Goal: Task Accomplishment & Management: Complete application form

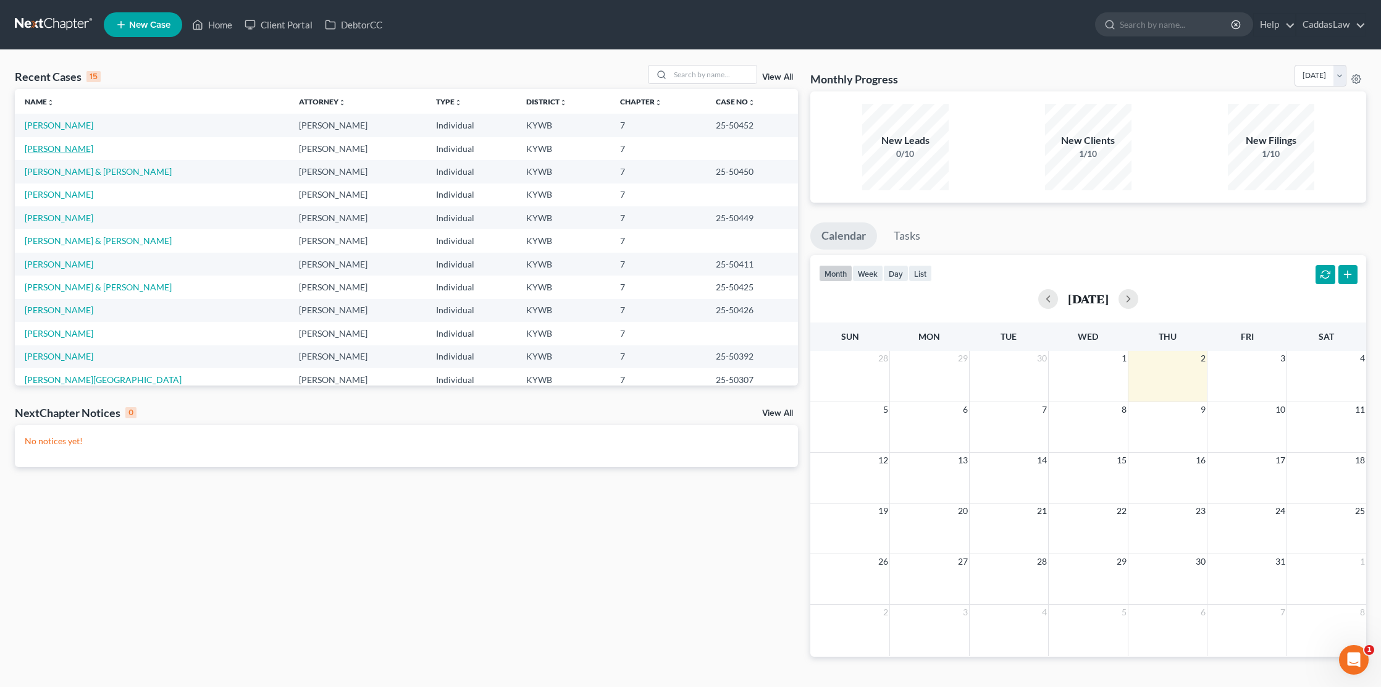
click at [54, 146] on link "[PERSON_NAME]" at bounding box center [59, 148] width 69 height 10
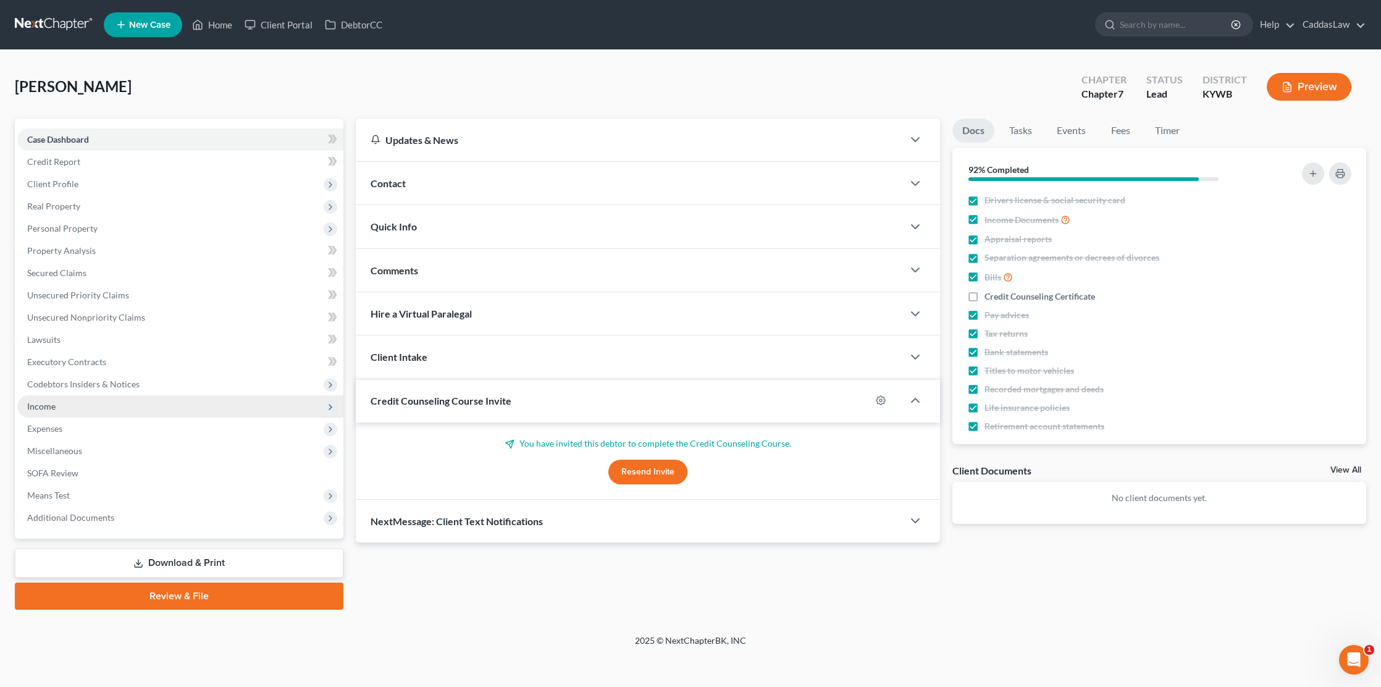
click at [39, 405] on span "Income" at bounding box center [41, 406] width 28 height 10
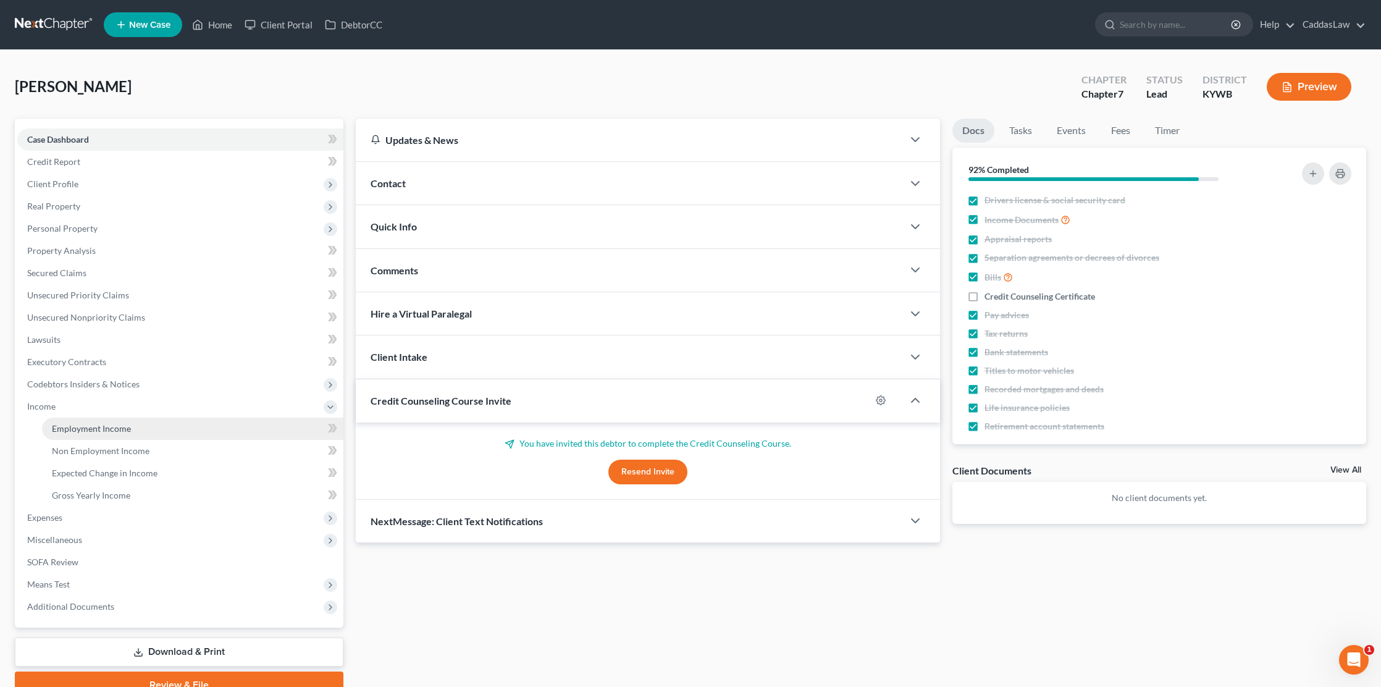
click at [76, 428] on span "Employment Income" at bounding box center [91, 428] width 79 height 10
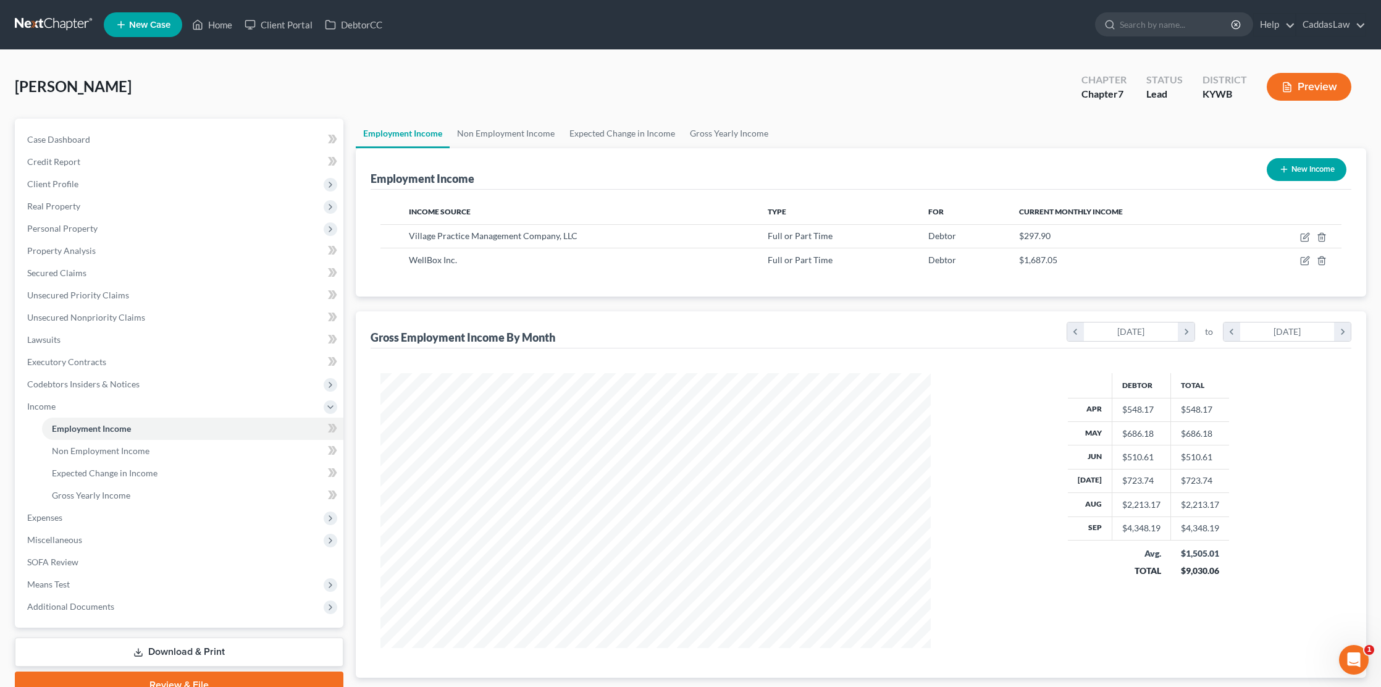
scroll to position [275, 575]
click at [1307, 259] on icon "button" at bounding box center [1305, 261] width 10 height 10
select select "0"
select select "9"
select select "0"
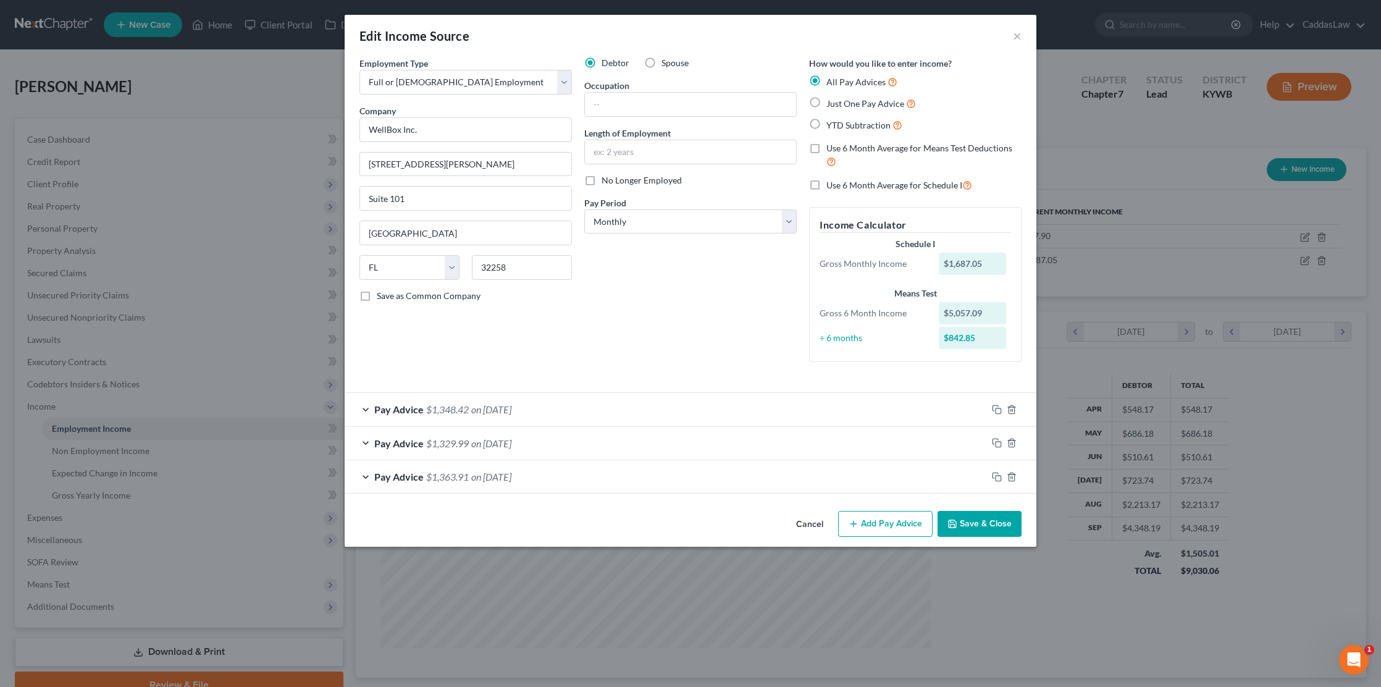
click at [647, 474] on div "Pay Advice $1,363.91 on 08/25/2025" at bounding box center [666, 476] width 642 height 33
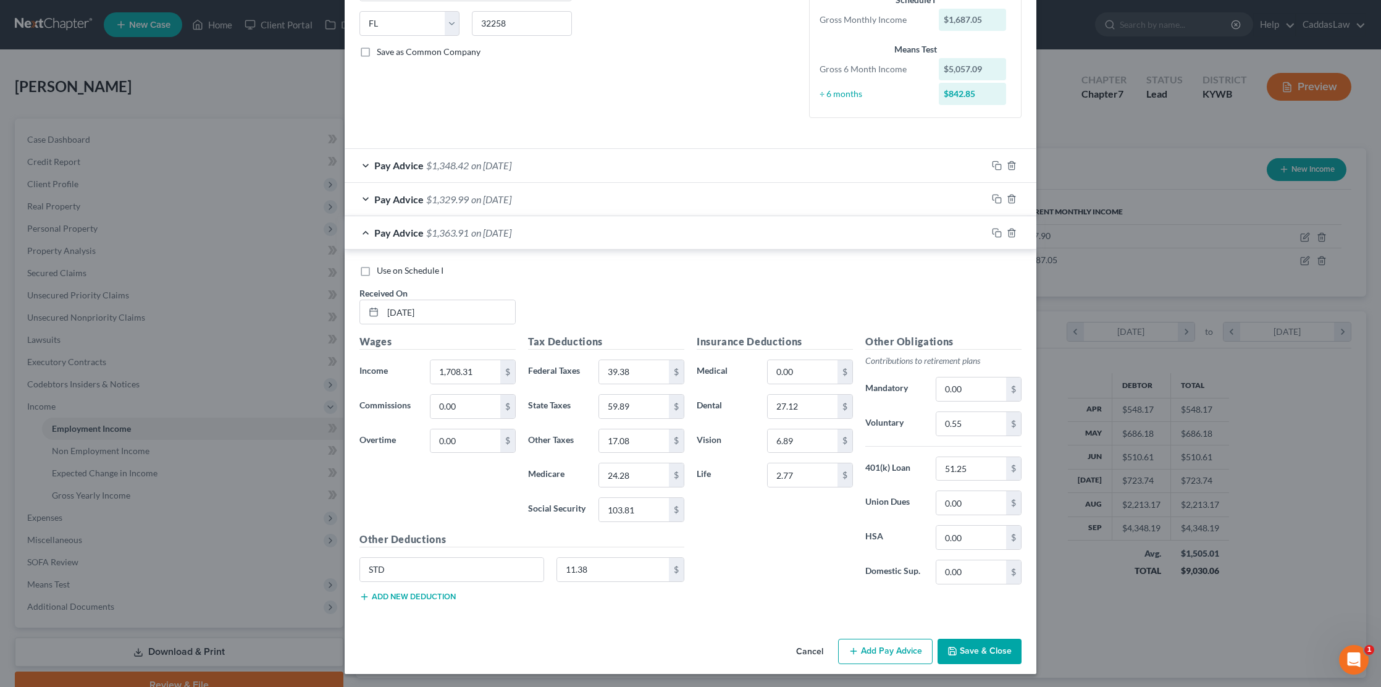
scroll to position [243, 0]
click at [662, 222] on div "Pay Advice $1,363.91 on 08/25/2025" at bounding box center [666, 233] width 642 height 33
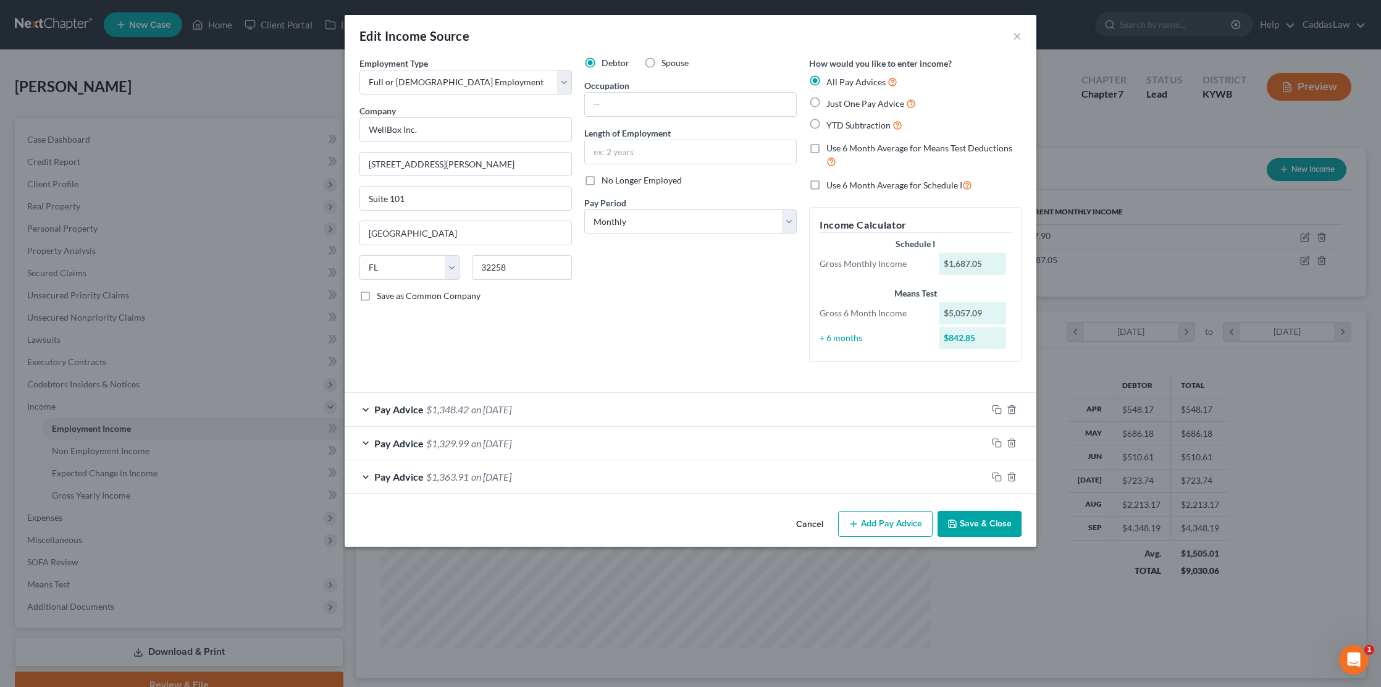
scroll to position [0, 0]
click at [862, 516] on button "Add Pay Advice" at bounding box center [885, 524] width 94 height 26
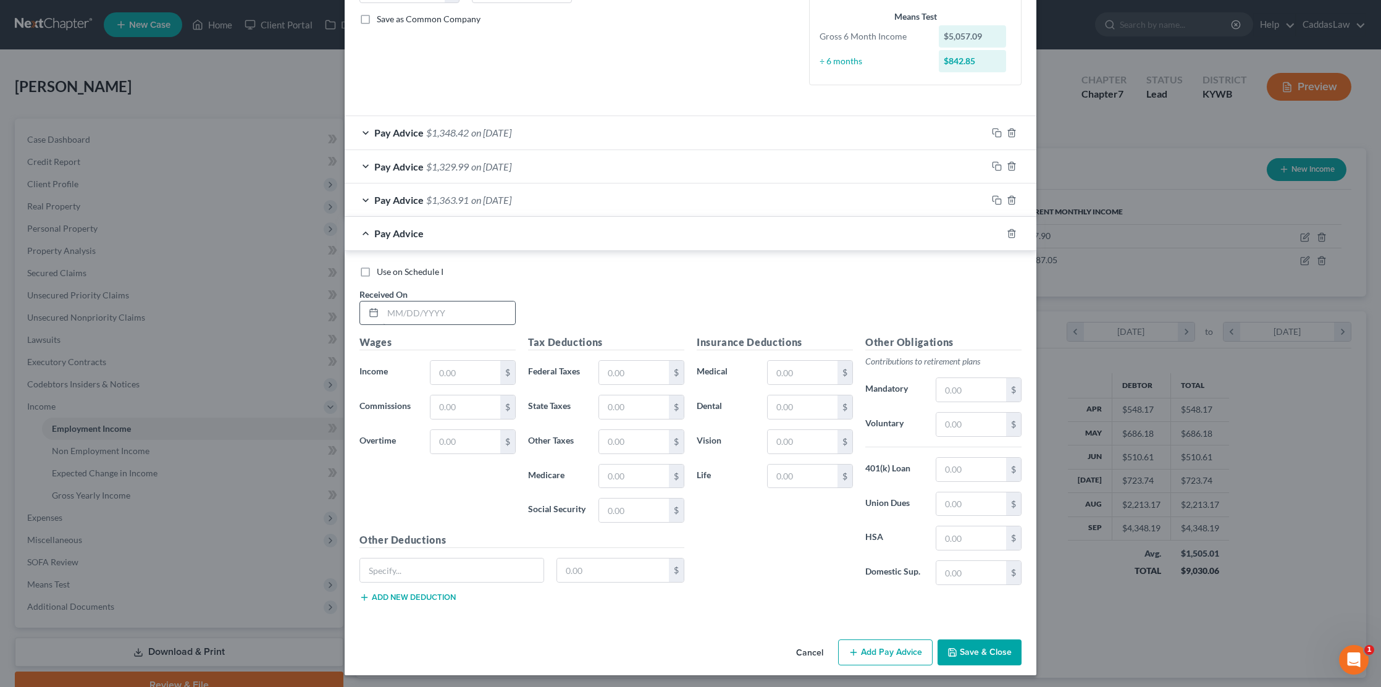
scroll to position [276, 0]
click at [398, 315] on input "text" at bounding box center [449, 313] width 132 height 23
drag, startPoint x: 422, startPoint y: 311, endPoint x: 313, endPoint y: 311, distance: 109.3
click at [313, 311] on div "Edit Income Source × Employment Type * Select Full or Part Time Employment Self…" at bounding box center [690, 343] width 1381 height 687
type input "8/15/2025"
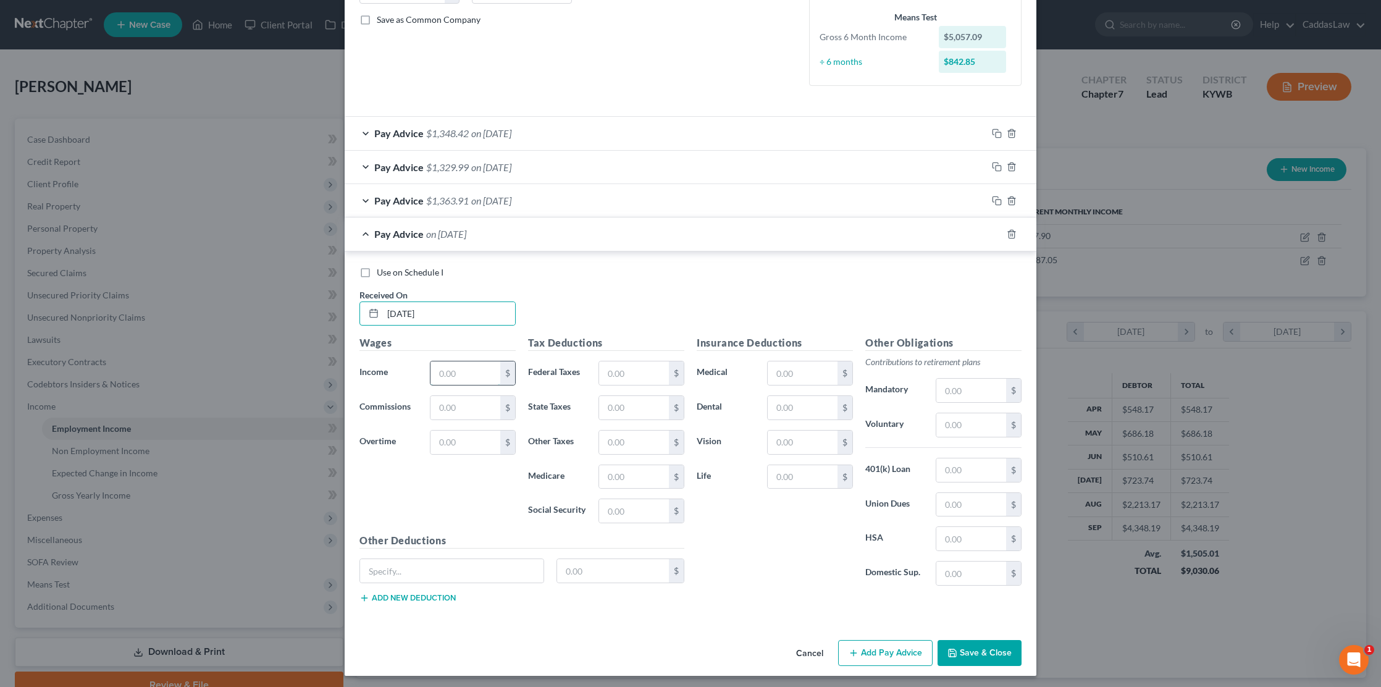
click at [444, 375] on input "text" at bounding box center [465, 372] width 70 height 23
type input "1,723.33"
click at [1012, 229] on icon "button" at bounding box center [1012, 234] width 10 height 10
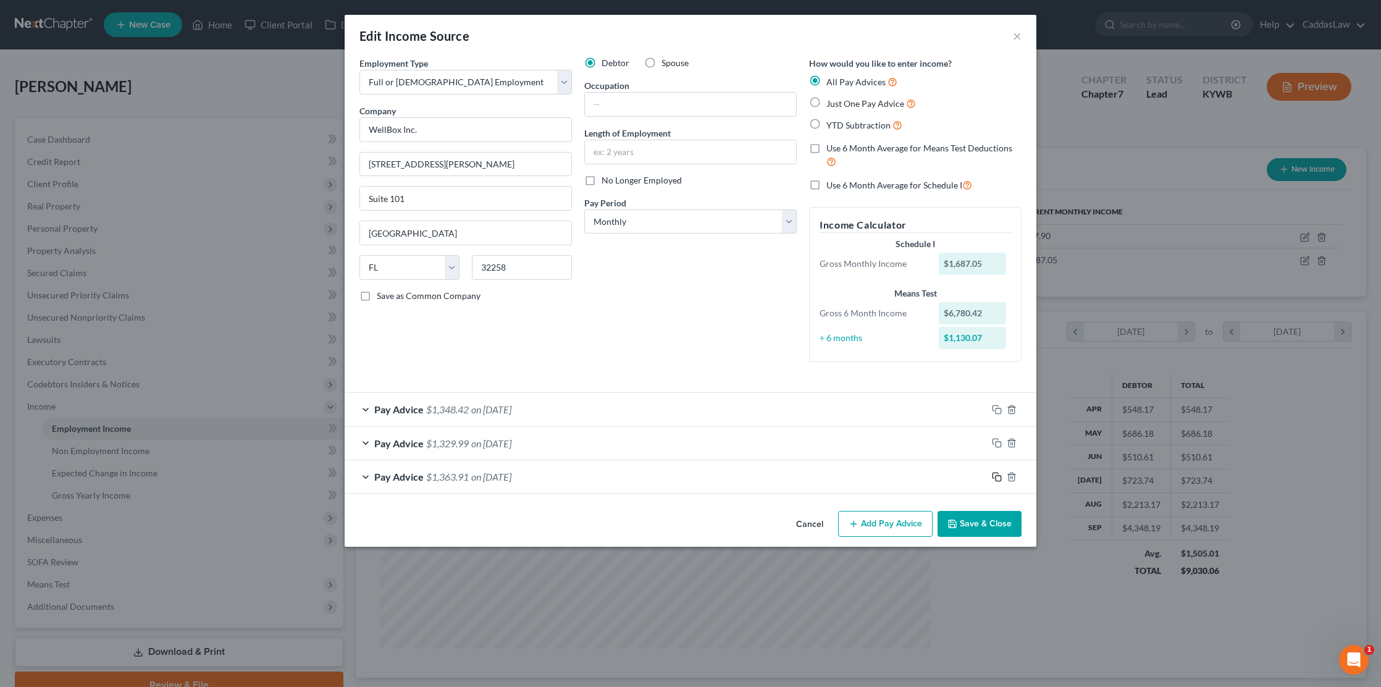
click at [997, 472] on icon "button" at bounding box center [997, 477] width 10 height 10
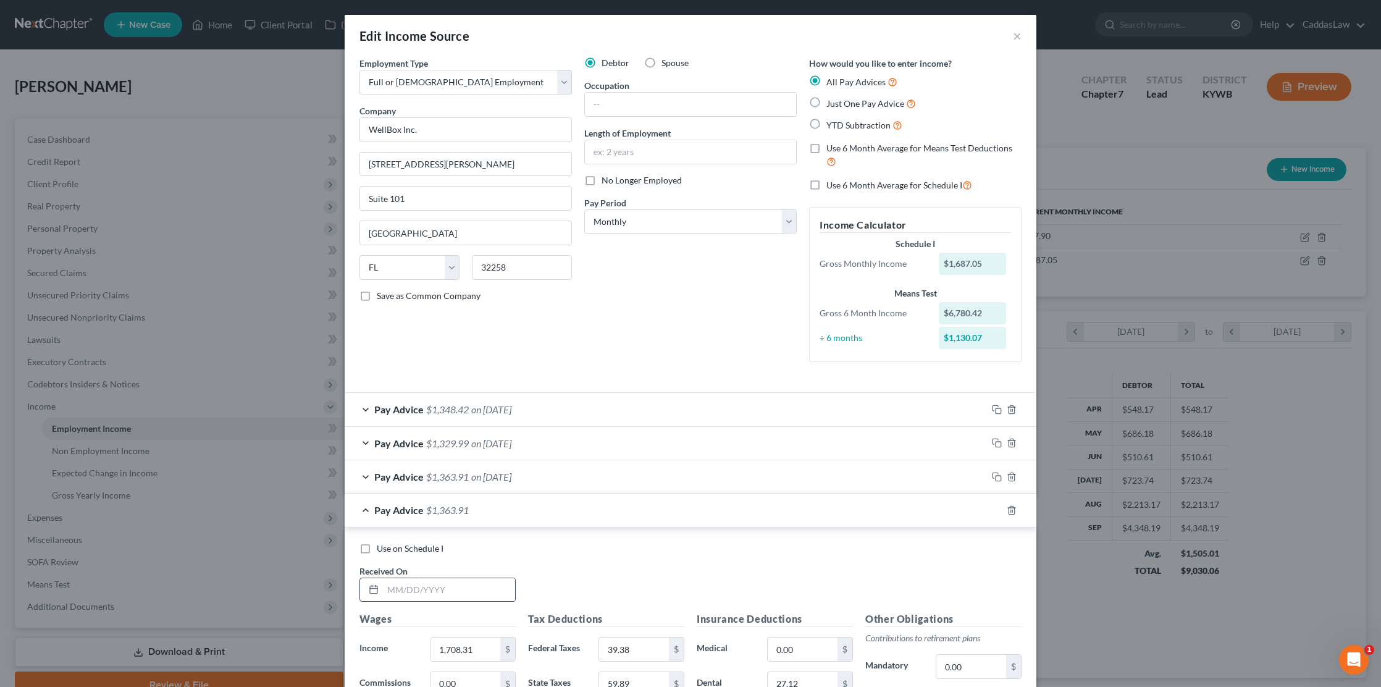
click at [438, 577] on div at bounding box center [437, 589] width 156 height 25
click at [395, 590] on input "text" at bounding box center [449, 589] width 132 height 23
type input "8/15/2025"
click at [465, 653] on input "1,708.31" at bounding box center [465, 648] width 70 height 23
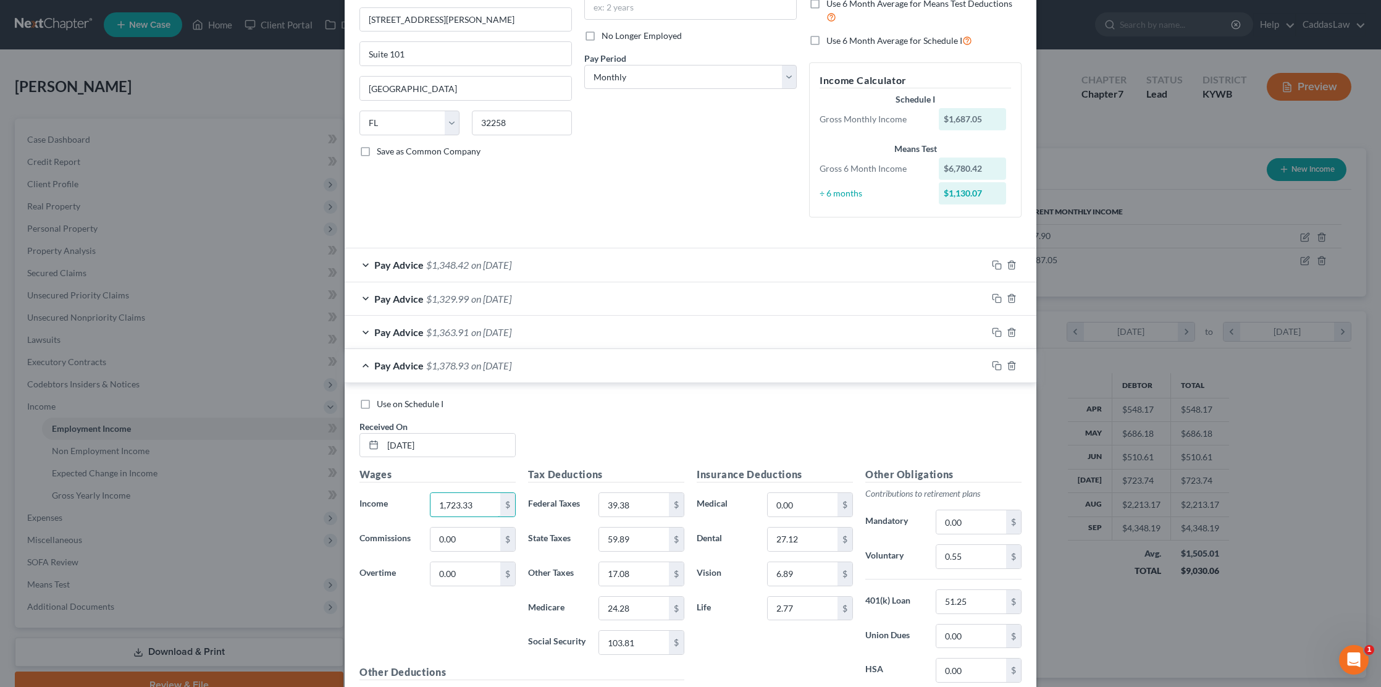
scroll to position [246, 0]
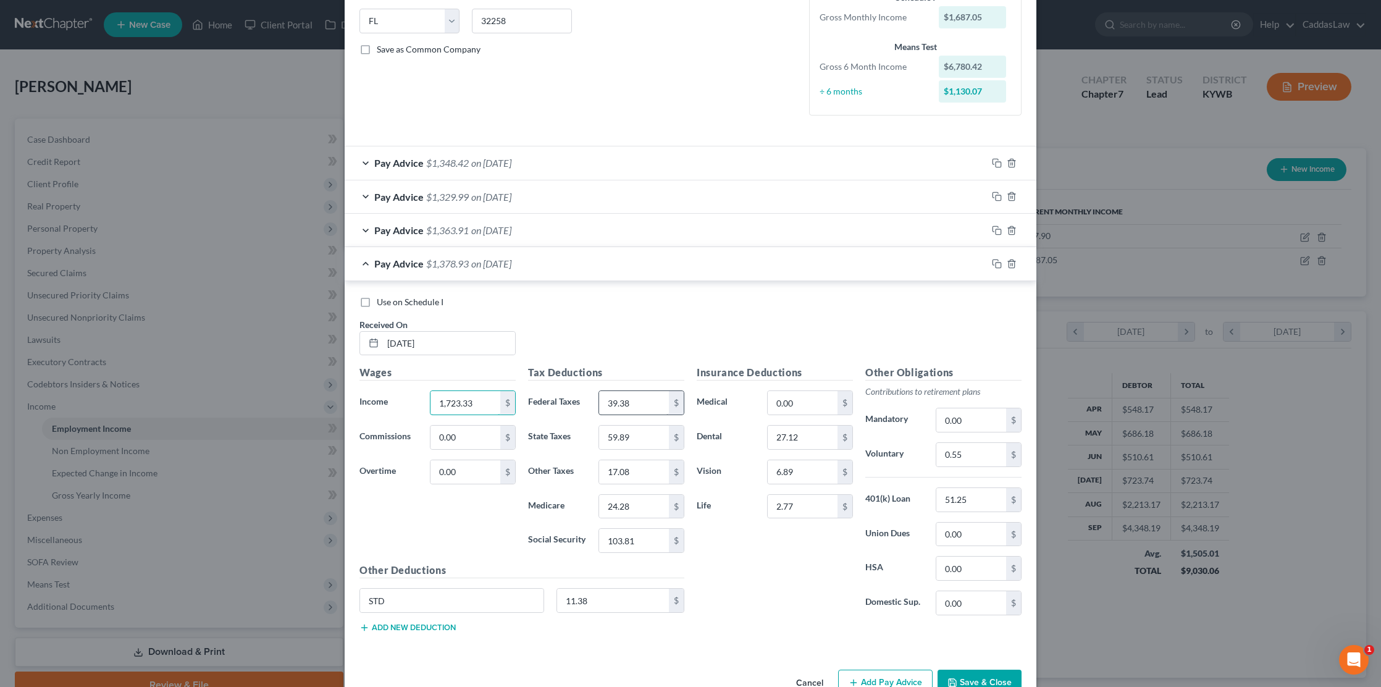
type input "1,723.33"
click at [640, 394] on input "39.38" at bounding box center [634, 402] width 70 height 23
type input "3"
type input "51.70"
type input "6"
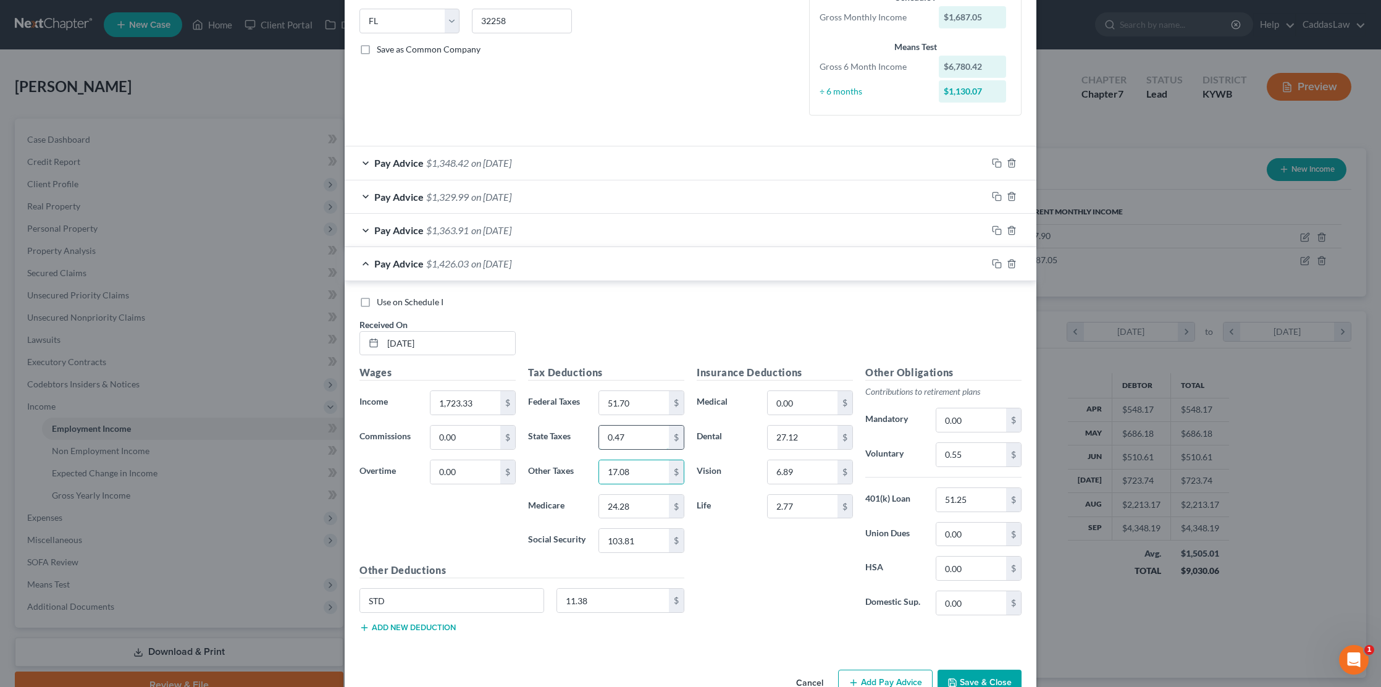
click at [629, 434] on input "0.47" at bounding box center [634, 436] width 70 height 23
type input "0"
type input "60.47"
click at [653, 472] on input "17.08" at bounding box center [634, 471] width 70 height 23
type input "1"
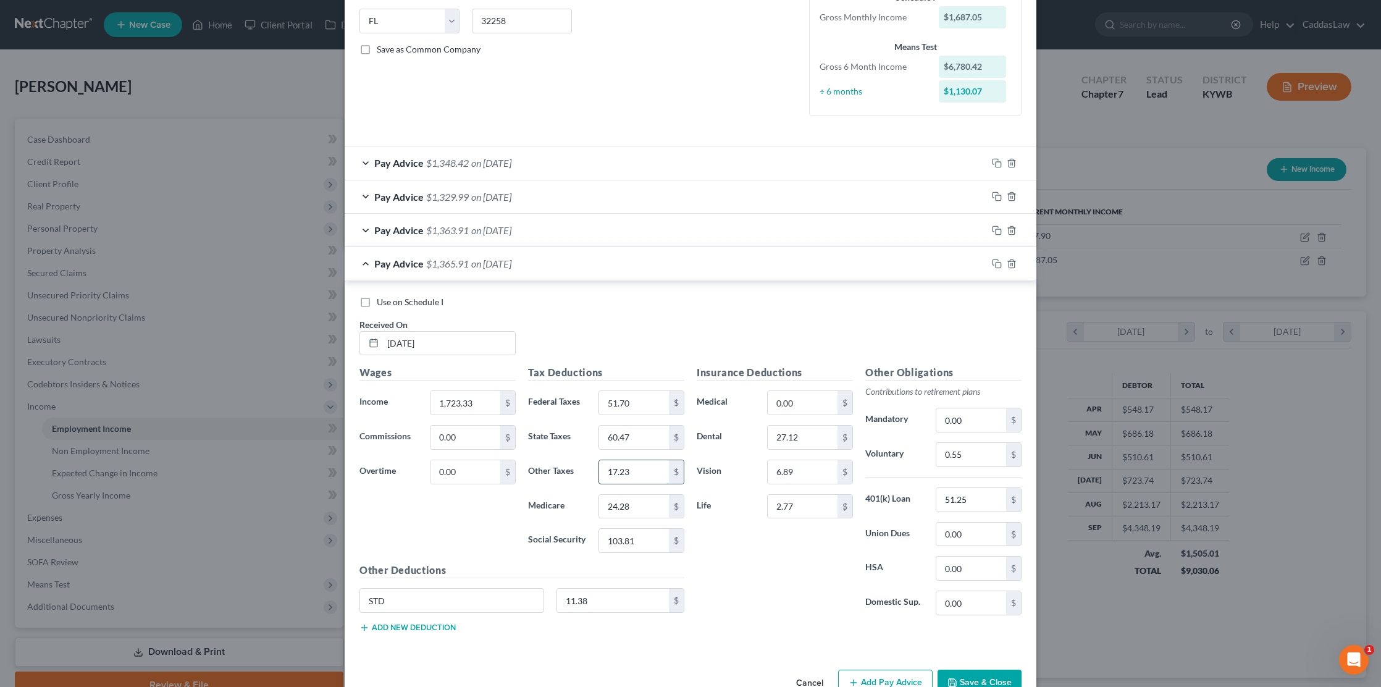
type input "17.23"
type input "24.50"
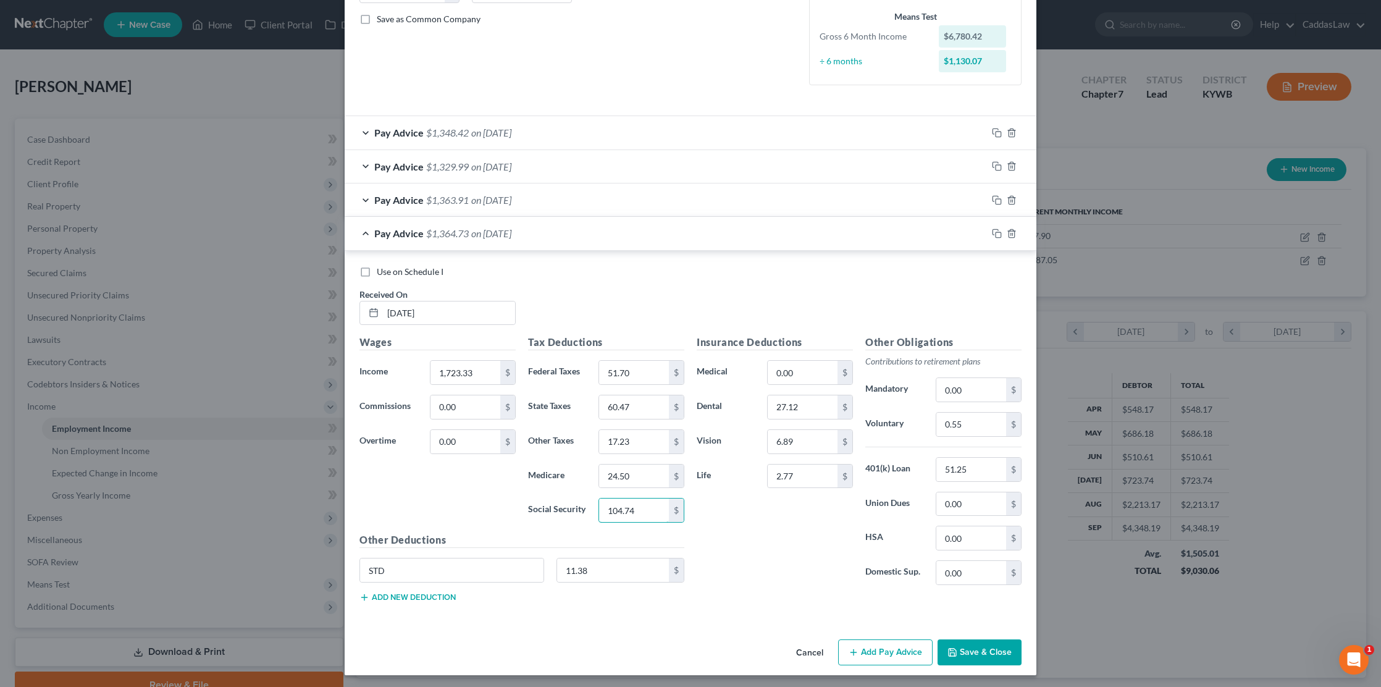
scroll to position [276, 0]
type input "104.74"
click at [982, 472] on input "51.25" at bounding box center [971, 469] width 70 height 23
type input "51.70"
click at [944, 276] on div "Use on Schedule I Received On * 8/15/2025" at bounding box center [690, 301] width 674 height 70
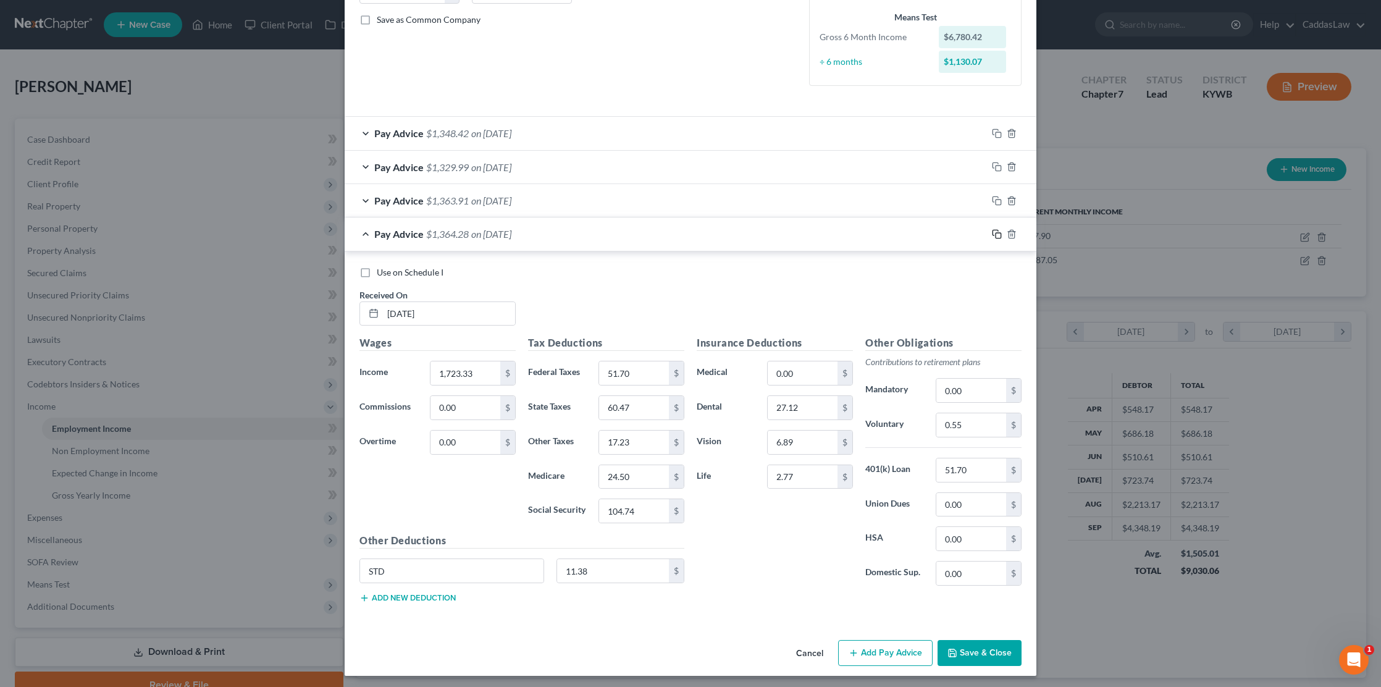
click at [995, 233] on rect "button" at bounding box center [998, 236] width 6 height 6
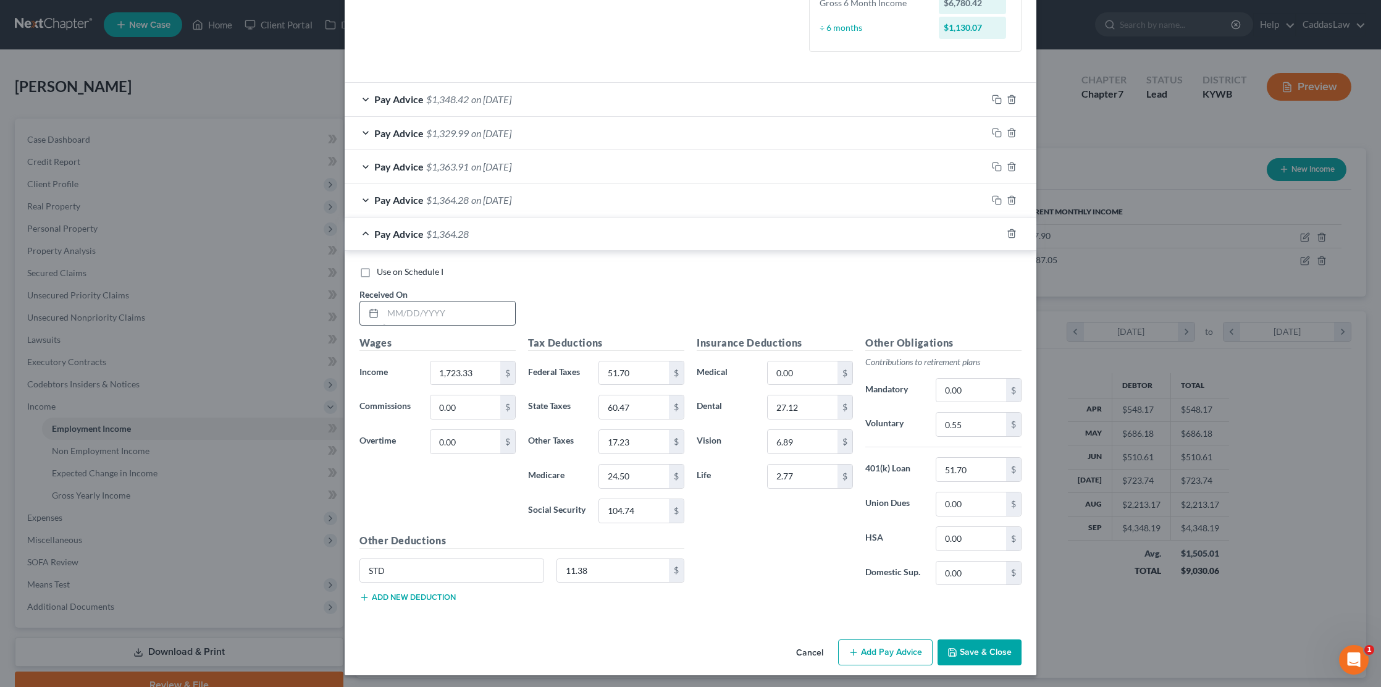
scroll to position [309, 0]
click at [400, 312] on input "text" at bounding box center [449, 313] width 132 height 23
click at [492, 196] on span "on 08/15/2025" at bounding box center [491, 201] width 40 height 12
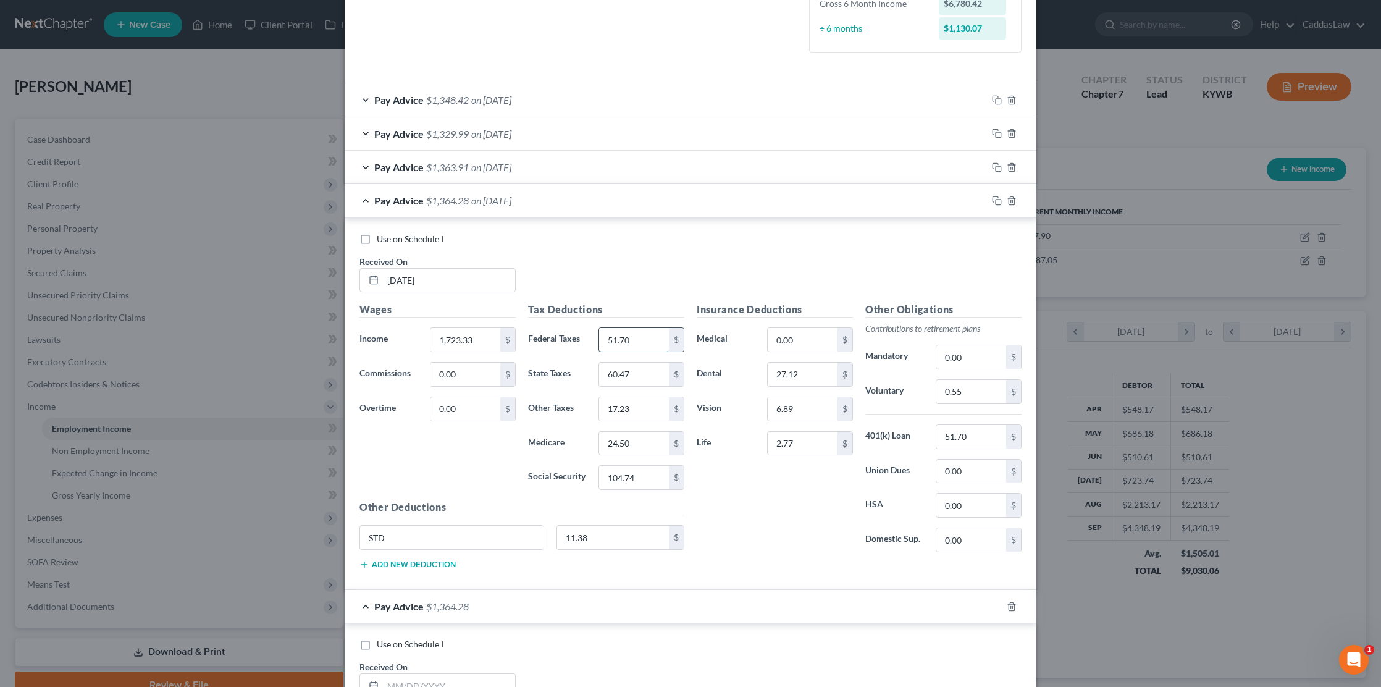
click at [643, 339] on input "51.70" at bounding box center [634, 339] width 70 height 23
type input "5"
type input "41.13"
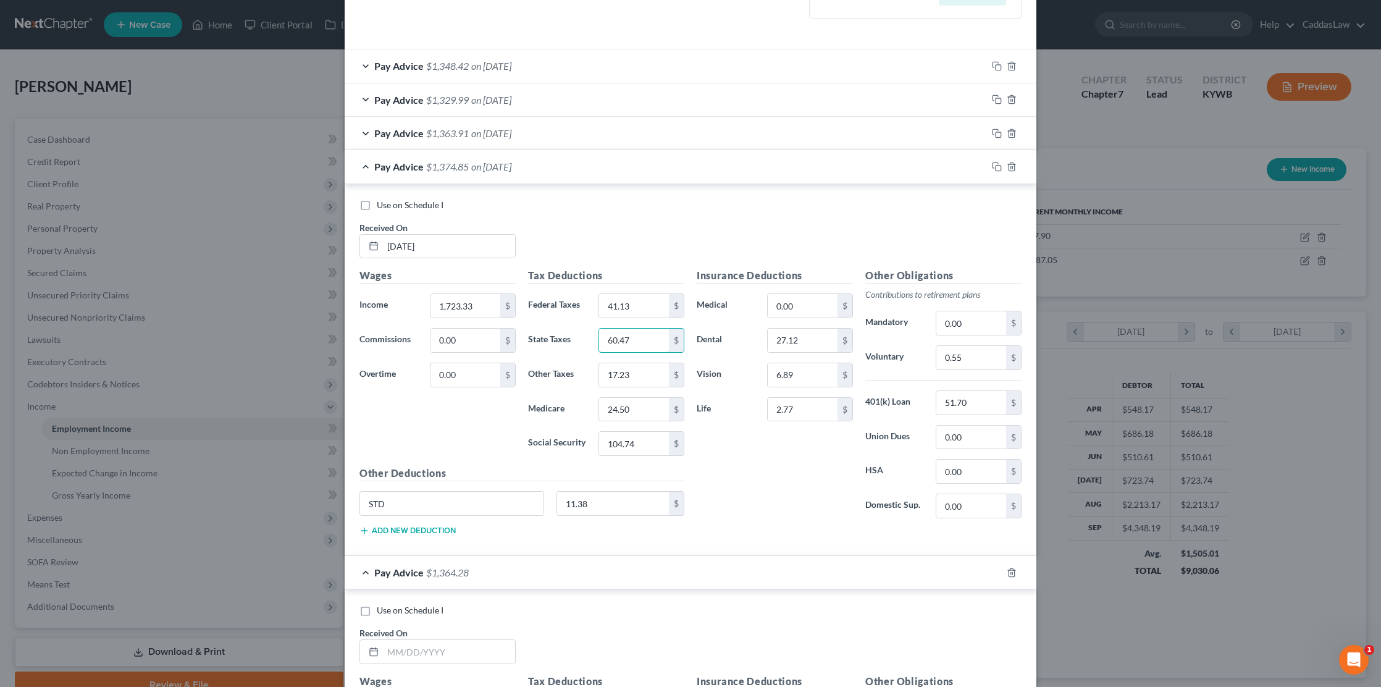
scroll to position [353, 0]
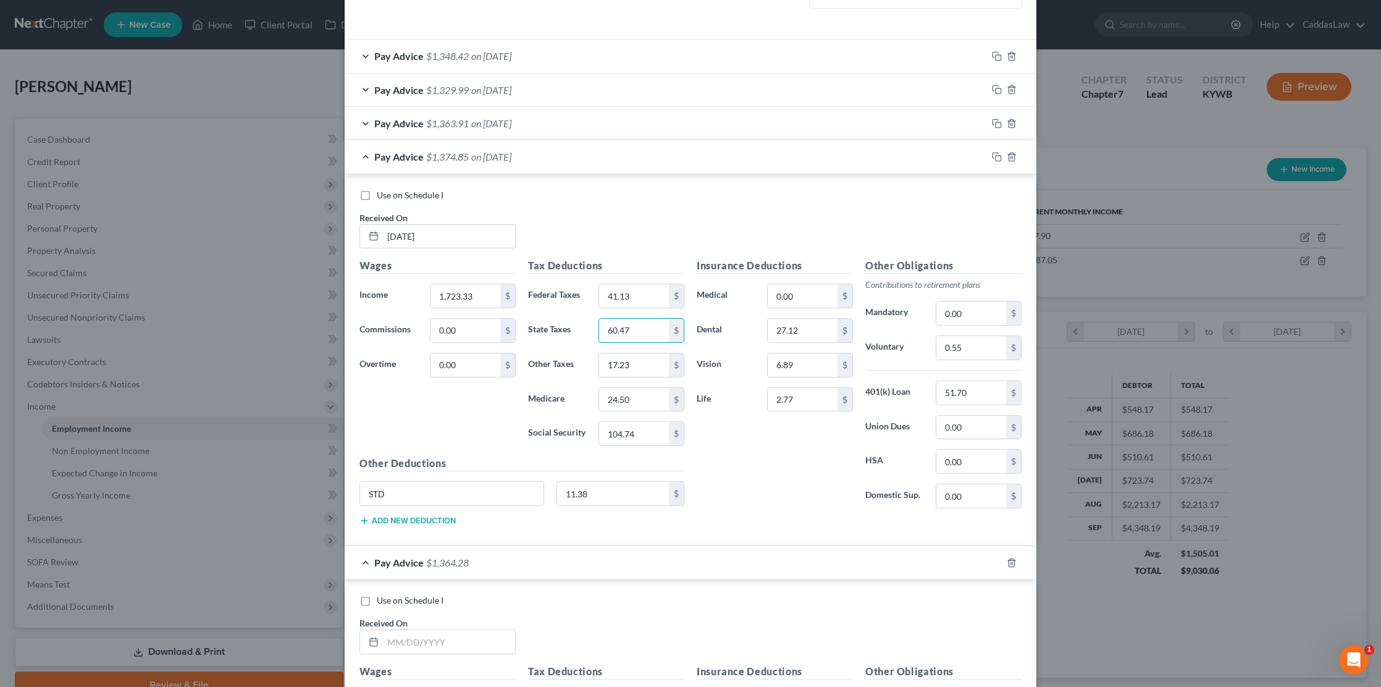
click at [488, 155] on span "on 08/15/2025" at bounding box center [491, 157] width 40 height 12
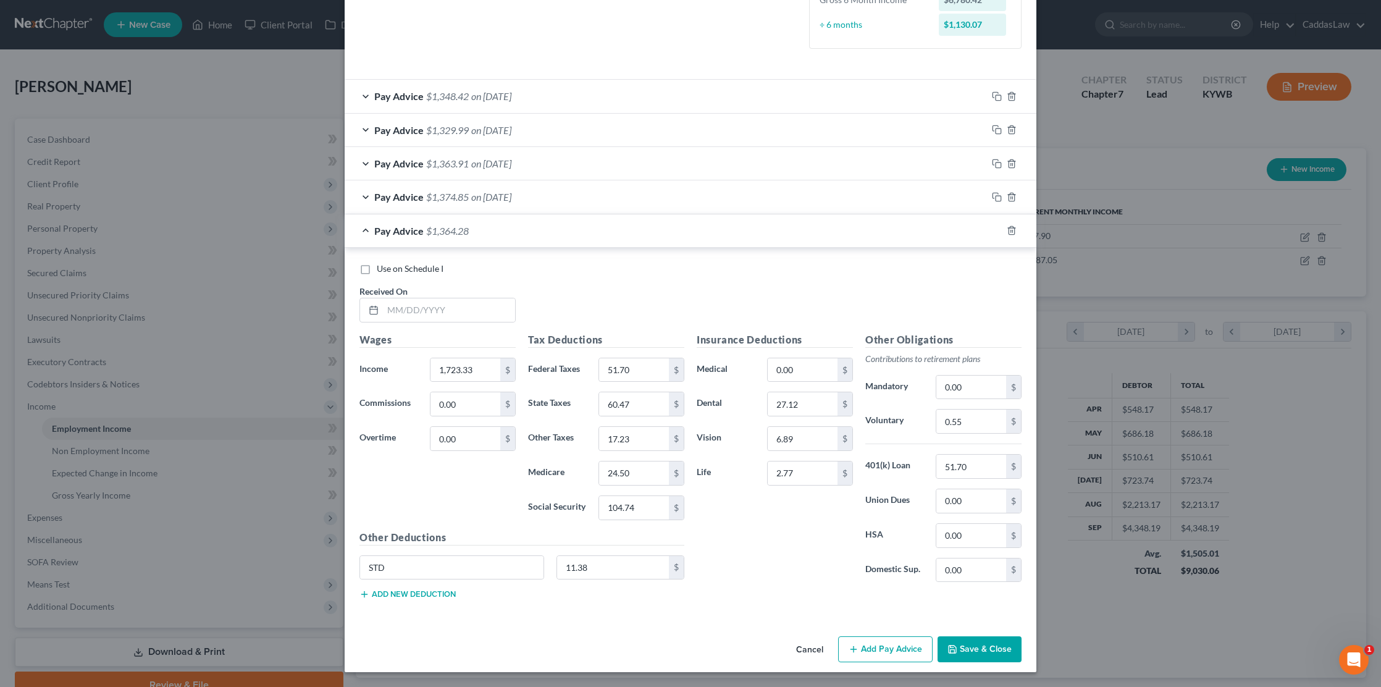
scroll to position [309, 0]
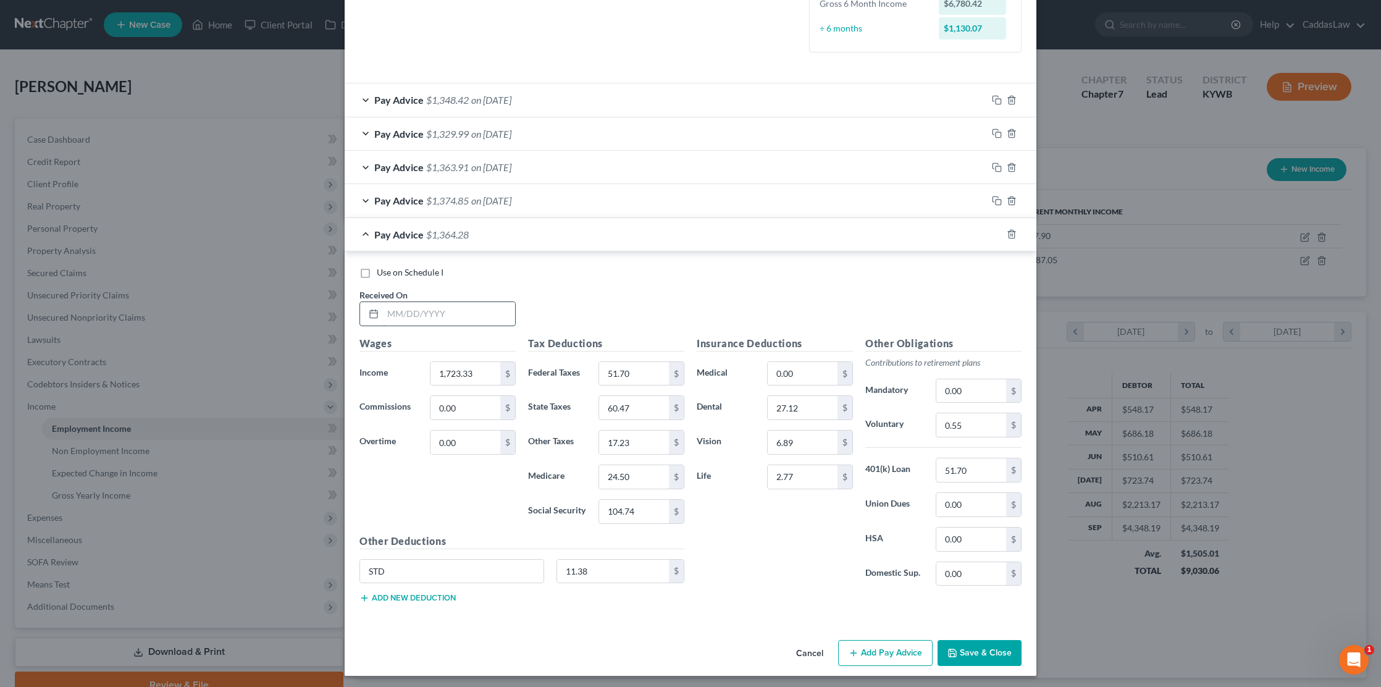
click at [387, 308] on input "text" at bounding box center [449, 313] width 132 height 23
click at [395, 312] on input "8/1/205" at bounding box center [449, 313] width 132 height 23
type input "8/01/205"
type input "1,710.14"
type input "39.60"
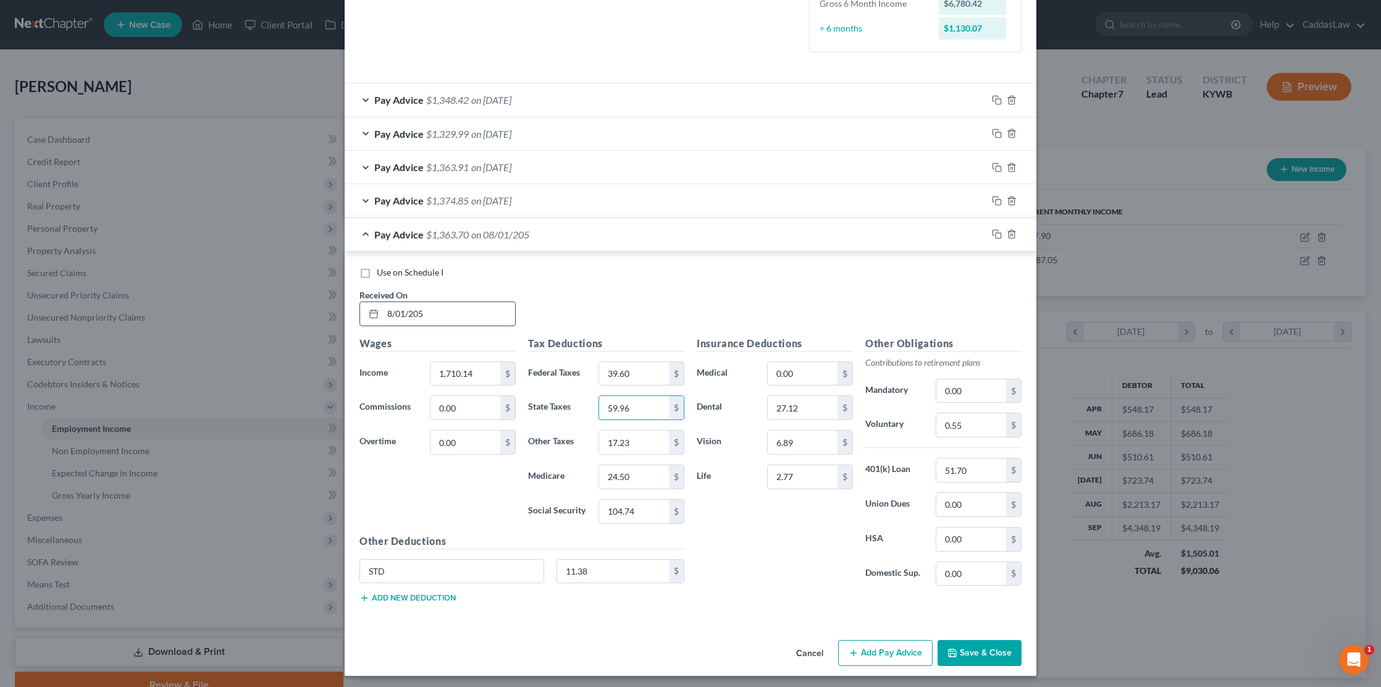
type input "59.96"
type input "17.10"
type input "24.30"
type input "103.92"
click at [974, 469] on input "51.70" at bounding box center [971, 469] width 70 height 23
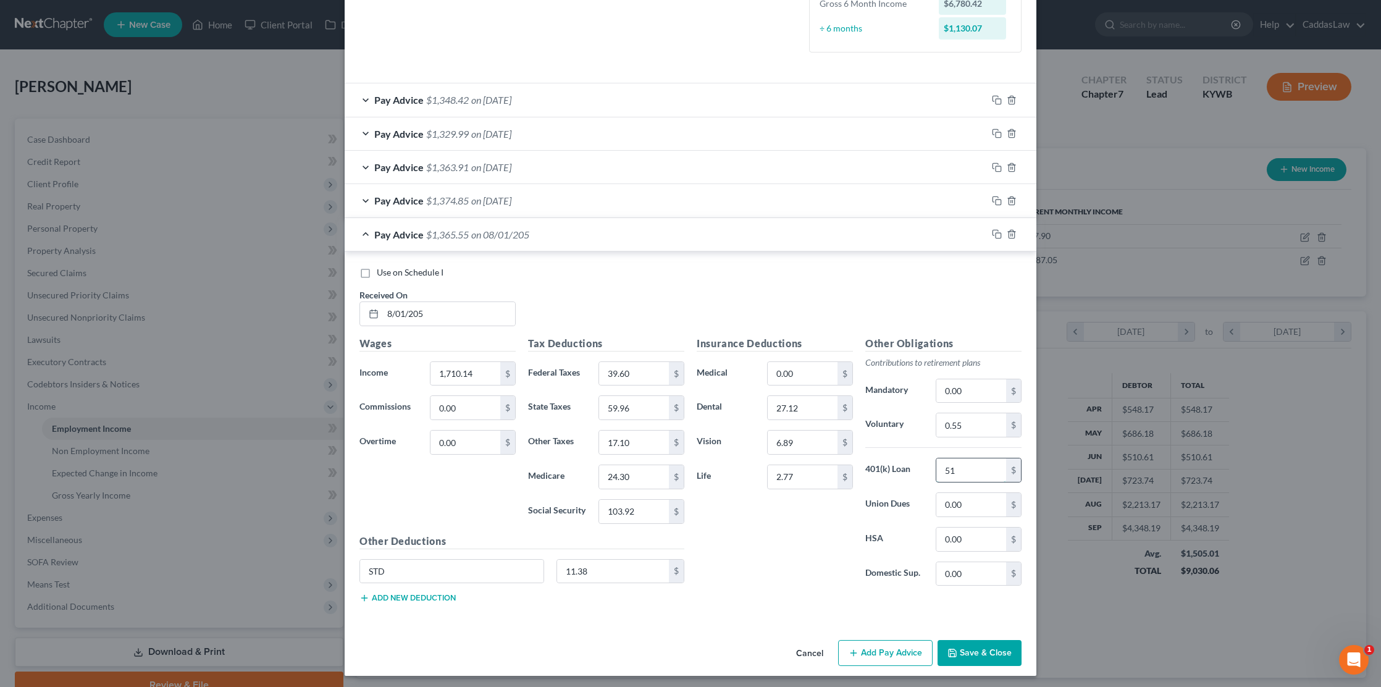
type input "5"
type input "51.30"
click at [995, 230] on icon "button" at bounding box center [997, 234] width 10 height 10
click at [395, 306] on input "text" at bounding box center [449, 313] width 132 height 23
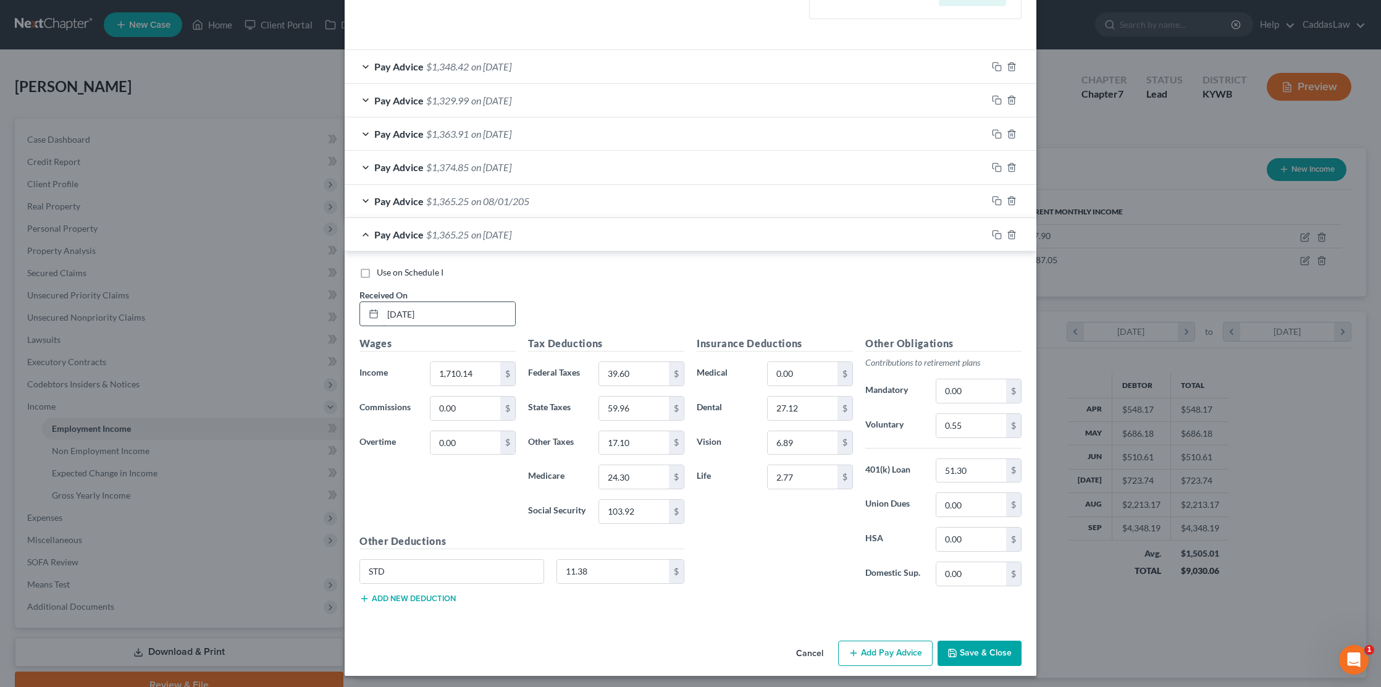
type input "7/18/25"
type input "1,712.70"
click at [655, 380] on input "39.60" at bounding box center [634, 373] width 70 height 23
type input "3"
type input "39.89"
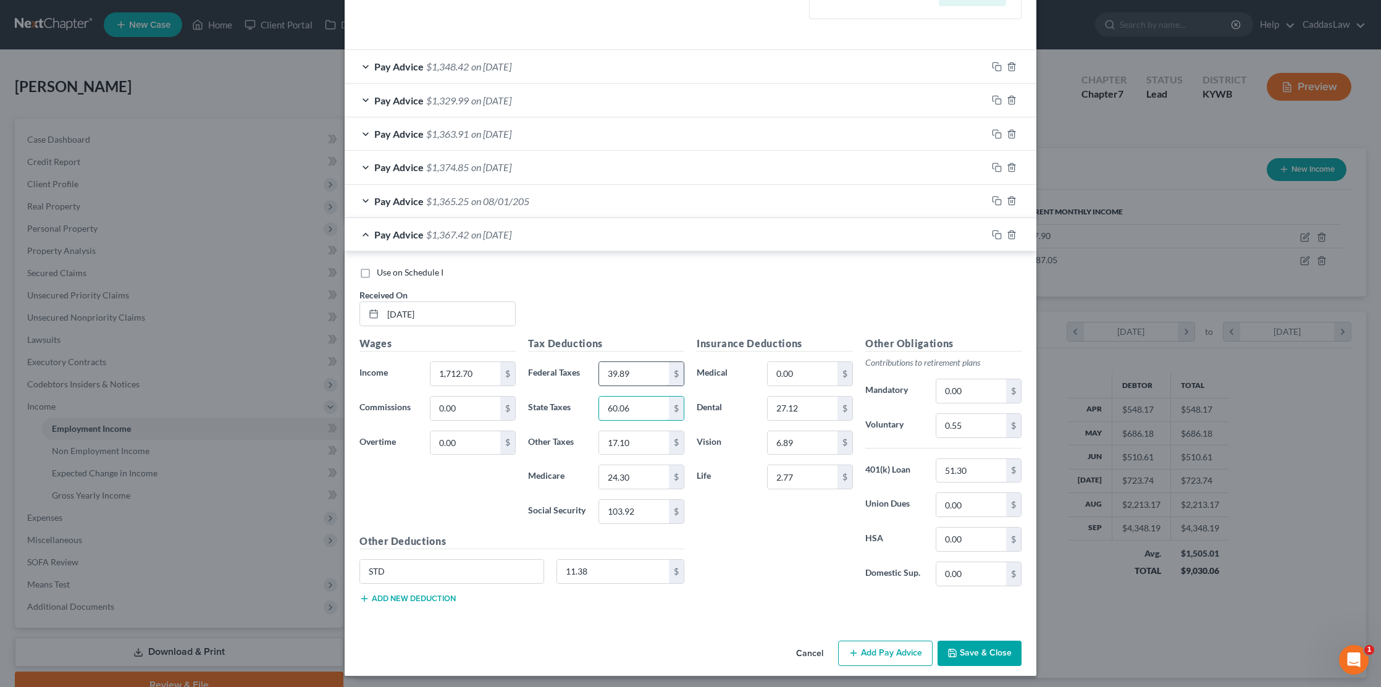
type input "60.06"
type input "17.13"
type input "24.34"
type input "104.08"
click at [988, 459] on input "51.30" at bounding box center [971, 470] width 70 height 23
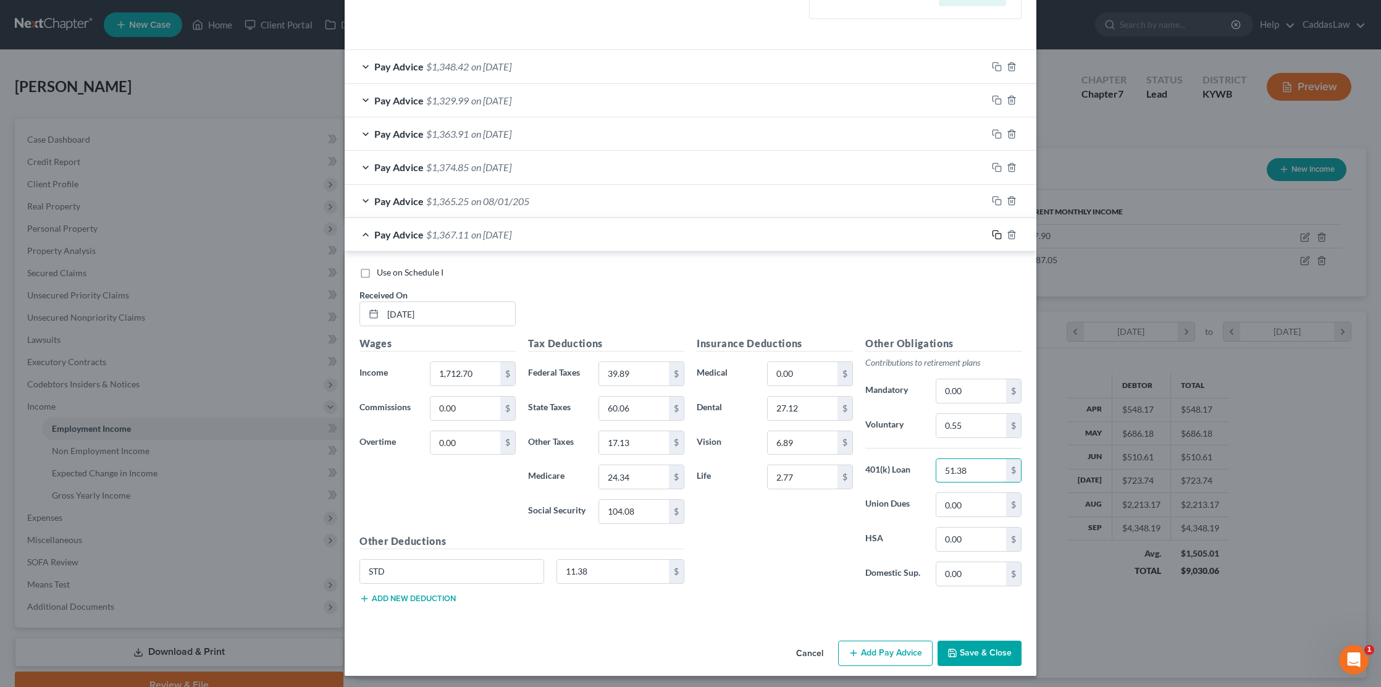
type input "51.38"
click at [995, 233] on rect "button" at bounding box center [998, 236] width 6 height 6
click at [403, 315] on input "text" at bounding box center [449, 314] width 132 height 23
click at [394, 311] on input "7/3/2024" at bounding box center [449, 314] width 132 height 23
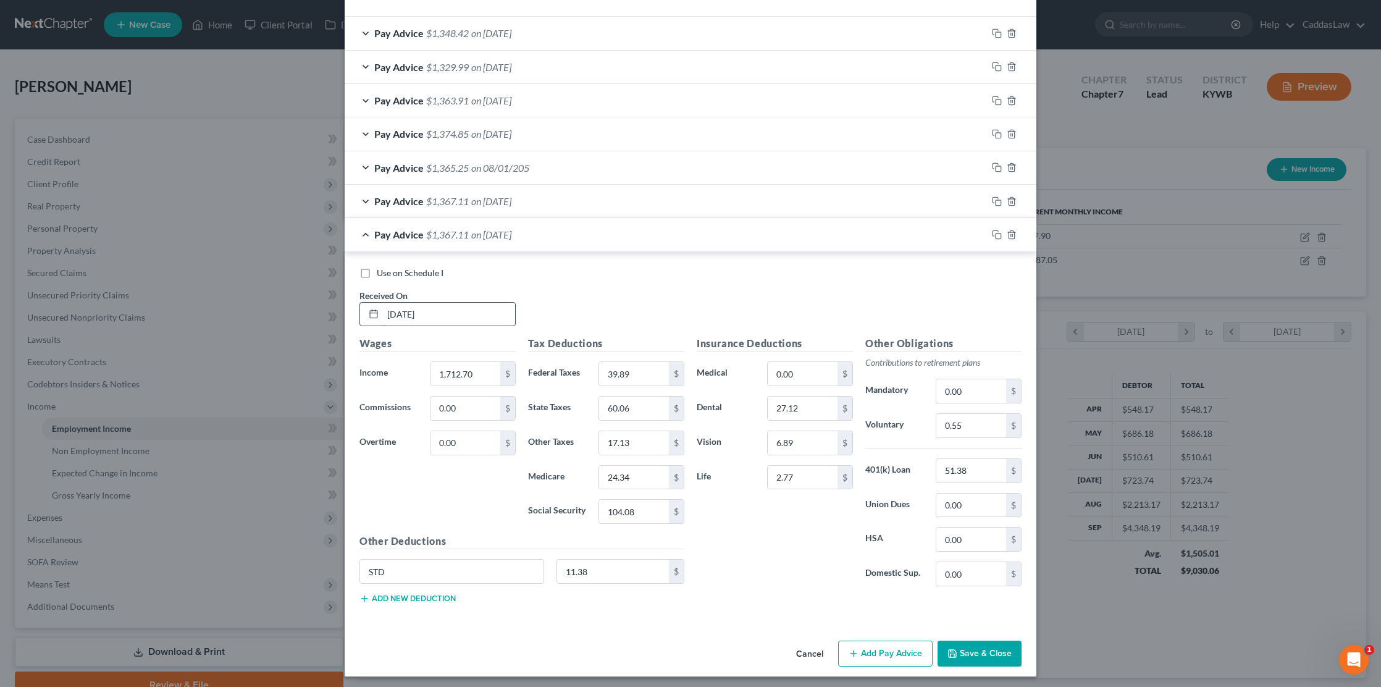
click at [394, 311] on input "7/3/2024" at bounding box center [449, 314] width 132 height 23
type input "7/03/2024"
click at [480, 369] on input "1,712.70" at bounding box center [465, 373] width 70 height 23
type input "1,871.23"
type input "58.35"
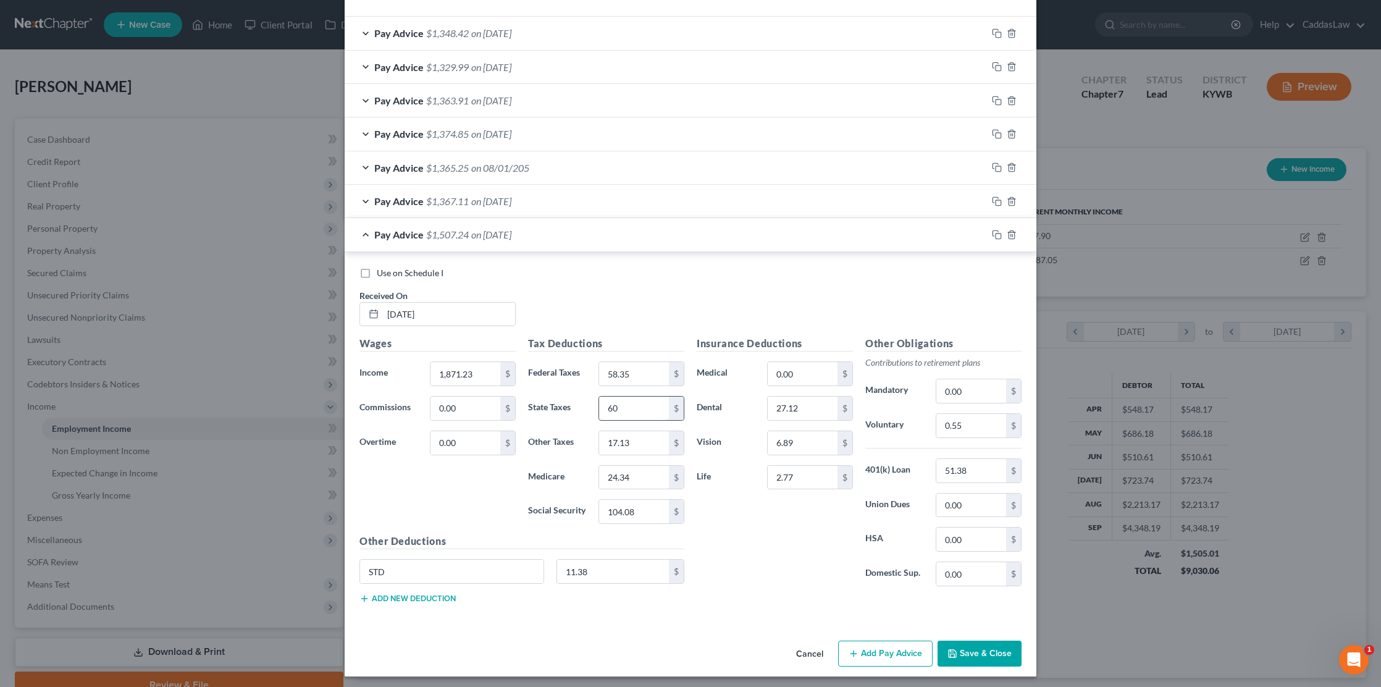
type input "6"
type input "66.21"
type input "18.71"
type input "26.64"
type input "113.91"
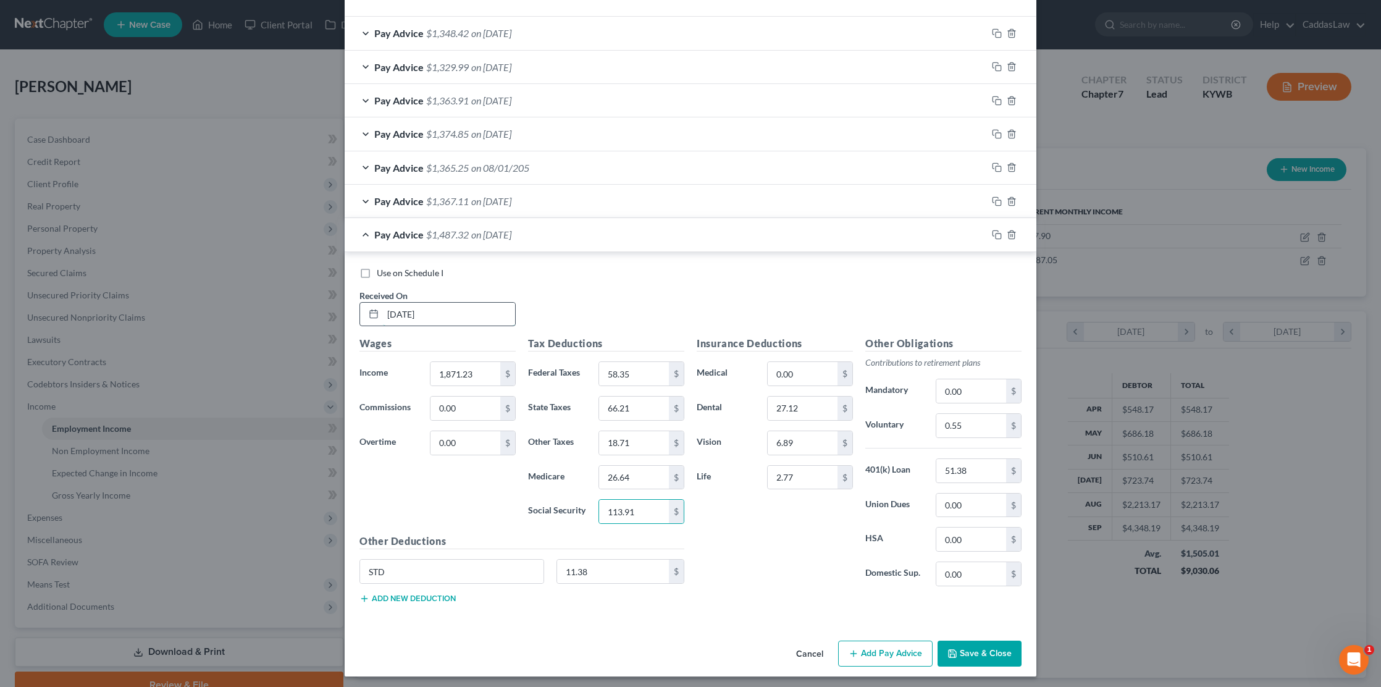
click at [448, 303] on input "7/03/2024" at bounding box center [449, 314] width 132 height 23
click at [437, 307] on input "7/03/2024" at bounding box center [449, 314] width 132 height 23
type input "7/03/2025"
click at [979, 471] on input "51.38" at bounding box center [971, 470] width 70 height 23
type input "56.14"
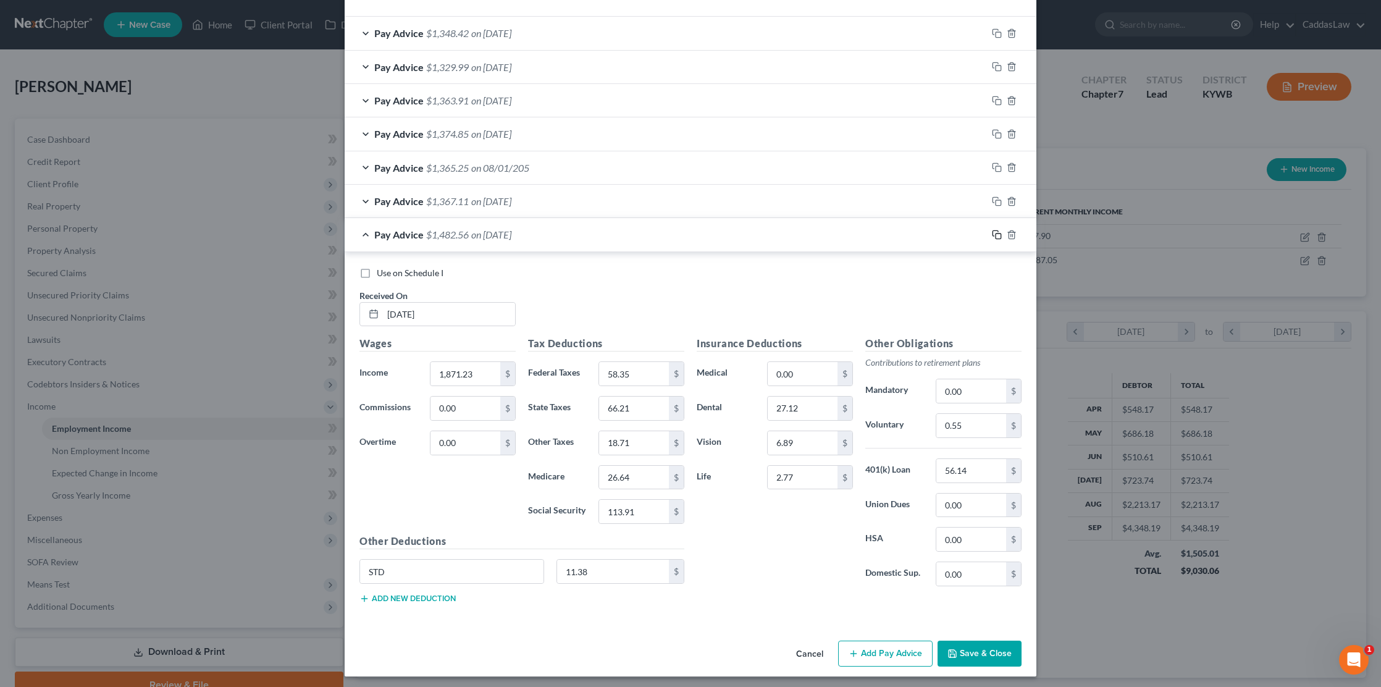
click at [999, 232] on icon "button" at bounding box center [997, 235] width 10 height 10
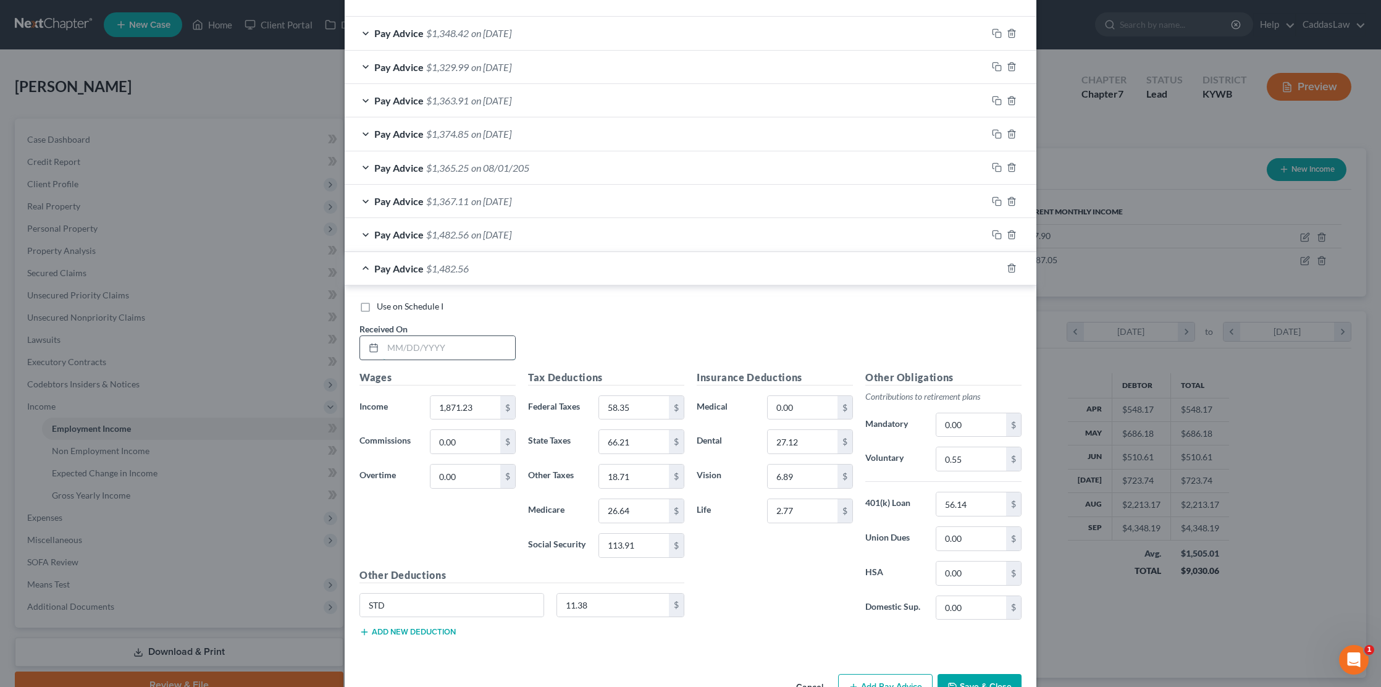
click at [406, 343] on input "text" at bounding box center [449, 347] width 132 height 23
type input "6/20/2025"
type input "1,686.30"
type input "36.82"
type input "59.04"
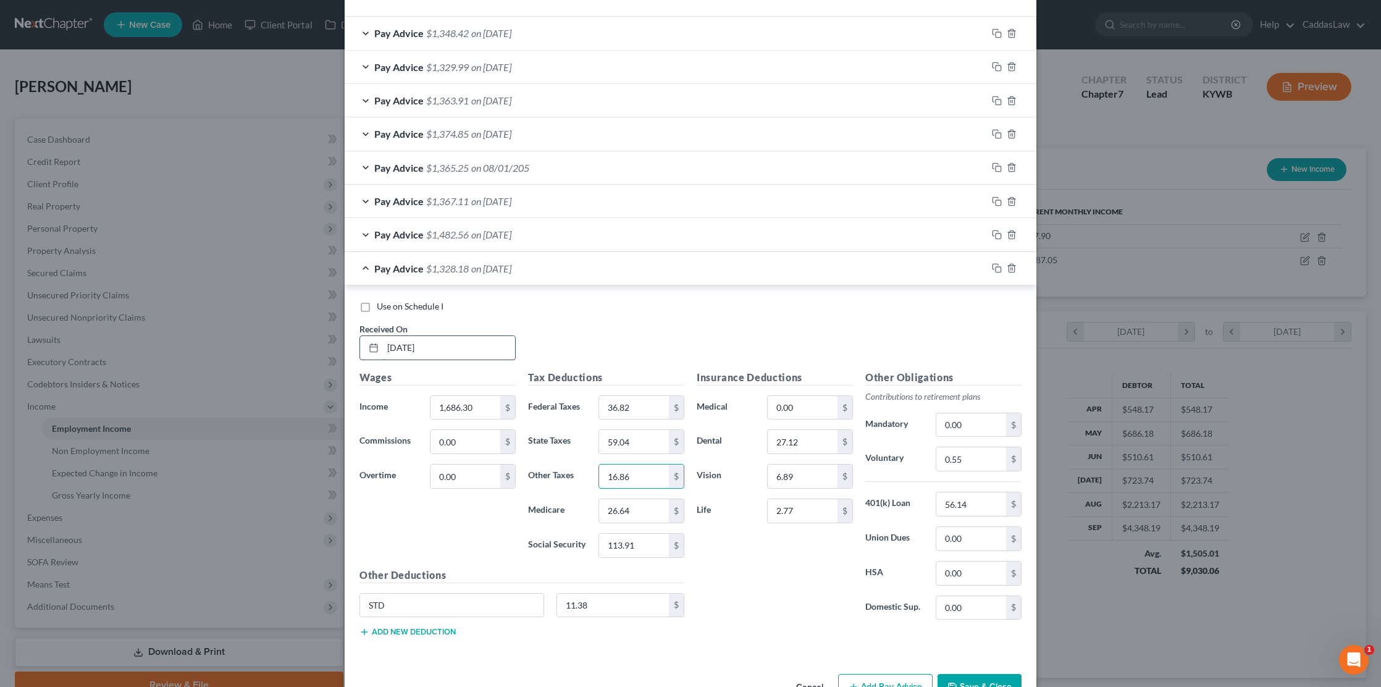
type input "16.86"
type input "23.96"
type input "102.44"
click at [985, 496] on input "56.14" at bounding box center [971, 503] width 70 height 23
type input "5"
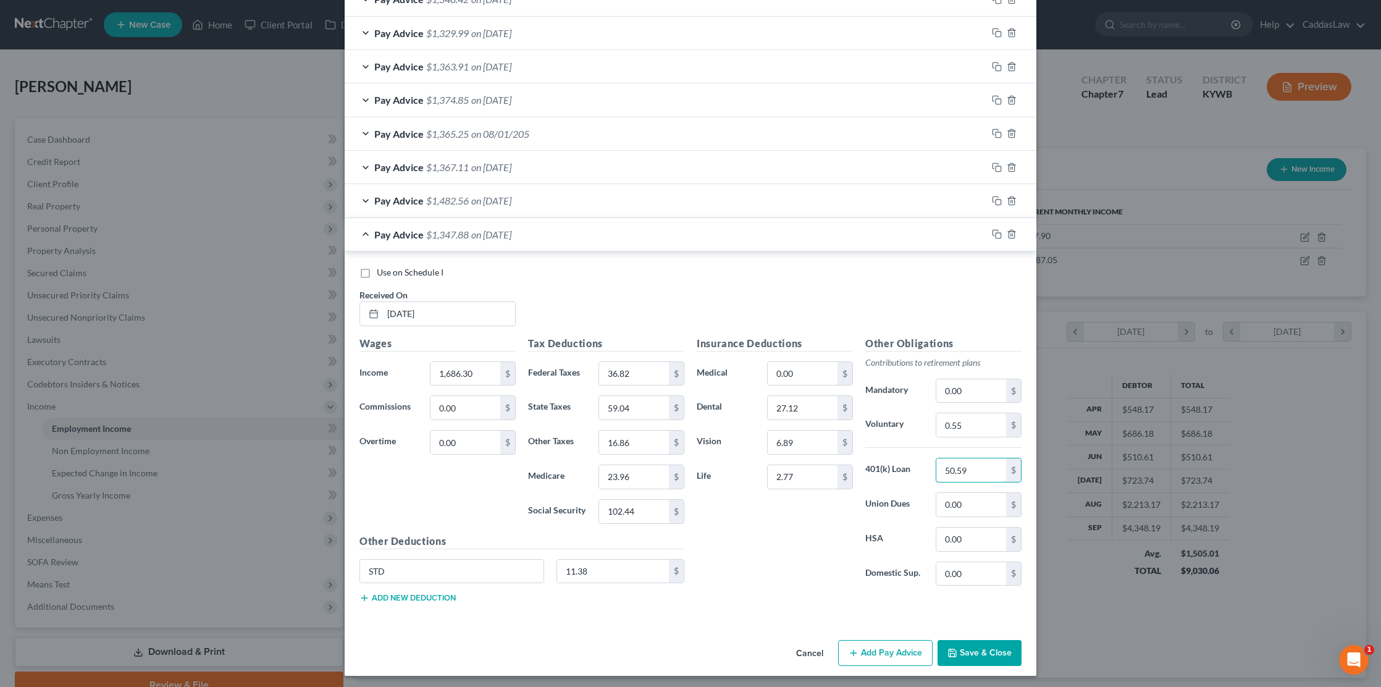
scroll to position [409, 0]
type input "50.59"
click at [999, 233] on rect "button" at bounding box center [998, 236] width 6 height 6
click at [390, 306] on input "text" at bounding box center [449, 314] width 132 height 23
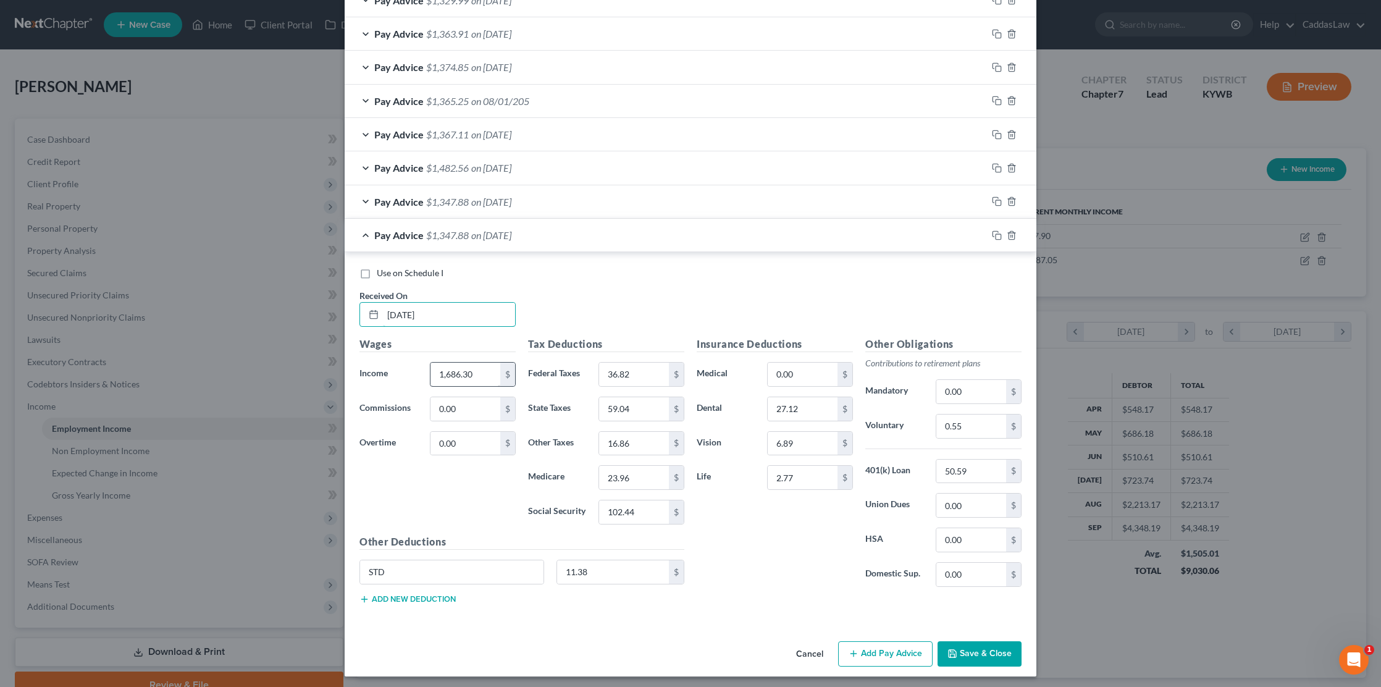
type input "6/06/2025"
click at [485, 371] on input "1,686.30" at bounding box center [465, 373] width 70 height 23
type input "1"
type input "1,538.02"
click at [647, 373] on input "36.82" at bounding box center [634, 373] width 70 height 23
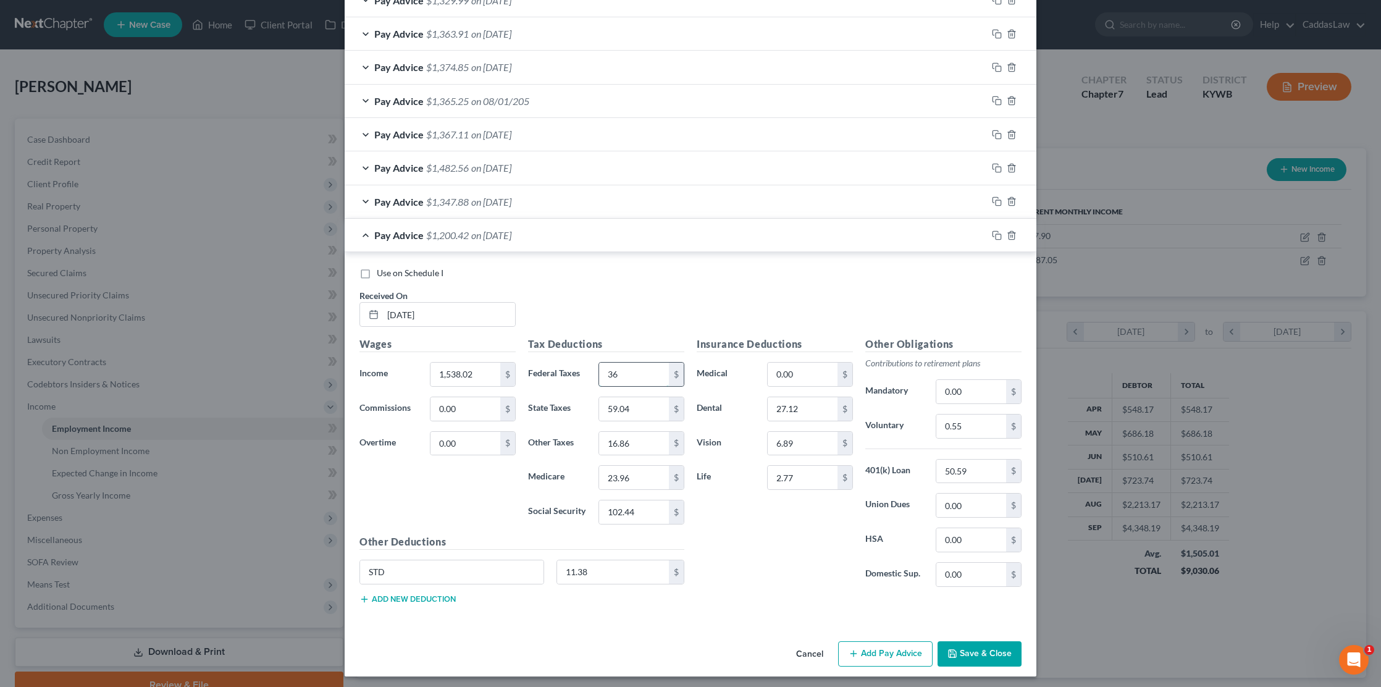
type input "3"
click at [642, 369] on input "58.42" at bounding box center [634, 373] width 70 height 23
type input "5"
type input "67.21"
click at [648, 399] on input "59.04" at bounding box center [634, 408] width 70 height 23
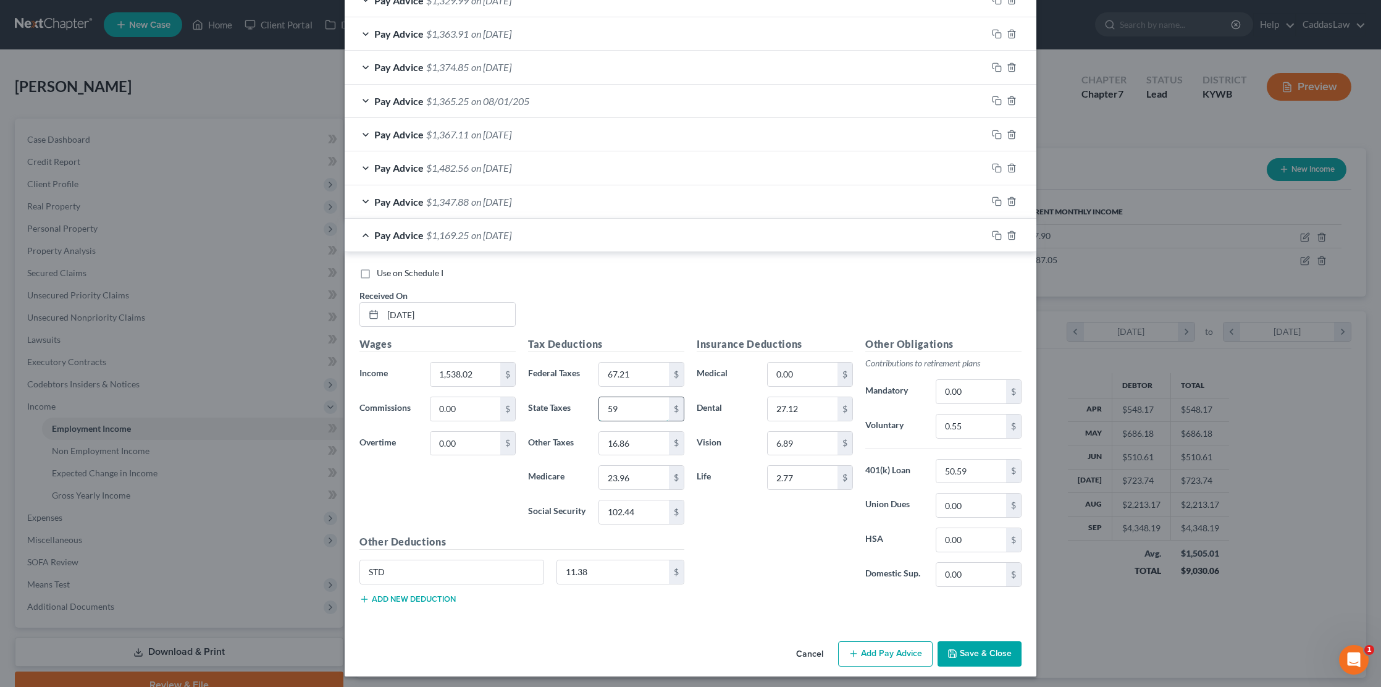
type input "5"
type input "69.17"
click at [642, 442] on input "27.74" at bounding box center [634, 443] width 70 height 23
type input "2"
type input "19.47"
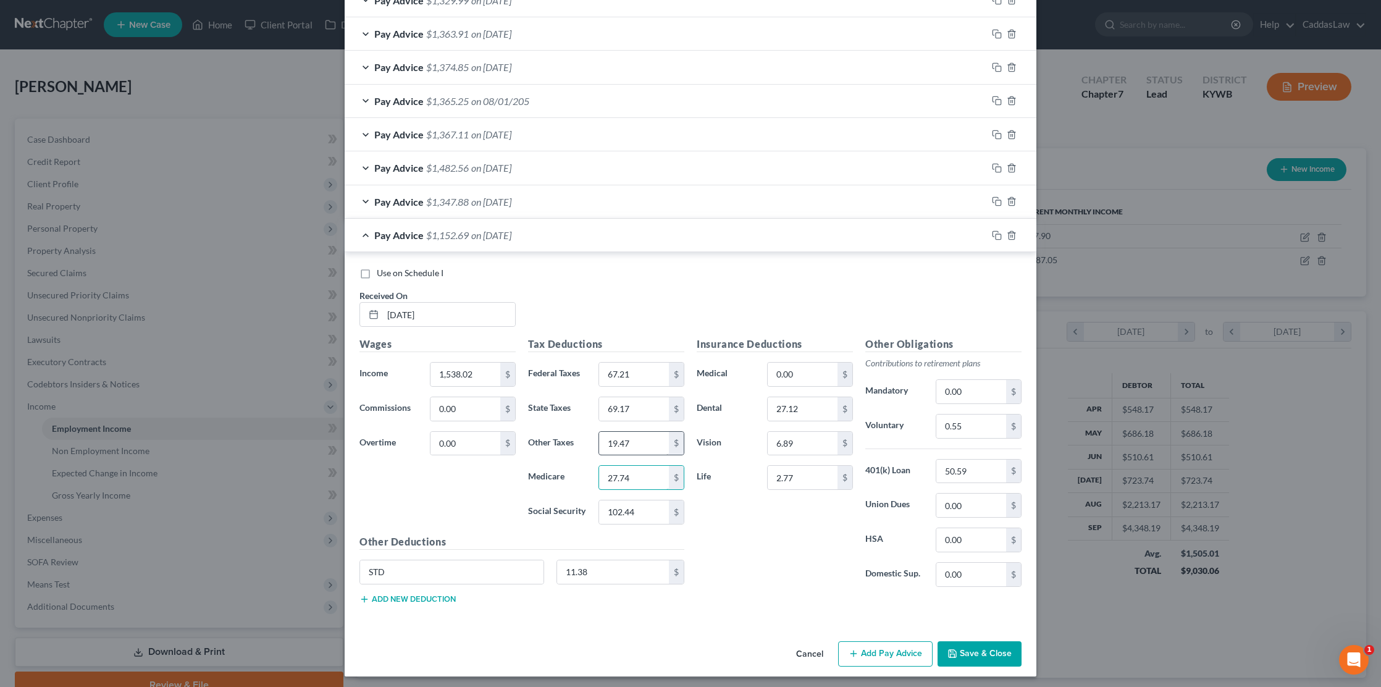
type input "27.74"
type input "118.63"
click at [980, 467] on input "50.59" at bounding box center [971, 470] width 70 height 23
type input "5"
type input "58.42"
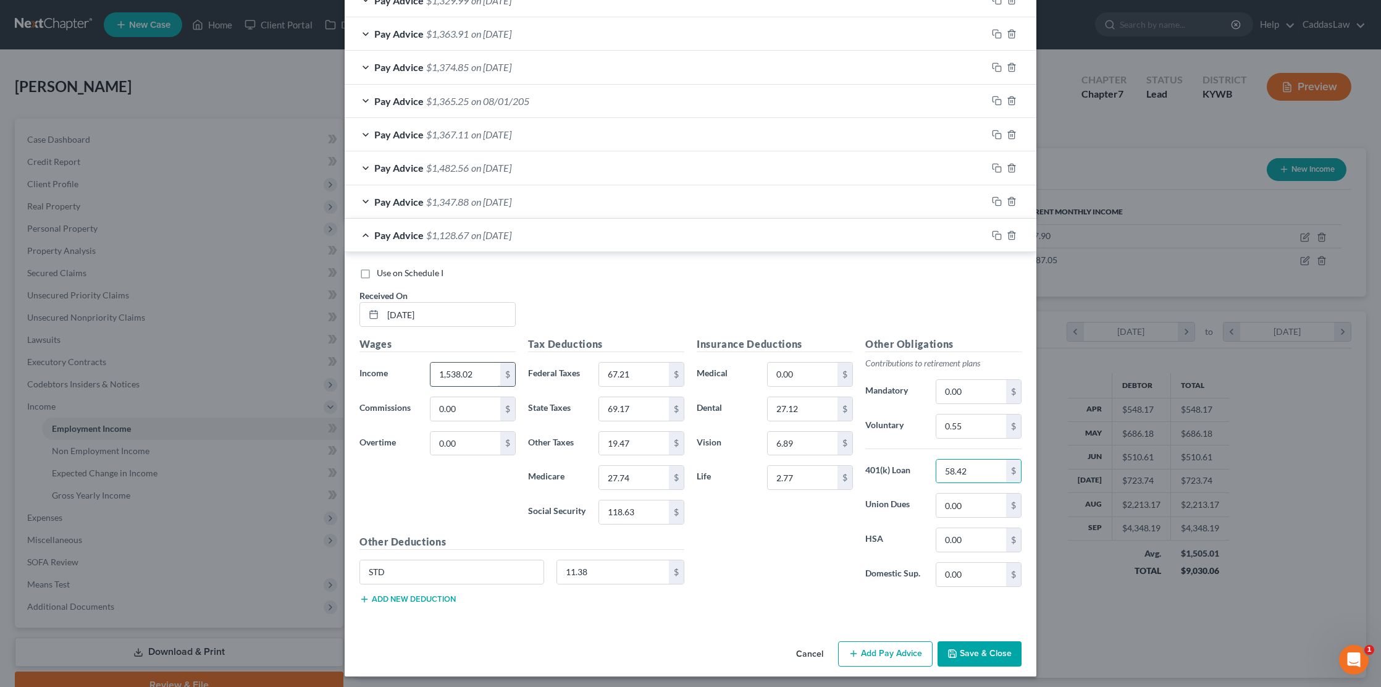
click at [482, 366] on input "1,538.02" at bounding box center [465, 373] width 70 height 23
type input "1,947.37"
click at [994, 235] on icon "button" at bounding box center [997, 235] width 10 height 10
click at [395, 308] on input "text" at bounding box center [449, 314] width 132 height 23
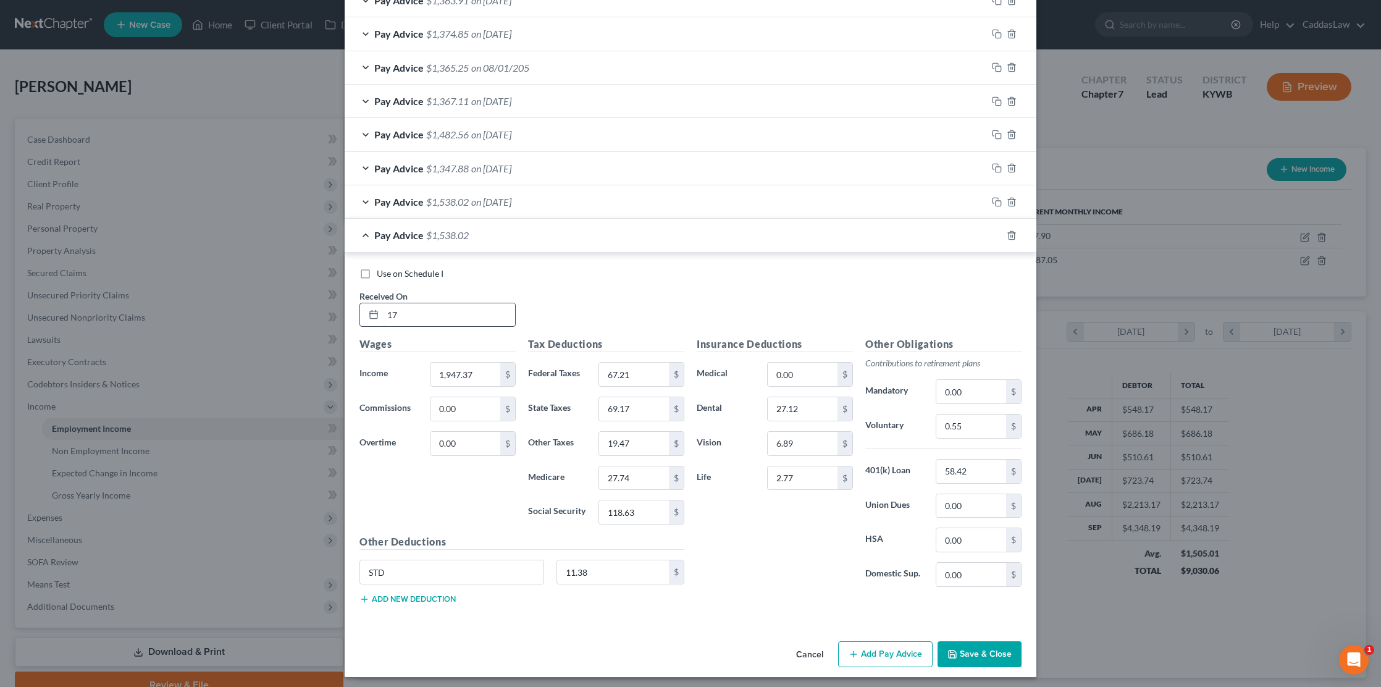
type input "1"
type input "5/23/2025"
type input "1,704.63"
type input "38.95"
type input "59.75"
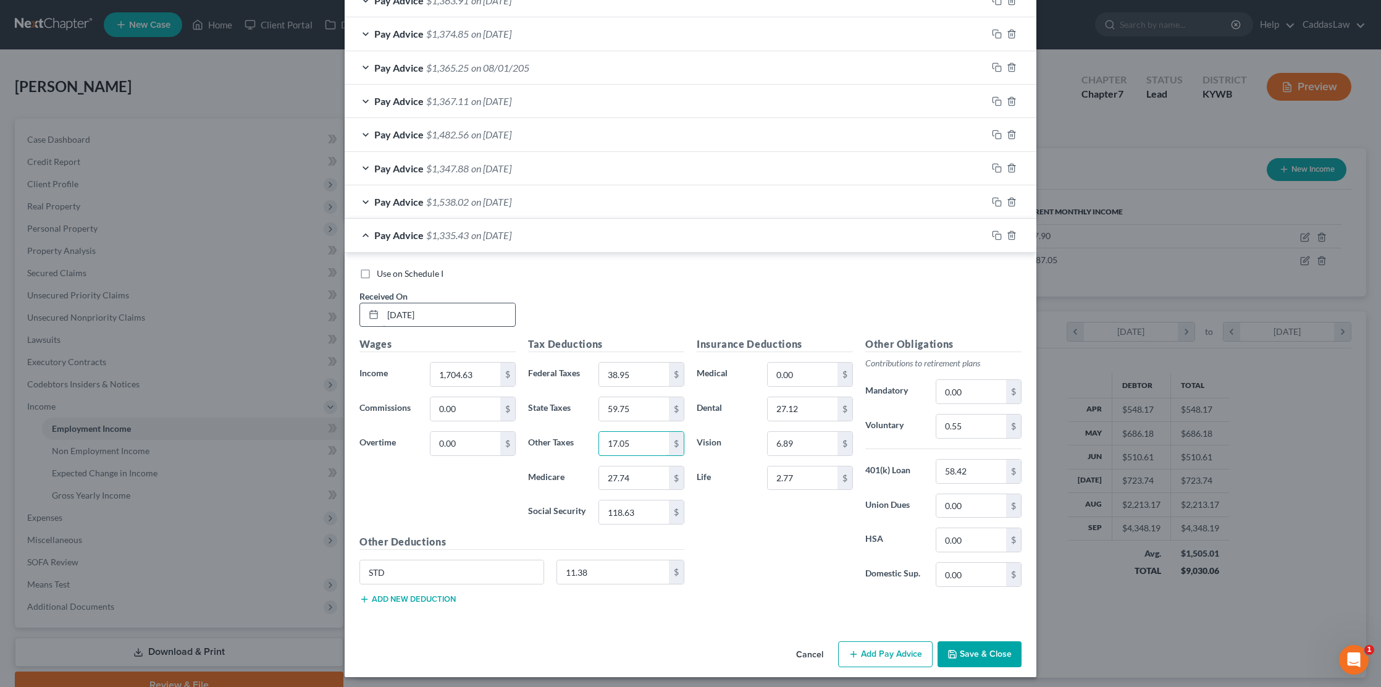
type input "17.05"
type input "24.22"
type input "103.58"
click at [979, 467] on input "58.42" at bounding box center [971, 470] width 70 height 23
type input "5"
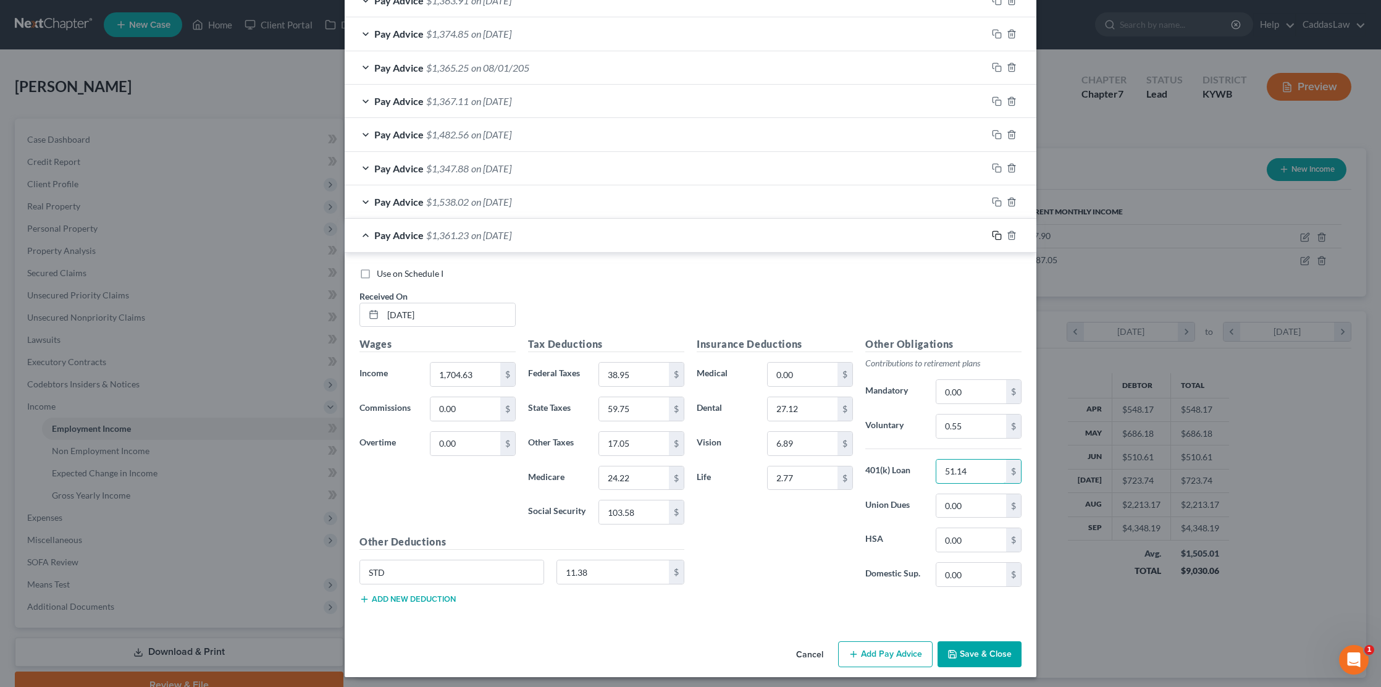
type input "51.14"
click at [997, 233] on icon "button" at bounding box center [997, 235] width 10 height 10
click at [392, 306] on input "text" at bounding box center [449, 314] width 132 height 23
type input "5/09/2025"
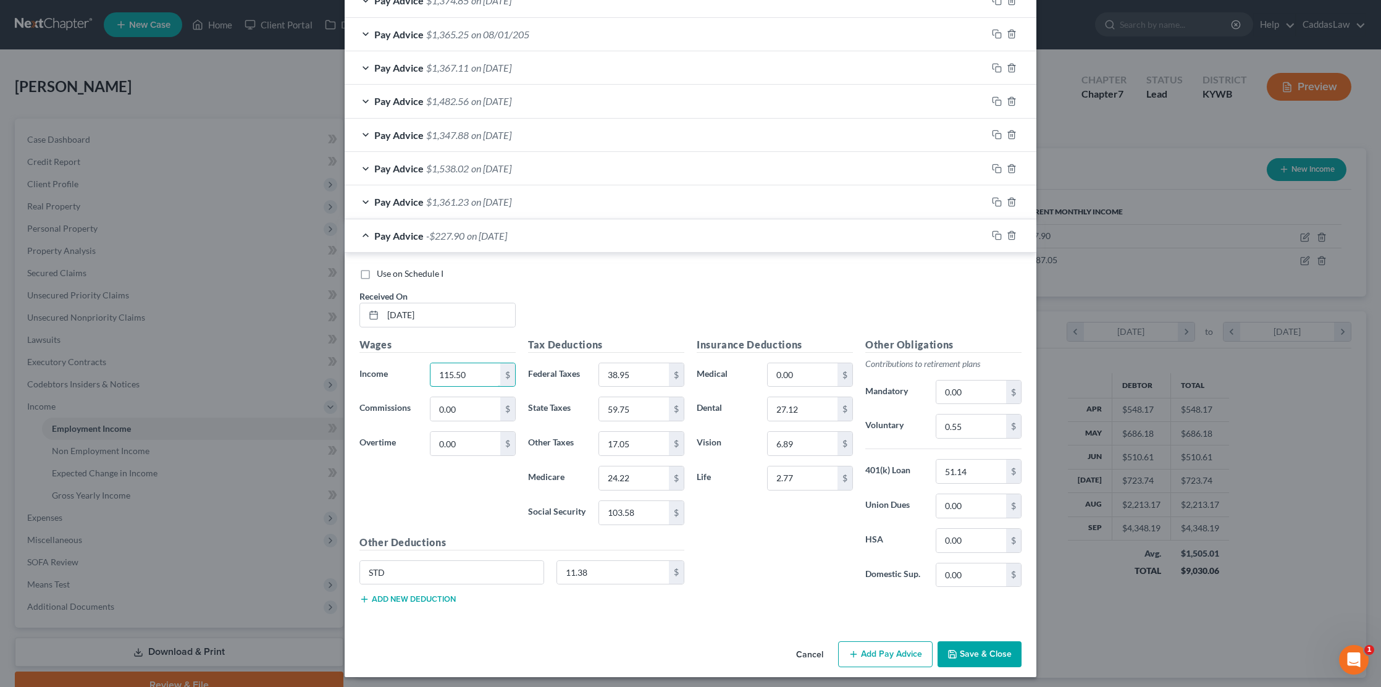
type input "115.50"
type input "0.00"
type input "1.16"
type input "1.67"
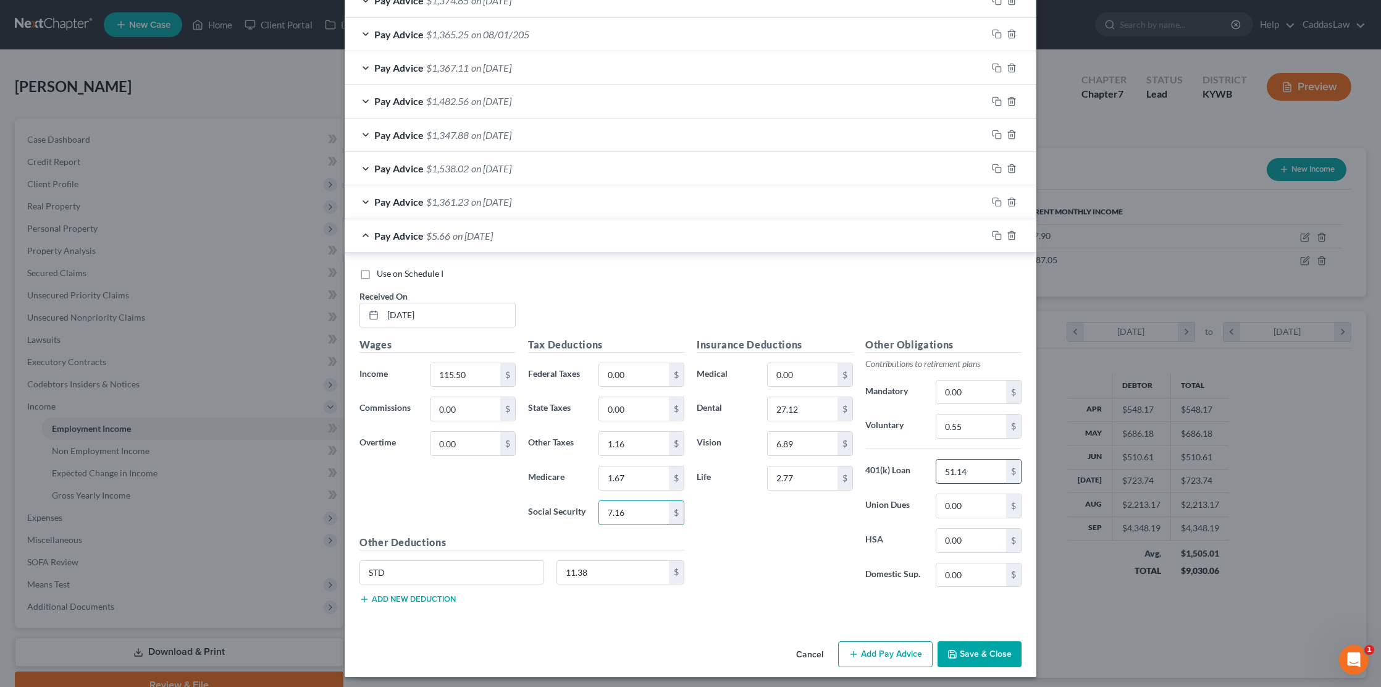
type input "7.16"
click at [986, 468] on input "51.14" at bounding box center [971, 470] width 70 height 23
type input "5"
type input "3.47"
click at [812, 416] on input "27.12" at bounding box center [803, 408] width 70 height 23
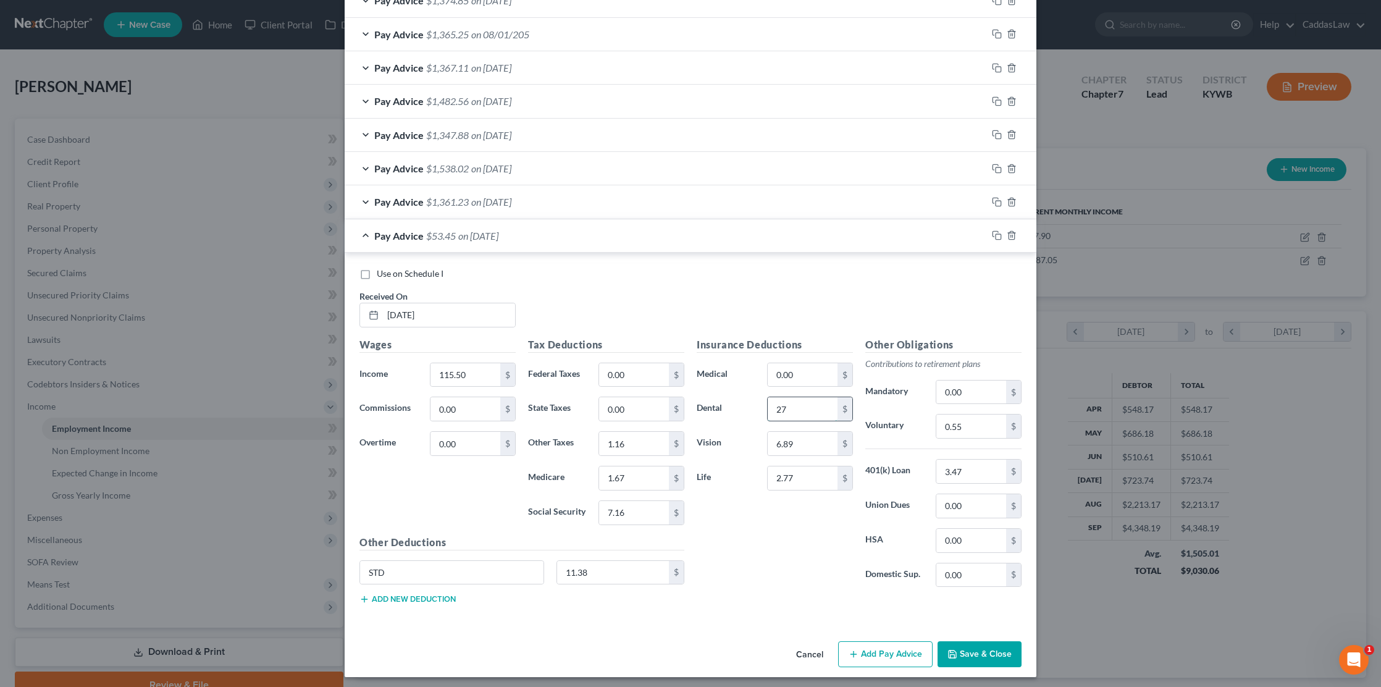
type input "2"
click at [812, 439] on input "6.89" at bounding box center [803, 443] width 70 height 23
type input "6"
click at [793, 473] on input "2.77" at bounding box center [803, 477] width 70 height 23
type input "2"
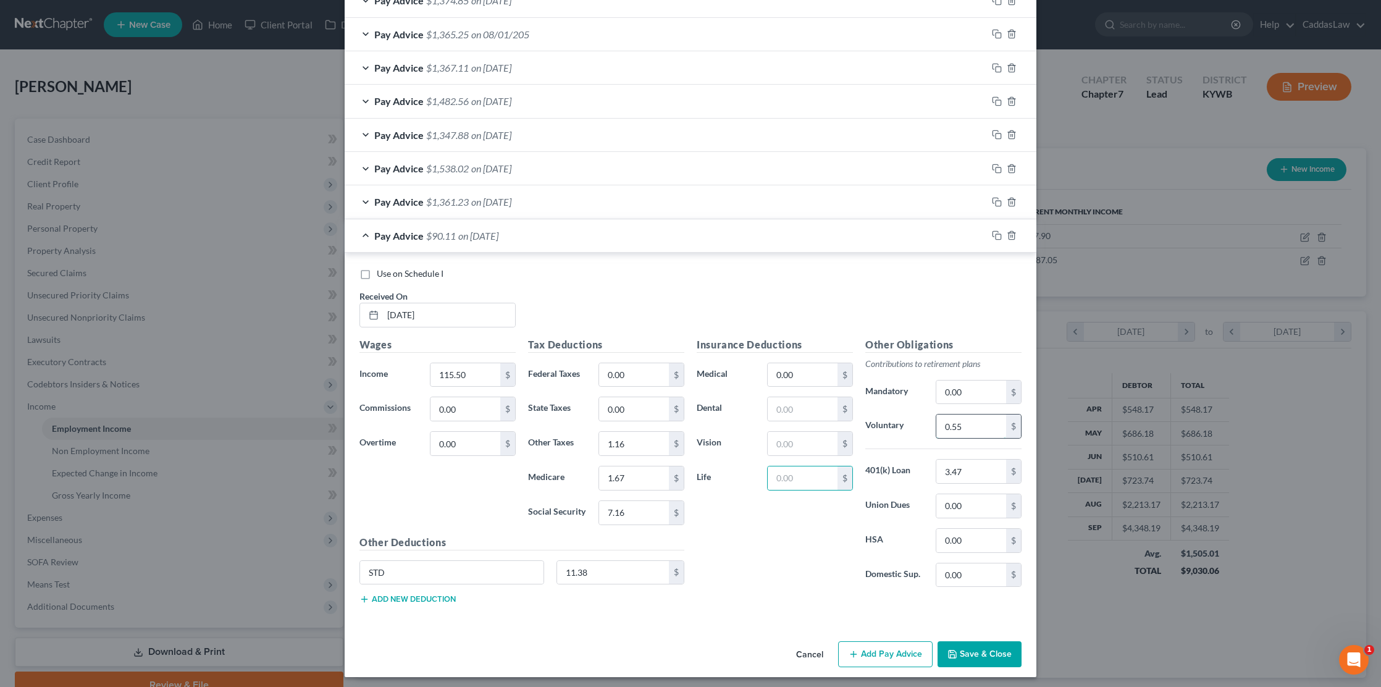
click at [969, 420] on input "0.55" at bounding box center [971, 425] width 70 height 23
type input "0"
type input "0.00"
click at [616, 563] on input "11.38" at bounding box center [613, 572] width 112 height 23
type input "1"
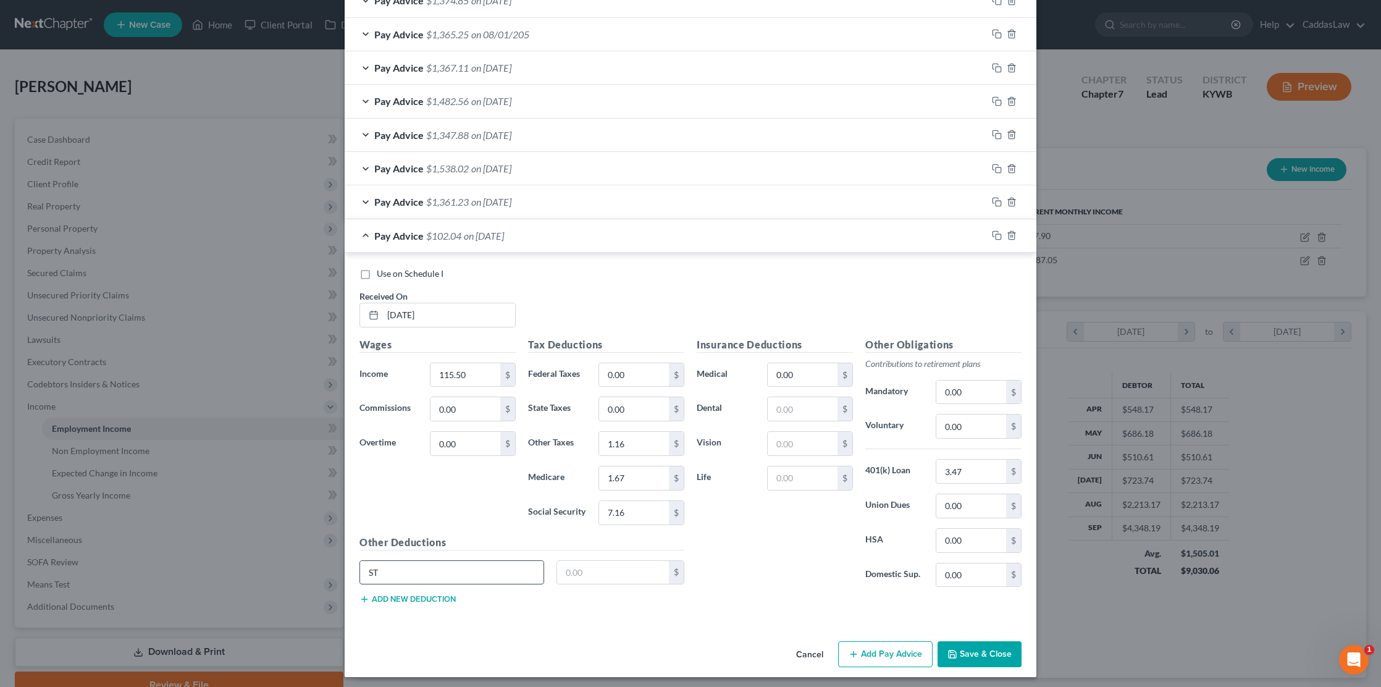
type input "S"
click at [870, 652] on button "Add Pay Advice" at bounding box center [885, 654] width 94 height 26
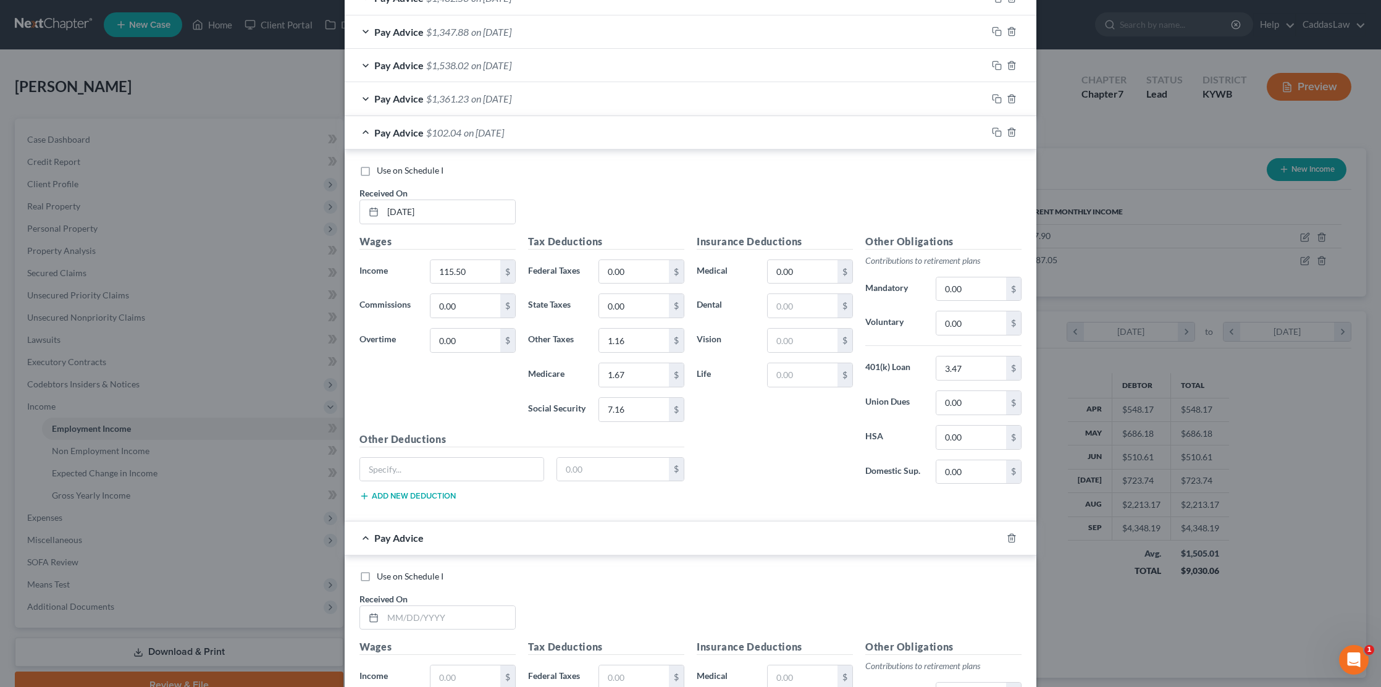
scroll to position [610, 0]
click at [1013, 535] on icon "button" at bounding box center [1012, 540] width 10 height 10
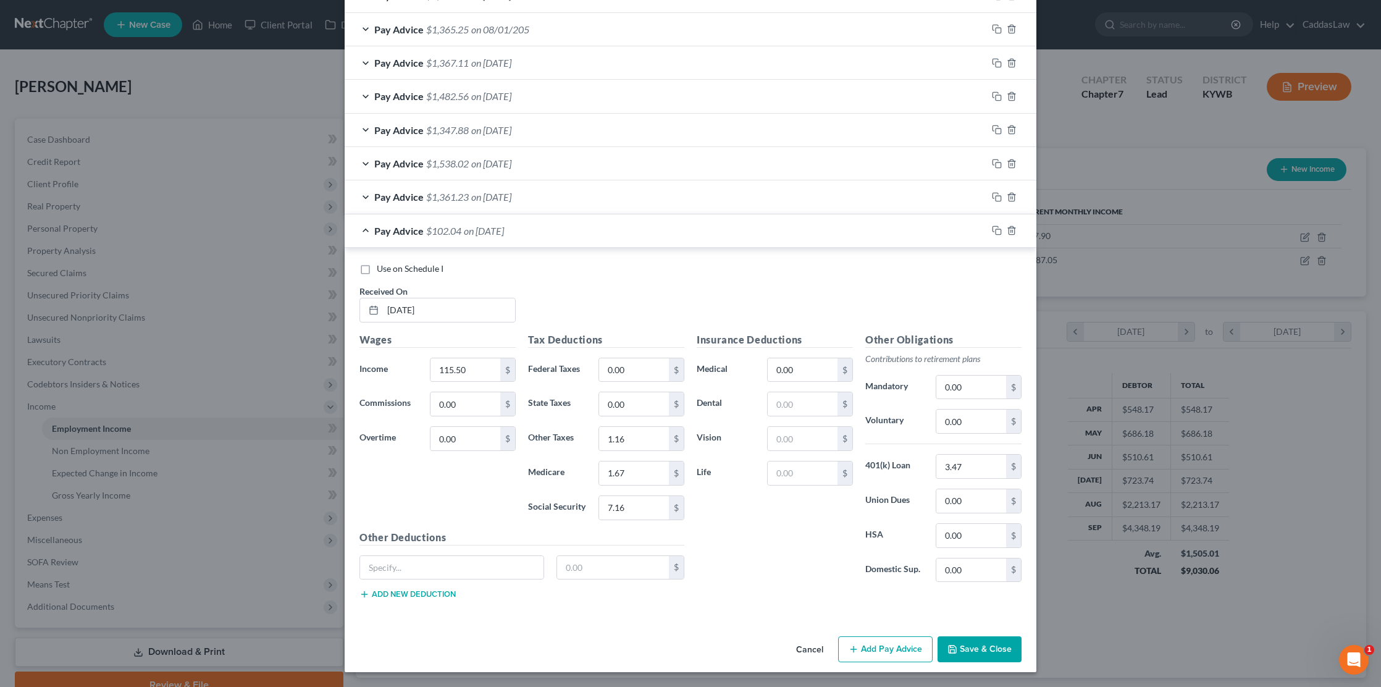
scroll to position [509, 0]
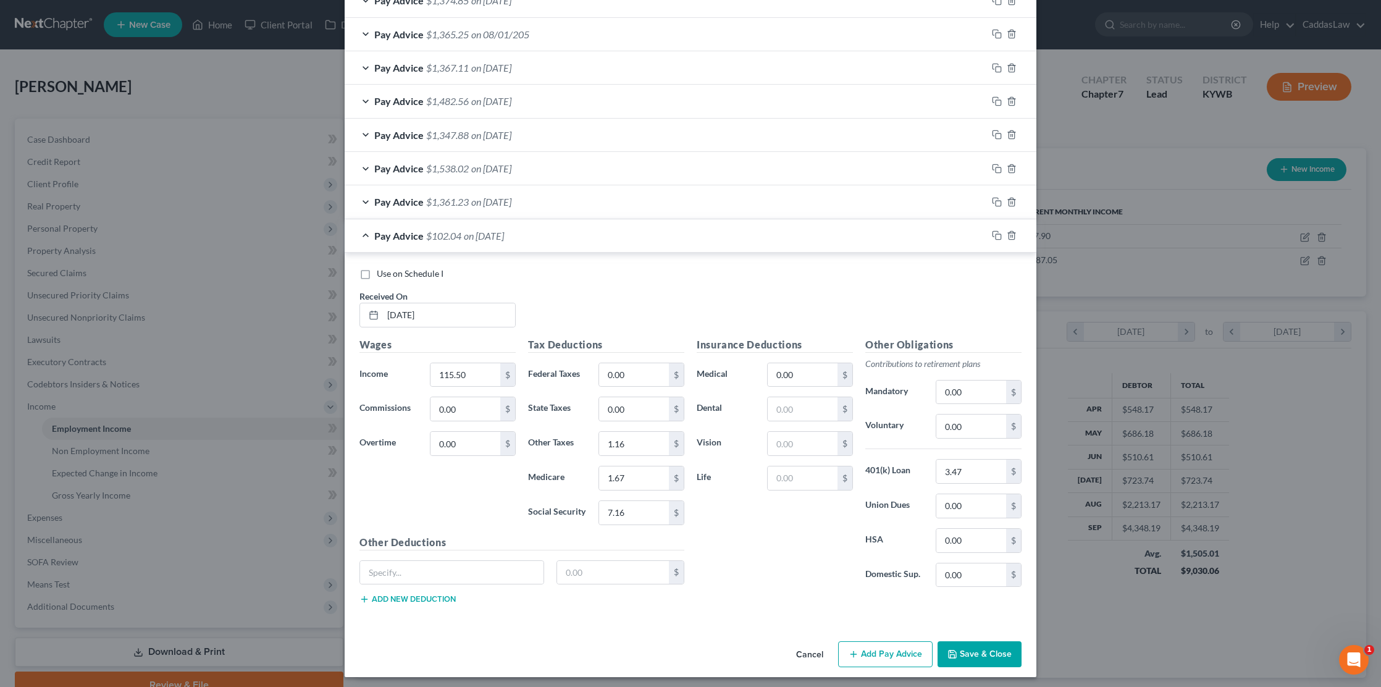
click at [950, 203] on div "Pay Advice $1,361.23 on 05/23/2025" at bounding box center [666, 201] width 642 height 33
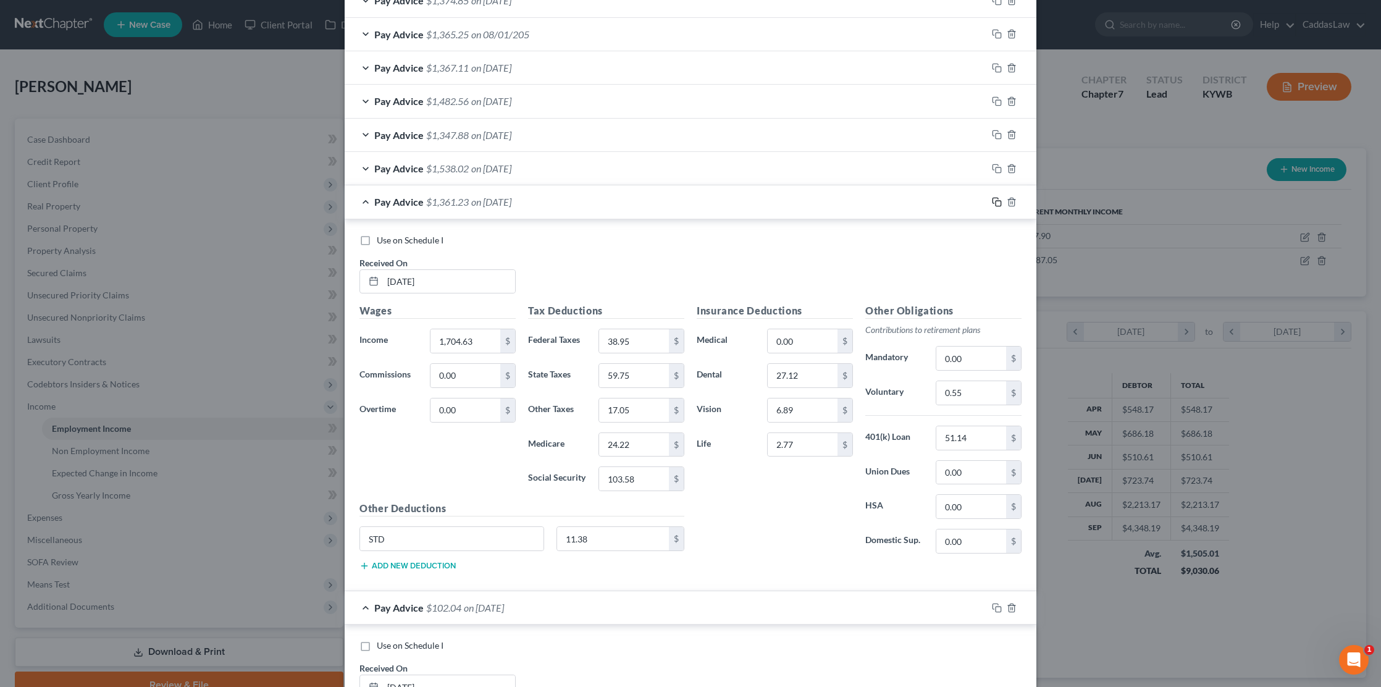
click at [995, 197] on icon "button" at bounding box center [997, 202] width 10 height 10
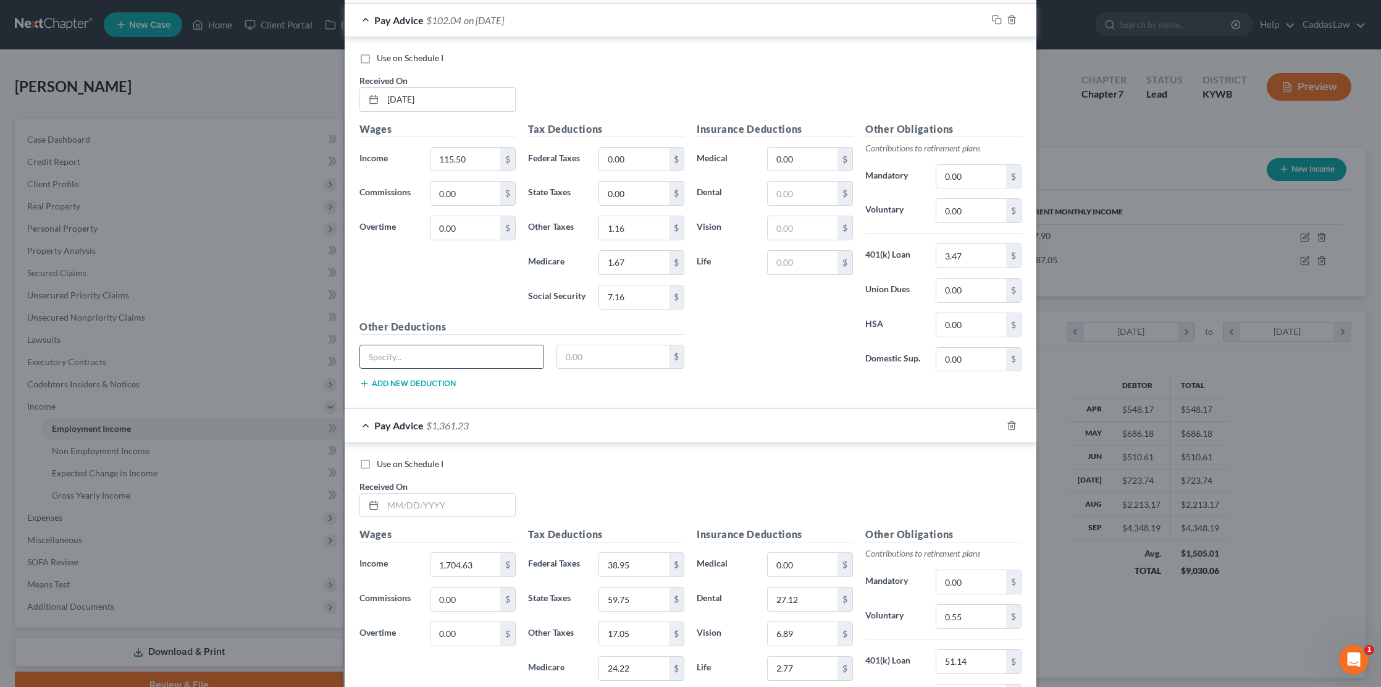
scroll to position [728, 0]
click at [394, 505] on input "text" at bounding box center [449, 501] width 132 height 23
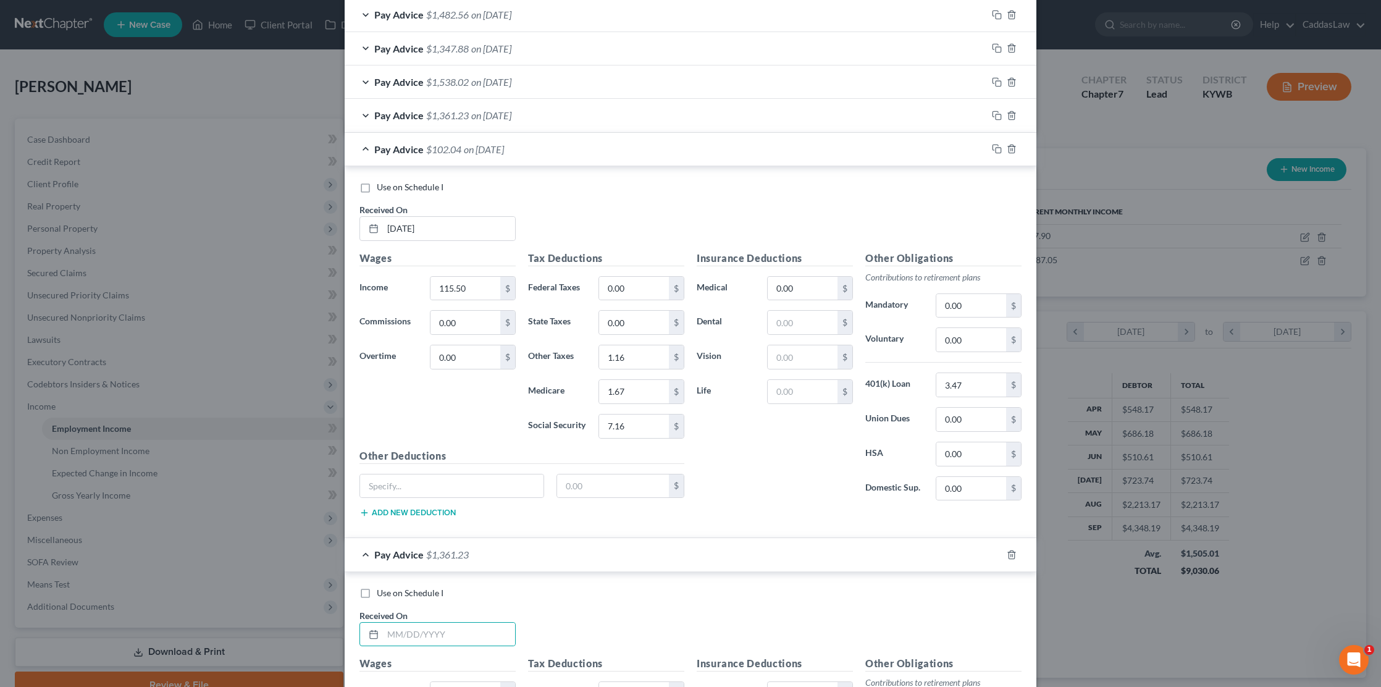
click at [927, 145] on div "Pay Advice $102.04 on 05/09/2025" at bounding box center [666, 149] width 642 height 33
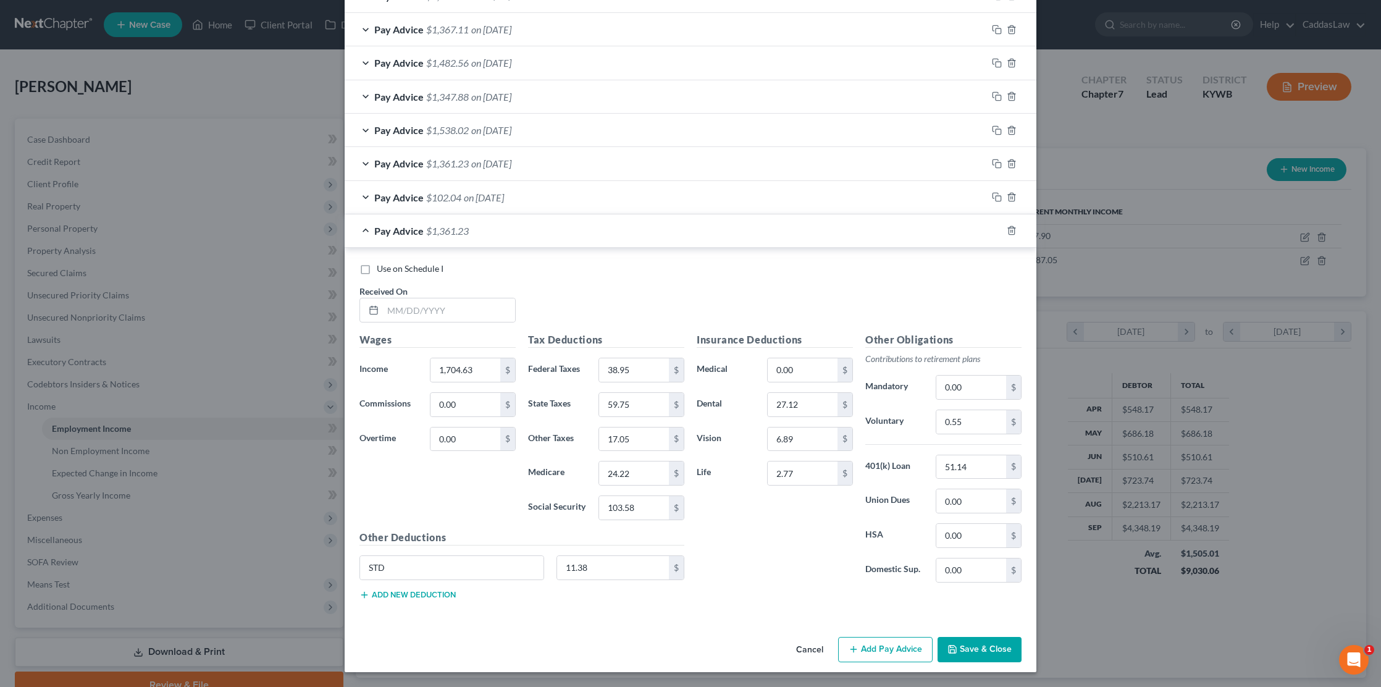
scroll to position [543, 0]
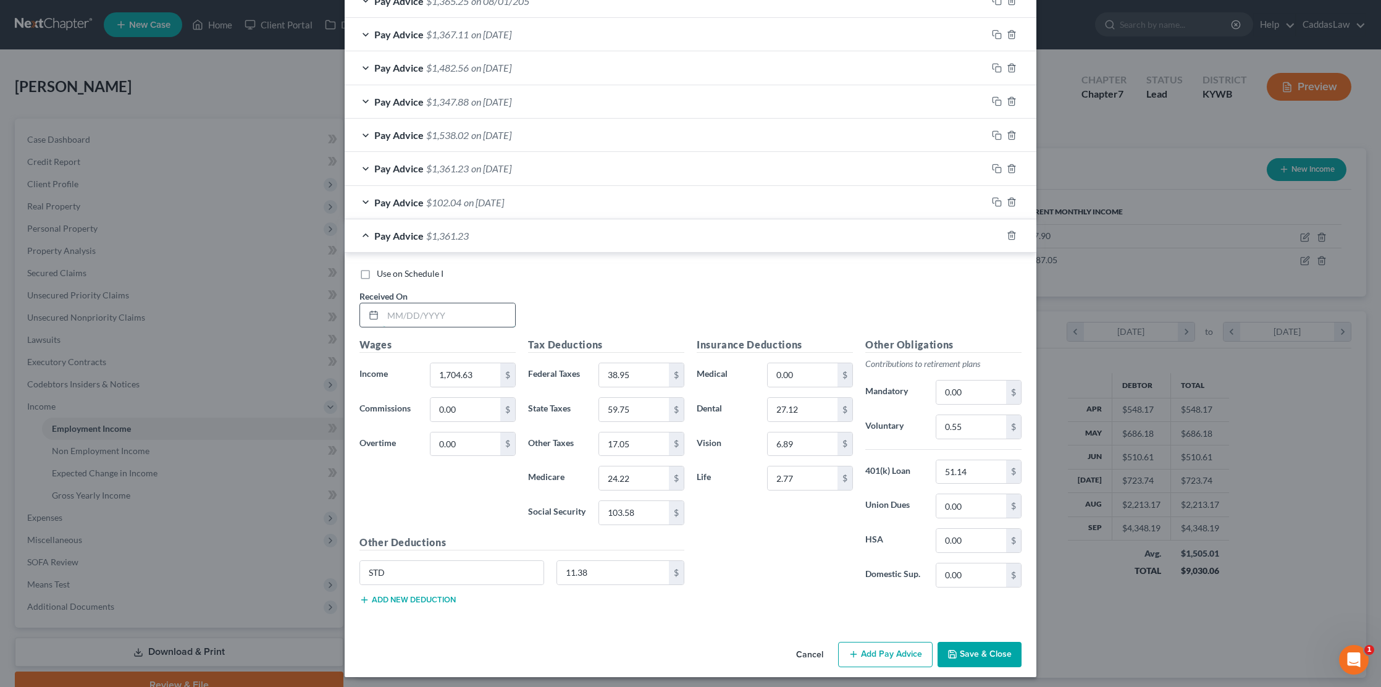
click at [388, 314] on input "text" at bounding box center [449, 314] width 132 height 23
type input "4/25/2025"
type input "2,150.80"
click at [642, 364] on input "38.95" at bounding box center [634, 374] width 70 height 23
type input "3"
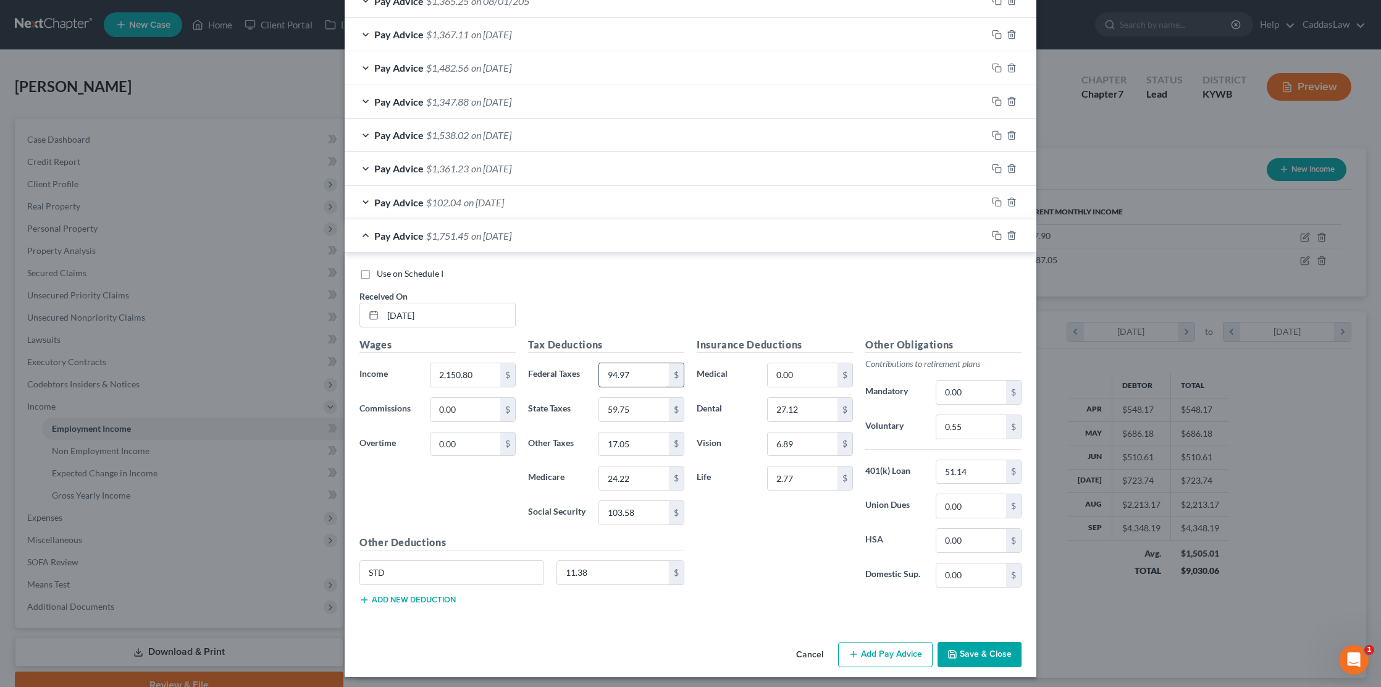
type input "94.97"
type input "78.42"
type input "2.51"
type input "31.19"
type input "133.35"
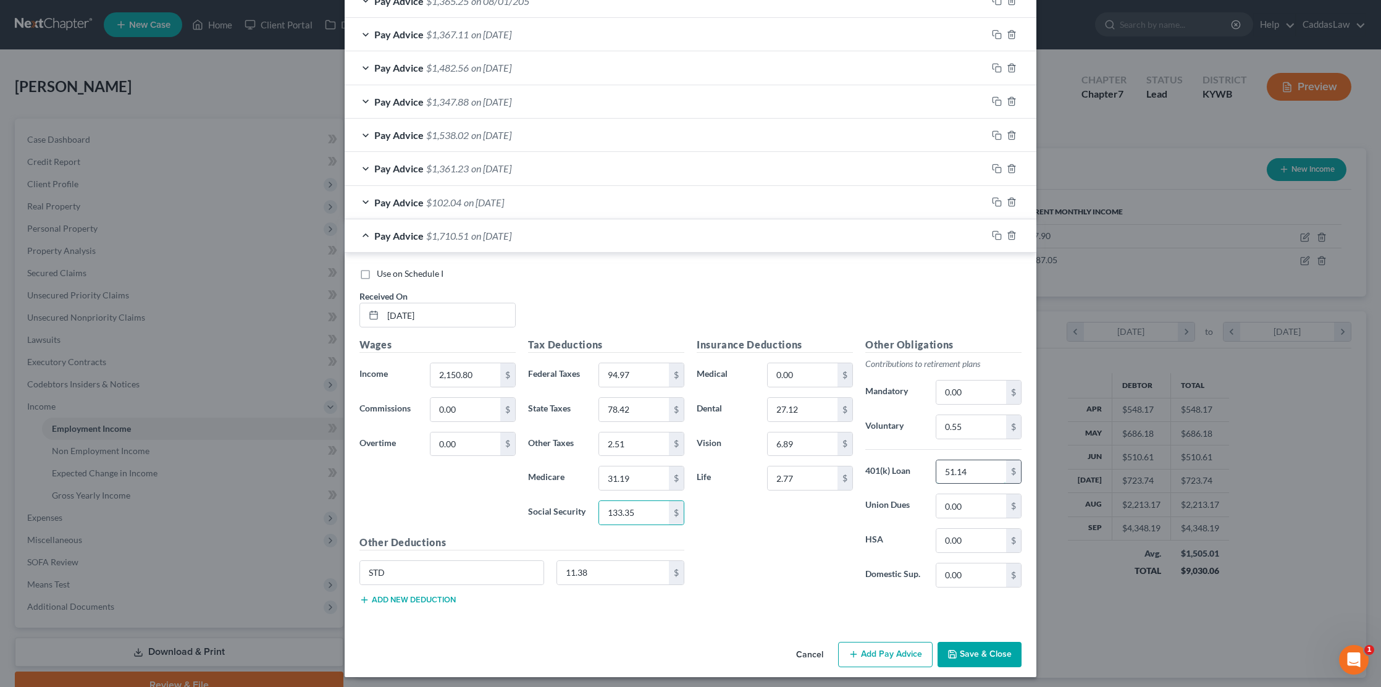
click at [974, 467] on input "51.14" at bounding box center [971, 471] width 70 height 23
type input "5"
type input "64.52"
click at [613, 435] on input "2.51" at bounding box center [634, 443] width 70 height 23
type input "21.51"
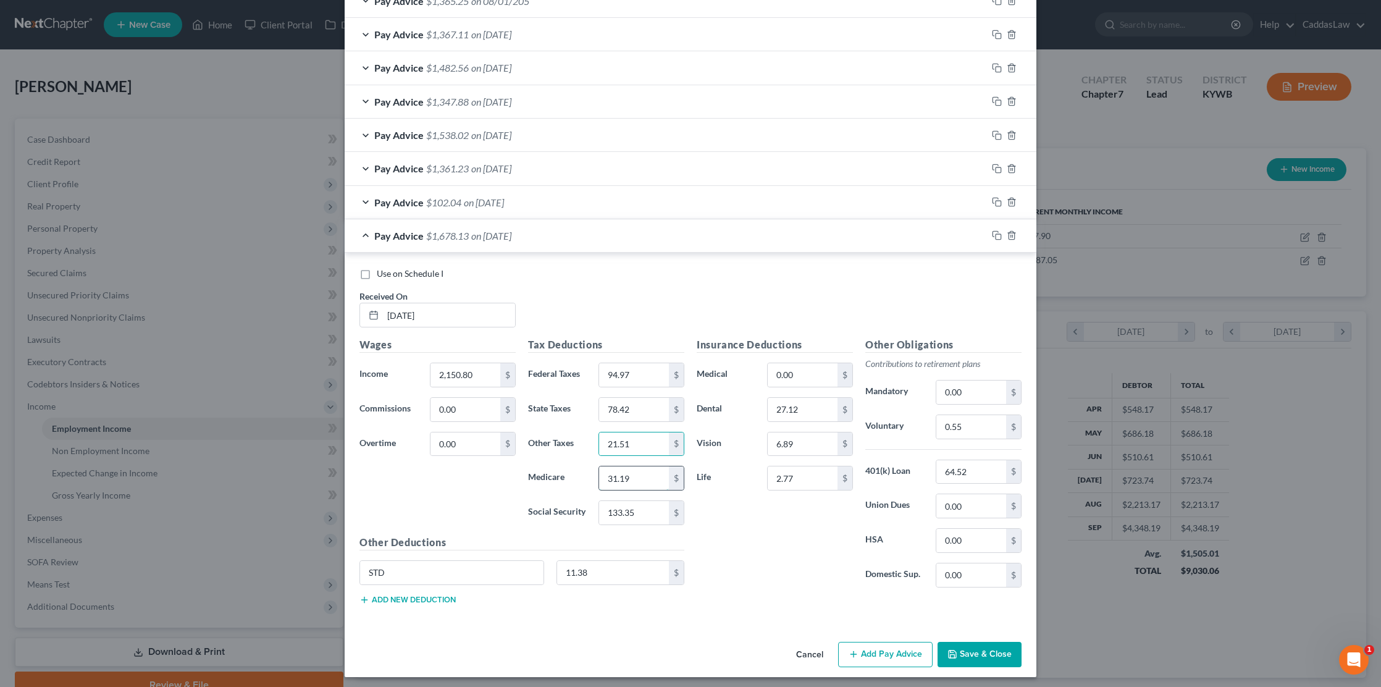
click at [637, 471] on input "31.19" at bounding box center [634, 477] width 70 height 23
click at [597, 571] on input "11.38" at bounding box center [613, 572] width 112 height 23
type input "10.35"
click at [818, 403] on input "27.12" at bounding box center [803, 409] width 70 height 23
type input "2"
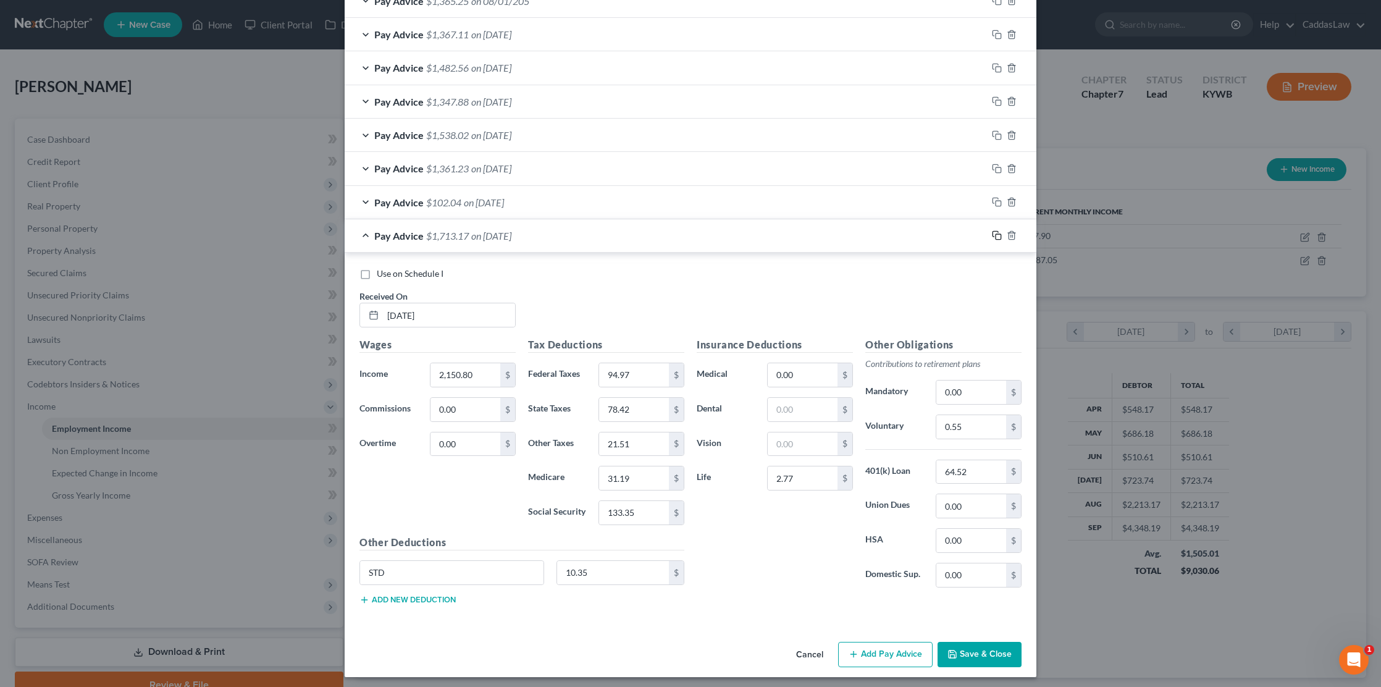
click at [992, 231] on icon "button" at bounding box center [997, 235] width 10 height 10
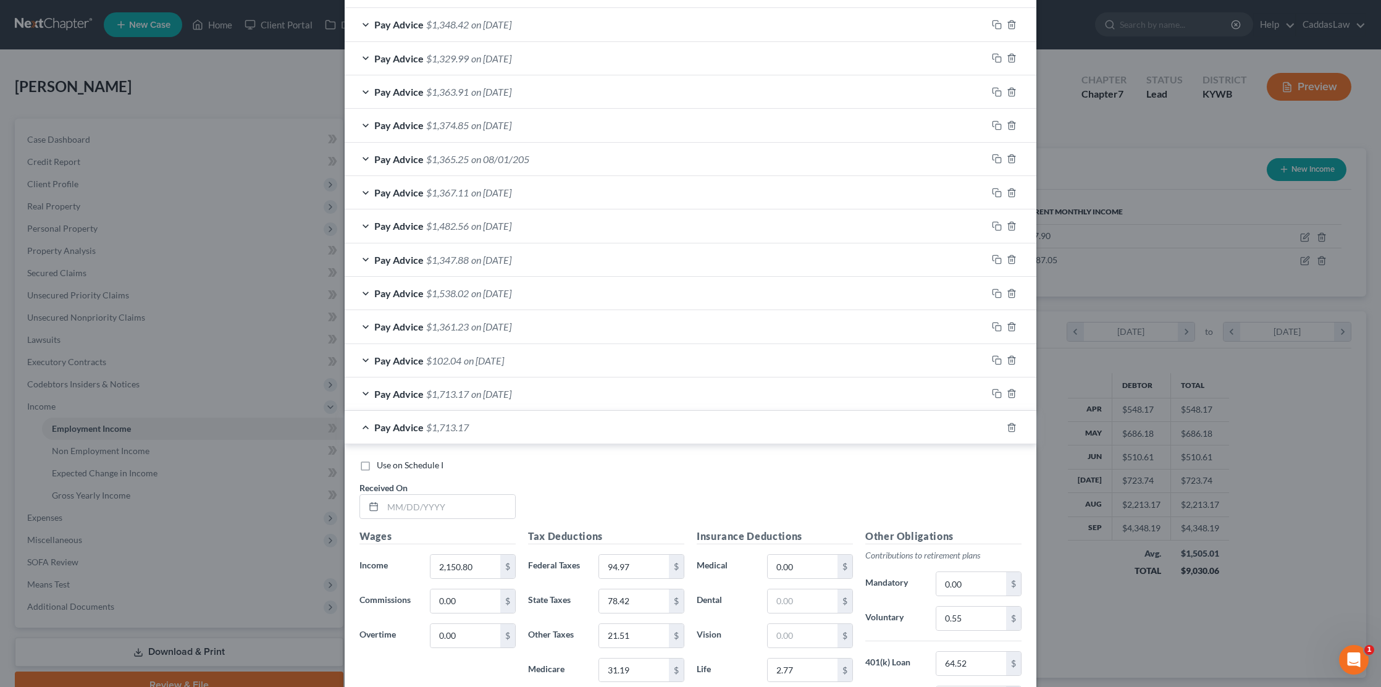
scroll to position [433, 0]
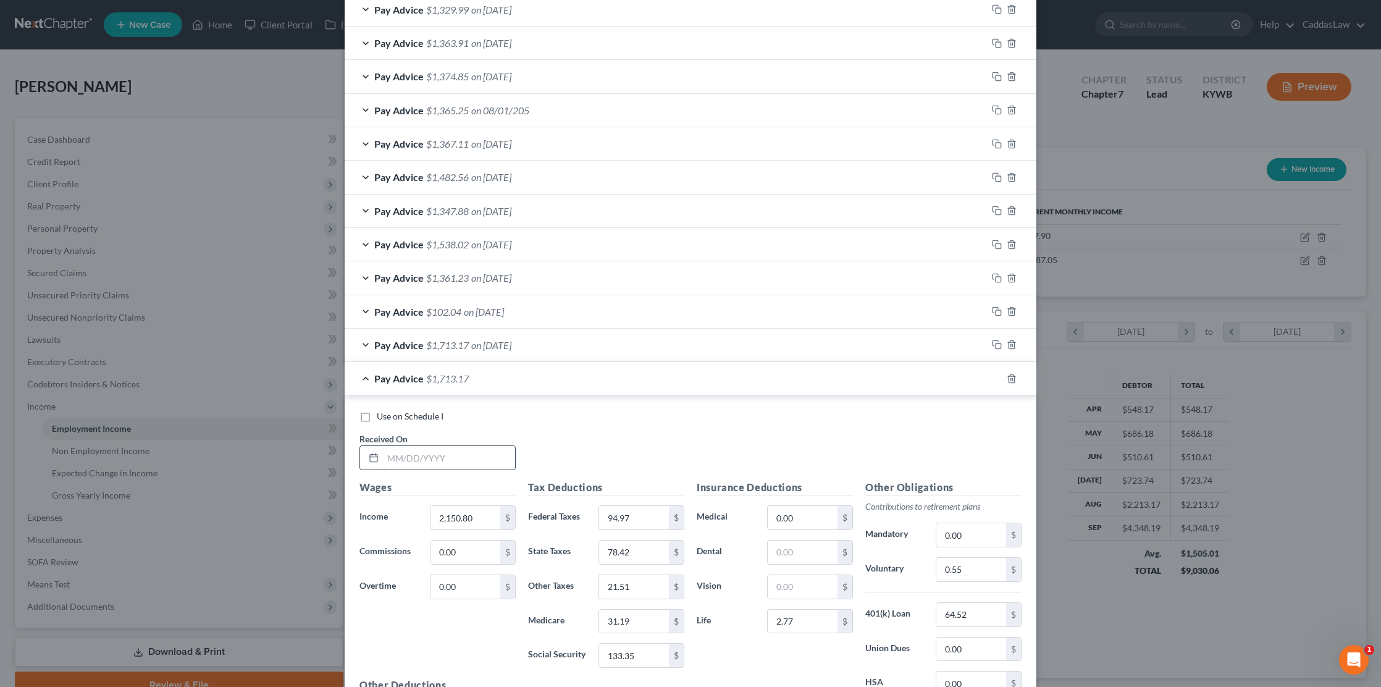
click at [400, 458] on input "text" at bounding box center [449, 457] width 132 height 23
type input "4/11/2025"
click at [475, 516] on input "2,150.80" at bounding box center [465, 517] width 70 height 23
type input "2"
type input "1,611.84"
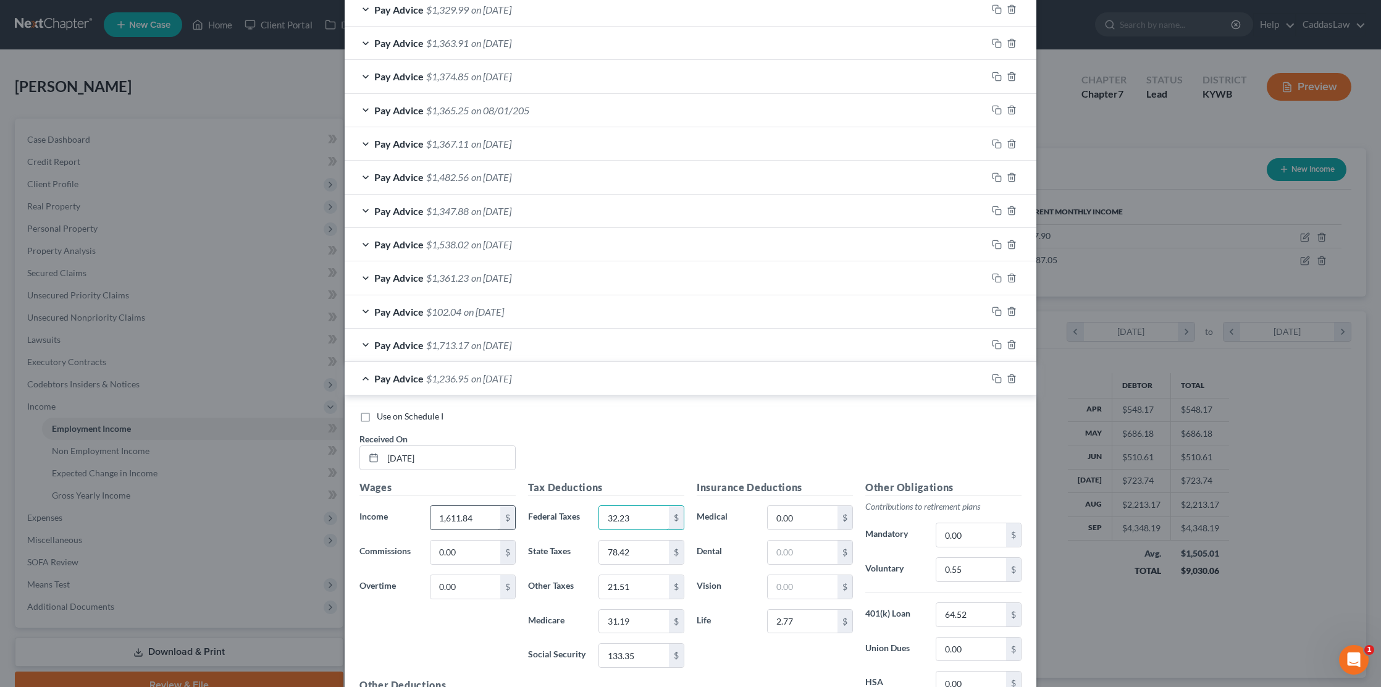
type input "32.23"
type input "57.51"
type input "16.12"
type input "23.37"
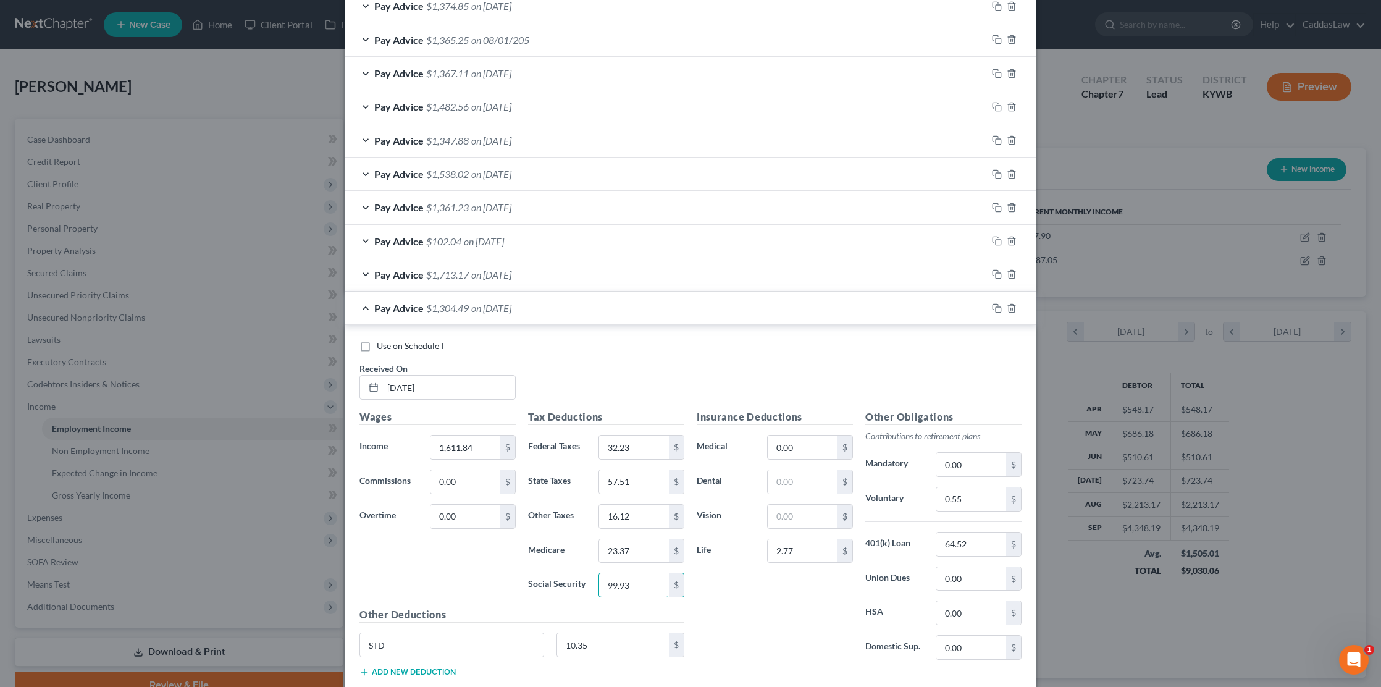
scroll to position [517, 0]
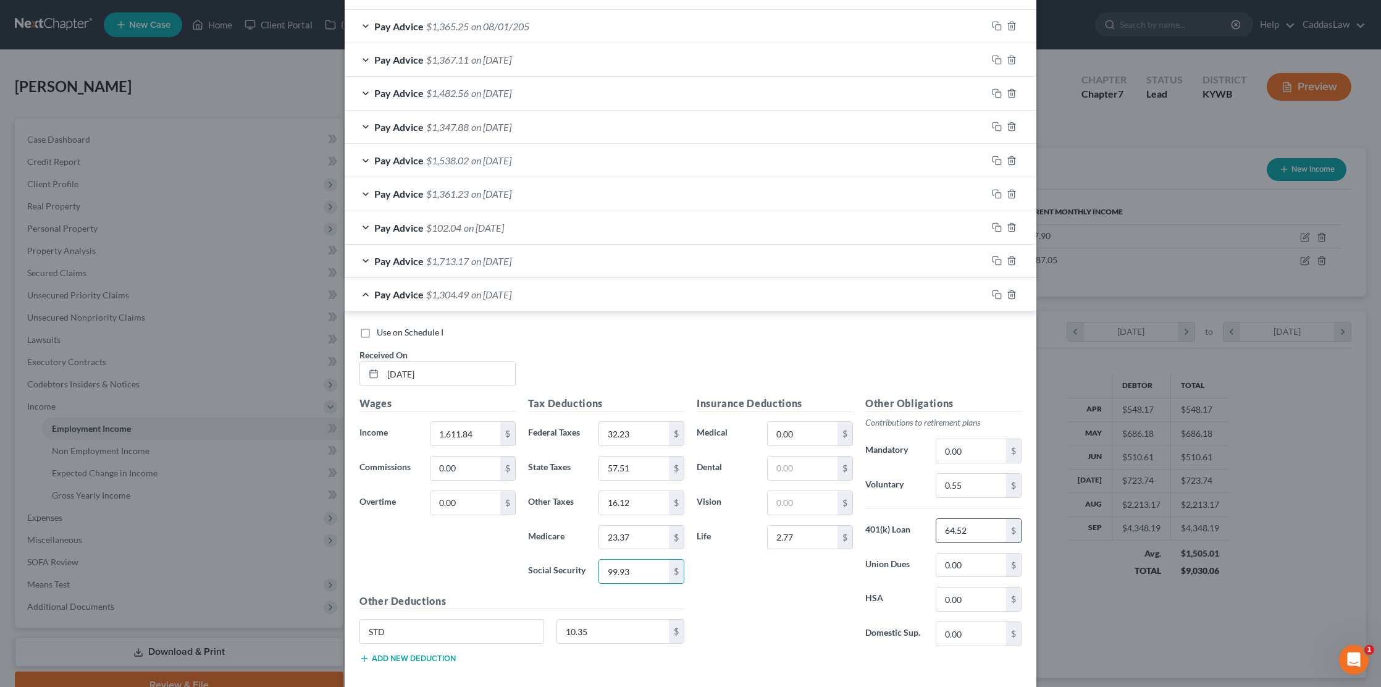
type input "99.93"
click at [978, 529] on input "64.52" at bounding box center [971, 530] width 70 height 23
type input "6"
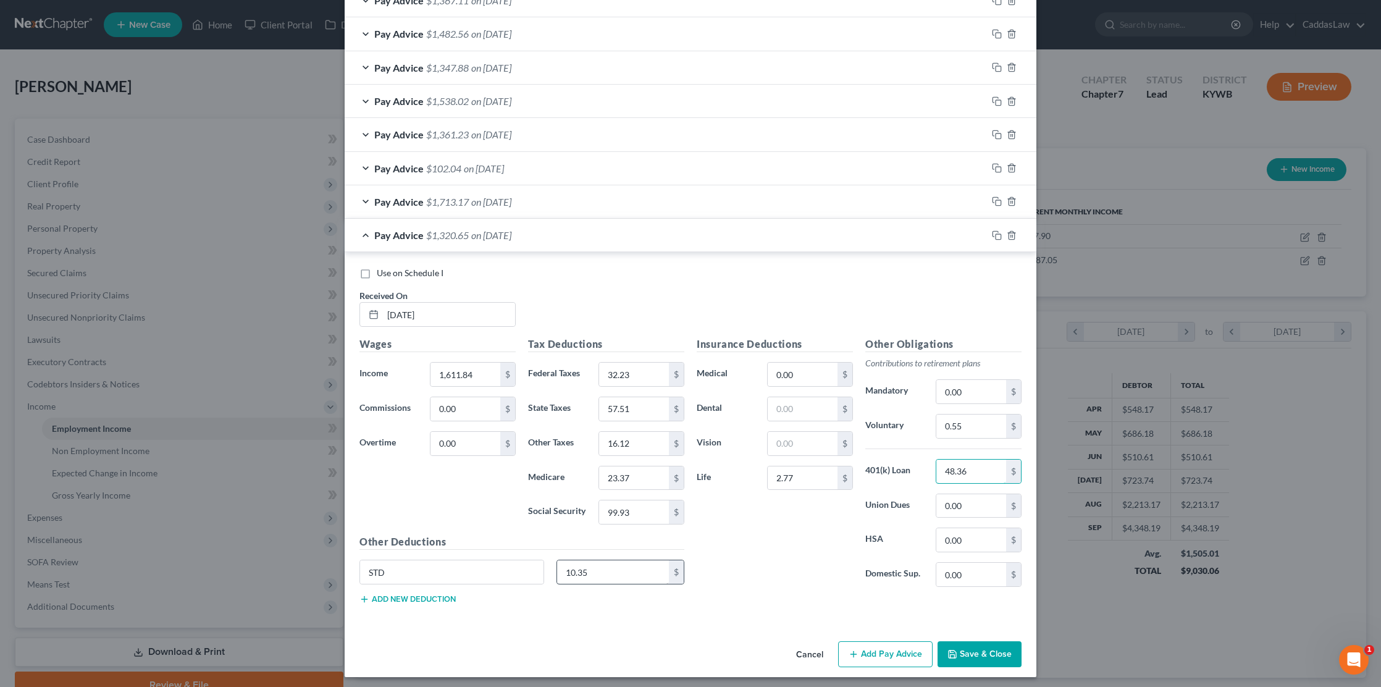
scroll to position [576, 0]
type input "48.36"
click at [618, 576] on input "10.35" at bounding box center [613, 572] width 112 height 23
click at [995, 232] on icon "button" at bounding box center [997, 236] width 10 height 10
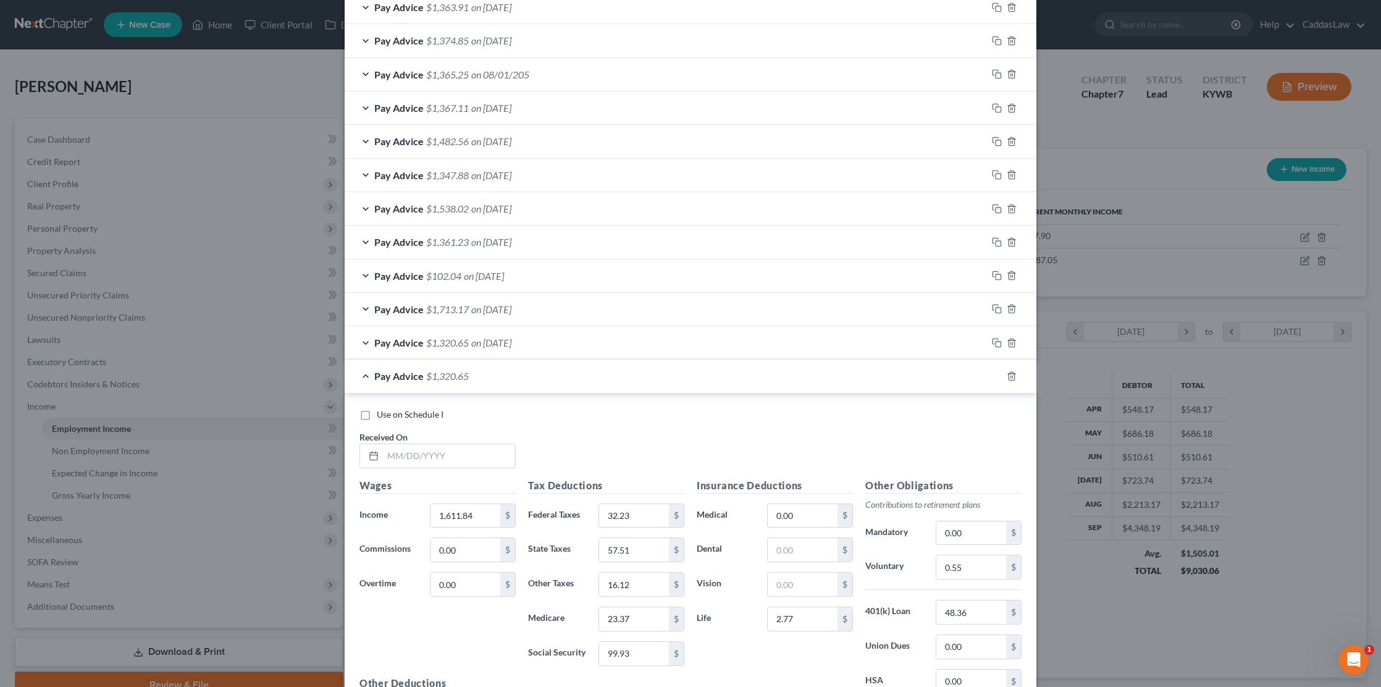
scroll to position [527, 0]
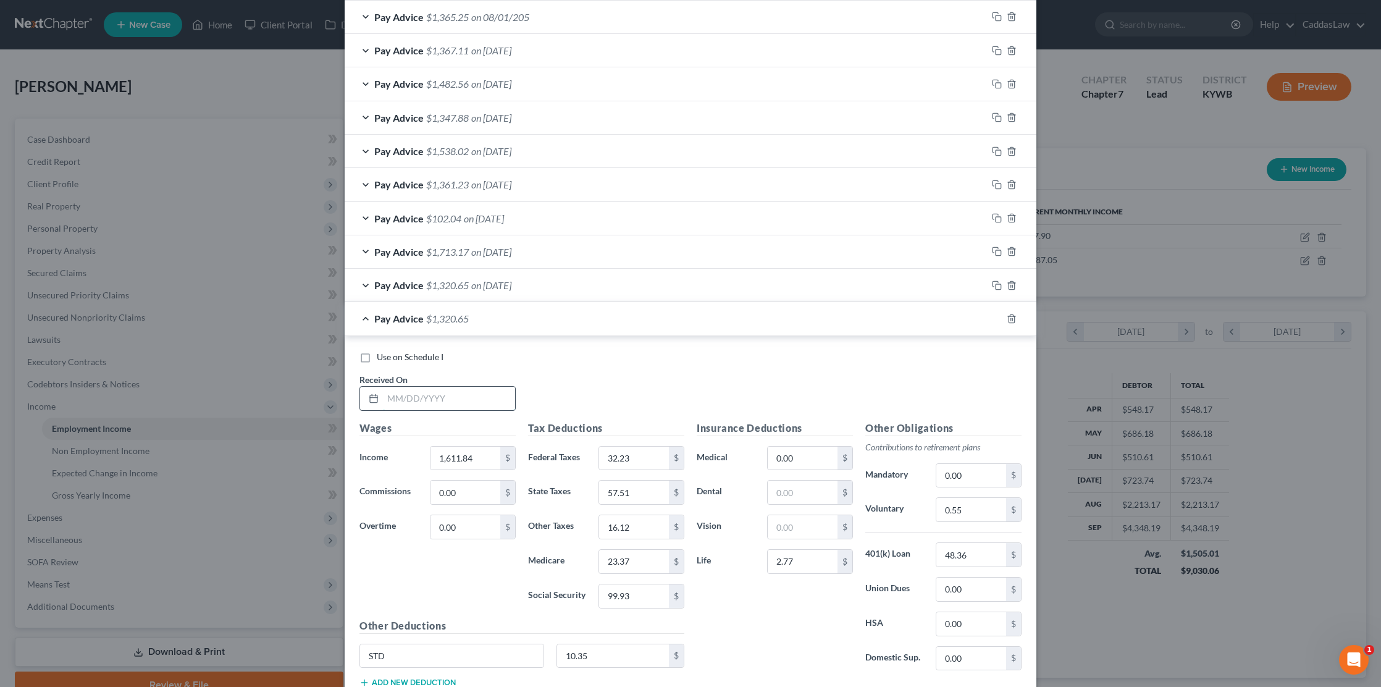
click at [400, 389] on input "text" at bounding box center [449, 398] width 132 height 23
type input "3/28/2025"
type input "2,263.32"
type input "116.22"
type input "85.50"
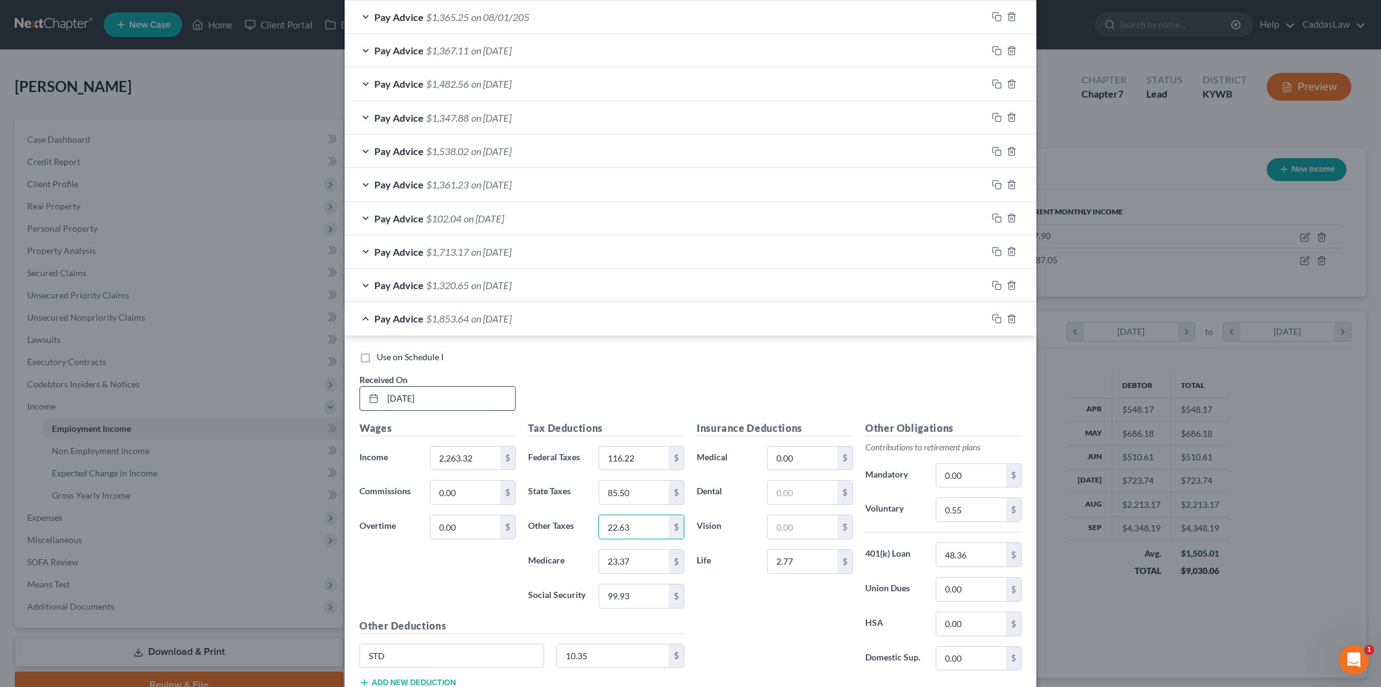
type input "22.63"
type input "32.82"
type input "140.33"
click at [979, 562] on div "Other Obligations Contributions to retirement plans Mandatory 0.00 $ Voluntary …" at bounding box center [943, 551] width 169 height 260
click at [976, 553] on input "48.36" at bounding box center [971, 554] width 70 height 23
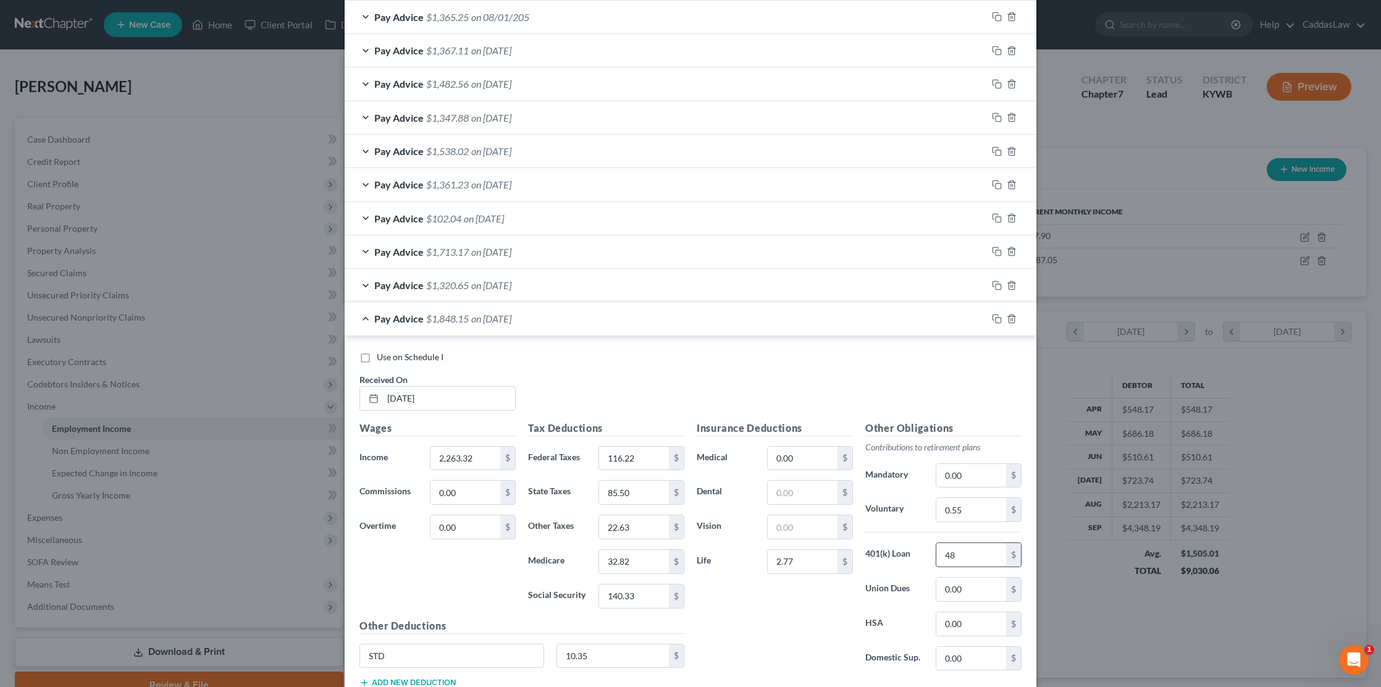
type input "4"
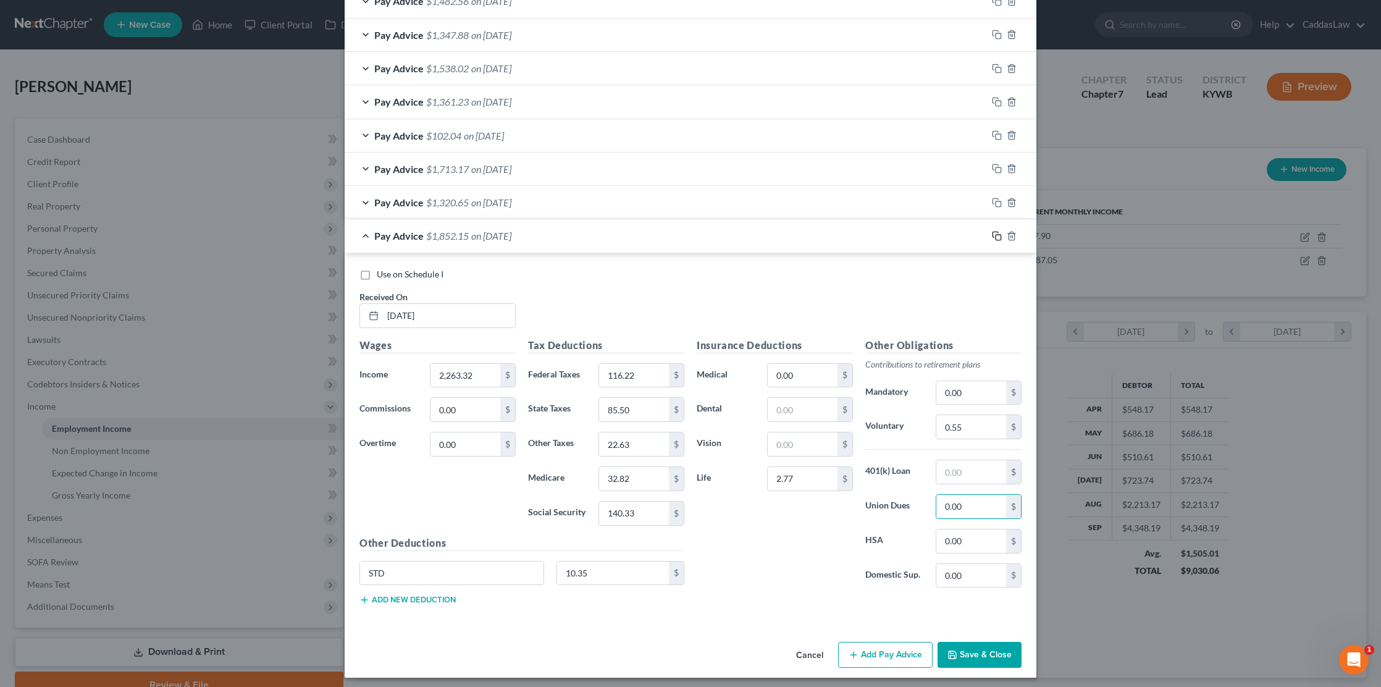
click at [992, 235] on icon "button" at bounding box center [997, 236] width 10 height 10
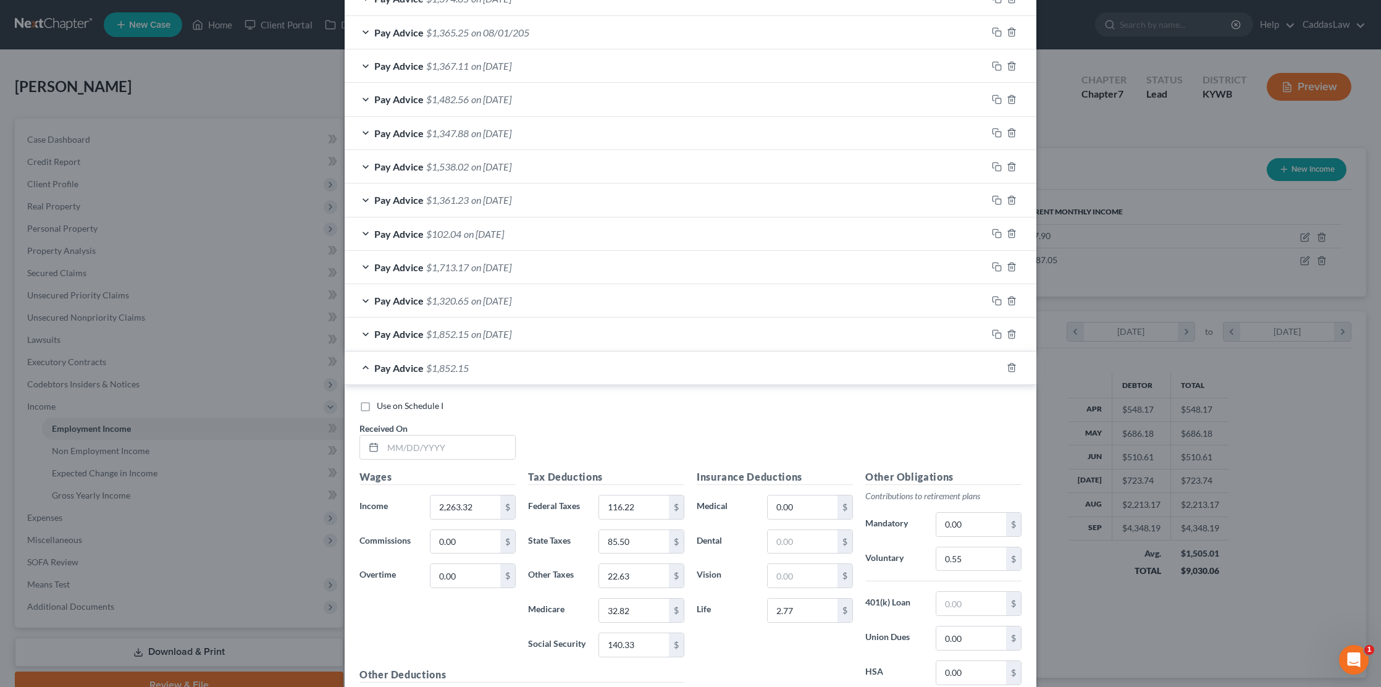
scroll to position [527, 0]
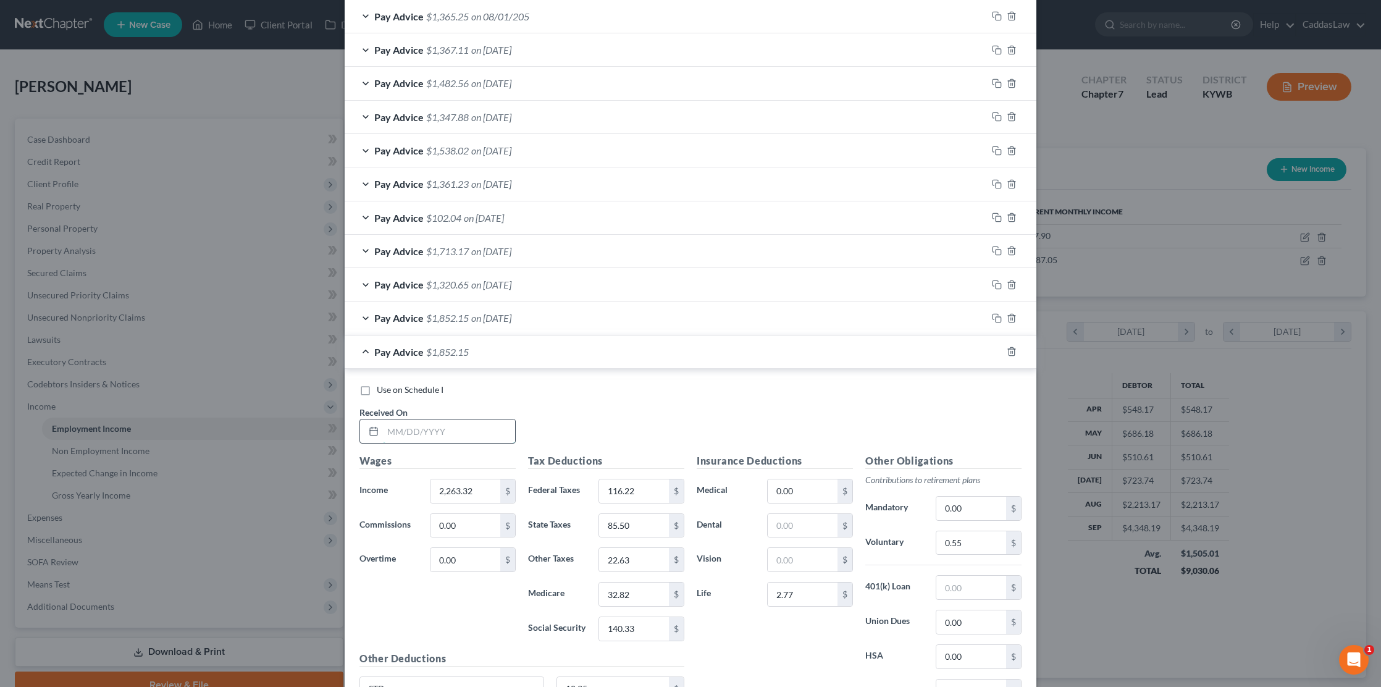
click at [392, 432] on input "text" at bounding box center [449, 430] width 132 height 23
type input "3/14/2025"
click at [475, 490] on input "2,263.32" at bounding box center [465, 490] width 70 height 23
type input "2"
type input "1,684.09"
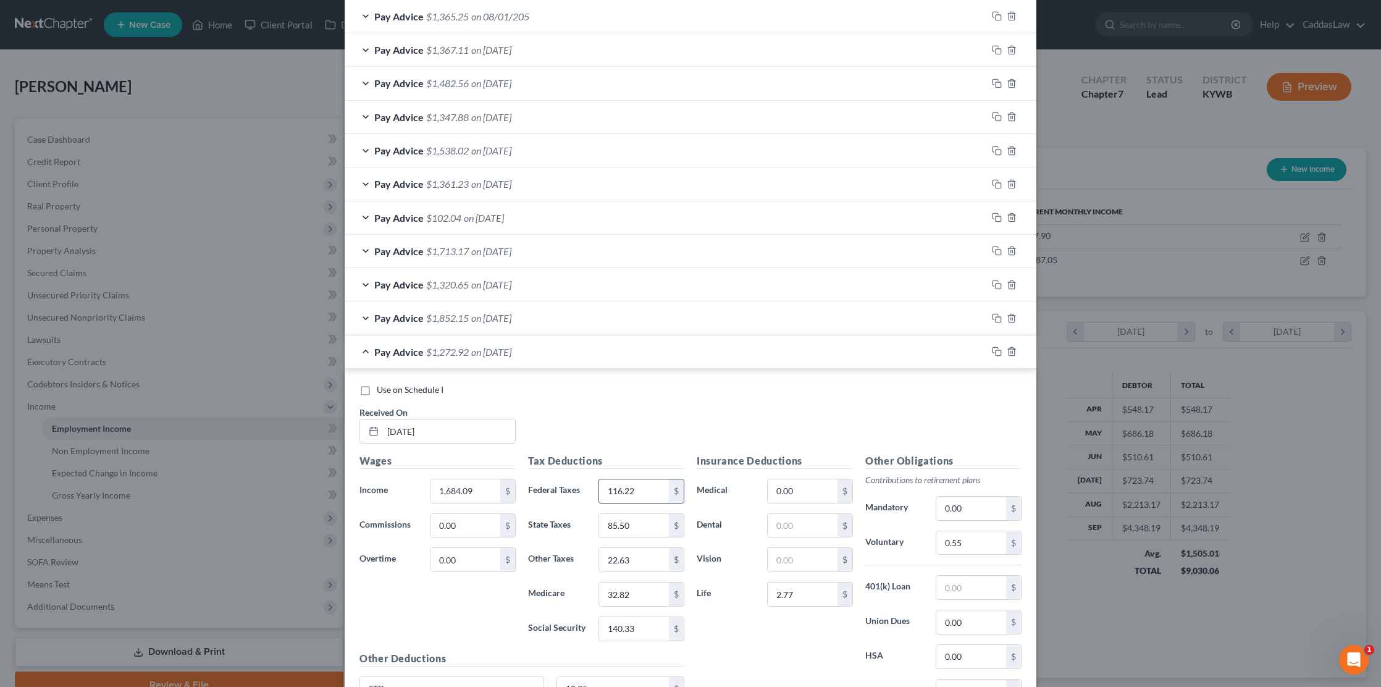
click at [647, 488] on input "116.22" at bounding box center [634, 490] width 70 height 23
type input "1"
type input "46.71"
type input "62.33"
type input "24.42"
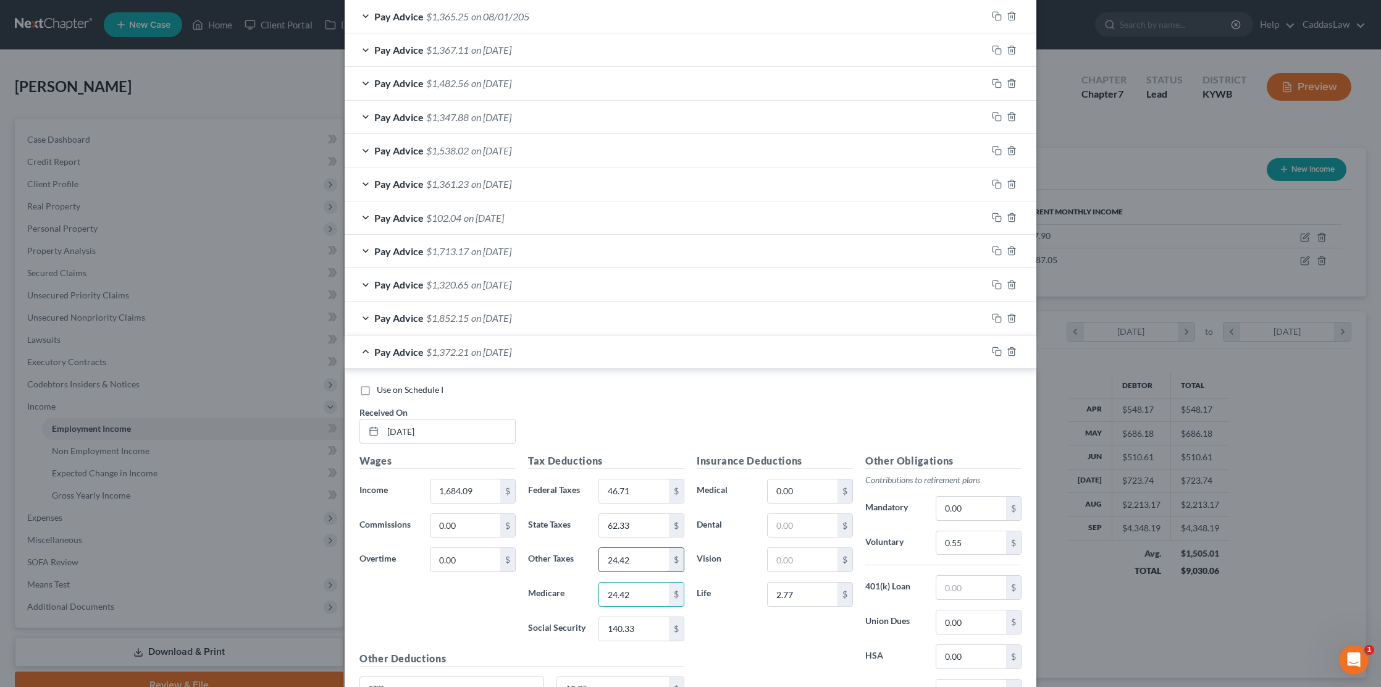
type input "24.42"
click at [639, 559] on input "24.42" at bounding box center [634, 559] width 70 height 23
type input "2"
type input "16.84"
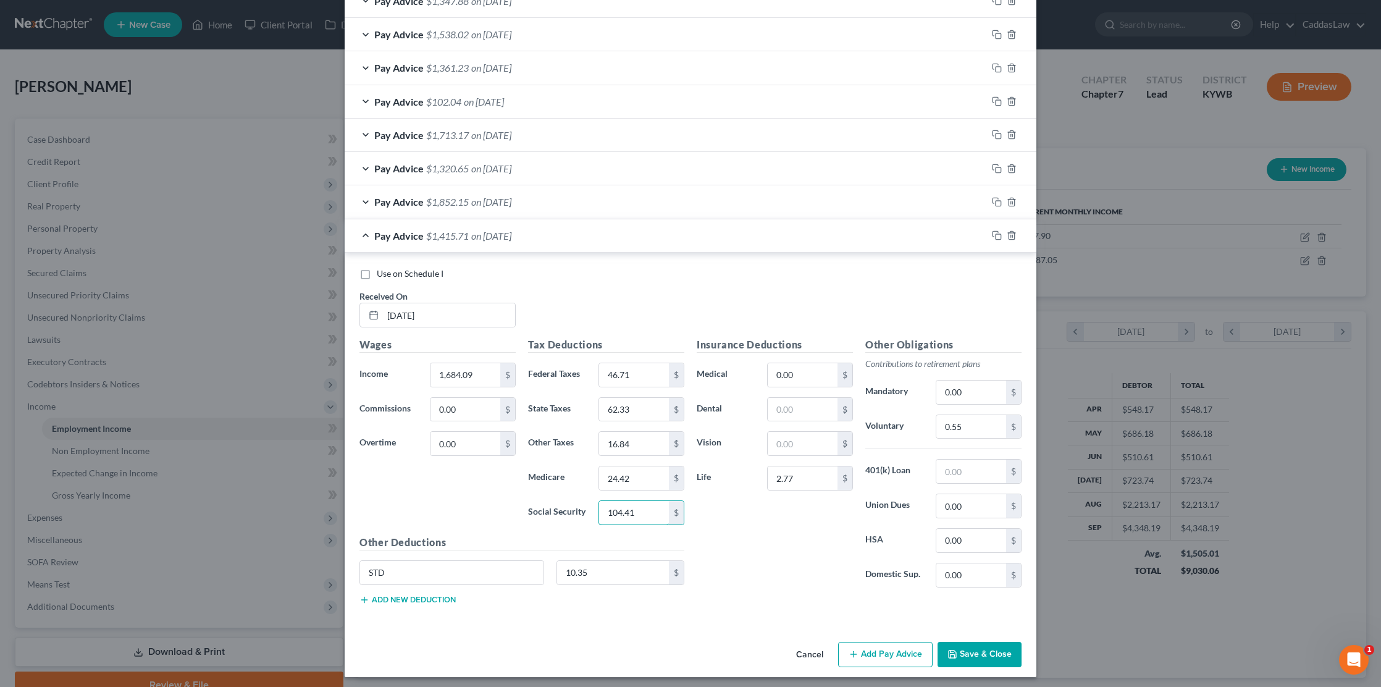
scroll to position [643, 0]
type input "104.41"
click at [963, 648] on button "Save & Close" at bounding box center [979, 655] width 84 height 26
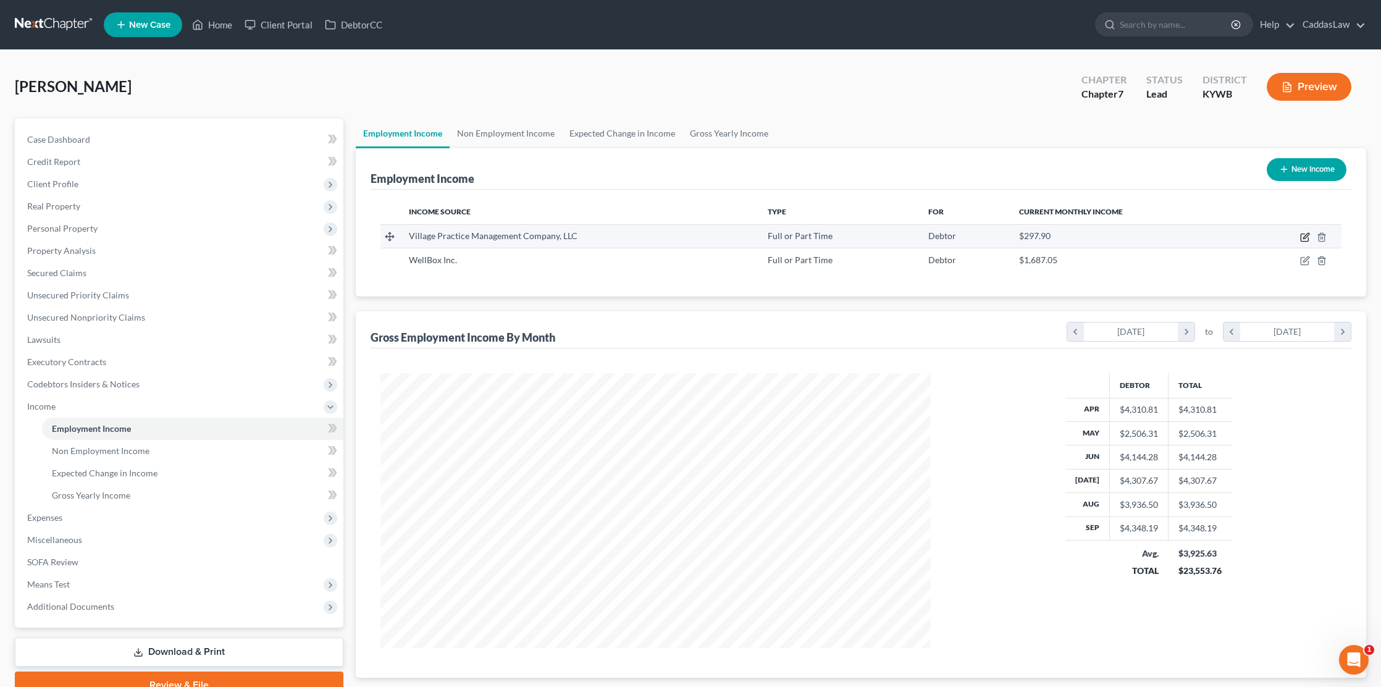
click at [1307, 235] on icon "button" at bounding box center [1306, 236] width 6 height 6
select select "0"
select select "7"
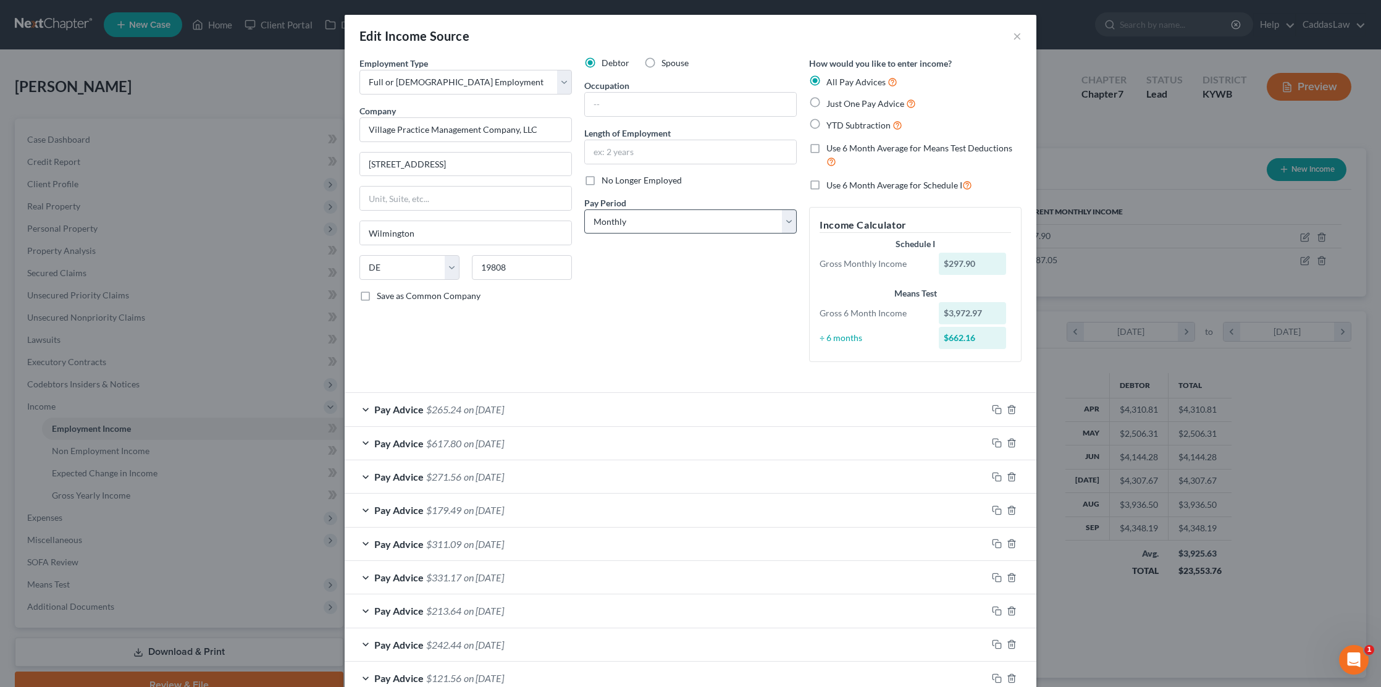
scroll to position [0, 0]
select select "1"
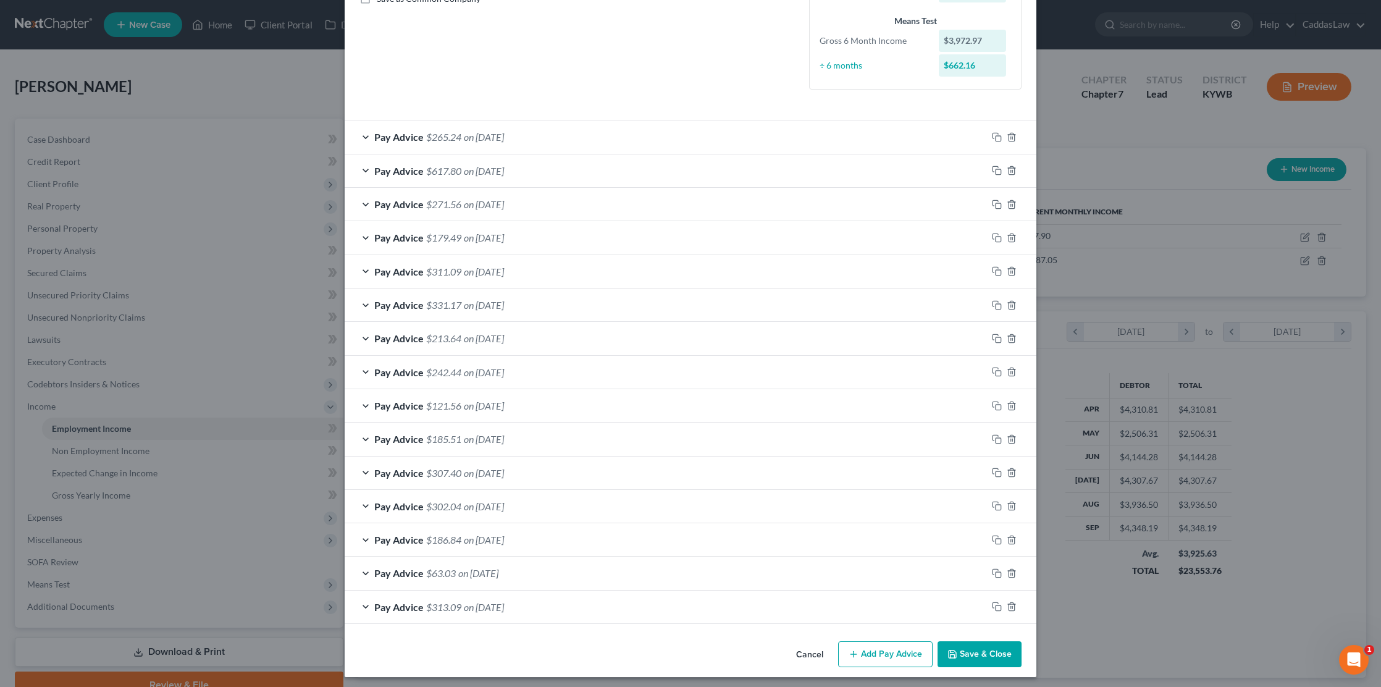
scroll to position [296, 0]
click at [956, 650] on icon "button" at bounding box center [952, 655] width 10 height 10
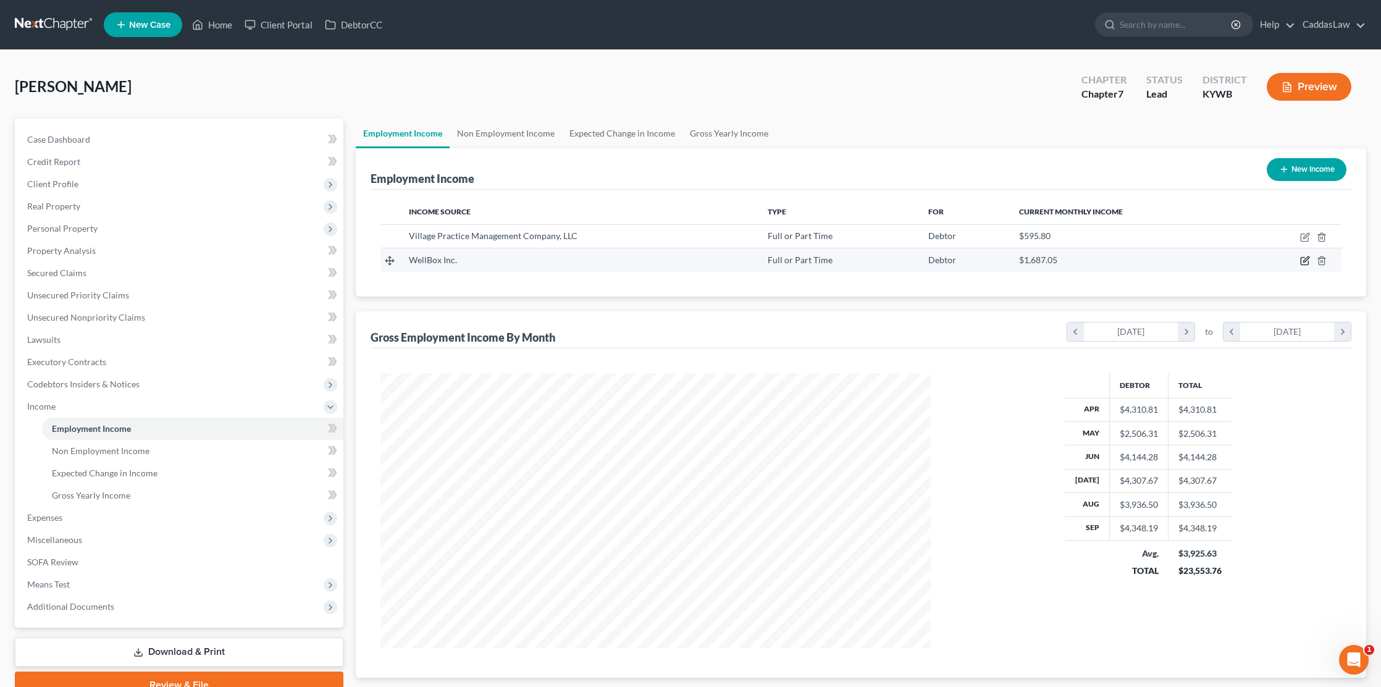
click at [1305, 259] on icon "button" at bounding box center [1306, 260] width 6 height 6
select select "0"
select select "9"
select select "0"
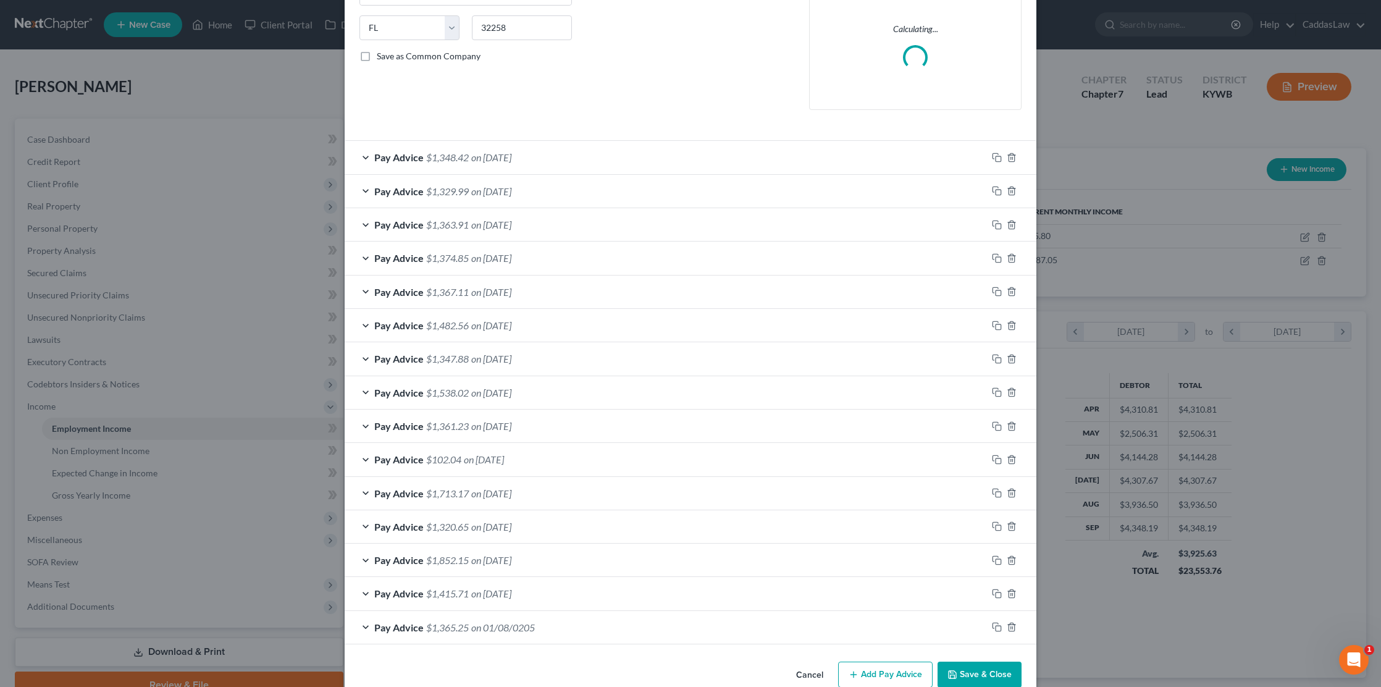
scroll to position [240, 0]
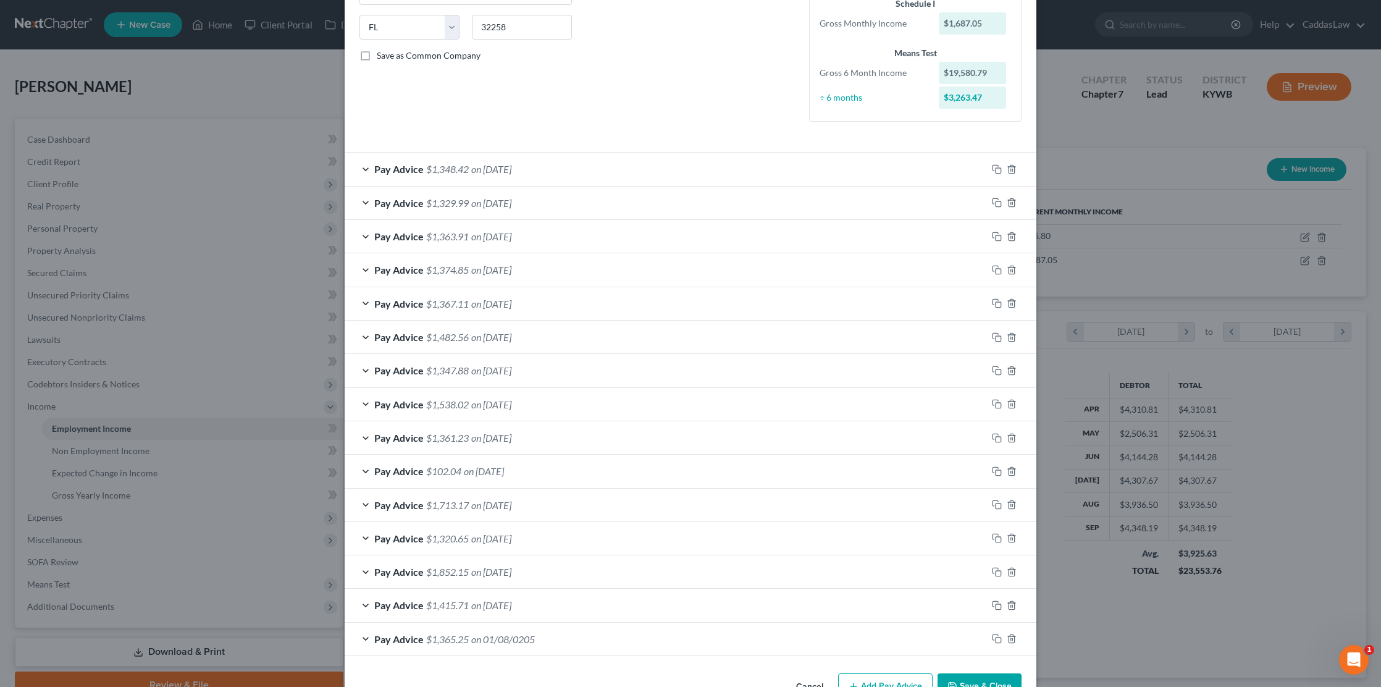
click at [482, 489] on div "Pay Advice $1,713.17 on 04/25/2025" at bounding box center [666, 504] width 642 height 33
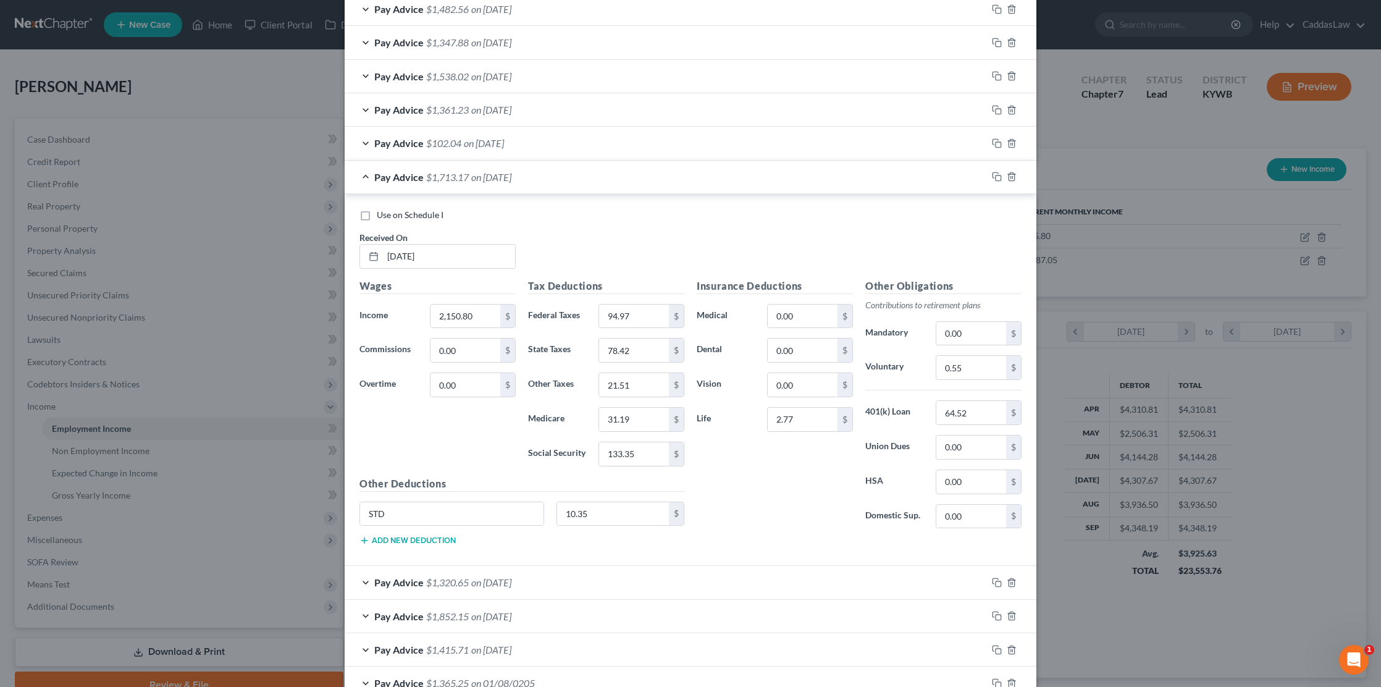
scroll to position [569, 0]
click at [998, 174] on rect "button" at bounding box center [998, 177] width 6 height 6
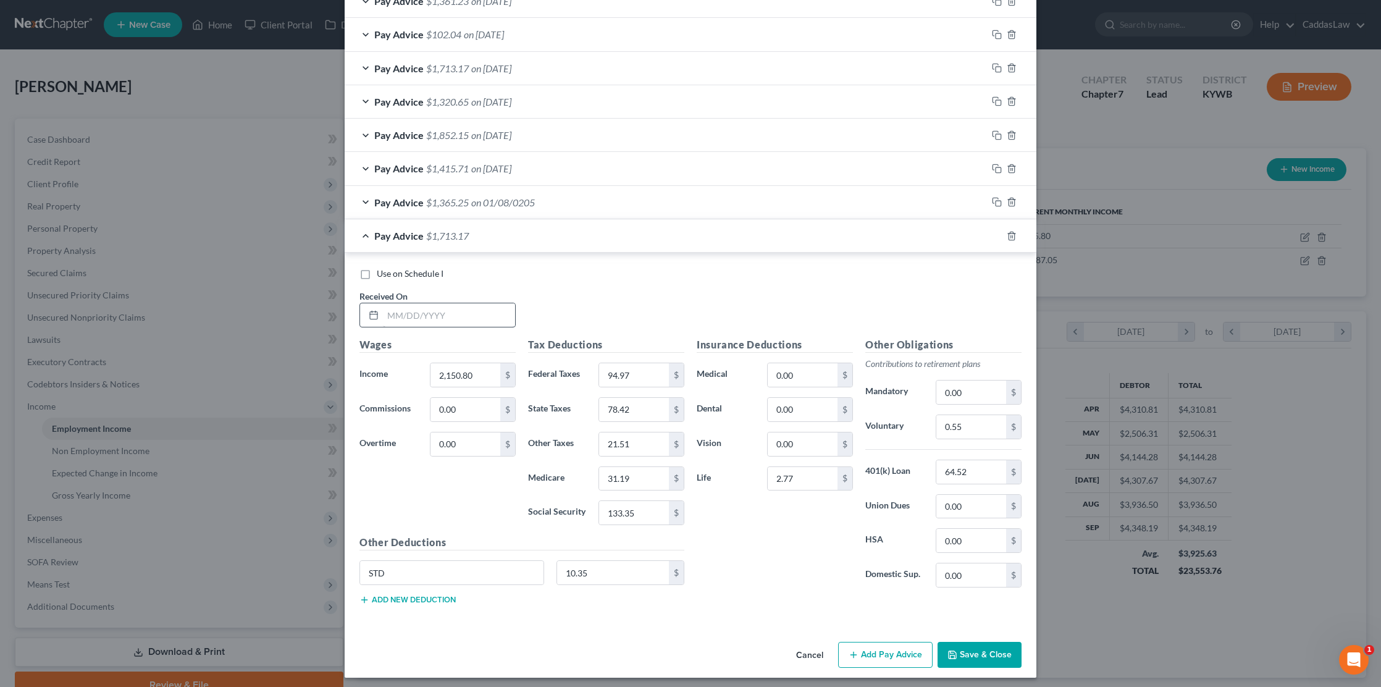
scroll to position [676, 0]
click at [396, 311] on input "text" at bounding box center [449, 315] width 132 height 23
type input "5/03/2025"
click at [490, 367] on input "2,150.80" at bounding box center [465, 375] width 70 height 23
type input "2"
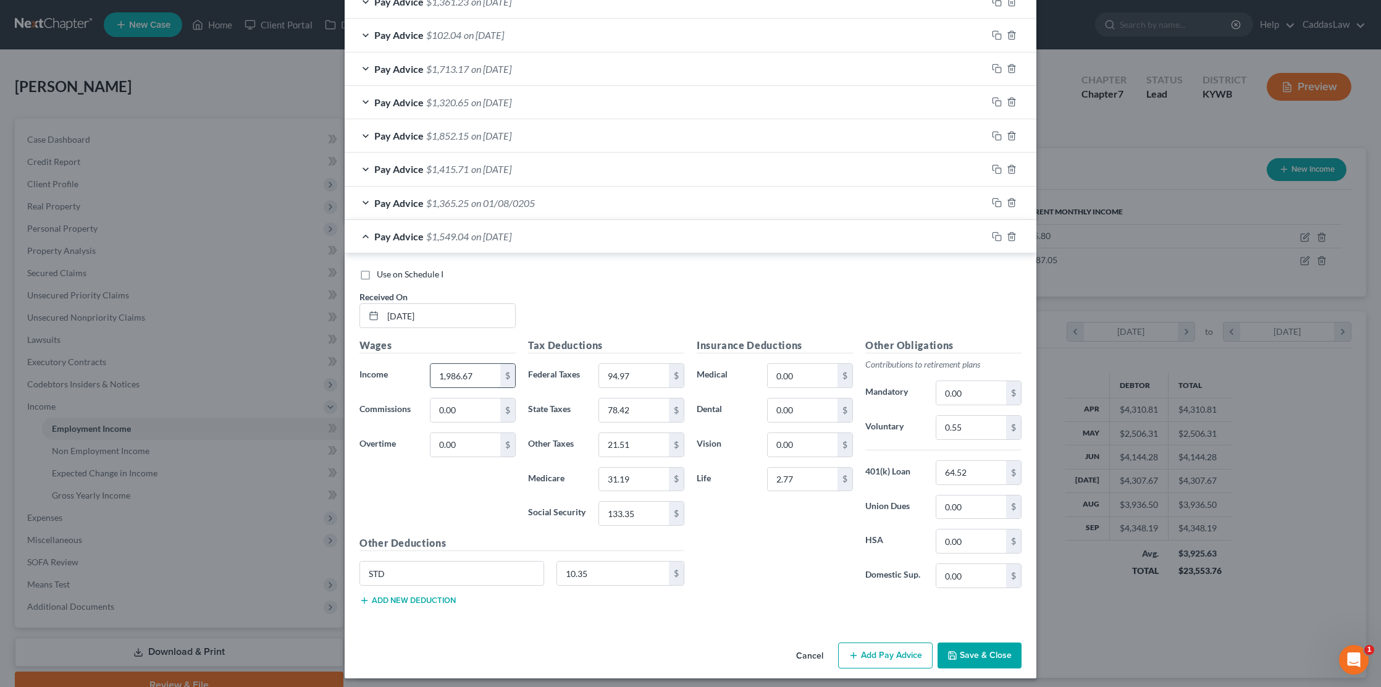
type input "1,986.67"
click at [640, 374] on input "94.97" at bounding box center [634, 375] width 70 height 23
type input "9"
type input "7"
click at [653, 437] on input "21.51" at bounding box center [634, 444] width 70 height 23
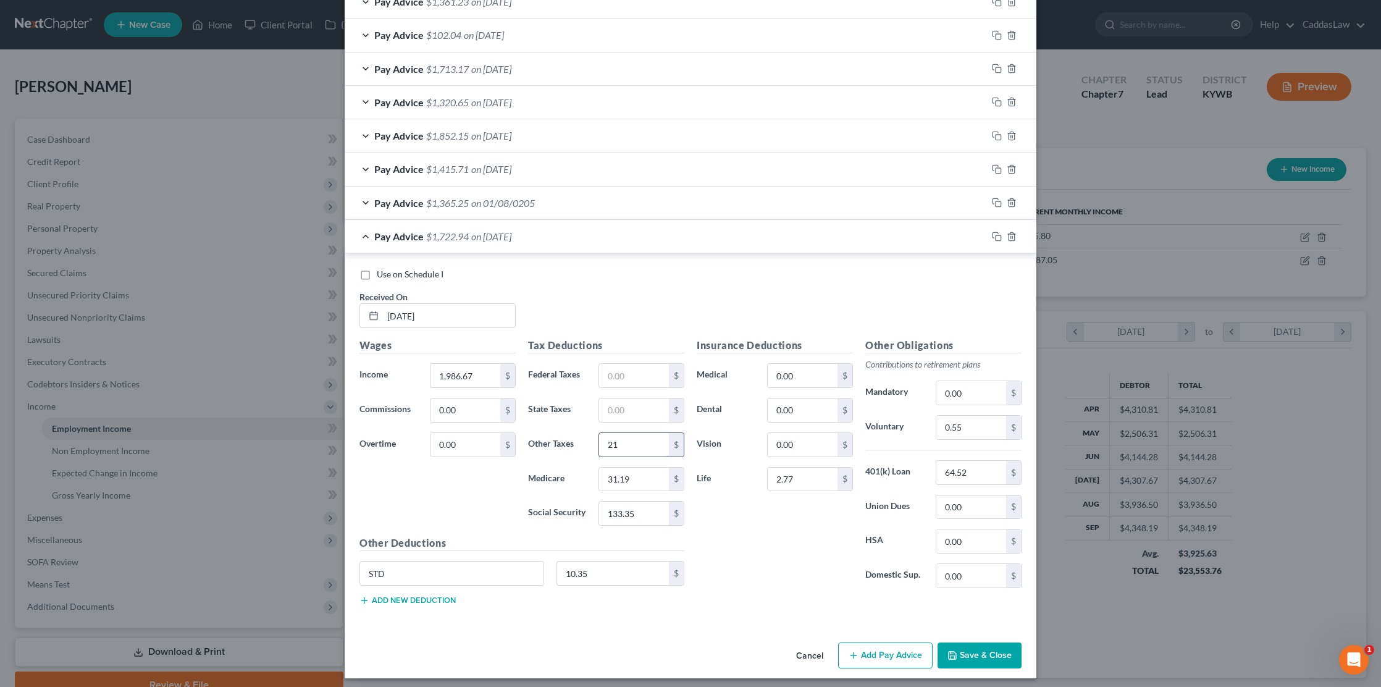
type input "2"
click at [632, 478] on input "31.19" at bounding box center [634, 478] width 70 height 23
type input "3"
click at [659, 505] on input "133.35" at bounding box center [634, 512] width 70 height 23
type input "1"
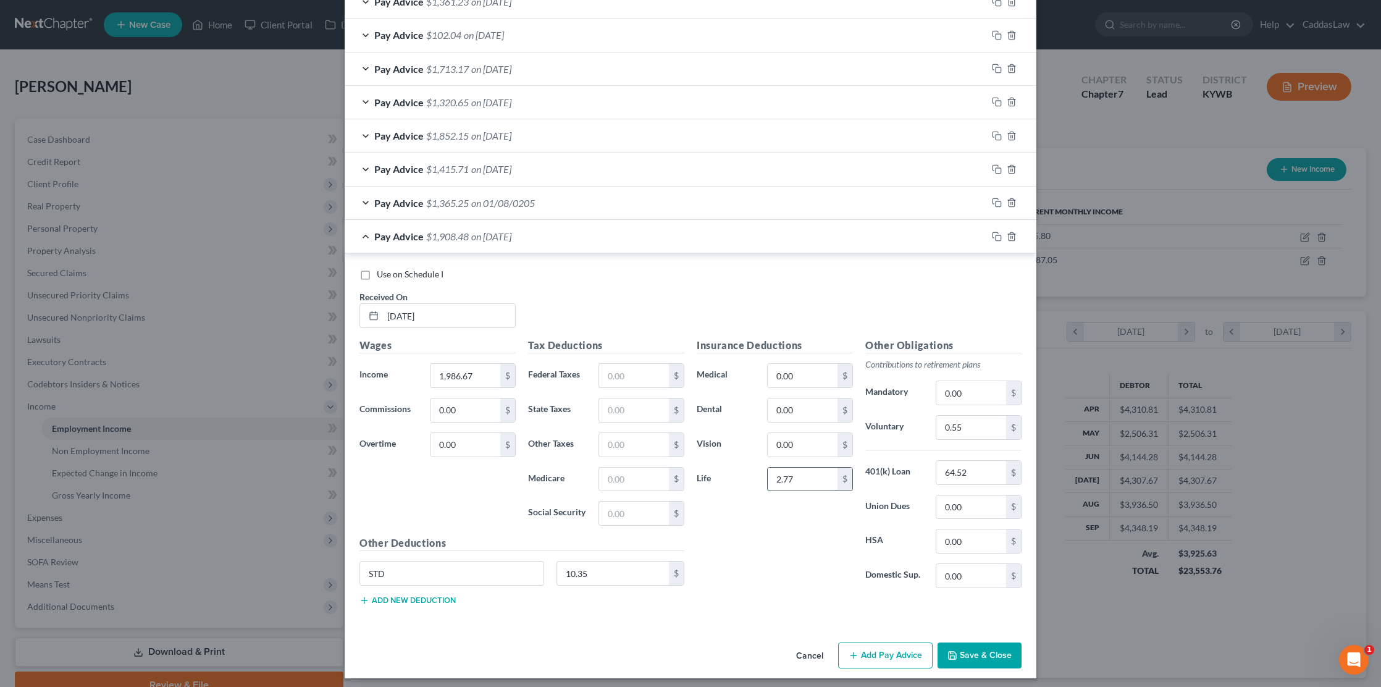
click at [801, 475] on input "2.77" at bounding box center [803, 478] width 70 height 23
type input "2"
click at [986, 467] on input "64.52" at bounding box center [971, 472] width 70 height 23
type input "6"
click at [639, 569] on input "10.35" at bounding box center [613, 572] width 112 height 23
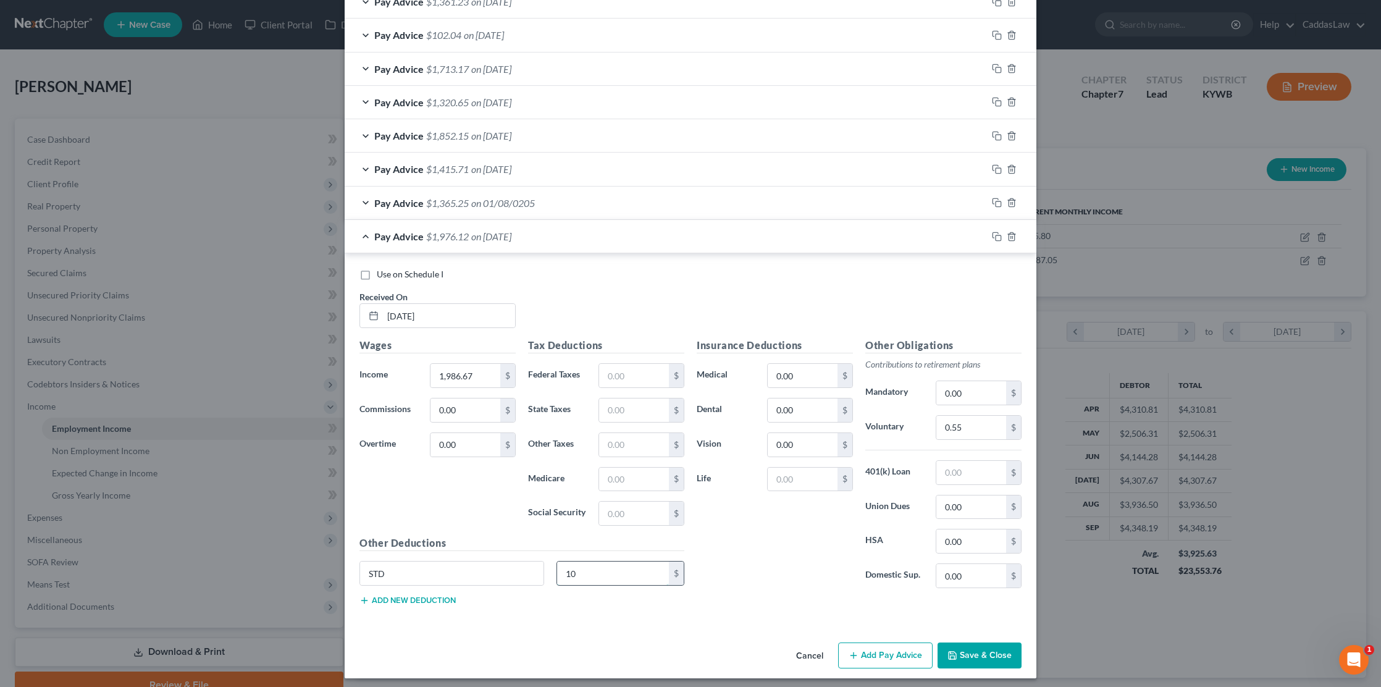
type input "1"
type input "311.71"
type input "S"
type input "Taxes/Deductions"
click at [644, 371] on input "text" at bounding box center [634, 375] width 70 height 23
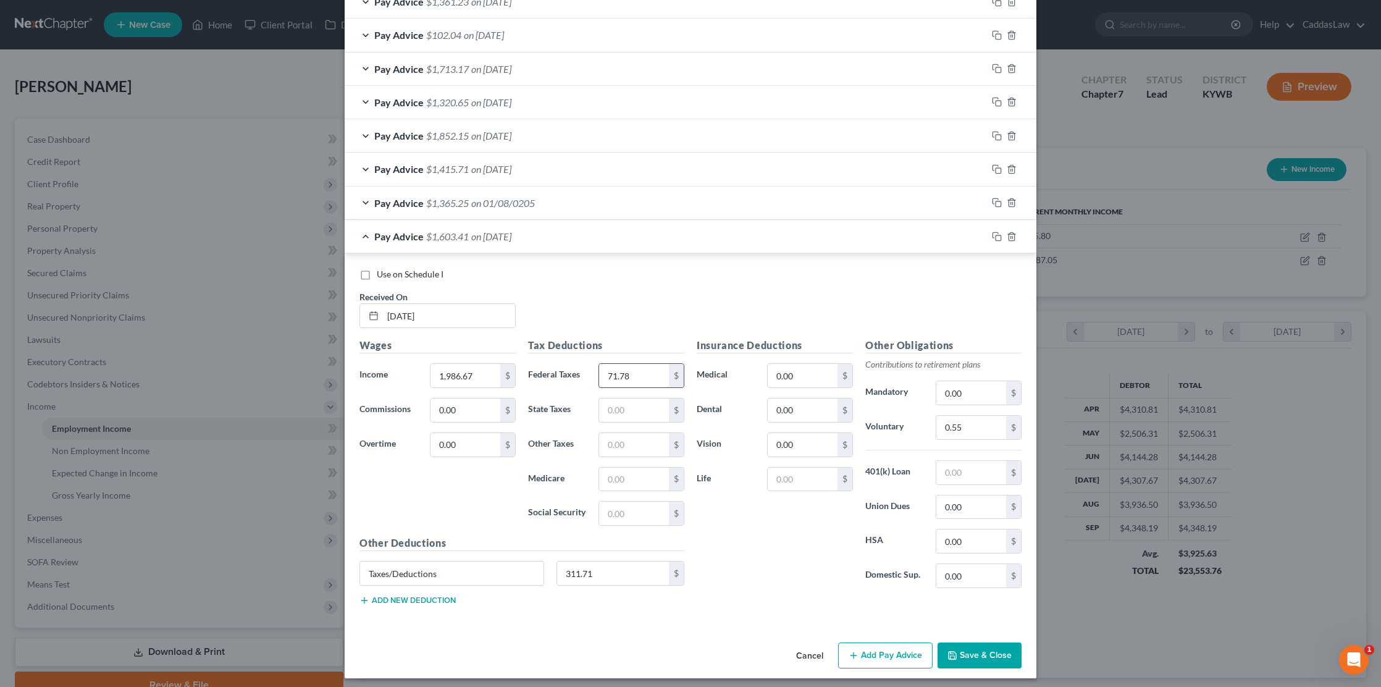
type input "71.78"
type input "70.69"
click at [634, 437] on input "text" at bounding box center [634, 444] width 70 height 23
type input "19.87"
click at [616, 566] on input "311.71" at bounding box center [613, 572] width 112 height 23
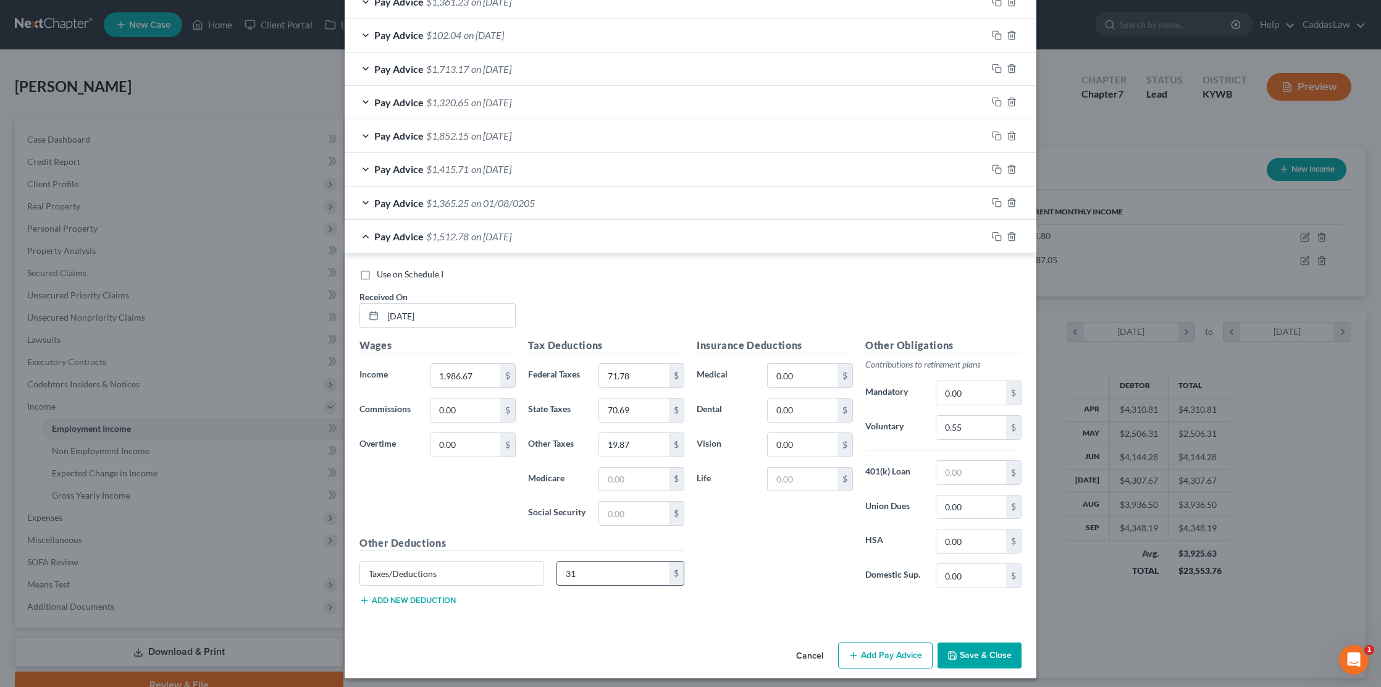
type input "3"
drag, startPoint x: 444, startPoint y: 566, endPoint x: 187, endPoint y: 564, distance: 256.9
click at [187, 564] on div "Edit Income Source × Employment Type * Select Full or Part Time Employment Self…" at bounding box center [690, 343] width 1381 height 687
click at [658, 472] on input "text" at bounding box center [634, 478] width 70 height 23
type input "28.31"
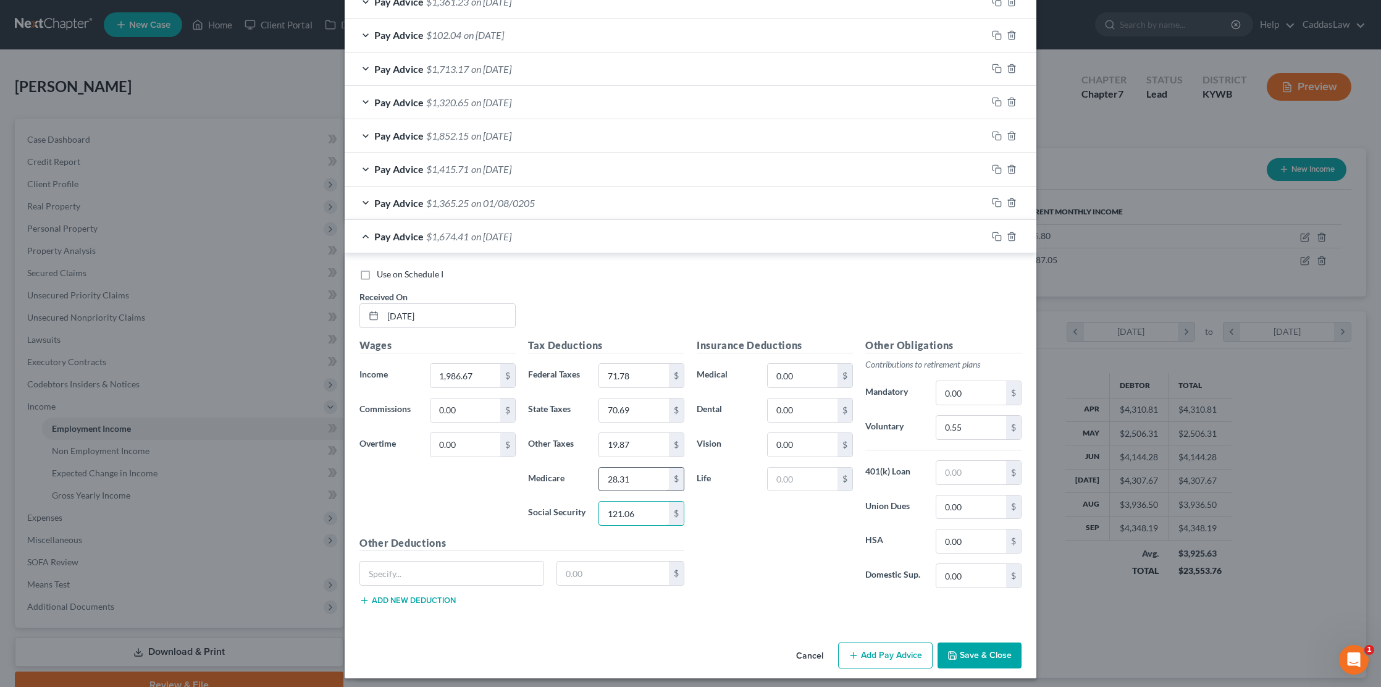
type input "121.06"
type input "Other"
type input "107.76"
click at [998, 235] on rect "button" at bounding box center [998, 238] width 6 height 6
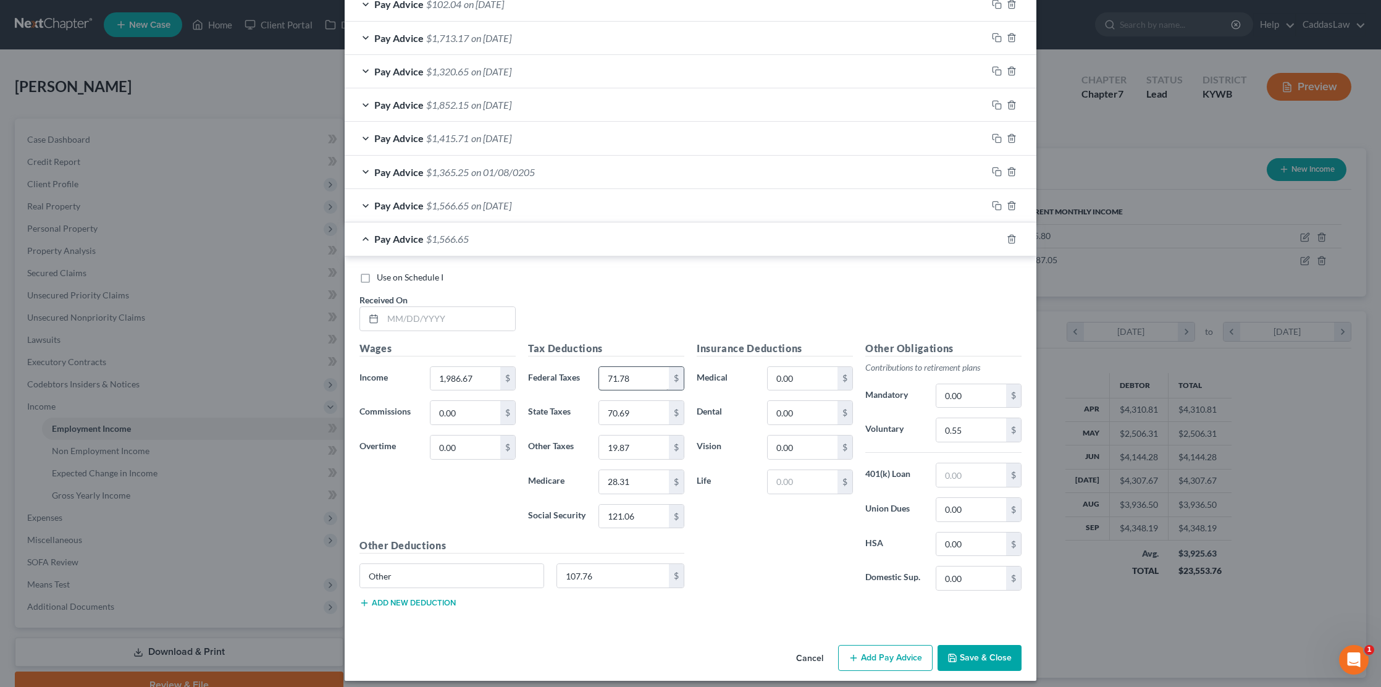
scroll to position [710, 0]
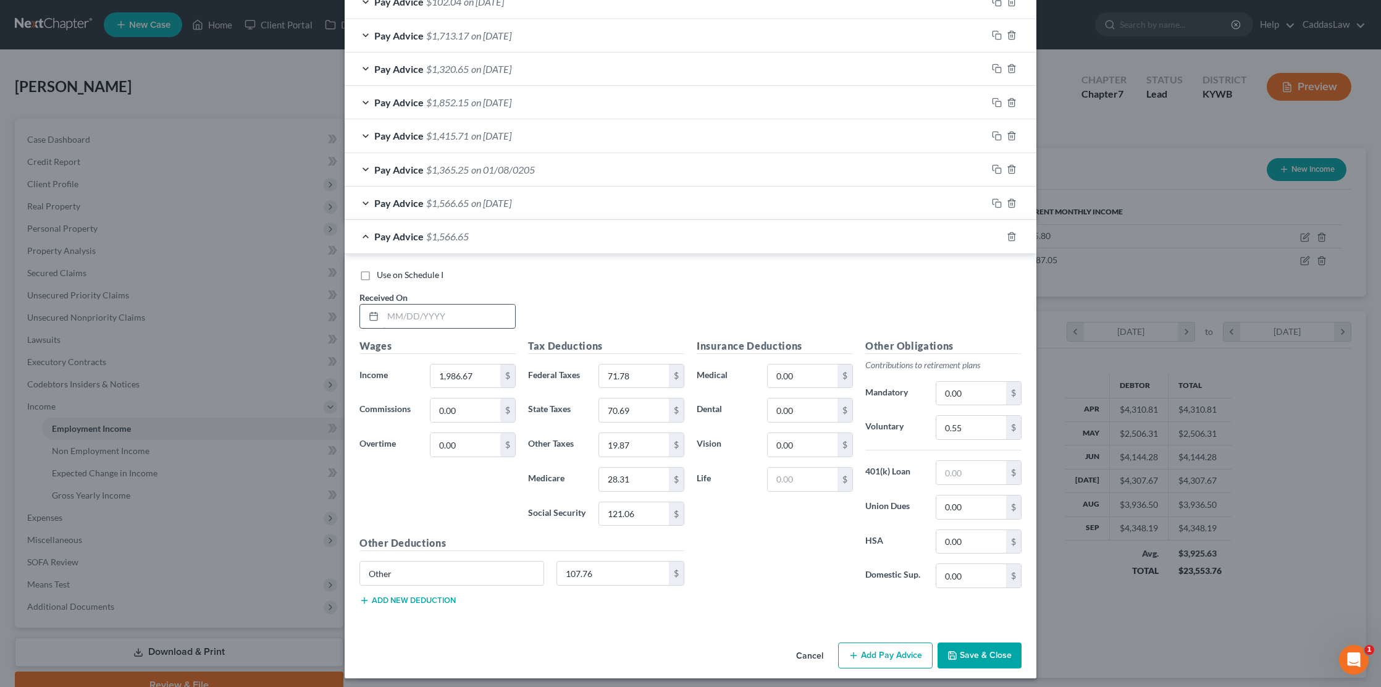
click at [404, 317] on input "text" at bounding box center [449, 315] width 132 height 23
type input "5/09/2025"
click at [754, 292] on div "Use on Schedule I Received On * 5/09/2025" at bounding box center [690, 304] width 674 height 70
click at [1012, 236] on line "button" at bounding box center [1012, 237] width 0 height 2
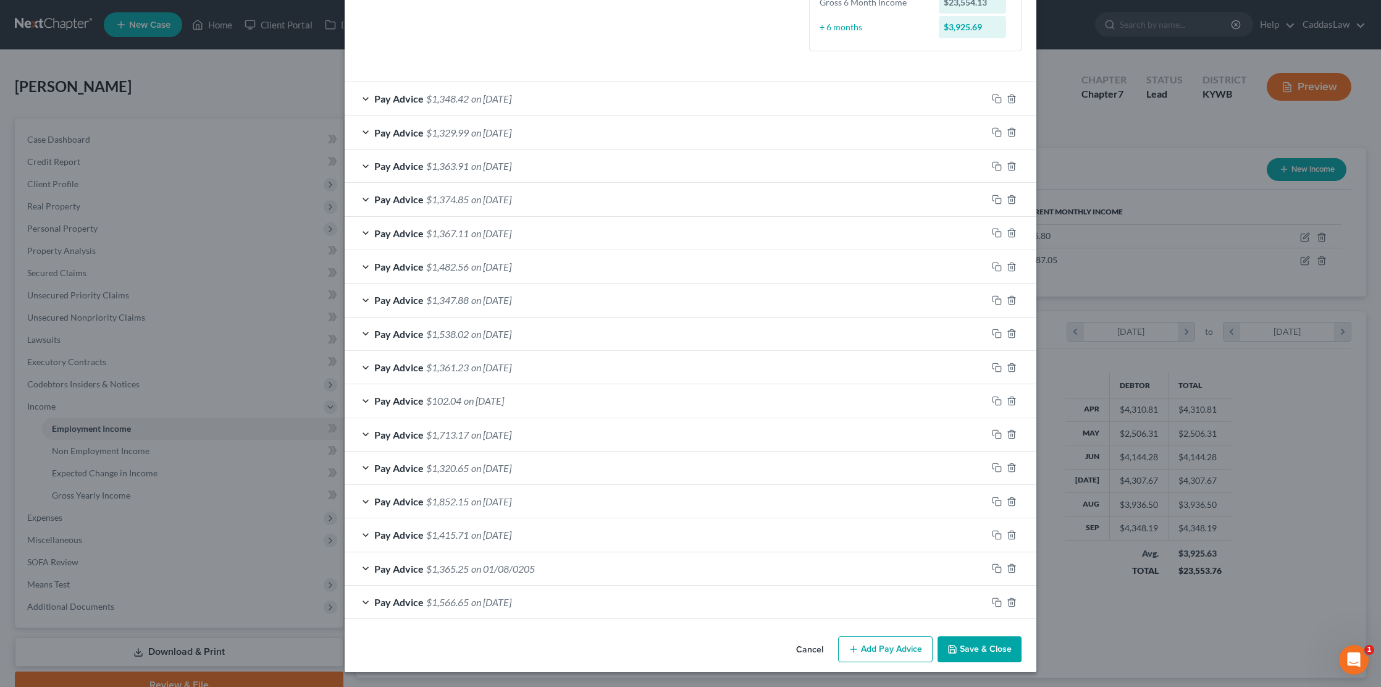
scroll to position [305, 0]
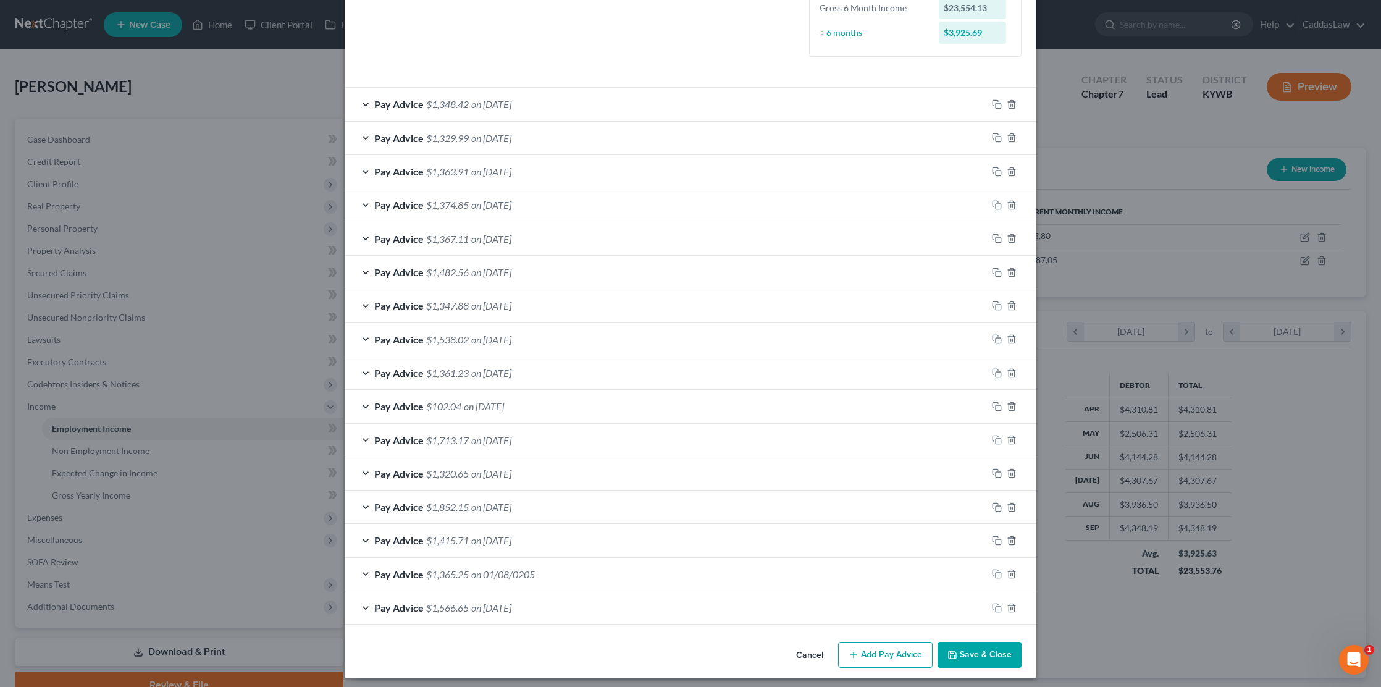
click at [531, 595] on div "Pay Advice $1,566.65 on 05/03/2025" at bounding box center [666, 607] width 642 height 33
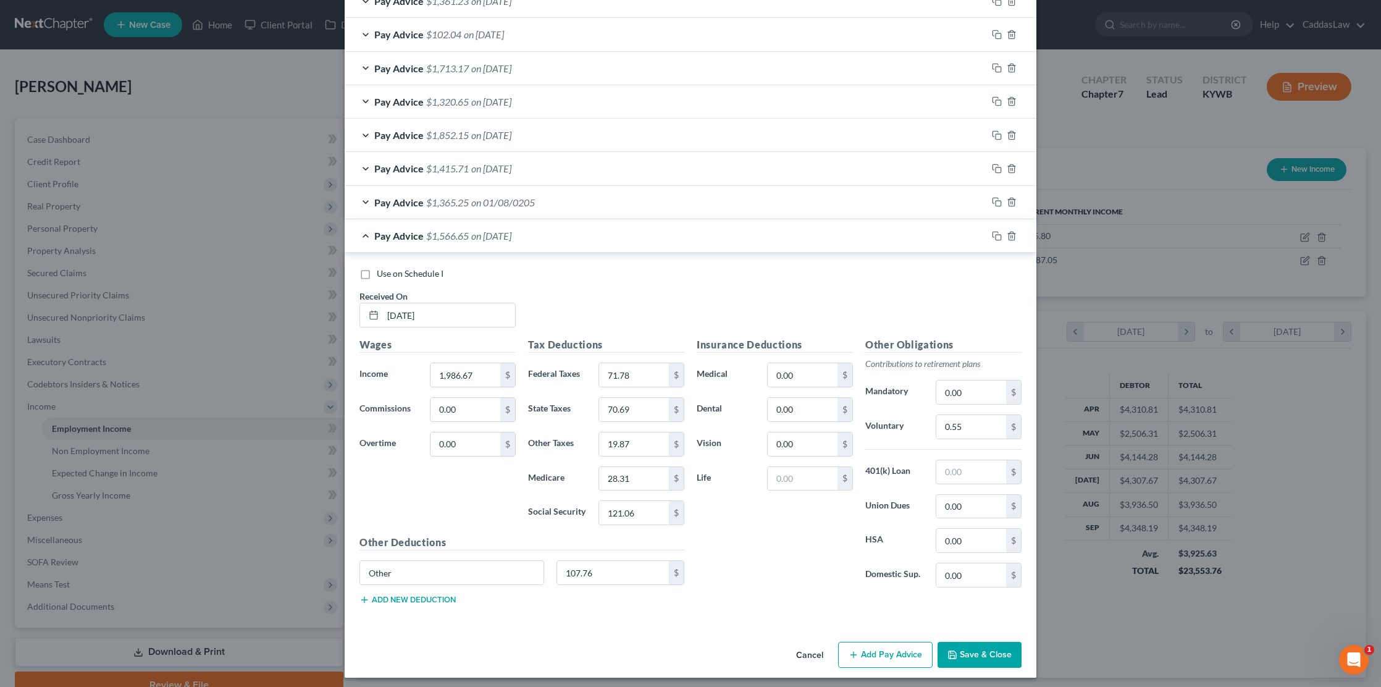
scroll to position [676, 0]
click at [608, 572] on input "107.76" at bounding box center [613, 572] width 112 height 23
type input "1"
click at [947, 472] on input "text" at bounding box center [971, 472] width 70 height 23
type input "59.60"
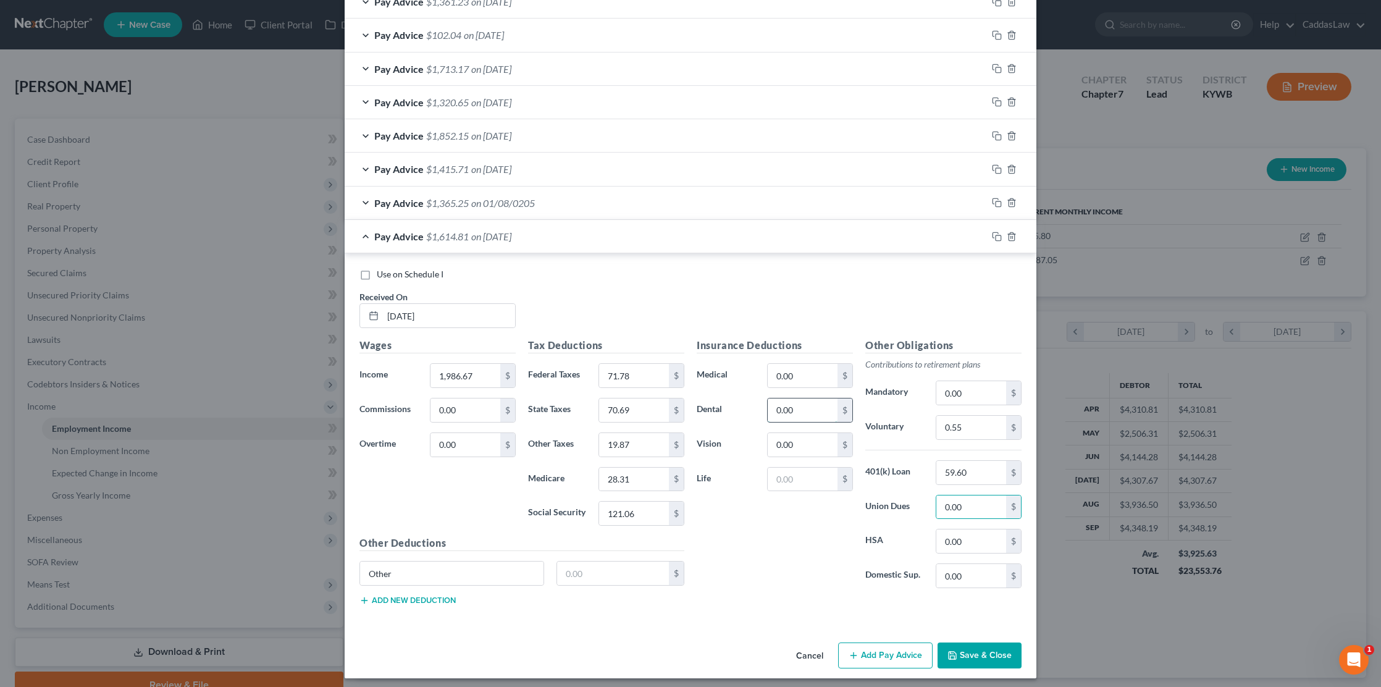
click at [800, 402] on input "0.00" at bounding box center [803, 409] width 70 height 23
type input "0"
type input "27.12"
type input "6.89"
type input "2.77"
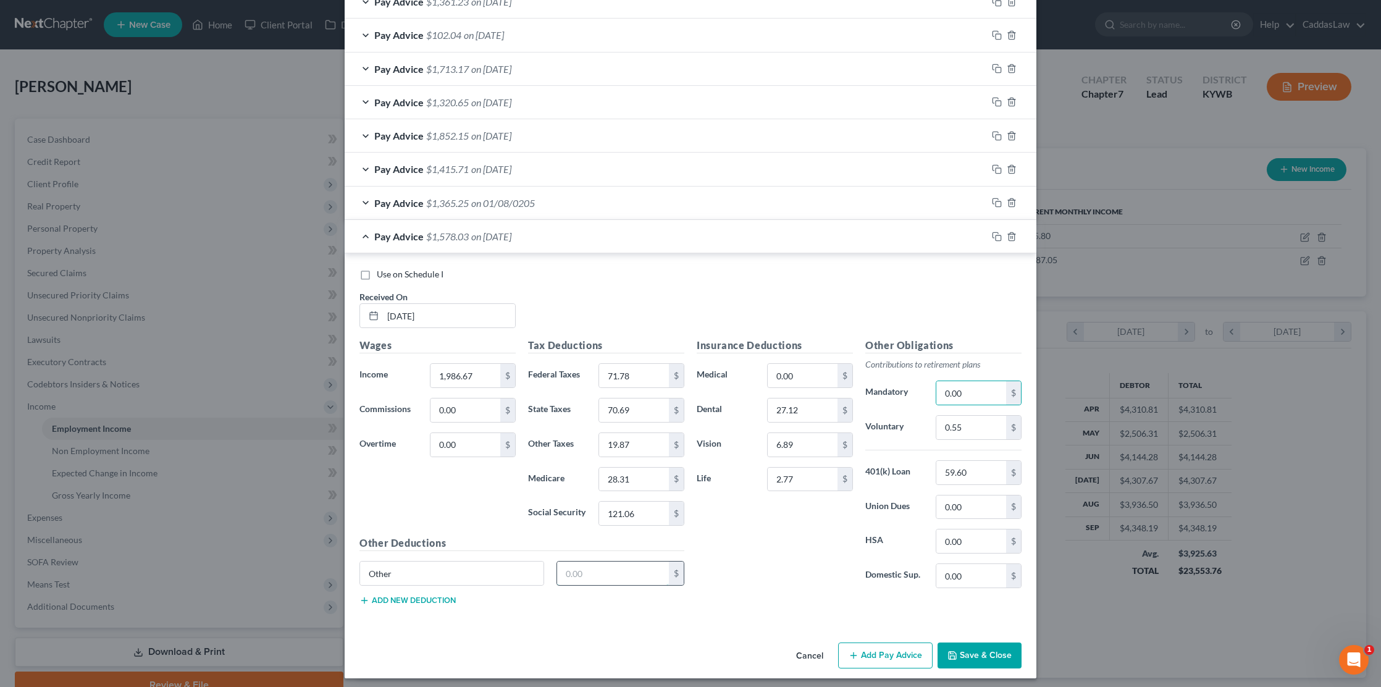
click at [603, 569] on input "text" at bounding box center [613, 572] width 112 height 23
type input "11.38"
drag, startPoint x: 401, startPoint y: 567, endPoint x: 275, endPoint y: 567, distance: 125.4
click at [277, 567] on div "Edit Income Source × Employment Type * Select Full or Part Time Employment Self…" at bounding box center [690, 343] width 1381 height 687
type input "STD"
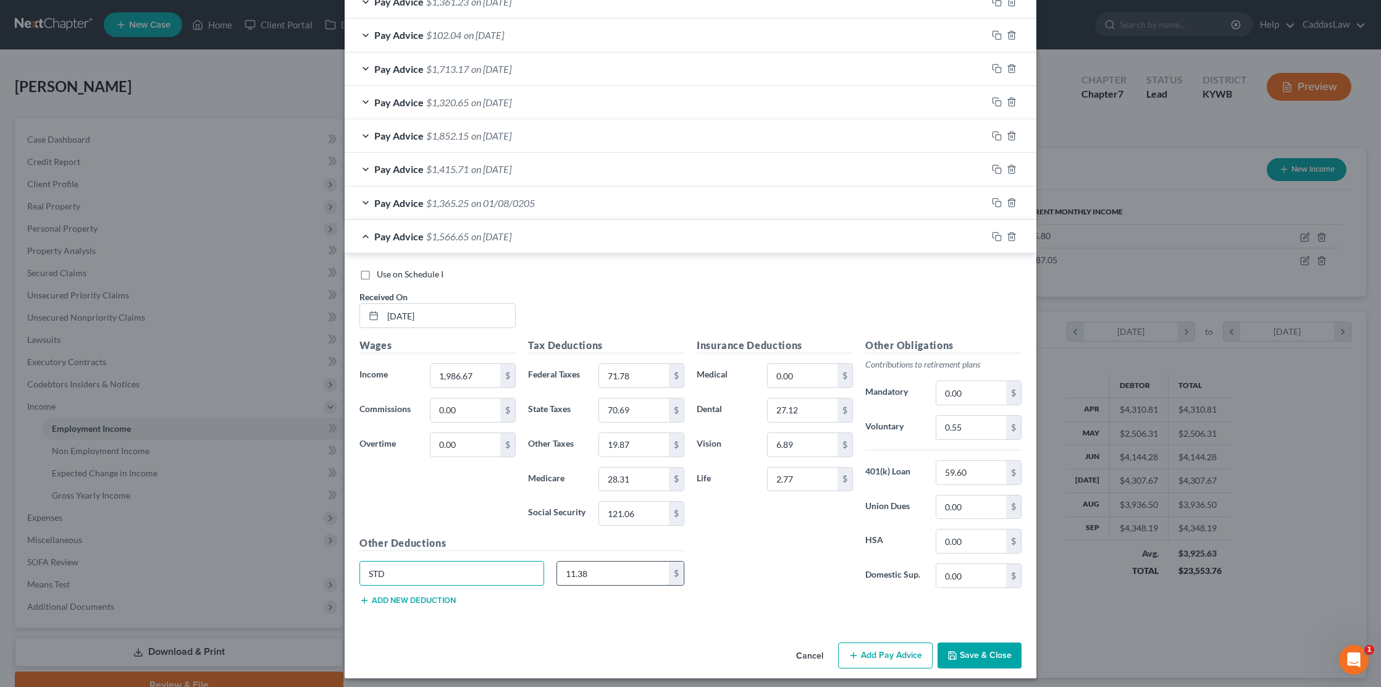
click at [611, 572] on input "11.38" at bounding box center [613, 572] width 112 height 23
click at [994, 656] on button "Save & Close" at bounding box center [979, 655] width 84 height 26
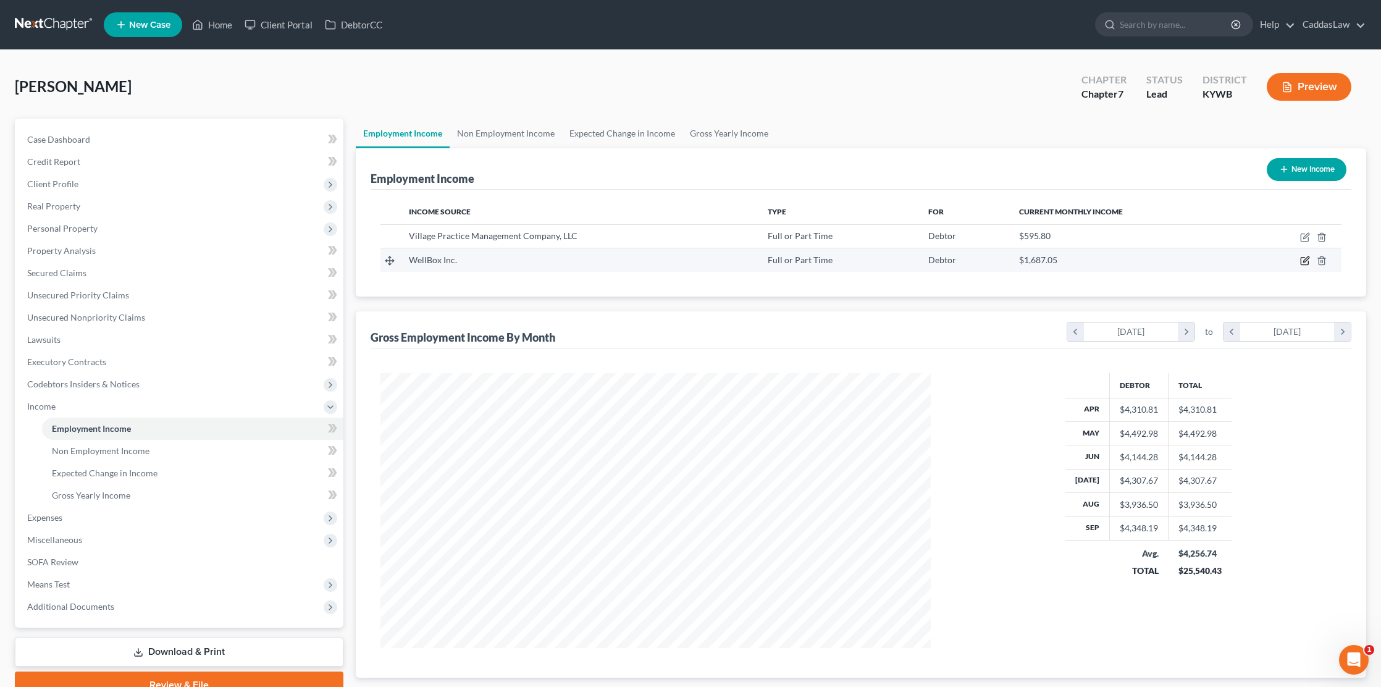
click at [1307, 264] on icon "button" at bounding box center [1305, 261] width 10 height 10
select select "0"
select select "9"
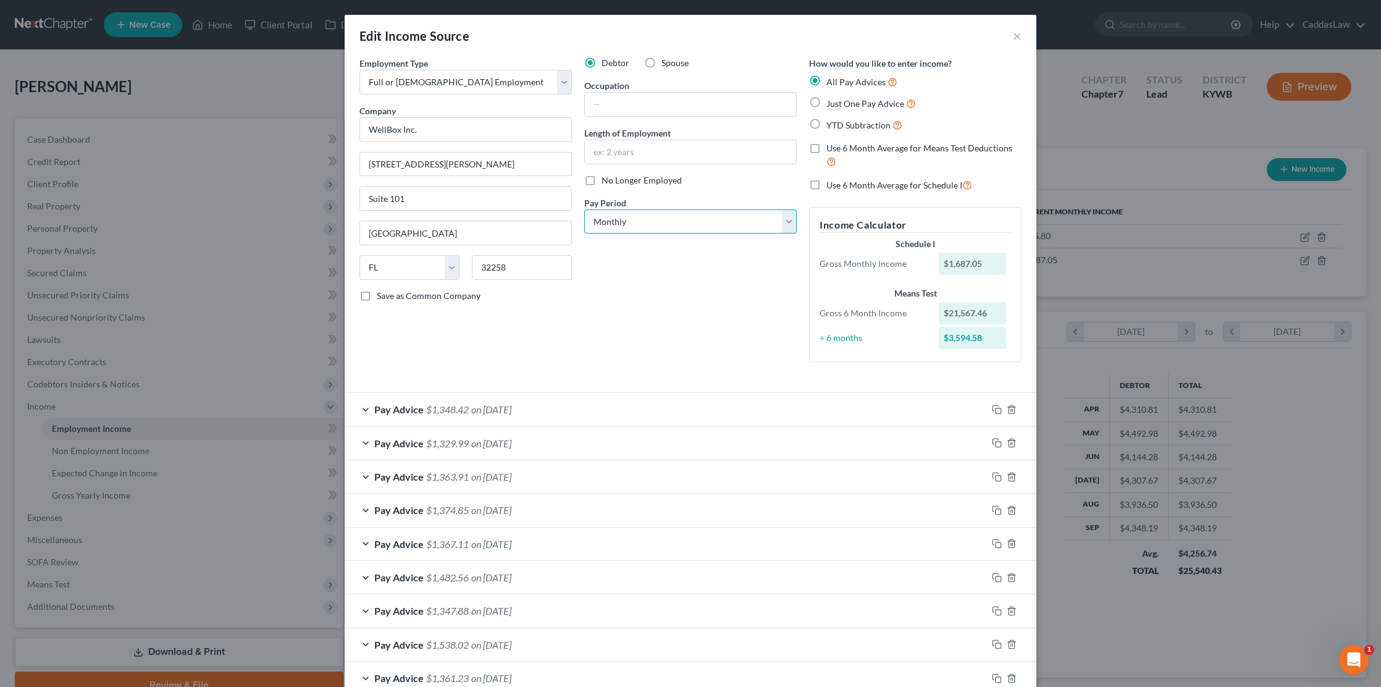
select select "1"
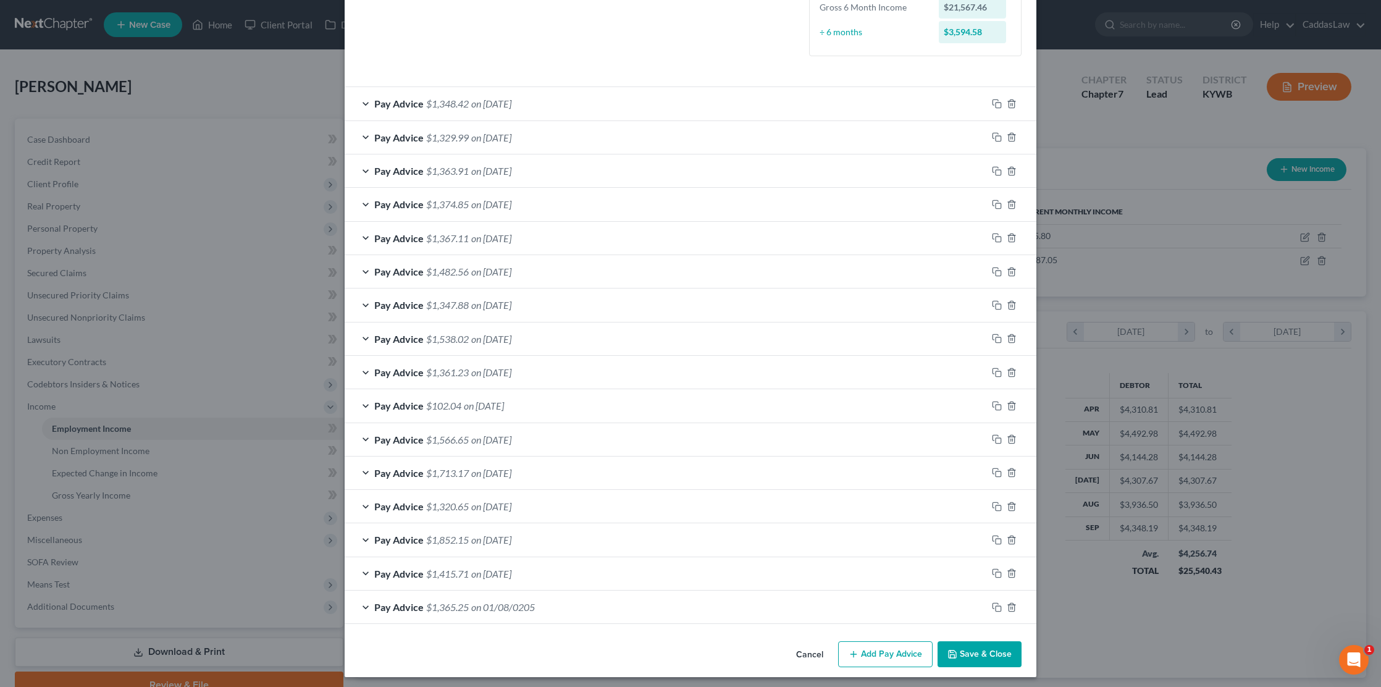
scroll to position [305, 0]
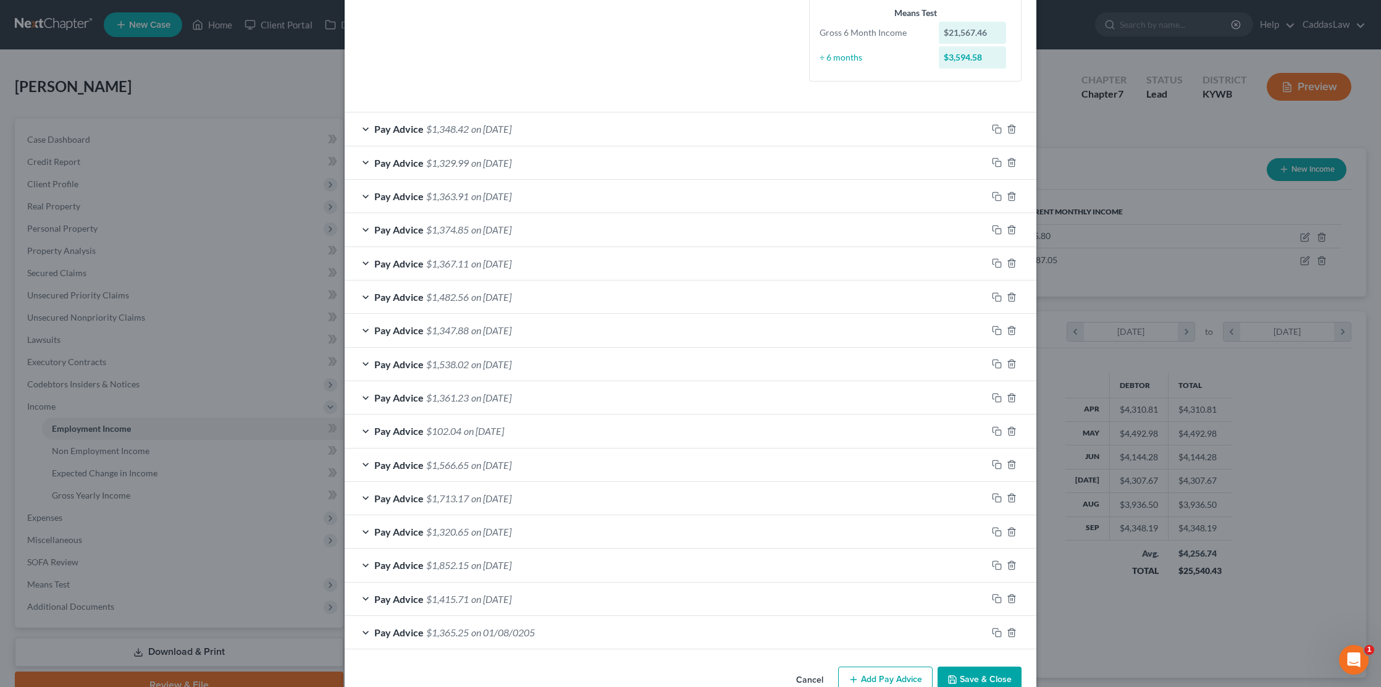
click at [826, 428] on div "Pay Advice $102.04 on 05/09/2025" at bounding box center [666, 430] width 642 height 33
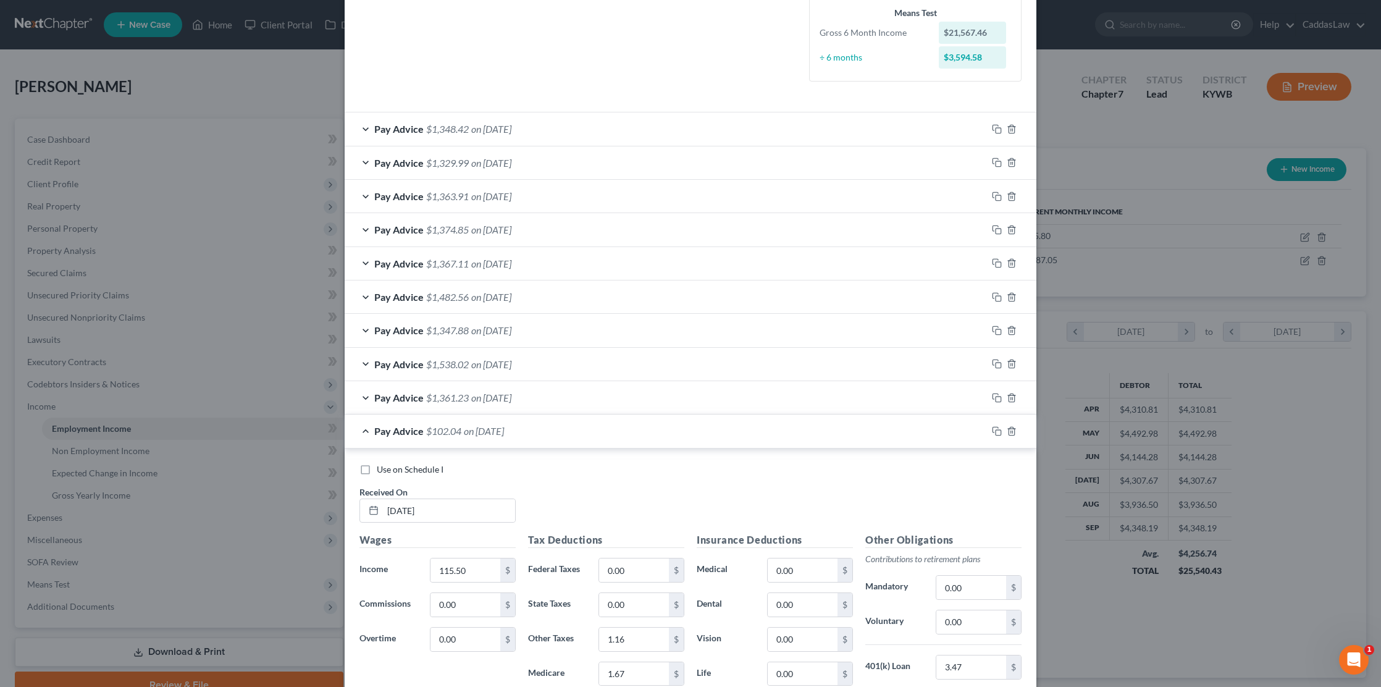
click at [826, 428] on div "Pay Advice $102.04 on 05/09/2025" at bounding box center [666, 430] width 642 height 33
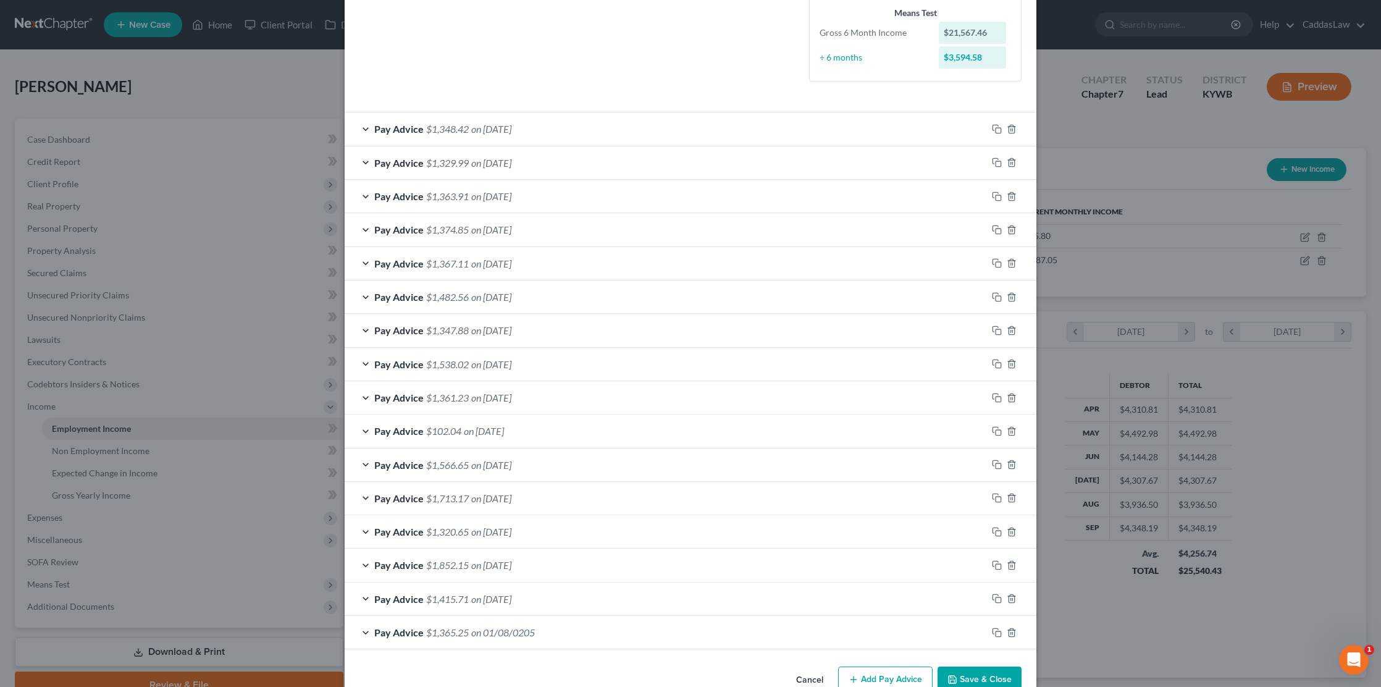
click at [582, 458] on div "Pay Advice $1,566.65 on 05/03/2025" at bounding box center [666, 464] width 642 height 33
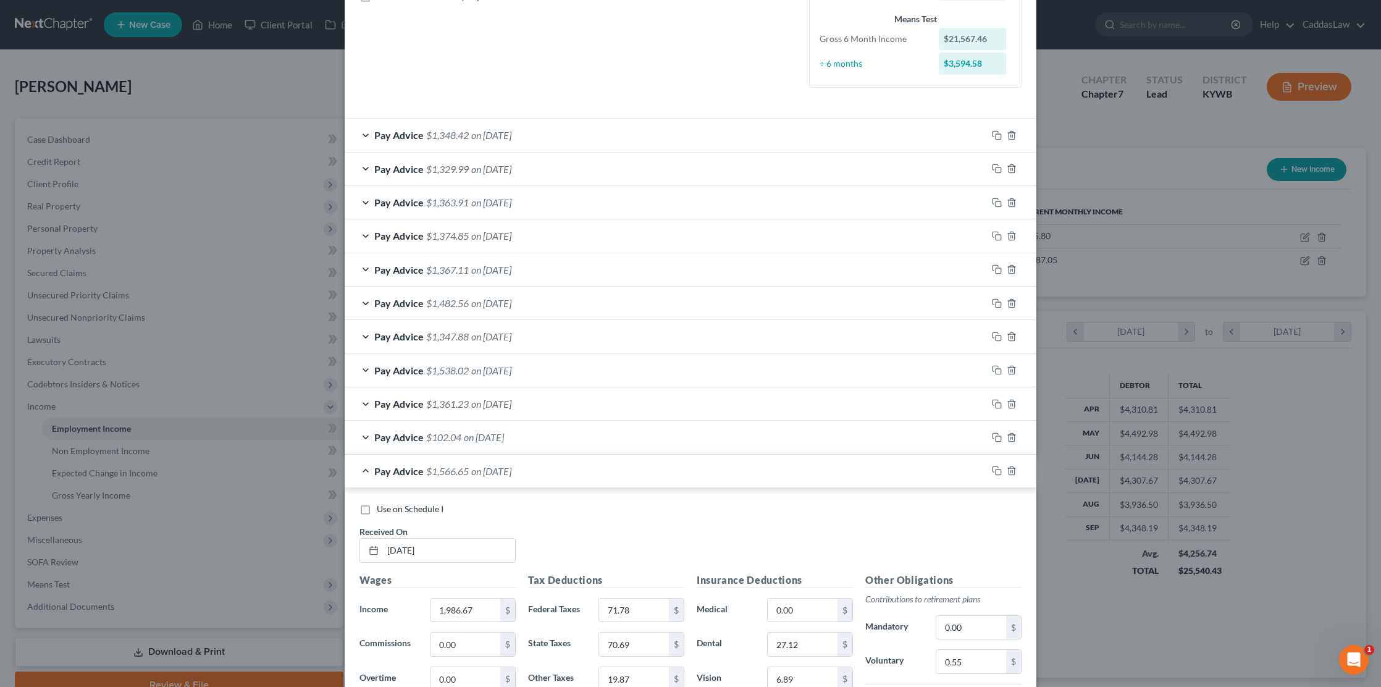
scroll to position [266, 0]
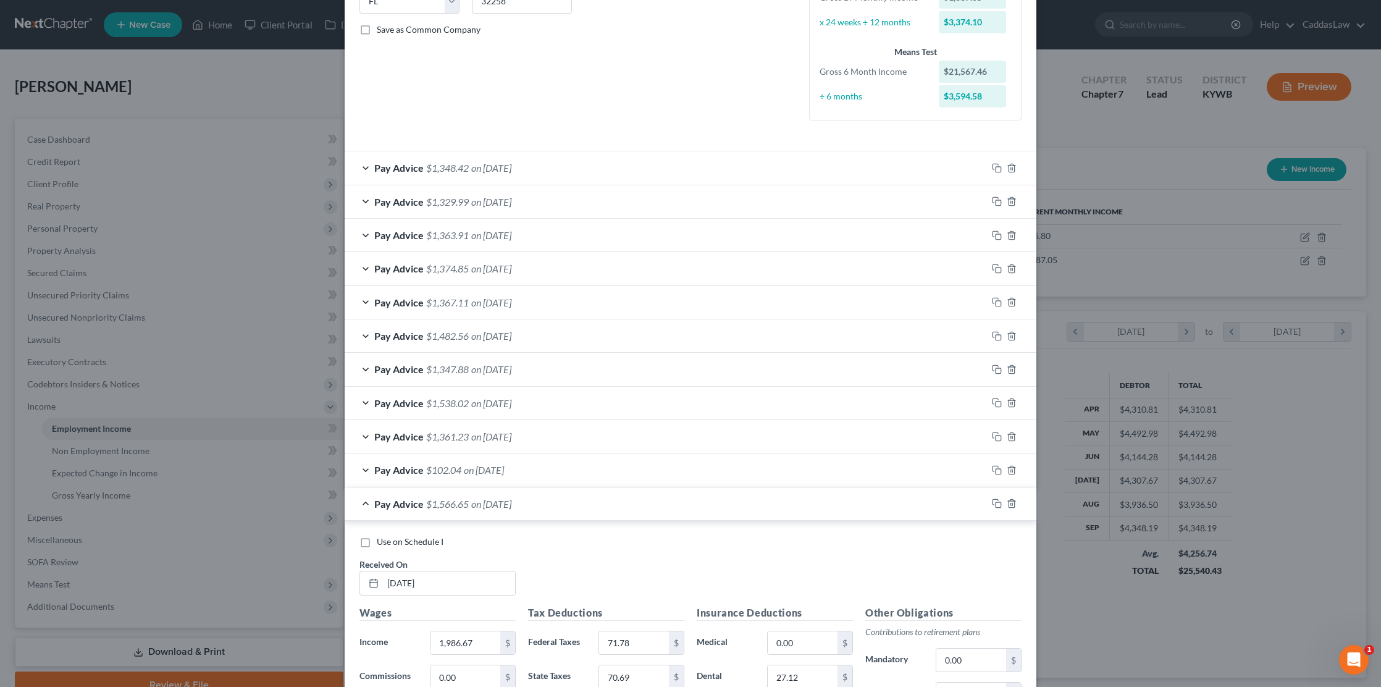
click at [550, 501] on div "Pay Advice $1,566.65 on 05/03/2025" at bounding box center [666, 503] width 642 height 33
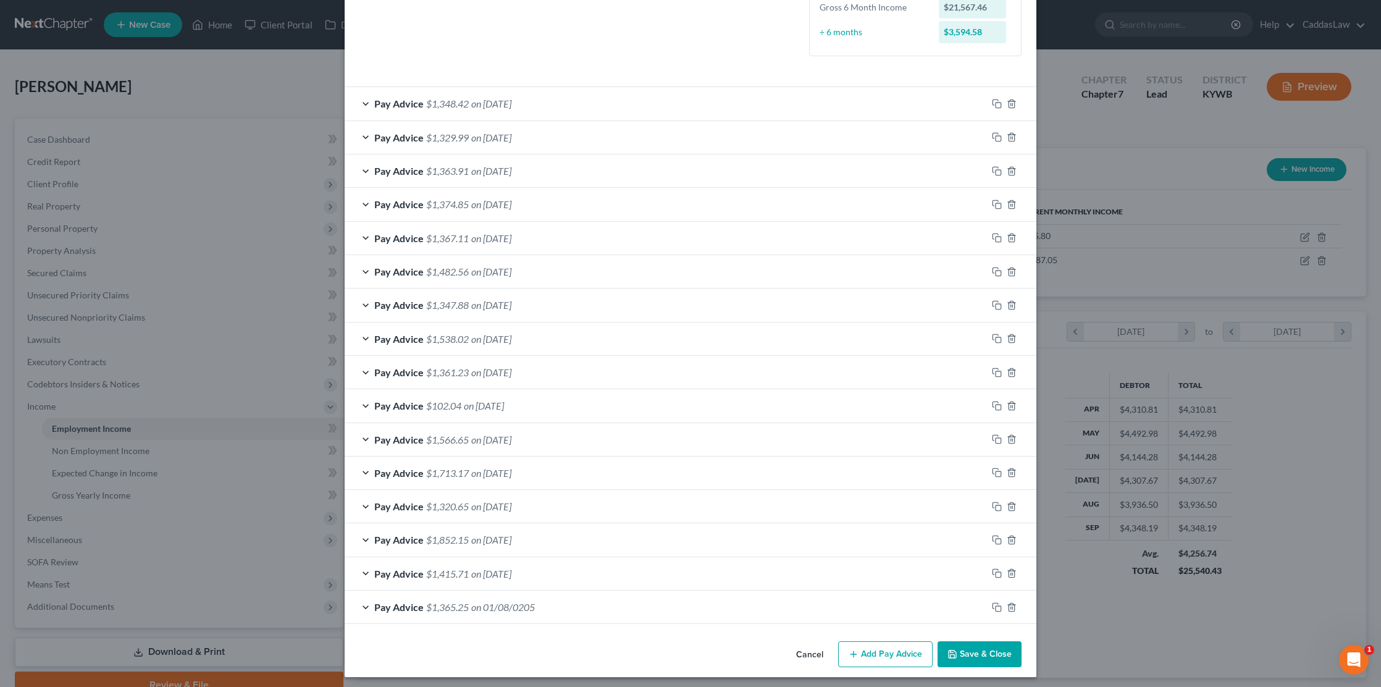
scroll to position [330, 0]
click at [999, 648] on button "Save & Close" at bounding box center [979, 655] width 84 height 26
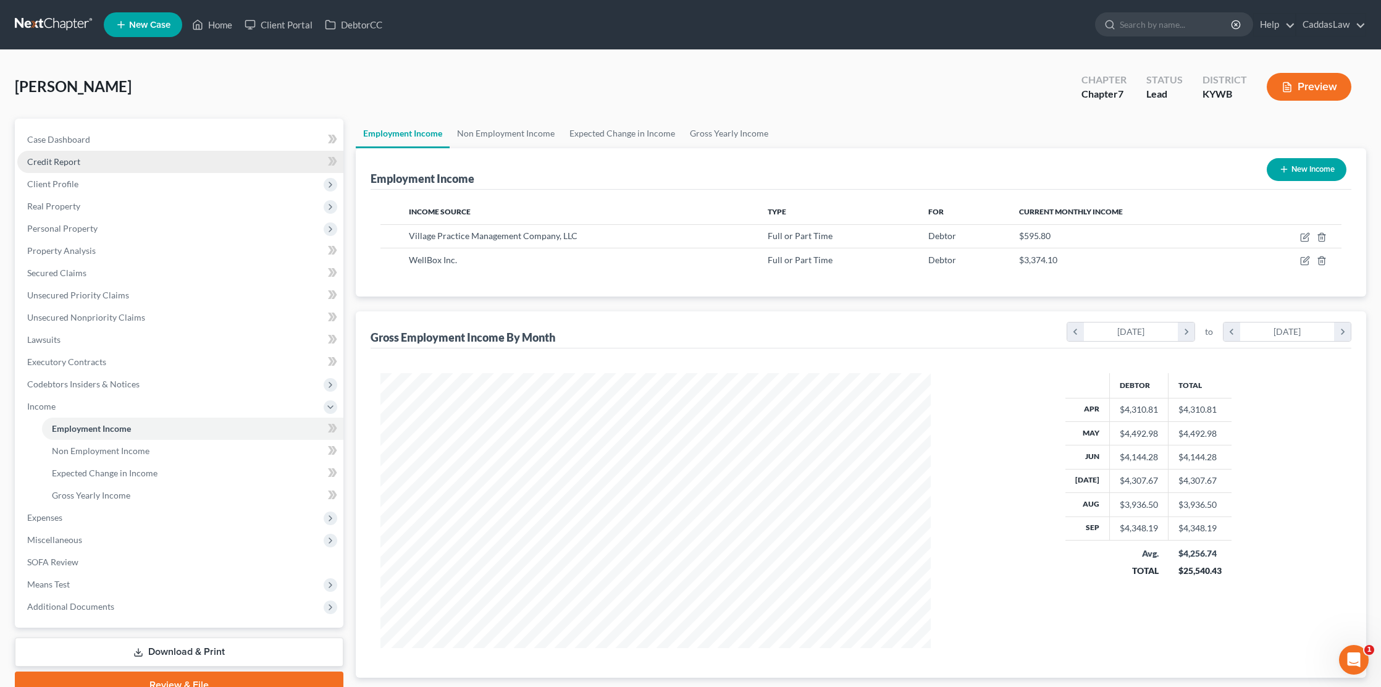
click at [75, 158] on span "Credit Report" at bounding box center [53, 161] width 53 height 10
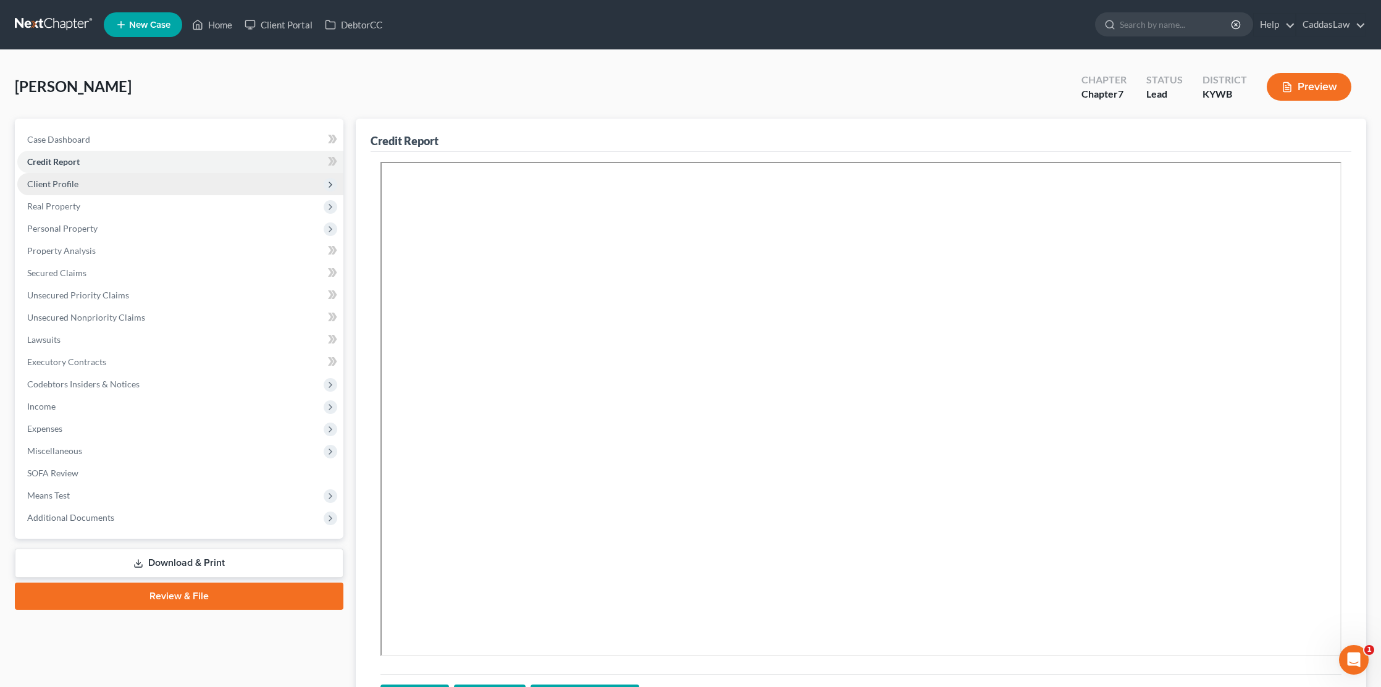
click at [55, 178] on span "Client Profile" at bounding box center [52, 183] width 51 height 10
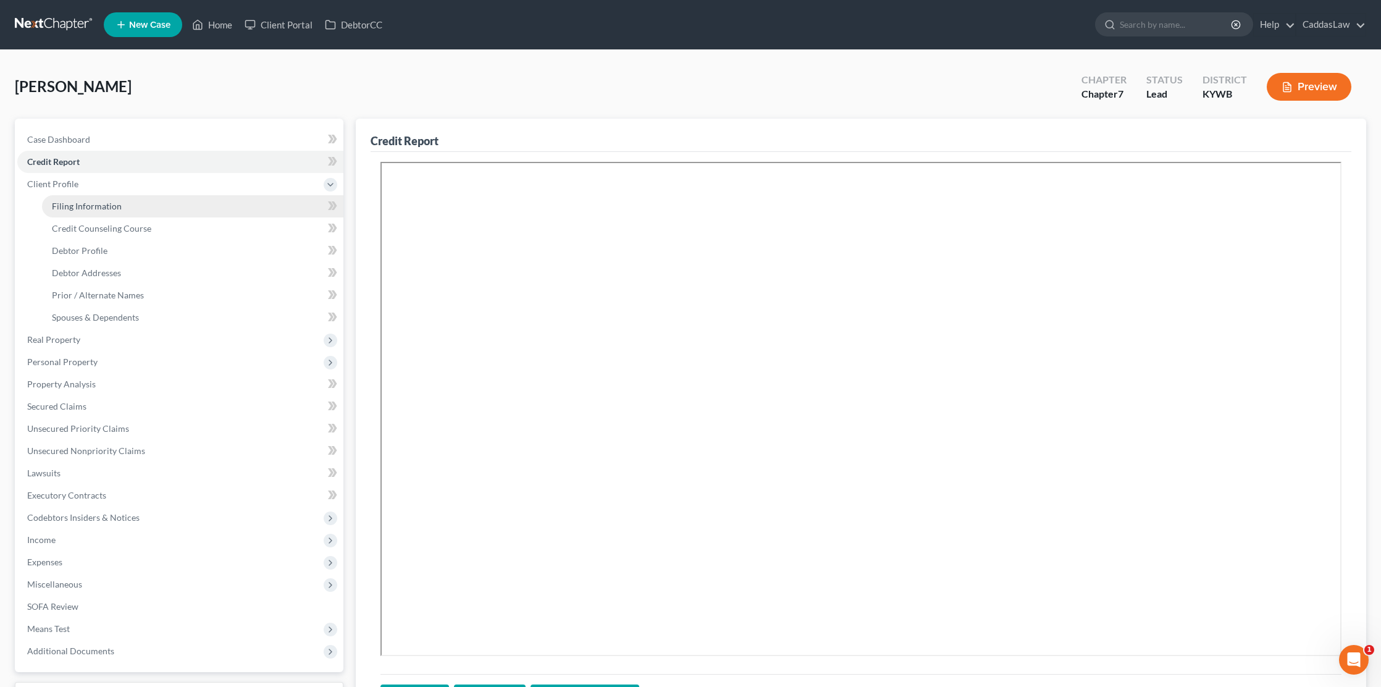
click at [61, 206] on span "Filing Information" at bounding box center [87, 206] width 70 height 10
select select "1"
select select "0"
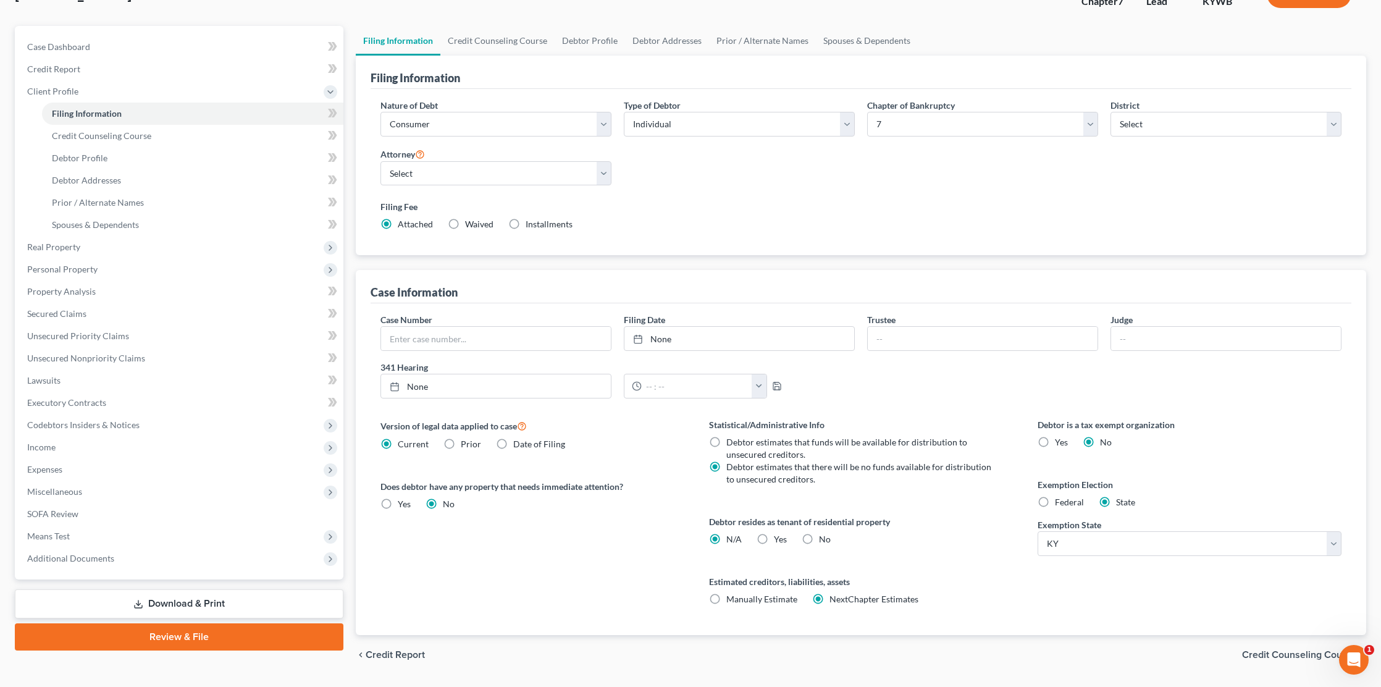
scroll to position [114, 0]
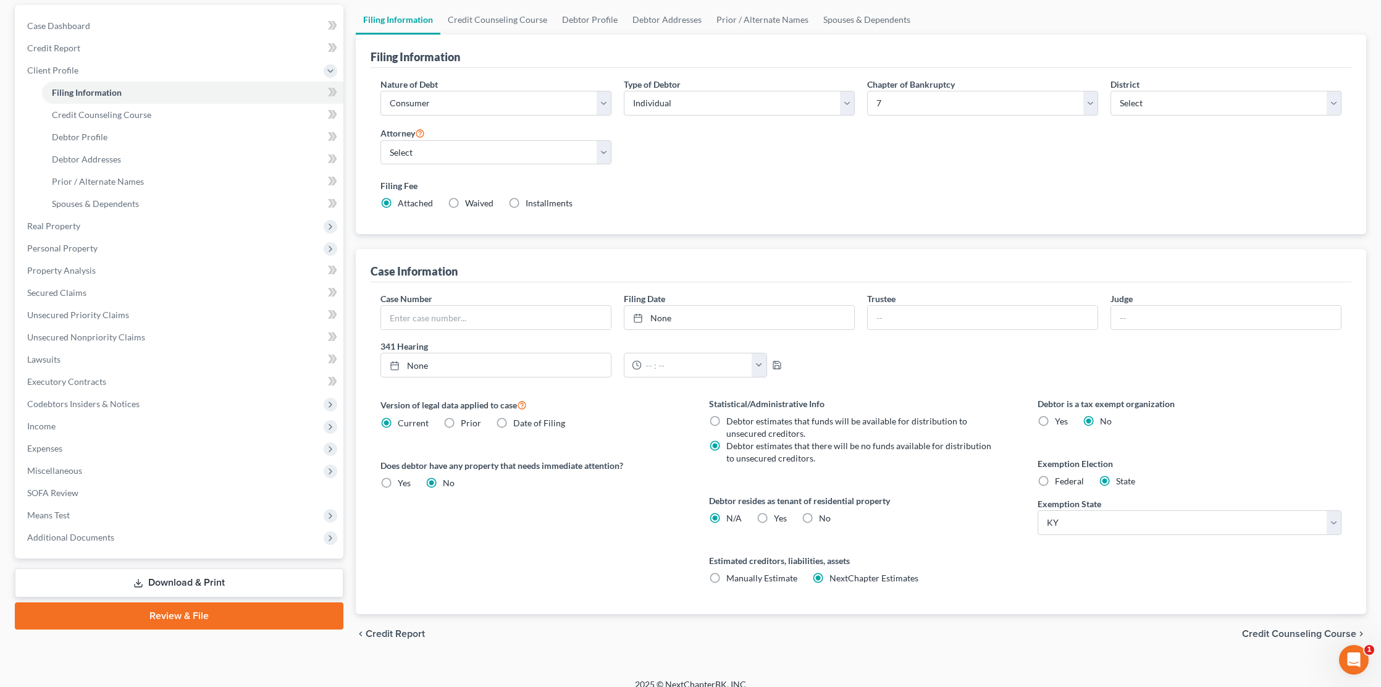
click at [1055, 483] on label "Federal" at bounding box center [1069, 481] width 29 height 12
click at [1060, 483] on input "Federal" at bounding box center [1064, 479] width 8 height 8
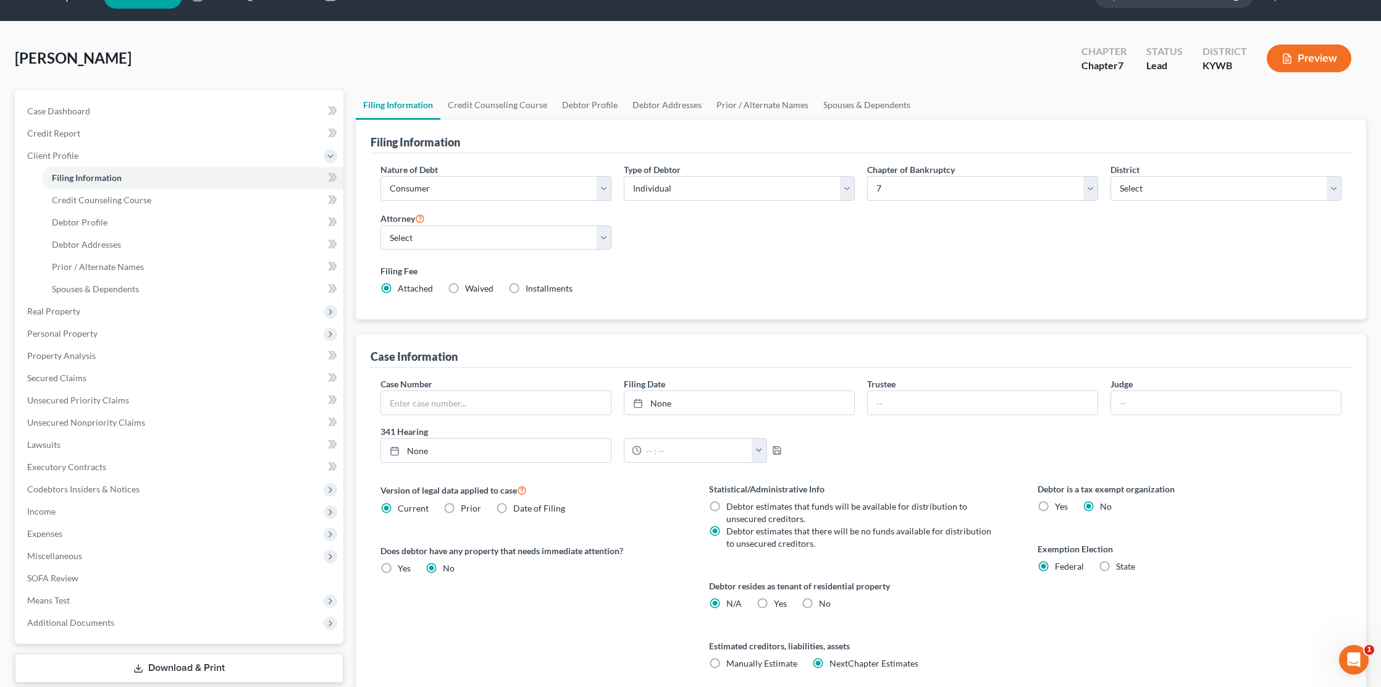
scroll to position [27, 0]
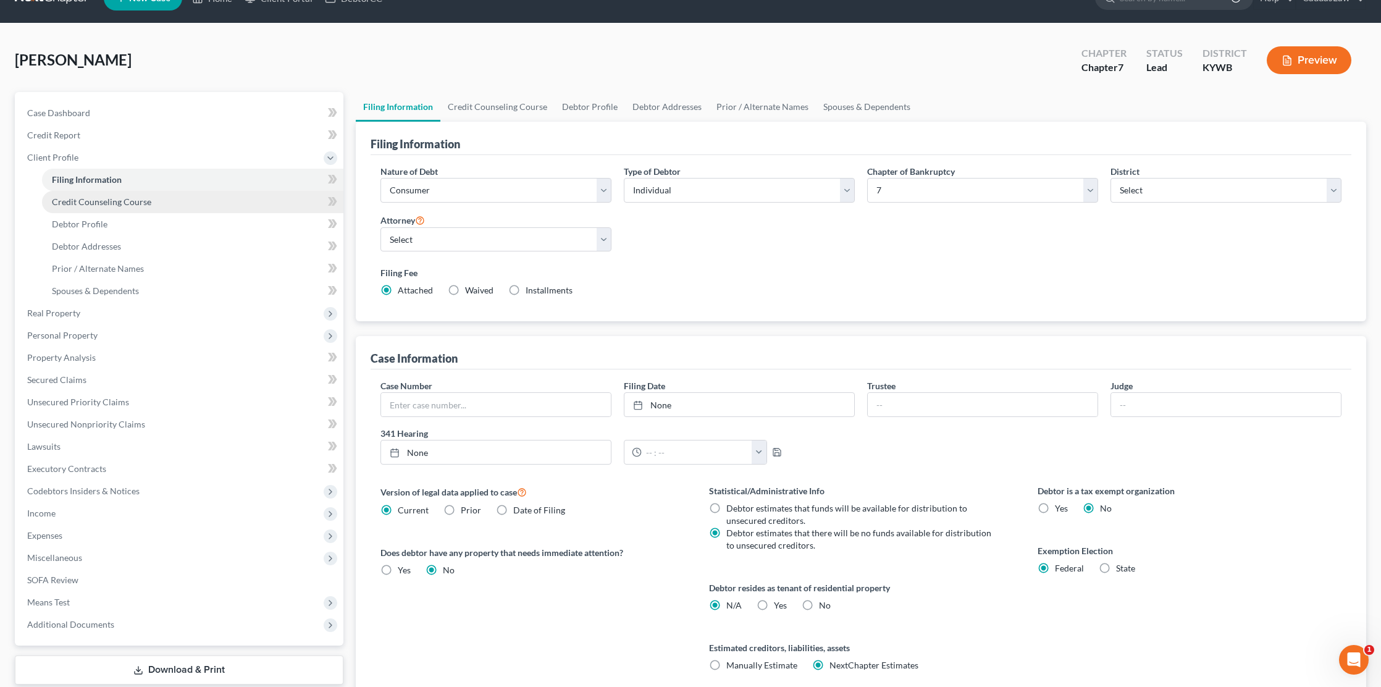
click at [85, 207] on link "Credit Counseling Course" at bounding box center [192, 202] width 301 height 22
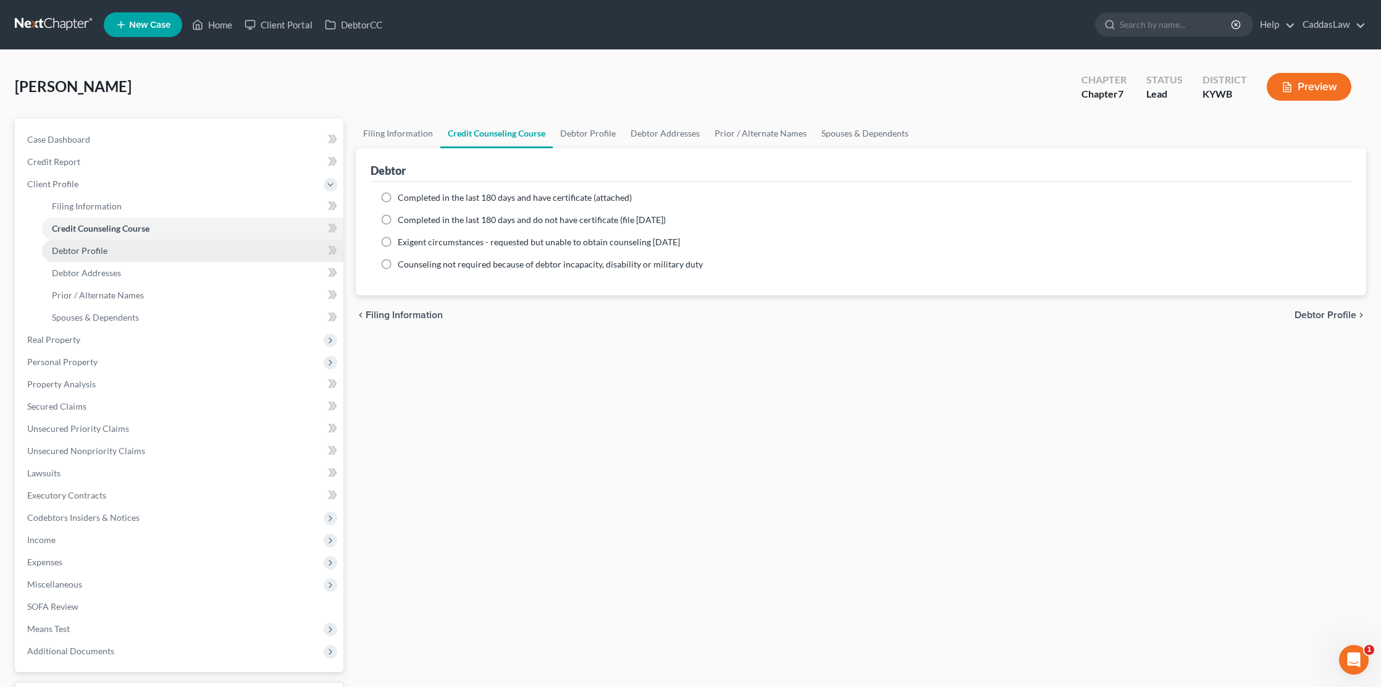
click at [82, 242] on link "Debtor Profile" at bounding box center [192, 251] width 301 height 22
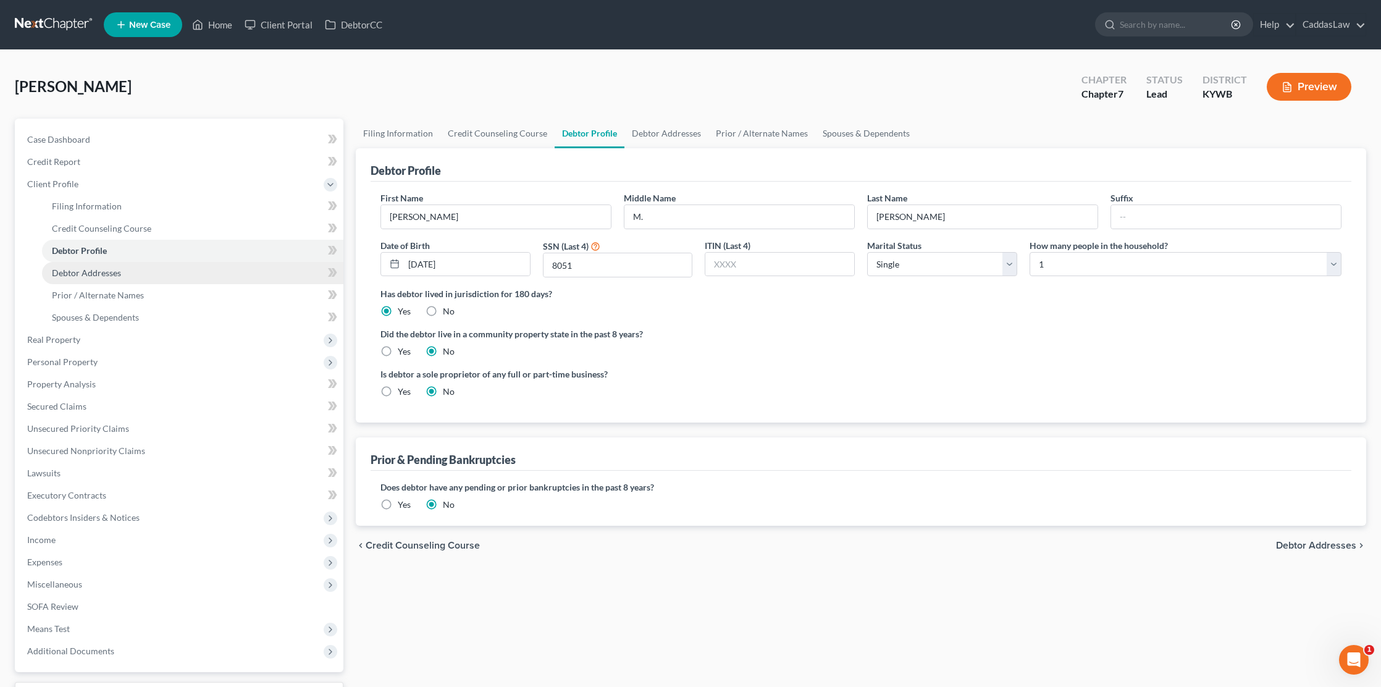
click at [80, 275] on span "Debtor Addresses" at bounding box center [86, 272] width 69 height 10
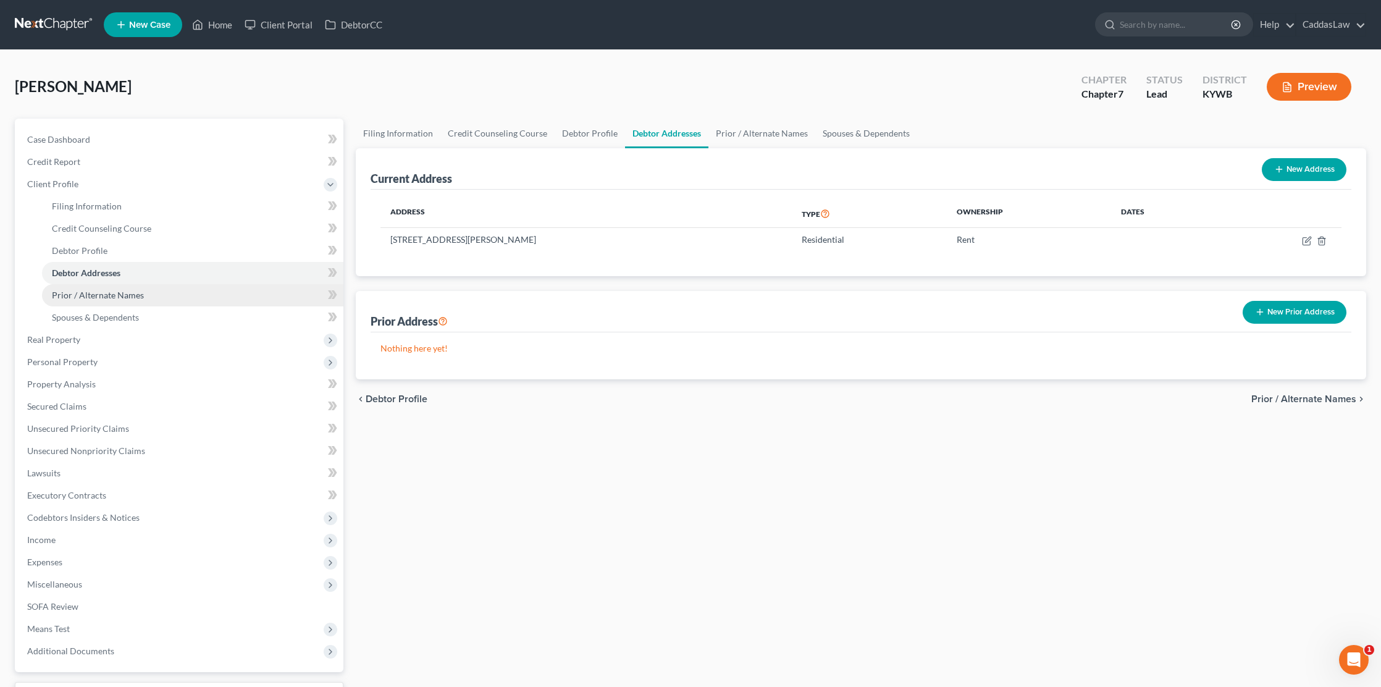
click at [96, 288] on link "Prior / Alternate Names" at bounding box center [192, 295] width 301 height 22
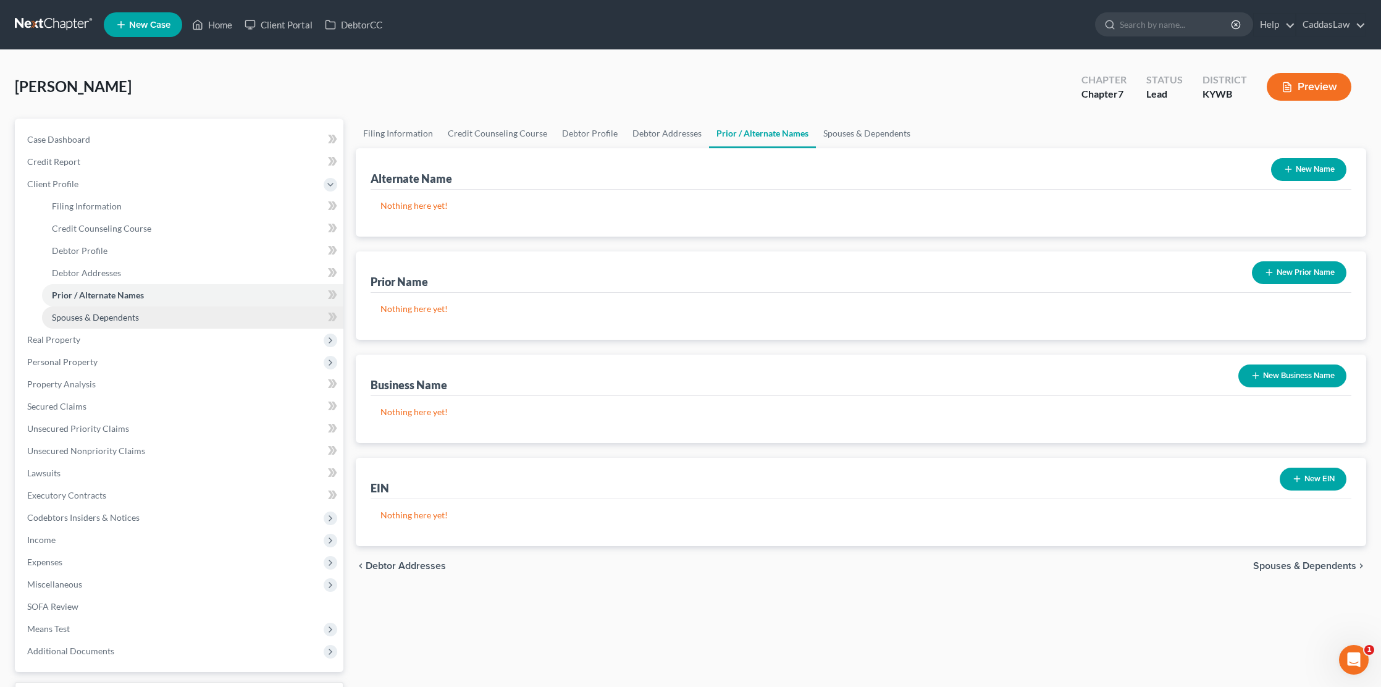
click at [88, 314] on span "Spouses & Dependents" at bounding box center [95, 317] width 87 height 10
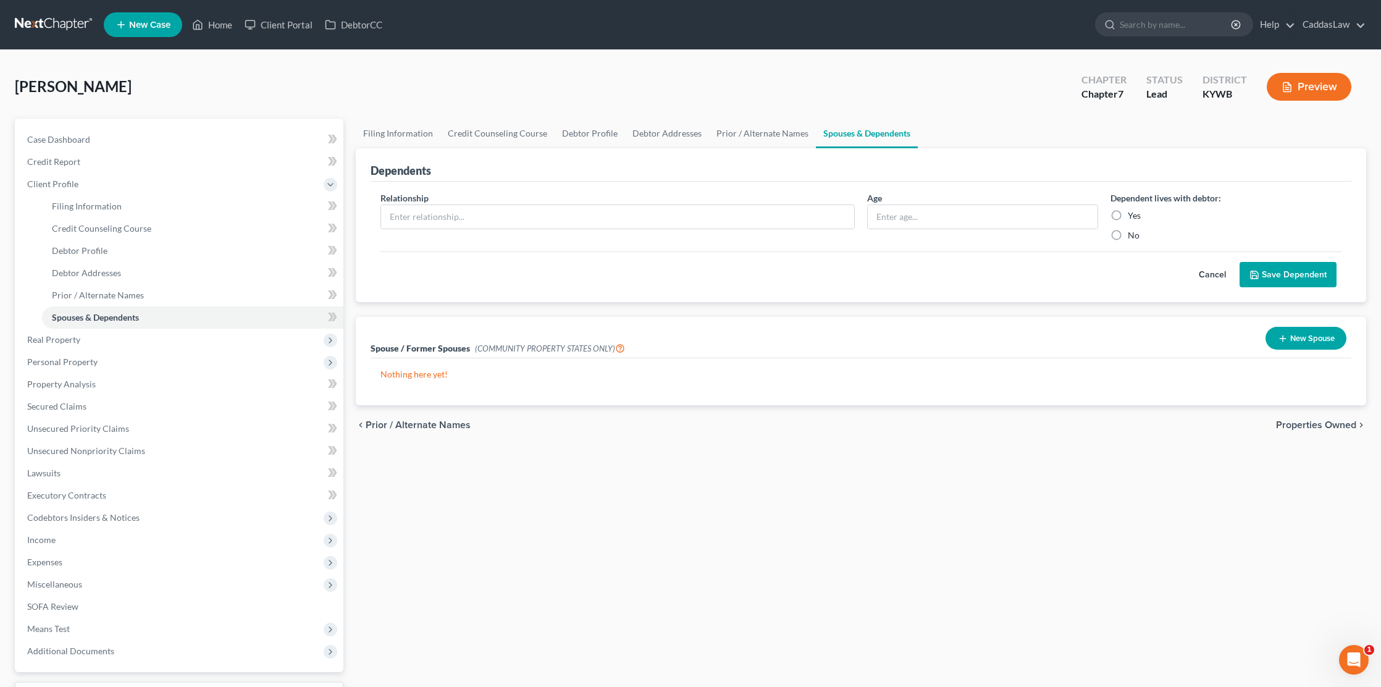
click at [370, 214] on div "Dependents Relationship * Age Dependent lives with debtor: Yes No Cancel Save D…" at bounding box center [861, 225] width 1010 height 154
click at [378, 214] on div "Relationship *" at bounding box center [617, 216] width 487 height 50
click at [400, 214] on input "text" at bounding box center [617, 216] width 473 height 23
click at [1128, 215] on label "Yes" at bounding box center [1134, 215] width 13 height 12
click at [1133, 215] on input "Yes" at bounding box center [1137, 213] width 8 height 8
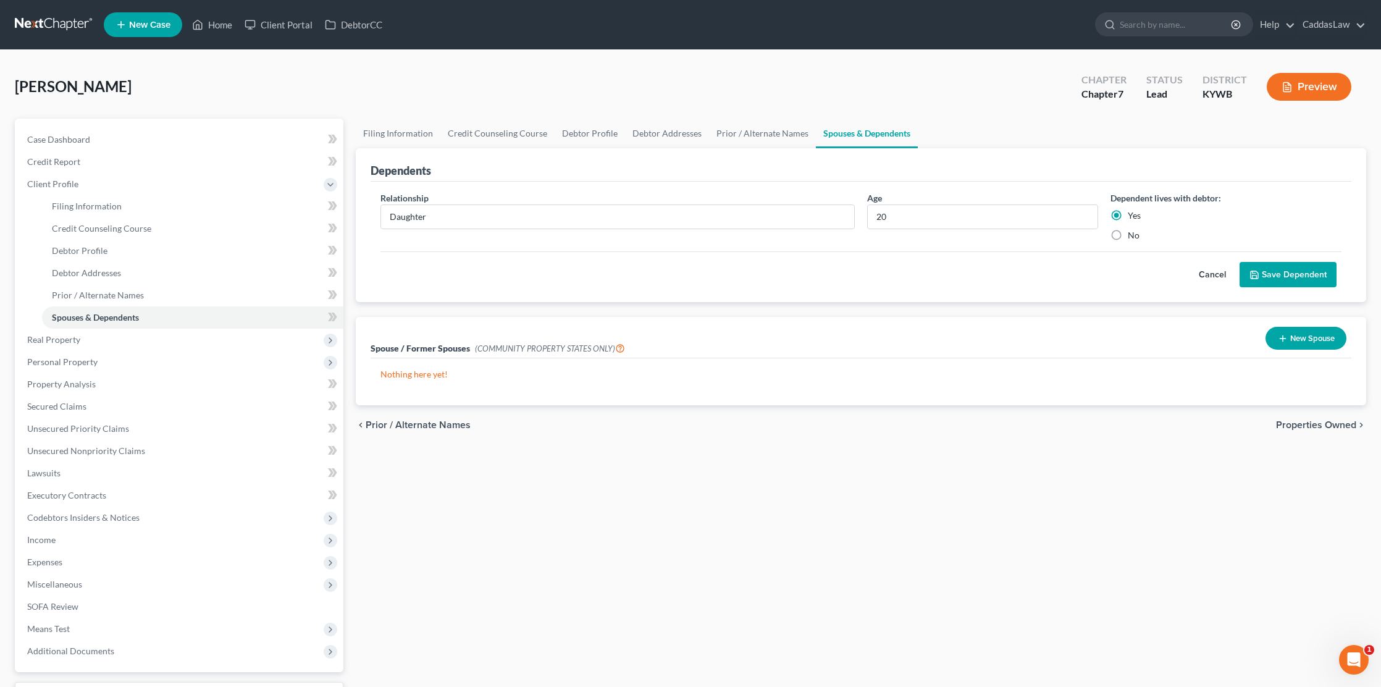
click at [1283, 275] on button "Save Dependent" at bounding box center [1287, 275] width 97 height 26
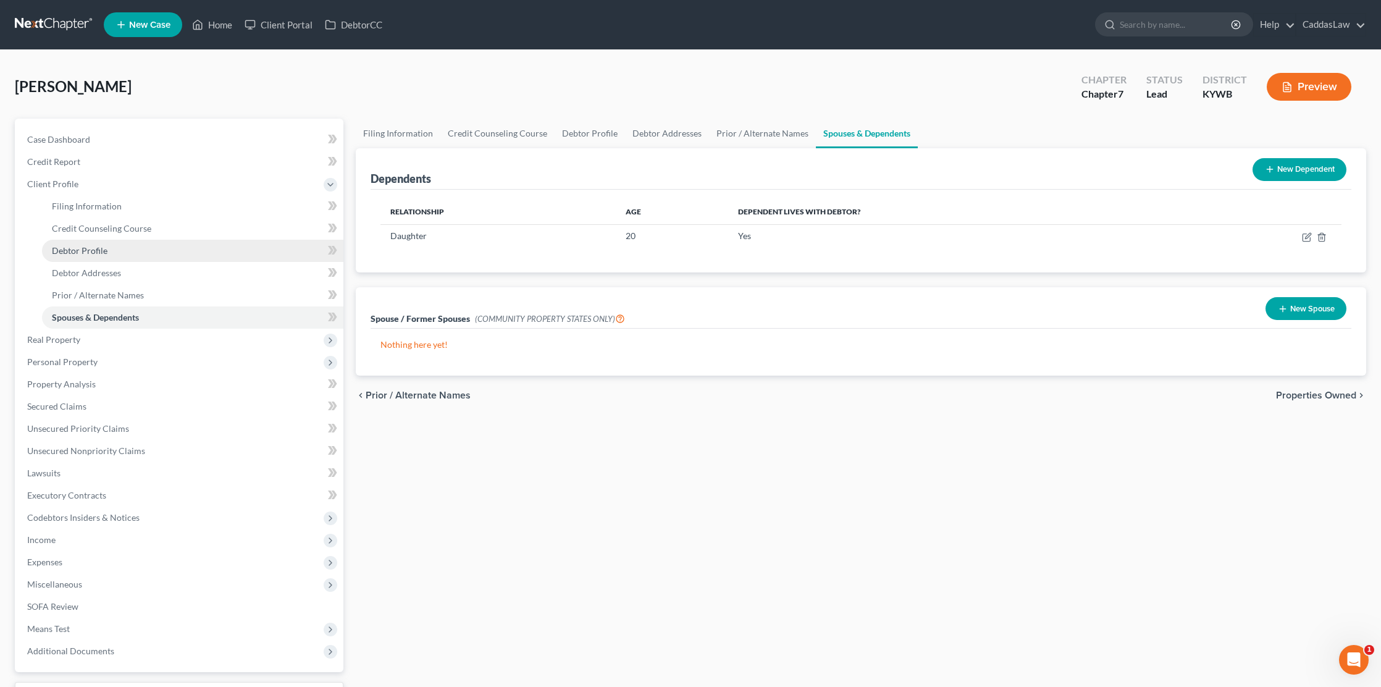
click at [81, 253] on span "Debtor Profile" at bounding box center [80, 250] width 56 height 10
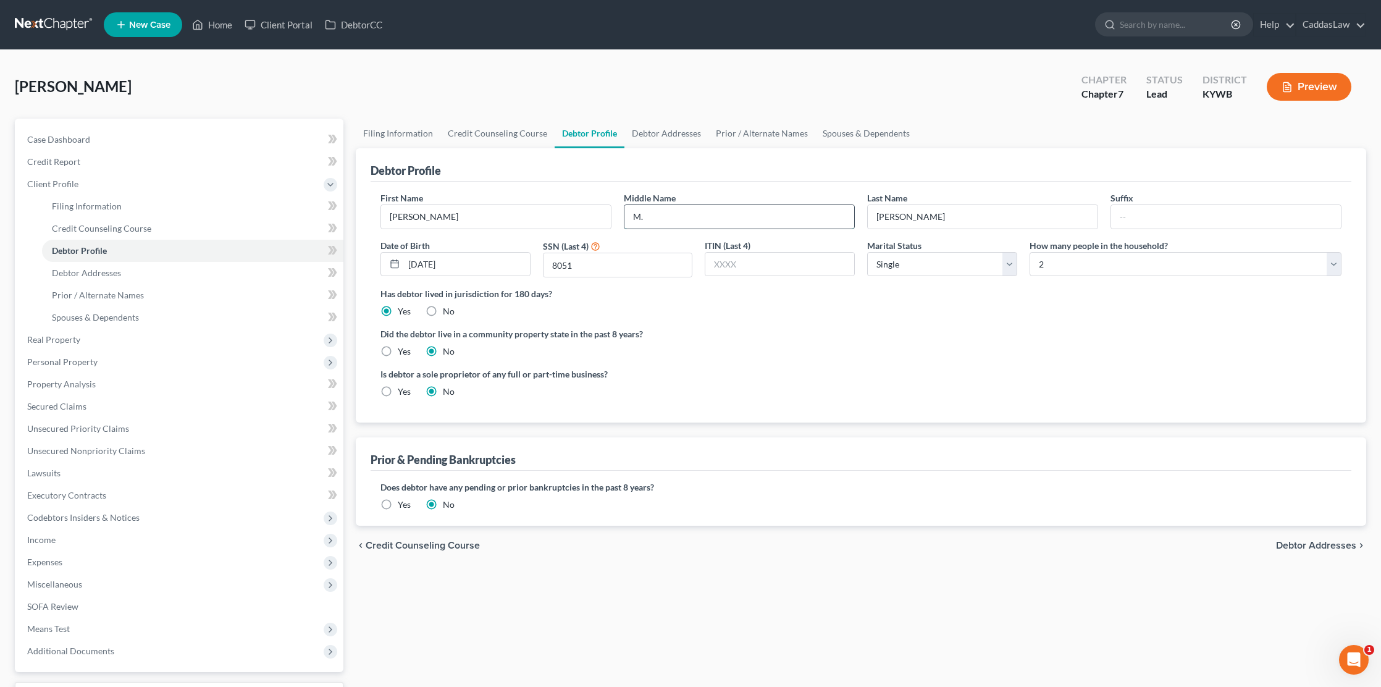
click at [685, 223] on input "M." at bounding box center [739, 216] width 230 height 23
click at [77, 341] on span "Real Property" at bounding box center [53, 339] width 53 height 10
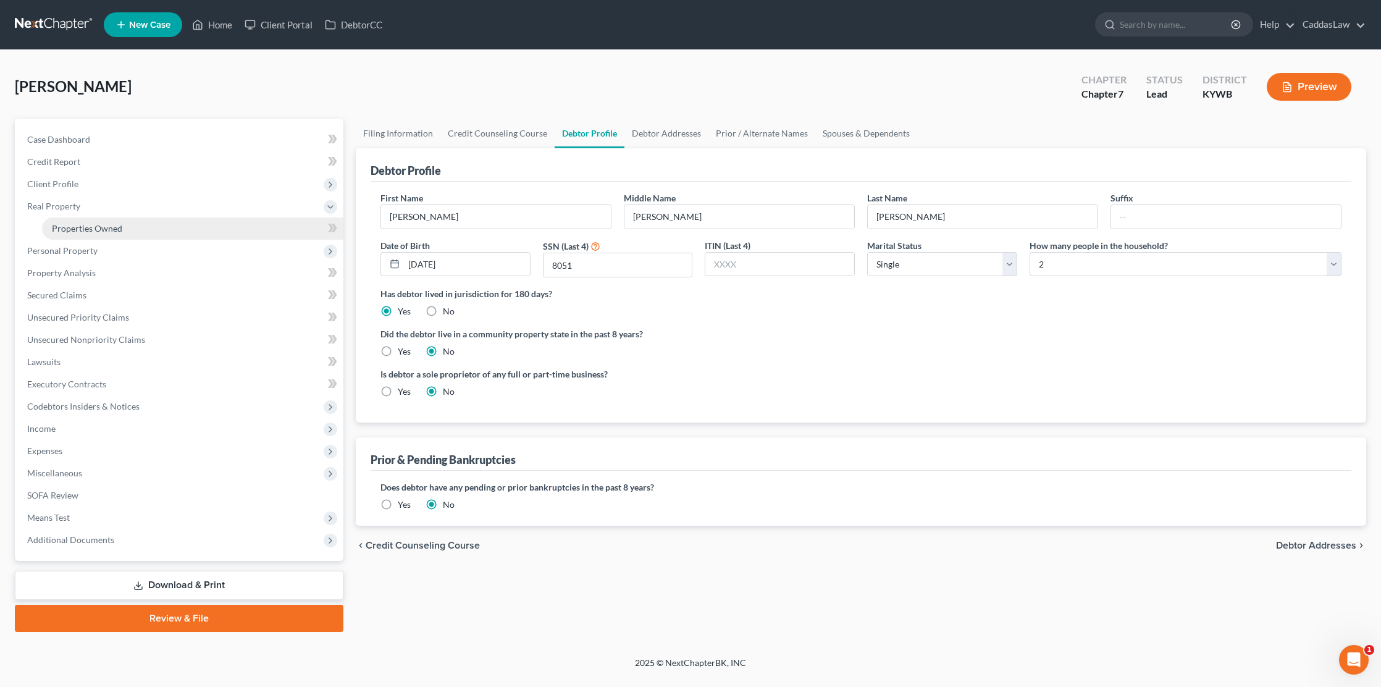
click at [115, 228] on span "Properties Owned" at bounding box center [87, 228] width 70 height 10
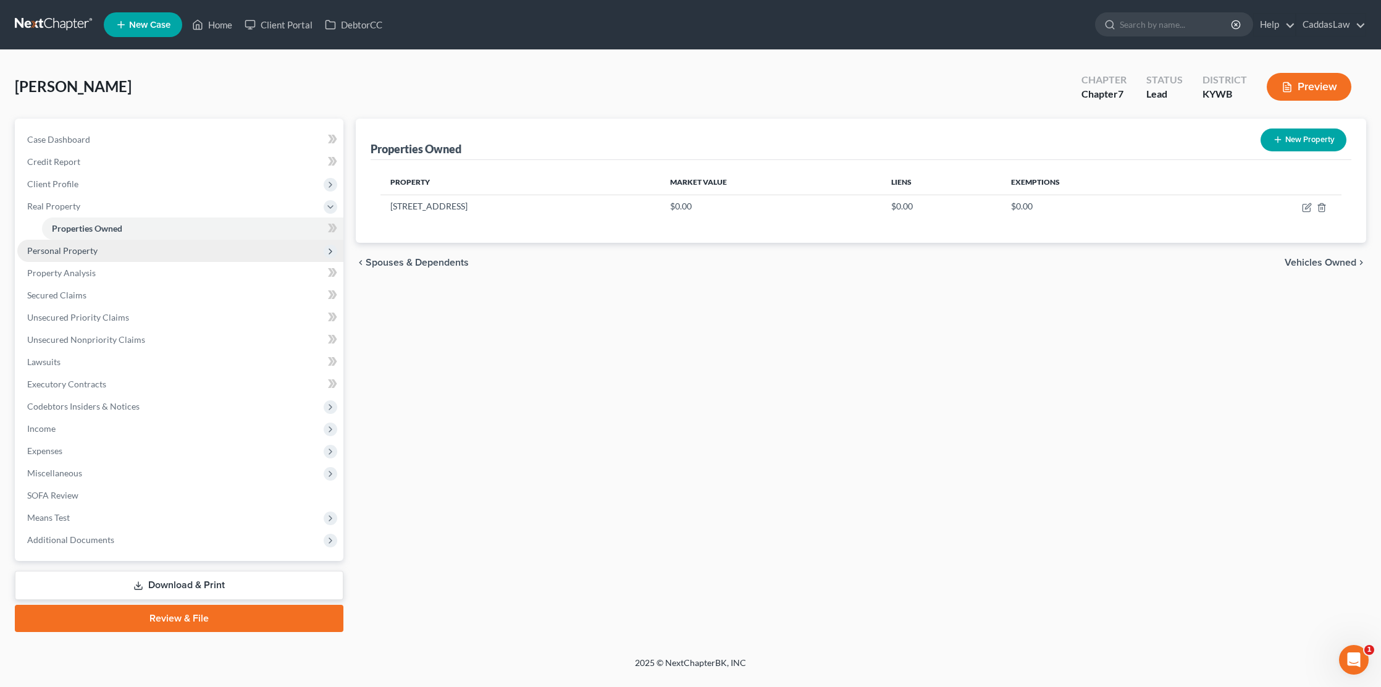
click at [48, 251] on span "Personal Property" at bounding box center [62, 250] width 70 height 10
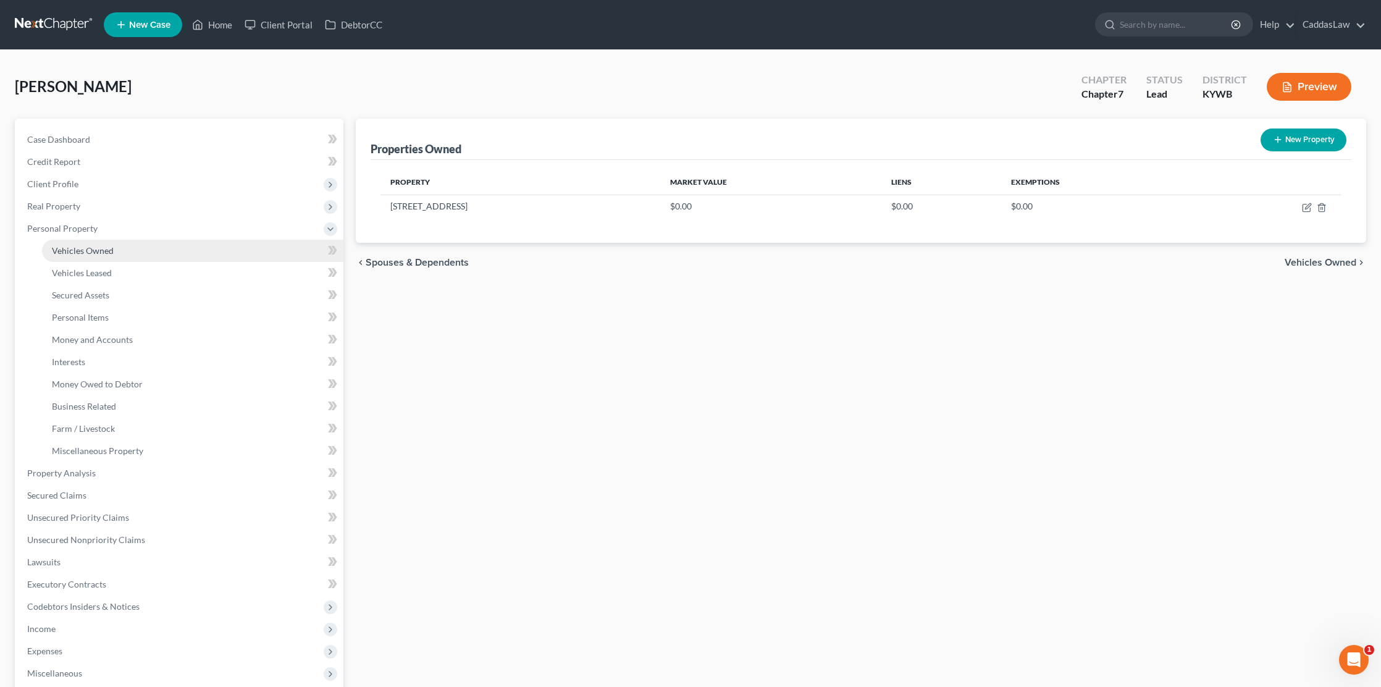
click at [85, 244] on link "Vehicles Owned" at bounding box center [192, 251] width 301 height 22
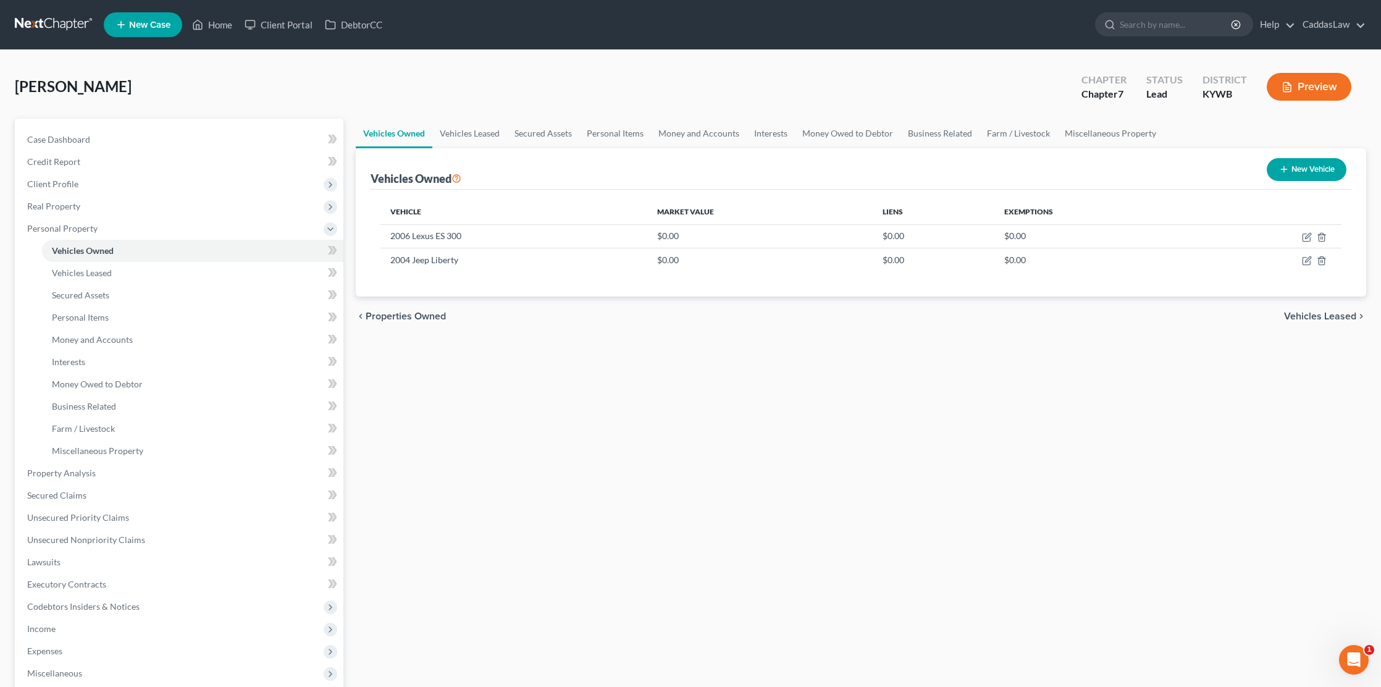
scroll to position [1, 0]
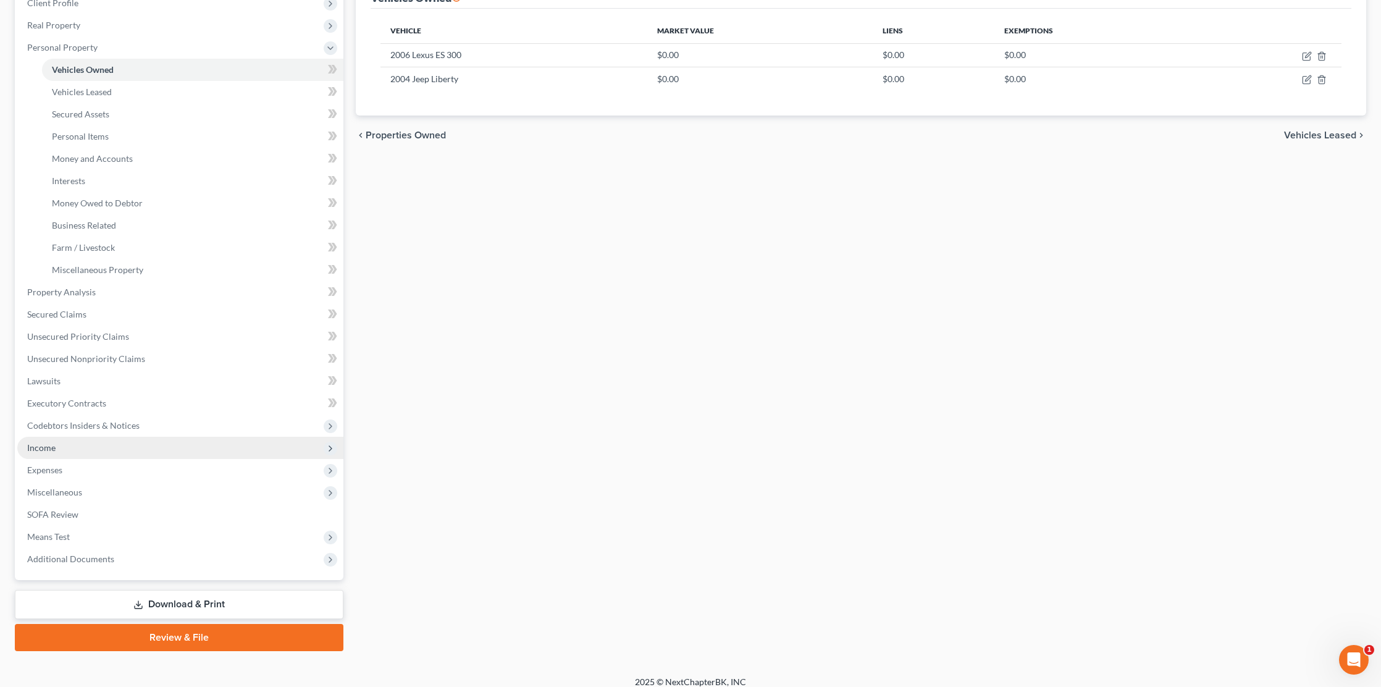
click at [43, 445] on span "Income" at bounding box center [41, 447] width 28 height 10
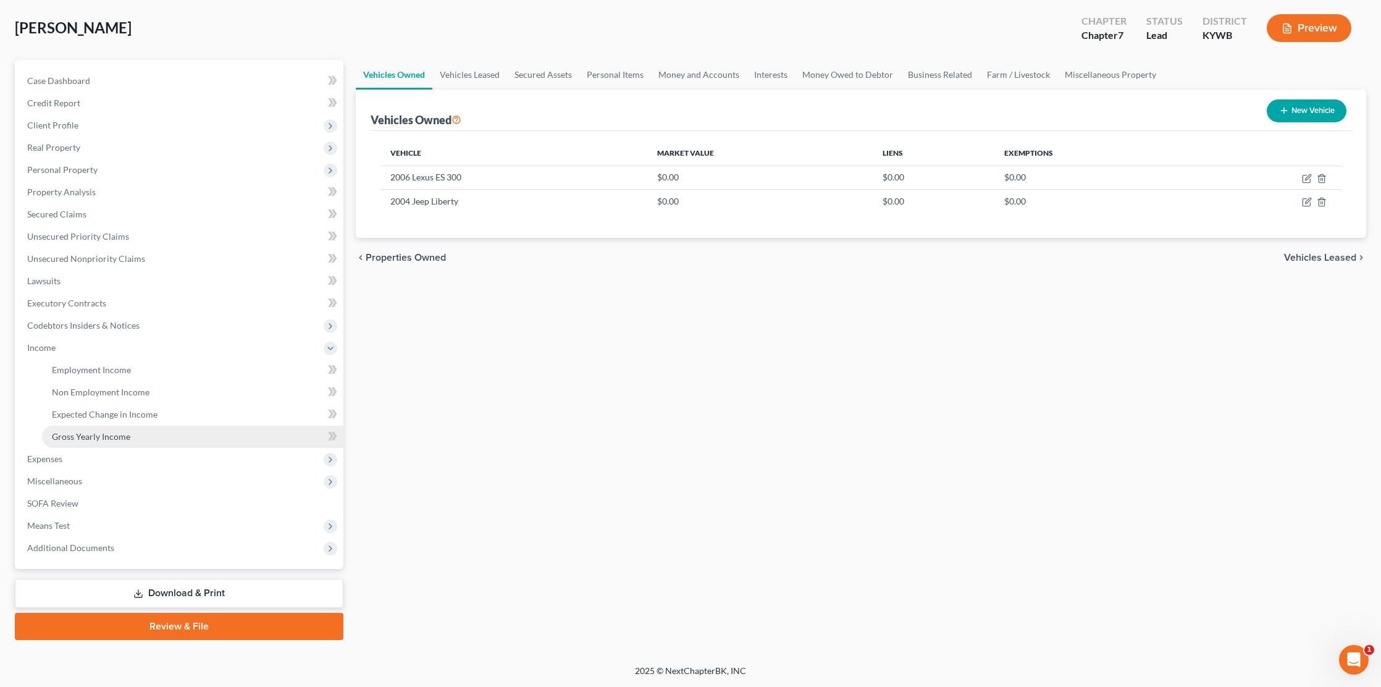
scroll to position [59, 0]
click at [114, 372] on span "Employment Income" at bounding box center [91, 369] width 79 height 10
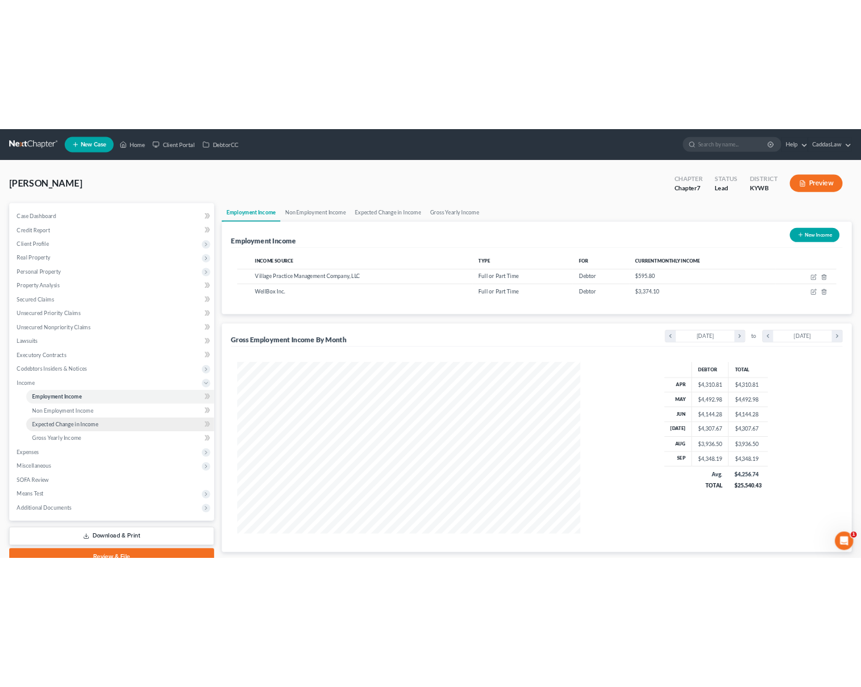
scroll to position [275, 575]
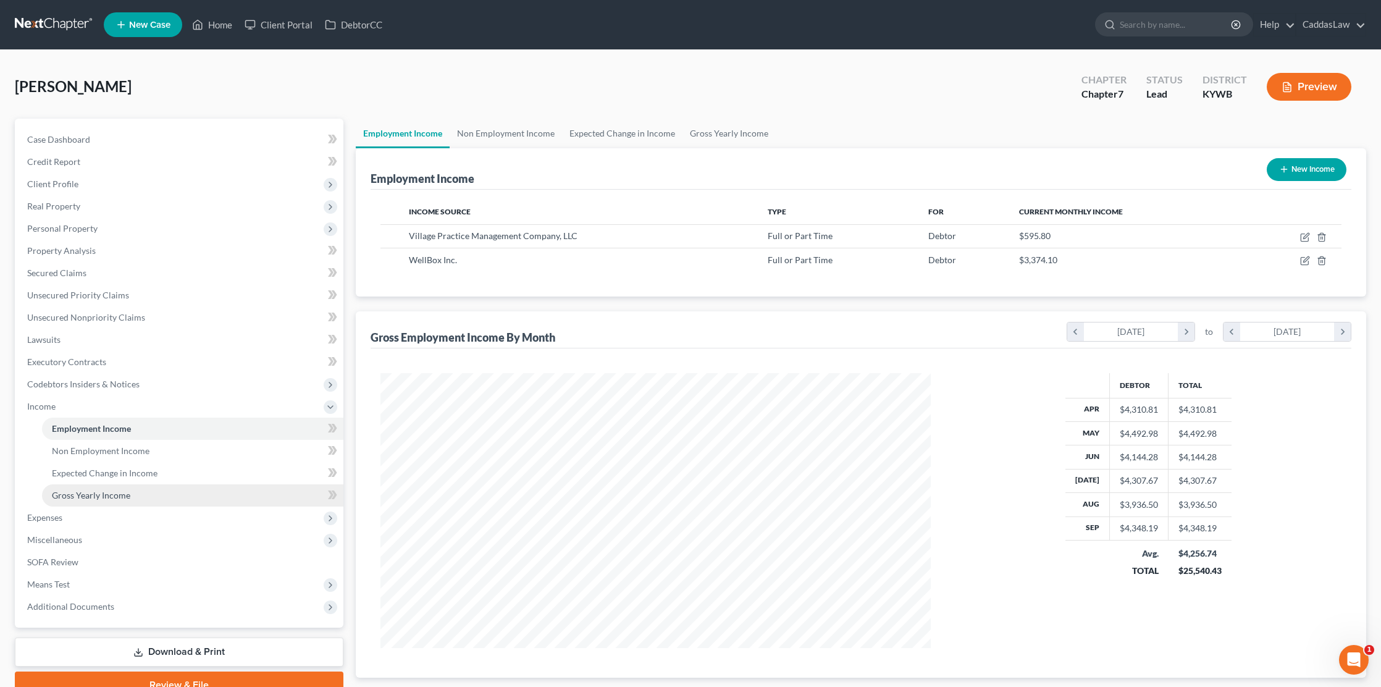
click at [94, 493] on span "Gross Yearly Income" at bounding box center [91, 495] width 78 height 10
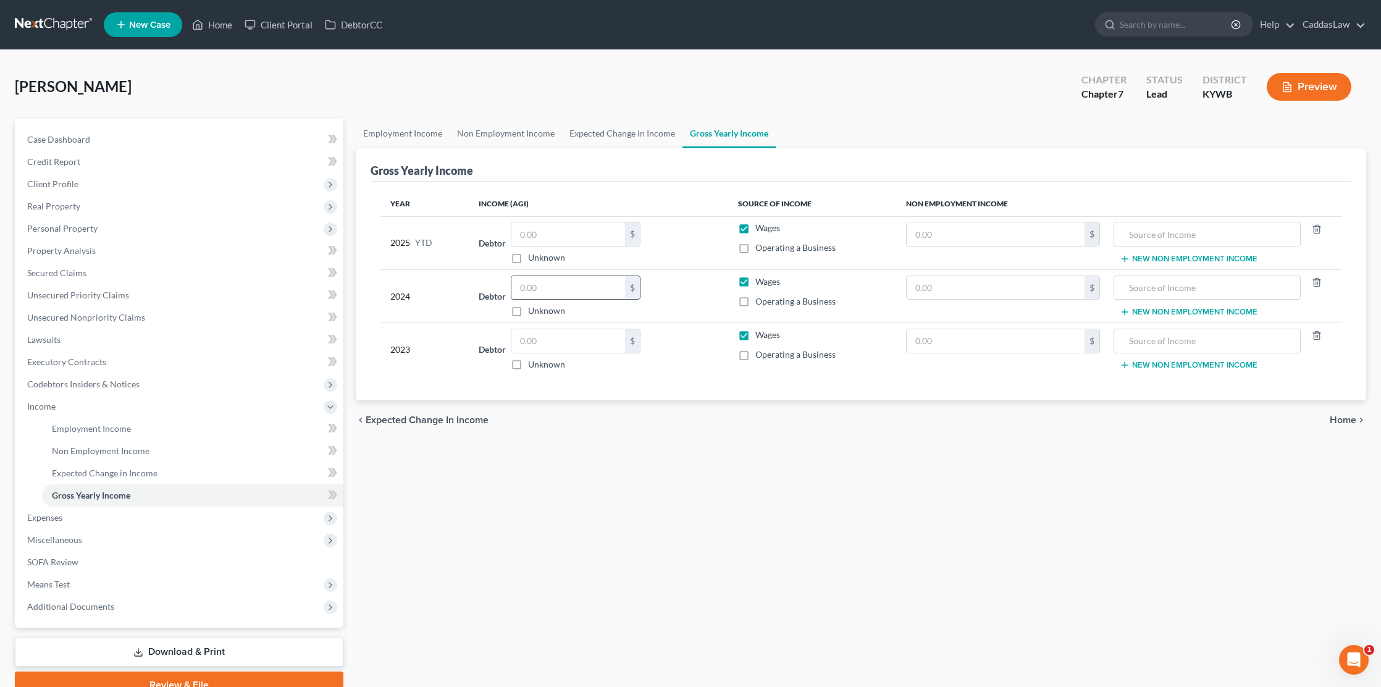
click at [535, 288] on input "text" at bounding box center [568, 287] width 114 height 23
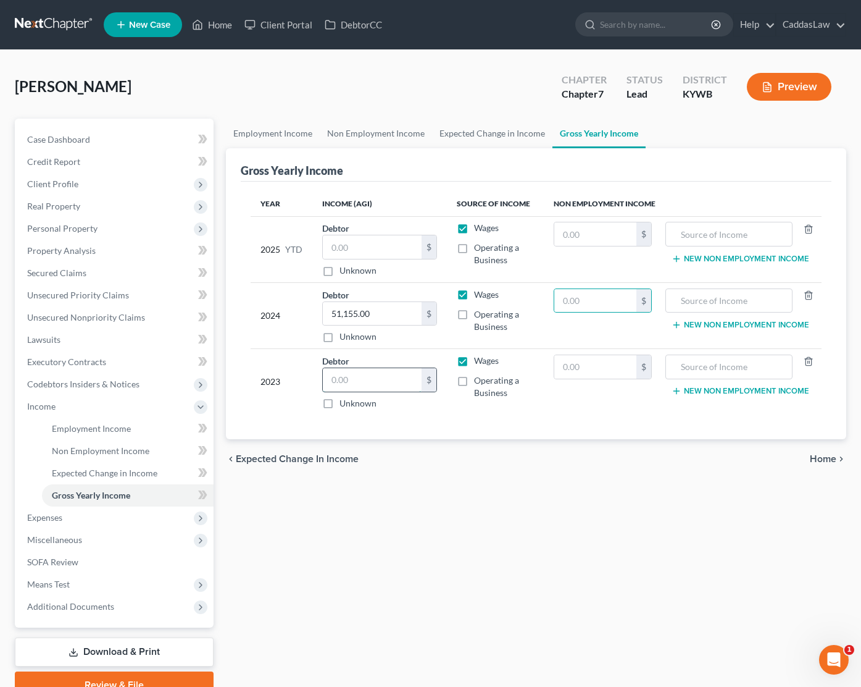
click at [377, 379] on input "text" at bounding box center [372, 379] width 99 height 23
click at [393, 307] on input "51,155.00" at bounding box center [372, 313] width 99 height 23
click at [329, 495] on div "Employment Income Non Employment Income Expected Change in Income Gross Yearly …" at bounding box center [536, 409] width 633 height 580
click at [208, 409] on span "Income" at bounding box center [115, 406] width 196 height 22
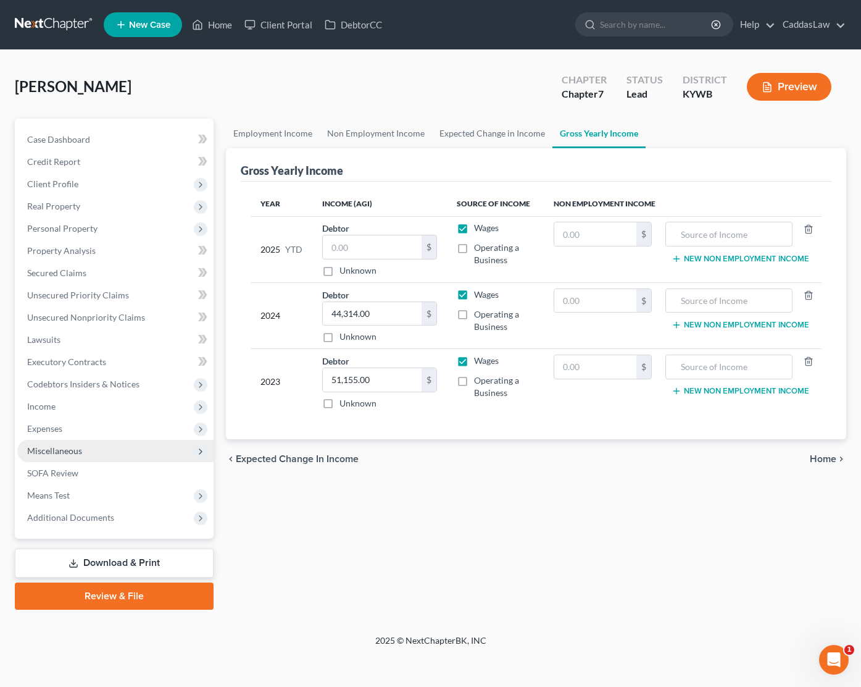
click at [56, 454] on span "Miscellaneous" at bounding box center [54, 450] width 55 height 10
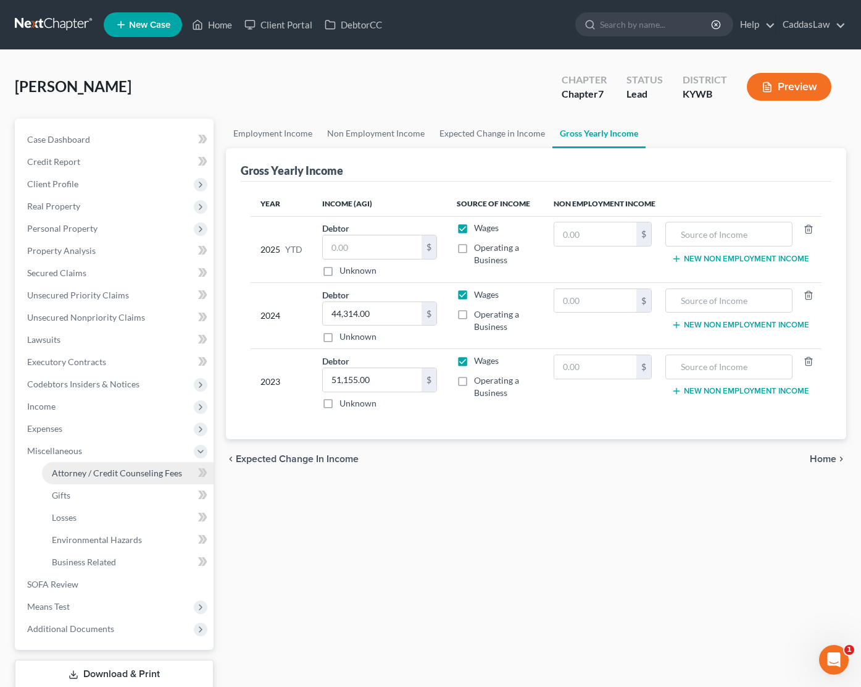
click at [71, 472] on span "Attorney / Credit Counseling Fees" at bounding box center [117, 472] width 130 height 10
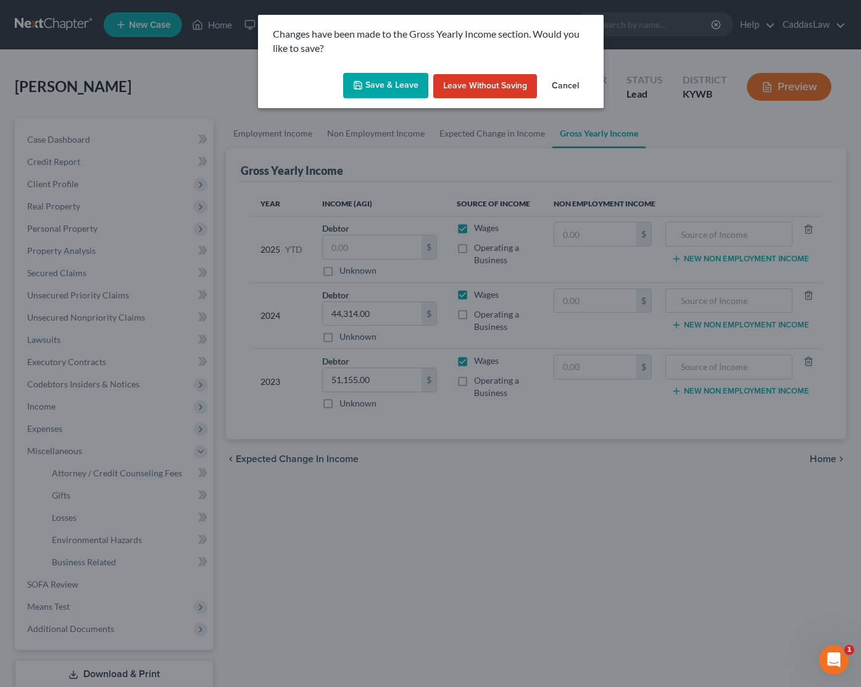
click at [377, 91] on button "Save & Leave" at bounding box center [385, 86] width 85 height 26
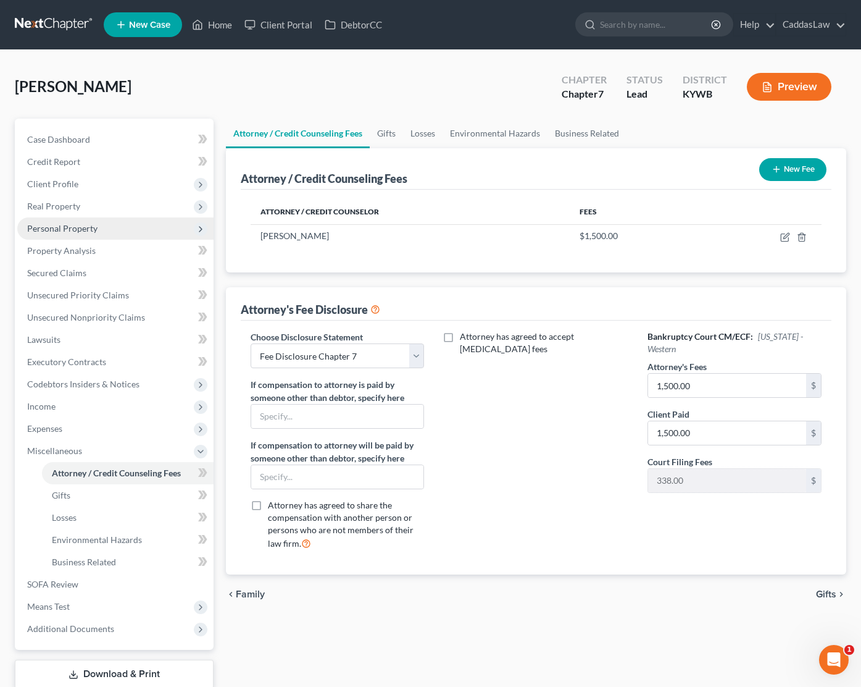
click at [77, 228] on span "Personal Property" at bounding box center [62, 228] width 70 height 10
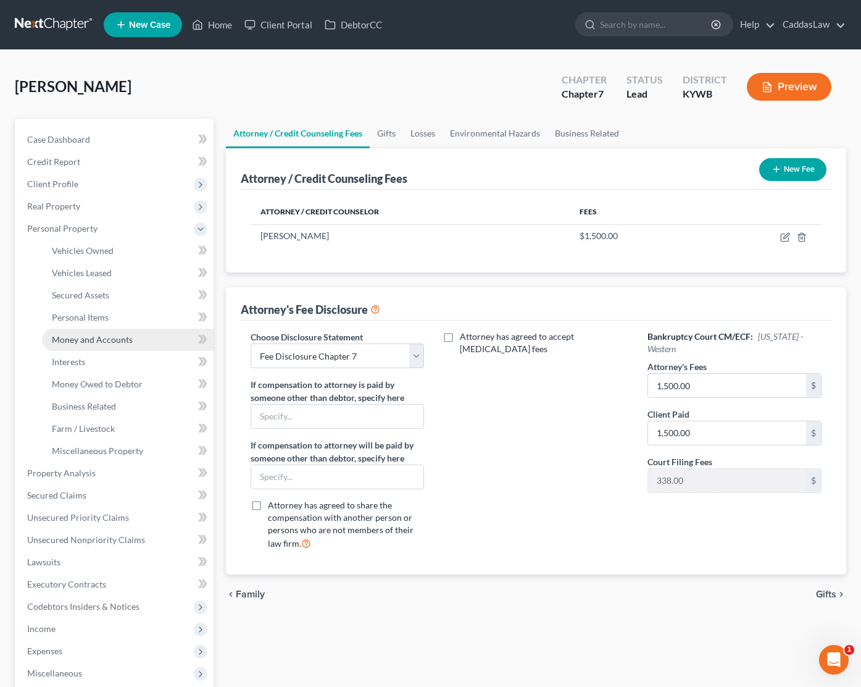
click at [87, 342] on span "Money and Accounts" at bounding box center [92, 339] width 81 height 10
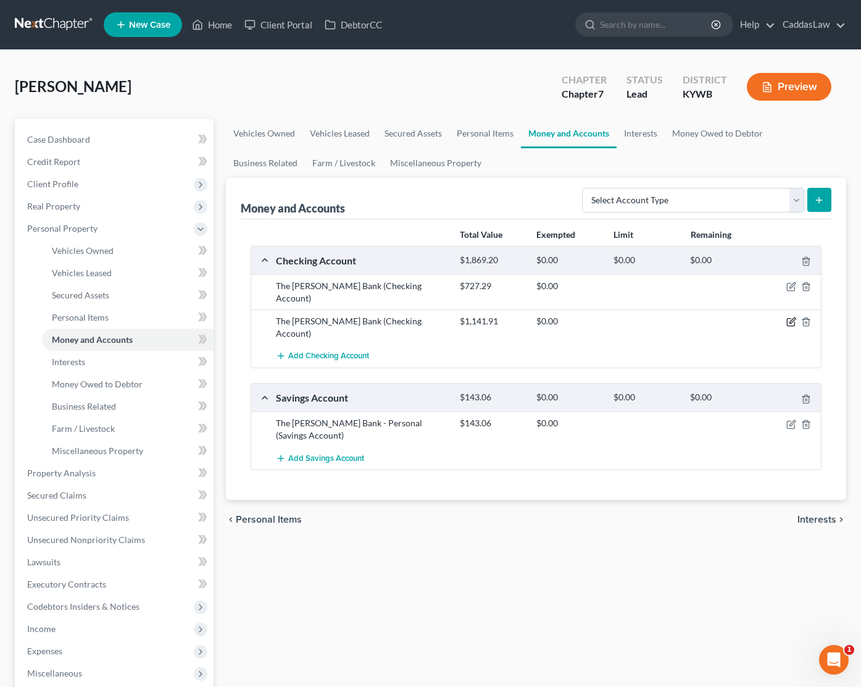
click at [793, 318] on icon "button" at bounding box center [793, 321] width 6 height 6
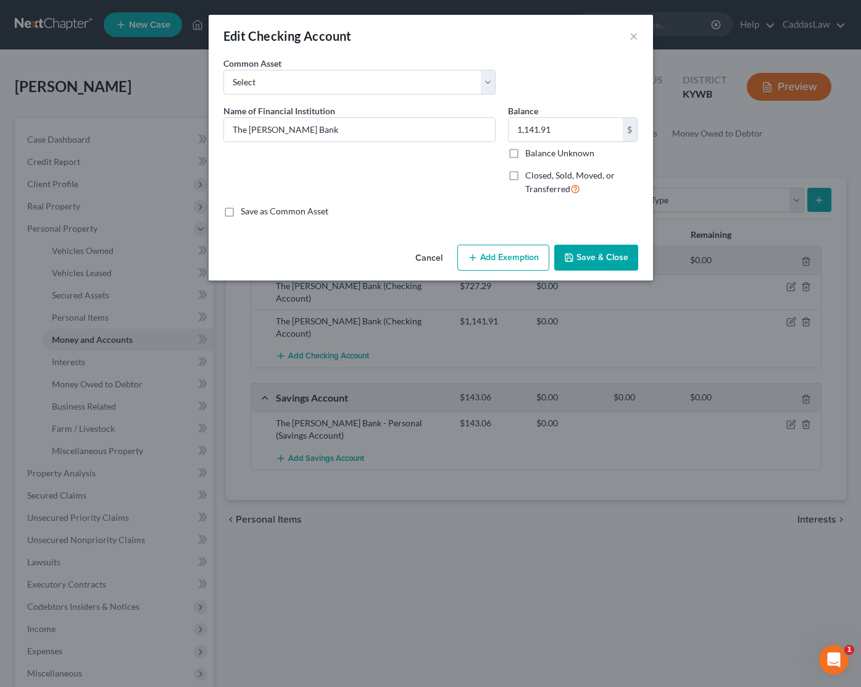
click at [526, 175] on label "Closed, Sold, Moved, or Transferred" at bounding box center [582, 182] width 113 height 27
click at [530, 175] on input "Closed, Sold, Moved, or Transferred" at bounding box center [534, 173] width 8 height 8
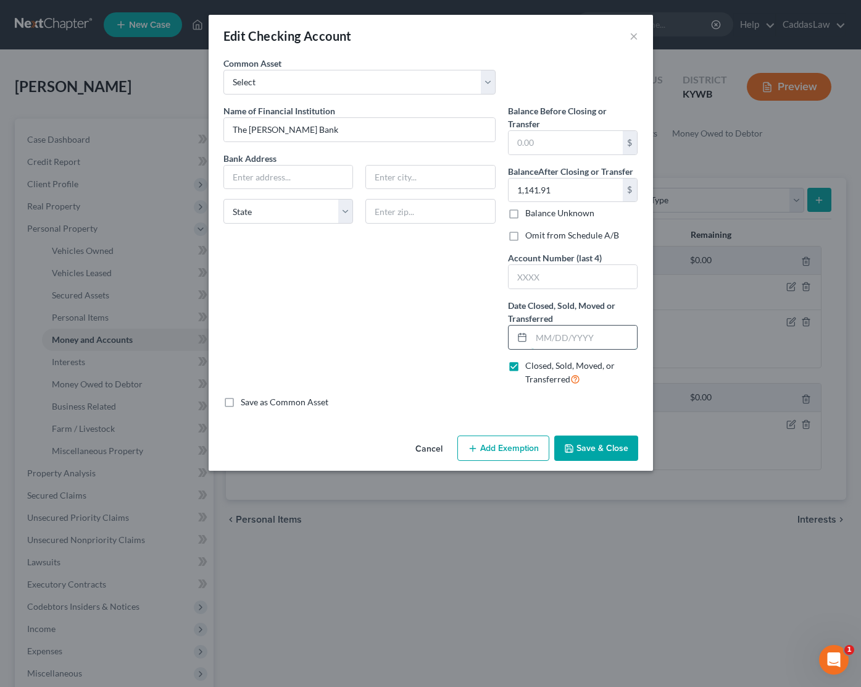
click at [536, 334] on input "text" at bounding box center [585, 336] width 106 height 23
click at [548, 196] on input "1,141.91" at bounding box center [566, 189] width 114 height 23
click at [595, 444] on button "Save & Close" at bounding box center [597, 448] width 84 height 26
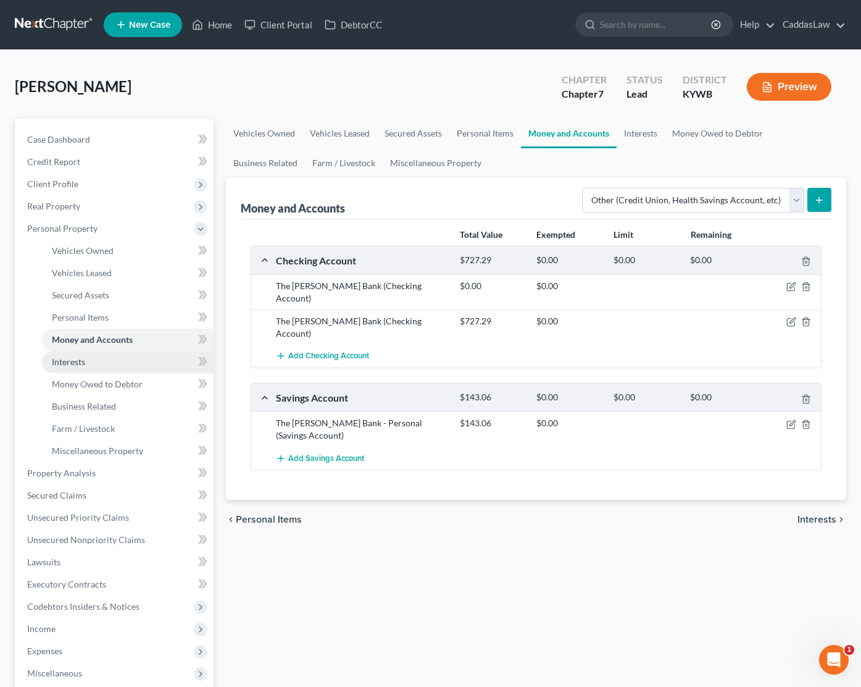
click at [57, 354] on link "Interests" at bounding box center [128, 362] width 172 height 22
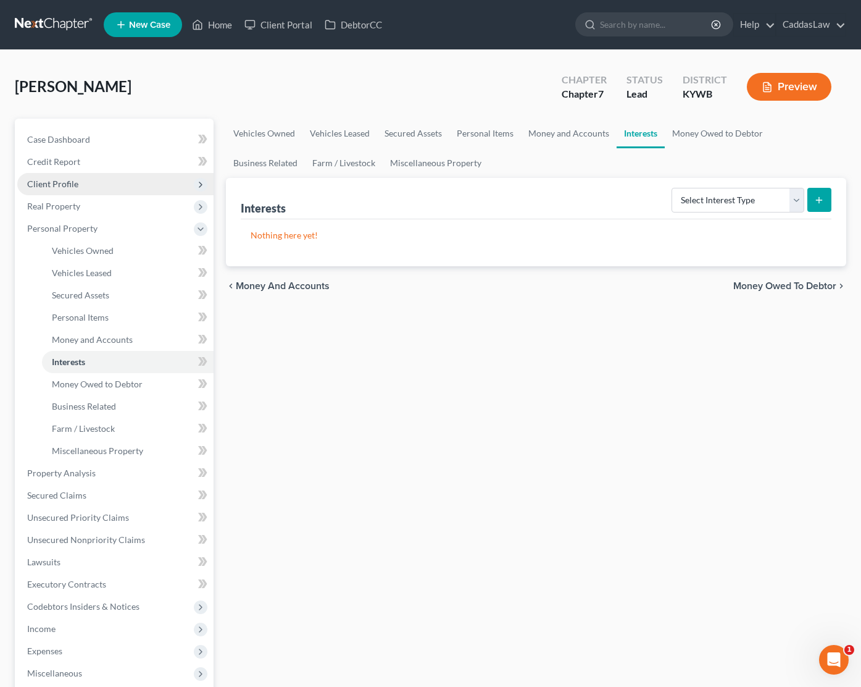
click at [66, 186] on span "Client Profile" at bounding box center [52, 183] width 51 height 10
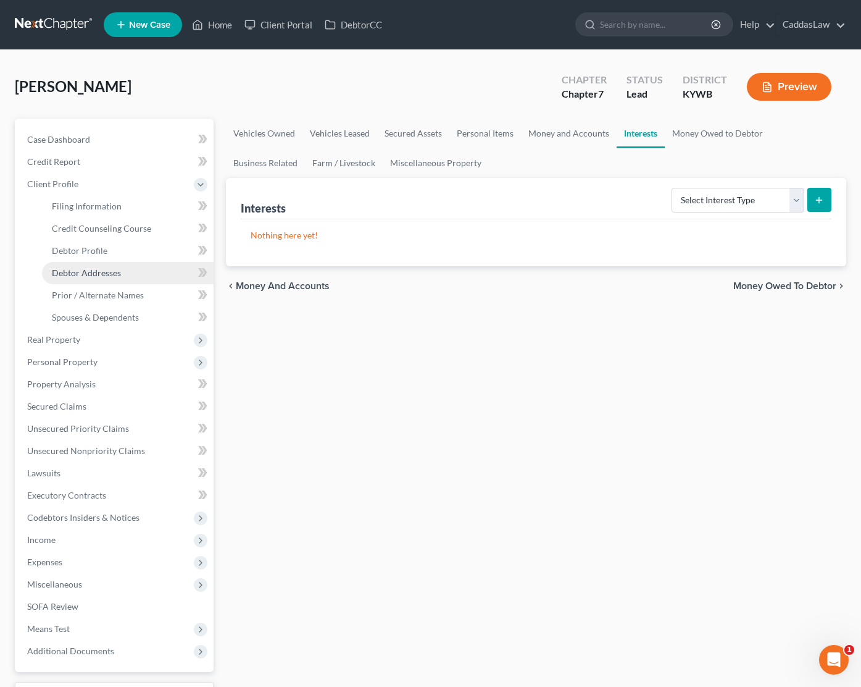
click at [89, 272] on span "Debtor Addresses" at bounding box center [86, 272] width 69 height 10
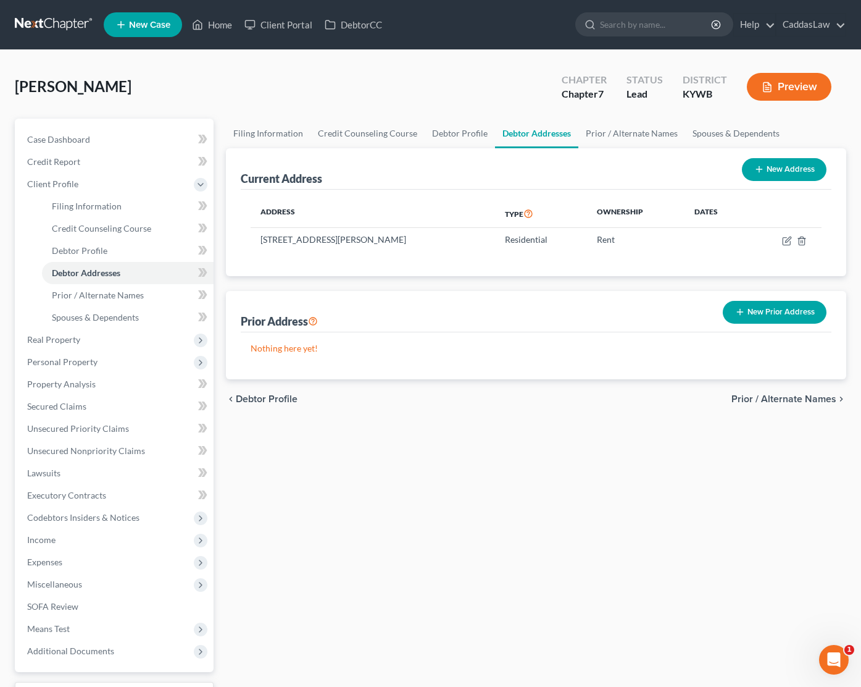
click at [774, 313] on button "New Prior Address" at bounding box center [775, 312] width 104 height 23
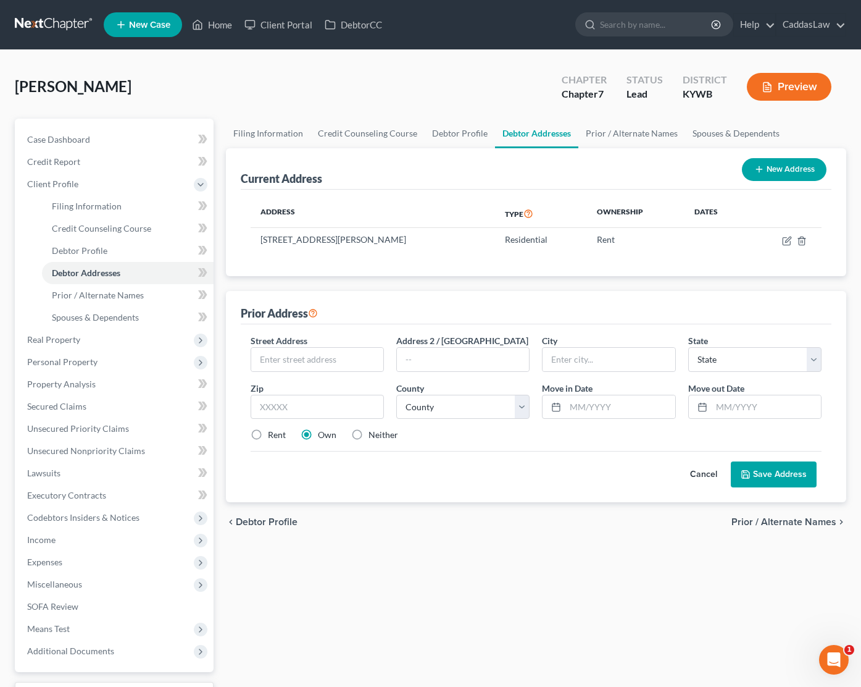
click at [451, 537] on div "chevron_left Debtor Profile Prior / Alternate Names chevron_right" at bounding box center [536, 522] width 621 height 40
click at [82, 370] on span "Personal Property" at bounding box center [115, 362] width 196 height 22
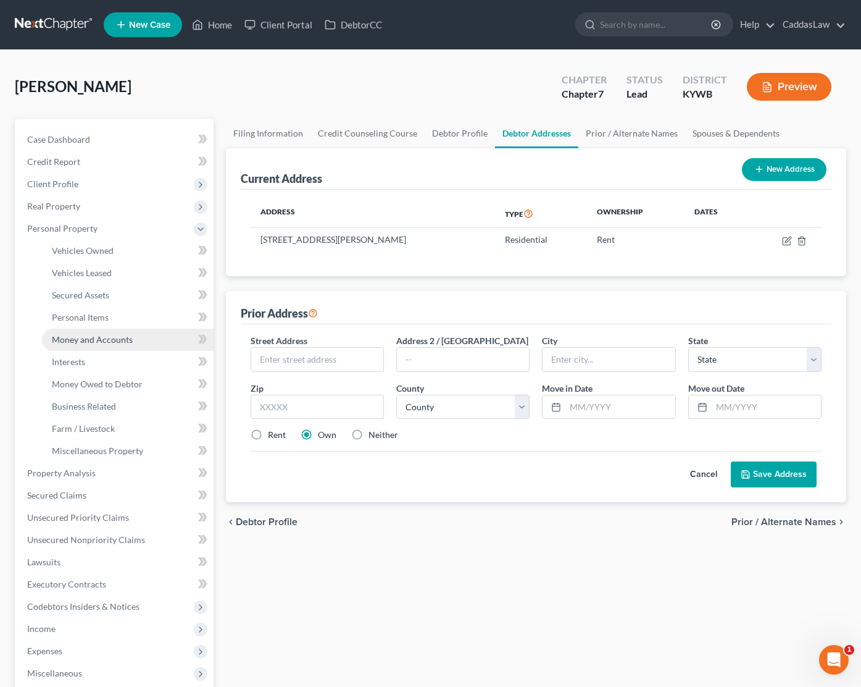
click at [86, 339] on span "Money and Accounts" at bounding box center [92, 339] width 81 height 10
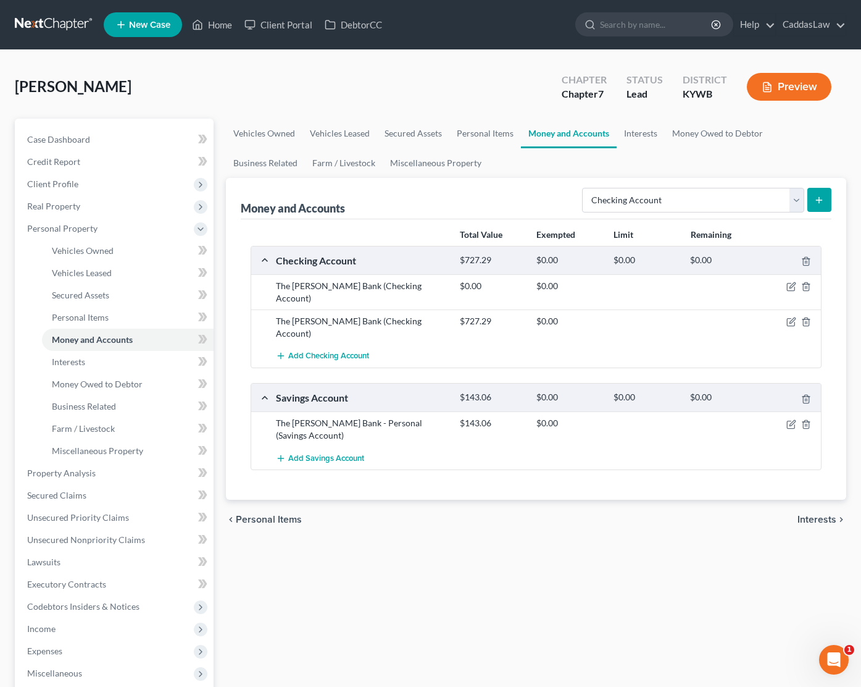
click at [819, 195] on icon "submit" at bounding box center [819, 200] width 10 height 10
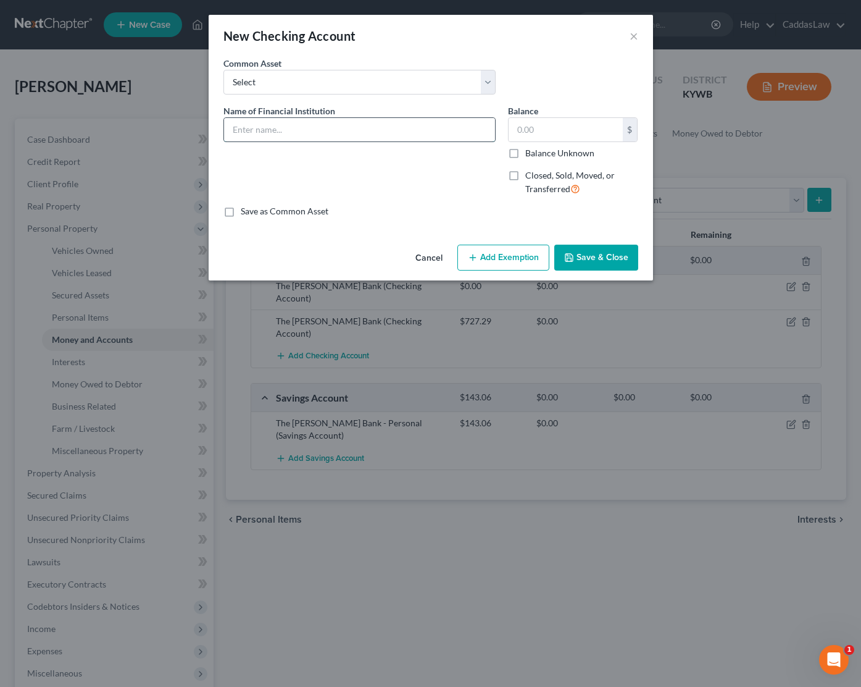
click at [319, 130] on input "text" at bounding box center [359, 129] width 271 height 23
click at [539, 131] on input "text" at bounding box center [566, 129] width 114 height 23
click at [526, 153] on label "Balance Unknown" at bounding box center [560, 153] width 69 height 12
click at [530, 153] on input "Balance Unknown" at bounding box center [534, 151] width 8 height 8
click at [589, 247] on button "Save & Close" at bounding box center [597, 258] width 84 height 26
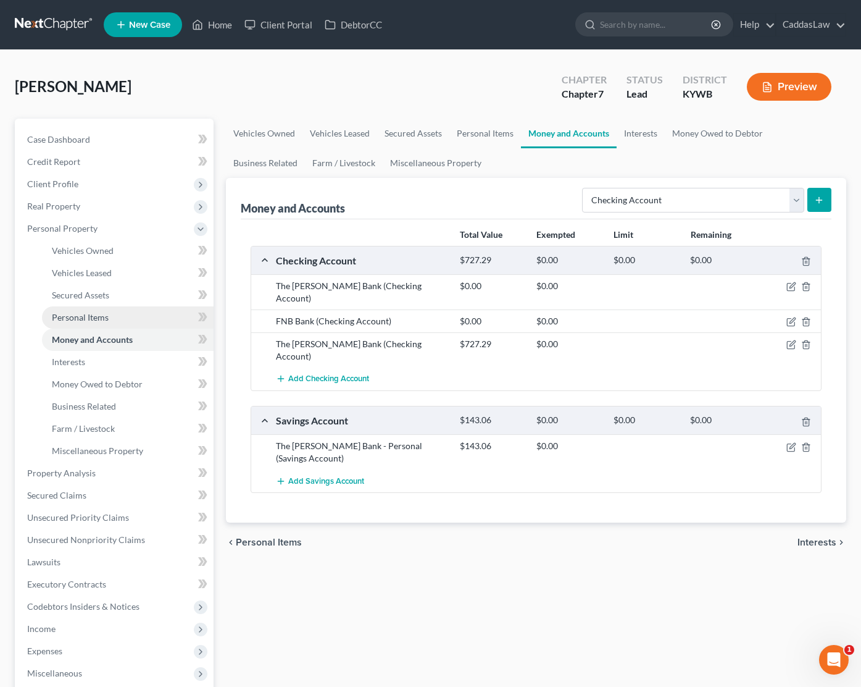
click at [90, 319] on span "Personal Items" at bounding box center [80, 317] width 57 height 10
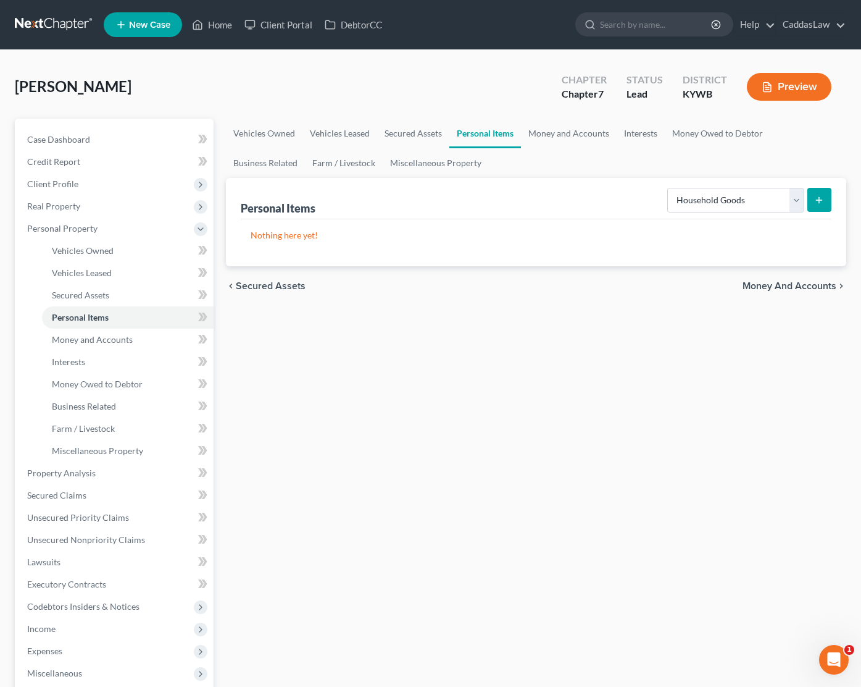
click at [806, 196] on form "Select Item Type Clothing Collectibles Of Value Electronics Firearms Household …" at bounding box center [750, 200] width 164 height 25
click at [813, 199] on button "submit" at bounding box center [820, 200] width 24 height 24
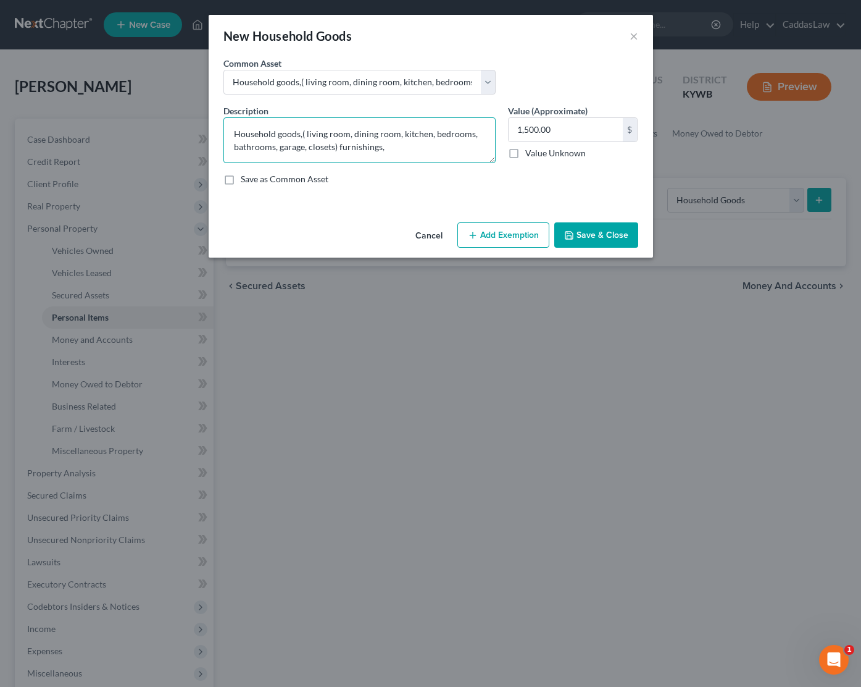
click at [359, 132] on textarea "Household goods,( living room, dining room, kitchen, bedrooms, bathrooms, garag…" at bounding box center [360, 140] width 272 height 46
click at [584, 125] on input "1,500.00" at bounding box center [566, 129] width 114 height 23
click at [519, 251] on div "Cancel Add Exemption Save & Close" at bounding box center [431, 237] width 445 height 41
click at [519, 246] on button "Add Exemption" at bounding box center [504, 235] width 92 height 26
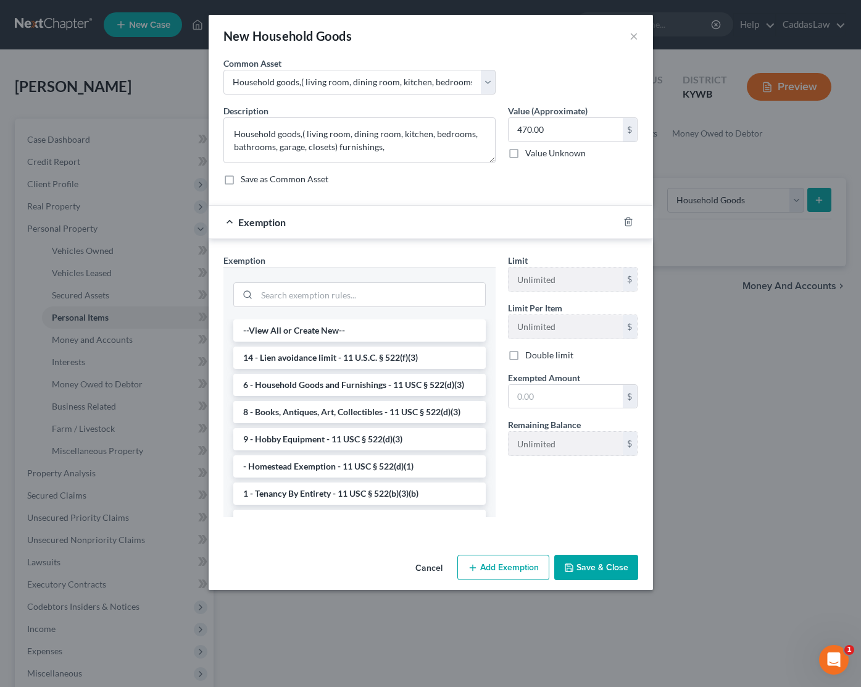
click at [358, 380] on li "6 - Household Goods and Furnishings - 11 USC § 522(d)(3)" at bounding box center [359, 385] width 253 height 22
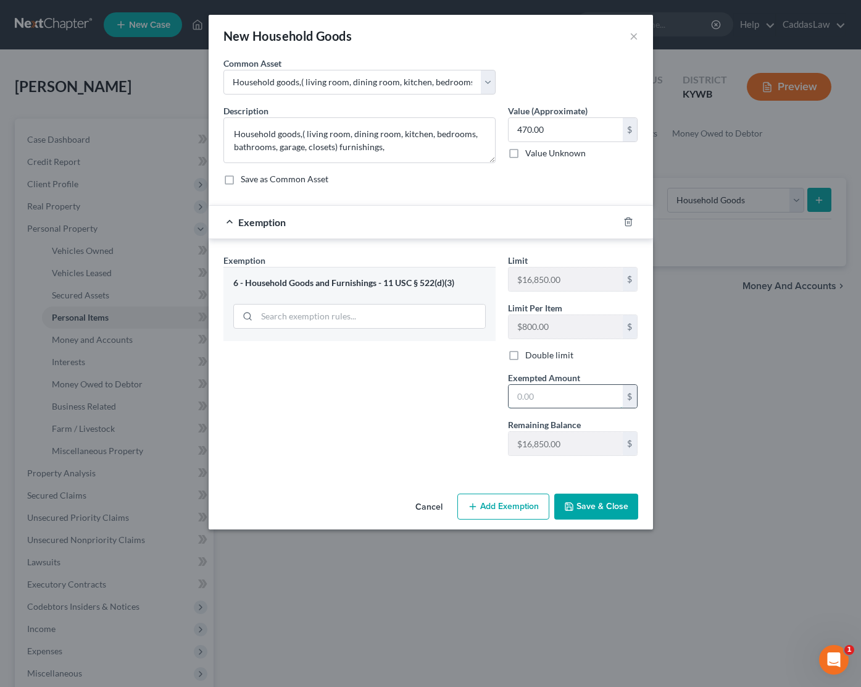
click at [542, 385] on input "text" at bounding box center [566, 396] width 114 height 23
click at [601, 496] on button "Save & Close" at bounding box center [597, 506] width 84 height 26
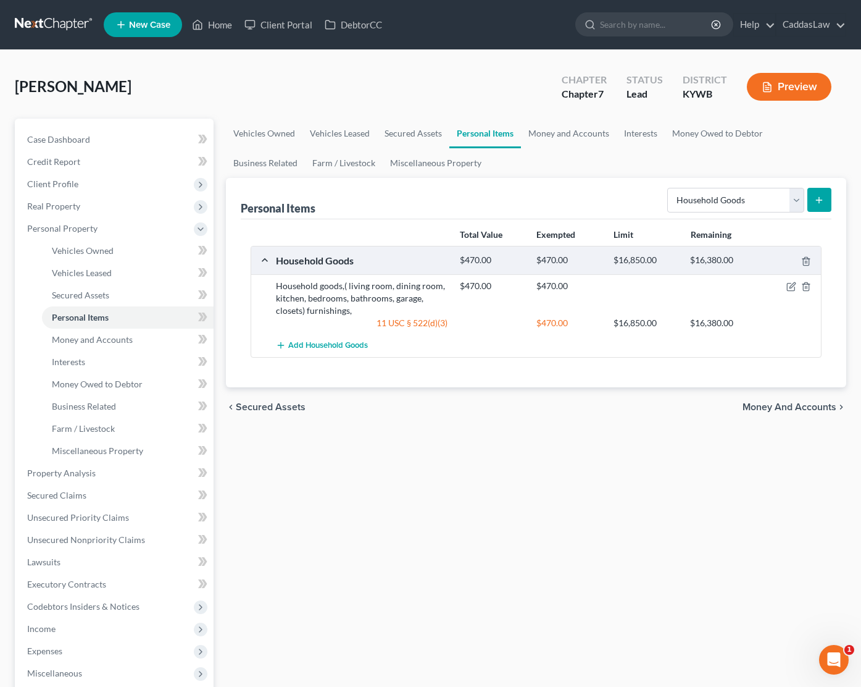
click at [813, 194] on button "submit" at bounding box center [820, 200] width 24 height 24
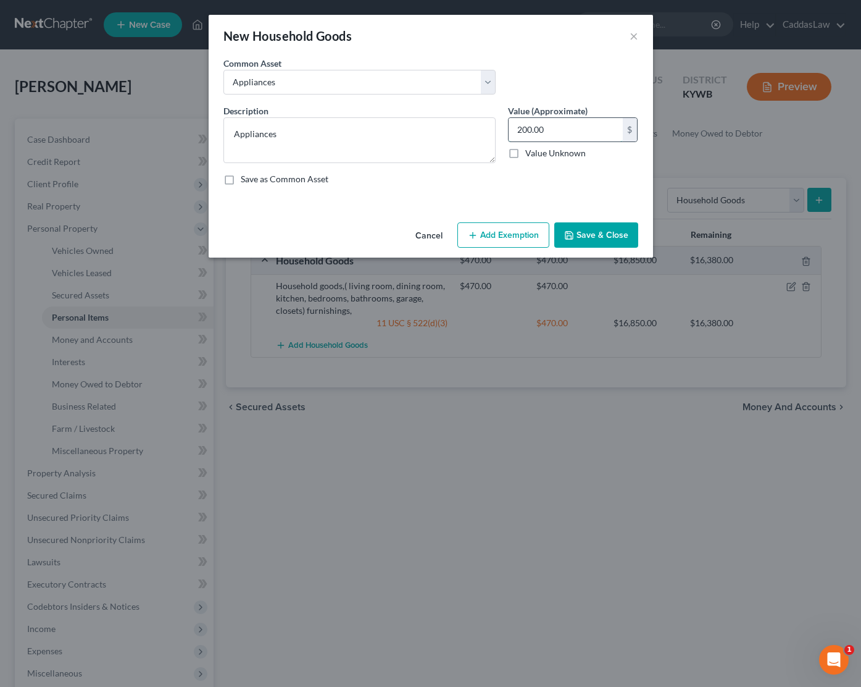
click at [559, 133] on input "200.00" at bounding box center [566, 129] width 114 height 23
click at [505, 240] on button "Add Exemption" at bounding box center [504, 235] width 92 height 26
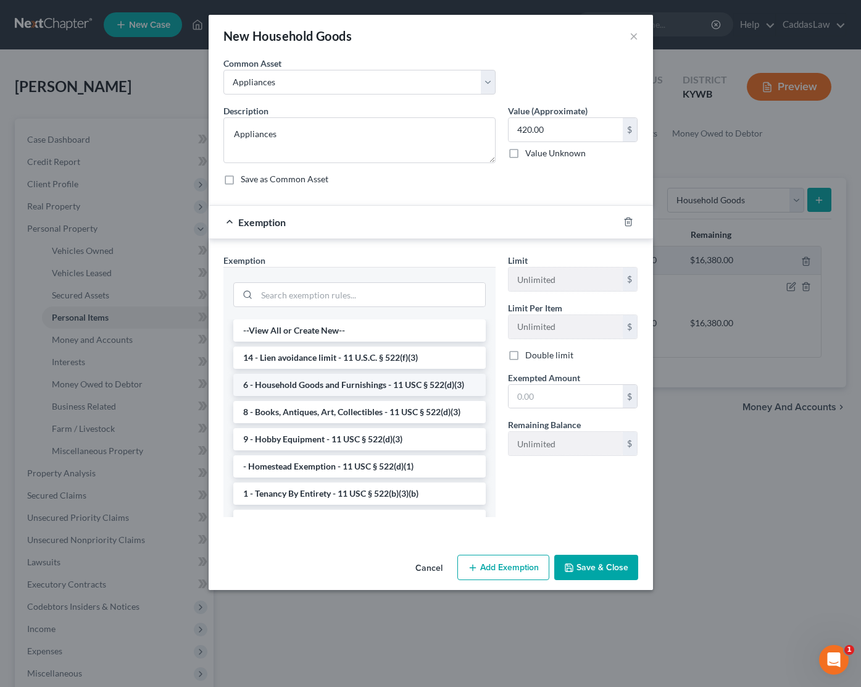
click at [280, 386] on li "6 - Household Goods and Furnishings - 11 USC § 522(d)(3)" at bounding box center [359, 385] width 253 height 22
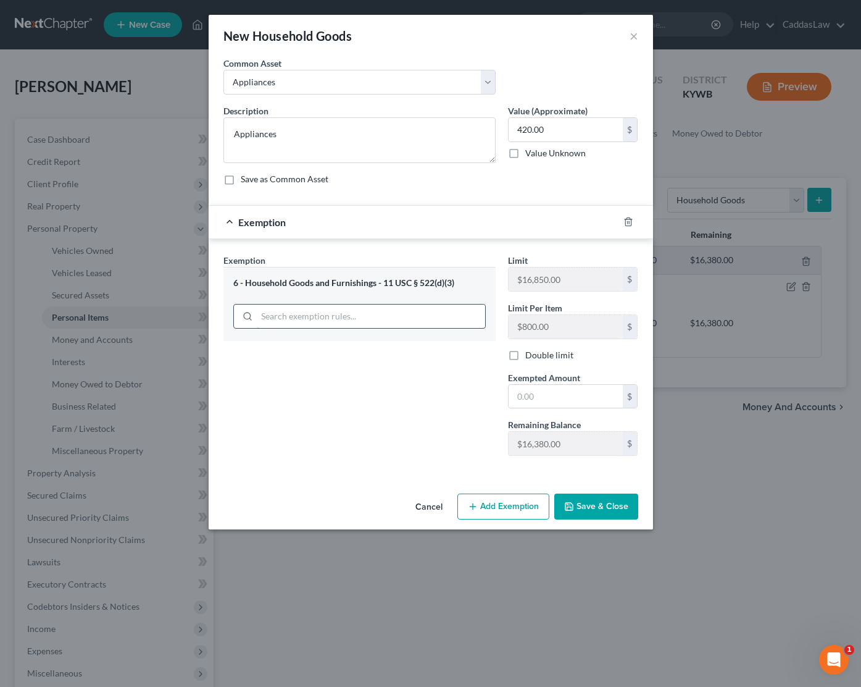
click at [421, 326] on input "search" at bounding box center [371, 315] width 228 height 23
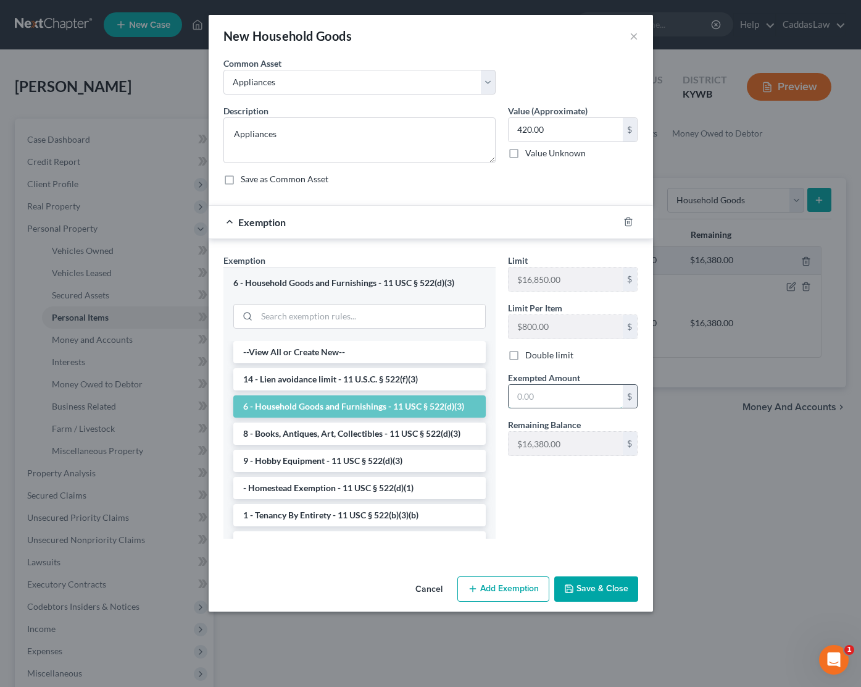
click at [533, 392] on input "text" at bounding box center [566, 396] width 114 height 23
click at [605, 598] on button "Save & Close" at bounding box center [597, 589] width 84 height 26
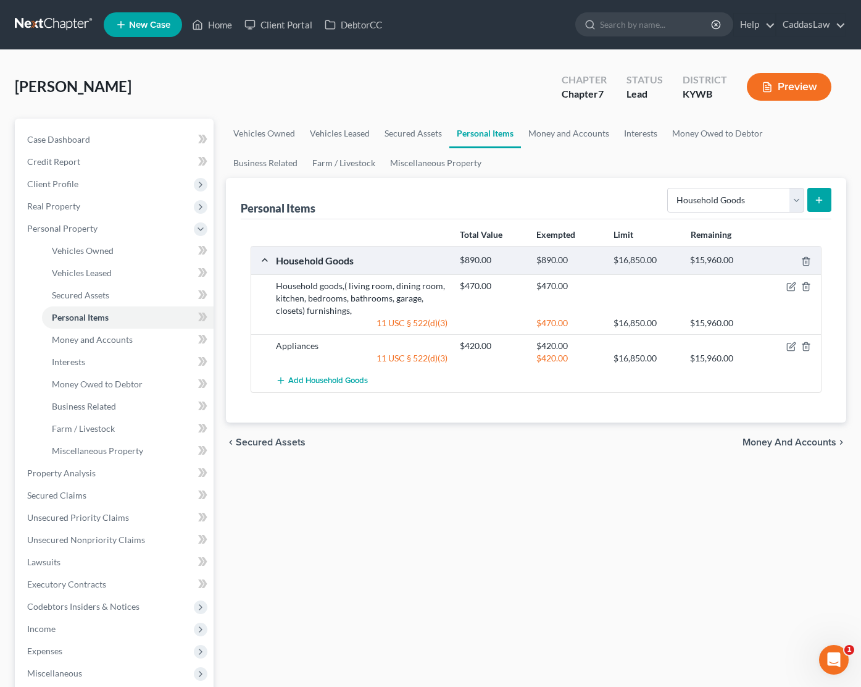
click at [819, 191] on button "submit" at bounding box center [820, 200] width 24 height 24
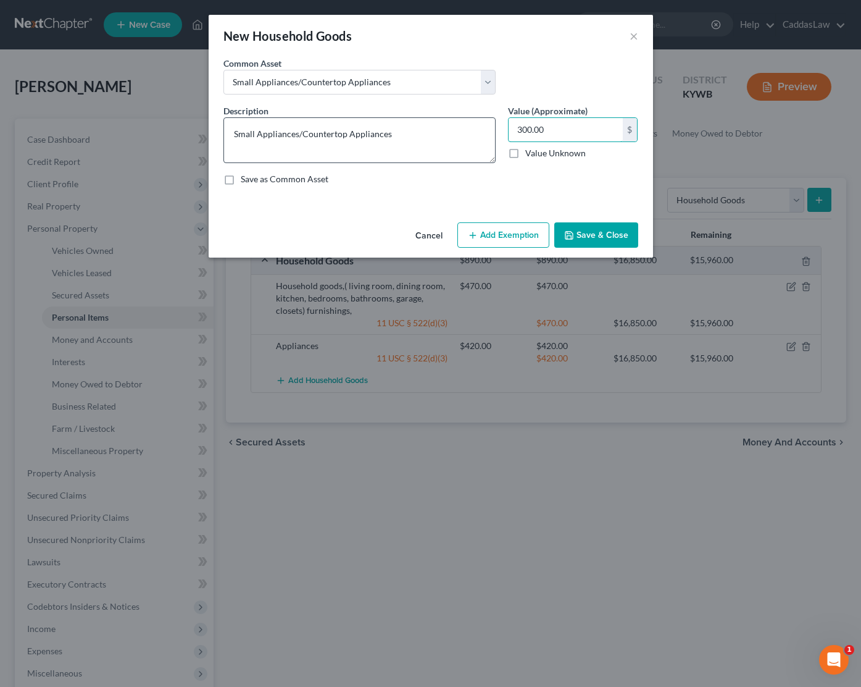
drag, startPoint x: 553, startPoint y: 125, endPoint x: 467, endPoint y: 122, distance: 85.3
click at [467, 122] on div "Description * Small Appliances/Countertop Appliances Value (Approximate) 300.00…" at bounding box center [430, 149] width 427 height 91
click at [495, 228] on button "Add Exemption" at bounding box center [504, 235] width 92 height 26
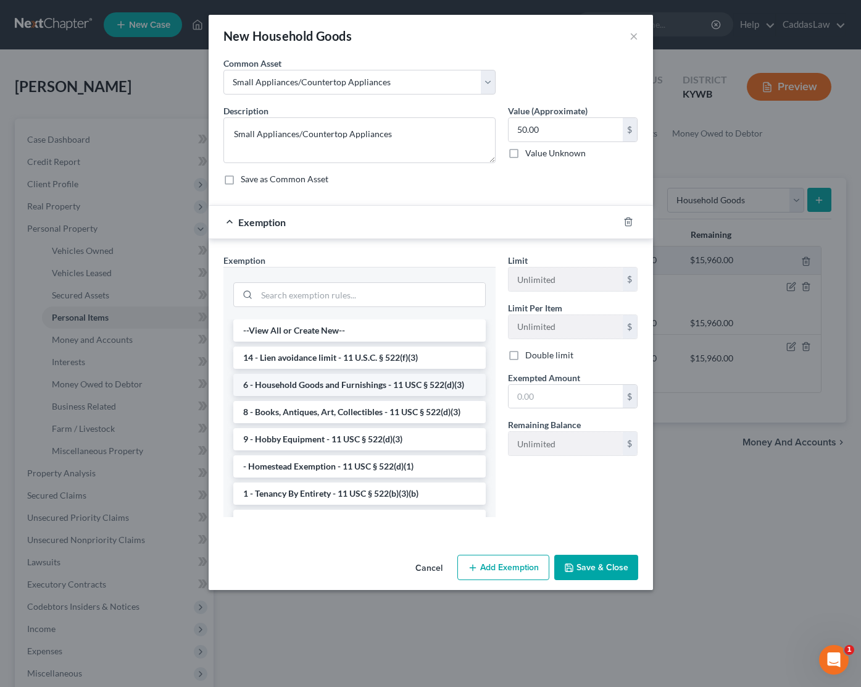
click at [309, 388] on li "6 - Household Goods and Furnishings - 11 USC § 522(d)(3)" at bounding box center [359, 385] width 253 height 22
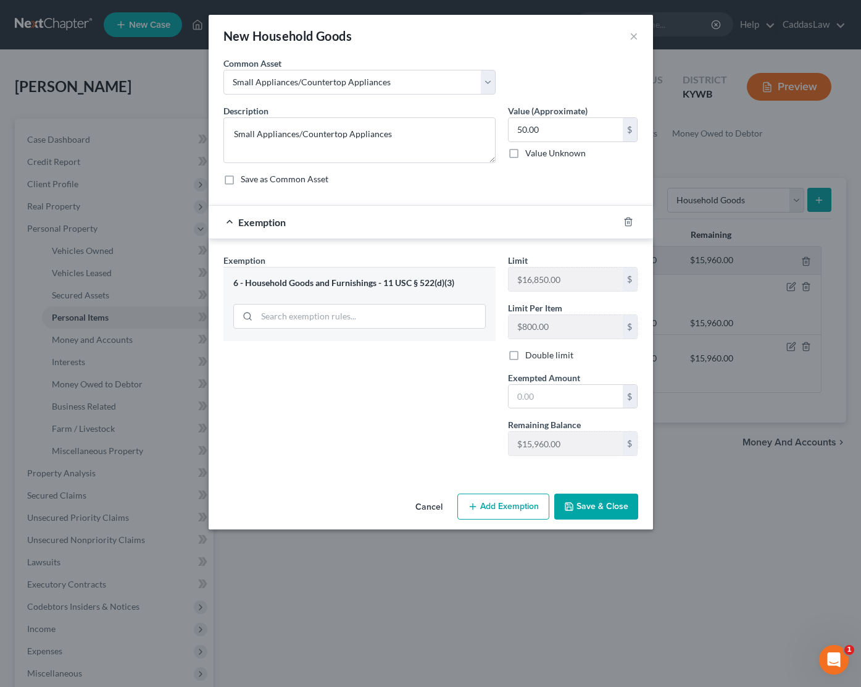
click at [511, 379] on span "Exempted Amount" at bounding box center [544, 377] width 72 height 10
click at [520, 387] on input "text" at bounding box center [566, 396] width 114 height 23
click at [517, 393] on input "50.00" at bounding box center [566, 396] width 114 height 23
click at [520, 131] on input "50.00" at bounding box center [566, 129] width 114 height 23
click at [626, 502] on button "Save & Close" at bounding box center [597, 506] width 84 height 26
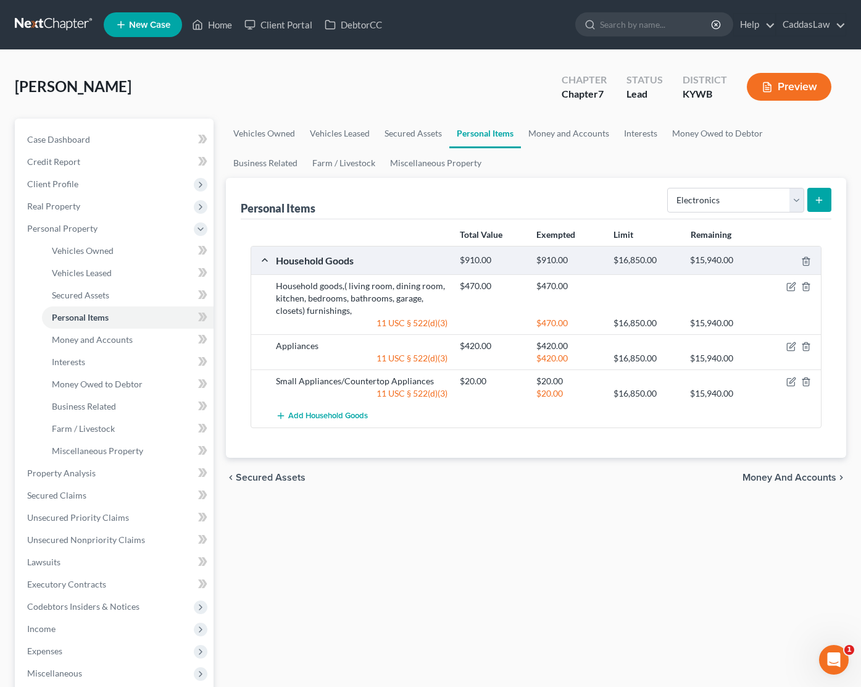
click at [817, 203] on icon "submit" at bounding box center [819, 200] width 10 height 10
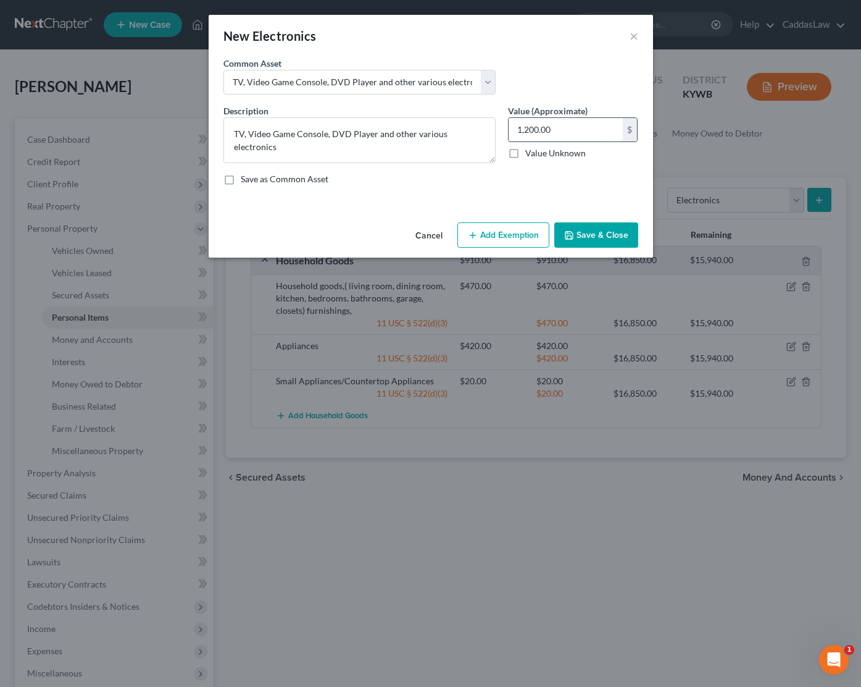
click at [563, 132] on input "1,200.00" at bounding box center [566, 129] width 114 height 23
click at [504, 238] on button "Add Exemption" at bounding box center [504, 235] width 92 height 26
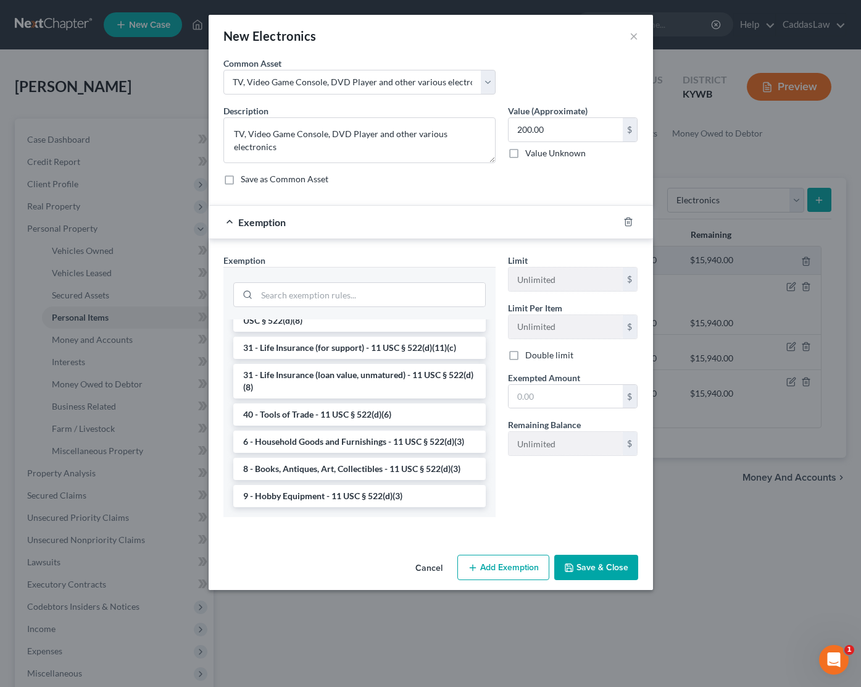
scroll to position [956, 0]
click at [292, 442] on li "6 - Household Goods and Furnishings - 11 USC § 522(d)(3)" at bounding box center [359, 441] width 253 height 22
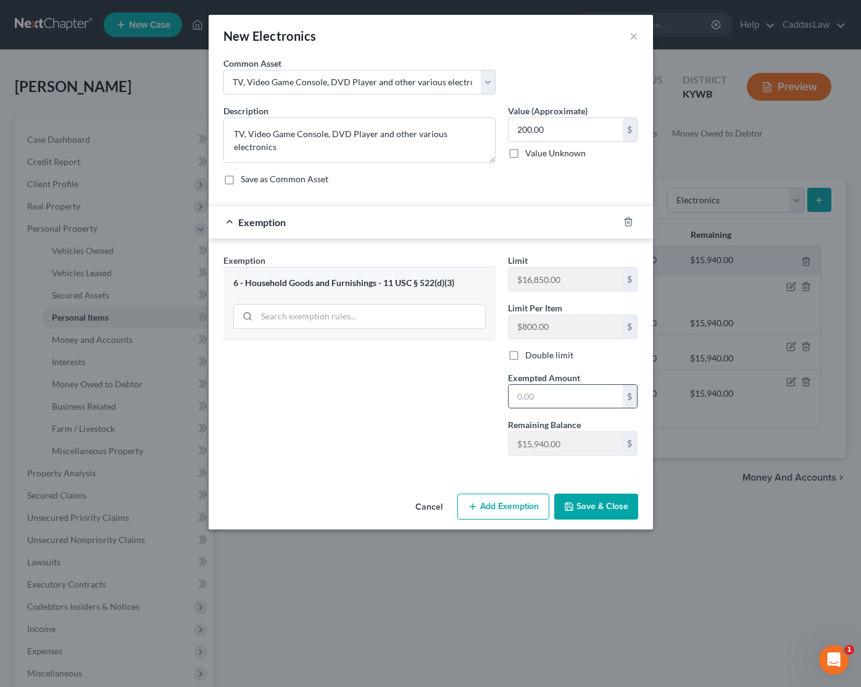
click at [543, 393] on input "text" at bounding box center [566, 396] width 114 height 23
click at [588, 501] on button "Save & Close" at bounding box center [597, 506] width 84 height 26
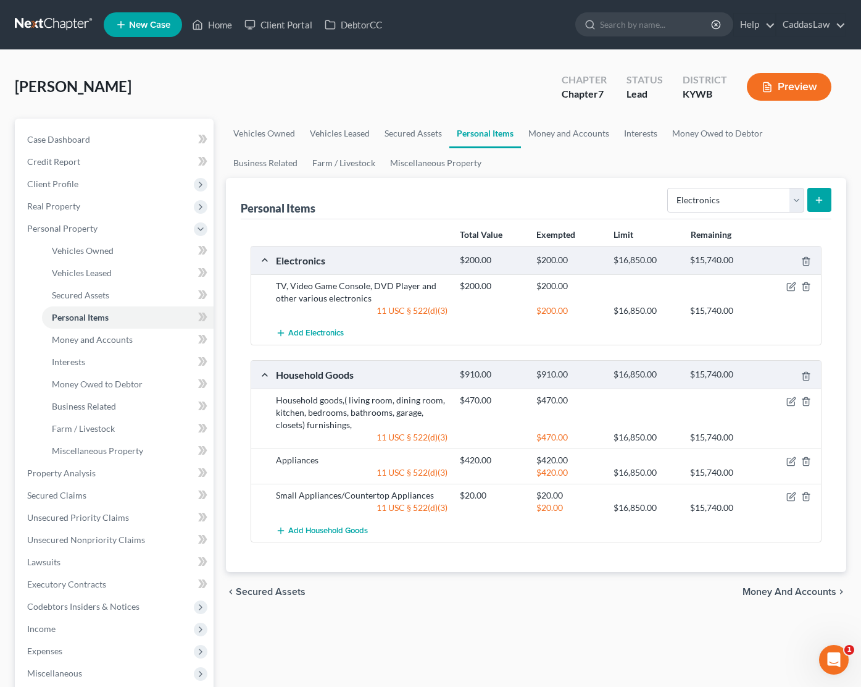
click at [824, 201] on icon "submit" at bounding box center [819, 200] width 10 height 10
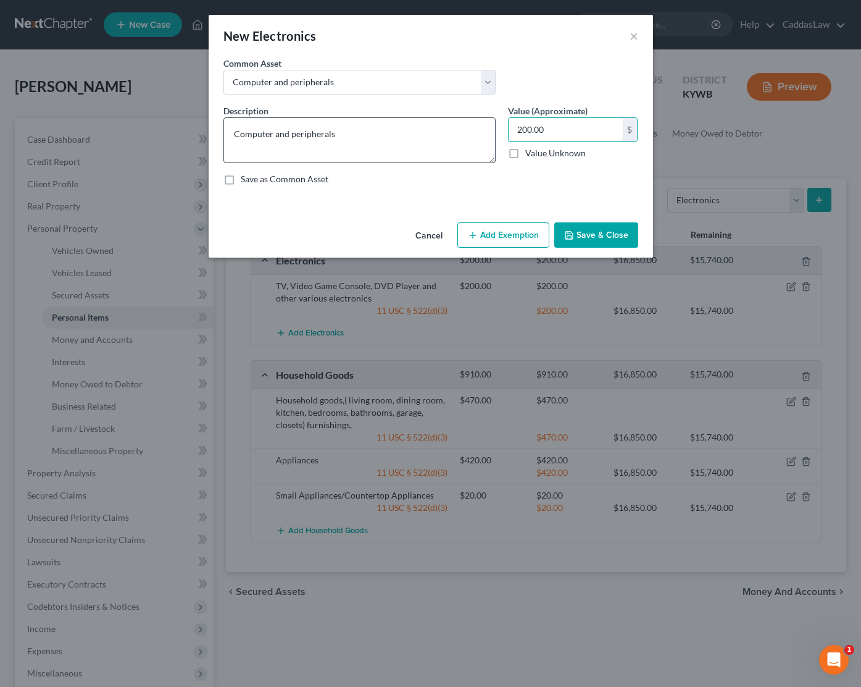
drag, startPoint x: 558, startPoint y: 127, endPoint x: 346, endPoint y: 126, distance: 212.4
click at [346, 126] on div "Description * Computer and peripherals Value (Approximate) 200.00 $ Value Unkno…" at bounding box center [430, 149] width 427 height 91
click at [519, 231] on button "Add Exemption" at bounding box center [504, 235] width 92 height 26
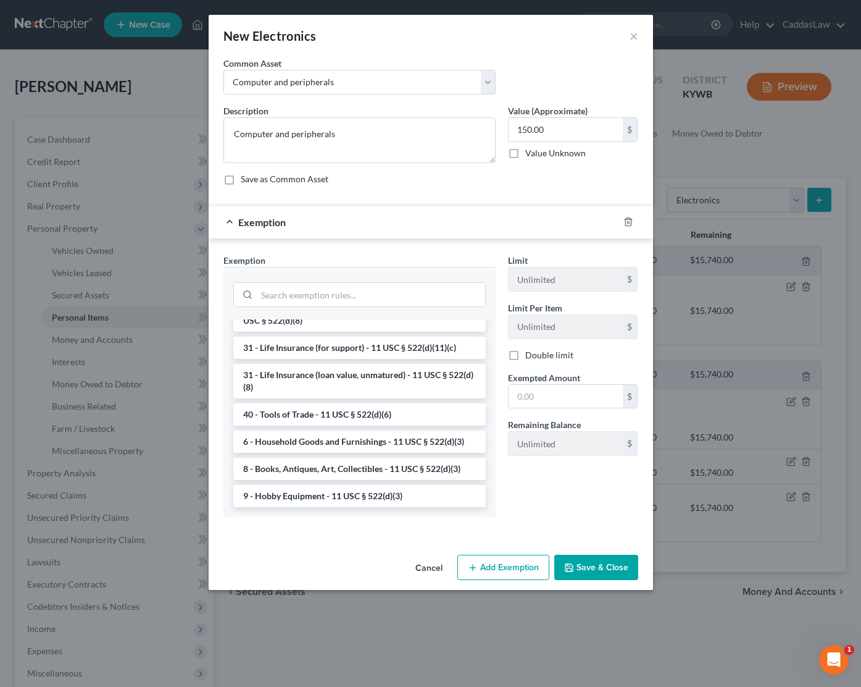
click at [331, 433] on li "6 - Household Goods and Furnishings - 11 USC § 522(d)(3)" at bounding box center [359, 441] width 253 height 22
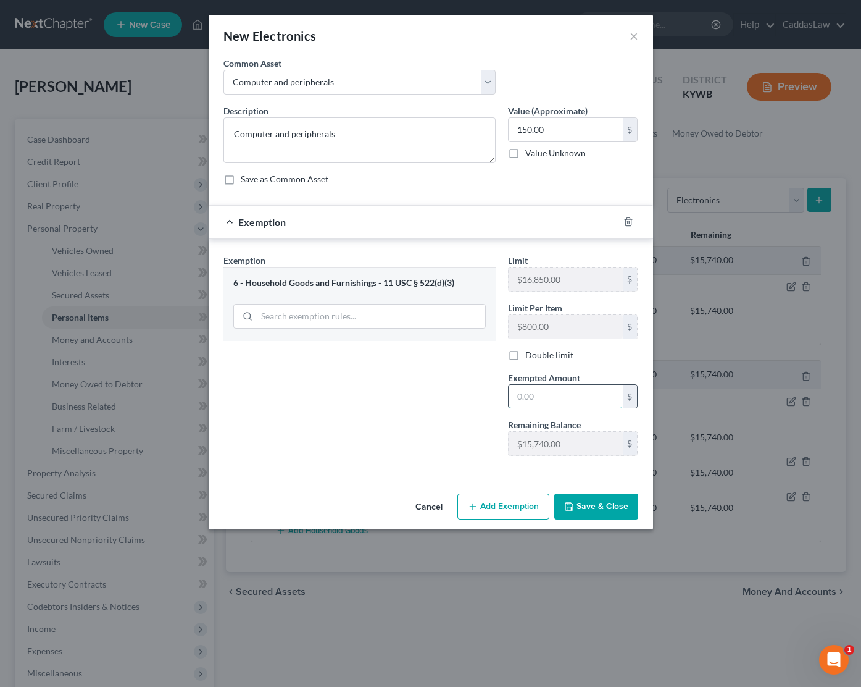
click at [532, 398] on input "text" at bounding box center [566, 396] width 114 height 23
click at [613, 503] on button "Save & Close" at bounding box center [597, 506] width 84 height 26
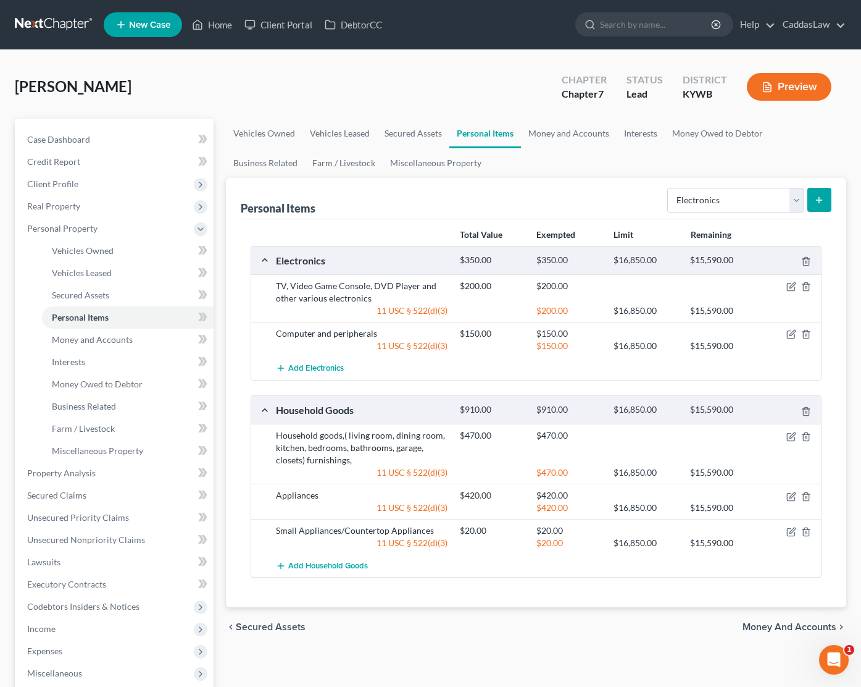
click at [814, 199] on button "submit" at bounding box center [820, 200] width 24 height 24
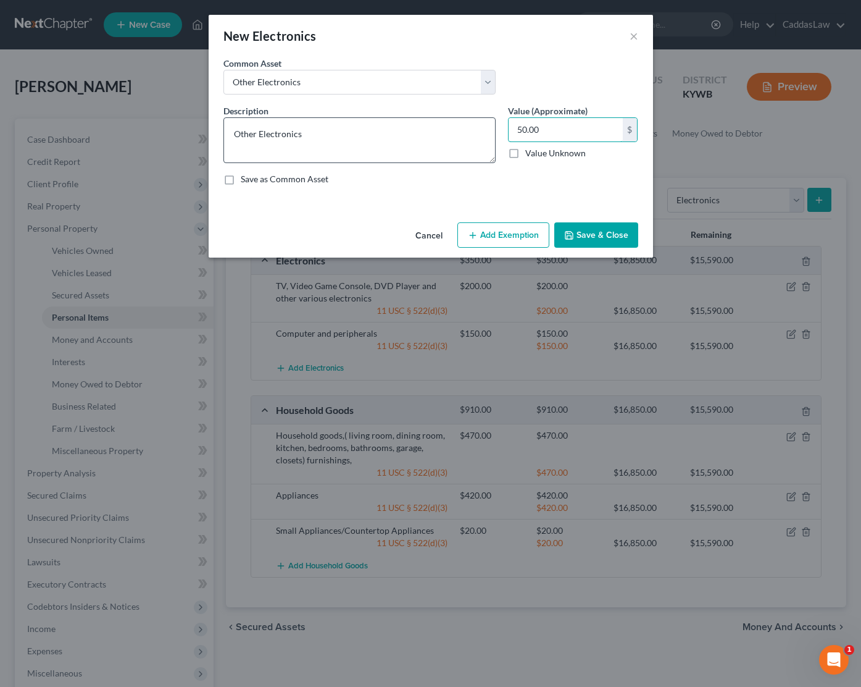
drag, startPoint x: 534, startPoint y: 127, endPoint x: 469, endPoint y: 122, distance: 64.5
click at [469, 122] on div "Description * Other Electronics Value (Approximate) 50.00 $ Value Unknown Balan…" at bounding box center [430, 149] width 427 height 91
click at [551, 126] on input "50.00" at bounding box center [566, 129] width 114 height 23
drag, startPoint x: 501, startPoint y: 126, endPoint x: 242, endPoint y: 102, distance: 259.9
click at [242, 102] on div "Common Asset Select Household electronics, tv, DVD player etc. Computer and per…" at bounding box center [431, 126] width 415 height 138
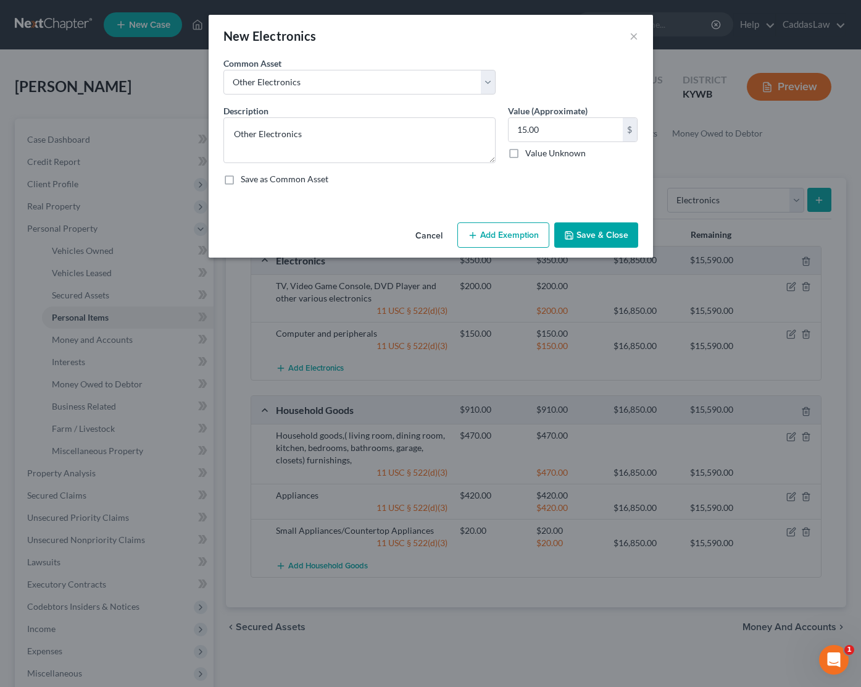
click at [497, 224] on button "Add Exemption" at bounding box center [504, 235] width 92 height 26
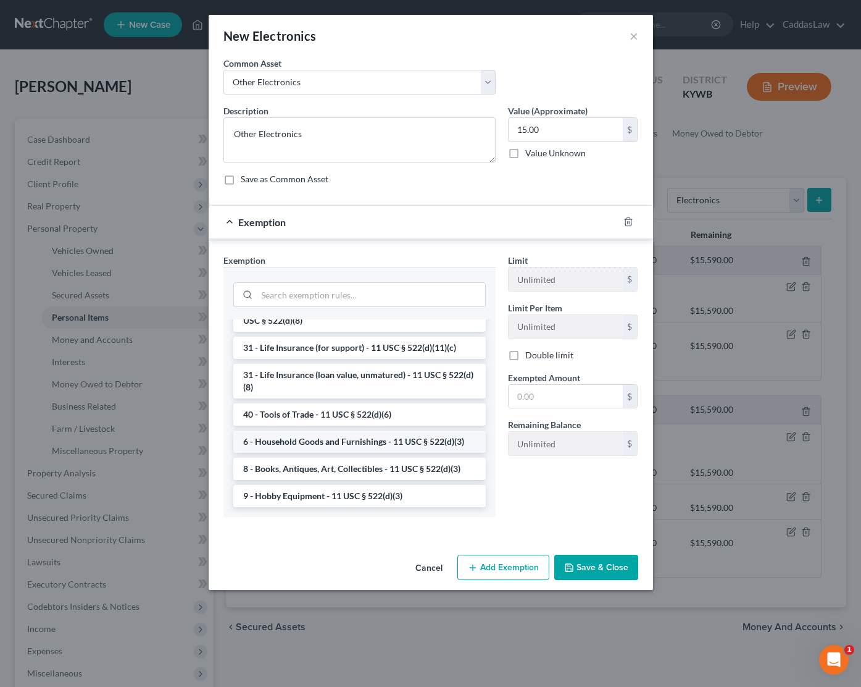
click at [325, 437] on li "6 - Household Goods and Furnishings - 11 USC § 522(d)(3)" at bounding box center [359, 441] width 253 height 22
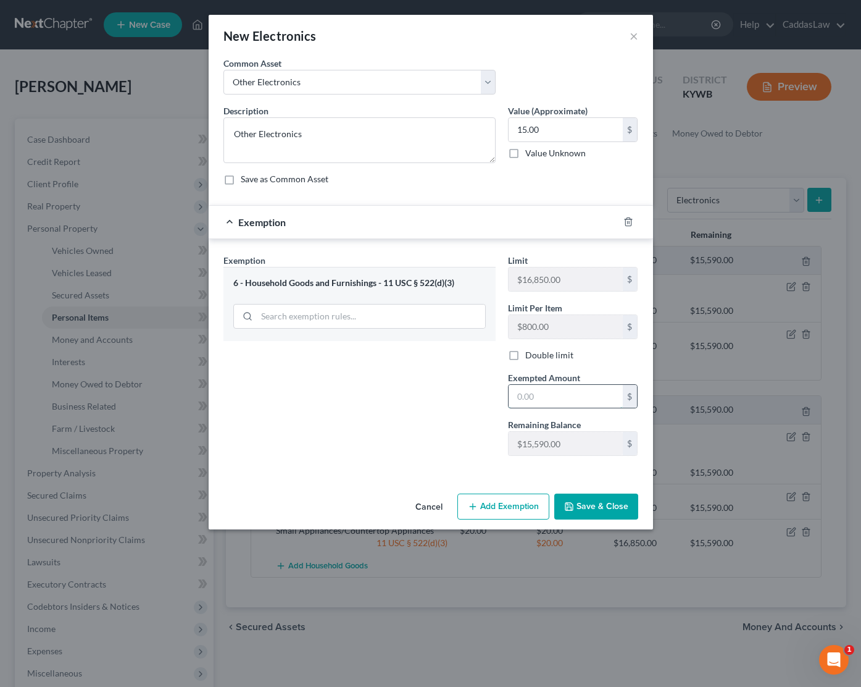
click at [541, 402] on input "text" at bounding box center [566, 396] width 114 height 23
click at [599, 510] on button "Save & Close" at bounding box center [597, 506] width 84 height 26
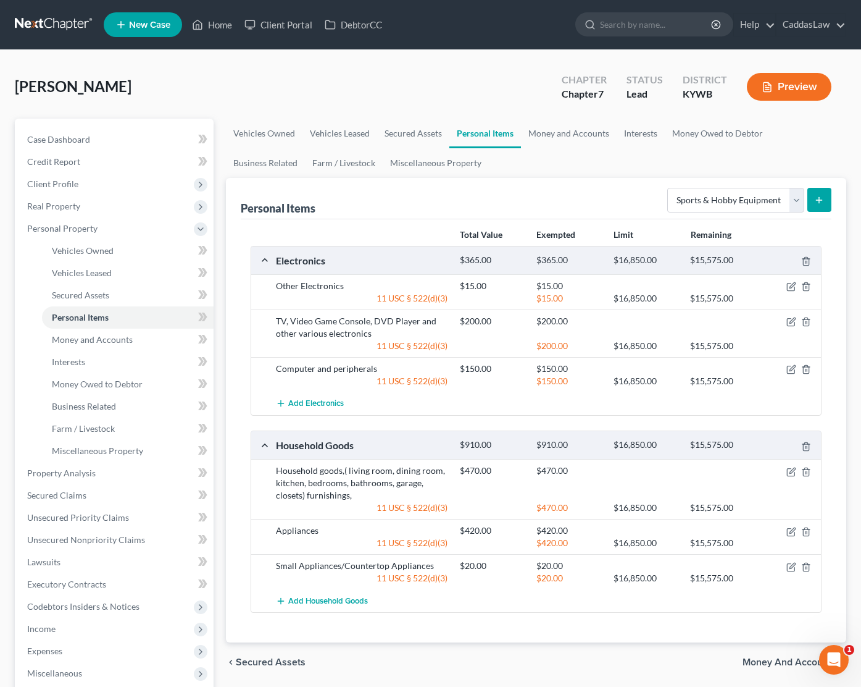
click at [814, 199] on button "submit" at bounding box center [820, 200] width 24 height 24
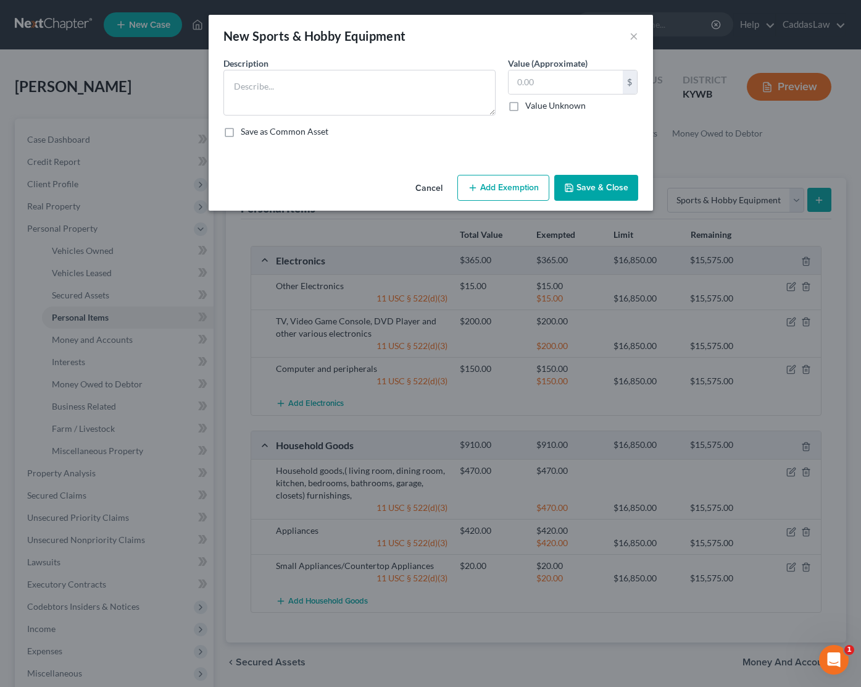
click at [425, 185] on button "Cancel" at bounding box center [429, 188] width 47 height 25
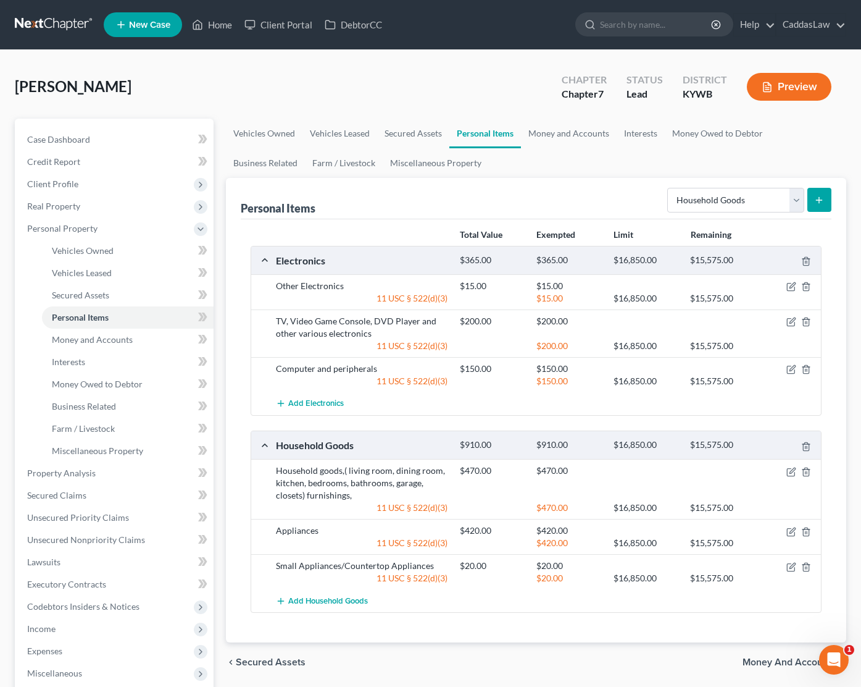
click at [826, 199] on button "submit" at bounding box center [820, 200] width 24 height 24
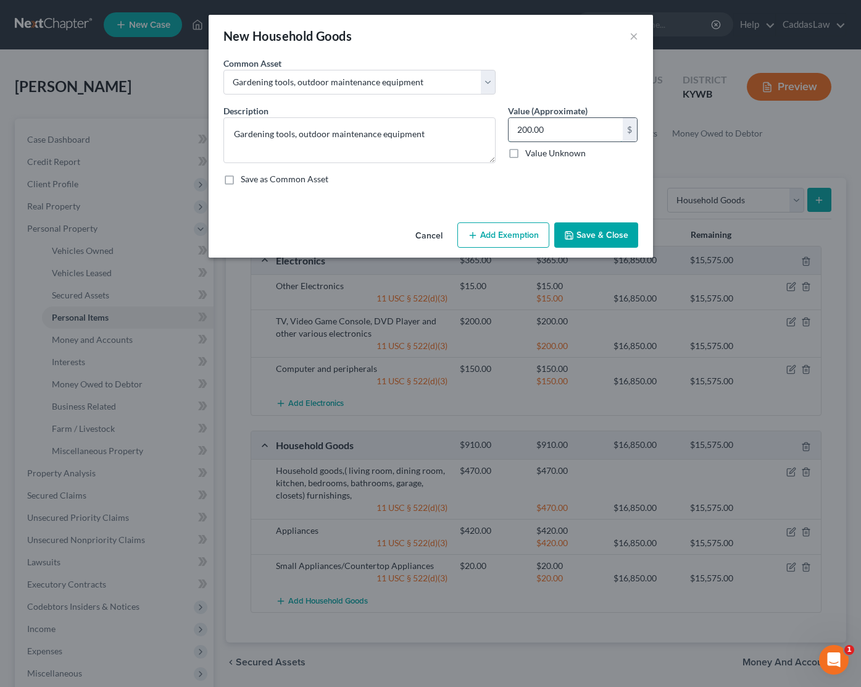
click at [563, 127] on input "200.00" at bounding box center [566, 129] width 114 height 23
drag, startPoint x: 563, startPoint y: 127, endPoint x: 40, endPoint y: 128, distance: 523.0
click at [40, 128] on div "New Household Goods × An exemption set must first be selected from the Filing I…" at bounding box center [430, 343] width 861 height 687
click at [477, 236] on icon "button" at bounding box center [473, 235] width 10 height 10
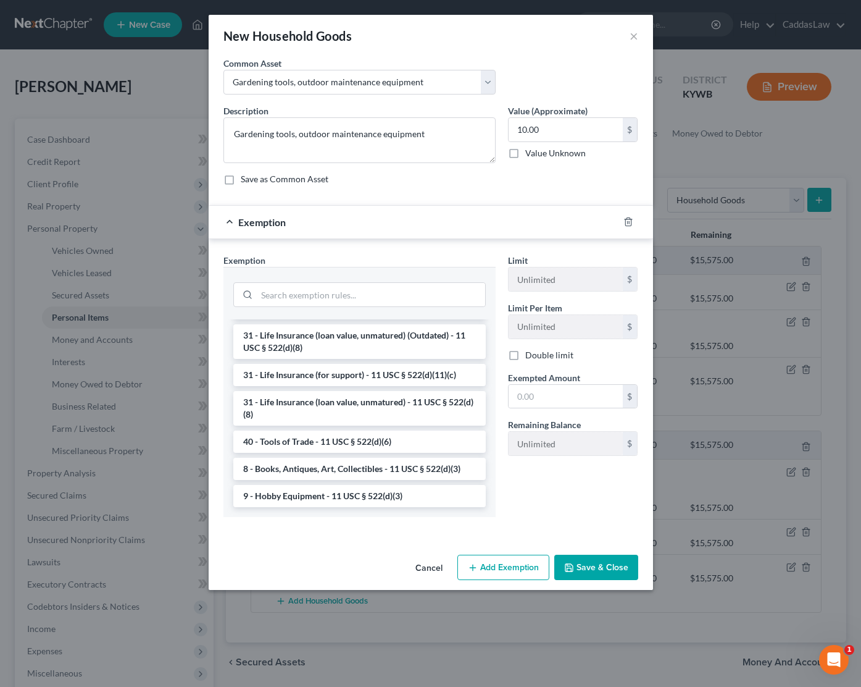
scroll to position [1037, 0]
click at [319, 493] on li "9 - Hobby Equipment - 11 USC § 522(d)(3)" at bounding box center [359, 496] width 253 height 22
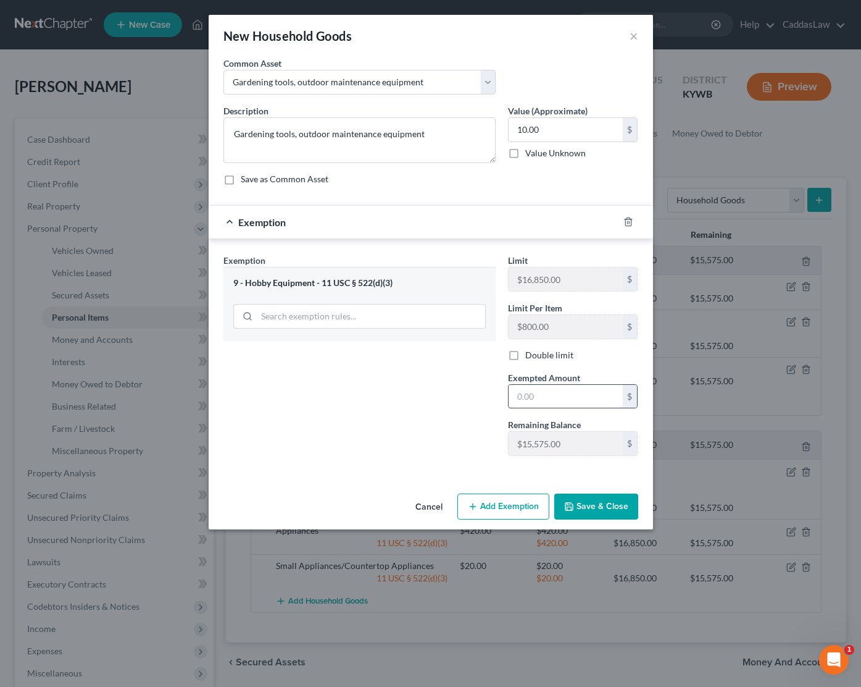
click at [538, 390] on input "text" at bounding box center [566, 396] width 114 height 23
click at [614, 515] on button "Save & Close" at bounding box center [597, 506] width 84 height 26
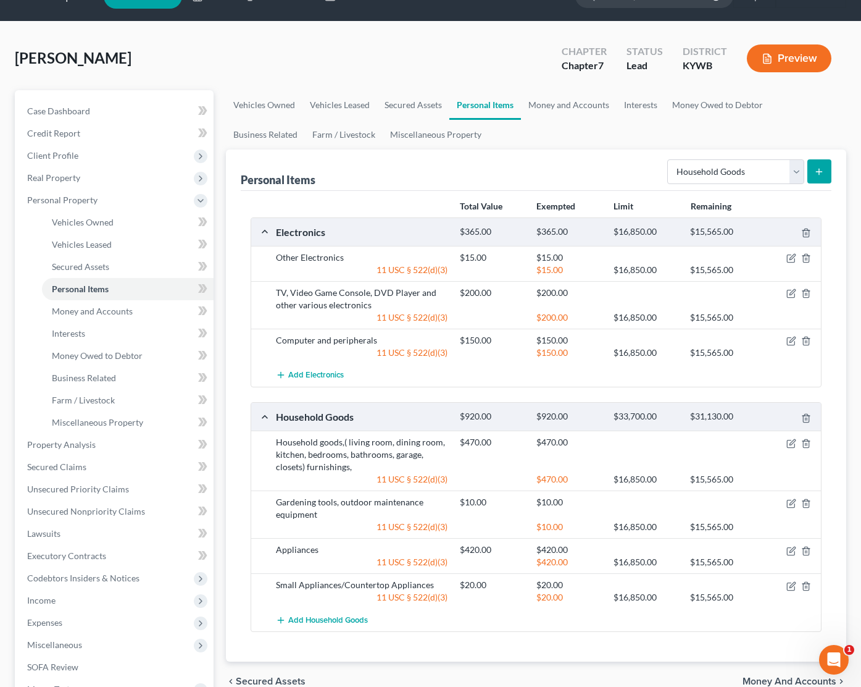
scroll to position [35, 0]
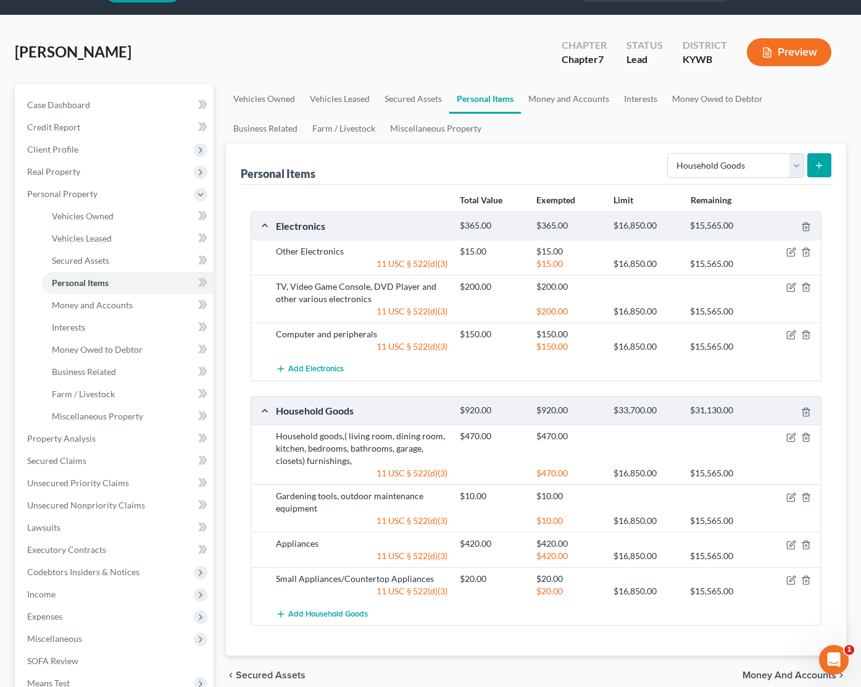
click at [821, 157] on button "submit" at bounding box center [820, 165] width 24 height 24
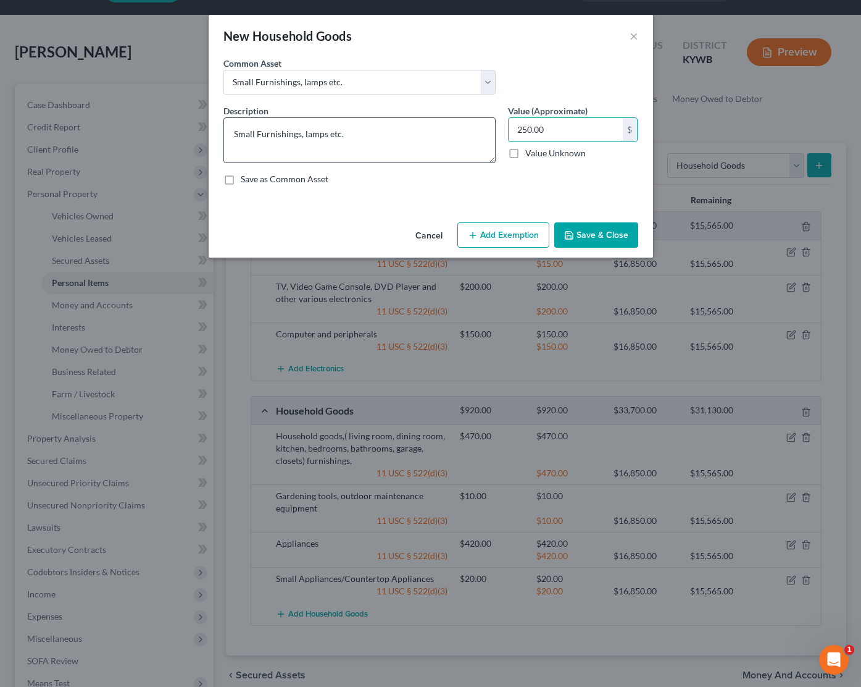
drag, startPoint x: 555, startPoint y: 124, endPoint x: 400, endPoint y: 117, distance: 155.7
click at [400, 117] on div "Description * Small Furnishings, lamps etc. Value (Approximate) 250.00 $ Value …" at bounding box center [430, 149] width 427 height 91
click at [504, 241] on button "Add Exemption" at bounding box center [504, 235] width 92 height 26
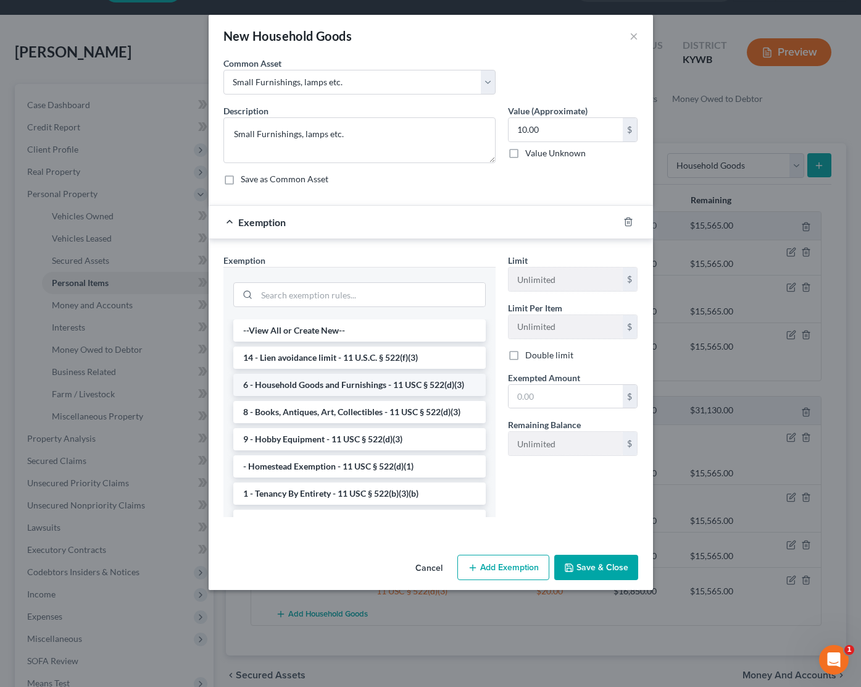
click at [304, 390] on li "6 - Household Goods and Furnishings - 11 USC § 522(d)(3)" at bounding box center [359, 385] width 253 height 22
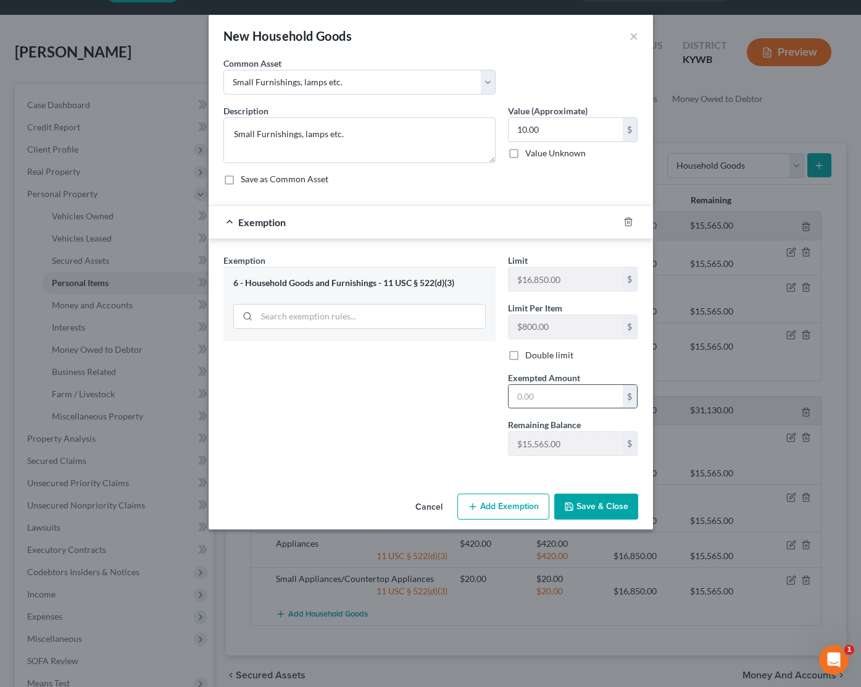
click at [546, 398] on input "text" at bounding box center [566, 396] width 114 height 23
click at [601, 521] on div "Cancel Add Exemption Save & Close" at bounding box center [431, 508] width 445 height 41
click at [600, 503] on button "Save & Close" at bounding box center [597, 506] width 84 height 26
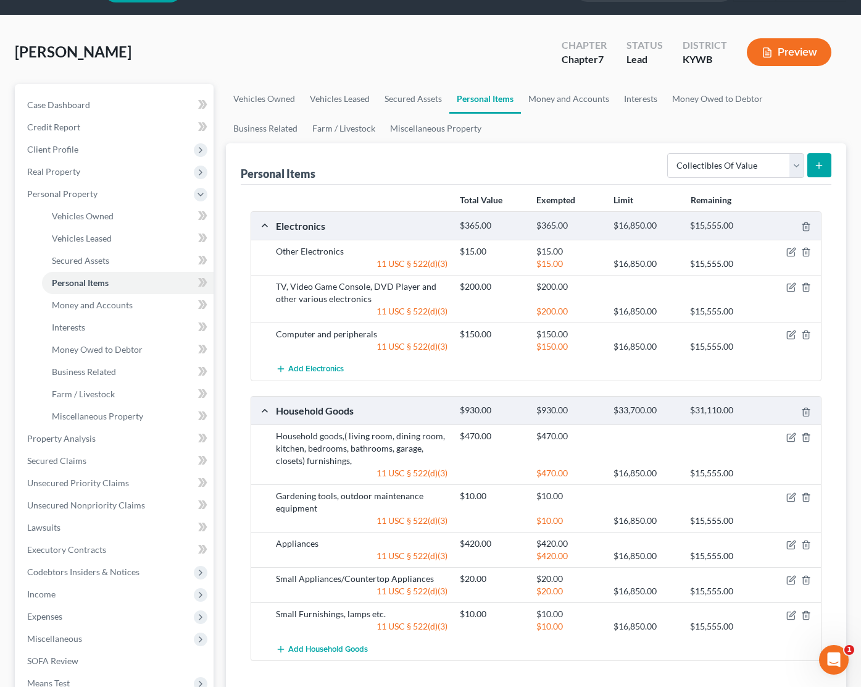
click at [818, 164] on icon "submit" at bounding box center [819, 166] width 10 height 10
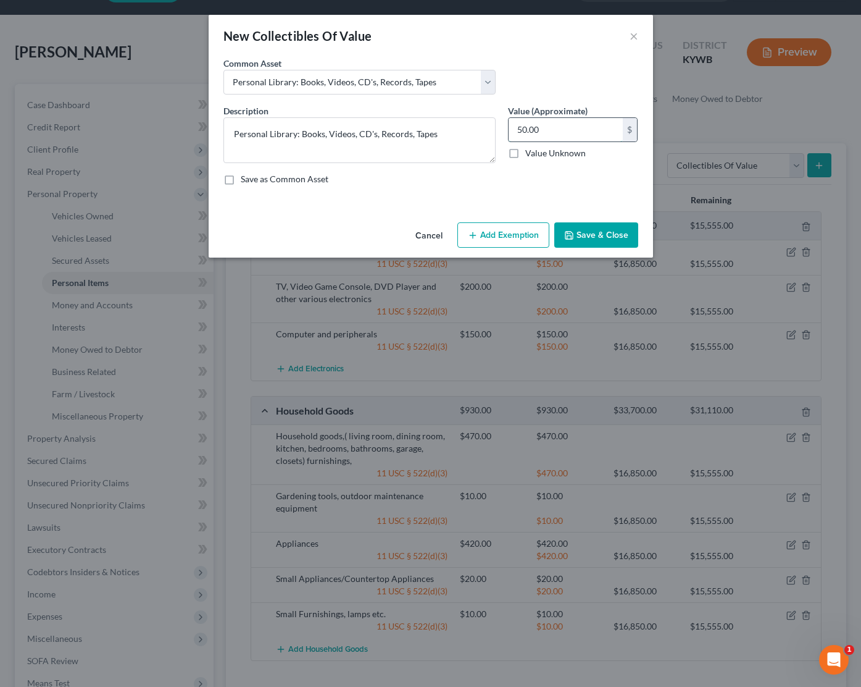
click at [553, 132] on input "50.00" at bounding box center [566, 129] width 114 height 23
click at [486, 235] on button "Add Exemption" at bounding box center [504, 235] width 92 height 26
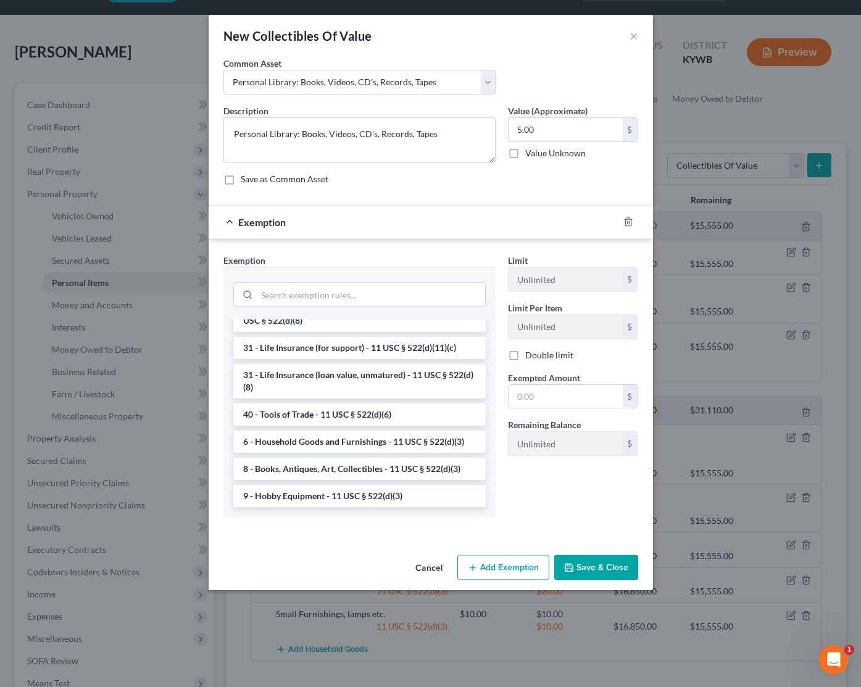
scroll to position [1010, 0]
click at [357, 467] on li "8 - Books, Antiques, Art, Collectibles - 11 USC § 522(d)(3)" at bounding box center [359, 469] width 253 height 22
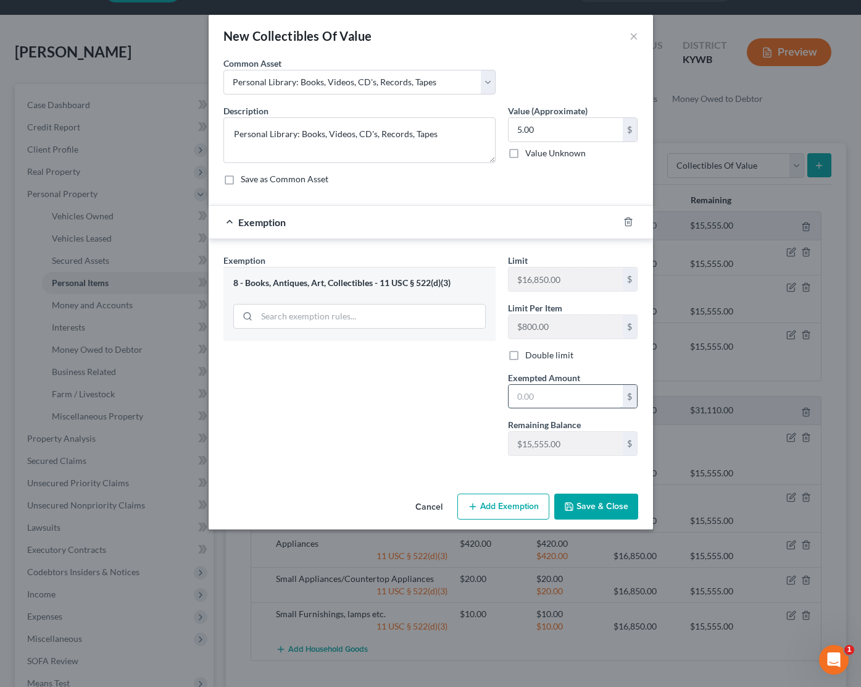
click at [519, 398] on input "text" at bounding box center [566, 396] width 114 height 23
click at [610, 502] on button "Save & Close" at bounding box center [597, 506] width 84 height 26
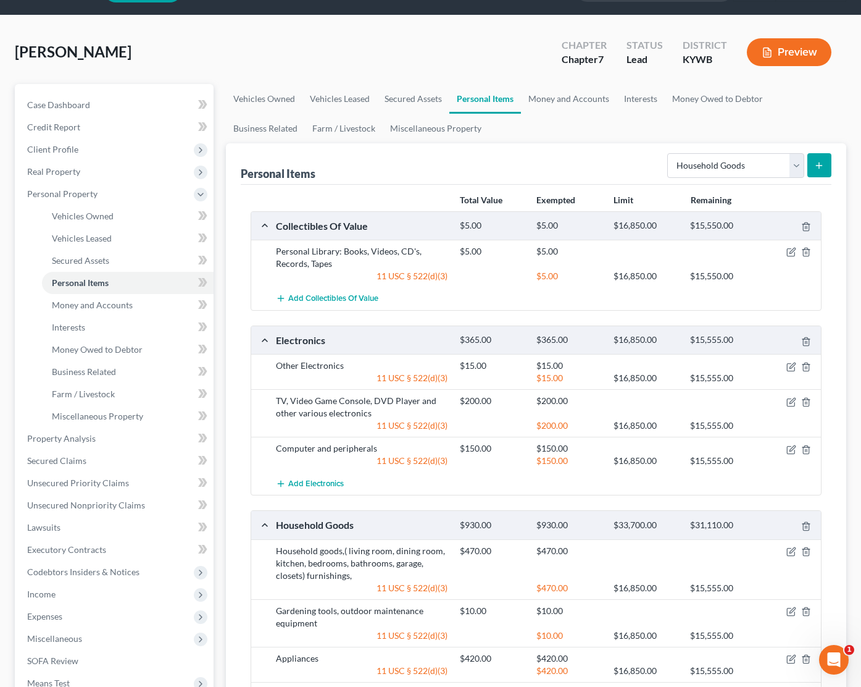
click at [814, 160] on button "submit" at bounding box center [820, 165] width 24 height 24
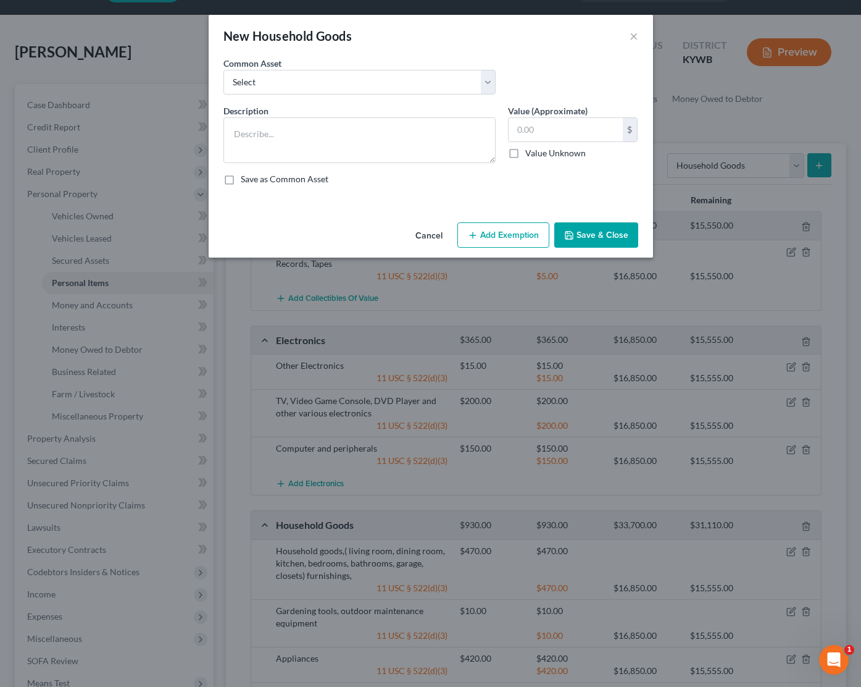
click at [422, 238] on button "Cancel" at bounding box center [429, 236] width 47 height 25
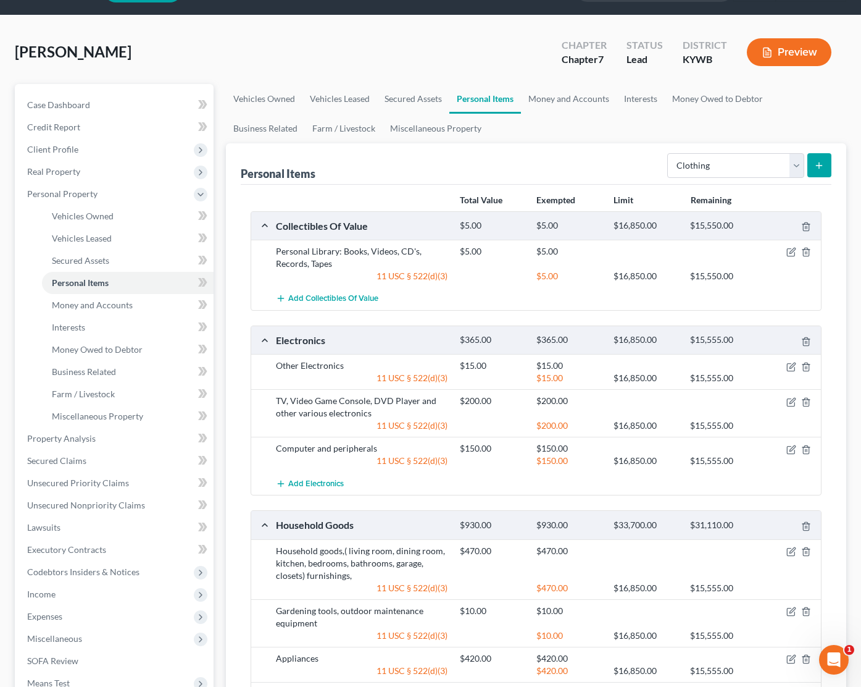
click at [824, 165] on button "submit" at bounding box center [820, 165] width 24 height 24
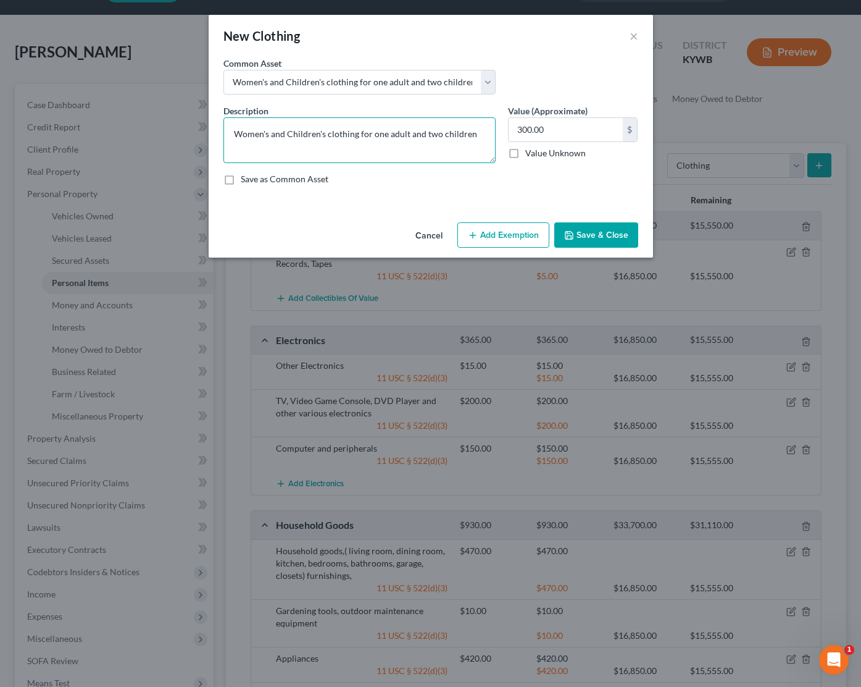
click at [444, 134] on textarea "Women's and Children's clothing for one adult and two children" at bounding box center [360, 140] width 272 height 46
drag, startPoint x: 465, startPoint y: 133, endPoint x: 425, endPoint y: 131, distance: 39.6
click at [425, 131] on textarea "Women's and Children's clothing for one adult and two children" at bounding box center [360, 140] width 272 height 46
click at [373, 134] on textarea "Women's and Children's clothing for one adult and one child" at bounding box center [360, 140] width 272 height 46
click at [551, 129] on input "300.00" at bounding box center [566, 129] width 114 height 23
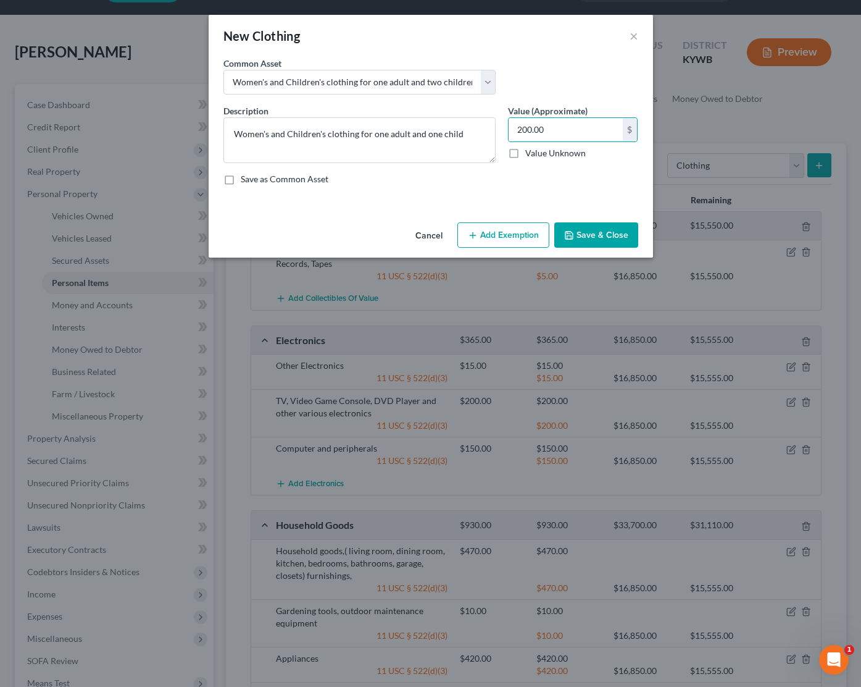
click at [503, 241] on button "Add Exemption" at bounding box center [504, 235] width 92 height 26
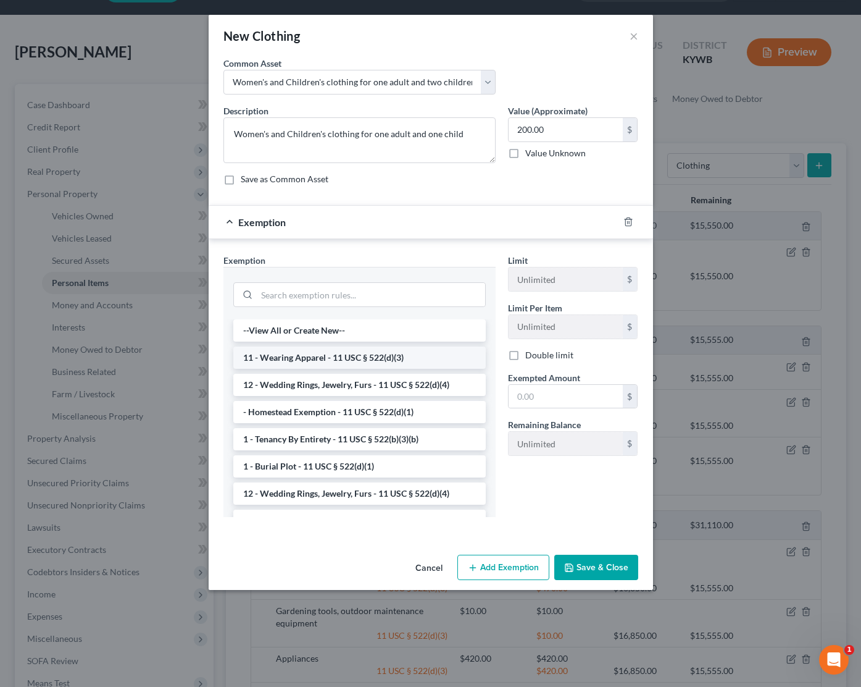
click at [283, 366] on li "11 - Wearing Apparel - 11 USC § 522(d)(3)" at bounding box center [359, 357] width 253 height 22
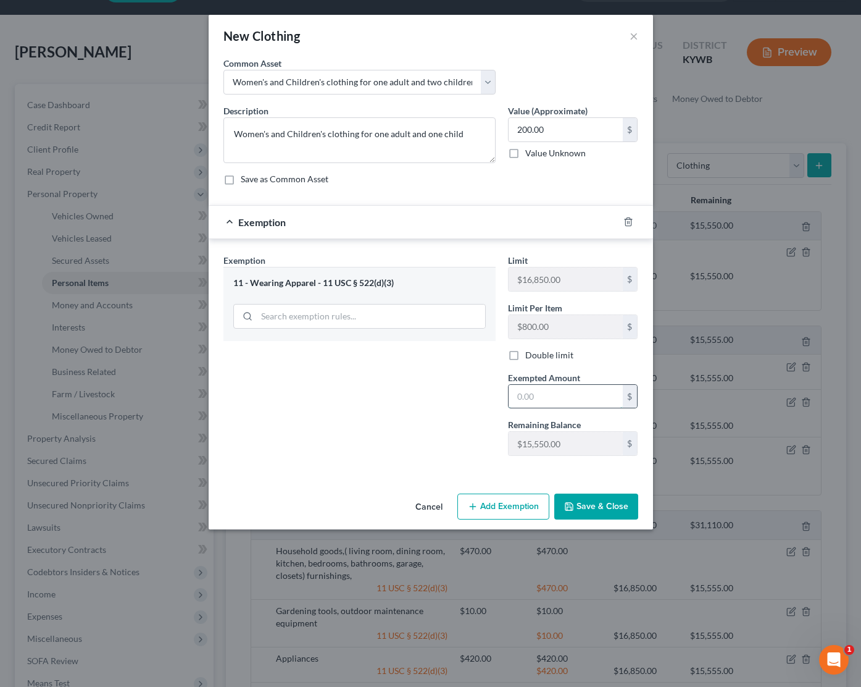
click at [587, 387] on input "text" at bounding box center [566, 396] width 114 height 23
click at [590, 506] on button "Save & Close" at bounding box center [597, 506] width 84 height 26
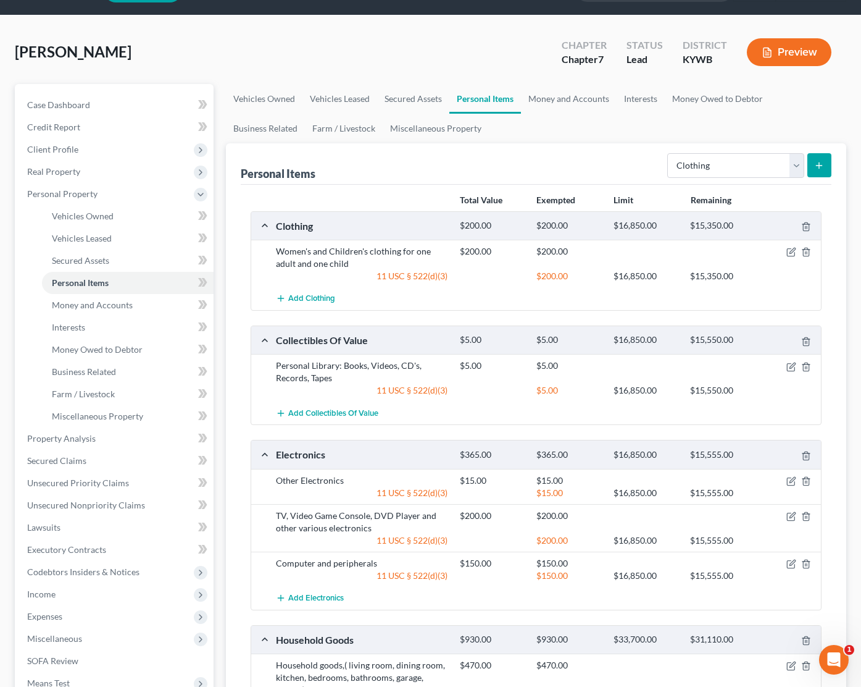
click at [829, 169] on button "submit" at bounding box center [820, 165] width 24 height 24
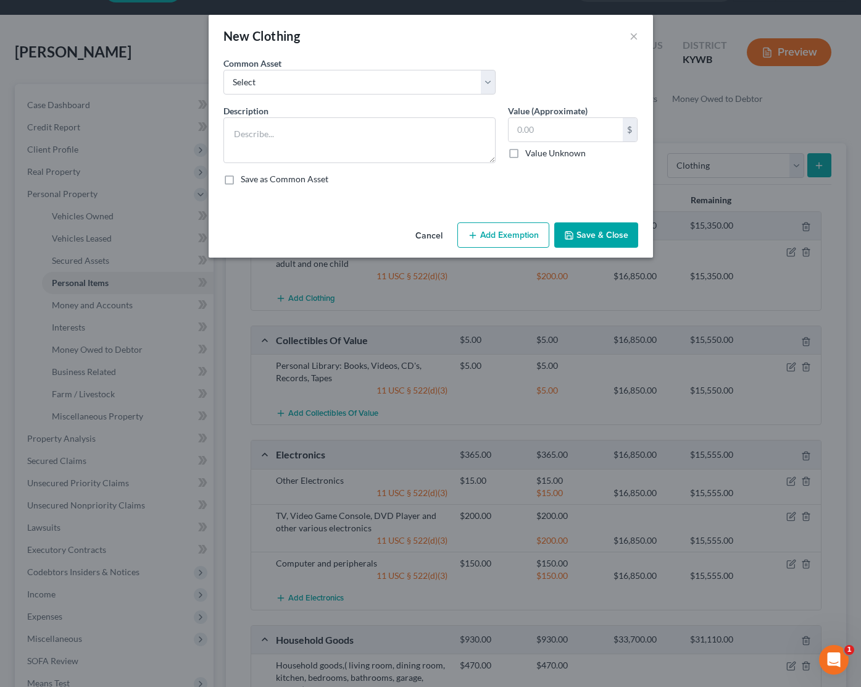
click at [432, 243] on button "Cancel" at bounding box center [429, 236] width 47 height 25
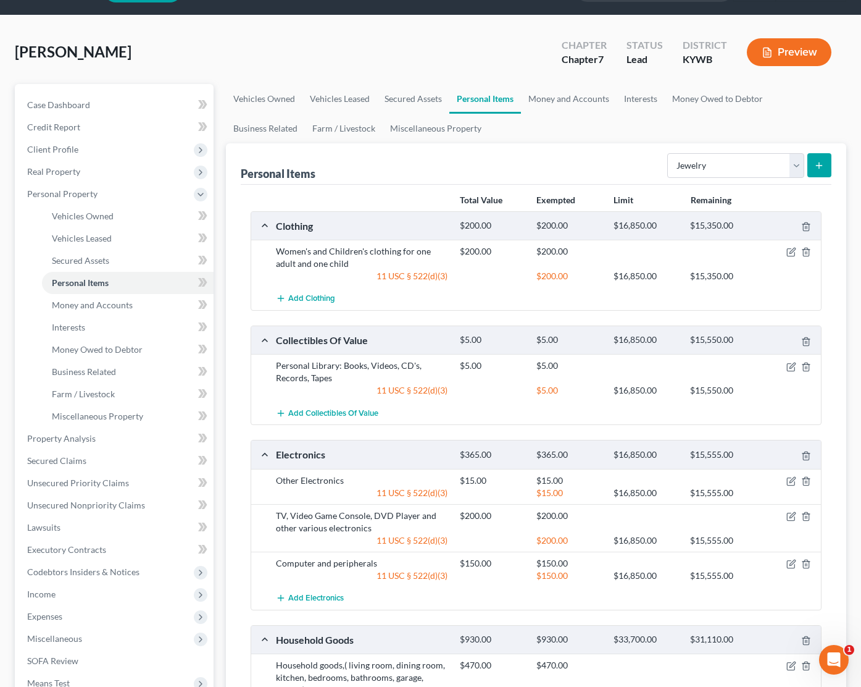
click at [823, 164] on icon "submit" at bounding box center [819, 166] width 10 height 10
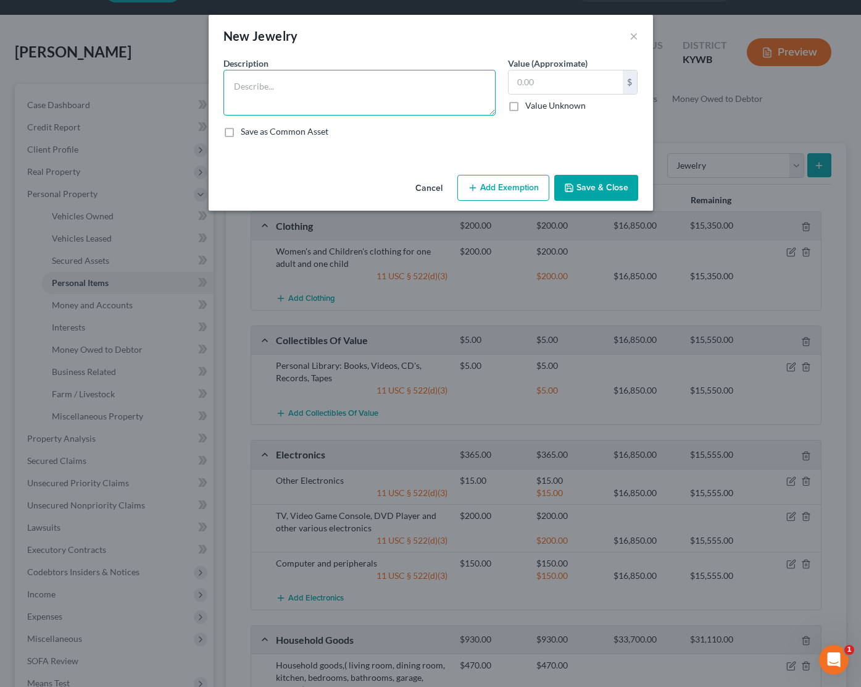
click at [412, 93] on textarea at bounding box center [360, 93] width 272 height 46
click at [520, 203] on div "Cancel Add Exemption Save & Close" at bounding box center [431, 190] width 445 height 41
click at [517, 191] on button "Add Exemption" at bounding box center [504, 188] width 92 height 26
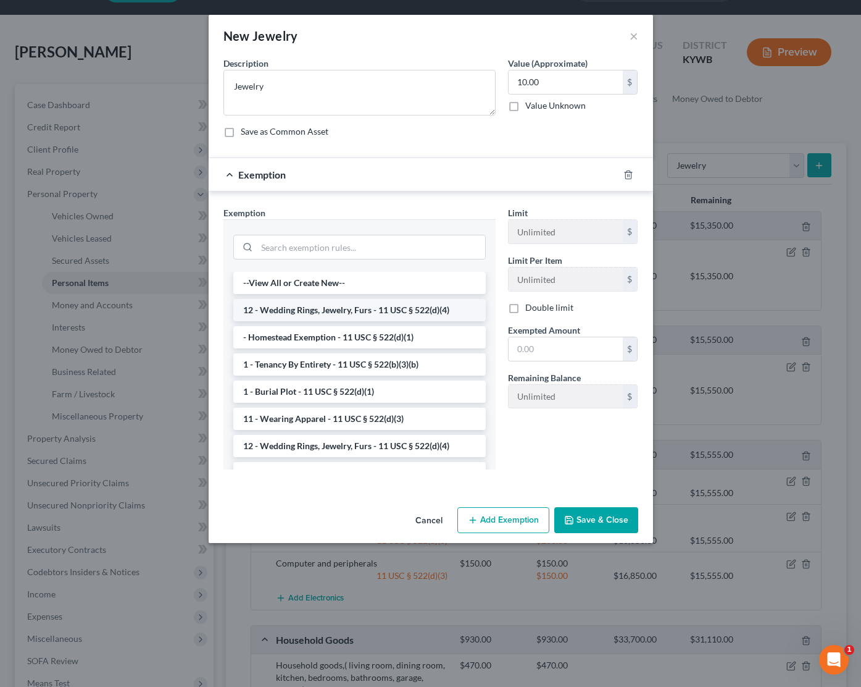
click at [311, 312] on li "12 - Wedding Rings, Jewelry, Furs - 11 USC § 522(d)(4)" at bounding box center [359, 310] width 253 height 22
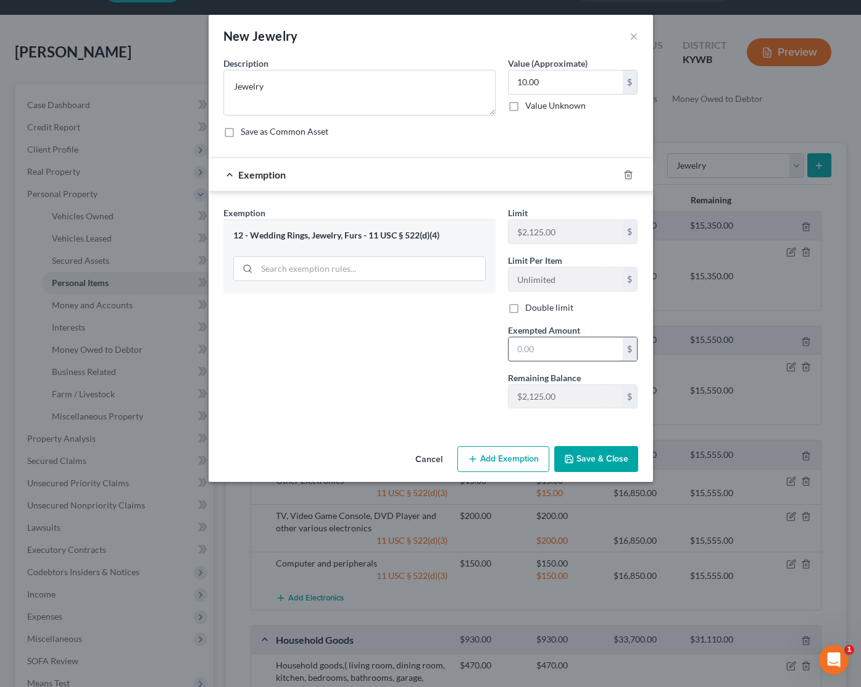
click at [559, 344] on input "text" at bounding box center [566, 348] width 114 height 23
click at [574, 459] on icon "button" at bounding box center [569, 459] width 10 height 10
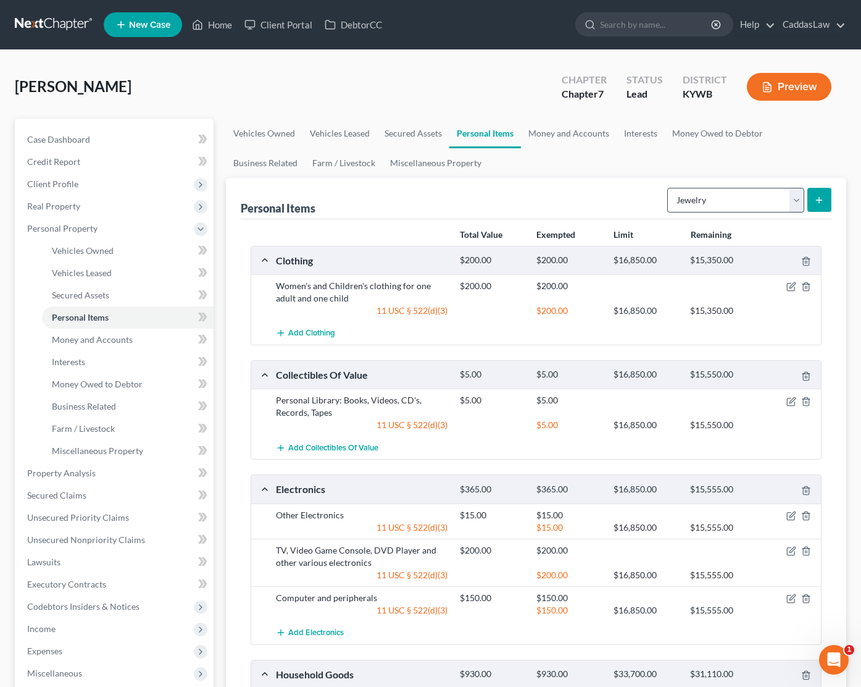
scroll to position [0, 0]
click at [812, 198] on button "submit" at bounding box center [820, 200] width 24 height 24
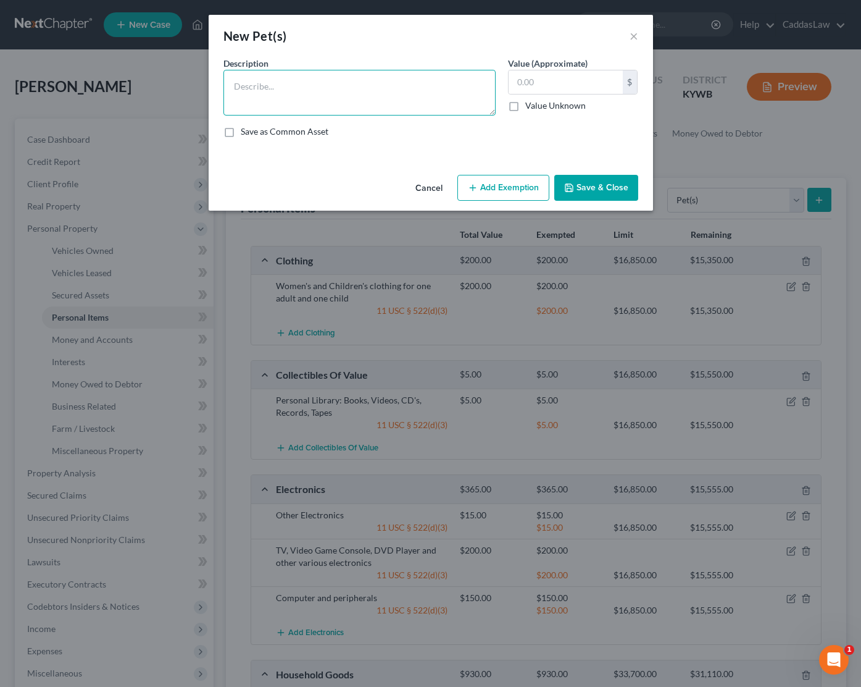
click at [396, 86] on textarea at bounding box center [360, 93] width 272 height 46
click at [517, 187] on button "Add Exemption" at bounding box center [504, 188] width 92 height 26
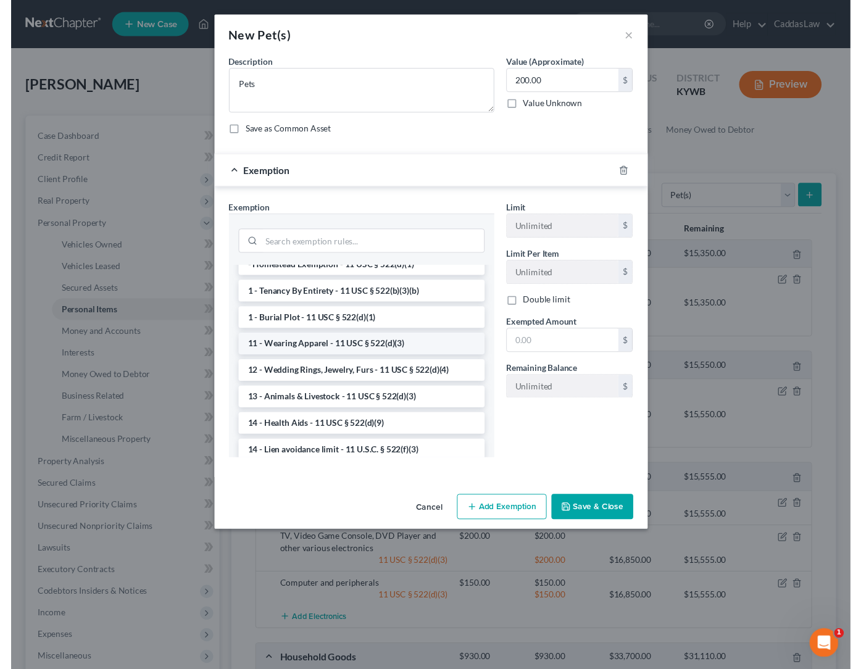
scroll to position [39, 0]
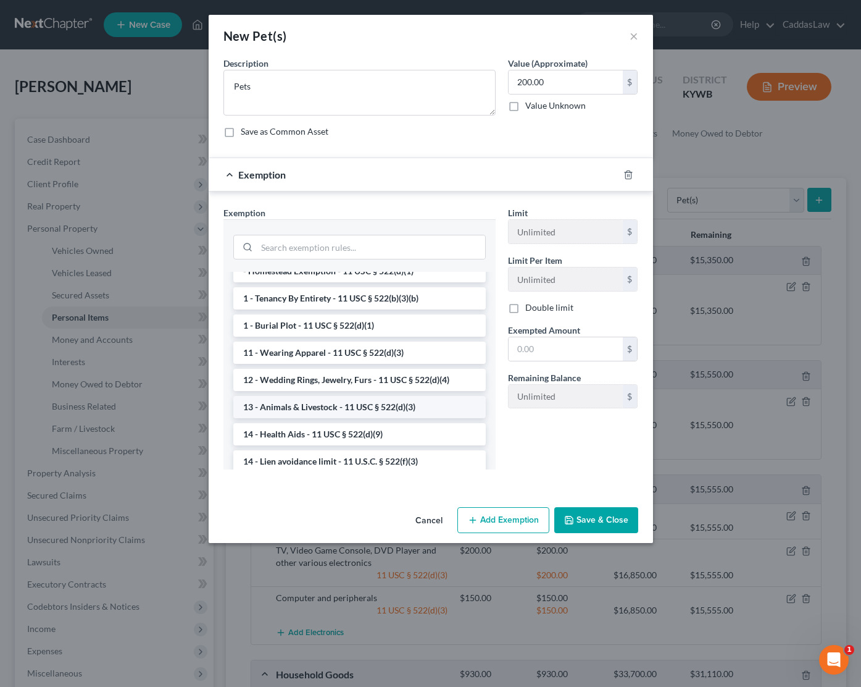
click at [291, 403] on li "13 - Animals & Livestock - 11 USC § 522(d)(3)" at bounding box center [359, 407] width 253 height 22
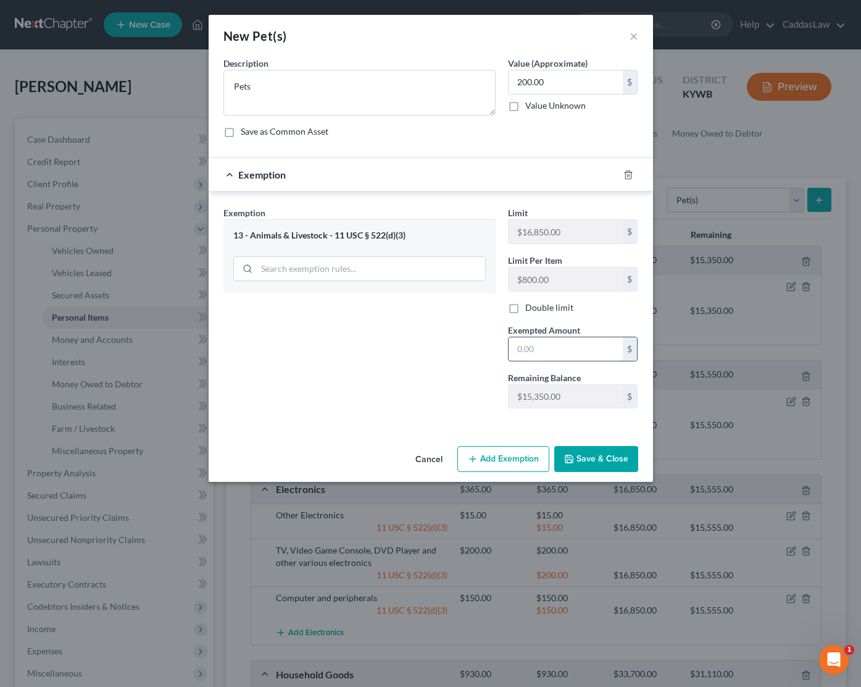
click at [569, 349] on input "text" at bounding box center [566, 348] width 114 height 23
click at [597, 457] on button "Save & Close" at bounding box center [597, 459] width 84 height 26
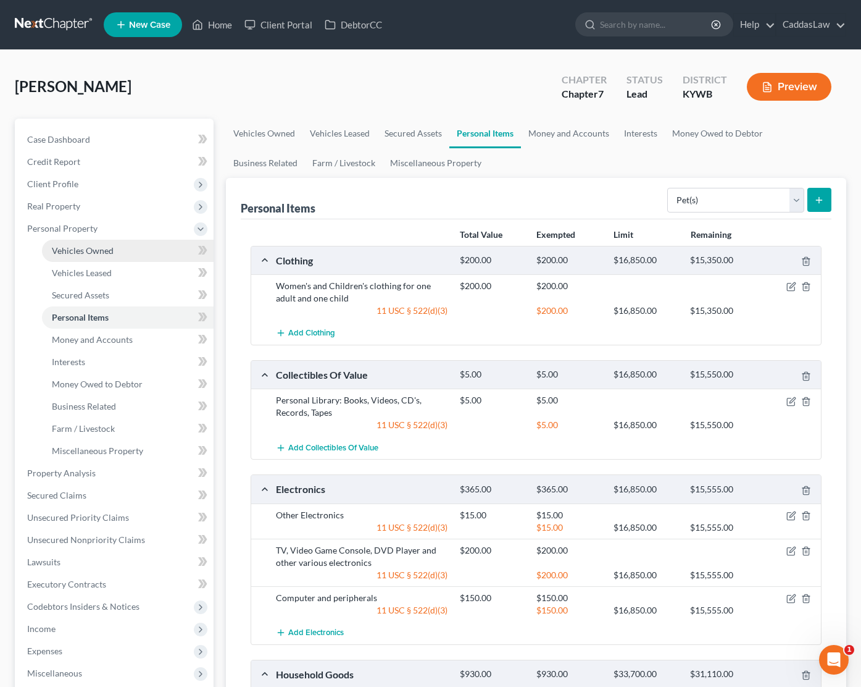
click at [99, 252] on span "Vehicles Owned" at bounding box center [83, 250] width 62 height 10
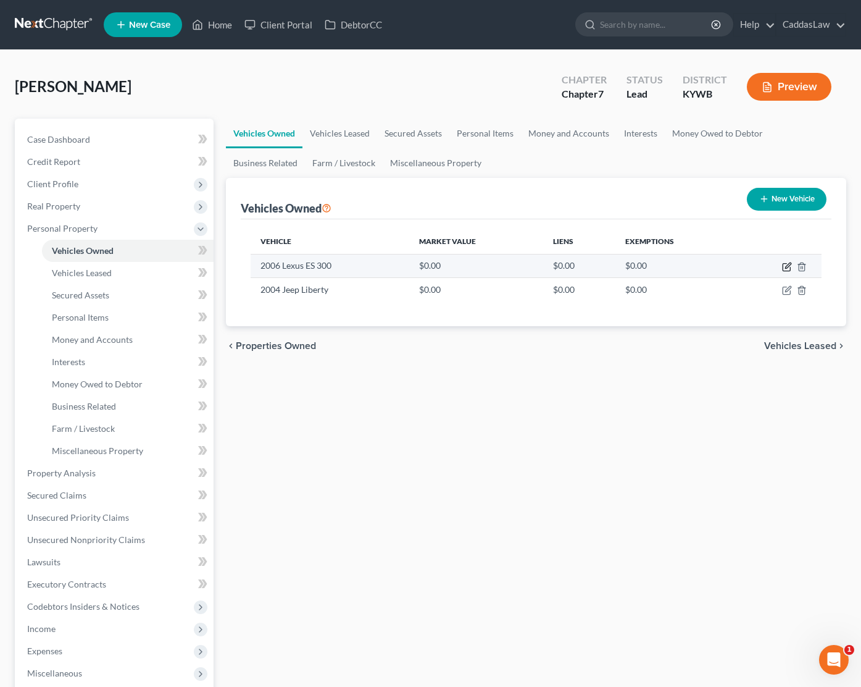
click at [787, 266] on icon "button" at bounding box center [788, 265] width 6 height 6
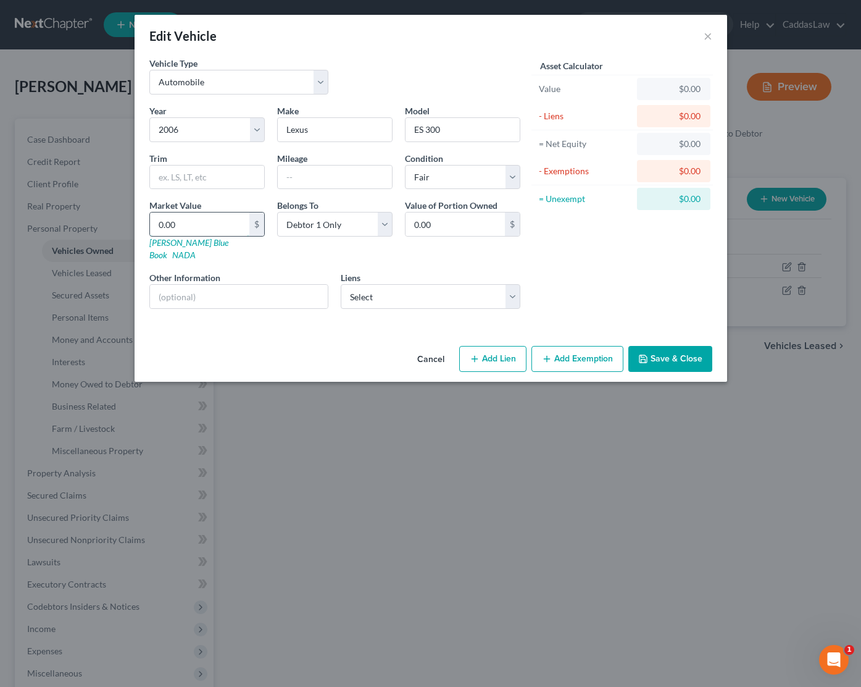
click at [198, 226] on input "0.00" at bounding box center [199, 223] width 99 height 23
click at [303, 175] on input "text" at bounding box center [335, 176] width 114 height 23
click at [441, 347] on button "Cancel" at bounding box center [431, 359] width 47 height 25
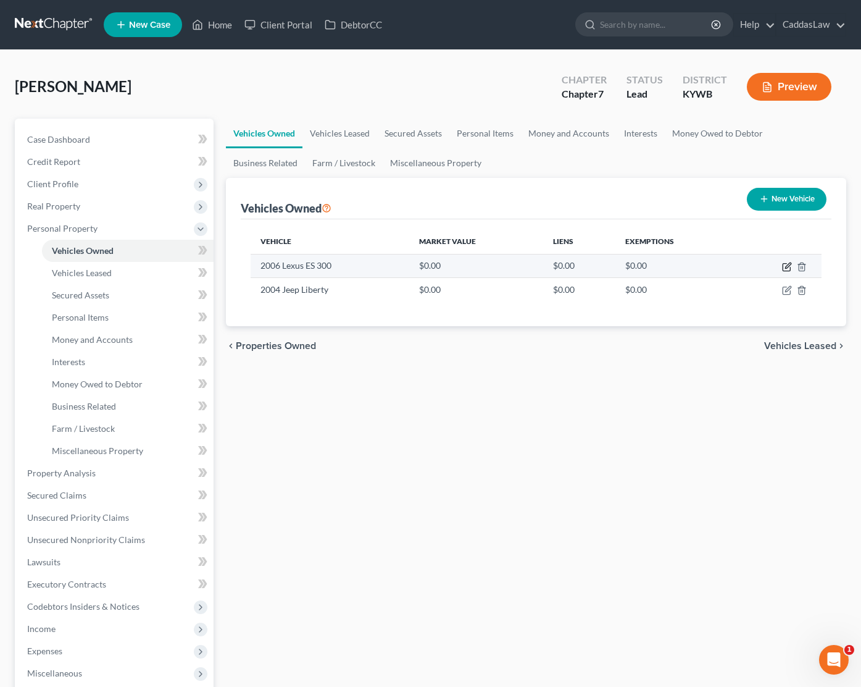
click at [788, 269] on icon "button" at bounding box center [787, 267] width 10 height 10
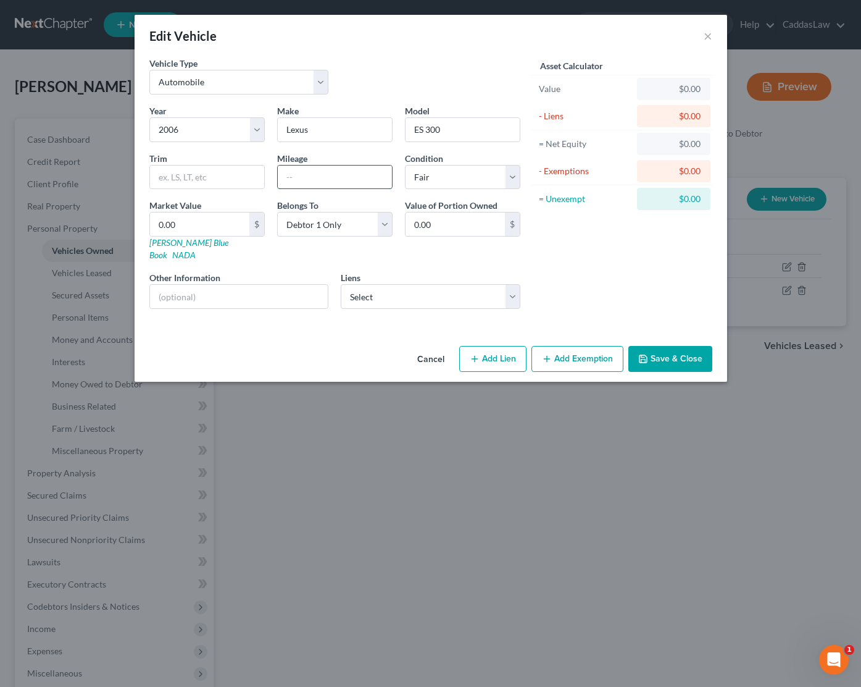
click at [308, 172] on input "text" at bounding box center [335, 176] width 114 height 23
click at [183, 240] on link "Kelly Blue Book" at bounding box center [188, 248] width 79 height 23
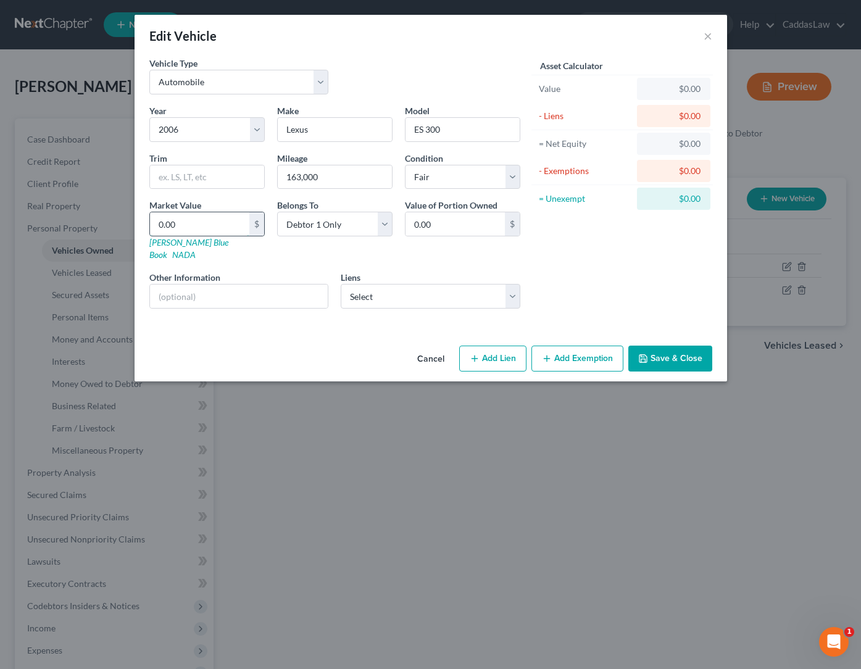
click at [192, 224] on input "0.00" at bounding box center [199, 223] width 99 height 23
click at [574, 348] on button "Add Exemption" at bounding box center [578, 359] width 92 height 26
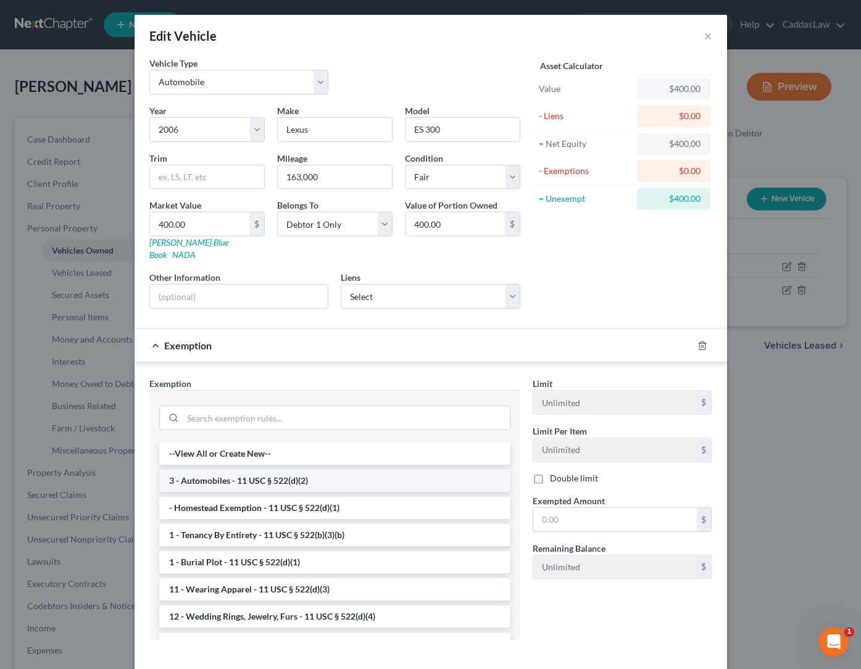
click at [250, 471] on li "3 - Automobiles - 11 USC § 522(d)(2)" at bounding box center [334, 481] width 351 height 22
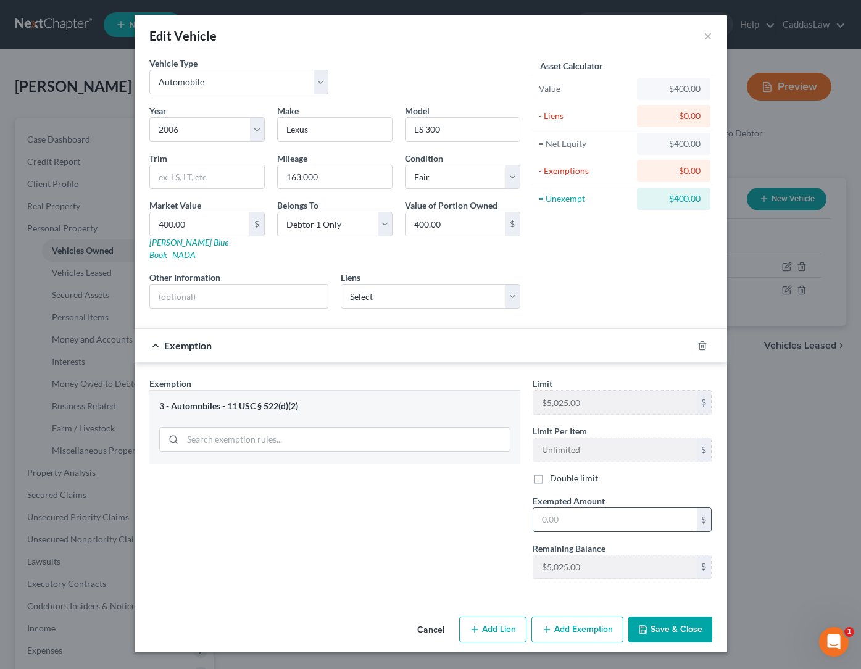
click at [596, 508] on input "text" at bounding box center [616, 519] width 164 height 23
click at [690, 619] on button "Save & Close" at bounding box center [671, 630] width 84 height 26
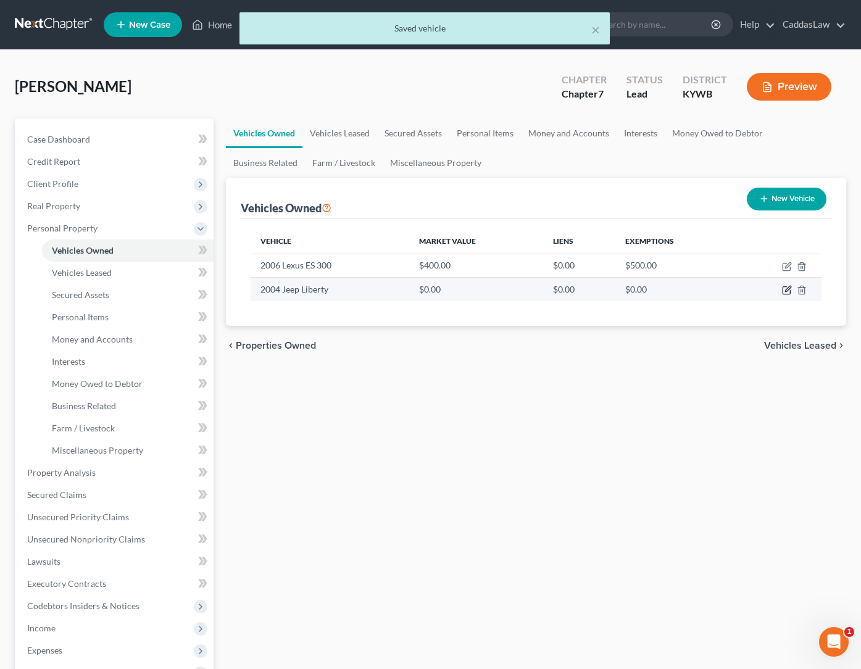
click at [787, 289] on icon "button" at bounding box center [788, 290] width 6 height 6
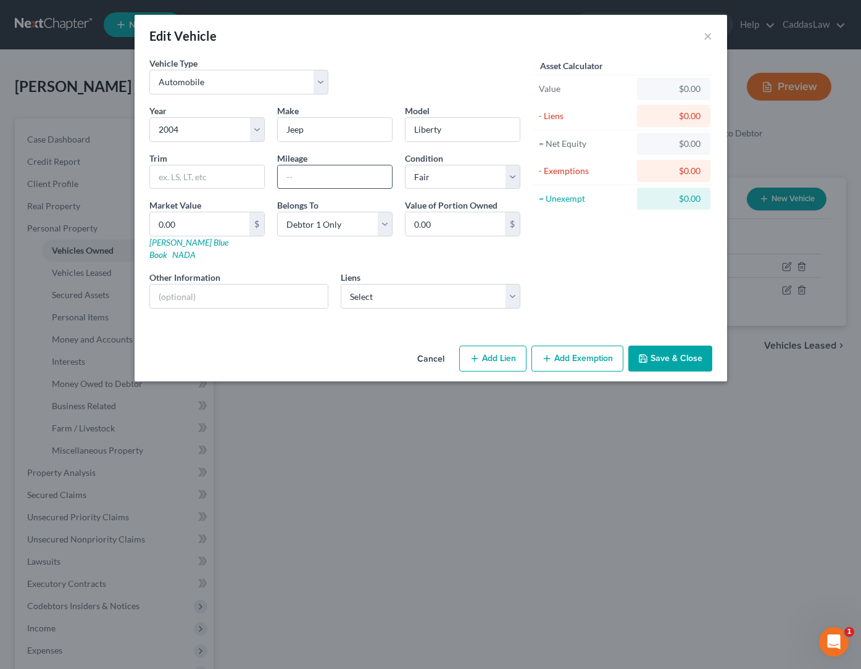
click at [322, 181] on input "text" at bounding box center [335, 176] width 114 height 23
click at [338, 177] on input "163.00" at bounding box center [335, 176] width 114 height 23
click at [582, 347] on button "Add Exemption" at bounding box center [578, 359] width 92 height 26
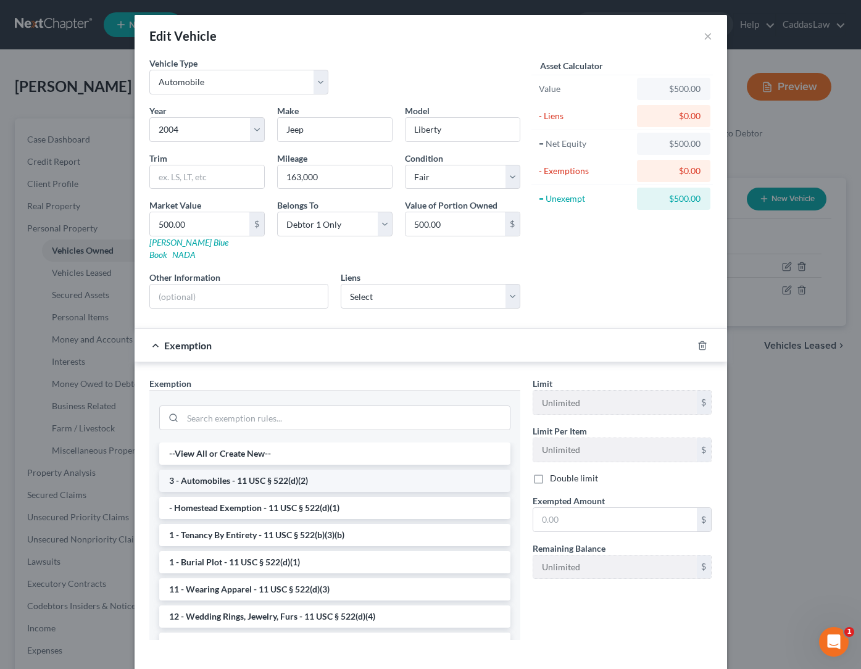
click at [212, 470] on li "3 - Automobiles - 11 USC § 522(d)(2)" at bounding box center [334, 481] width 351 height 22
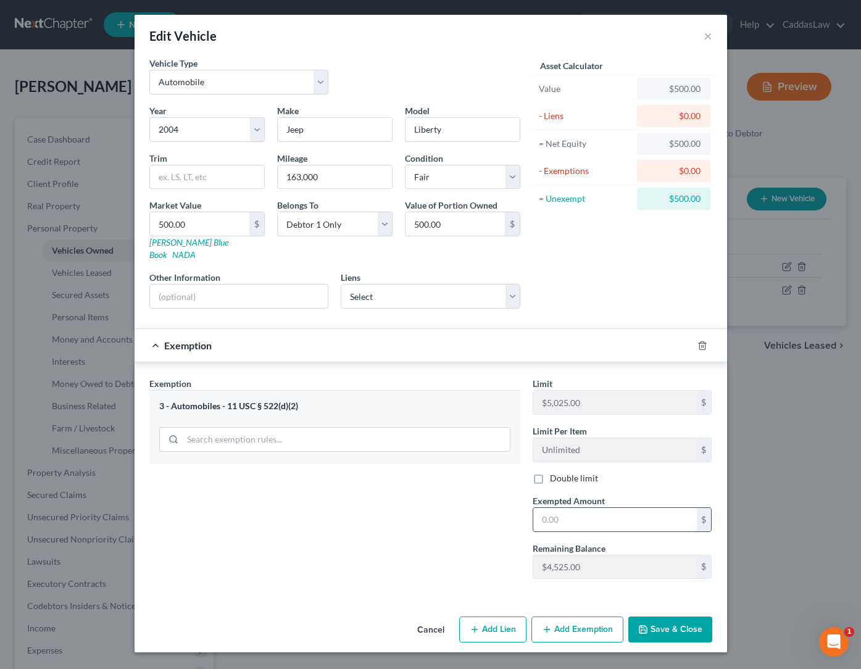
click at [578, 513] on input "text" at bounding box center [616, 519] width 164 height 23
click at [654, 617] on button "Save & Close" at bounding box center [671, 630] width 84 height 26
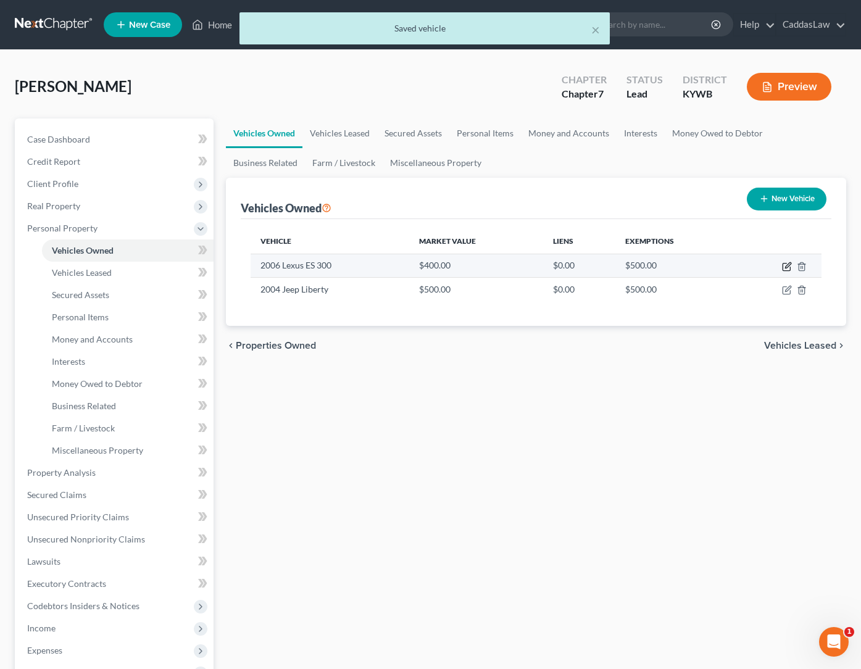
click at [784, 266] on icon "button" at bounding box center [786, 267] width 7 height 7
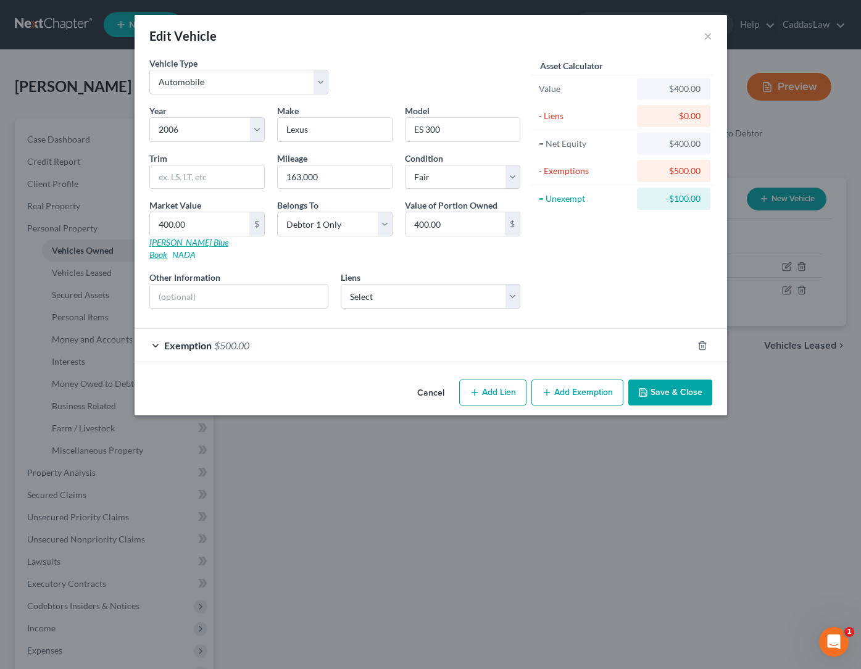
click at [187, 240] on link "Kelly Blue Book" at bounding box center [188, 248] width 79 height 23
click at [201, 229] on input "400.00" at bounding box center [199, 223] width 99 height 23
drag, startPoint x: 193, startPoint y: 226, endPoint x: 126, endPoint y: 225, distance: 67.3
click at [126, 225] on div "Edit Vehicle × Vehicle Type Select Automobile Truck Trailer Watercraft Aircraft…" at bounding box center [430, 334] width 861 height 669
click at [460, 337] on div "Exemption $500.00" at bounding box center [414, 345] width 558 height 33
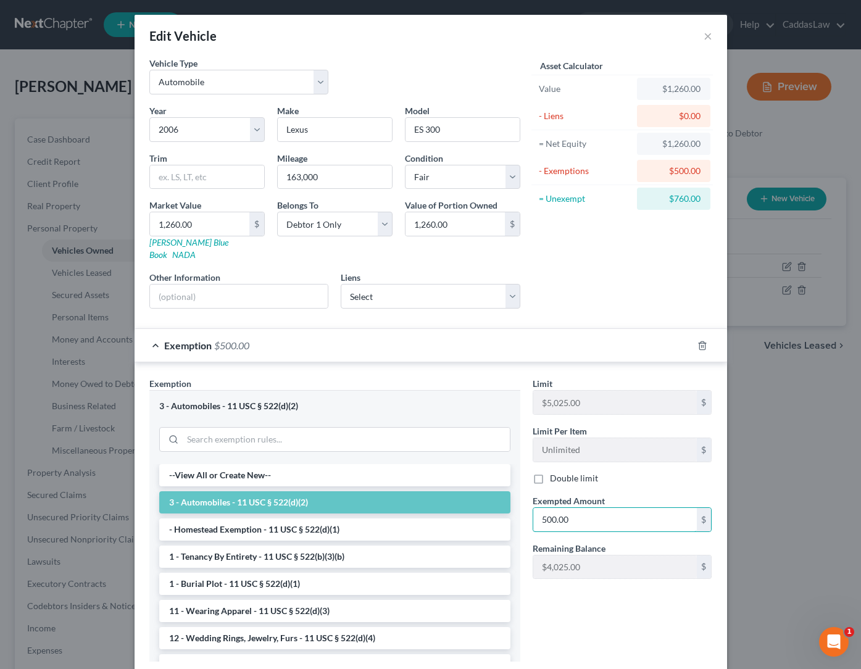
drag, startPoint x: 592, startPoint y: 506, endPoint x: 453, endPoint y: 503, distance: 139.0
click at [453, 503] on div "Exemption Set must be selected for CA. Exemption * 3 - Automobiles - 11 USC § 5…" at bounding box center [431, 524] width 576 height 295
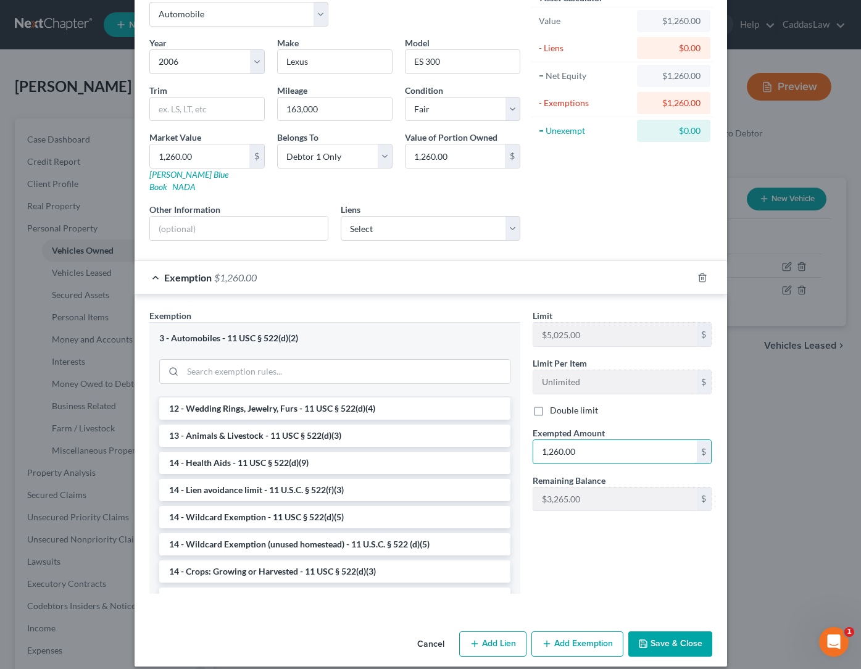
scroll to position [67, 0]
click at [657, 638] on button "Save & Close" at bounding box center [671, 645] width 84 height 26
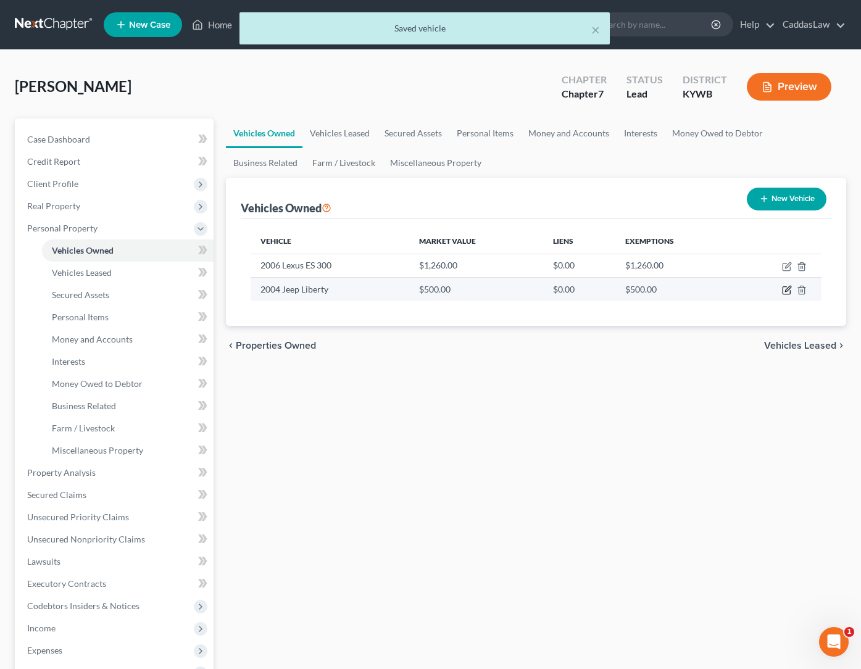
click at [788, 291] on icon "button" at bounding box center [788, 290] width 6 height 6
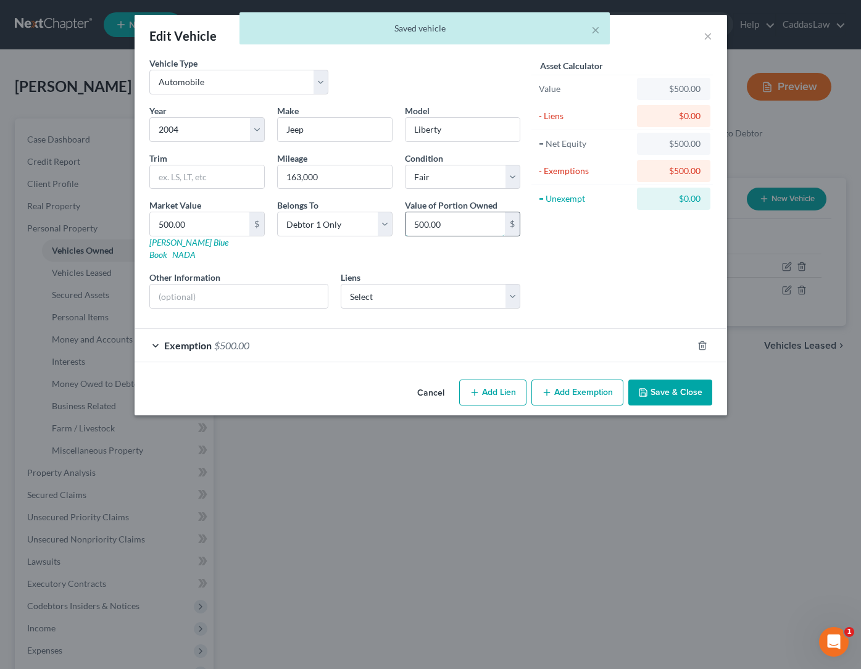
click at [423, 226] on input "500.00" at bounding box center [455, 223] width 99 height 23
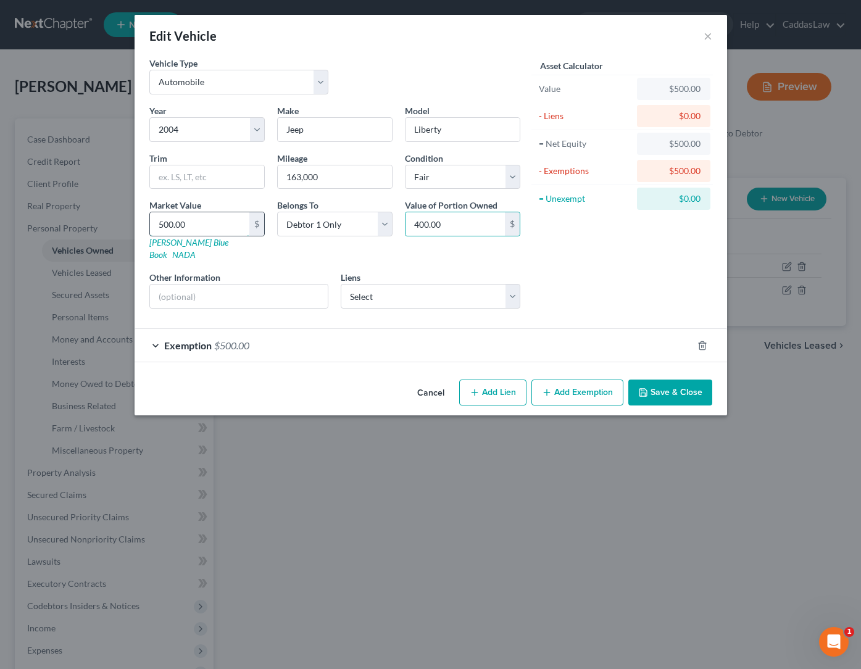
click at [165, 226] on input "500.00" at bounding box center [199, 223] width 99 height 23
click at [359, 351] on div "Vehicle Type Select Automobile Truck Trailer Watercraft Aircraft Motor Home Atv…" at bounding box center [431, 216] width 593 height 318
click at [361, 340] on div "Exemption $500.00" at bounding box center [414, 345] width 558 height 33
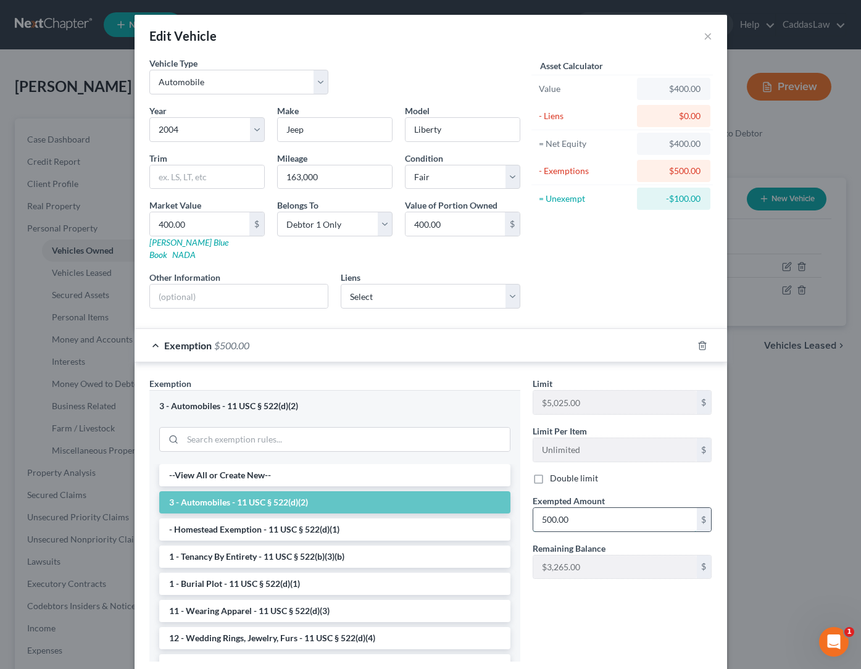
click at [545, 508] on input "500.00" at bounding box center [616, 519] width 164 height 23
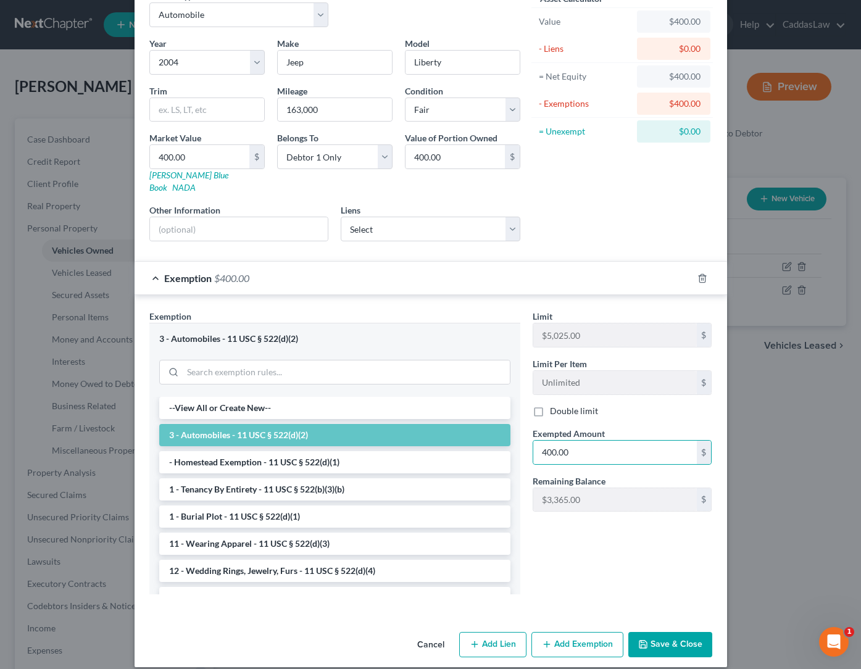
click at [658, 632] on button "Save & Close" at bounding box center [671, 645] width 84 height 26
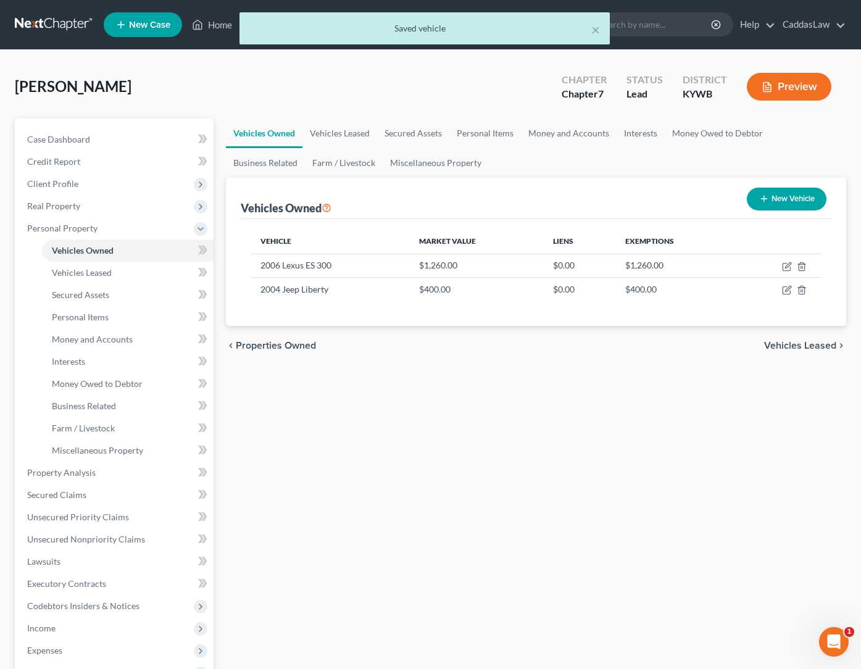
click at [797, 197] on button "New Vehicle" at bounding box center [787, 199] width 80 height 23
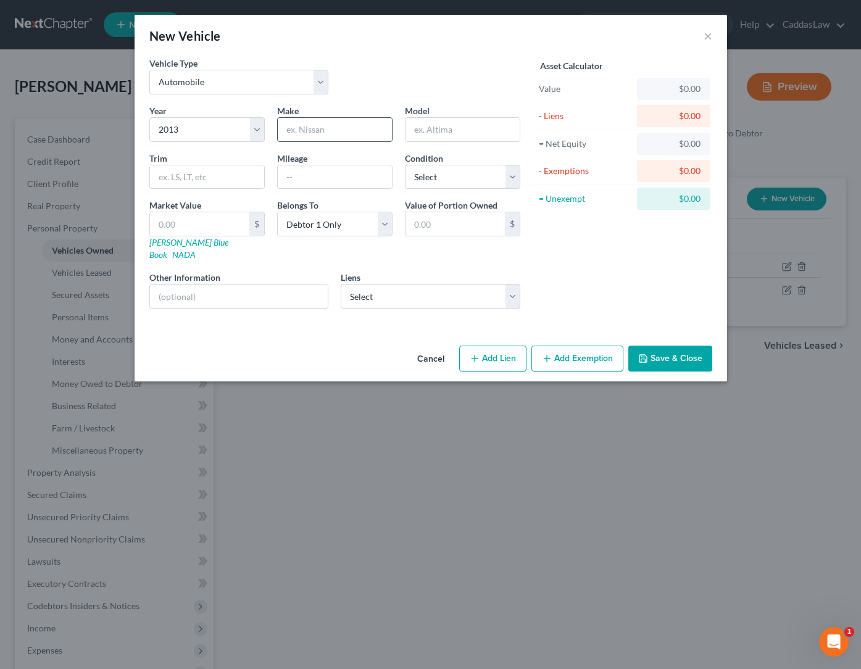
click at [301, 130] on input "text" at bounding box center [335, 129] width 114 height 23
click at [336, 178] on input "300,000" at bounding box center [335, 176] width 114 height 23
click at [199, 224] on input "text" at bounding box center [199, 223] width 99 height 23
click at [177, 241] on link "Kelly Blue Book" at bounding box center [188, 248] width 79 height 23
click at [204, 222] on input "text" at bounding box center [199, 223] width 99 height 23
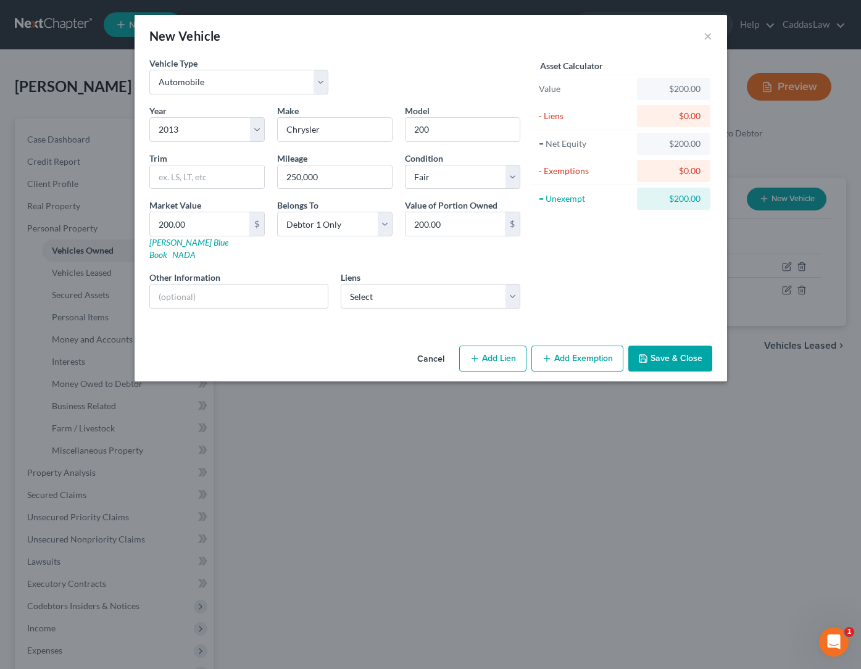
click at [556, 346] on button "Add Exemption" at bounding box center [578, 359] width 92 height 26
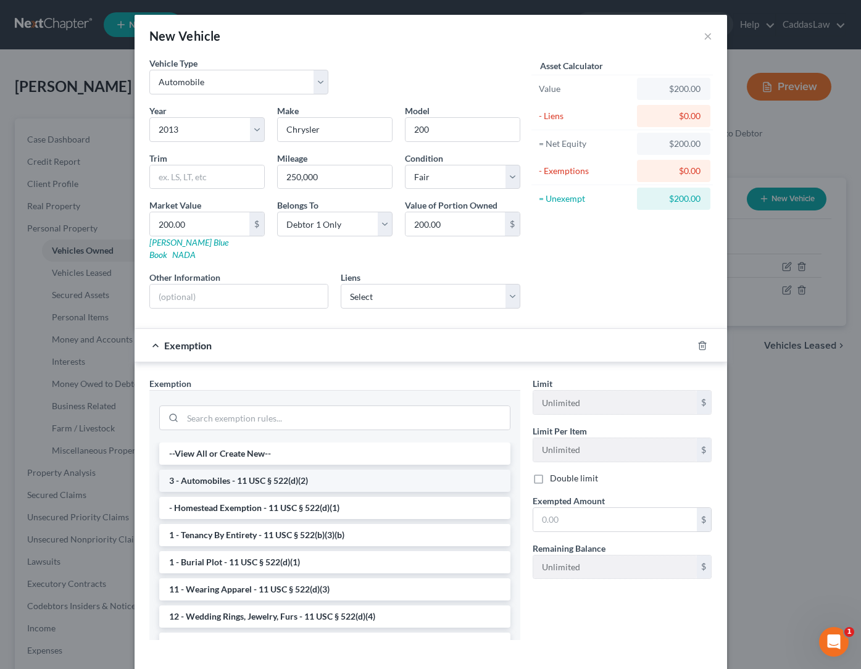
click at [269, 472] on li "3 - Automobiles - 11 USC § 522(d)(2)" at bounding box center [334, 481] width 351 height 22
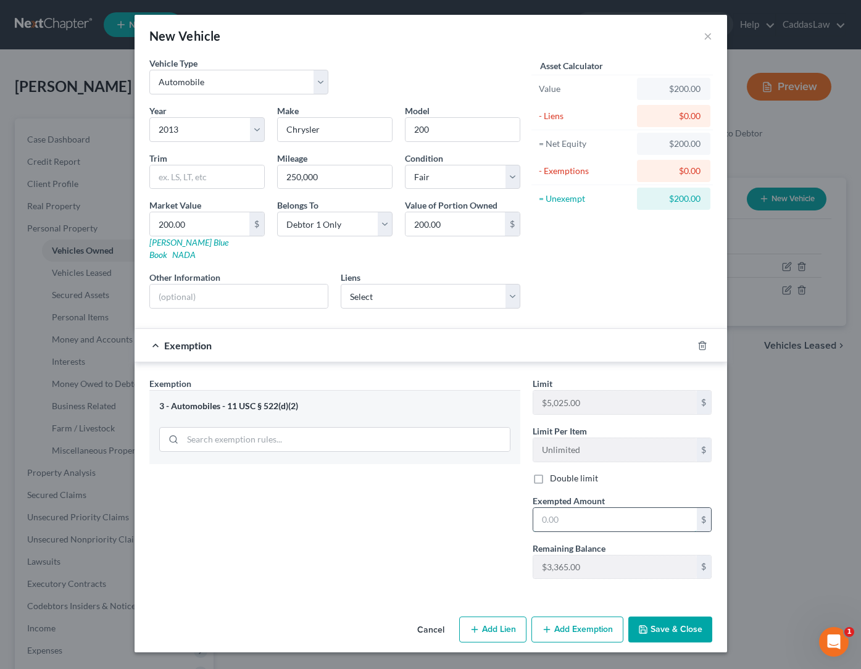
click at [601, 508] on input "text" at bounding box center [616, 519] width 164 height 23
click at [681, 618] on button "Save & Close" at bounding box center [671, 630] width 84 height 26
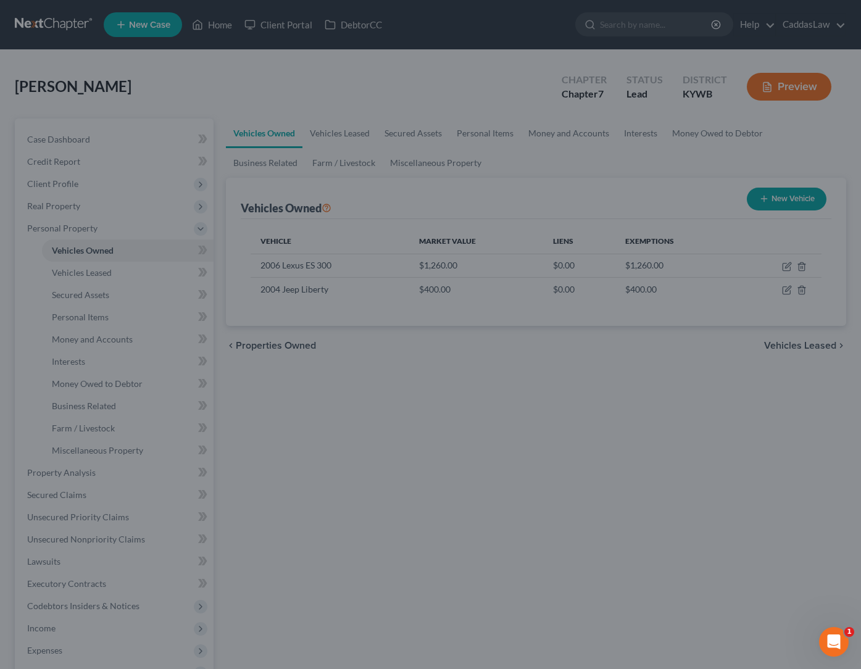
click at [681, 611] on div "Cancel Add Lien Add Lease Add Exemption Save & Close" at bounding box center [431, 593] width 516 height 35
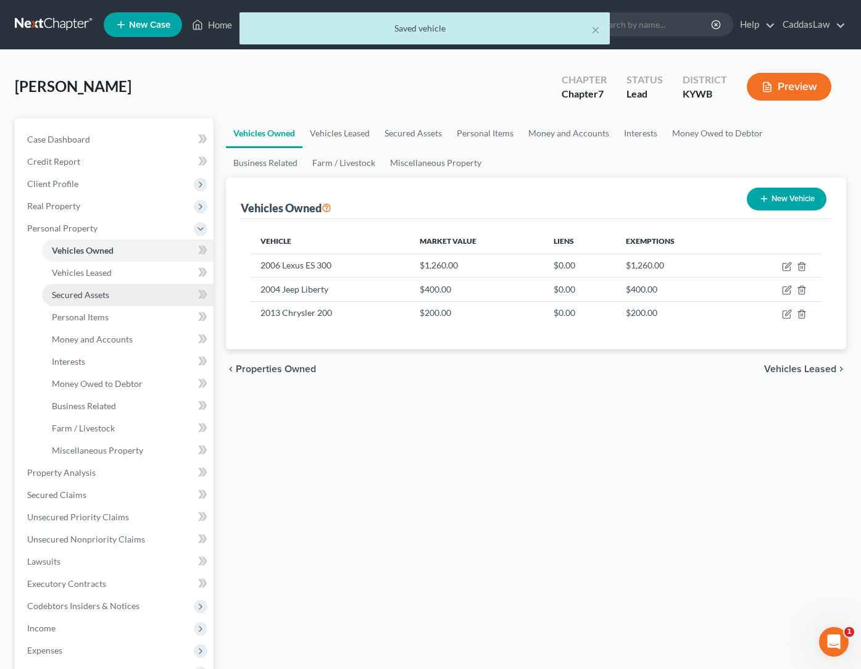
click at [101, 301] on link "Secured Assets" at bounding box center [128, 295] width 172 height 22
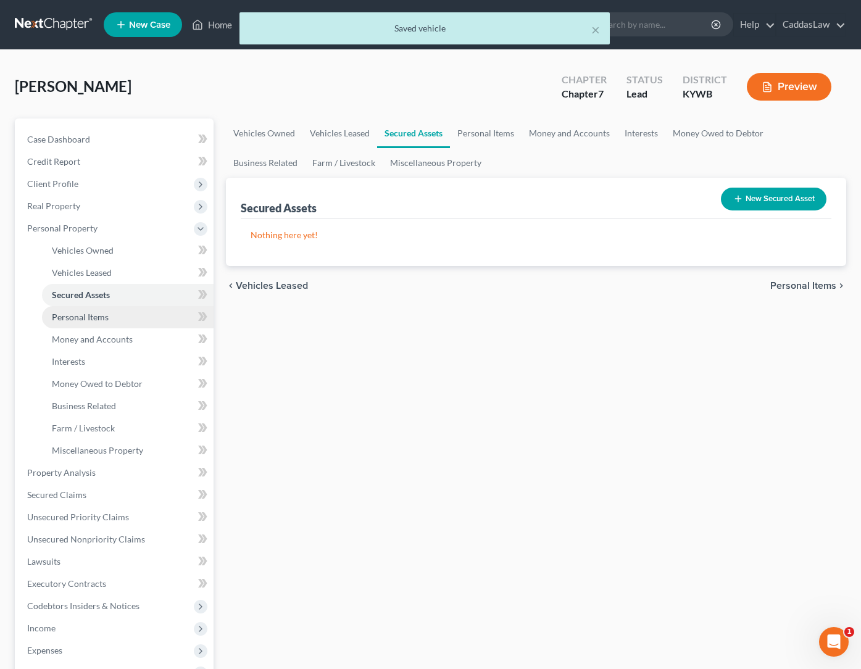
click at [88, 327] on link "Personal Items" at bounding box center [128, 317] width 172 height 22
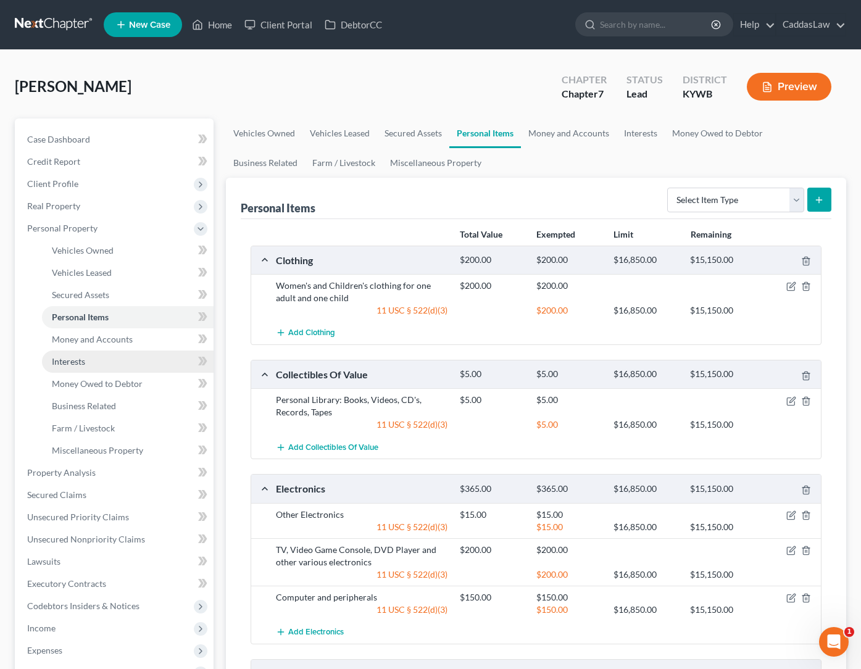
click at [83, 351] on link "Interests" at bounding box center [128, 362] width 172 height 22
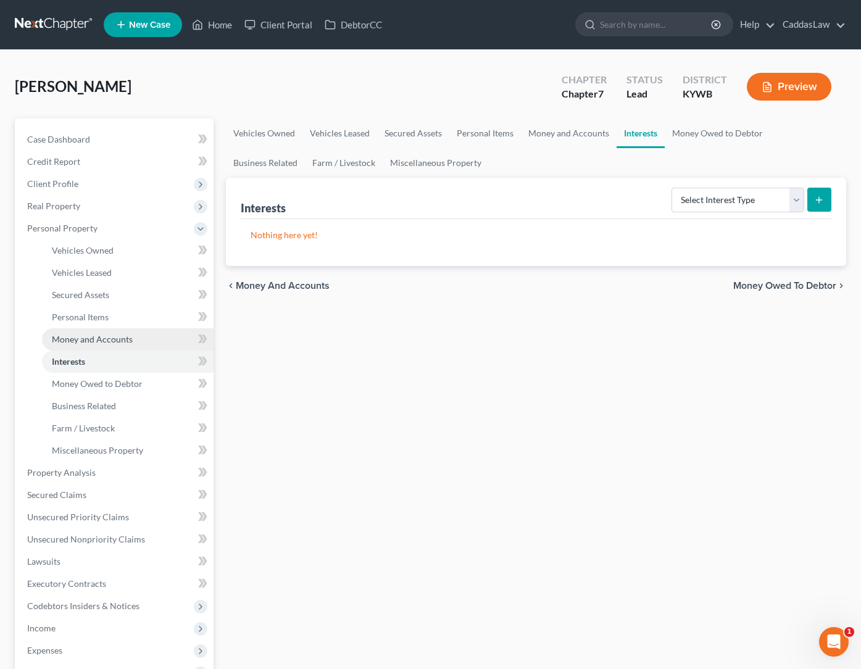
click at [85, 343] on span "Money and Accounts" at bounding box center [92, 339] width 81 height 10
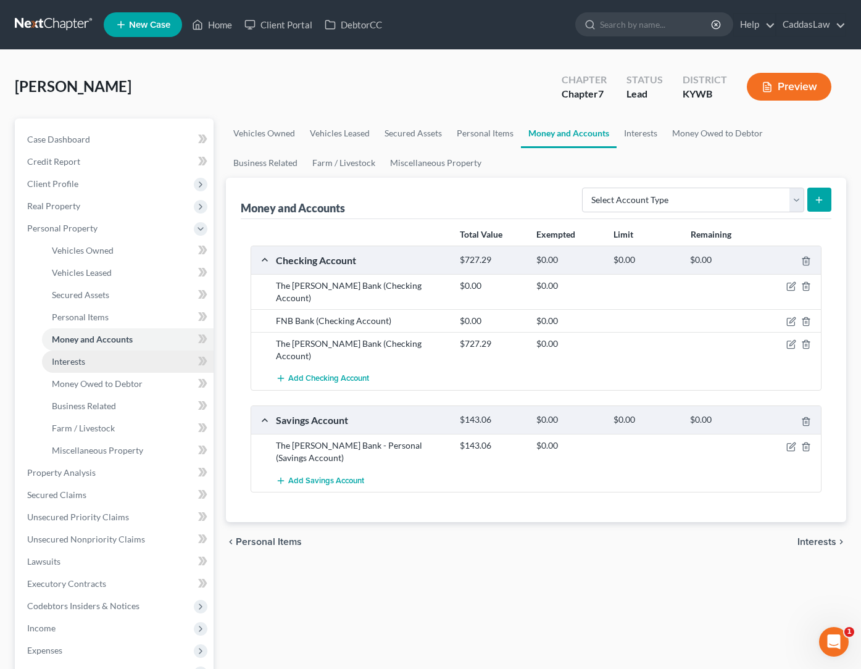
click at [60, 359] on span "Interests" at bounding box center [68, 361] width 33 height 10
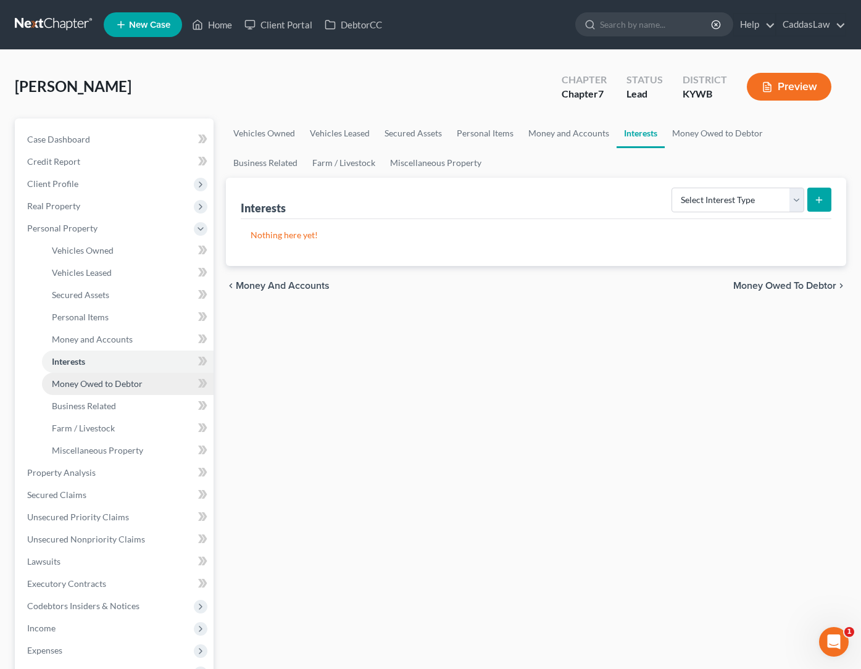
click at [69, 383] on span "Money Owed to Debtor" at bounding box center [97, 384] width 91 height 10
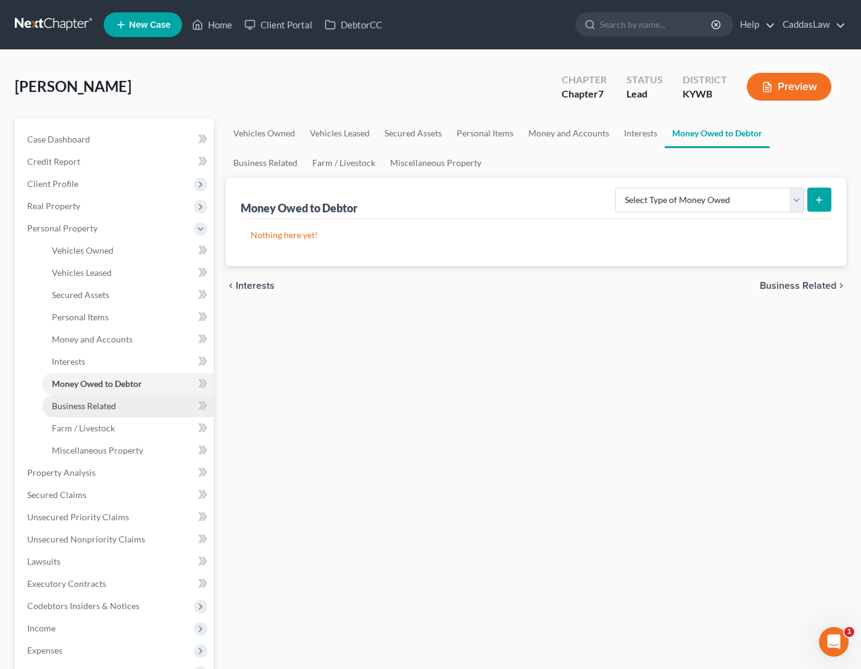
click at [69, 406] on span "Business Related" at bounding box center [84, 406] width 64 height 10
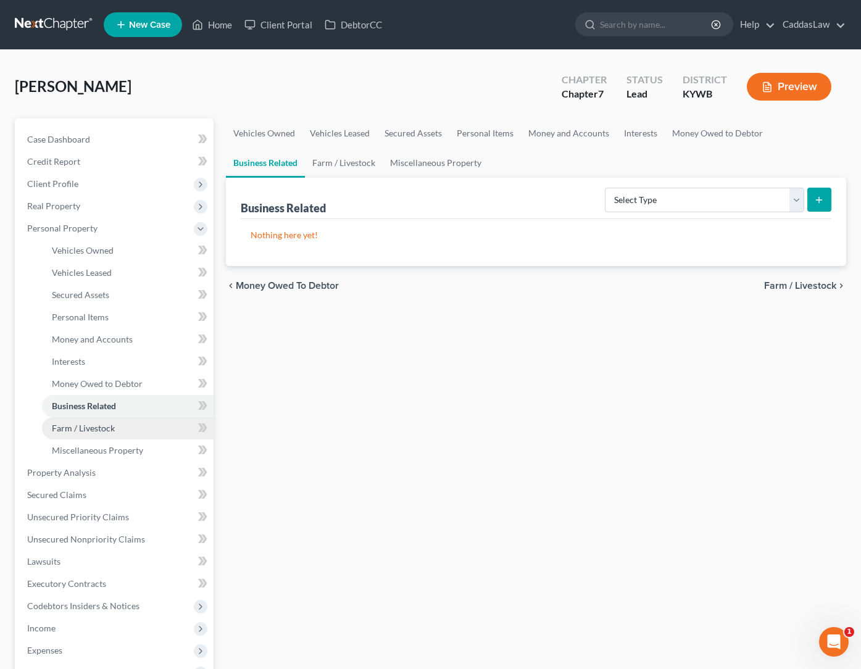
click at [69, 424] on span "Farm / Livestock" at bounding box center [83, 428] width 63 height 10
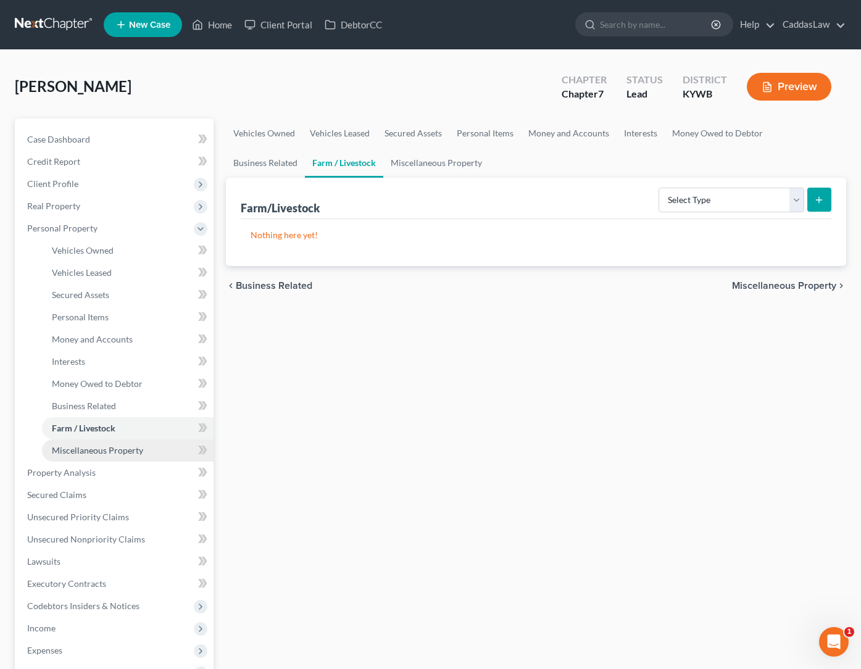
click at [69, 440] on link "Miscellaneous Property" at bounding box center [128, 451] width 172 height 22
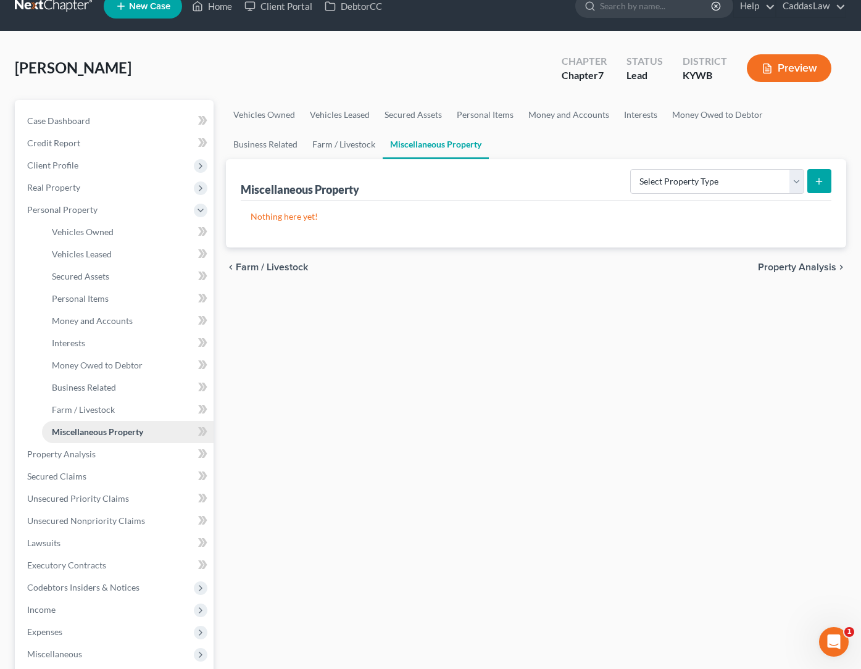
scroll to position [21, 0]
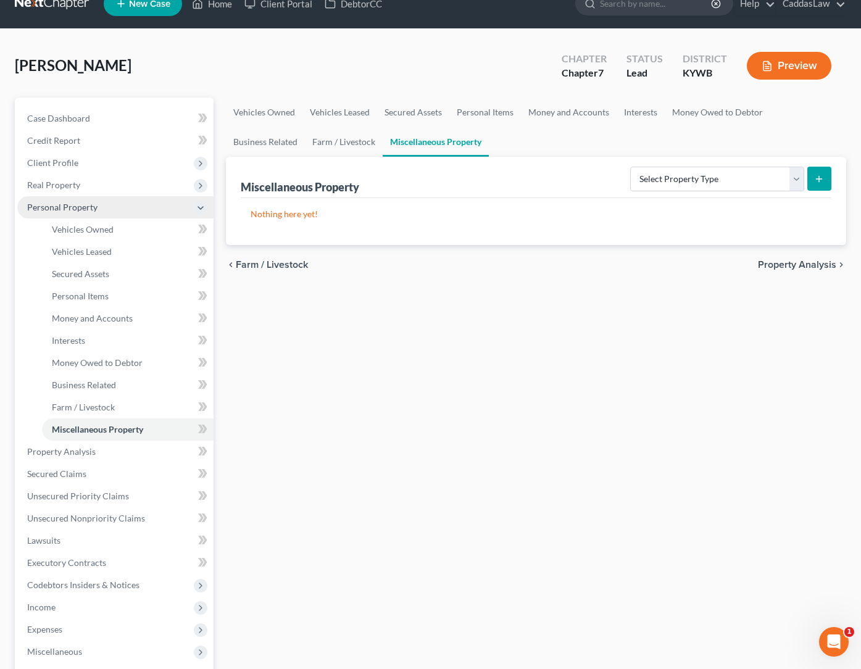
click at [201, 207] on icon at bounding box center [201, 208] width 10 height 10
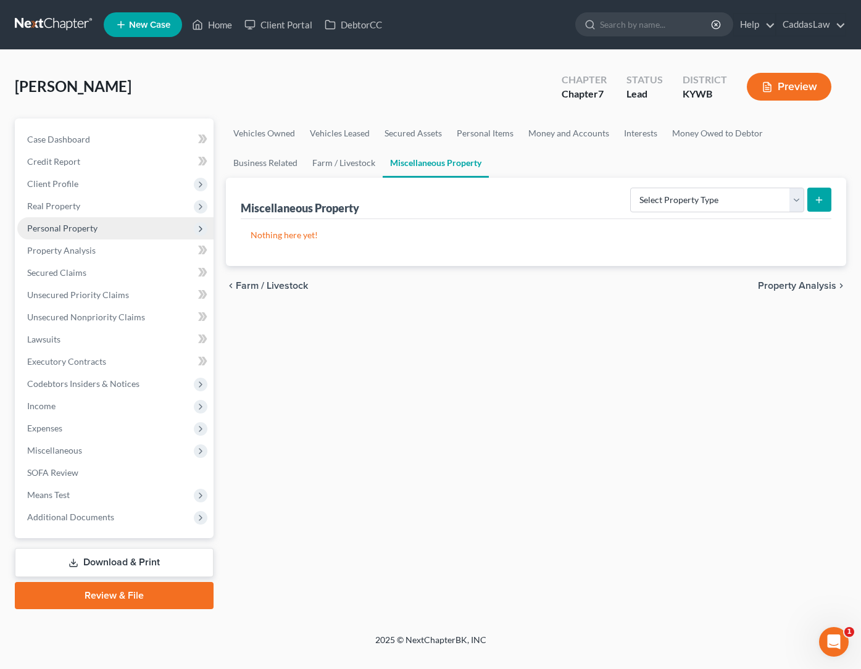
scroll to position [0, 0]
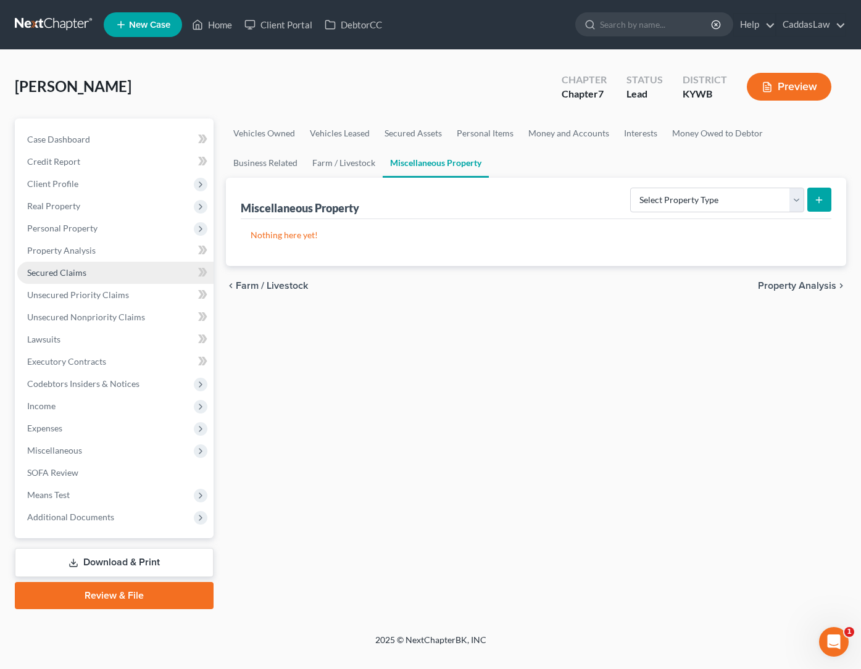
click at [83, 275] on span "Secured Claims" at bounding box center [56, 272] width 59 height 10
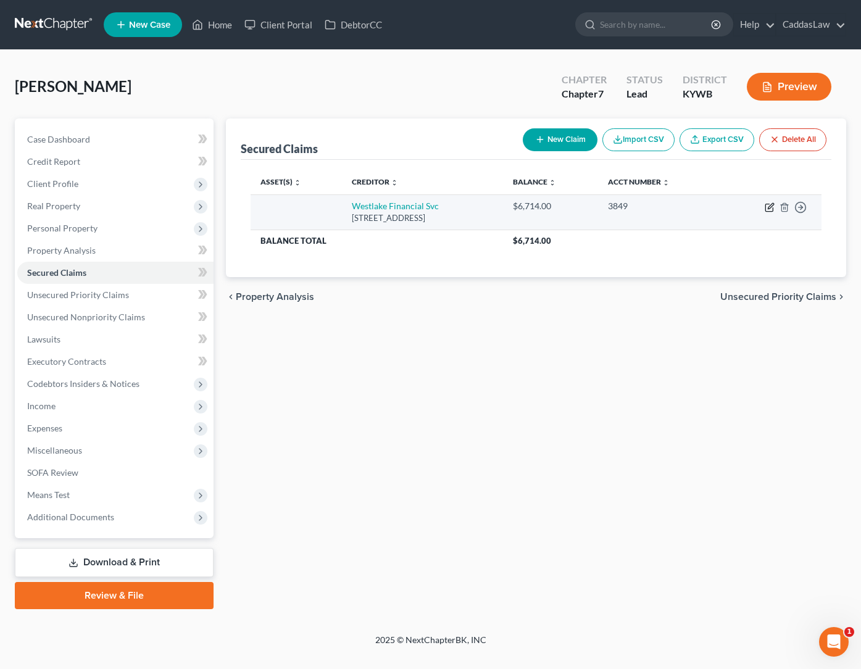
click at [769, 210] on icon "button" at bounding box center [770, 208] width 10 height 10
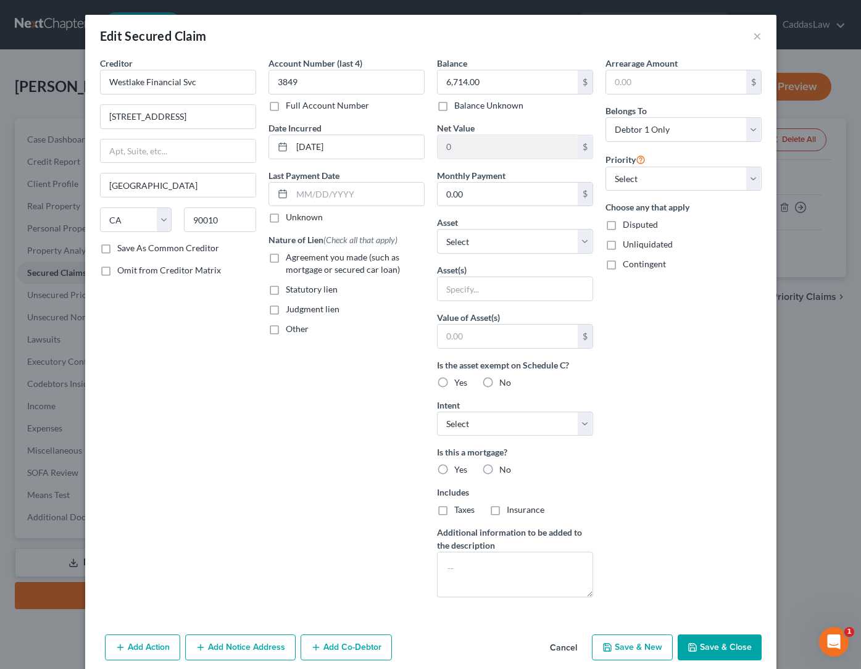
click at [500, 469] on label "No" at bounding box center [506, 470] width 12 height 12
click at [505, 469] on input "No" at bounding box center [509, 468] width 8 height 8
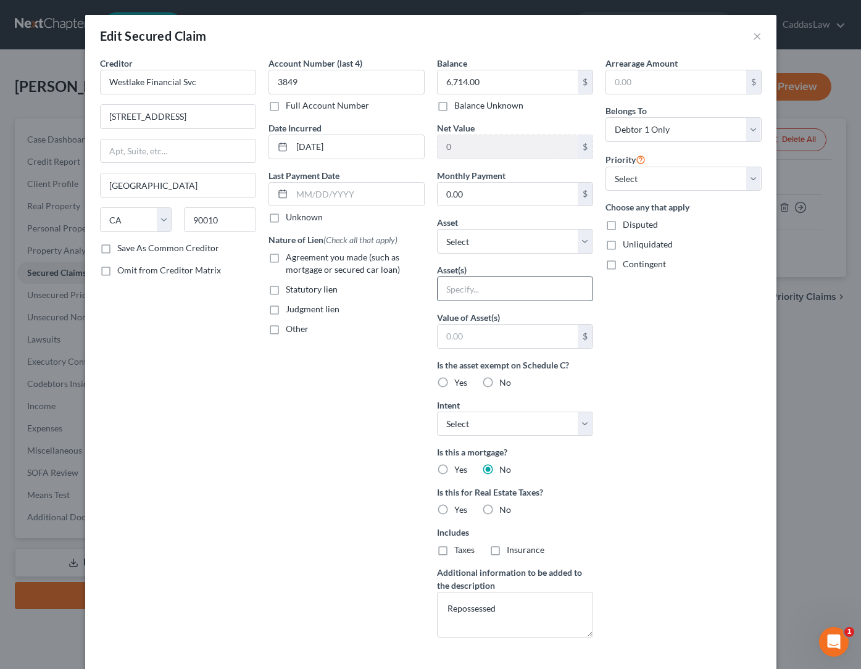
click at [473, 287] on input "text" at bounding box center [515, 288] width 155 height 23
click at [471, 337] on input "text" at bounding box center [508, 336] width 140 height 23
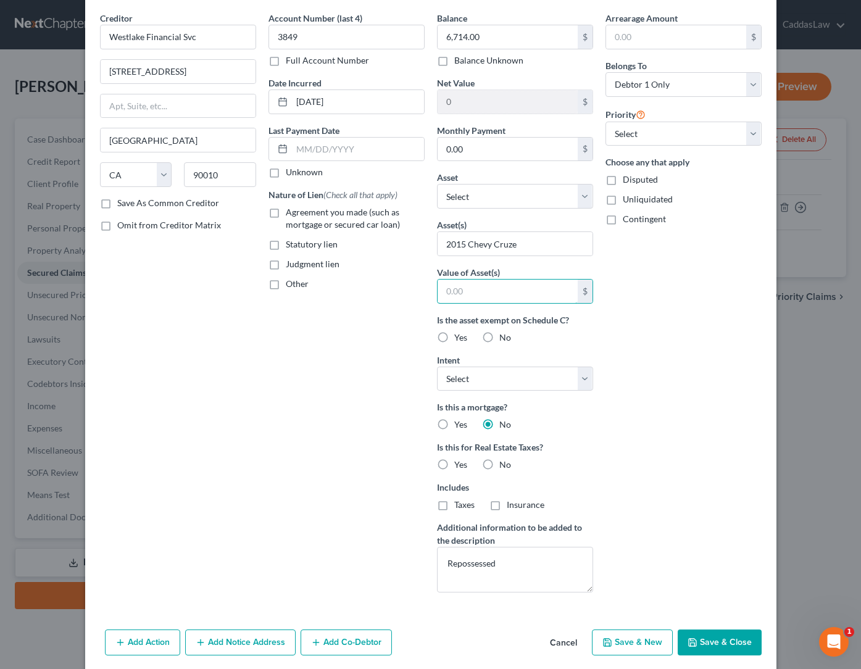
scroll to position [45, 0]
click at [446, 562] on textarea "Repossessed" at bounding box center [515, 570] width 156 height 46
click at [545, 553] on textarea "Already Repossessed" at bounding box center [515, 570] width 156 height 46
click at [531, 561] on textarea "Already Repossessed" at bounding box center [515, 570] width 156 height 46
click at [698, 634] on button "Save & Close" at bounding box center [720, 643] width 84 height 26
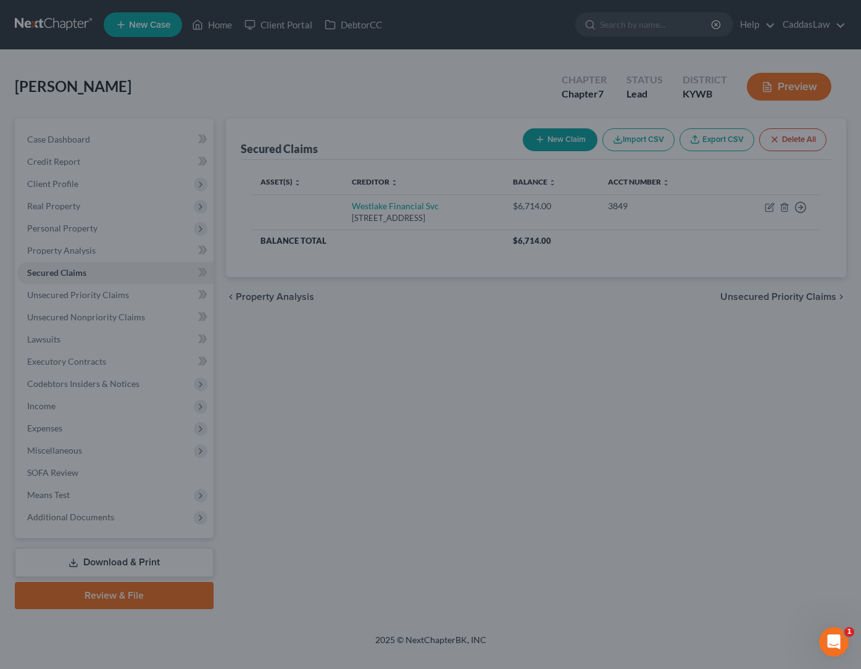
scroll to position [0, 0]
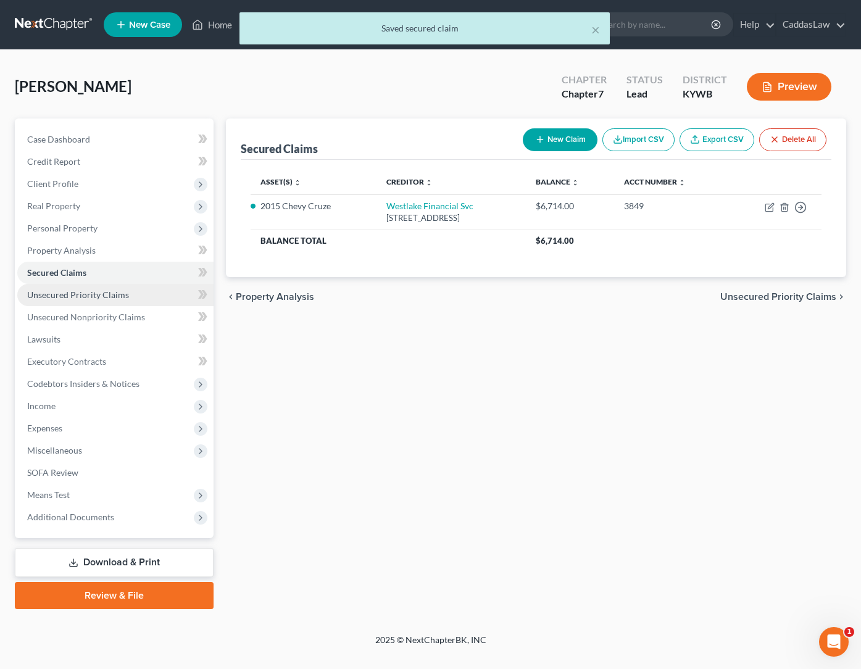
click at [103, 292] on span "Unsecured Priority Claims" at bounding box center [78, 295] width 102 height 10
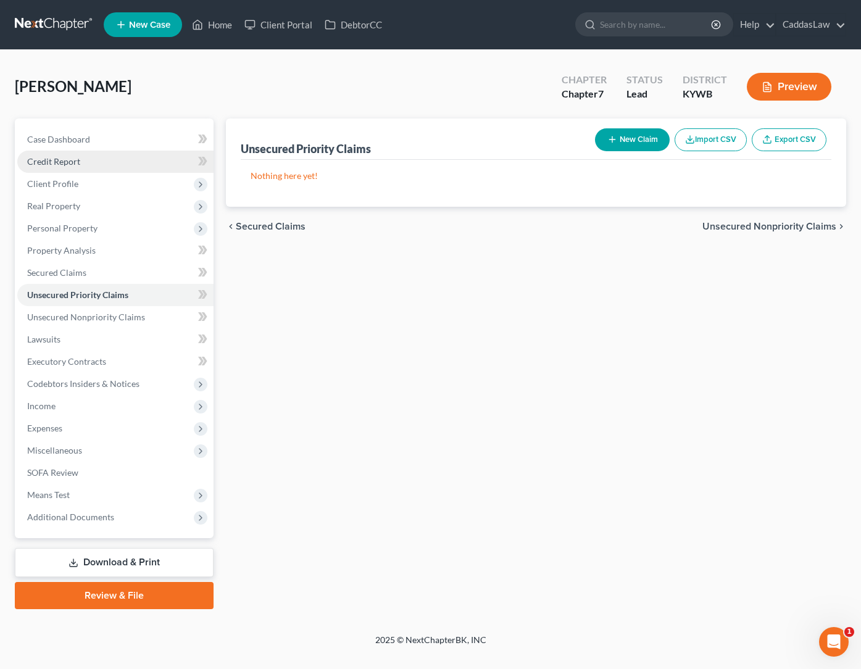
click at [82, 165] on link "Credit Report" at bounding box center [115, 162] width 196 height 22
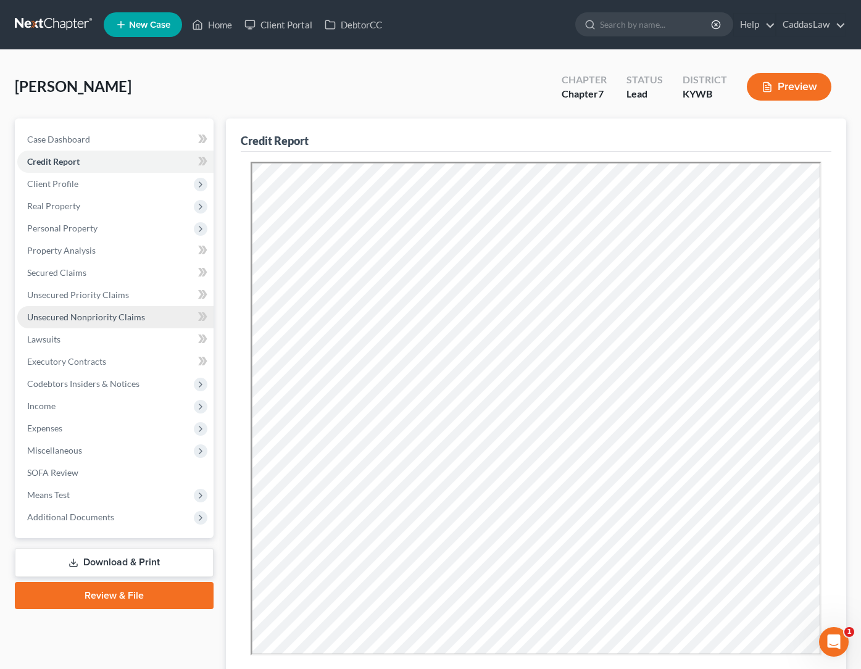
click at [71, 317] on span "Unsecured Nonpriority Claims" at bounding box center [86, 317] width 118 height 10
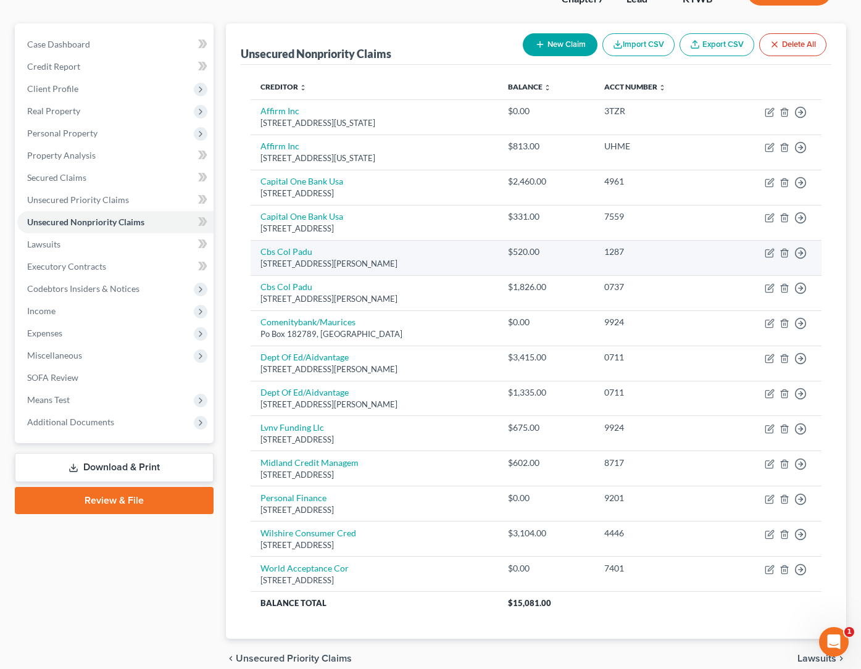
scroll to position [99, 0]
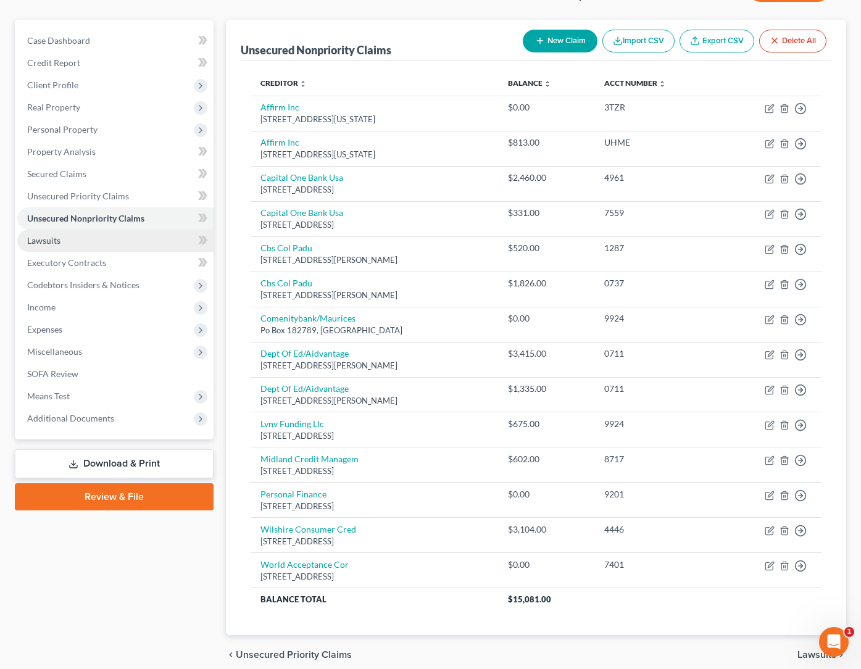
click at [70, 242] on link "Lawsuits" at bounding box center [115, 241] width 196 height 22
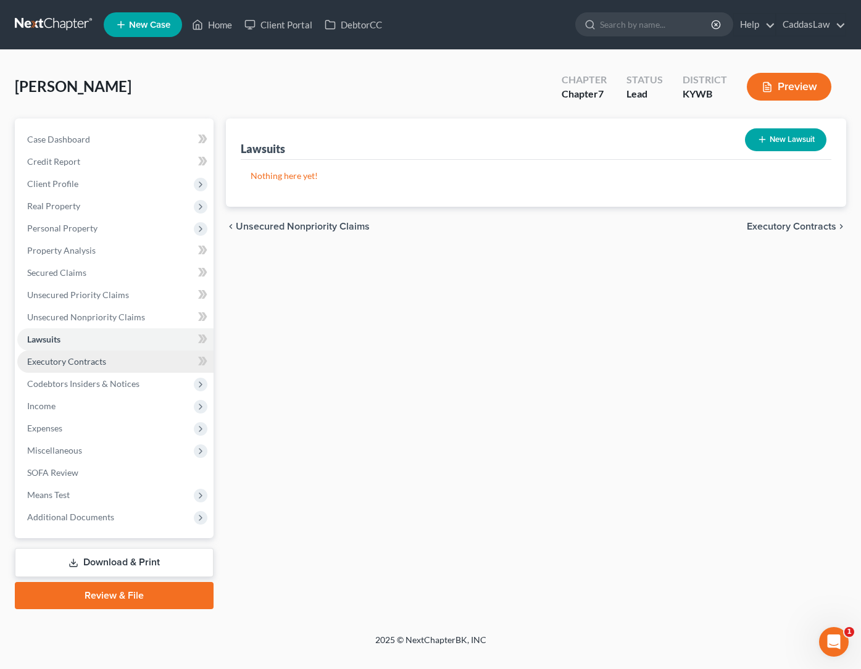
click at [65, 361] on span "Executory Contracts" at bounding box center [66, 361] width 79 height 10
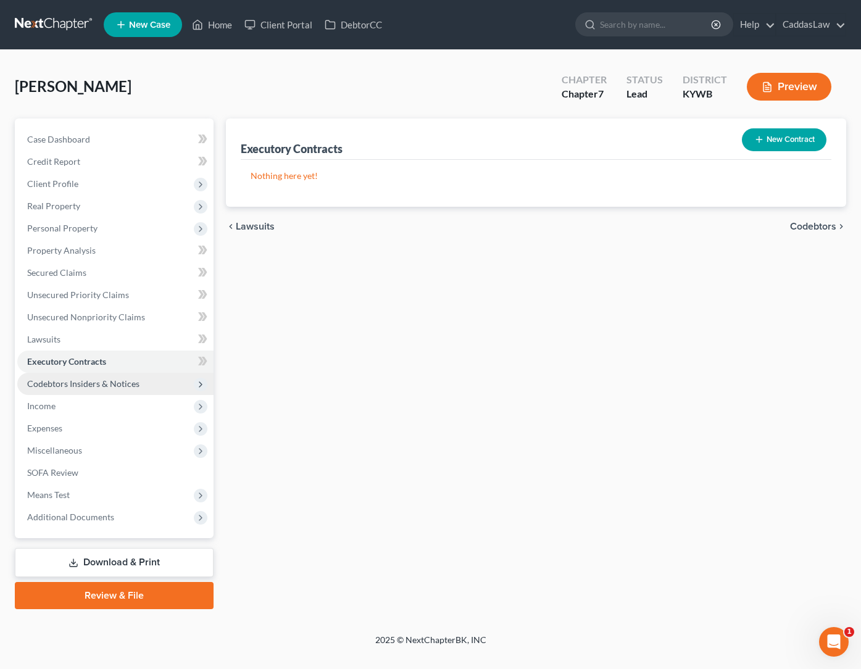
click at [62, 390] on span "Codebtors Insiders & Notices" at bounding box center [115, 384] width 196 height 22
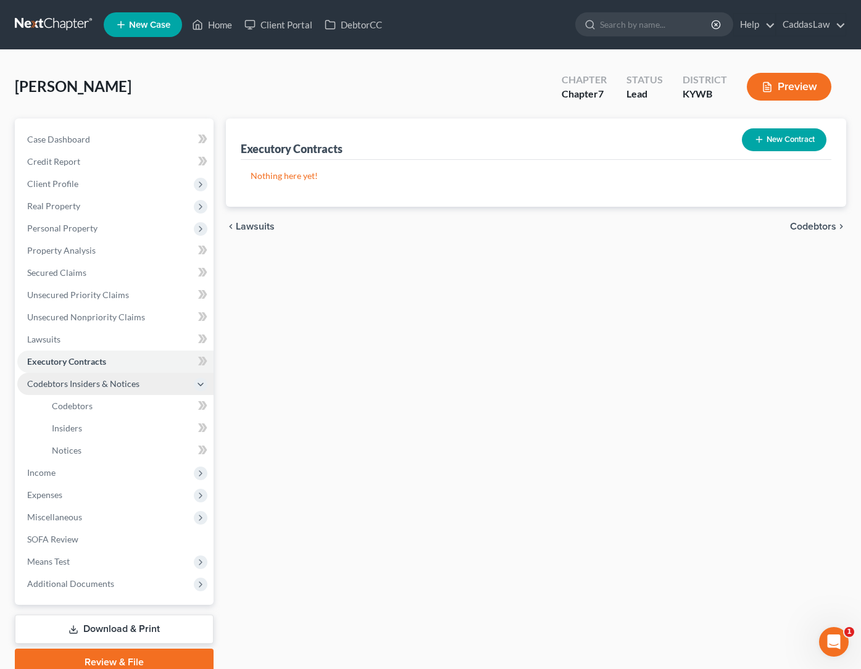
click at [72, 385] on span "Codebtors Insiders & Notices" at bounding box center [83, 384] width 112 height 10
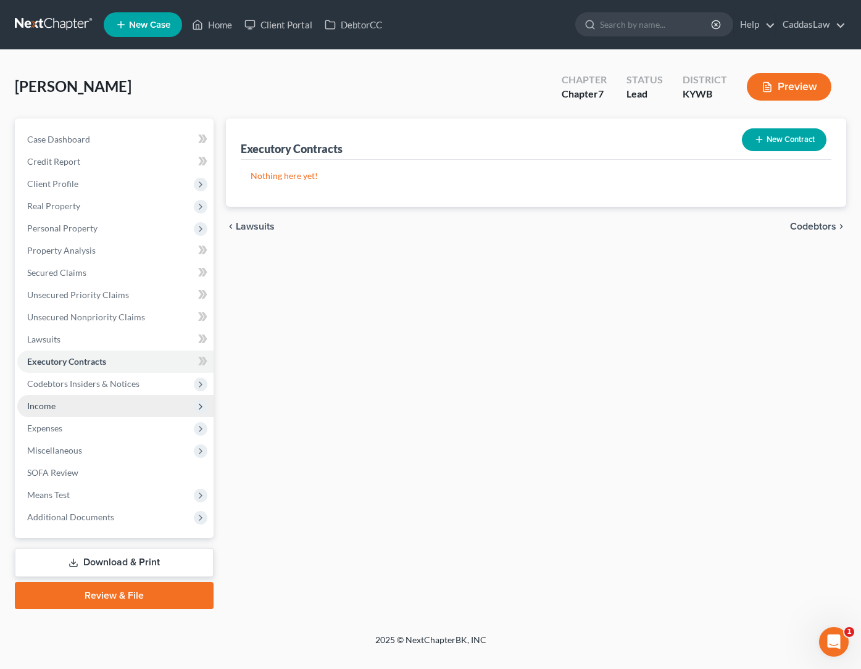
click at [46, 408] on span "Income" at bounding box center [41, 406] width 28 height 10
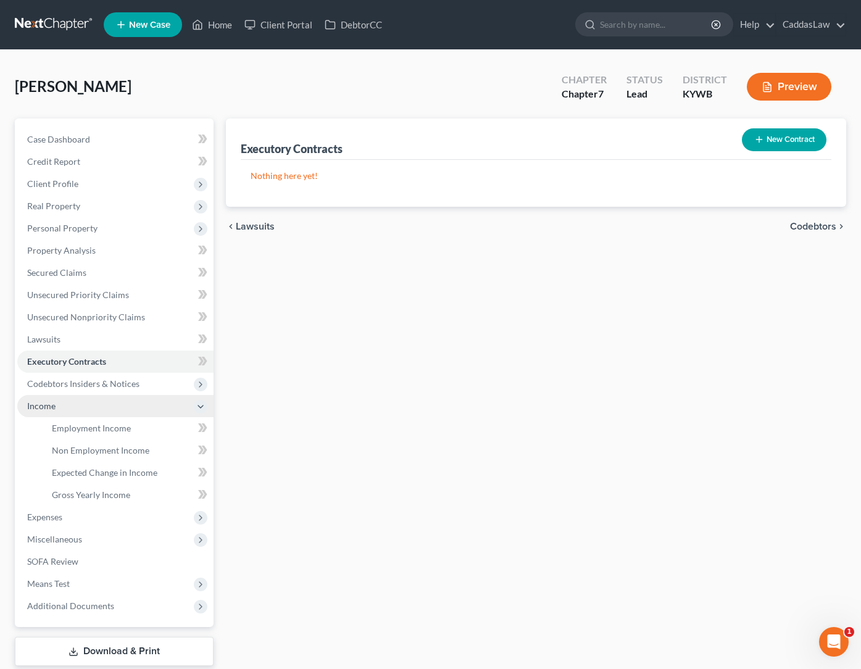
click at [47, 407] on span "Income" at bounding box center [41, 406] width 28 height 10
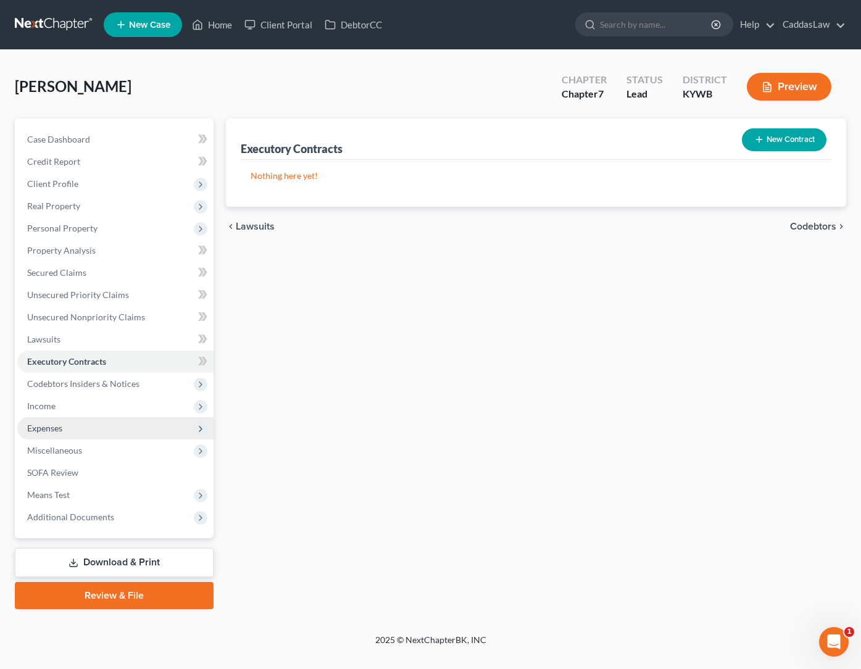
click at [42, 432] on span "Expenses" at bounding box center [44, 428] width 35 height 10
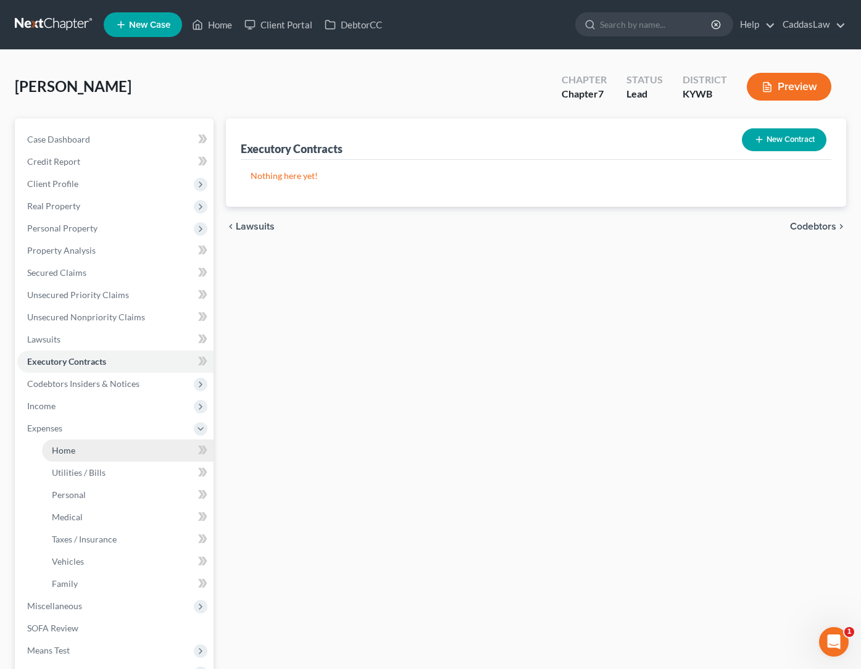
click at [57, 450] on span "Home" at bounding box center [63, 450] width 23 height 10
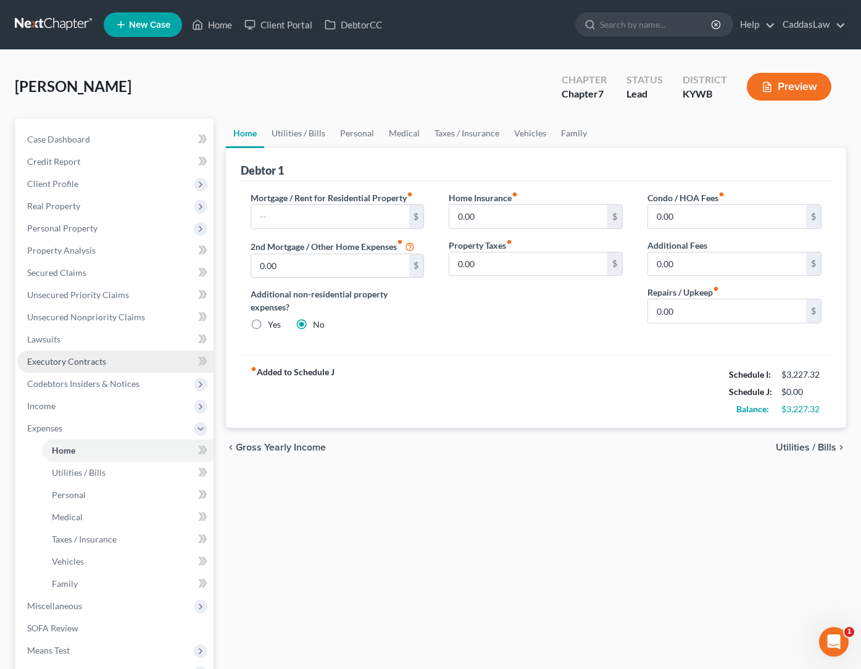
click at [62, 361] on span "Executory Contracts" at bounding box center [66, 361] width 79 height 10
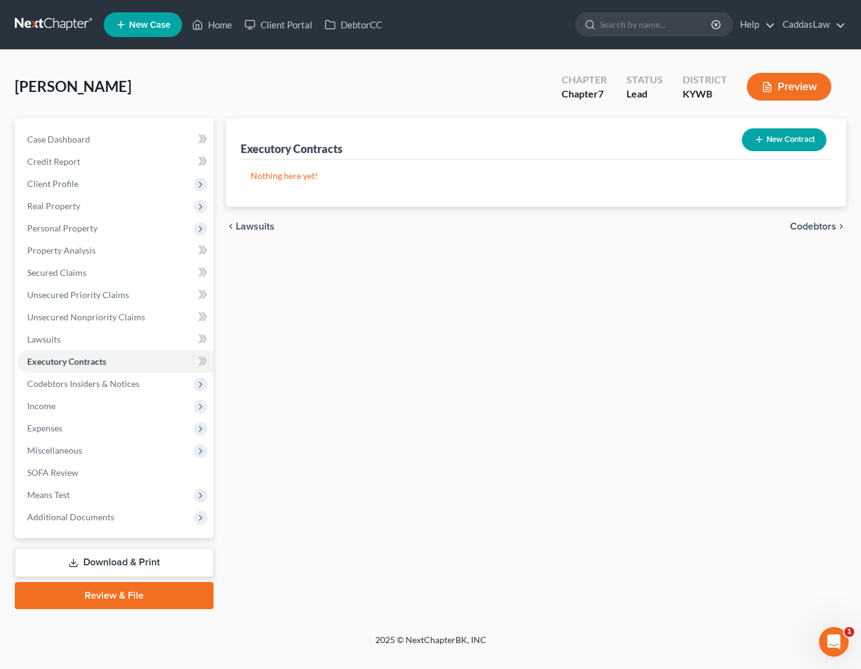
click at [781, 140] on button "New Contract" at bounding box center [784, 139] width 85 height 23
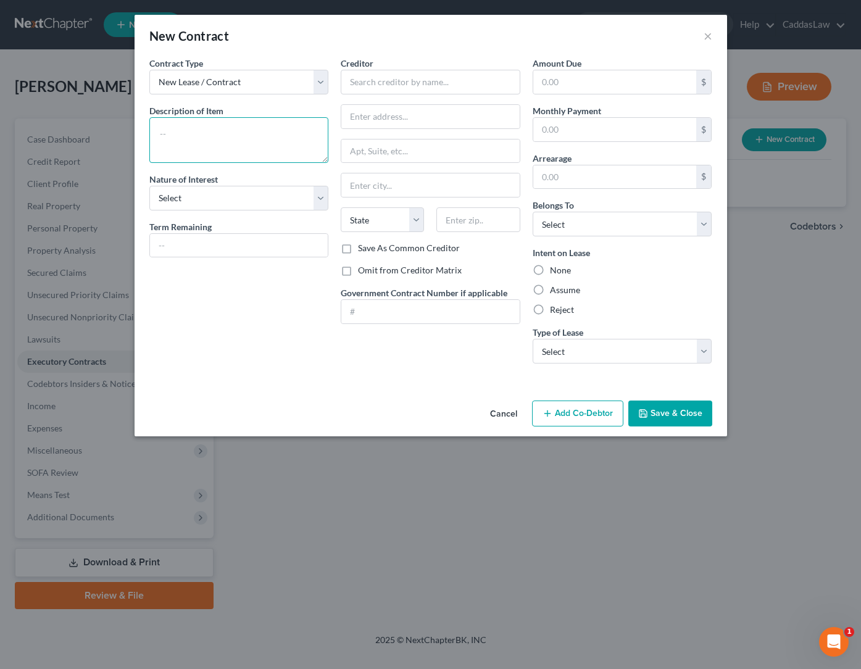
click at [222, 136] on textarea at bounding box center [239, 140] width 180 height 46
click at [380, 88] on input "text" at bounding box center [431, 82] width 180 height 25
click at [563, 135] on input "text" at bounding box center [616, 129] width 164 height 23
click at [550, 294] on label "Assume" at bounding box center [565, 290] width 30 height 12
click at [555, 292] on input "Assume" at bounding box center [559, 288] width 8 height 8
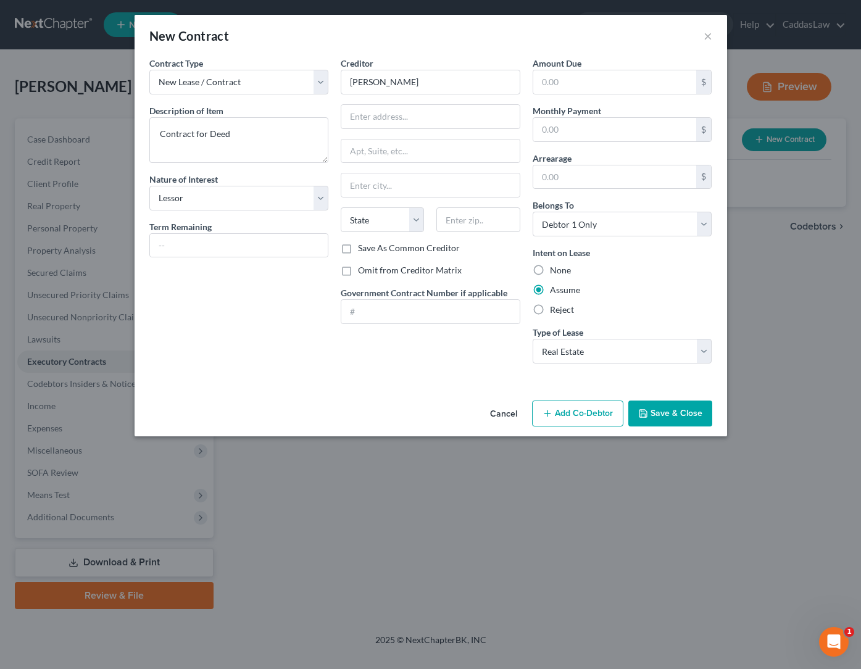
click at [684, 411] on button "Save & Close" at bounding box center [671, 414] width 84 height 26
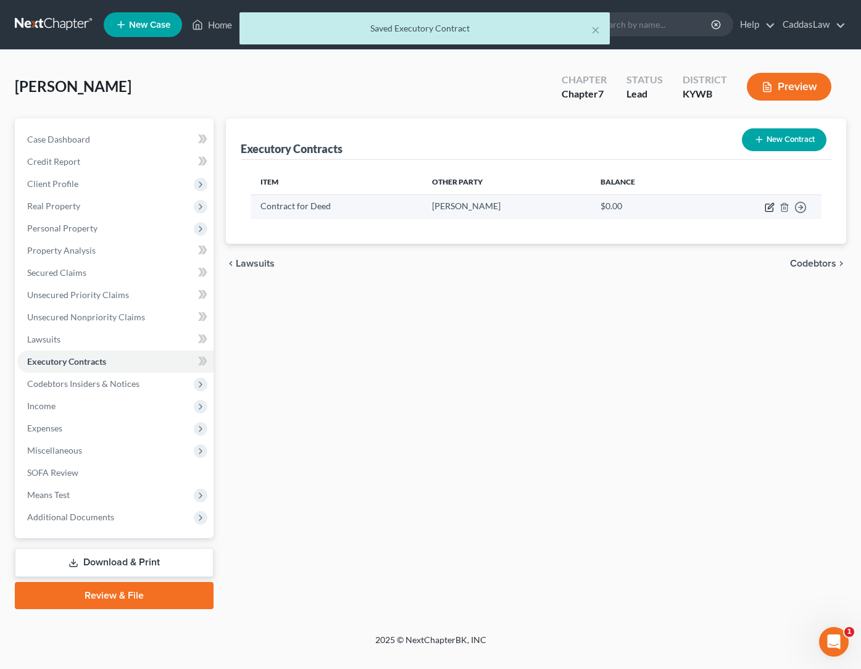
click at [766, 211] on icon "button" at bounding box center [769, 207] width 7 height 7
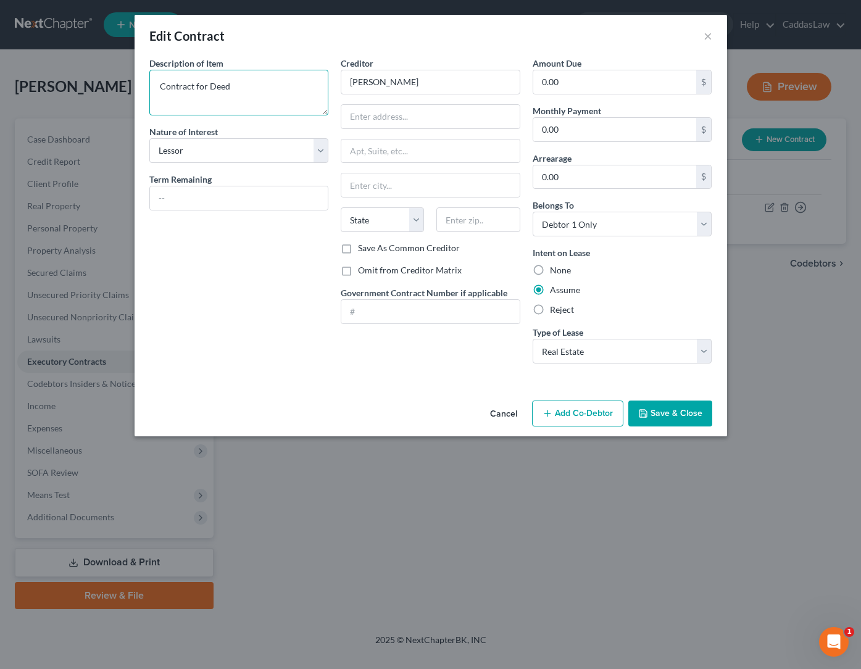
click at [280, 80] on textarea "Contract for Deed" at bounding box center [239, 93] width 180 height 46
click at [209, 193] on input "text" at bounding box center [239, 197] width 178 height 23
click at [656, 411] on button "Save & Close" at bounding box center [671, 414] width 84 height 26
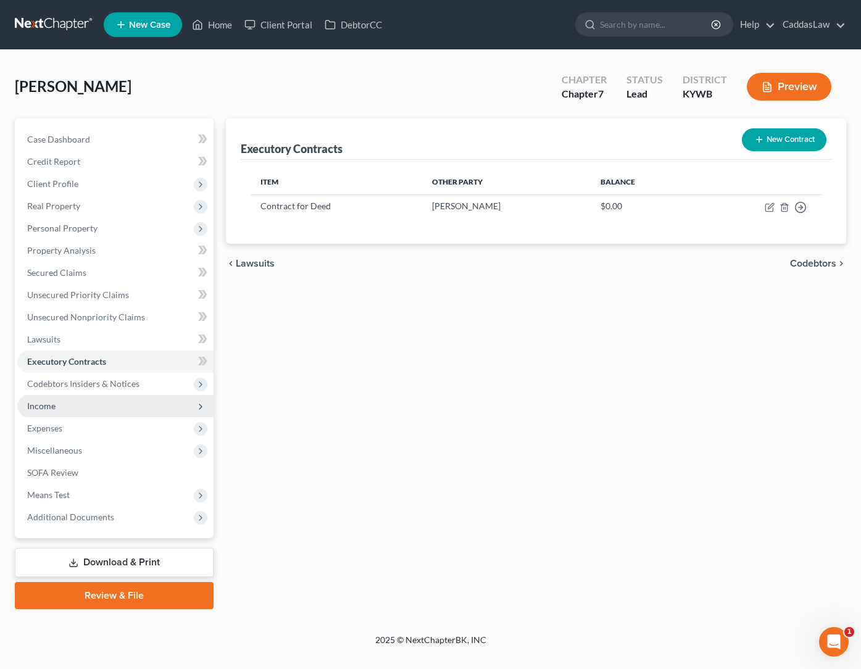
click at [46, 412] on span "Income" at bounding box center [115, 406] width 196 height 22
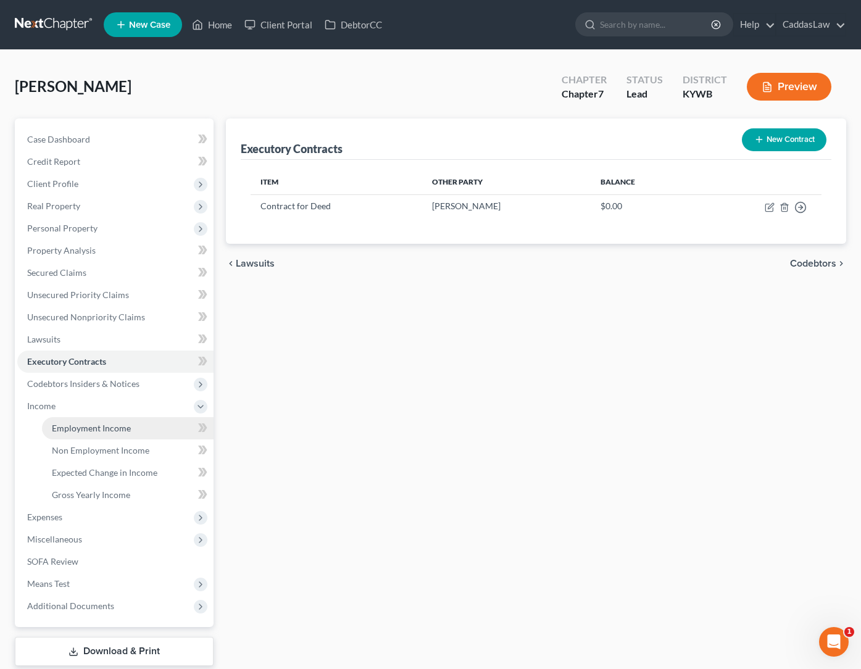
click at [70, 422] on link "Employment Income" at bounding box center [128, 428] width 172 height 22
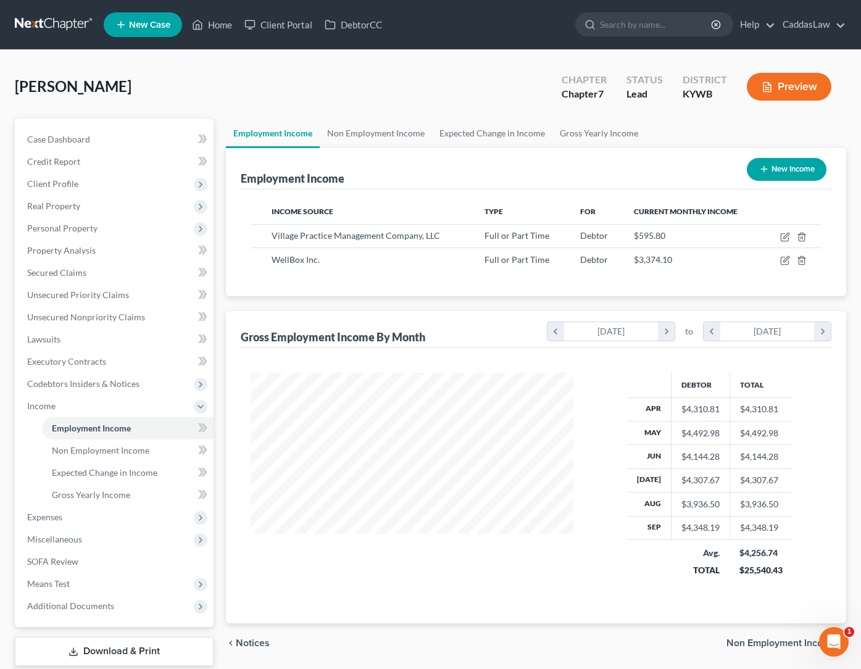
scroll to position [221, 348]
click at [786, 233] on icon "button" at bounding box center [786, 237] width 10 height 10
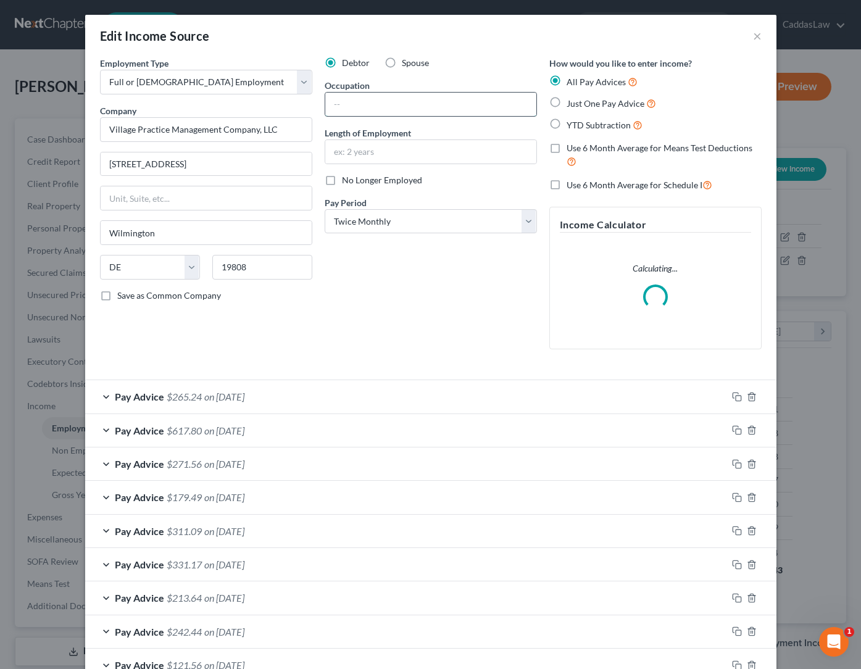
click at [392, 95] on input "text" at bounding box center [430, 104] width 211 height 23
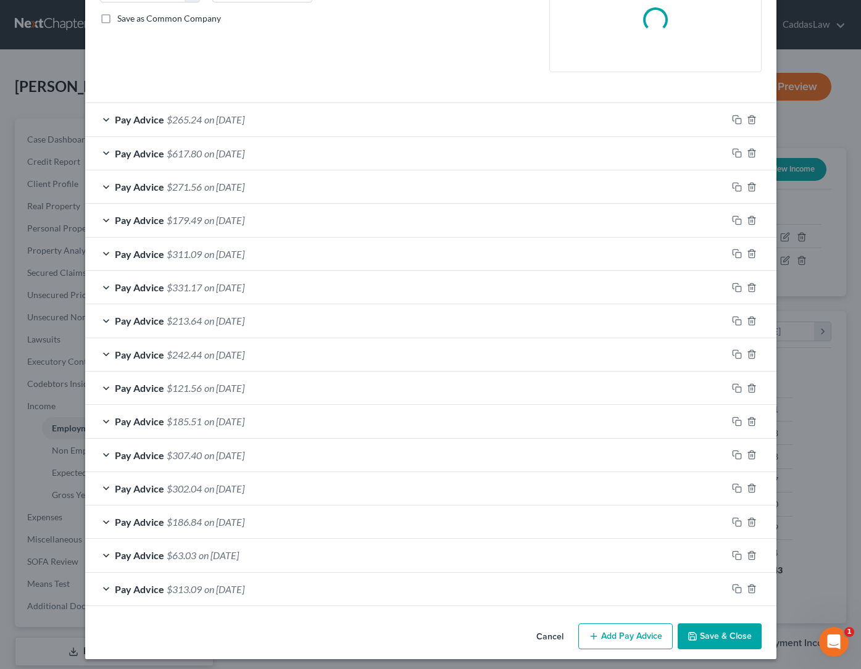
scroll to position [277, 0]
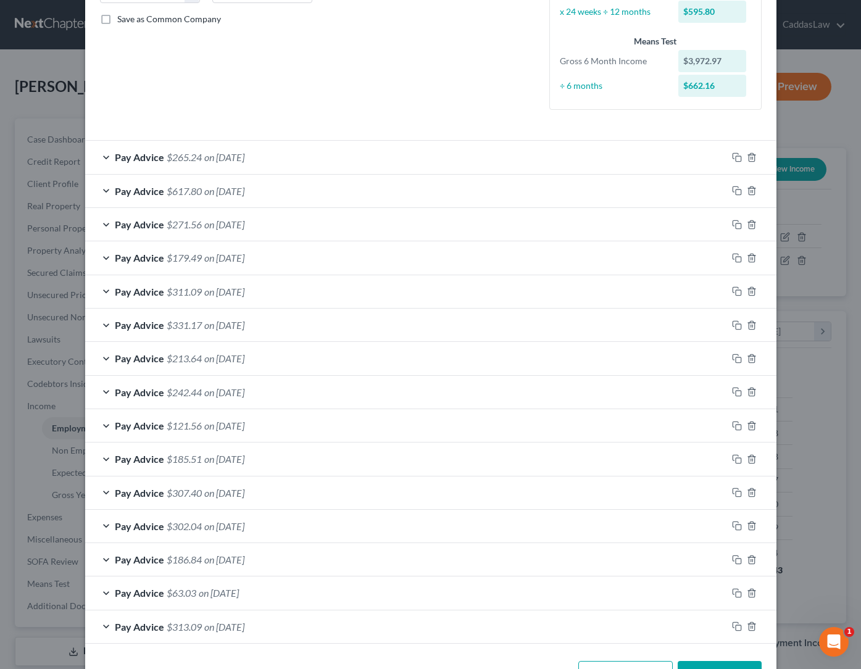
click at [707, 666] on button "Save & Close" at bounding box center [720, 674] width 84 height 26
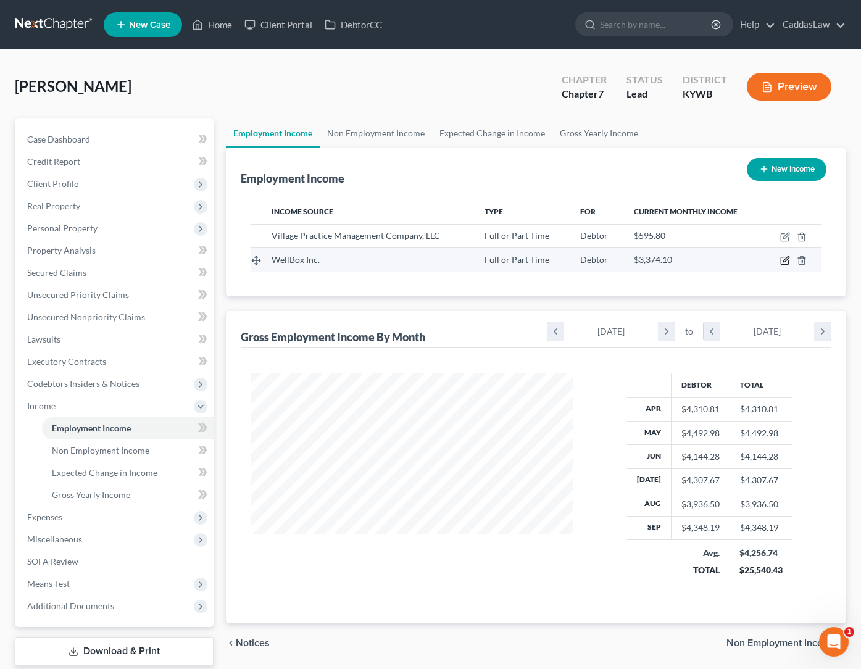
click at [786, 262] on icon "button" at bounding box center [787, 260] width 6 height 6
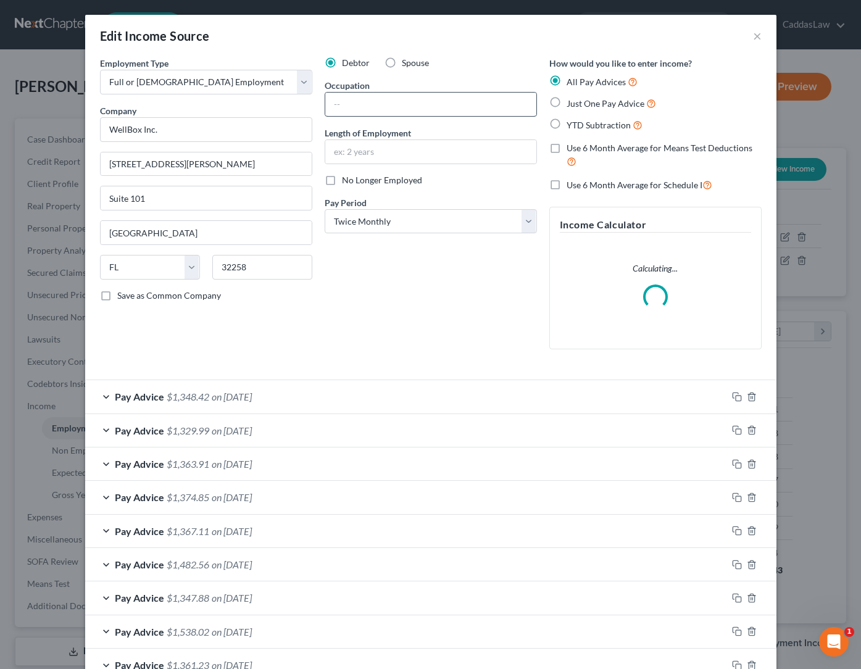
click at [445, 112] on input "text" at bounding box center [430, 104] width 211 height 23
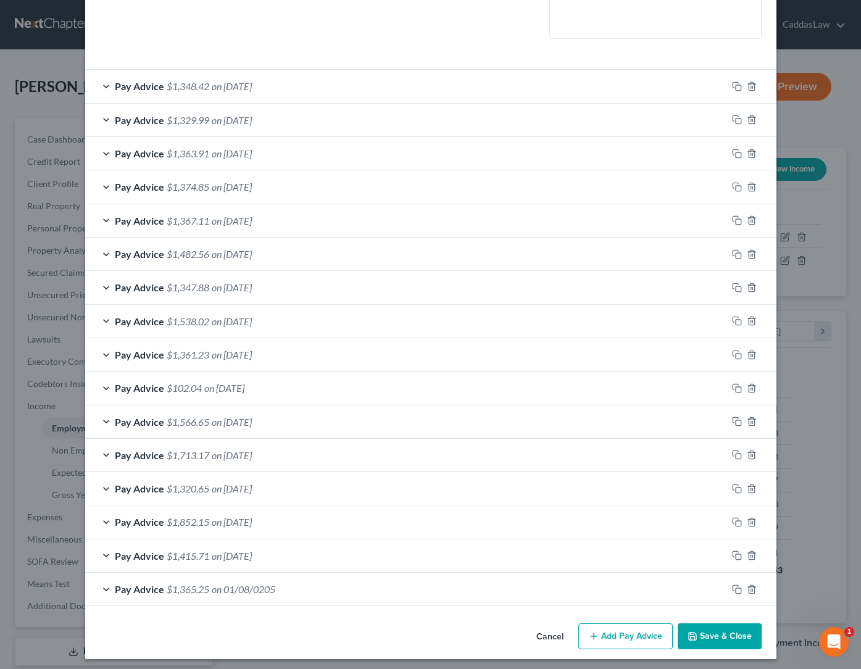
scroll to position [310, 0]
click at [715, 626] on button "Save & Close" at bounding box center [720, 637] width 84 height 26
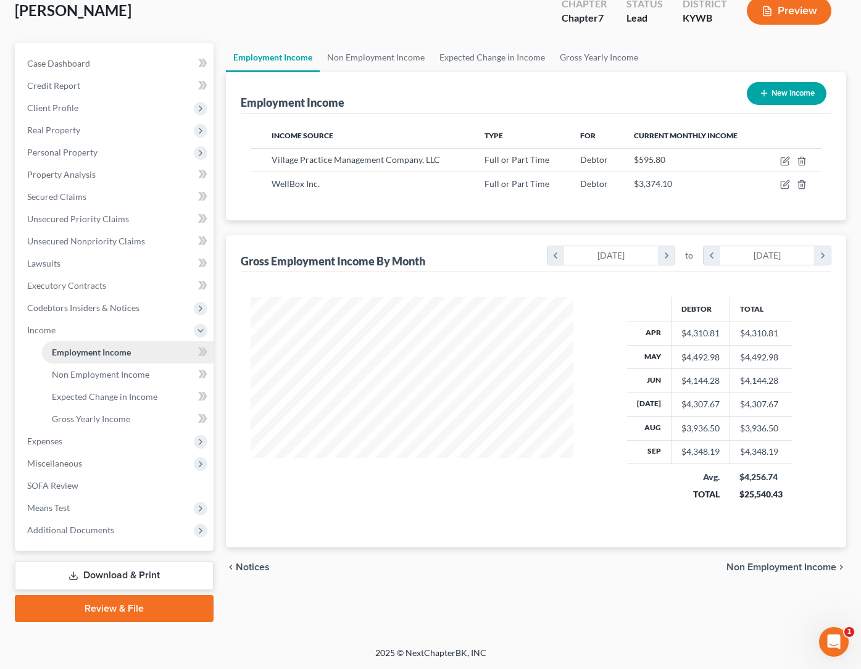
scroll to position [76, 0]
click at [163, 352] on link "Employment Income" at bounding box center [128, 352] width 172 height 22
click at [198, 332] on icon at bounding box center [201, 331] width 10 height 10
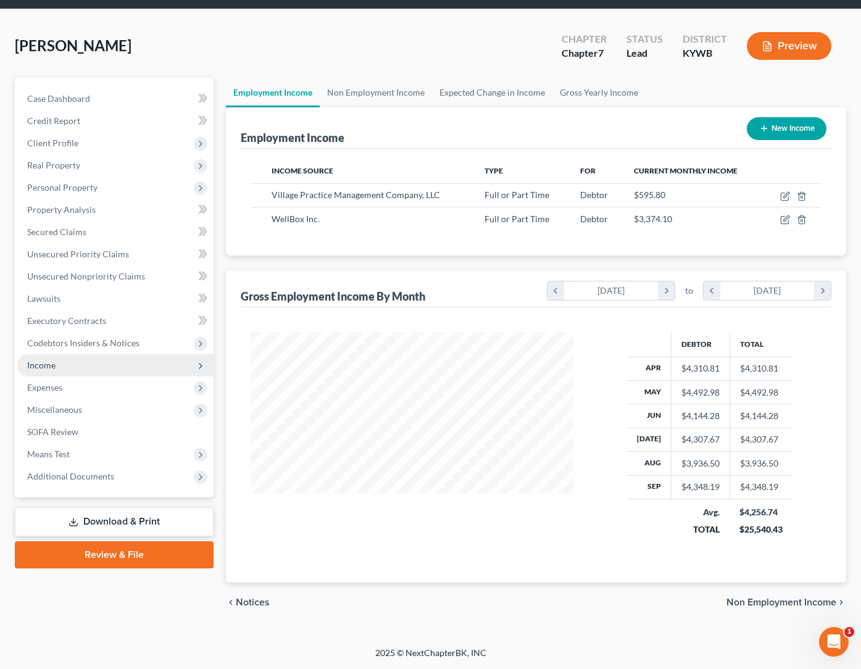
scroll to position [41, 0]
click at [40, 392] on span "Expenses" at bounding box center [44, 387] width 35 height 10
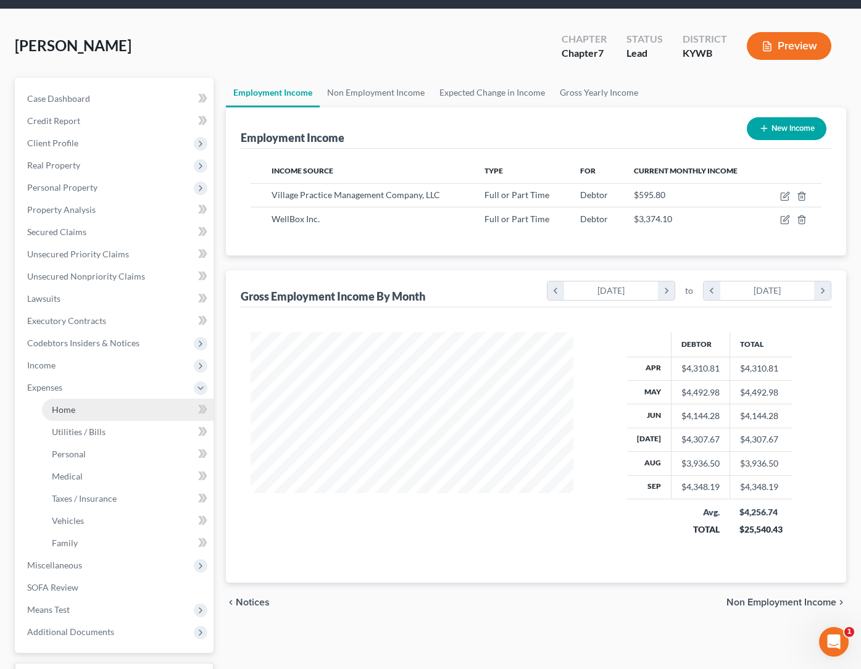
click at [70, 407] on span "Home" at bounding box center [63, 409] width 23 height 10
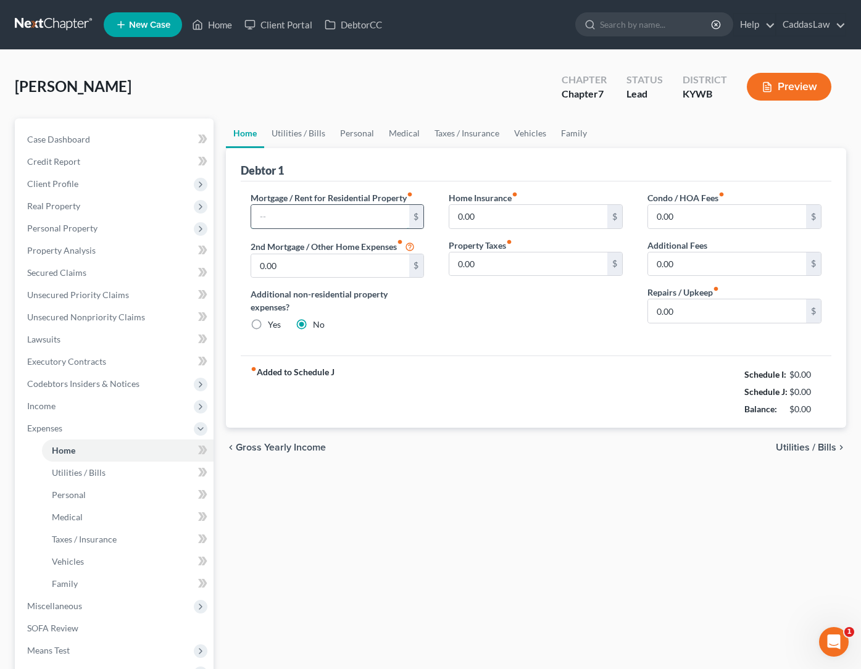
click at [339, 213] on input "text" at bounding box center [330, 216] width 158 height 23
click at [679, 316] on input "0.00" at bounding box center [727, 310] width 158 height 23
click at [321, 140] on link "Utilities / Bills" at bounding box center [298, 134] width 69 height 30
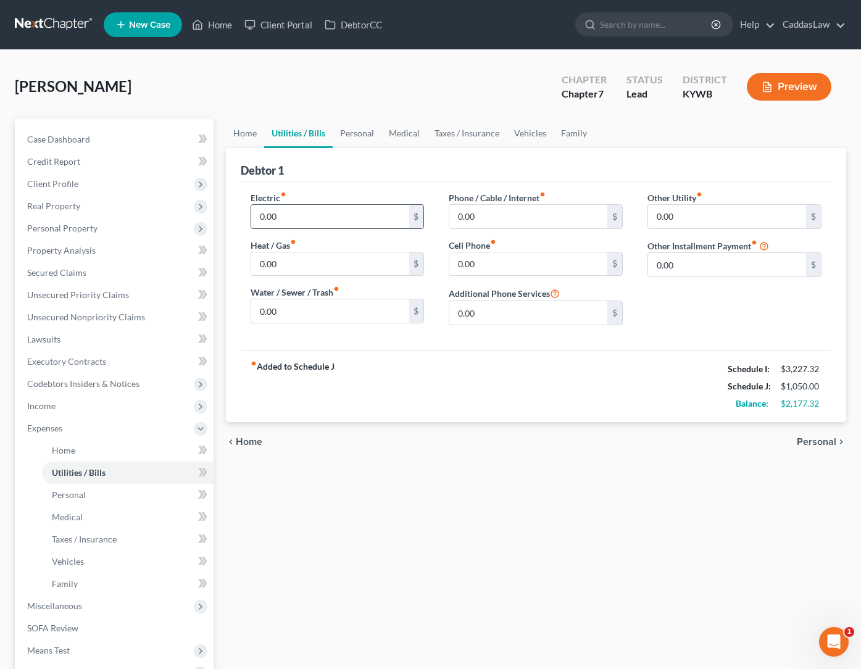
click at [292, 216] on input "0.00" at bounding box center [330, 216] width 158 height 23
click at [261, 312] on input "03.00" at bounding box center [330, 310] width 158 height 23
click at [498, 210] on input "0.00" at bounding box center [529, 216] width 158 height 23
click at [487, 216] on input "0.00" at bounding box center [529, 216] width 158 height 23
click at [372, 136] on link "Personal" at bounding box center [357, 134] width 49 height 30
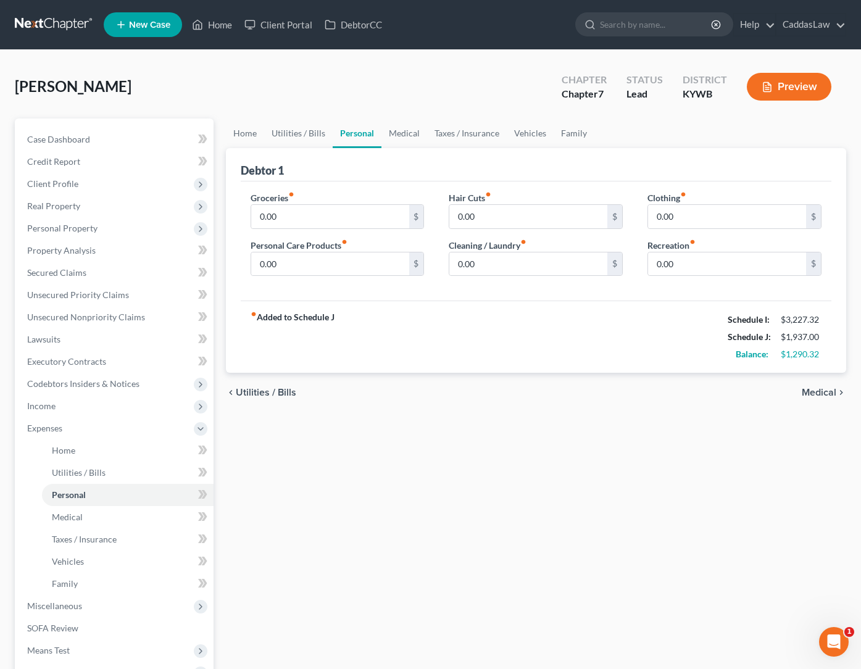
click at [305, 233] on div "Groceries fiber_manual_record 0.00 $ Personal Care Products fiber_manual_record…" at bounding box center [337, 238] width 199 height 95
click at [305, 217] on input "0.00" at bounding box center [330, 216] width 158 height 23
click at [694, 220] on input "0.00" at bounding box center [727, 216] width 158 height 23
drag, startPoint x: 682, startPoint y: 216, endPoint x: 585, endPoint y: 215, distance: 97.0
click at [587, 215] on div "Groceries fiber_manual_record 400.00 $ Personal Care Products fiber_manual_reco…" at bounding box center [536, 238] width 596 height 95
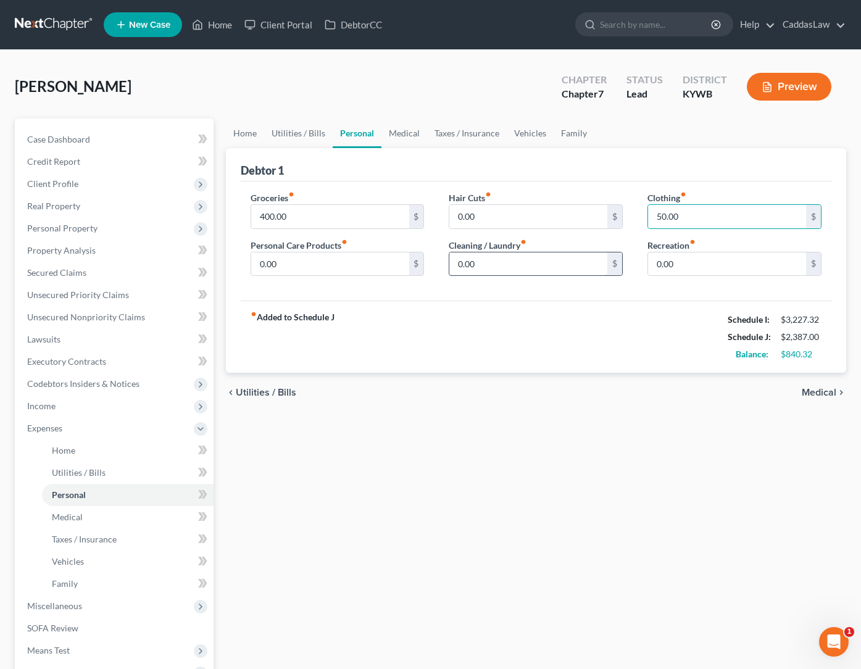
click at [526, 267] on input "0.00" at bounding box center [529, 264] width 158 height 23
click at [420, 135] on link "Medical" at bounding box center [405, 134] width 46 height 30
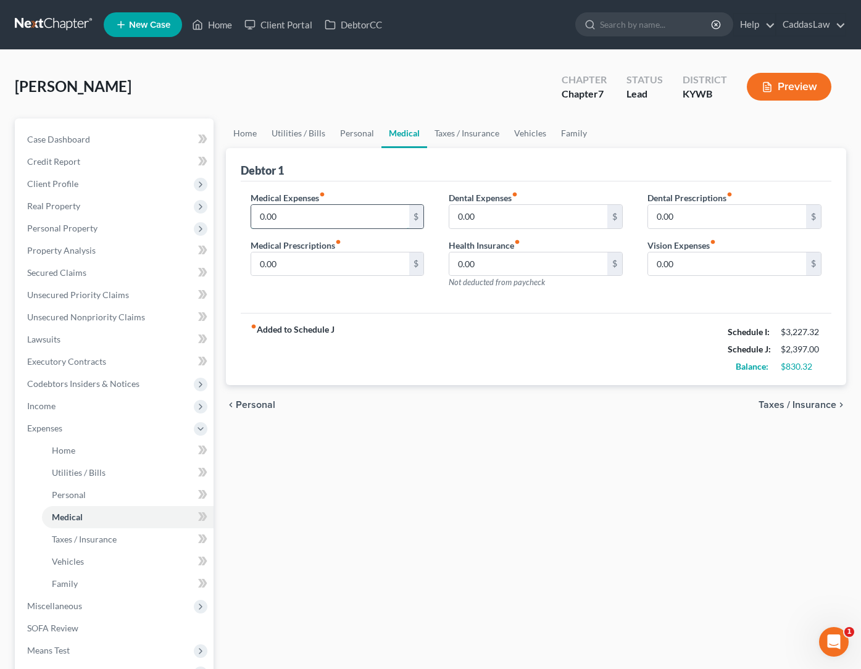
click at [331, 217] on input "0.00" at bounding box center [330, 216] width 158 height 23
click at [435, 130] on link "Taxes / Insurance" at bounding box center [467, 134] width 80 height 30
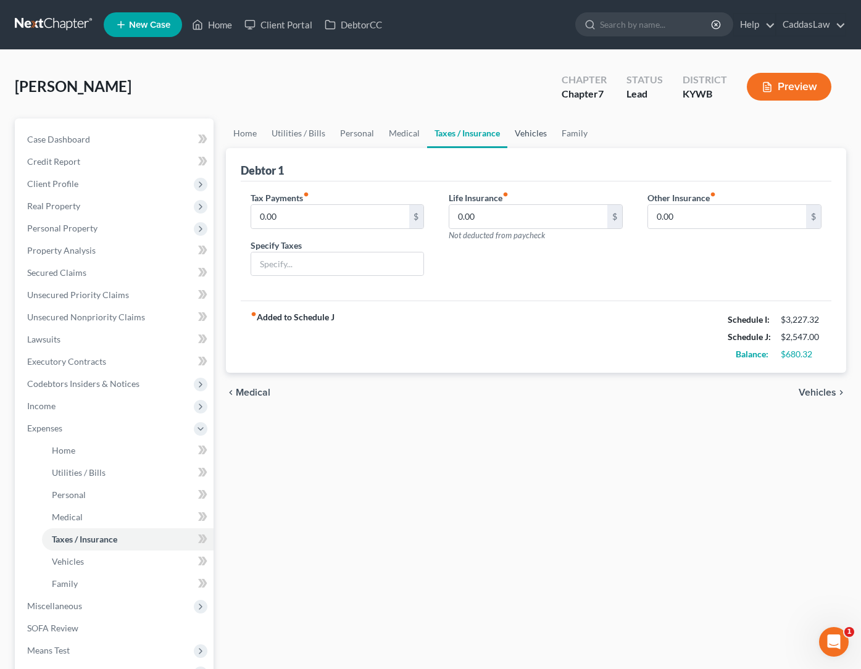
click at [534, 127] on link "Vehicles" at bounding box center [531, 134] width 47 height 30
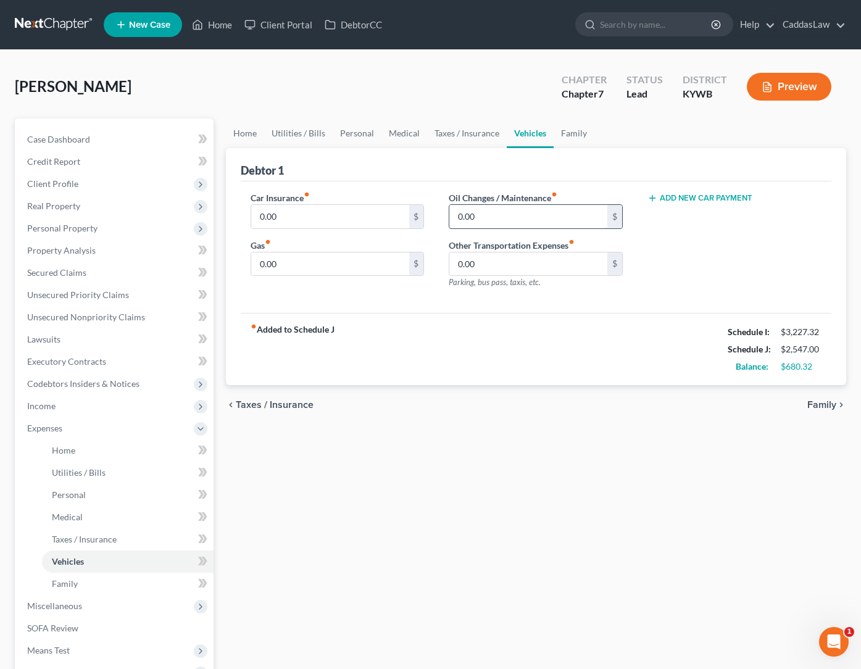
click at [492, 216] on input "0.00" at bounding box center [529, 216] width 158 height 23
click at [298, 261] on input "0.00" at bounding box center [330, 264] width 158 height 23
click at [464, 140] on link "Taxes / Insurance" at bounding box center [467, 134] width 80 height 30
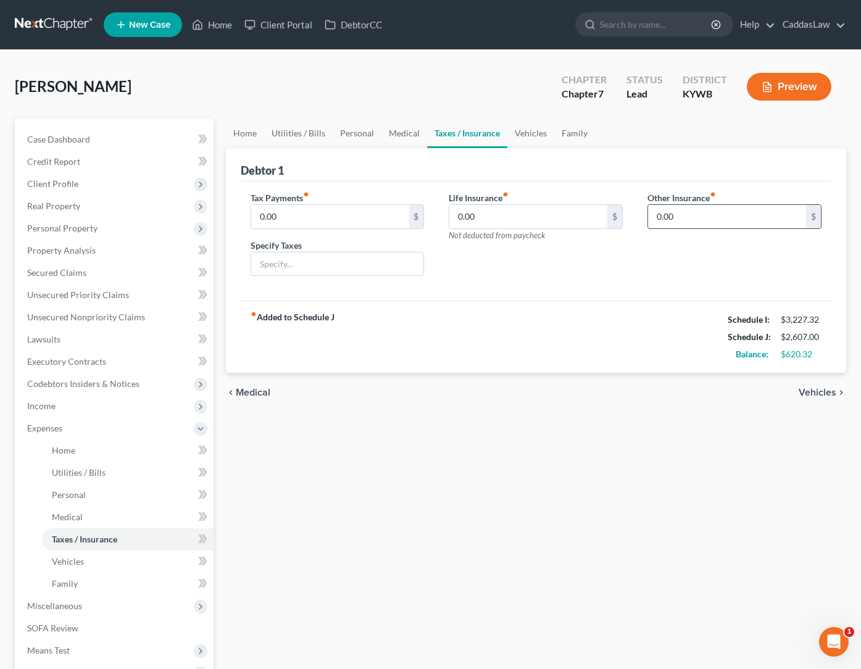
click at [691, 221] on input "0.00" at bounding box center [727, 216] width 158 height 23
click at [348, 259] on input "text" at bounding box center [337, 264] width 173 height 23
click at [534, 135] on link "Vehicles" at bounding box center [531, 134] width 47 height 30
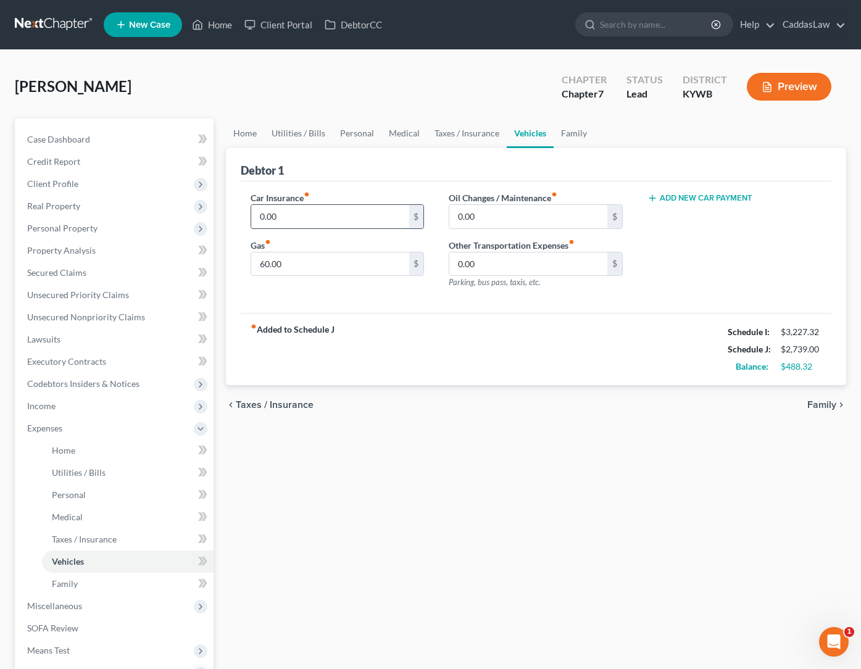
click at [337, 226] on input "0.00" at bounding box center [330, 216] width 158 height 23
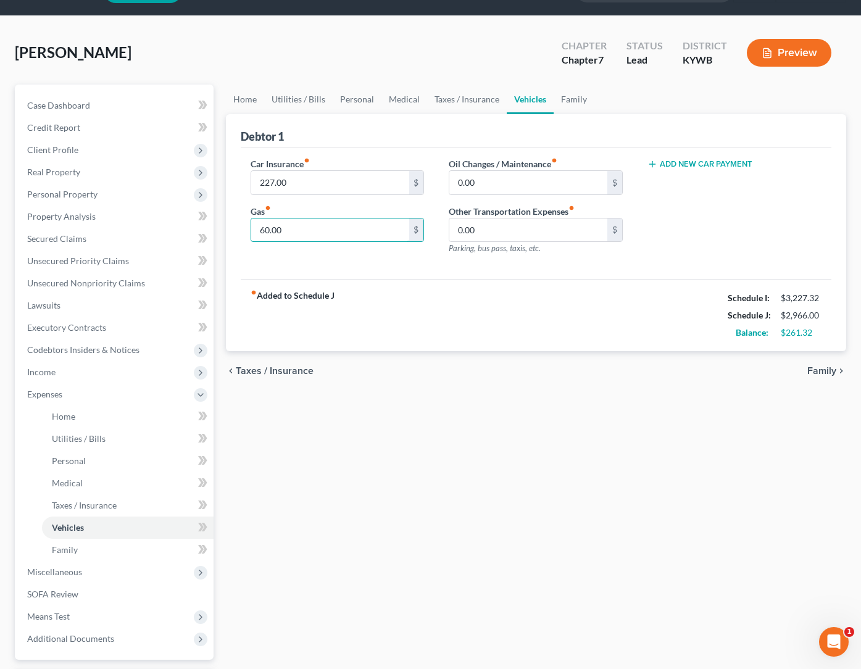
scroll to position [35, 0]
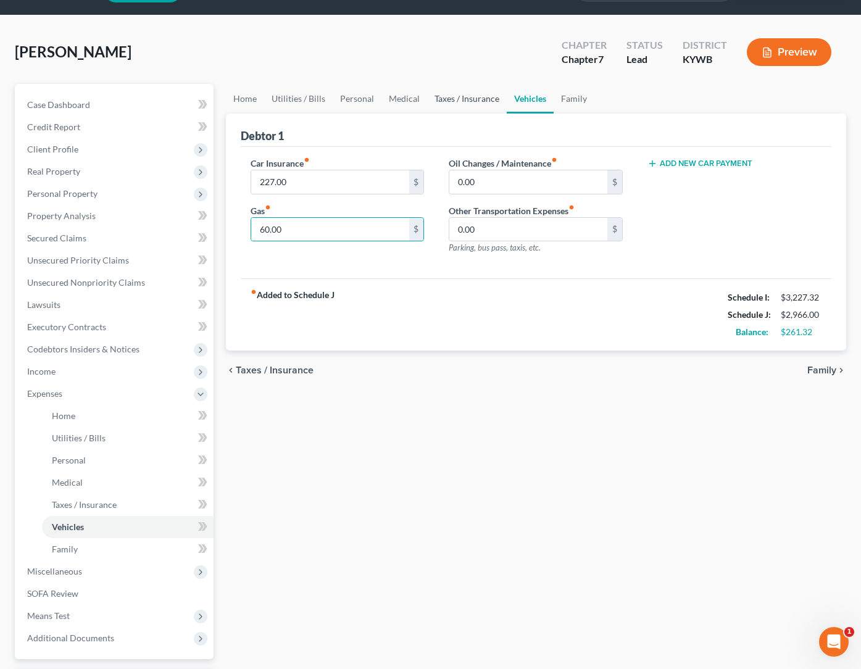
click at [462, 103] on link "Taxes / Insurance" at bounding box center [467, 99] width 80 height 30
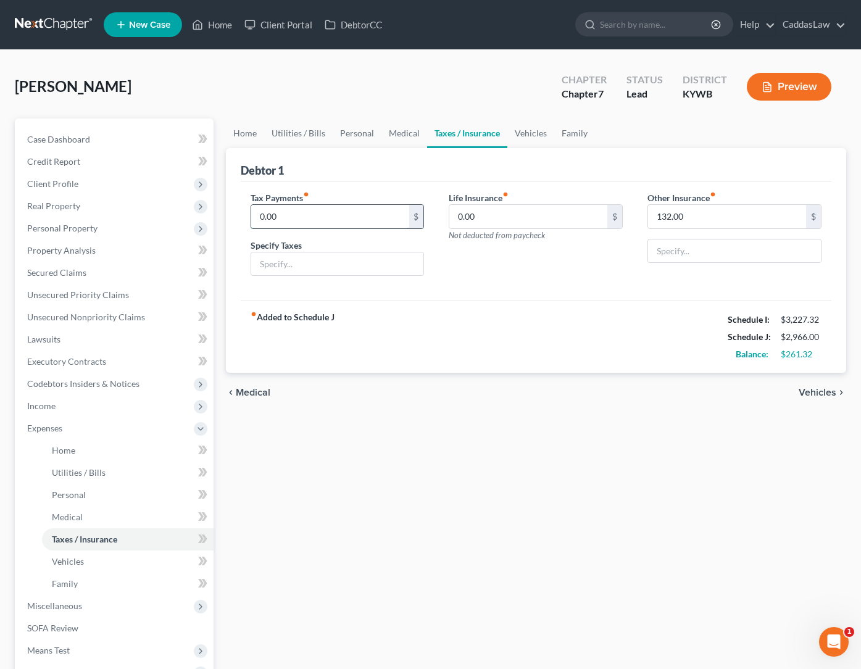
click at [313, 224] on input "0.00" at bounding box center [330, 216] width 158 height 23
click at [569, 140] on link "Family" at bounding box center [575, 134] width 41 height 30
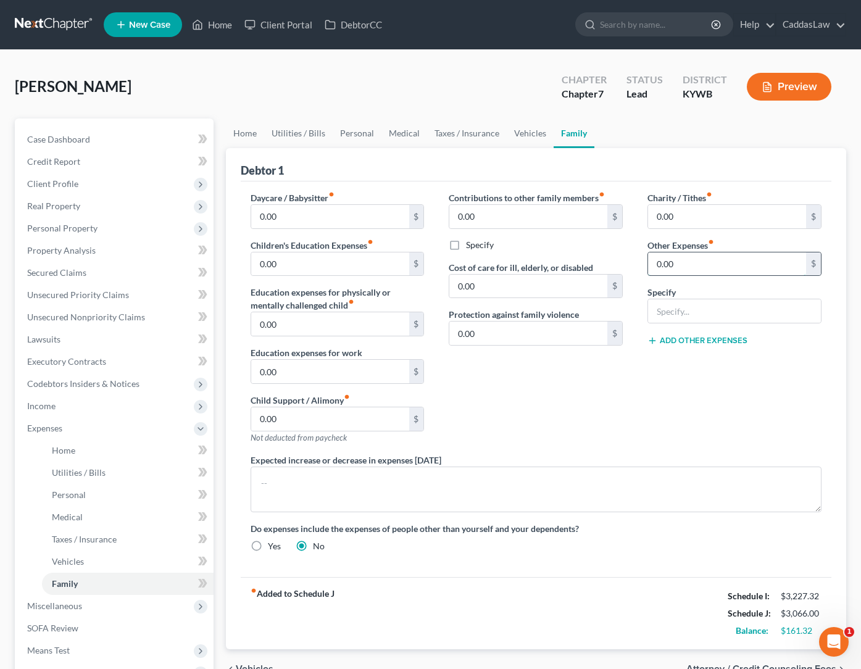
click at [676, 272] on input "0.00" at bounding box center [727, 264] width 158 height 23
click at [603, 377] on div "Contributions to other family members fiber_manual_record 0.00 $ Specify Cost o…" at bounding box center [536, 322] width 199 height 262
click at [346, 138] on link "Personal" at bounding box center [357, 134] width 49 height 30
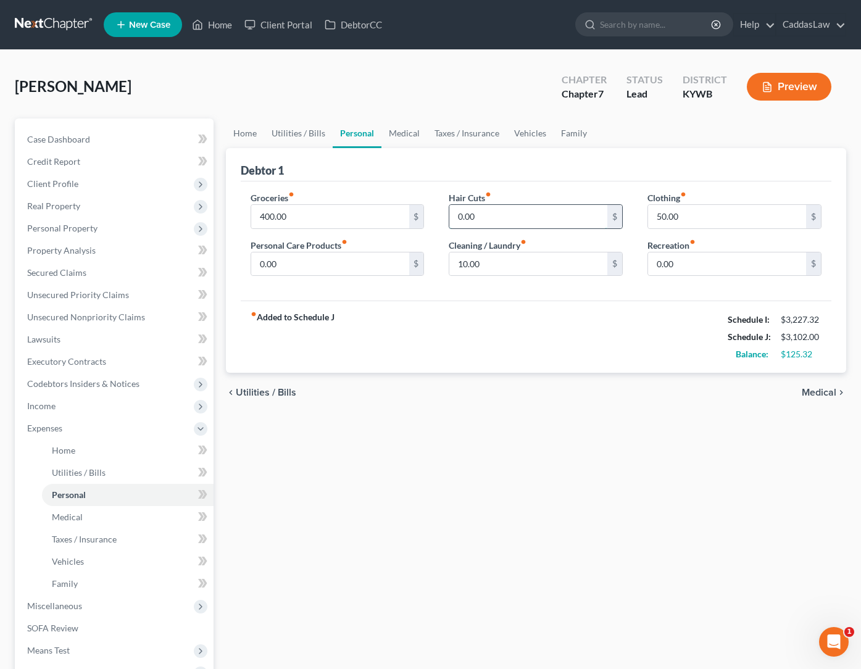
click at [488, 211] on input "0.00" at bounding box center [529, 216] width 158 height 23
click at [565, 141] on link "Family" at bounding box center [574, 134] width 41 height 30
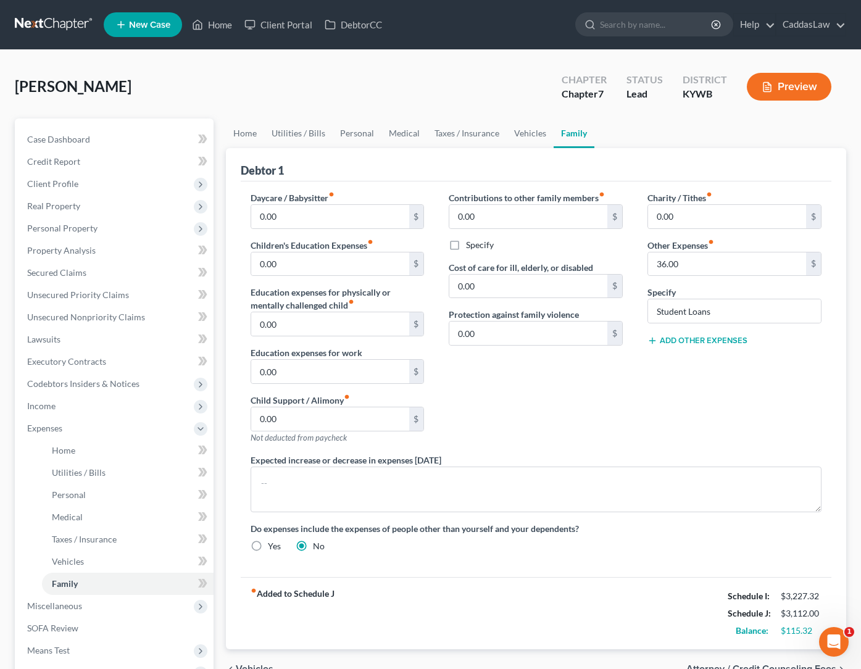
click at [692, 338] on button "Add Other Expenses" at bounding box center [698, 341] width 100 height 10
drag, startPoint x: 683, startPoint y: 361, endPoint x: 570, endPoint y: 361, distance: 113.0
click at [570, 361] on div "Daycare / Babysitter fiber_manual_record 0.00 $ Children's Education Expenses f…" at bounding box center [536, 376] width 596 height 371
click at [505, 361] on div "Contributions to other family members fiber_manual_record 0.00 $ Specify Cost o…" at bounding box center [536, 322] width 199 height 262
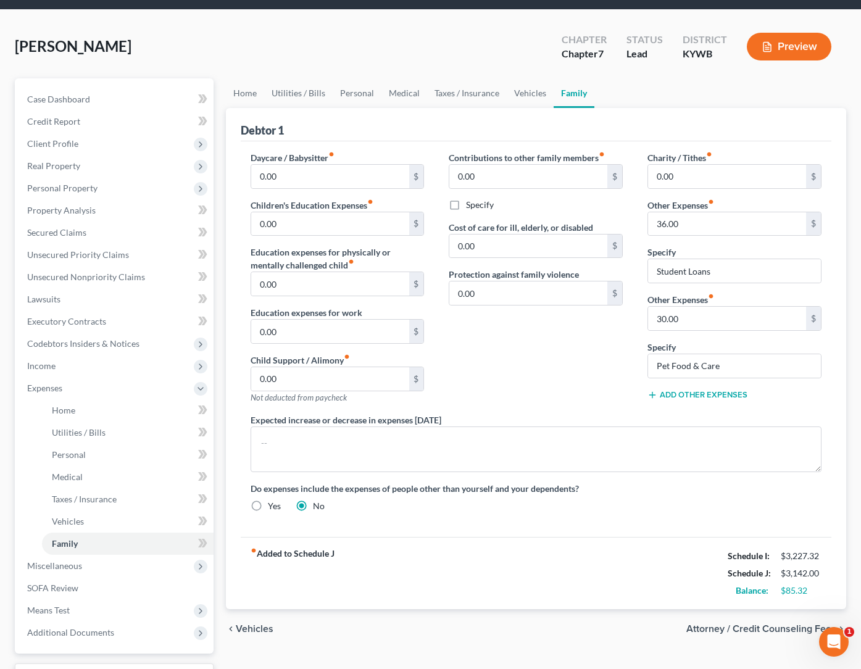
scroll to position [48, 0]
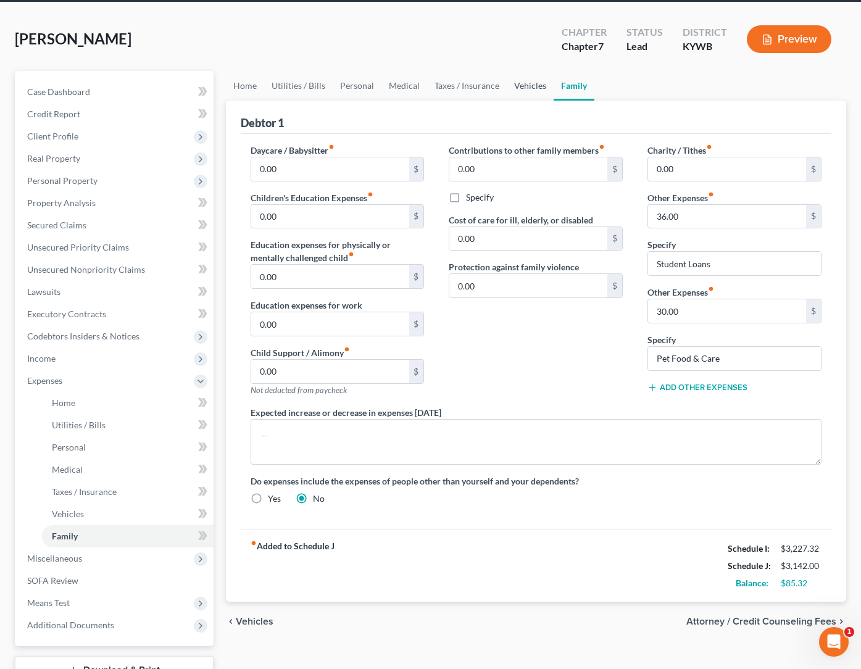
click at [518, 85] on link "Vehicles" at bounding box center [530, 86] width 47 height 30
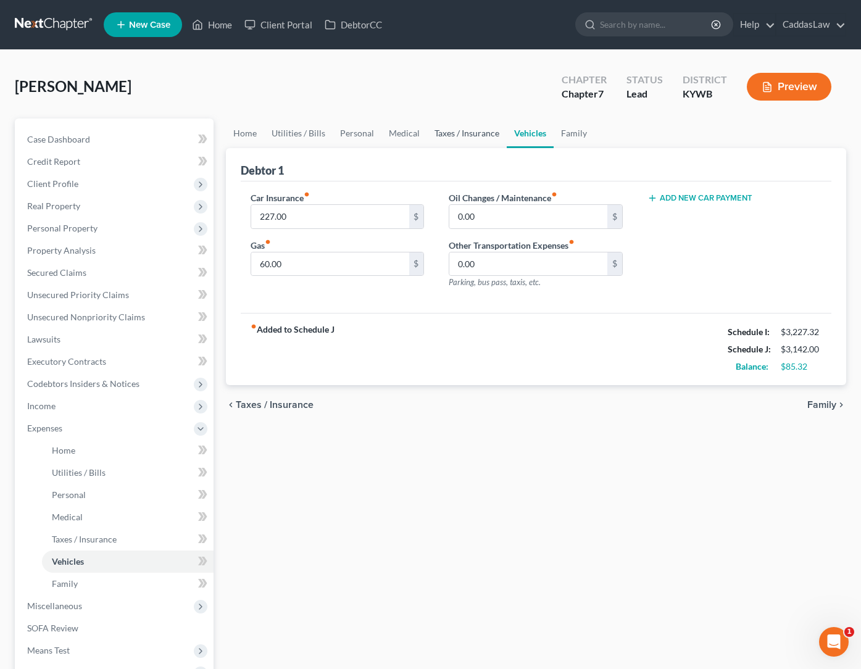
click at [445, 141] on link "Taxes / Insurance" at bounding box center [467, 134] width 80 height 30
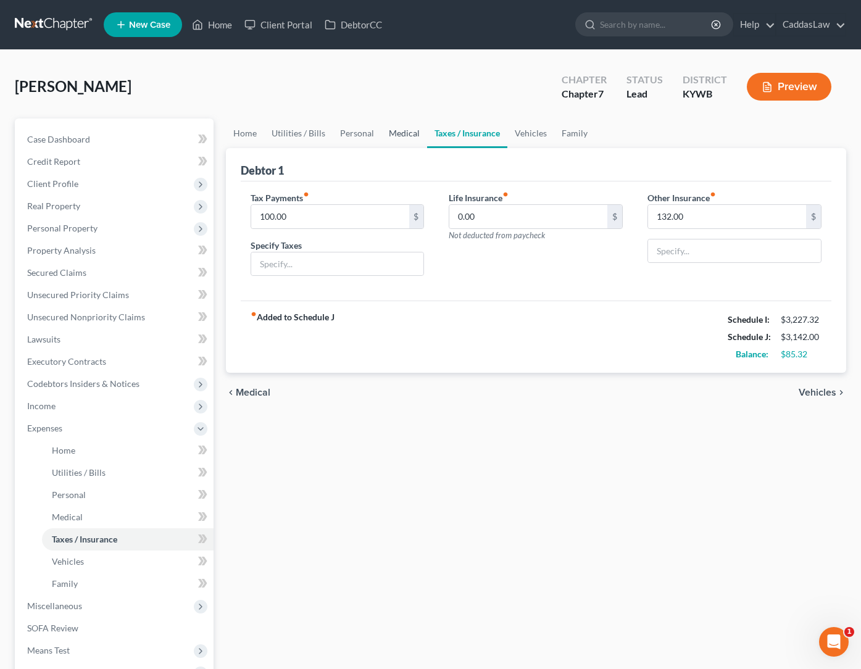
click at [396, 135] on link "Medical" at bounding box center [405, 134] width 46 height 30
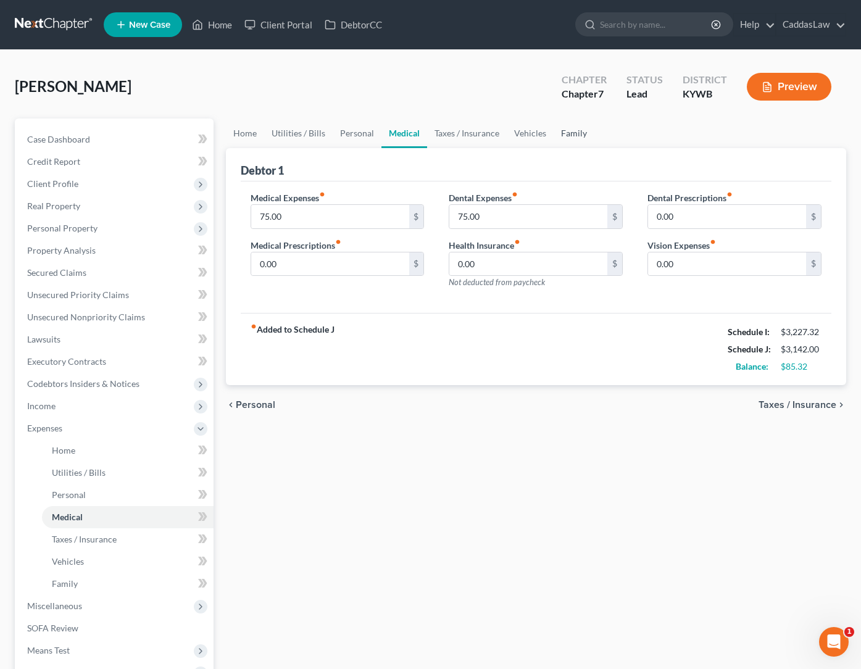
click at [569, 132] on link "Family" at bounding box center [574, 134] width 41 height 30
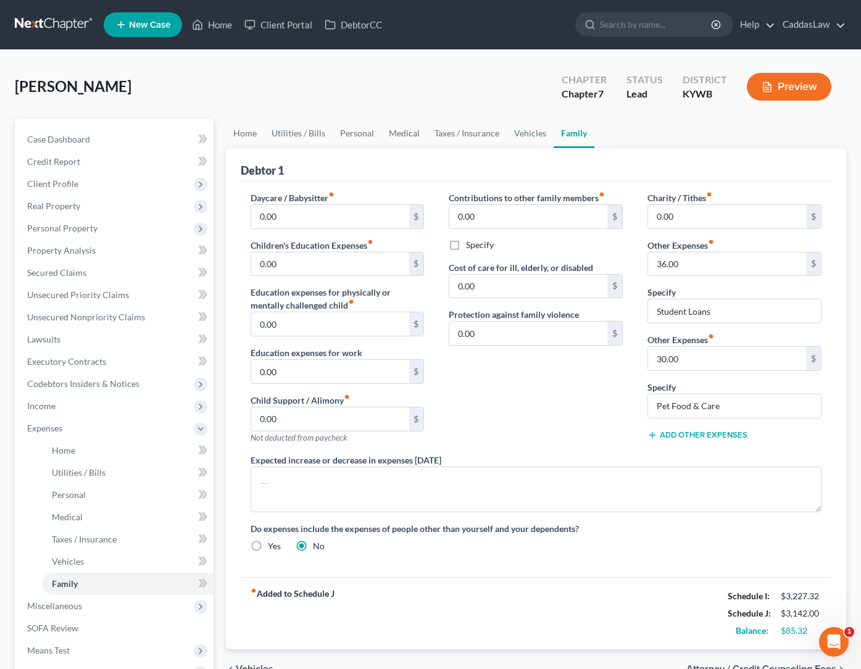
click at [686, 437] on button "Add Other Expenses" at bounding box center [698, 435] width 100 height 10
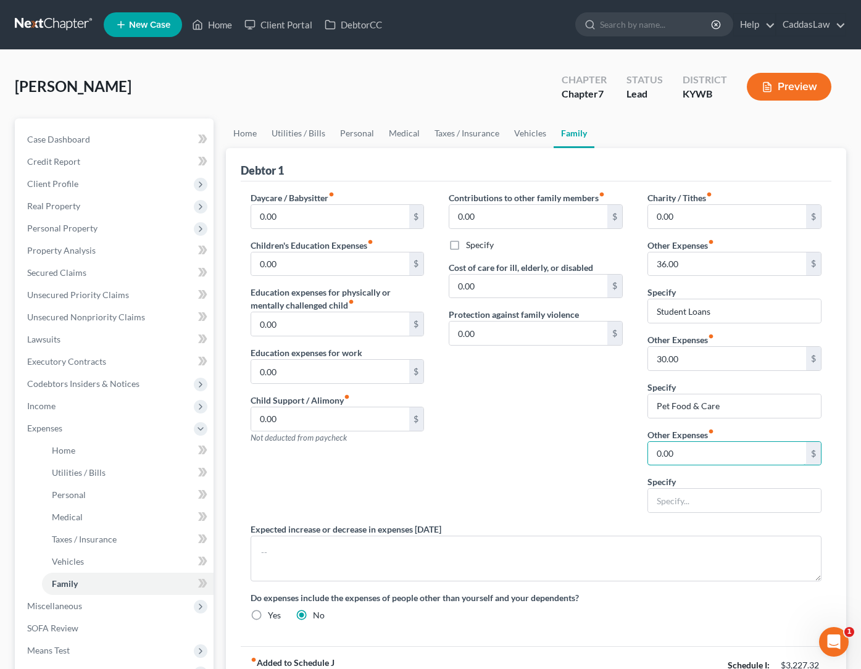
drag, startPoint x: 680, startPoint y: 453, endPoint x: 605, endPoint y: 451, distance: 74.7
click at [605, 451] on div "Daycare / Babysitter fiber_manual_record 0.00 $ Children's Education Expenses f…" at bounding box center [536, 411] width 596 height 440
click at [483, 440] on div "Contributions to other family members fiber_manual_record 0.00 $ Specify Cost o…" at bounding box center [536, 357] width 199 height 332
click at [200, 427] on icon at bounding box center [201, 429] width 10 height 10
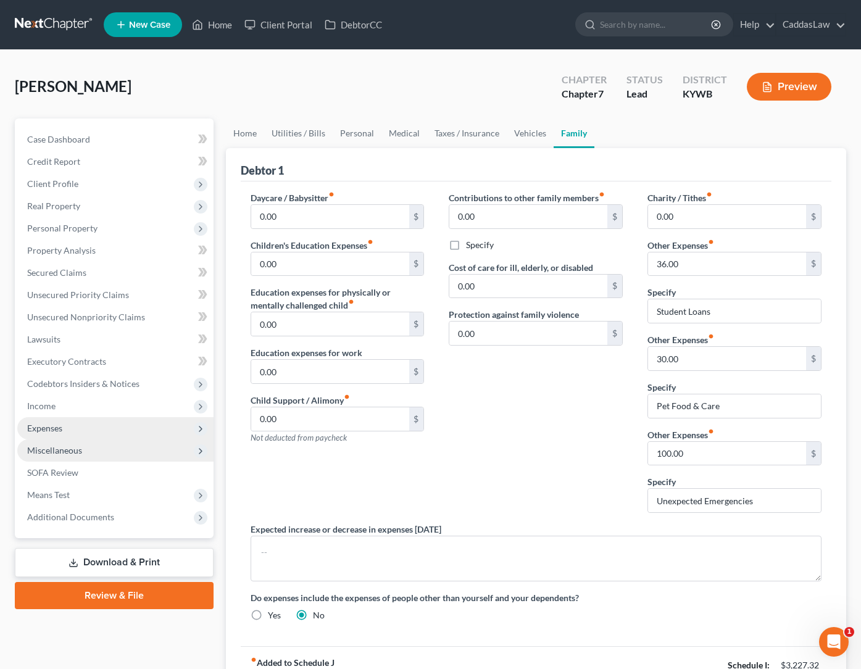
click at [94, 449] on span "Miscellaneous" at bounding box center [115, 451] width 196 height 22
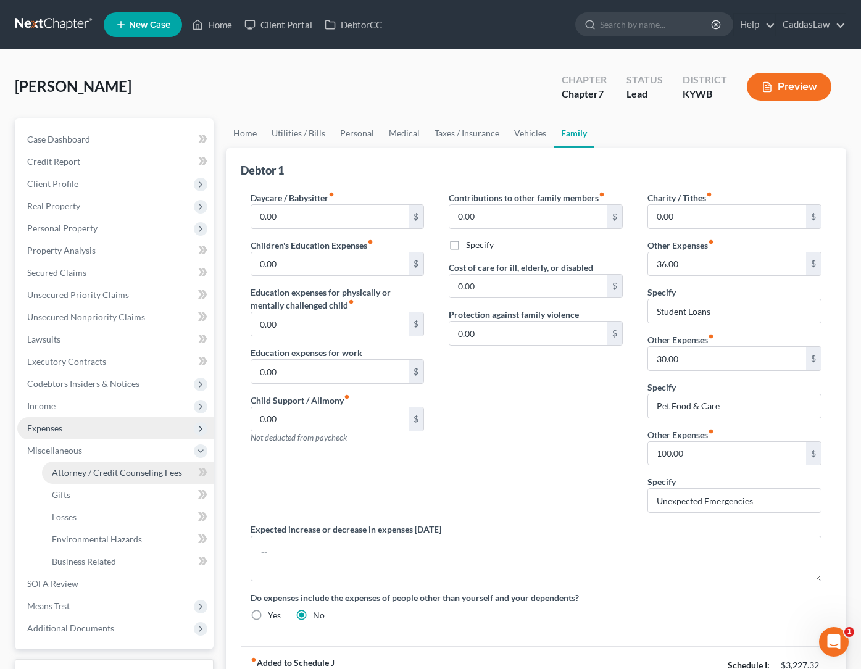
click at [96, 471] on span "Attorney / Credit Counseling Fees" at bounding box center [117, 472] width 130 height 10
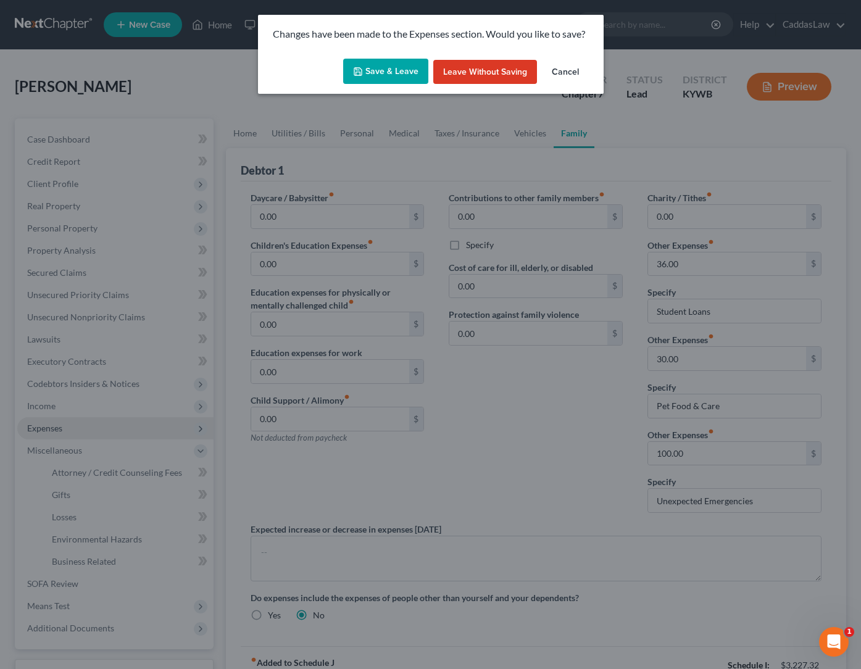
click at [362, 73] on icon "button" at bounding box center [357, 71] width 7 height 7
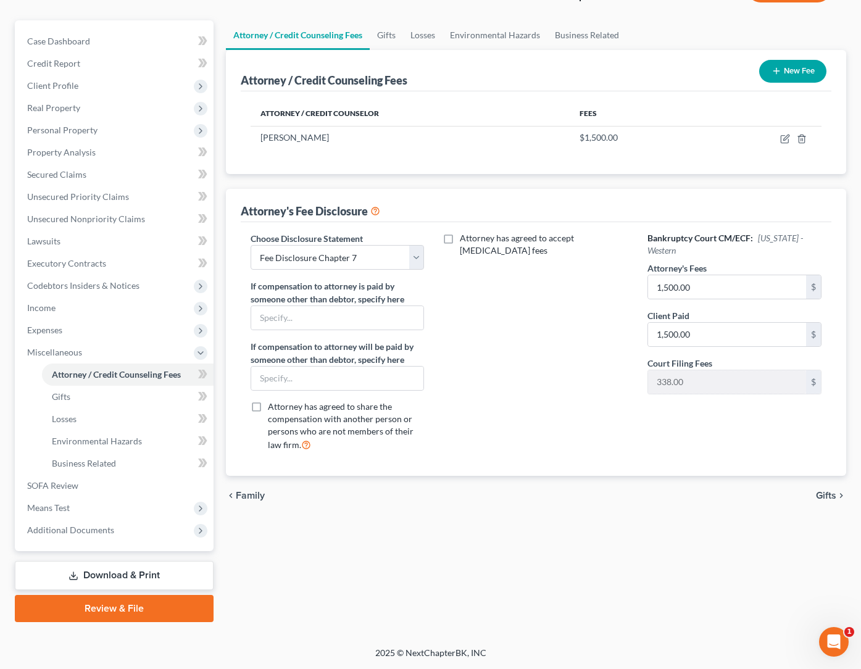
scroll to position [98, 0]
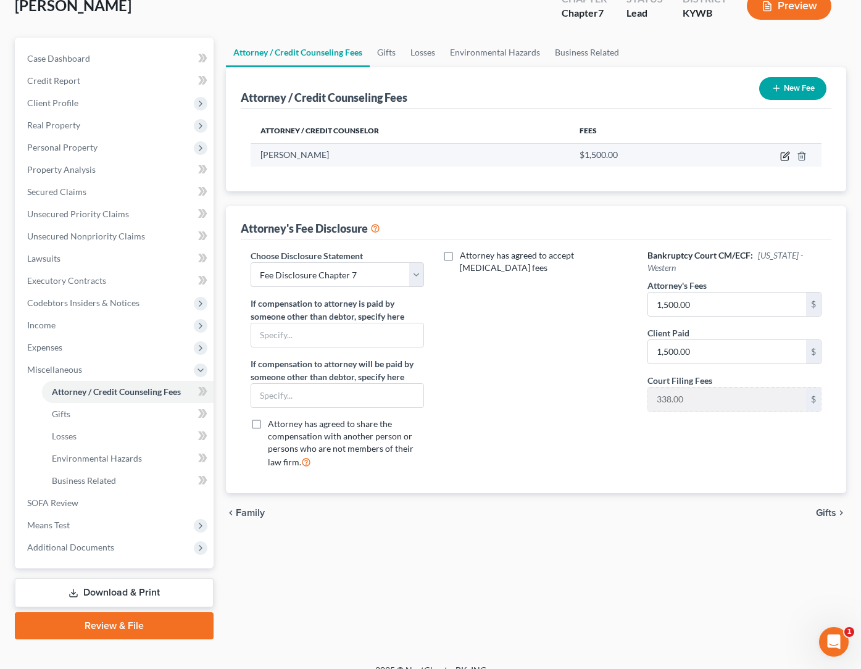
click at [787, 156] on icon "button" at bounding box center [787, 155] width 6 height 6
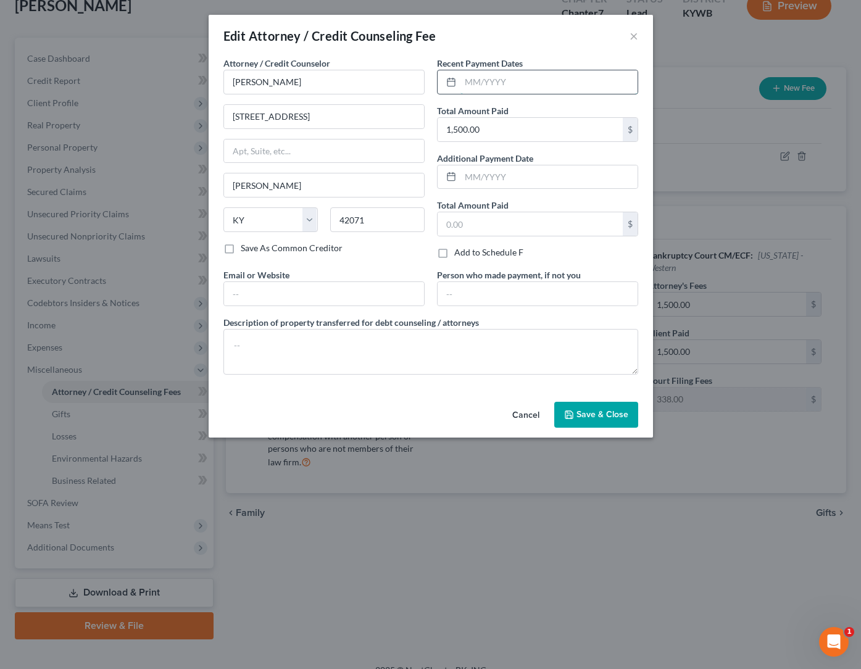
click at [475, 86] on input "text" at bounding box center [549, 81] width 177 height 23
click at [592, 409] on span "Save & Close" at bounding box center [603, 414] width 52 height 10
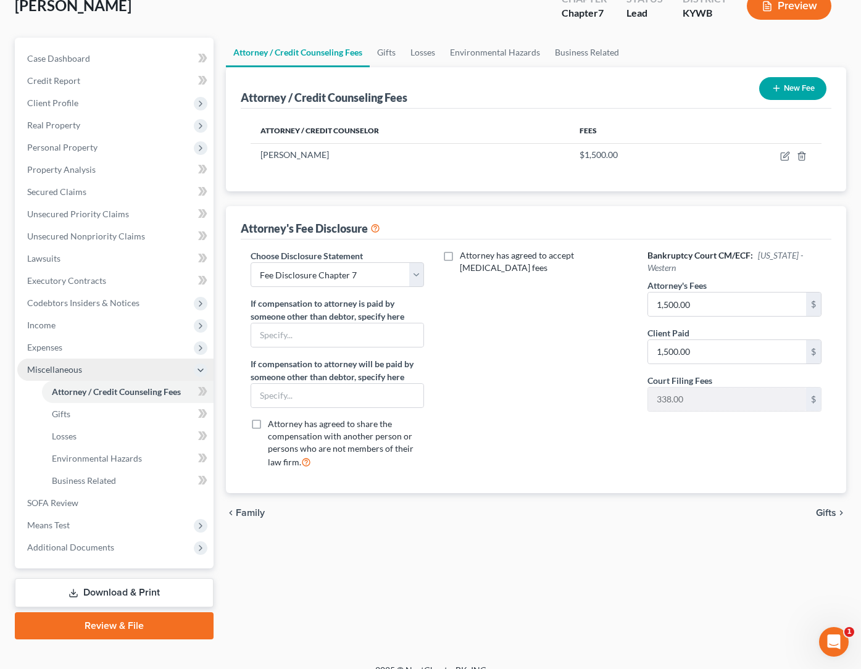
click at [199, 373] on icon at bounding box center [201, 371] width 10 height 10
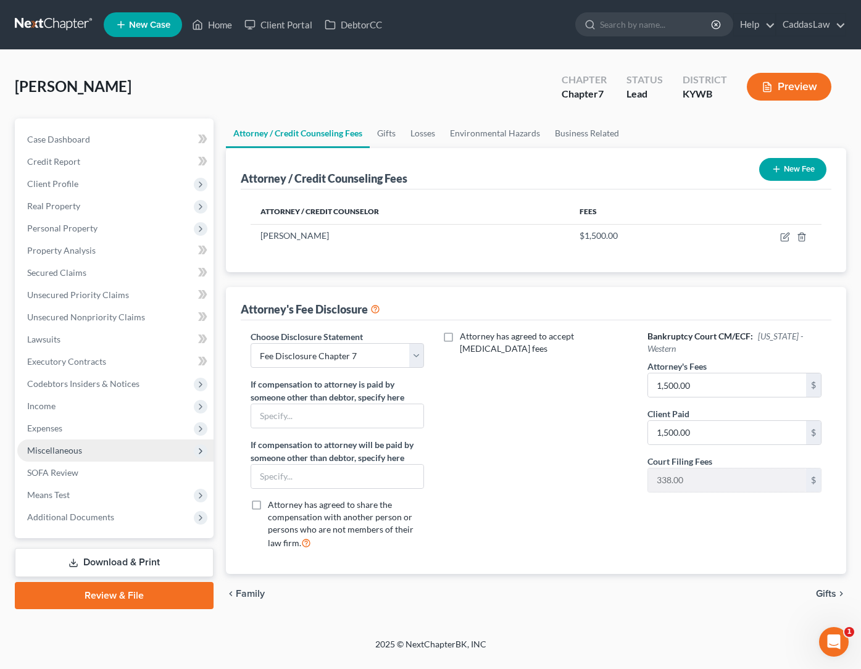
scroll to position [0, 0]
click at [67, 139] on span "Case Dashboard" at bounding box center [58, 139] width 63 height 10
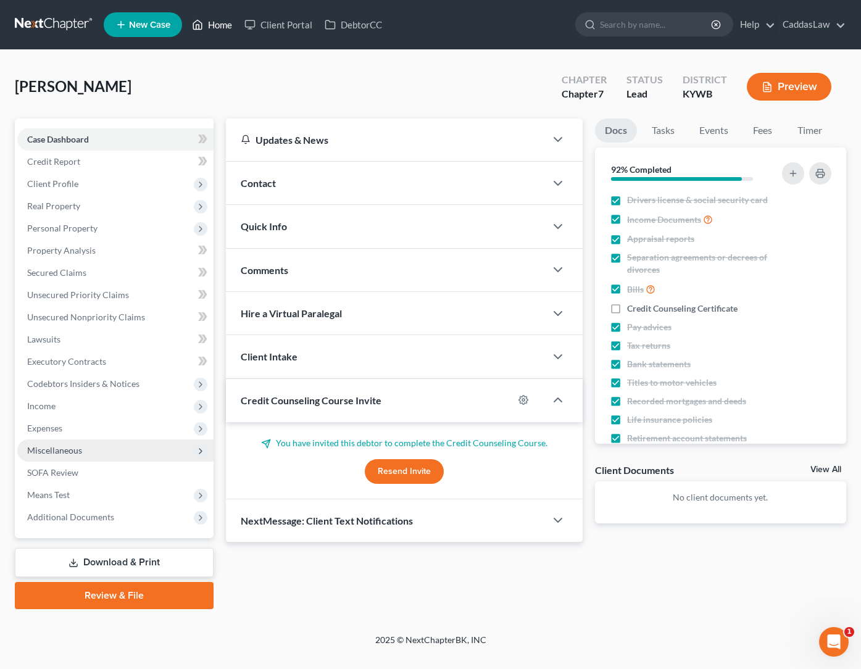
click at [214, 22] on link "Home" at bounding box center [212, 25] width 52 height 22
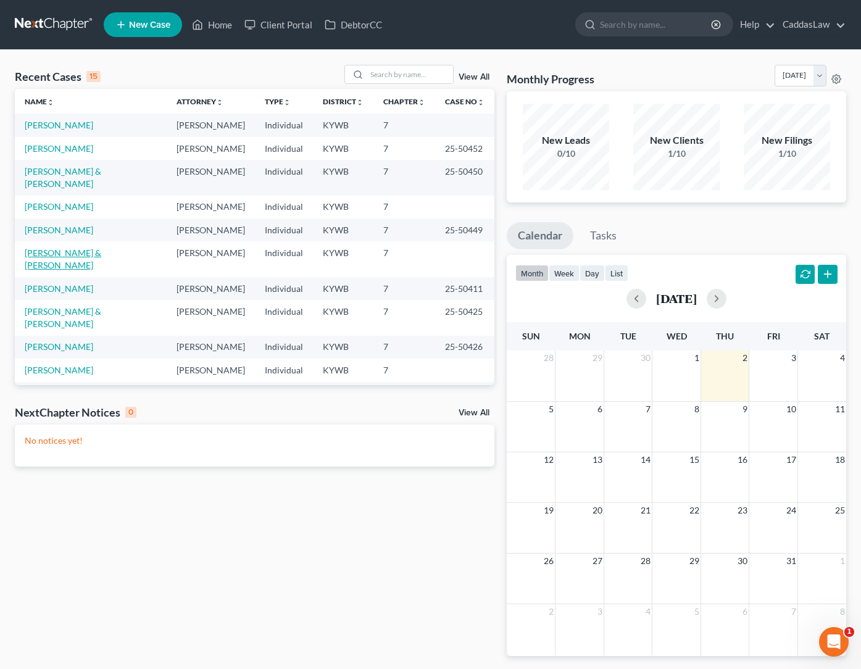
click at [46, 248] on link "Karr, Bennett & Judy" at bounding box center [63, 259] width 77 height 23
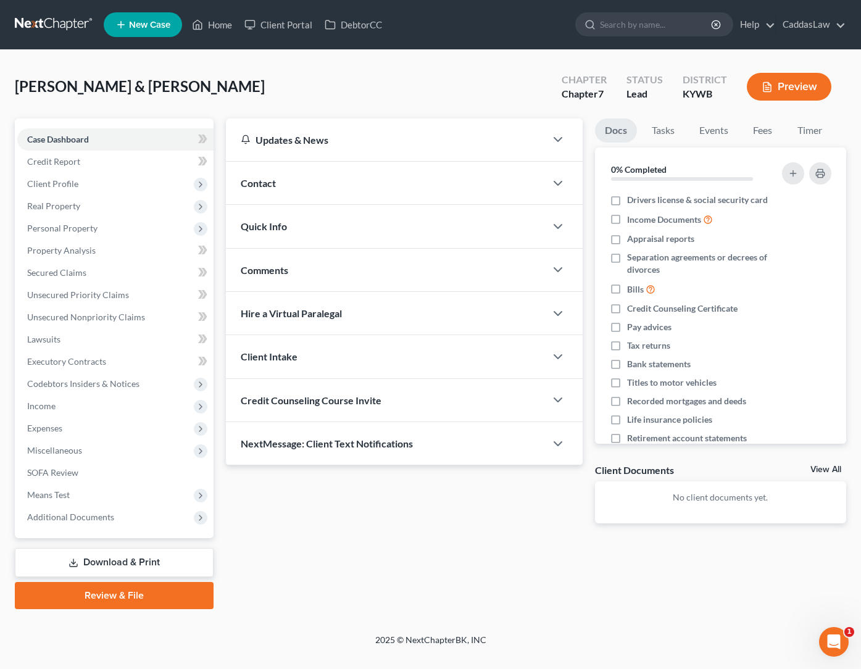
click at [270, 395] on span "Credit Counseling Course Invite" at bounding box center [311, 401] width 141 height 12
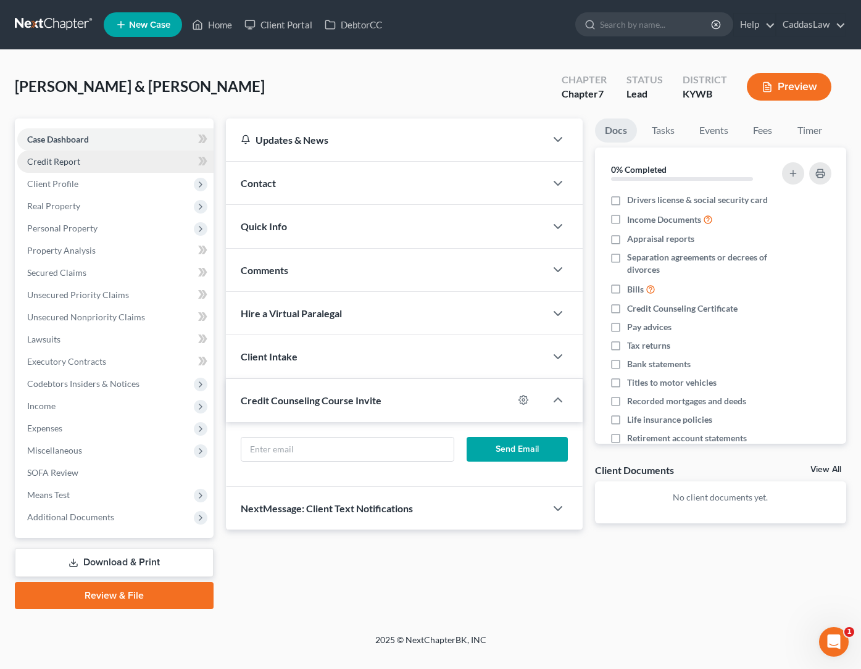
click at [64, 156] on span "Credit Report" at bounding box center [53, 161] width 53 height 10
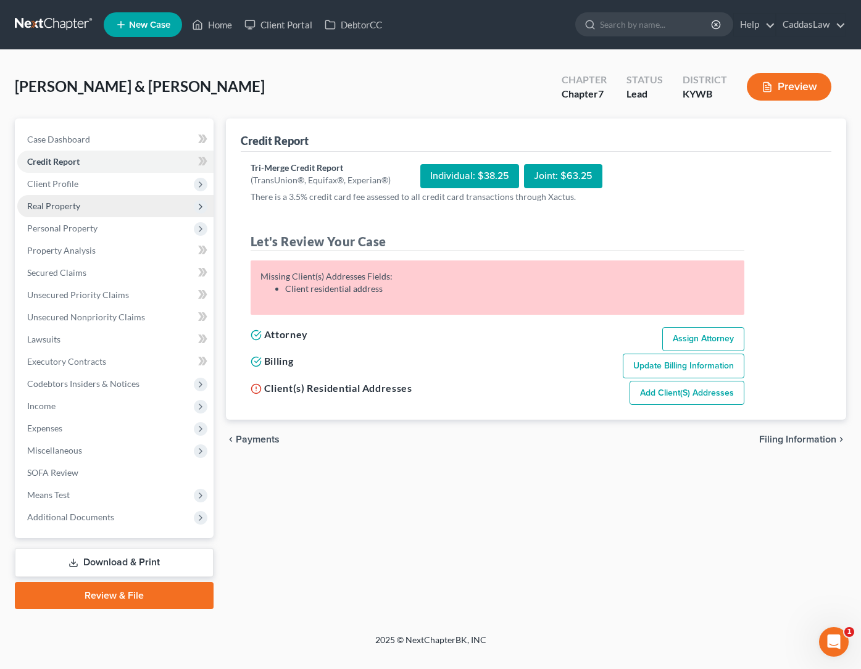
click at [49, 206] on span "Real Property" at bounding box center [53, 206] width 53 height 10
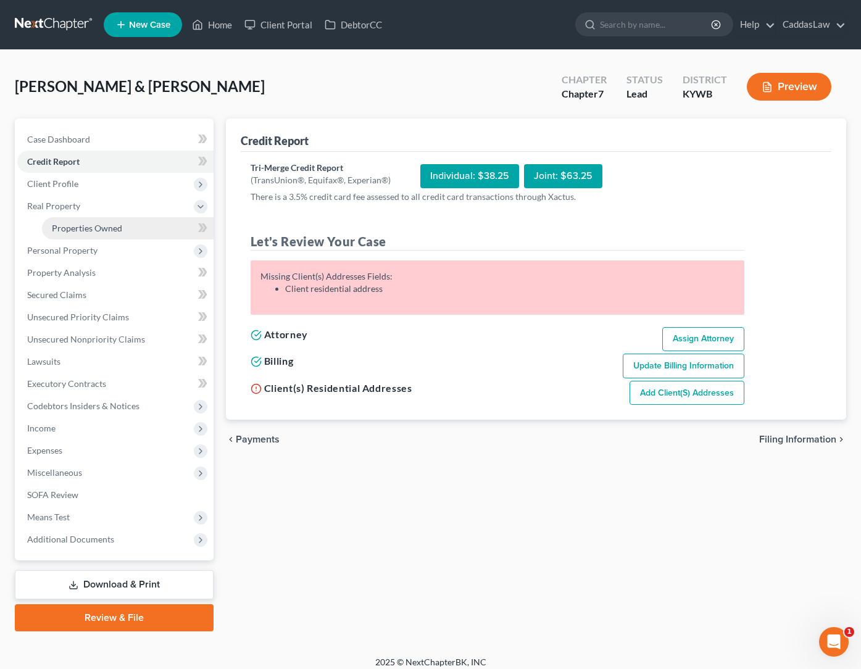
click at [71, 232] on span "Properties Owned" at bounding box center [87, 228] width 70 height 10
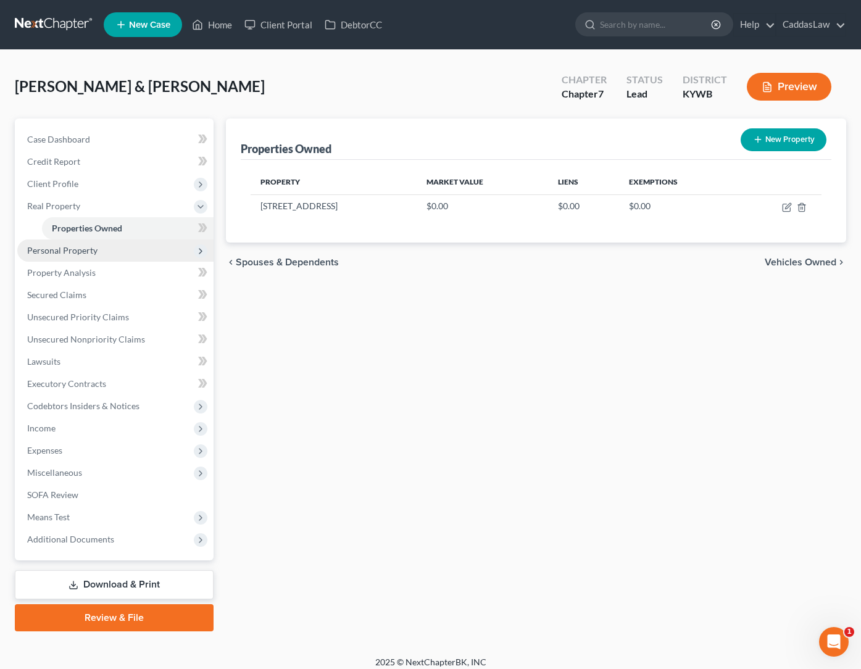
click at [75, 257] on span "Personal Property" at bounding box center [115, 251] width 196 height 22
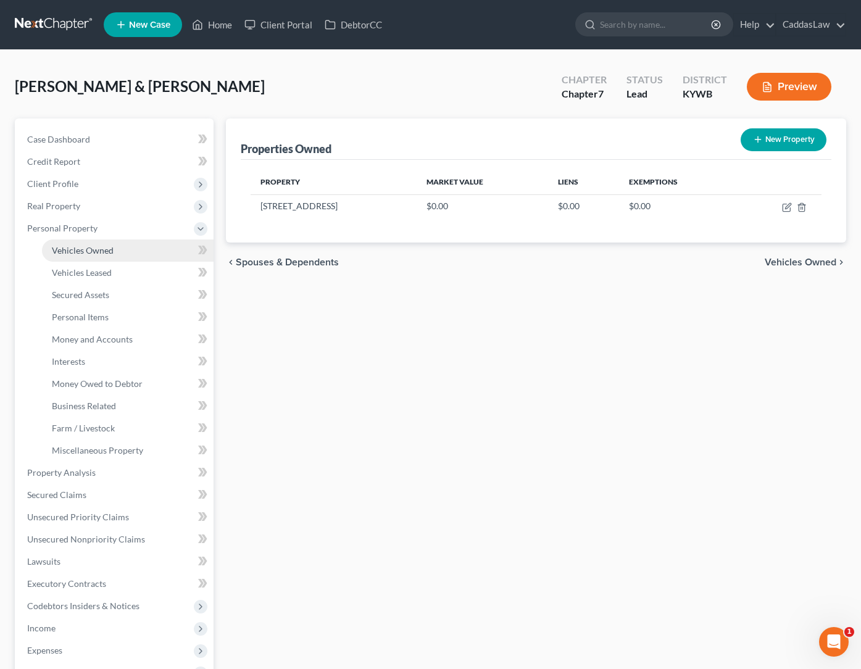
click at [75, 251] on span "Vehicles Owned" at bounding box center [83, 250] width 62 height 10
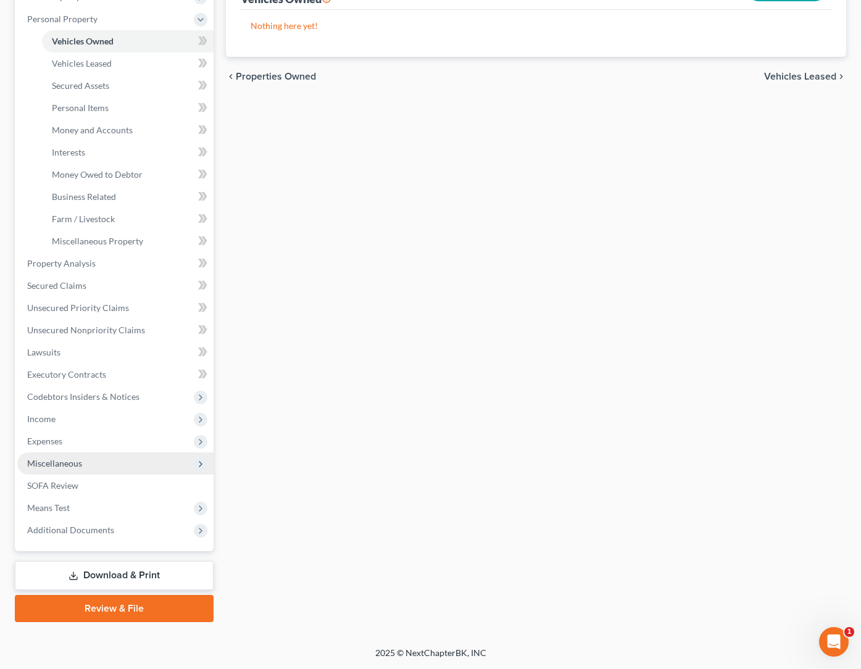
click at [54, 463] on span "Miscellaneous" at bounding box center [54, 463] width 55 height 10
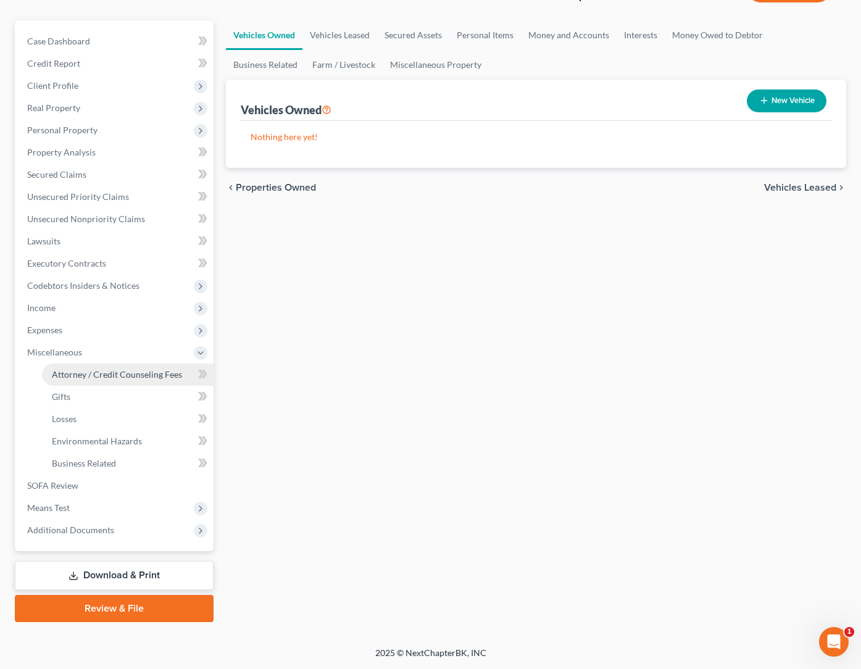
click at [121, 366] on link "Attorney / Credit Counseling Fees" at bounding box center [128, 375] width 172 height 22
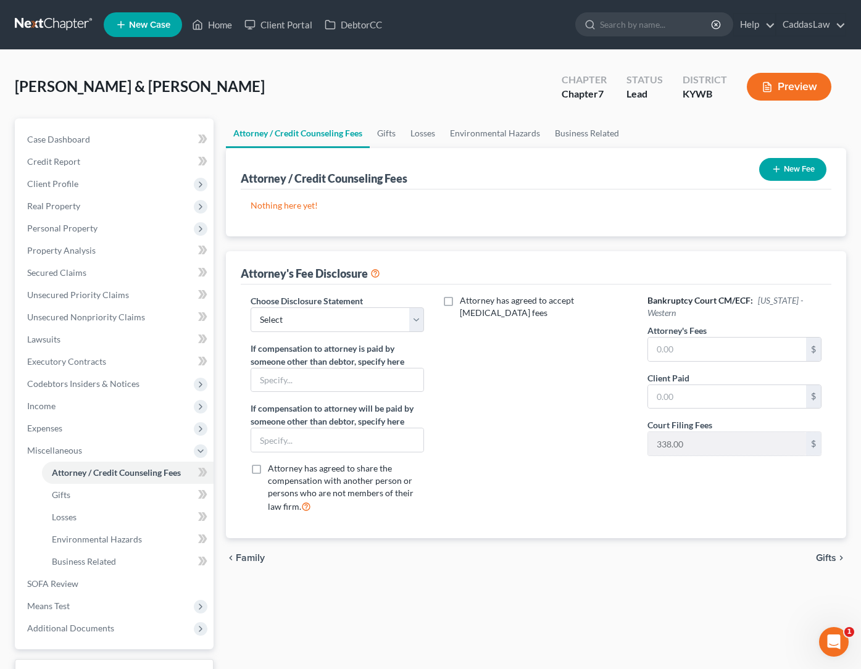
drag, startPoint x: 821, startPoint y: 157, endPoint x: 813, endPoint y: 159, distance: 8.2
click at [820, 157] on div "New Fee" at bounding box center [793, 169] width 77 height 33
click at [813, 159] on button "New Fee" at bounding box center [793, 169] width 67 height 23
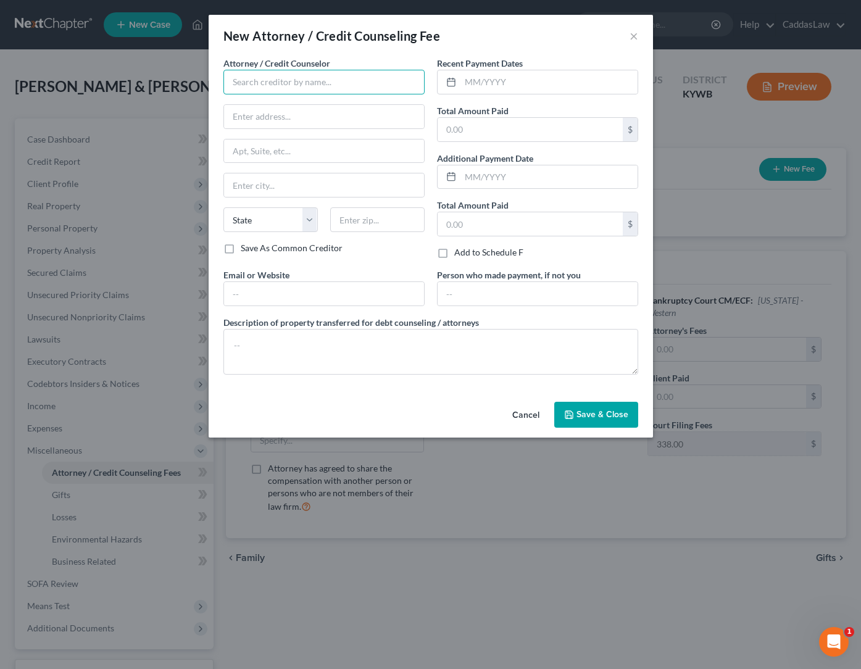
click at [347, 74] on input "text" at bounding box center [324, 82] width 201 height 25
click at [472, 83] on input "text" at bounding box center [549, 81] width 177 height 23
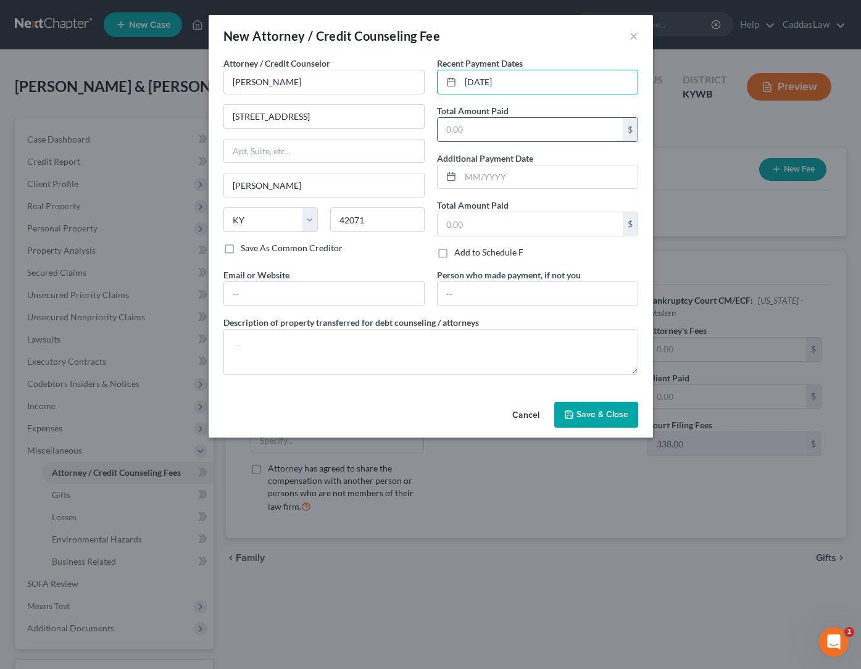
click at [464, 128] on input "text" at bounding box center [530, 129] width 185 height 23
click at [595, 421] on button "Save & Close" at bounding box center [597, 415] width 84 height 26
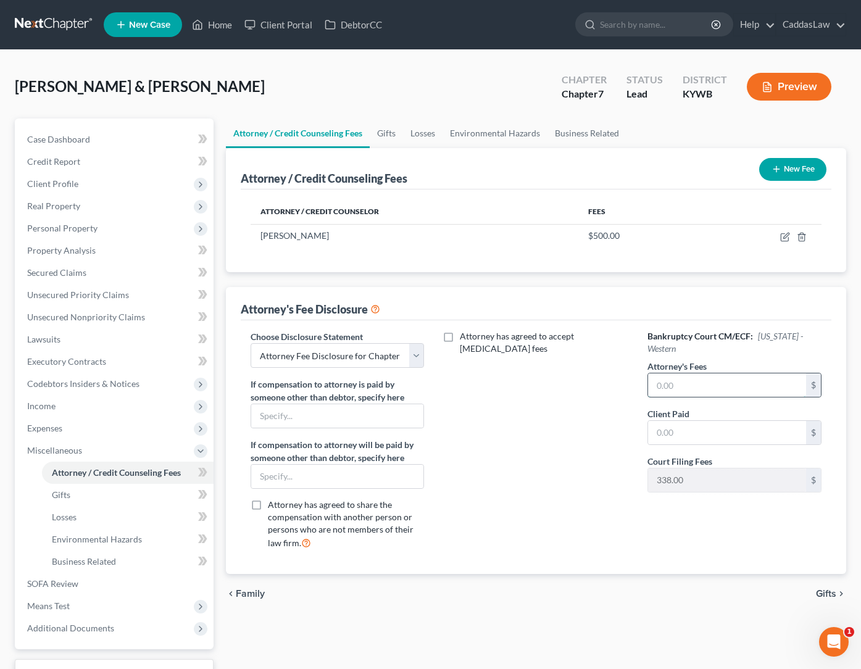
click at [683, 385] on input "text" at bounding box center [727, 385] width 158 height 23
click at [204, 450] on icon at bounding box center [201, 451] width 10 height 10
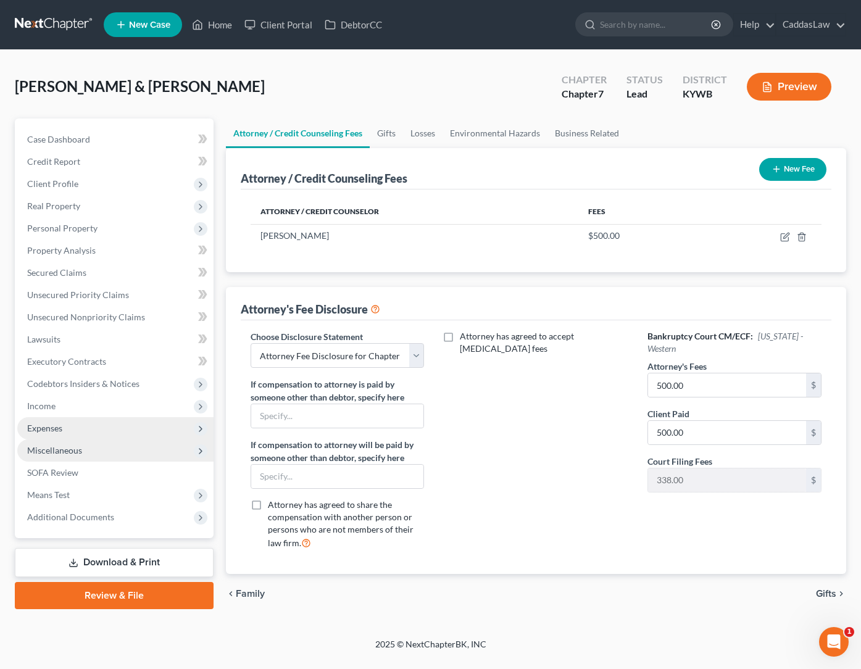
click at [117, 433] on span "Expenses" at bounding box center [115, 428] width 196 height 22
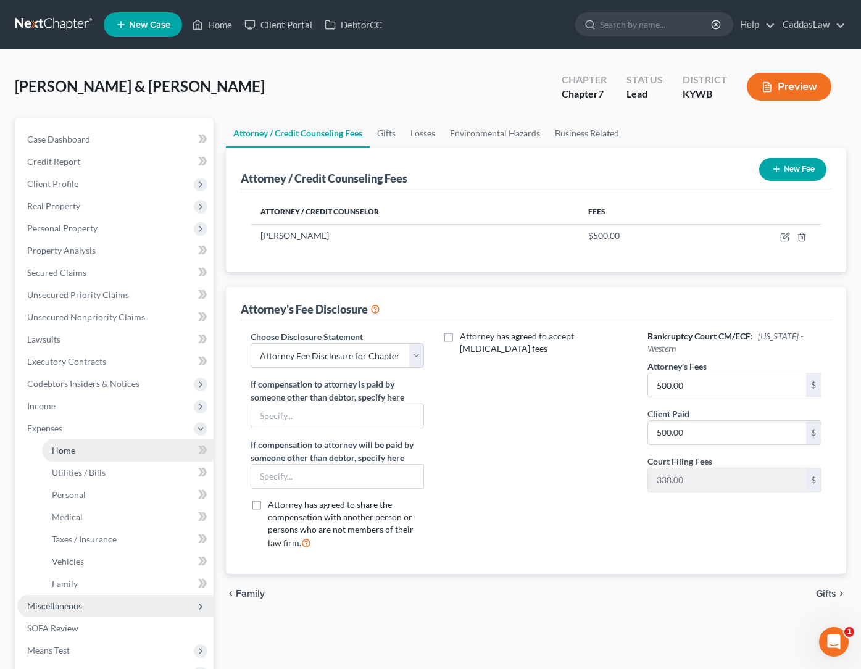
click at [81, 447] on link "Home" at bounding box center [128, 451] width 172 height 22
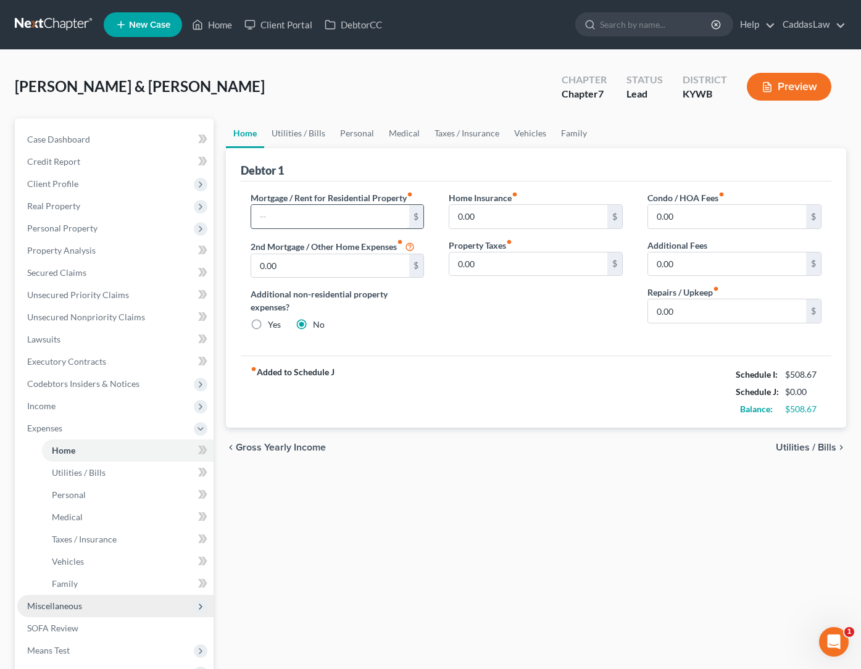
click at [296, 215] on input "text" at bounding box center [330, 216] width 158 height 23
click at [686, 312] on input "0.00" at bounding box center [727, 310] width 158 height 23
click at [701, 251] on div "Additional Fees 0.00 $" at bounding box center [735, 258] width 174 height 38
click at [695, 261] on input "0.00" at bounding box center [727, 264] width 158 height 23
click at [289, 140] on link "Utilities / Bills" at bounding box center [298, 134] width 69 height 30
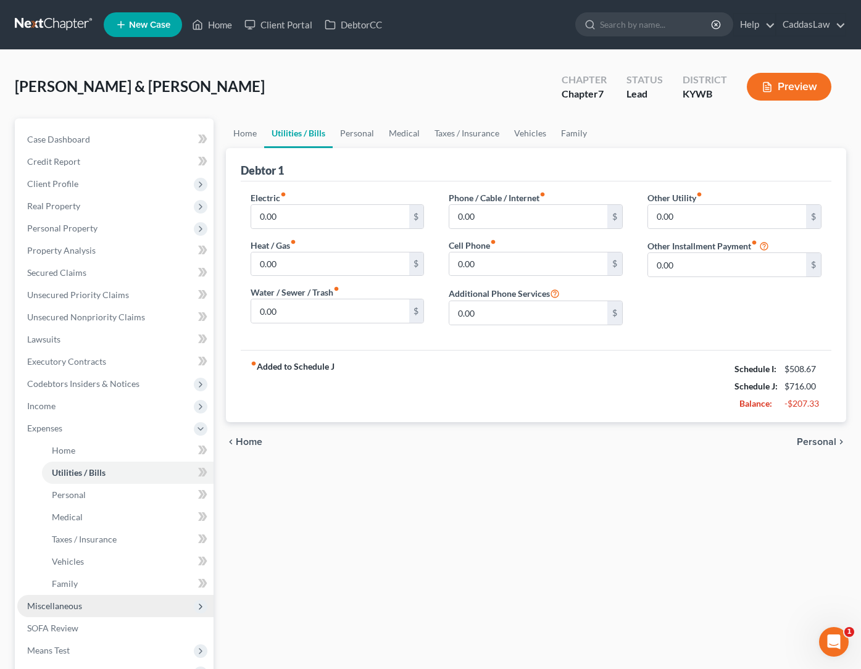
click at [311, 231] on div "Electric fiber_manual_record 0.00 $ Heat / Gas fiber_manual_record 0.00 $ Water…" at bounding box center [337, 263] width 199 height 144
click at [298, 217] on input "0.00" at bounding box center [330, 216] width 158 height 23
click at [282, 266] on input "0.00" at bounding box center [330, 264] width 158 height 23
click at [290, 315] on input "0.00" at bounding box center [330, 310] width 158 height 23
click at [331, 306] on input "40.00" at bounding box center [330, 310] width 158 height 23
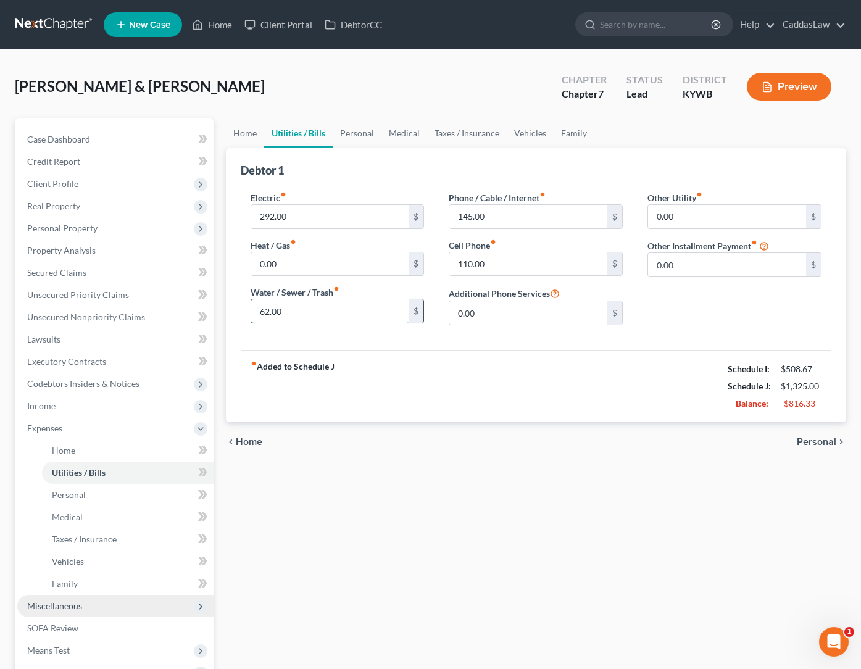
click at [264, 309] on input "62.00" at bounding box center [330, 310] width 158 height 23
click at [243, 138] on link "Home" at bounding box center [245, 134] width 38 height 30
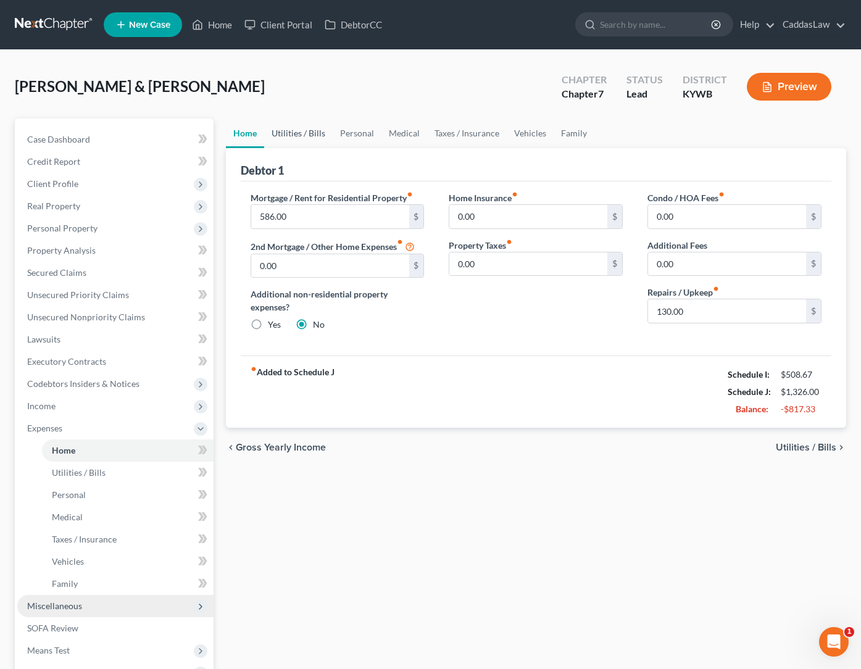
click at [302, 138] on link "Utilities / Bills" at bounding box center [298, 134] width 69 height 30
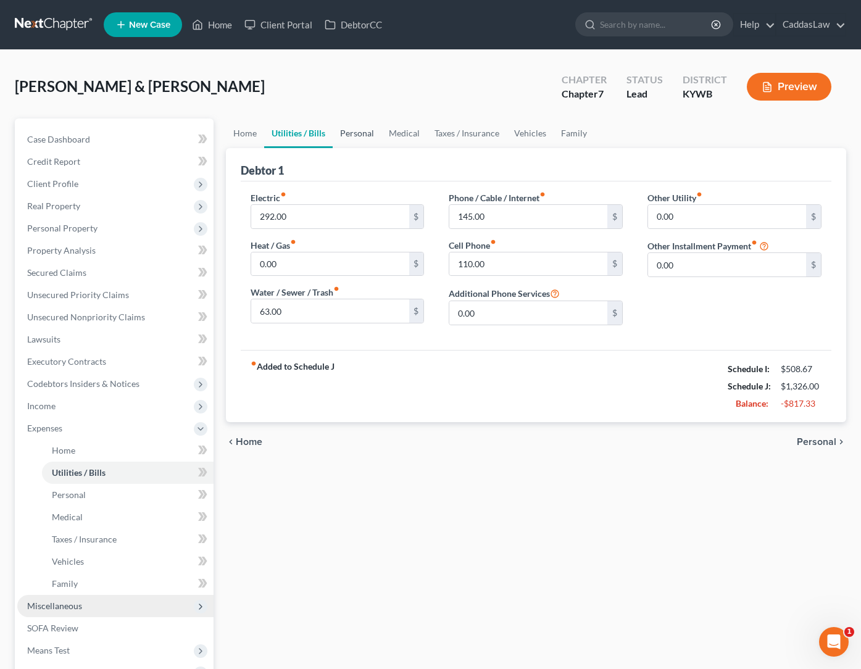
click at [373, 136] on link "Personal" at bounding box center [357, 134] width 49 height 30
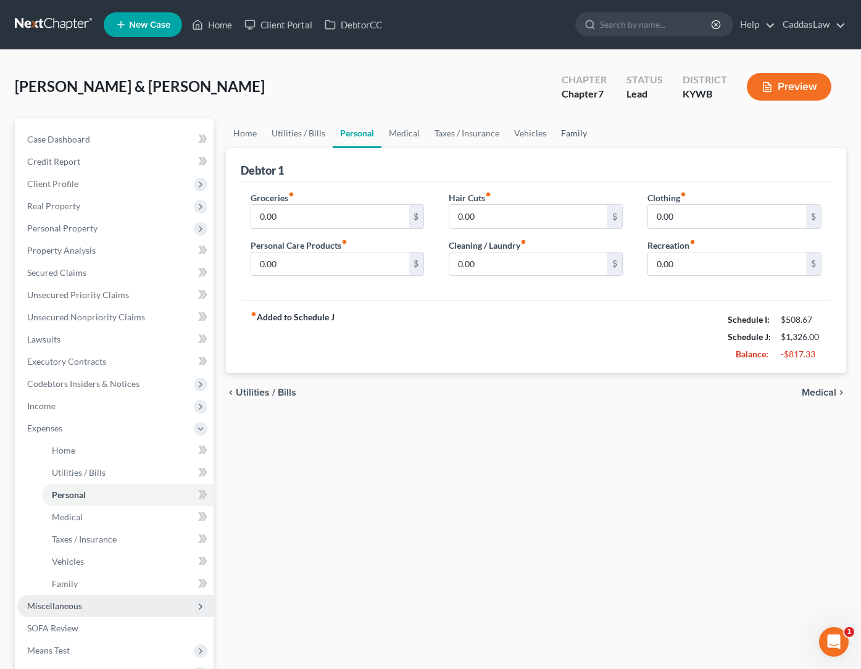
click at [575, 133] on link "Family" at bounding box center [574, 134] width 41 height 30
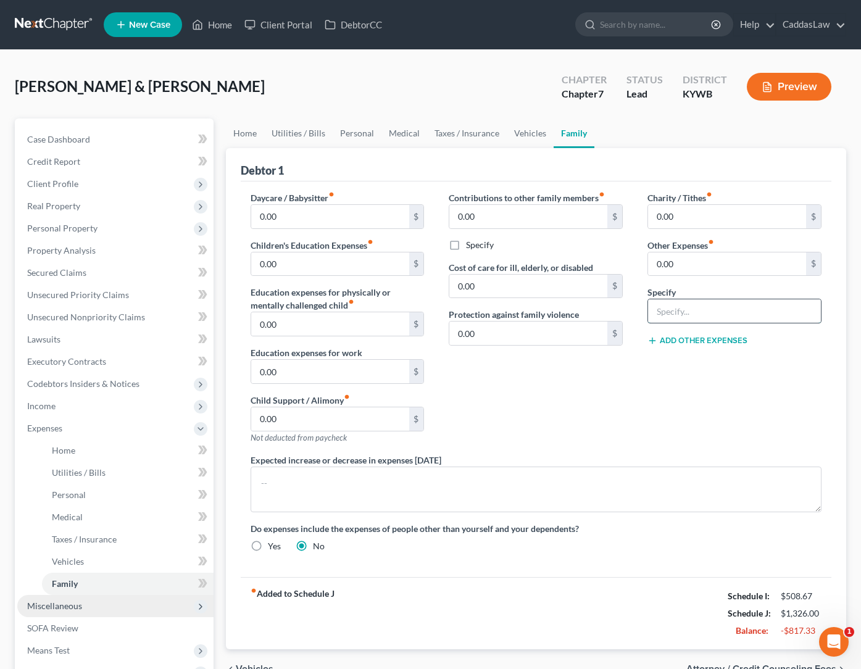
click at [706, 313] on input "text" at bounding box center [734, 310] width 173 height 23
click at [687, 259] on input "0.00" at bounding box center [727, 264] width 158 height 23
click at [467, 138] on link "Taxes / Insurance" at bounding box center [467, 134] width 80 height 30
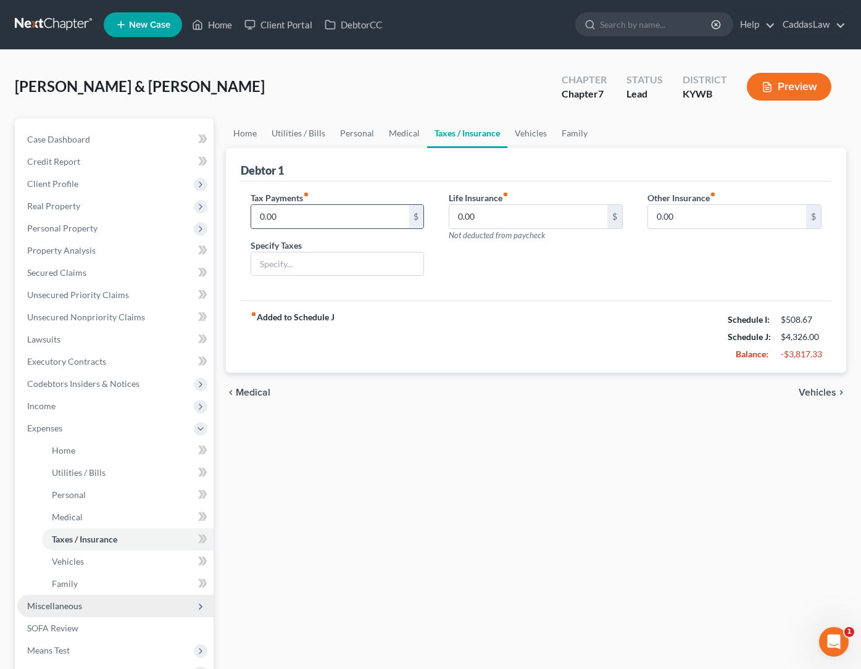
click at [325, 211] on input "0.00" at bounding box center [330, 216] width 158 height 23
click at [535, 133] on link "Vehicles" at bounding box center [531, 134] width 47 height 30
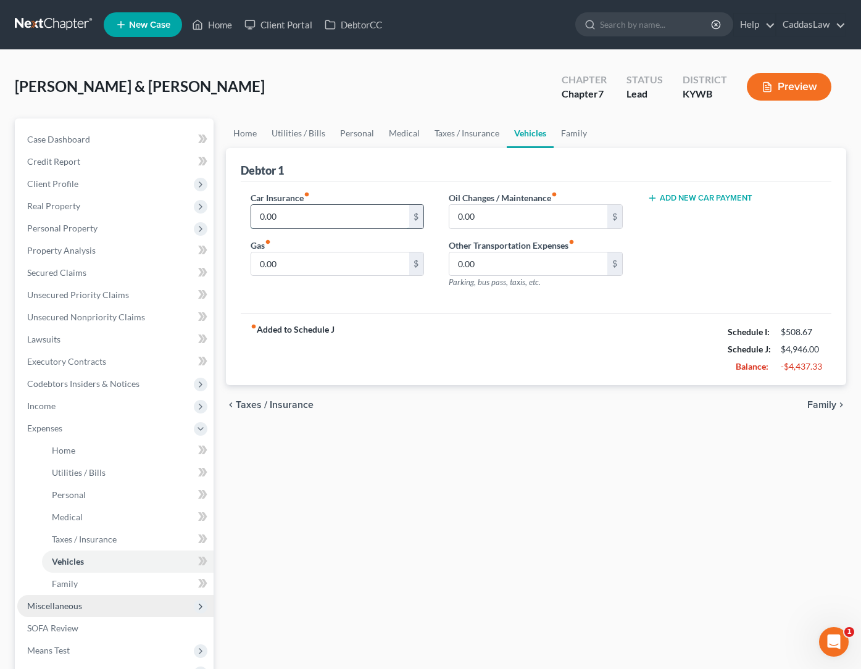
click at [298, 212] on input "0.00" at bounding box center [330, 216] width 158 height 23
click at [574, 130] on link "Family" at bounding box center [574, 134] width 41 height 30
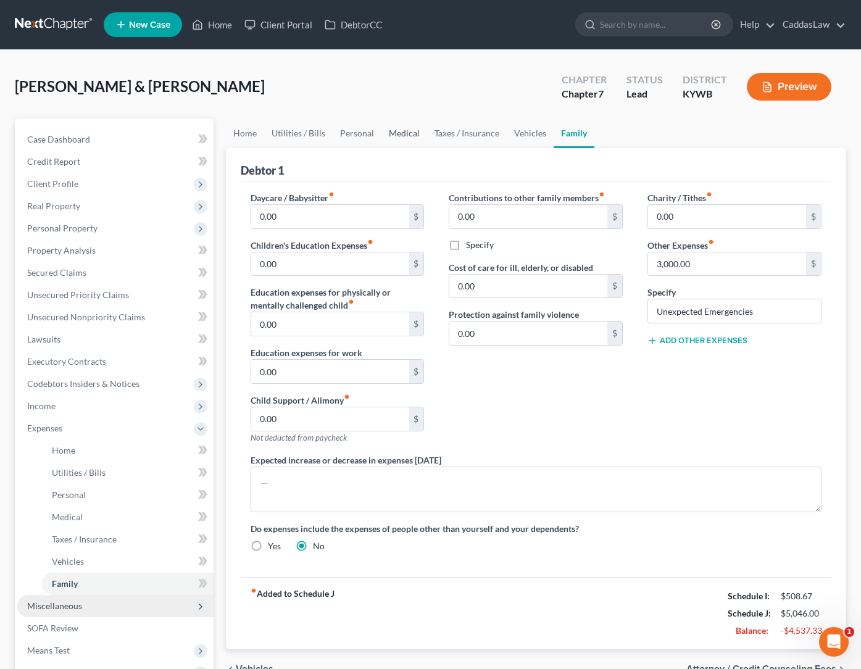
click at [404, 140] on link "Medical" at bounding box center [405, 134] width 46 height 30
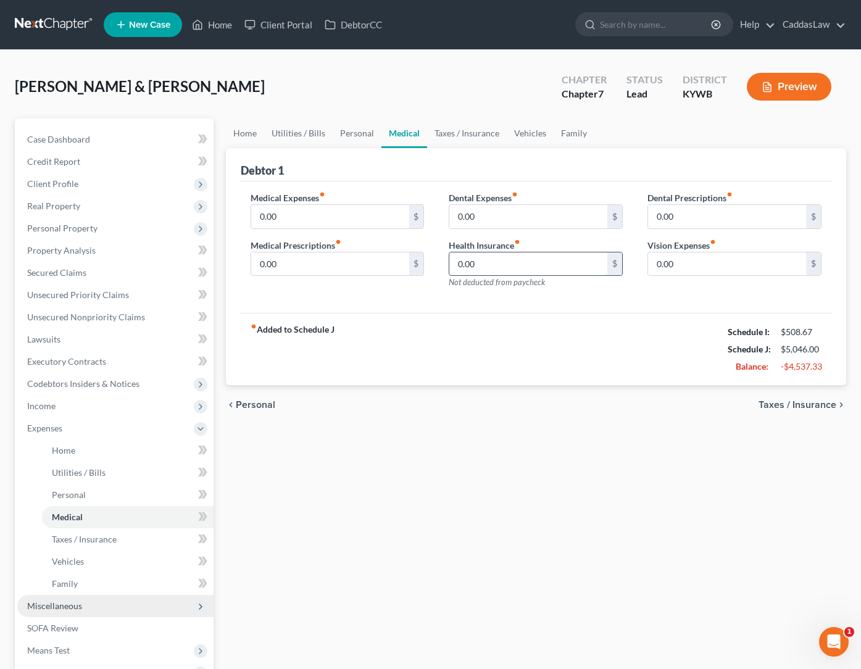
click at [487, 259] on input "0.00" at bounding box center [529, 264] width 158 height 23
drag, startPoint x: 501, startPoint y: 213, endPoint x: 363, endPoint y: 217, distance: 137.8
click at [363, 217] on div "Medical Expenses fiber_manual_record 0.00 $ Medical Prescriptions fiber_manual_…" at bounding box center [536, 244] width 596 height 107
click at [279, 214] on input "0.00" at bounding box center [330, 216] width 158 height 23
click at [246, 134] on link "Home" at bounding box center [245, 134] width 38 height 30
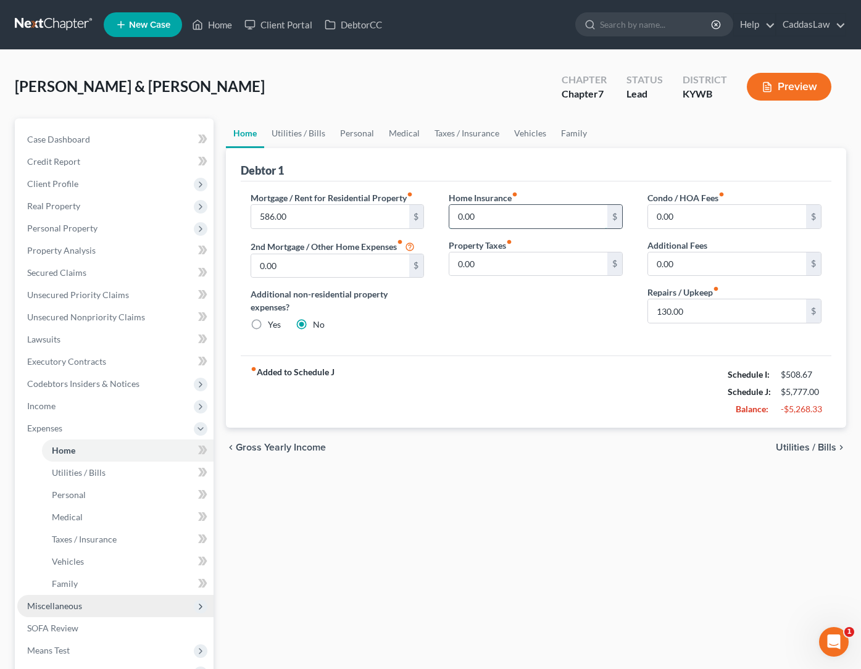
click at [495, 221] on input "0.00" at bounding box center [529, 216] width 158 height 23
click at [502, 214] on input "85.00" at bounding box center [529, 216] width 158 height 23
click at [514, 260] on input "text" at bounding box center [529, 264] width 158 height 23
click at [535, 127] on link "Vehicles" at bounding box center [530, 134] width 47 height 30
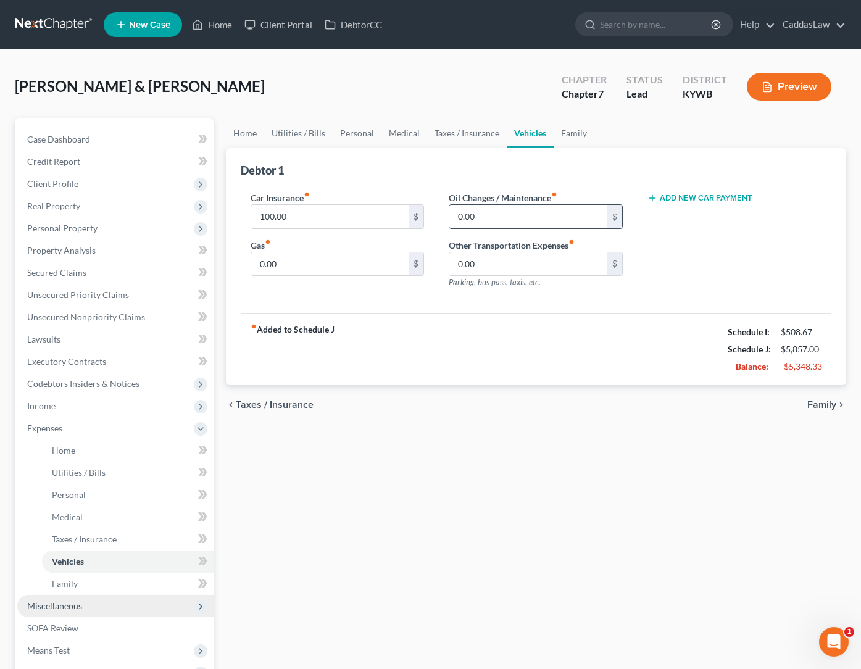
click at [458, 225] on input "0.00" at bounding box center [529, 216] width 158 height 23
click at [348, 129] on link "Personal" at bounding box center [357, 134] width 49 height 30
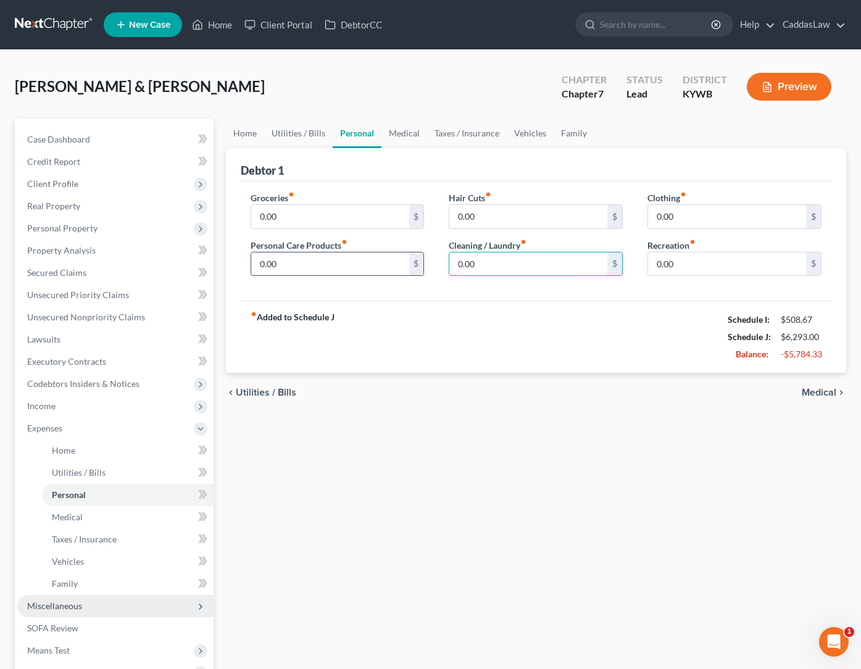
drag, startPoint x: 506, startPoint y: 259, endPoint x: 375, endPoint y: 258, distance: 130.9
click at [375, 258] on div "Groceries fiber_manual_record 0.00 $ Personal Care Products fiber_manual_record…" at bounding box center [536, 238] width 596 height 95
drag, startPoint x: 690, startPoint y: 212, endPoint x: 565, endPoint y: 211, distance: 125.4
click at [565, 211] on div "Groceries fiber_manual_record 0.00 $ Personal Care Products fiber_manual_record…" at bounding box center [536, 238] width 596 height 95
click at [307, 221] on input "0.00" at bounding box center [330, 216] width 158 height 23
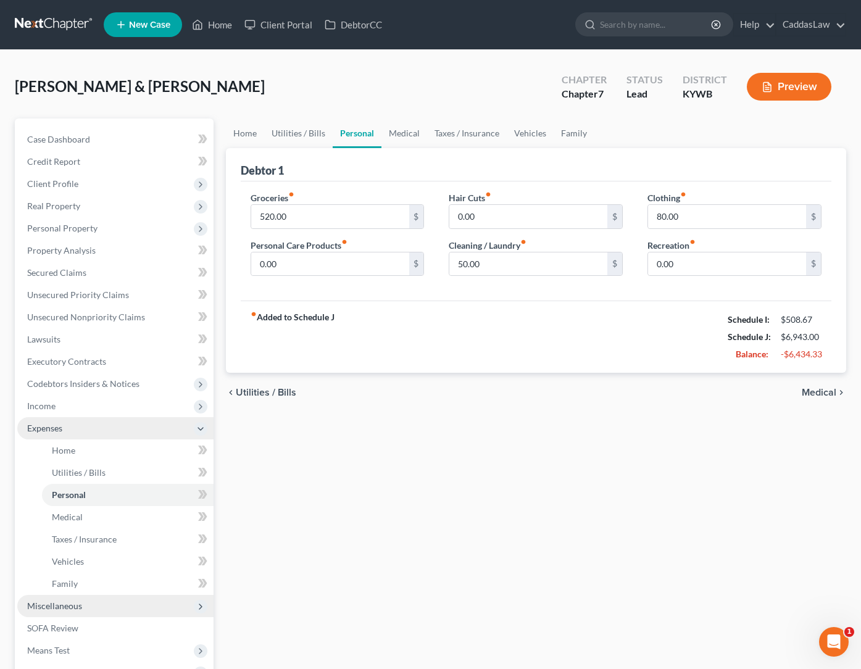
click at [201, 429] on icon at bounding box center [201, 429] width 10 height 10
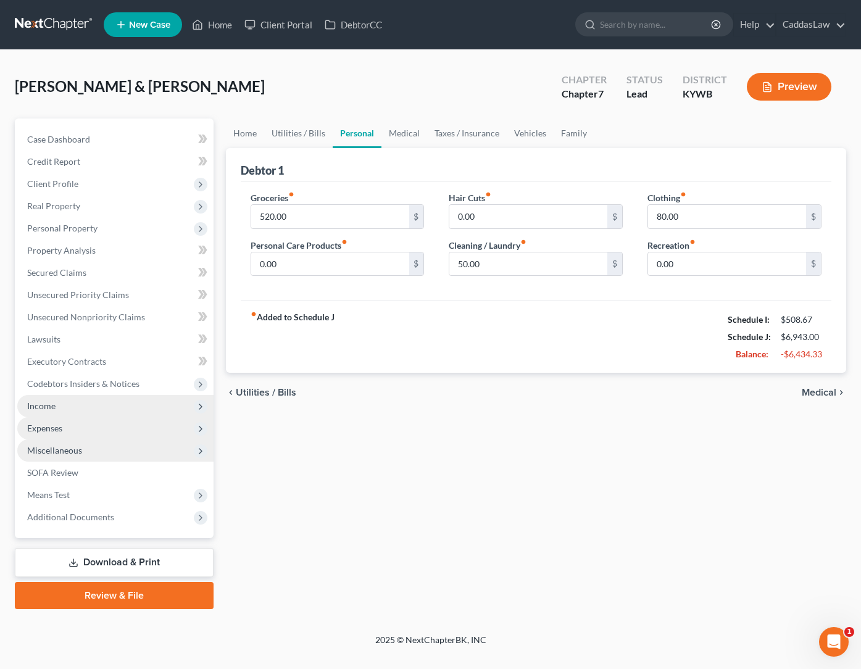
click at [82, 401] on span "Income" at bounding box center [115, 406] width 196 height 22
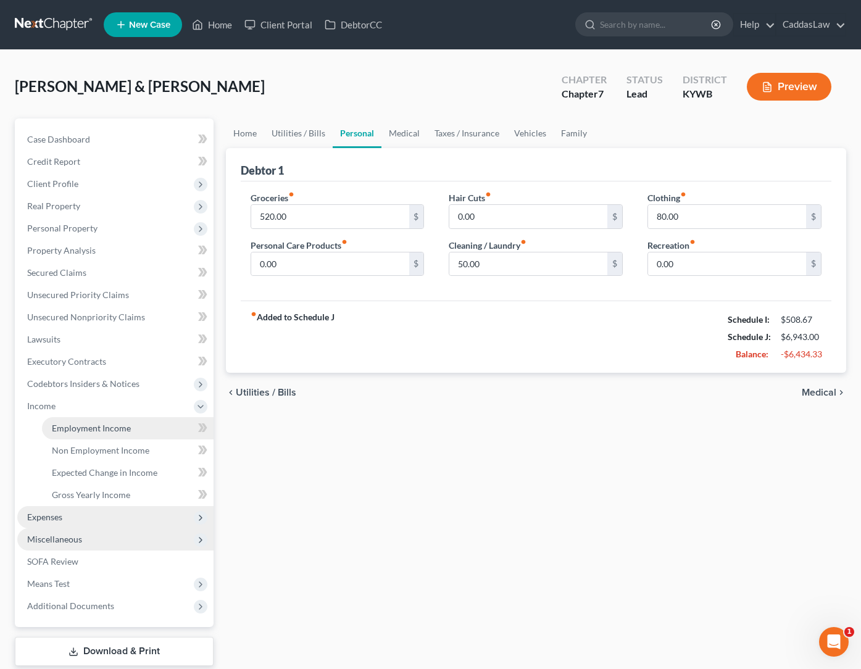
click at [82, 423] on span "Employment Income" at bounding box center [91, 428] width 79 height 10
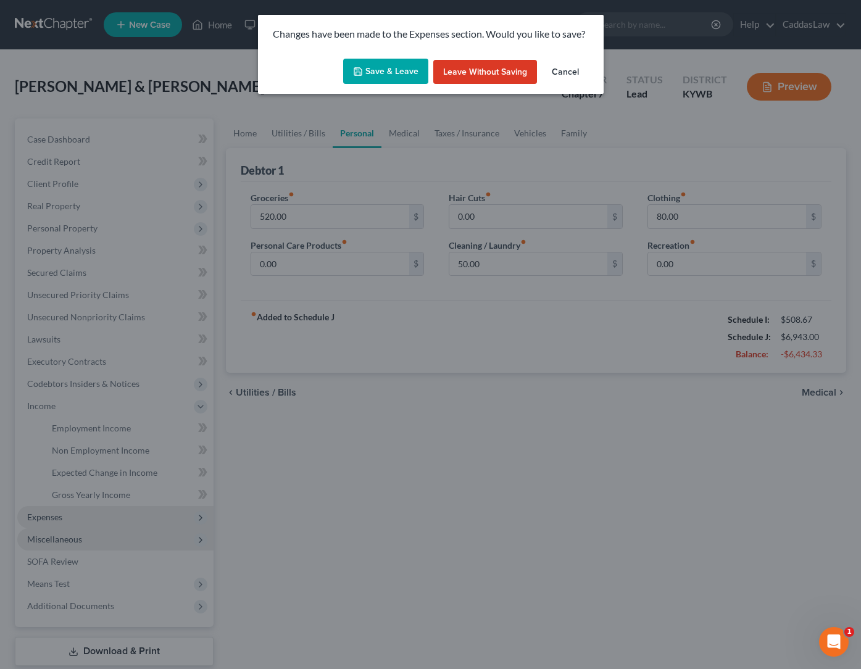
click at [398, 69] on button "Save & Leave" at bounding box center [385, 72] width 85 height 26
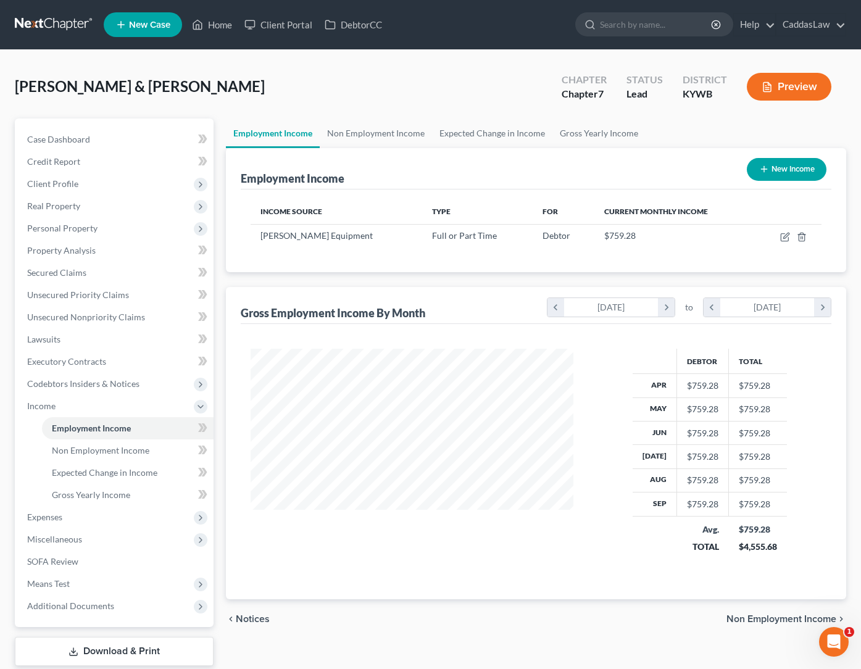
scroll to position [221, 348]
click at [783, 237] on icon "button" at bounding box center [786, 237] width 10 height 10
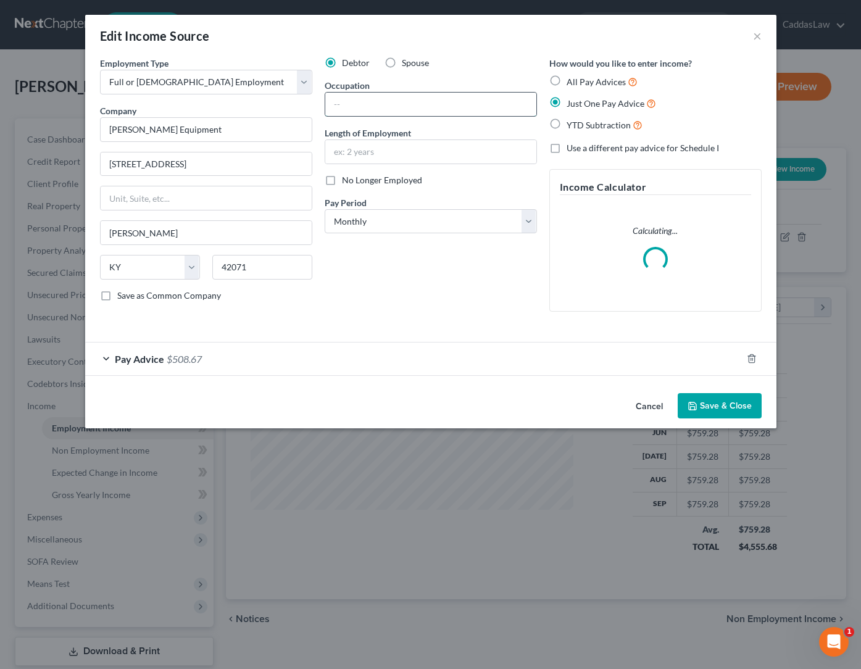
click at [342, 105] on input "text" at bounding box center [430, 104] width 211 height 23
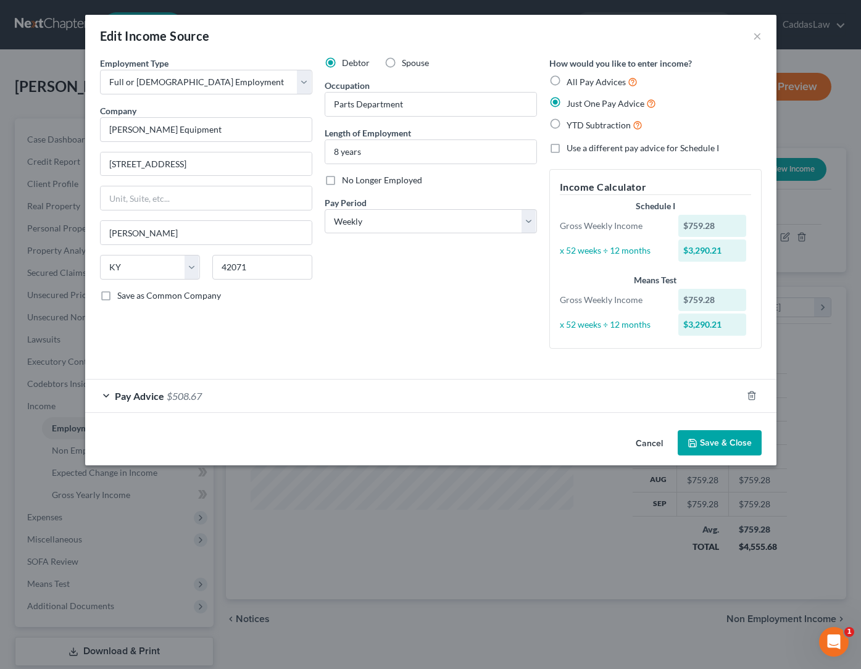
click at [709, 442] on button "Save & Close" at bounding box center [720, 443] width 84 height 26
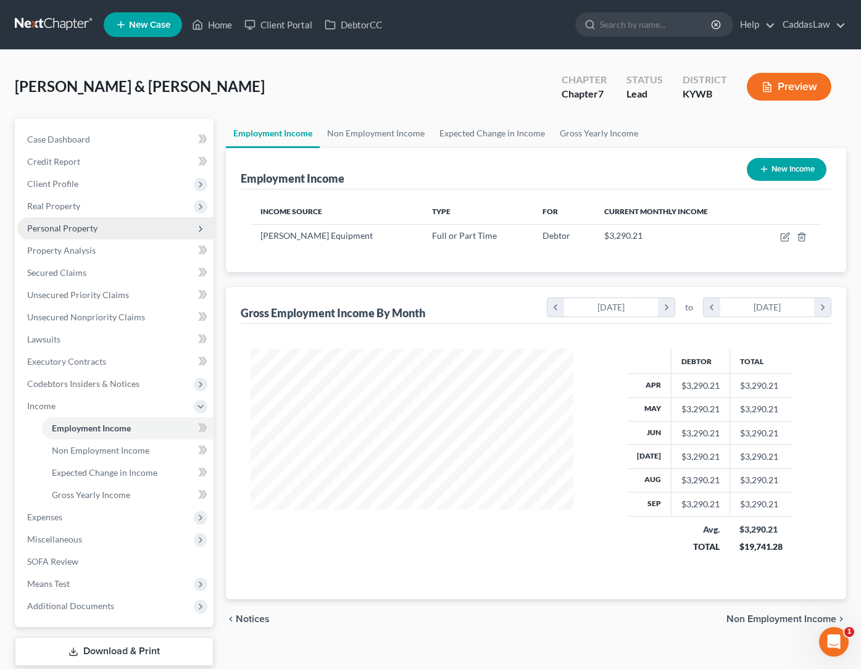
click at [65, 228] on span "Personal Property" at bounding box center [62, 228] width 70 height 10
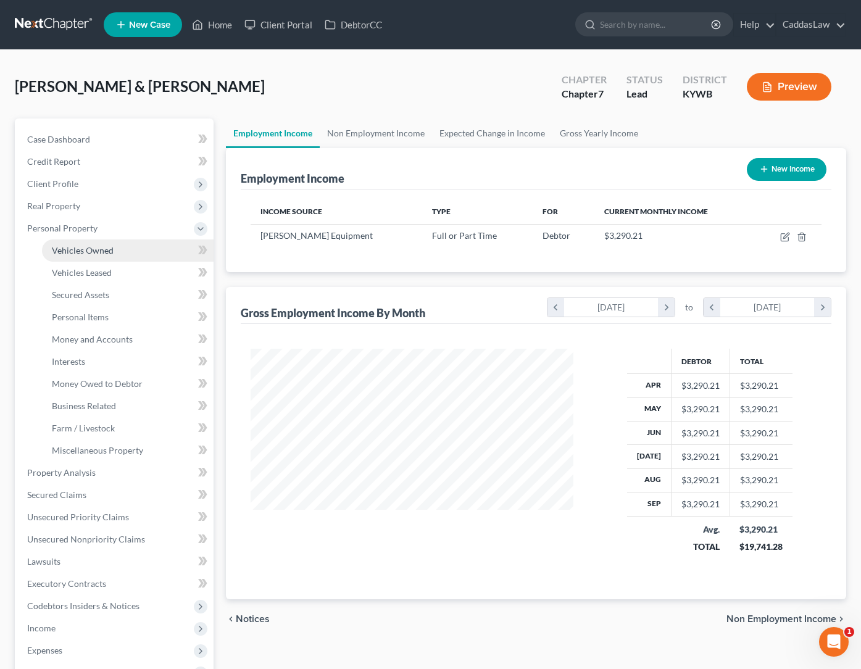
click at [91, 251] on span "Vehicles Owned" at bounding box center [83, 250] width 62 height 10
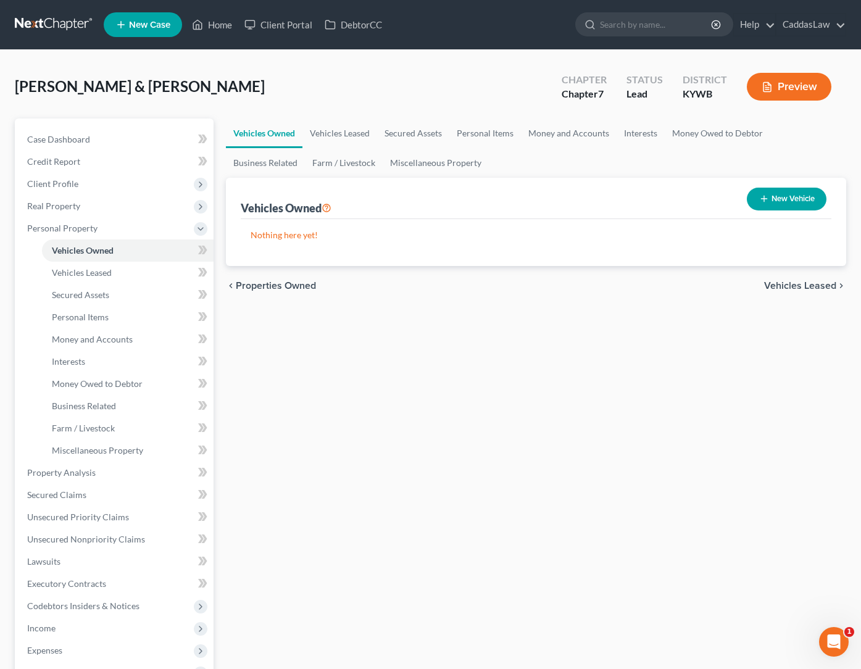
click at [783, 201] on button "New Vehicle" at bounding box center [787, 199] width 80 height 23
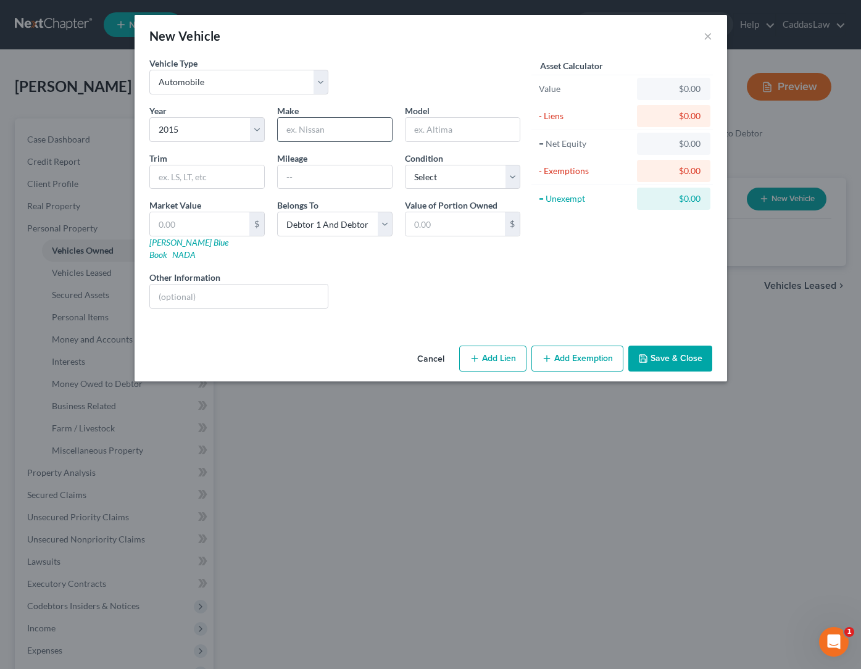
click at [304, 130] on input "text" at bounding box center [335, 129] width 114 height 23
click at [296, 189] on div at bounding box center [334, 177] width 115 height 25
click at [297, 184] on input "text" at bounding box center [335, 176] width 114 height 23
click at [206, 224] on input "text" at bounding box center [199, 223] width 99 height 23
click at [589, 346] on button "Add Exemption" at bounding box center [578, 359] width 92 height 26
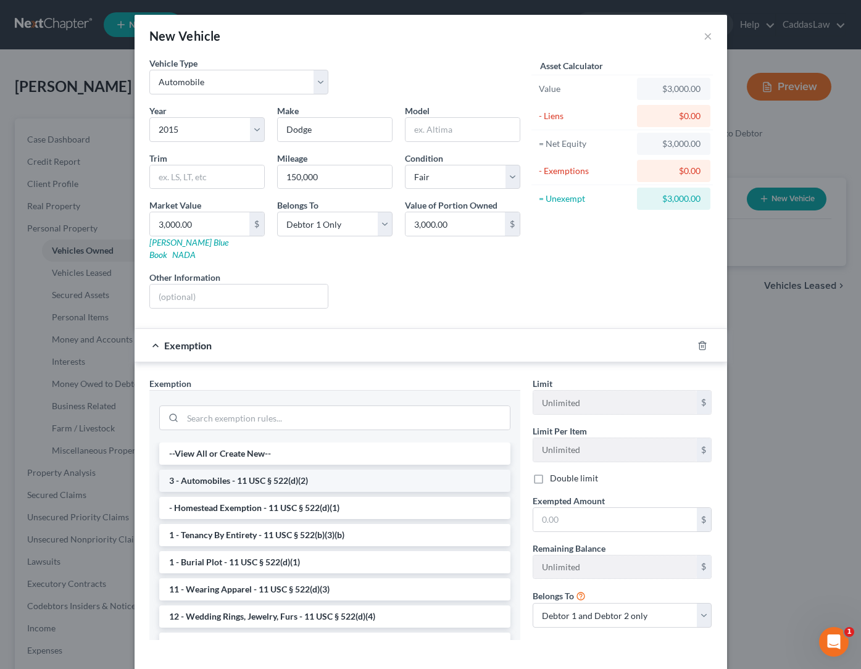
click at [232, 470] on li "3 - Automobiles - 11 USC § 522(d)(2)" at bounding box center [334, 481] width 351 height 22
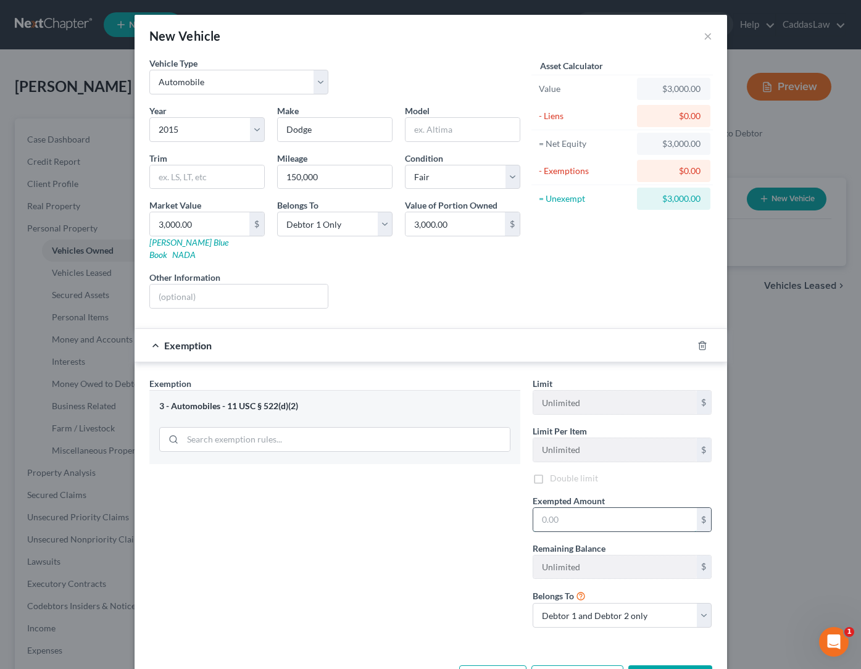
click at [561, 510] on input "text" at bounding box center [616, 519] width 164 height 23
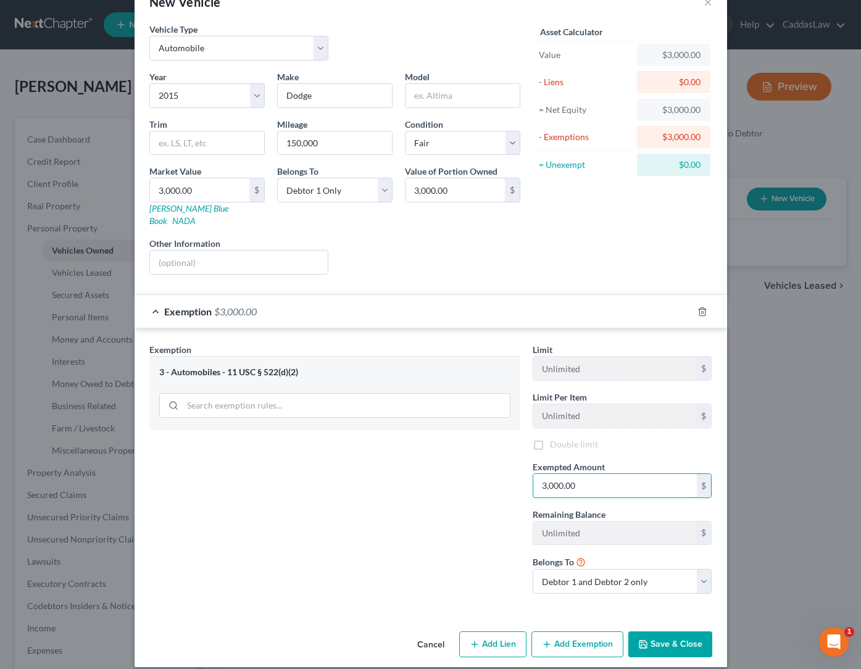
scroll to position [33, 0]
click at [680, 635] on button "Save & Close" at bounding box center [671, 645] width 84 height 26
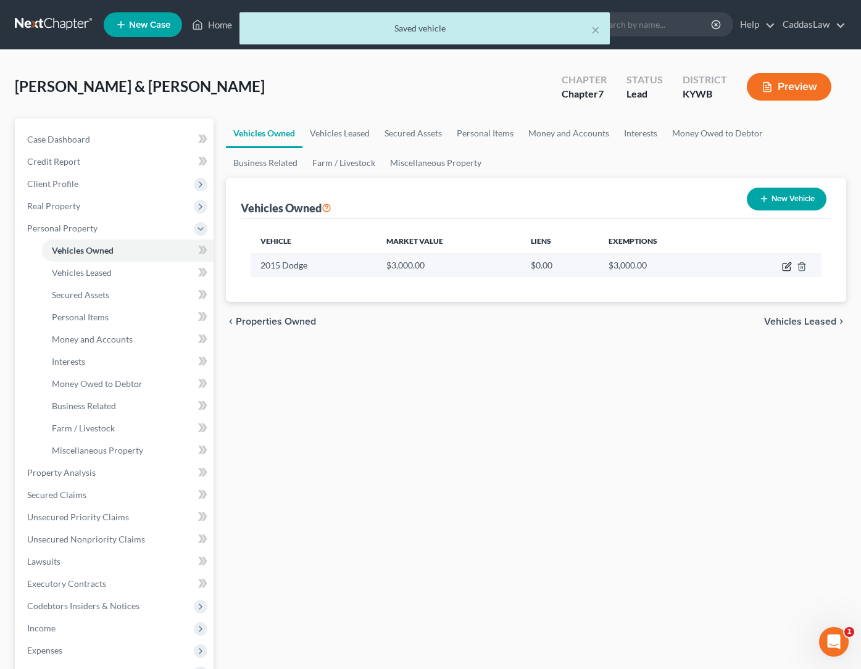
click at [789, 263] on icon "button" at bounding box center [787, 267] width 10 height 10
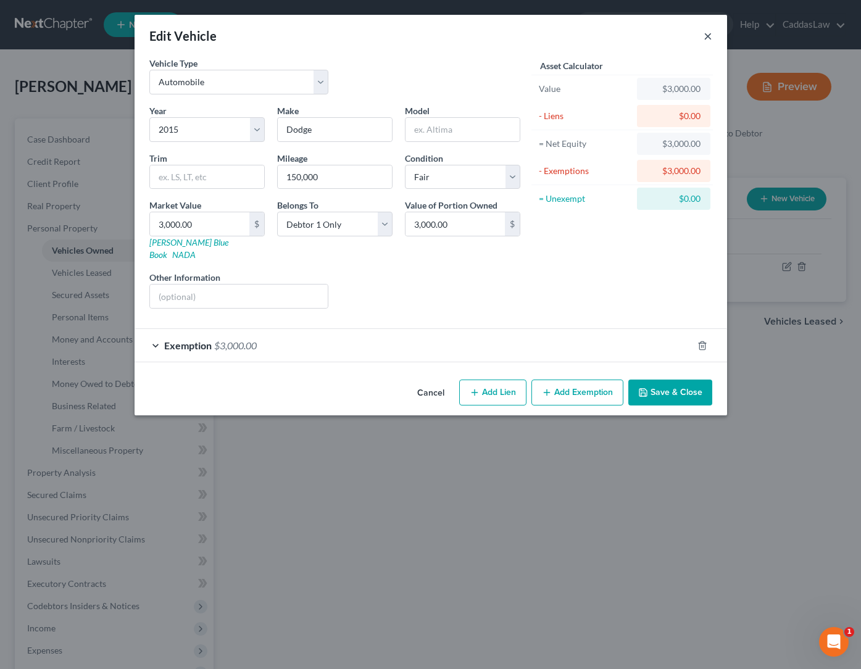
click at [705, 34] on button "×" at bounding box center [708, 35] width 9 height 15
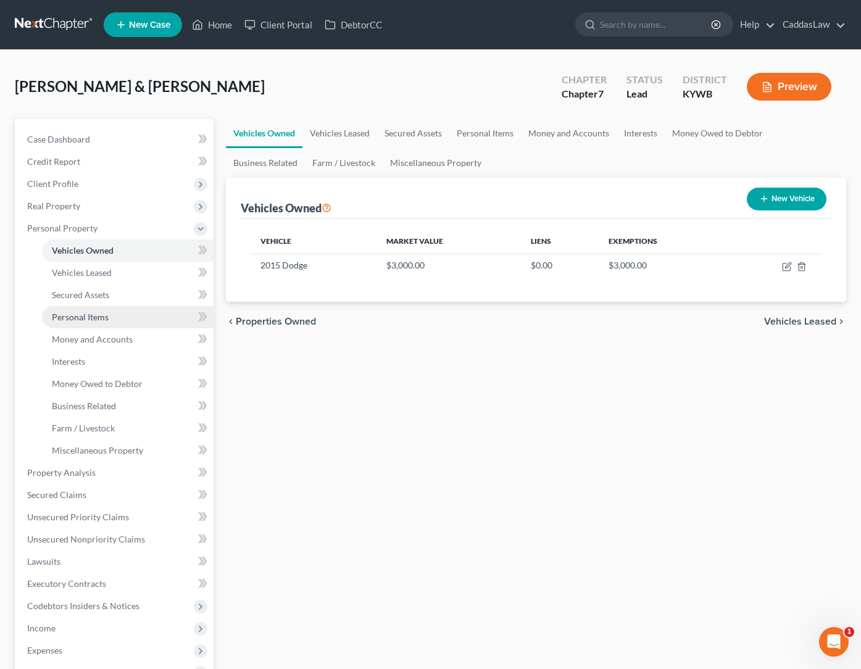
click at [93, 315] on span "Personal Items" at bounding box center [80, 317] width 57 height 10
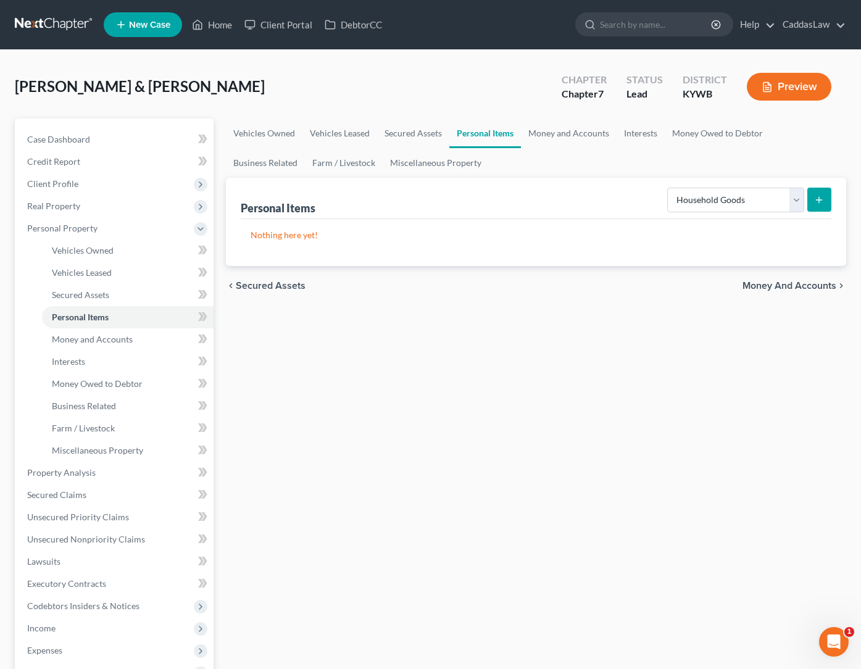
click at [816, 207] on button "submit" at bounding box center [820, 200] width 24 height 24
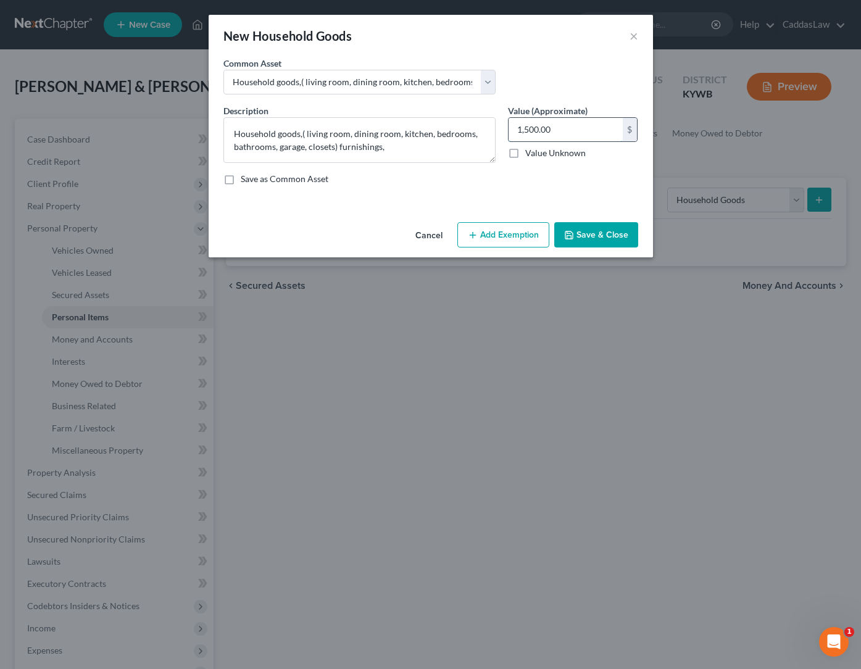
click at [553, 127] on input "1,500.00" at bounding box center [566, 129] width 114 height 23
click at [488, 241] on button "Add Exemption" at bounding box center [504, 235] width 92 height 26
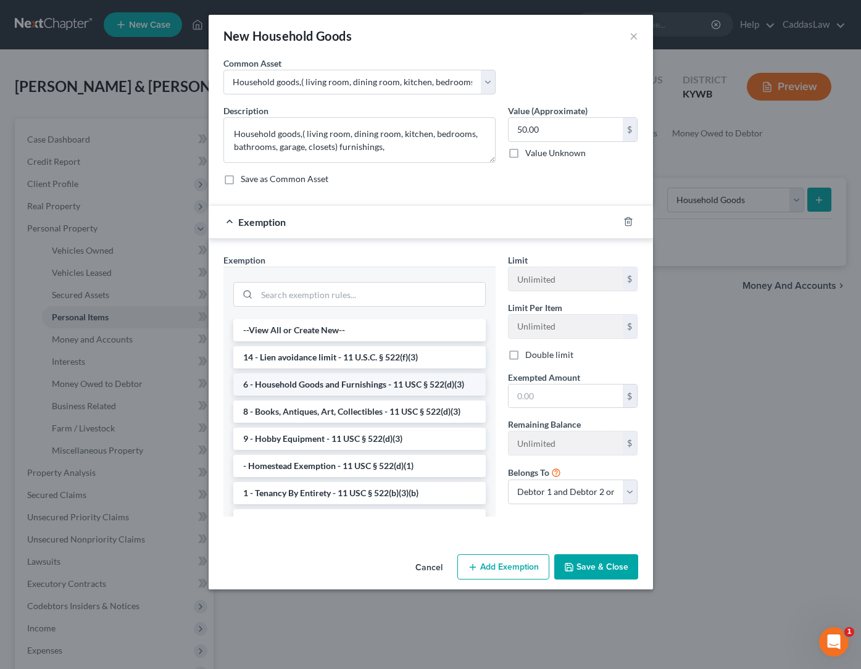
click at [344, 393] on li "6 - Household Goods and Furnishings - 11 USC § 522(d)(3)" at bounding box center [359, 385] width 253 height 22
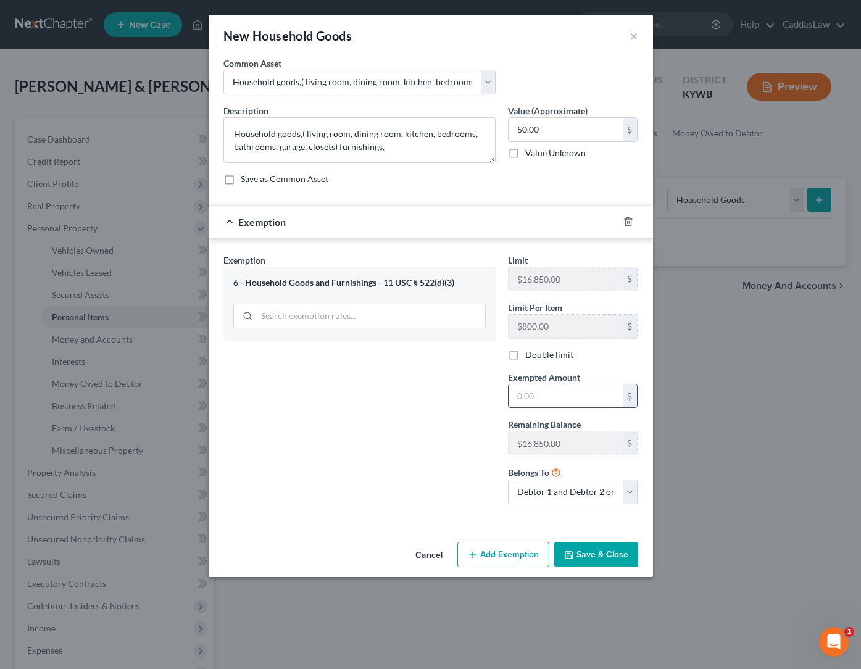
click at [535, 396] on input "text" at bounding box center [566, 396] width 114 height 23
click at [411, 455] on div "Exemption Set must be selected for CA. Exemption * 6 - Household Goods and Furn…" at bounding box center [359, 384] width 285 height 261
click at [576, 554] on button "Save & Close" at bounding box center [597, 555] width 84 height 26
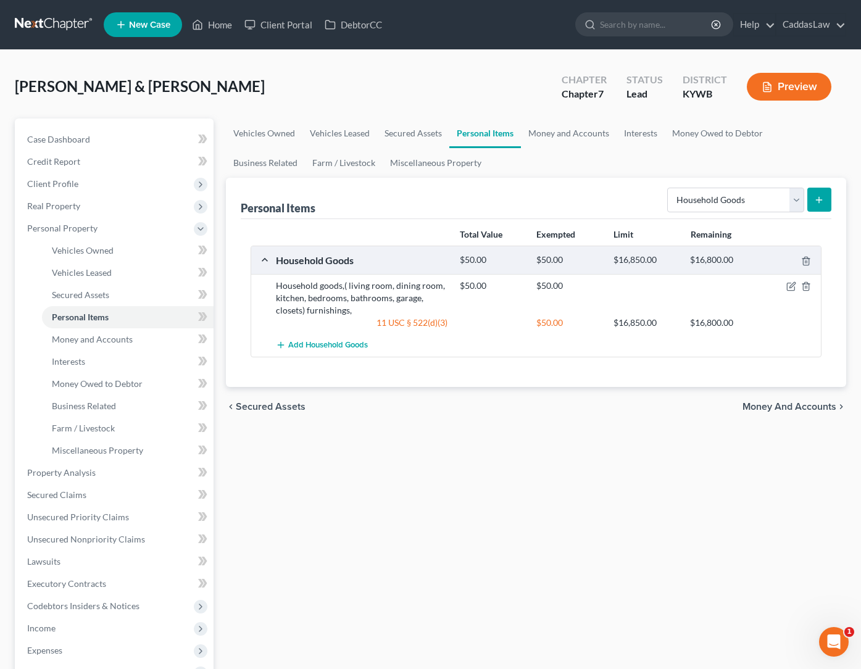
click at [824, 201] on icon "submit" at bounding box center [819, 200] width 10 height 10
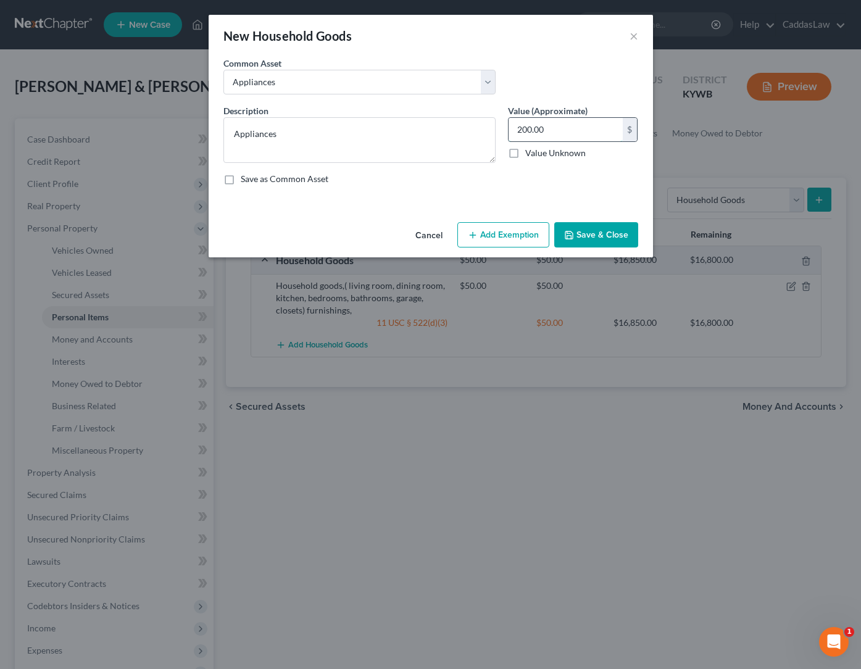
click at [574, 123] on input "200.00" at bounding box center [566, 129] width 114 height 23
click at [522, 240] on button "Add Exemption" at bounding box center [504, 235] width 92 height 26
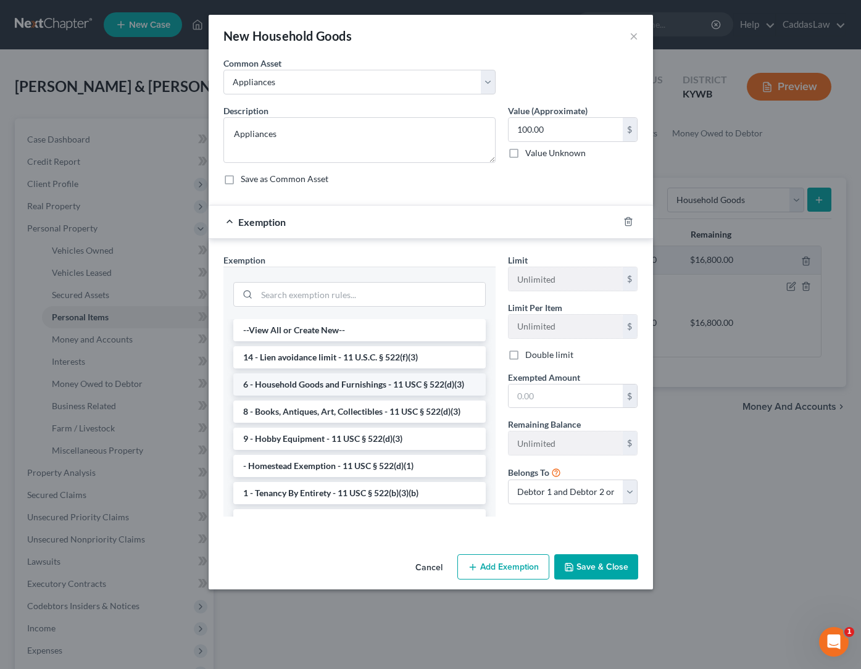
click at [301, 380] on li "6 - Household Goods and Furnishings - 11 USC § 522(d)(3)" at bounding box center [359, 385] width 253 height 22
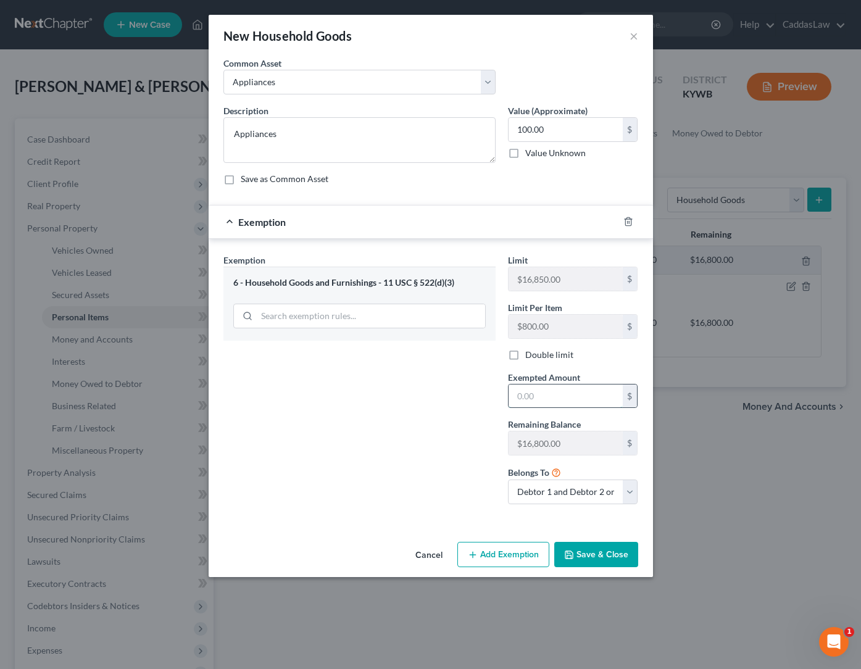
click at [552, 395] on input "text" at bounding box center [566, 396] width 114 height 23
click at [613, 552] on button "Save & Close" at bounding box center [597, 555] width 84 height 26
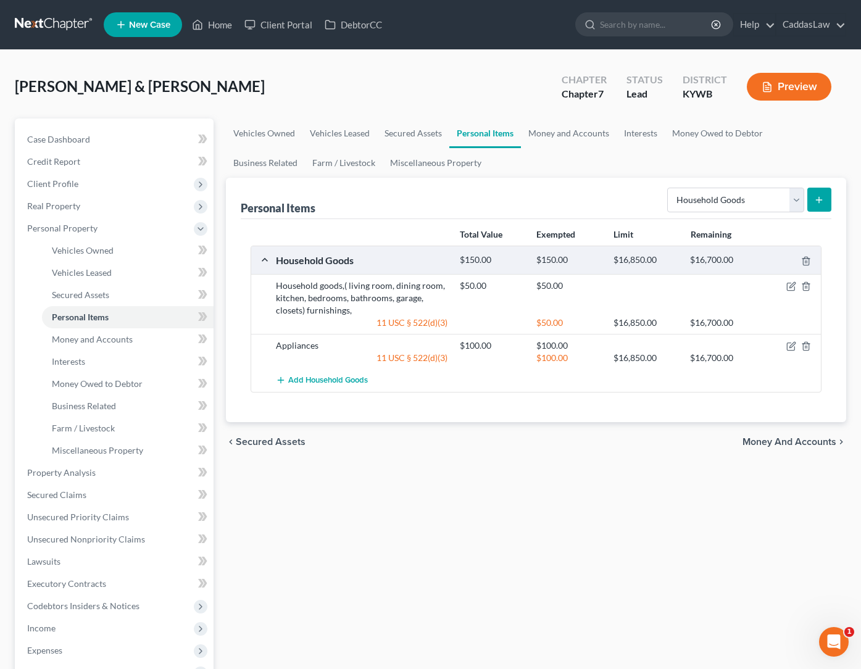
click at [818, 195] on icon "submit" at bounding box center [819, 200] width 10 height 10
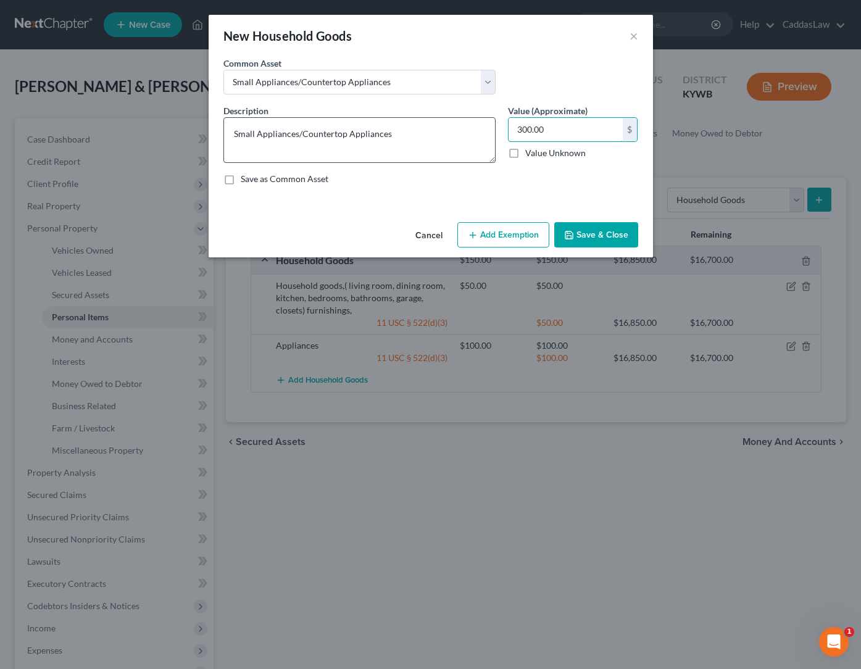
drag, startPoint x: 555, startPoint y: 122, endPoint x: 367, endPoint y: 122, distance: 187.7
click at [367, 122] on div "Description * Small Appliances/Countertop Appliances Value (Approximate) 300.00…" at bounding box center [430, 149] width 427 height 91
click at [488, 232] on button "Add Exemption" at bounding box center [504, 235] width 92 height 26
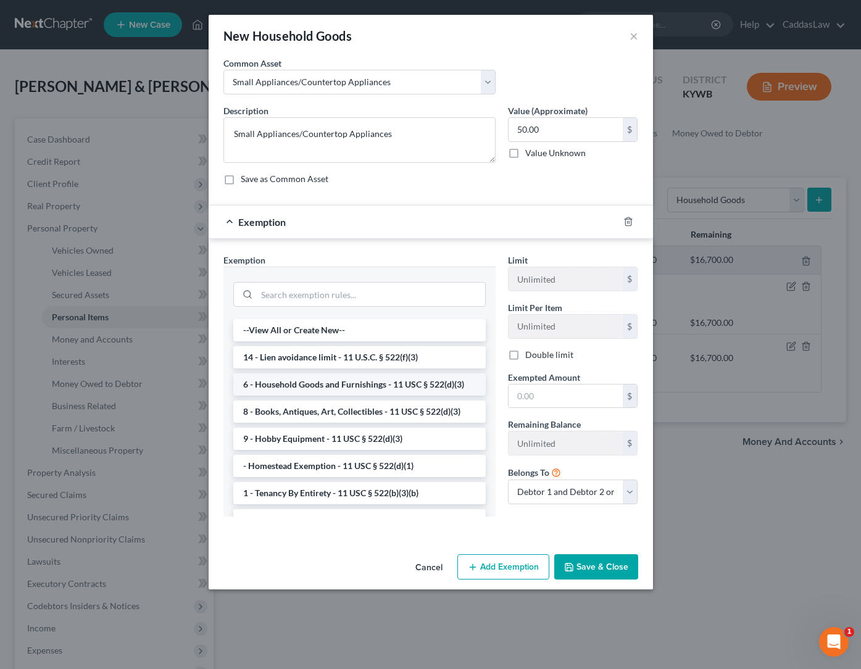
click at [314, 380] on li "6 - Household Goods and Furnishings - 11 USC § 522(d)(3)" at bounding box center [359, 385] width 253 height 22
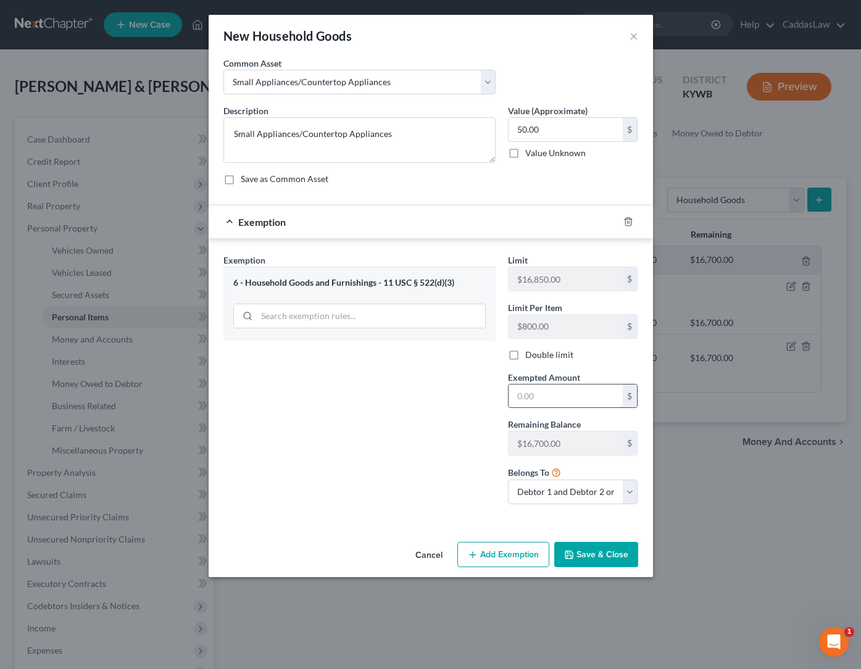
click at [546, 395] on input "text" at bounding box center [566, 396] width 114 height 23
click at [600, 556] on button "Save & Close" at bounding box center [597, 555] width 84 height 26
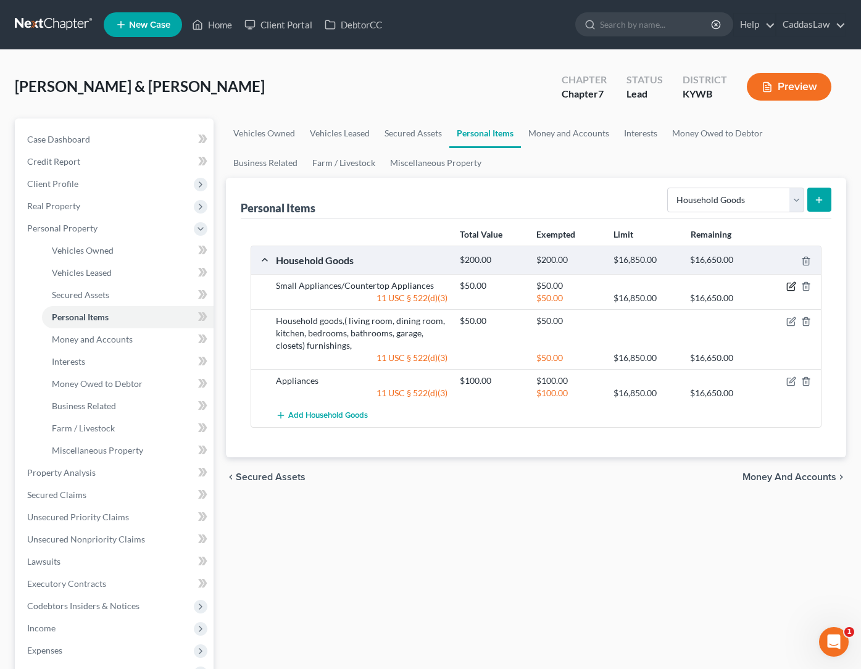
click at [789, 287] on icon "button" at bounding box center [792, 287] width 10 height 10
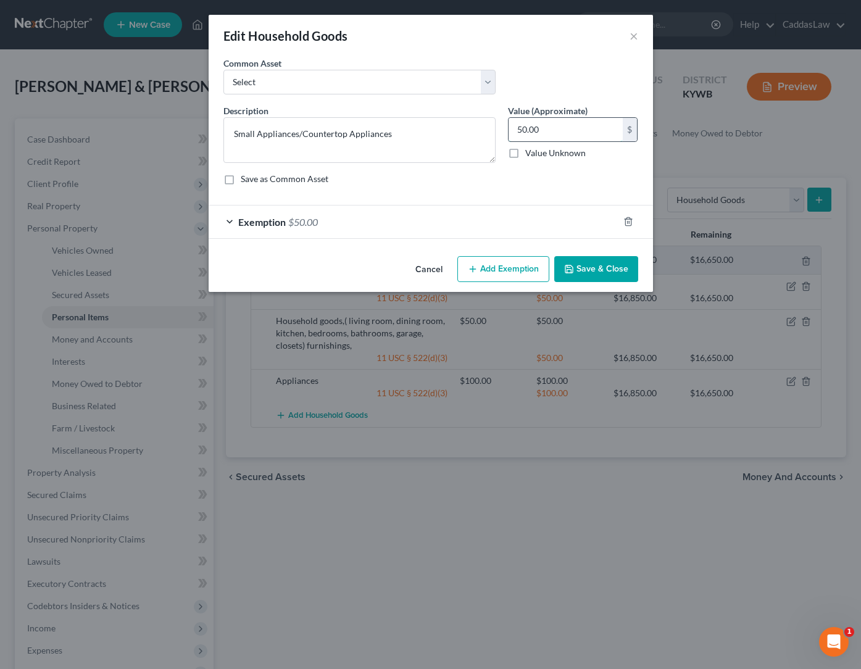
click at [524, 128] on input "50.00" at bounding box center [566, 129] width 114 height 23
click at [323, 225] on div "Exemption $50.00" at bounding box center [414, 222] width 410 height 33
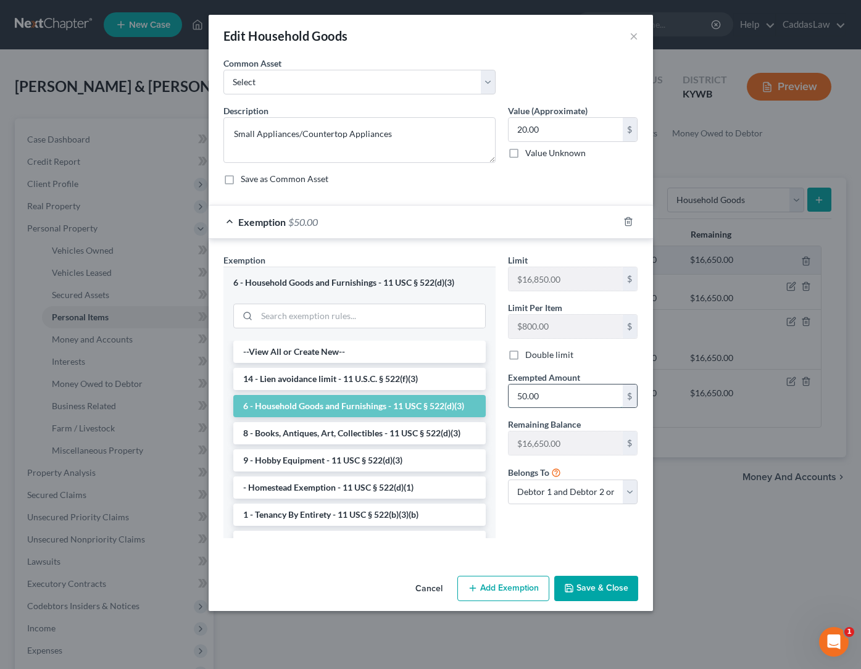
click at [523, 396] on input "50.00" at bounding box center [566, 396] width 114 height 23
click at [603, 590] on button "Save & Close" at bounding box center [597, 589] width 84 height 26
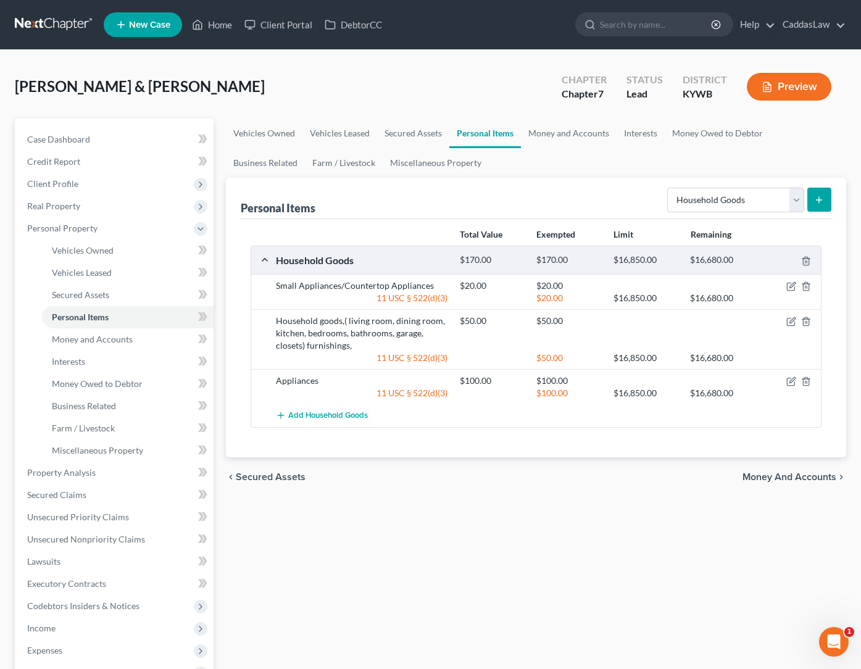
click at [821, 203] on icon "submit" at bounding box center [819, 200] width 10 height 10
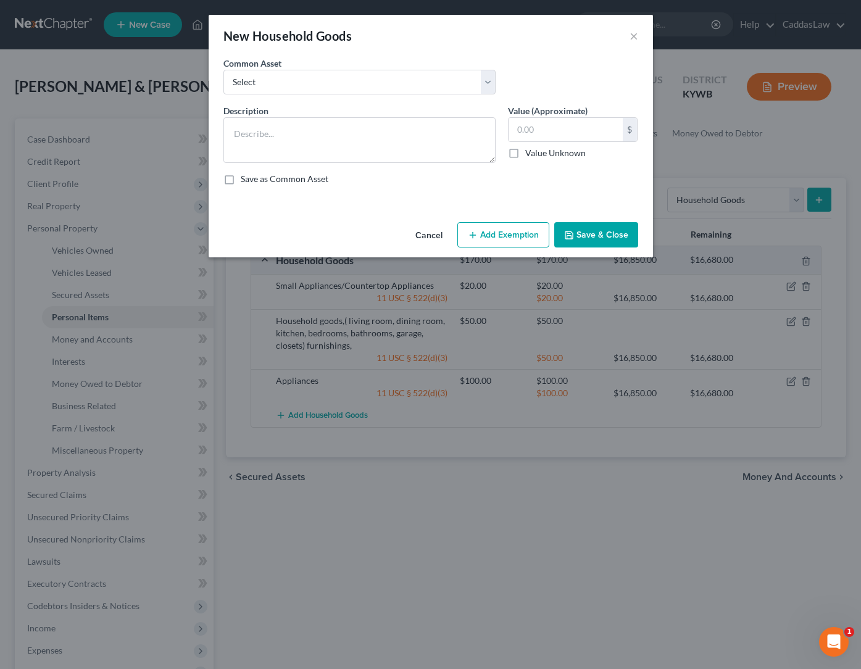
click at [311, 67] on div "Common Asset Select Gardening tools, outdoor maintenance equipment Household go…" at bounding box center [359, 76] width 285 height 38
drag, startPoint x: 553, startPoint y: 131, endPoint x: 480, endPoint y: 131, distance: 72.9
click at [480, 131] on div "Description * Housewares, dishes, pots/pans etc. Value (Approximate) 250.00 $ V…" at bounding box center [430, 149] width 427 height 91
click at [534, 228] on button "Add Exemption" at bounding box center [504, 235] width 92 height 26
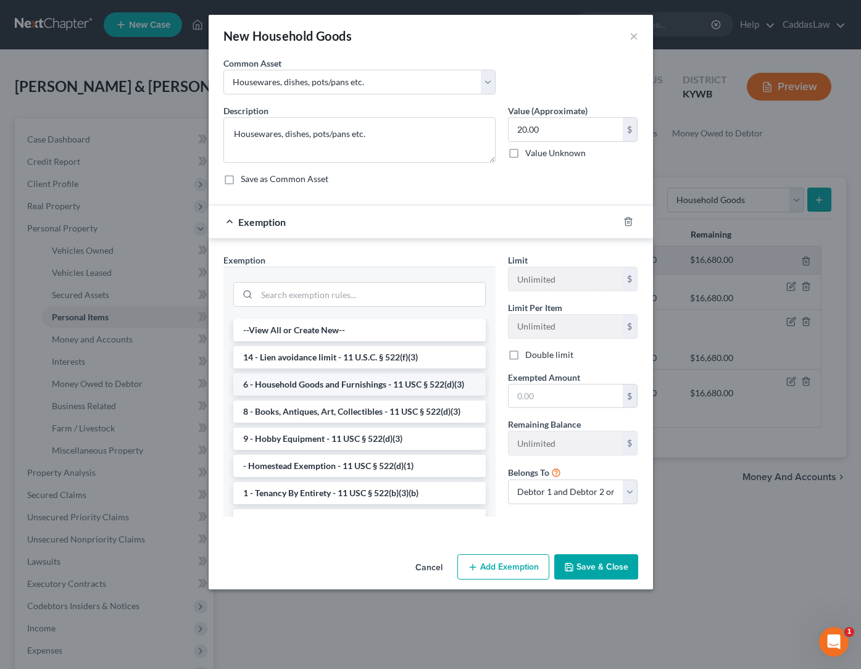
click at [343, 380] on li "6 - Household Goods and Furnishings - 11 USC § 522(d)(3)" at bounding box center [359, 385] width 253 height 22
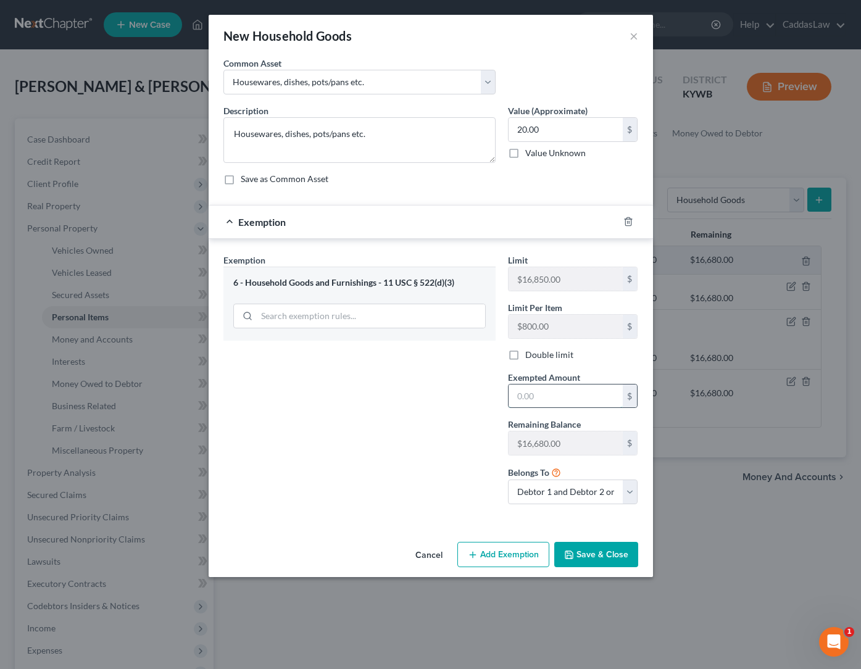
click at [524, 392] on input "text" at bounding box center [566, 396] width 114 height 23
click at [592, 557] on button "Save & Close" at bounding box center [597, 555] width 84 height 26
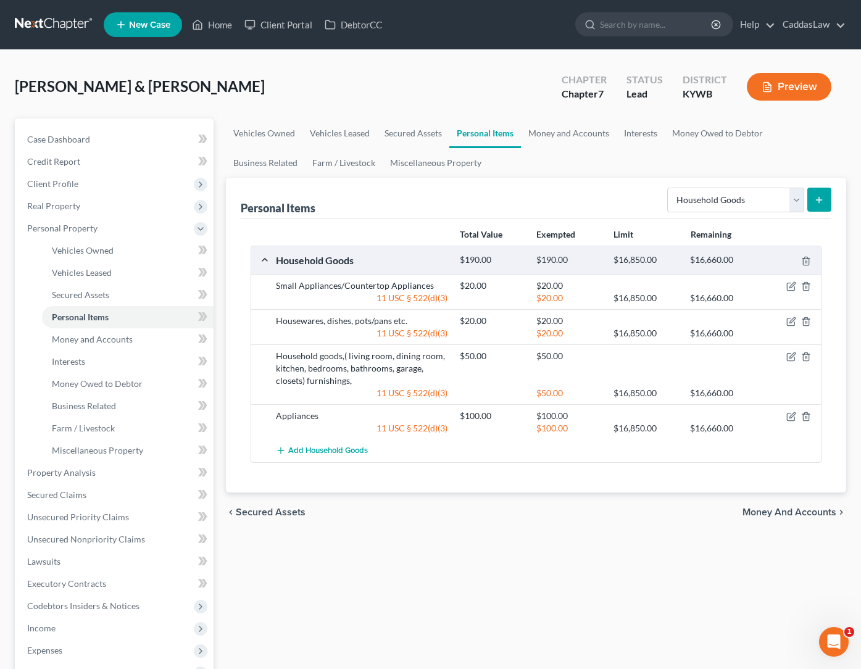
click at [810, 207] on button "submit" at bounding box center [820, 200] width 24 height 24
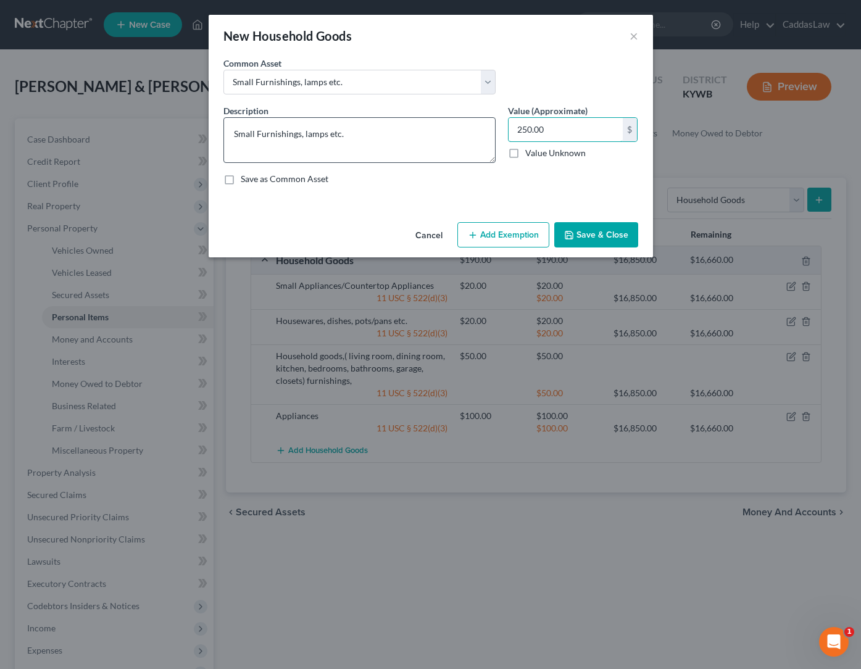
drag, startPoint x: 567, startPoint y: 139, endPoint x: 447, endPoint y: 138, distance: 119.8
click at [432, 138] on div "Description * Small Furnishings, lamps etc. Value (Approximate) 250.00 $ Value …" at bounding box center [430, 149] width 427 height 91
drag, startPoint x: 556, startPoint y: 128, endPoint x: 408, endPoint y: 127, distance: 147.6
click at [413, 127] on div "Description * Small Furnishings, lamps etc. Value (Approximate) 250.00 $ Value …" at bounding box center [430, 149] width 427 height 91
click at [492, 238] on button "Add Exemption" at bounding box center [504, 235] width 92 height 26
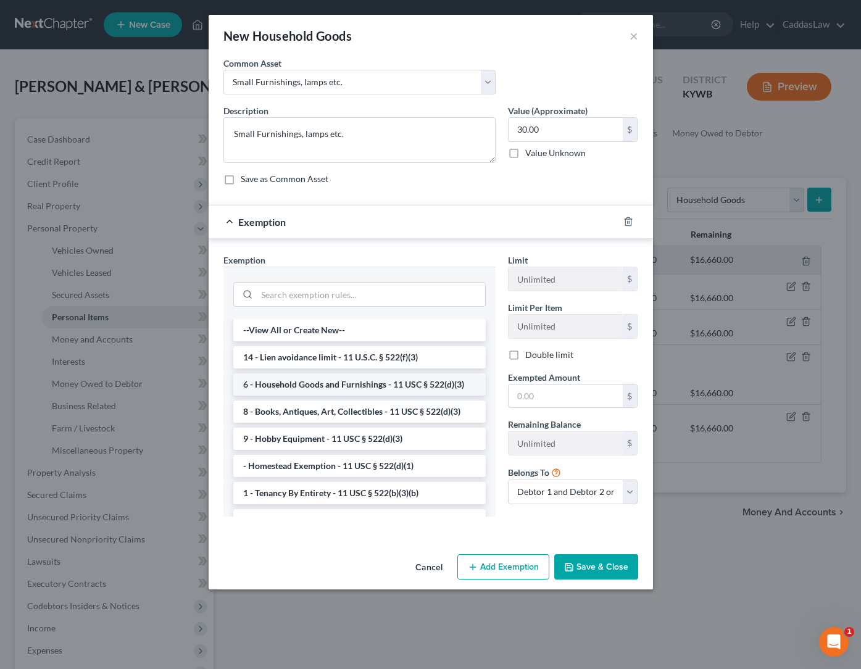
click at [322, 387] on li "6 - Household Goods and Furnishings - 11 USC § 522(d)(3)" at bounding box center [359, 385] width 253 height 22
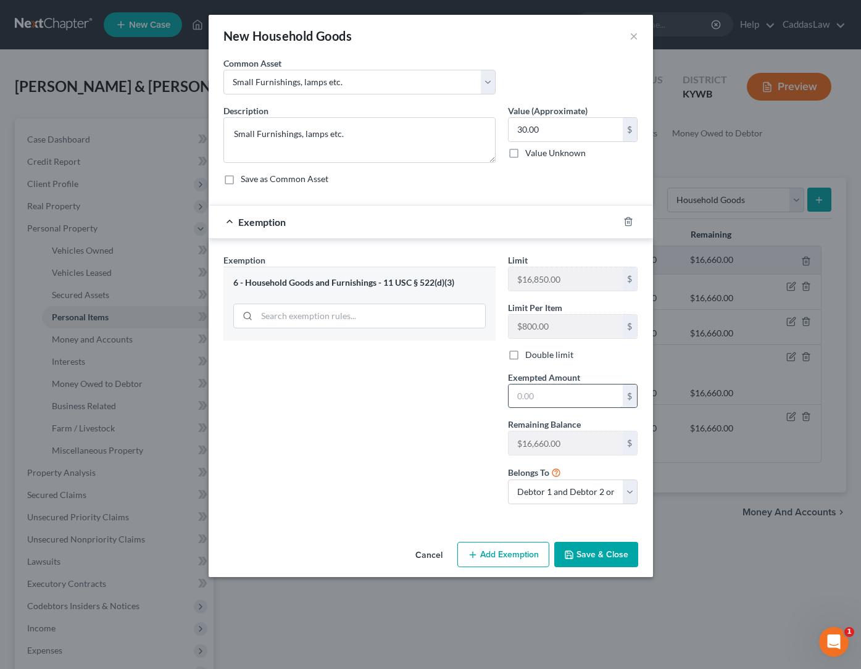
click at [558, 392] on input "text" at bounding box center [566, 396] width 114 height 23
click at [566, 393] on input "30.0" at bounding box center [566, 396] width 114 height 23
click at [601, 558] on button "Save & Close" at bounding box center [597, 555] width 84 height 26
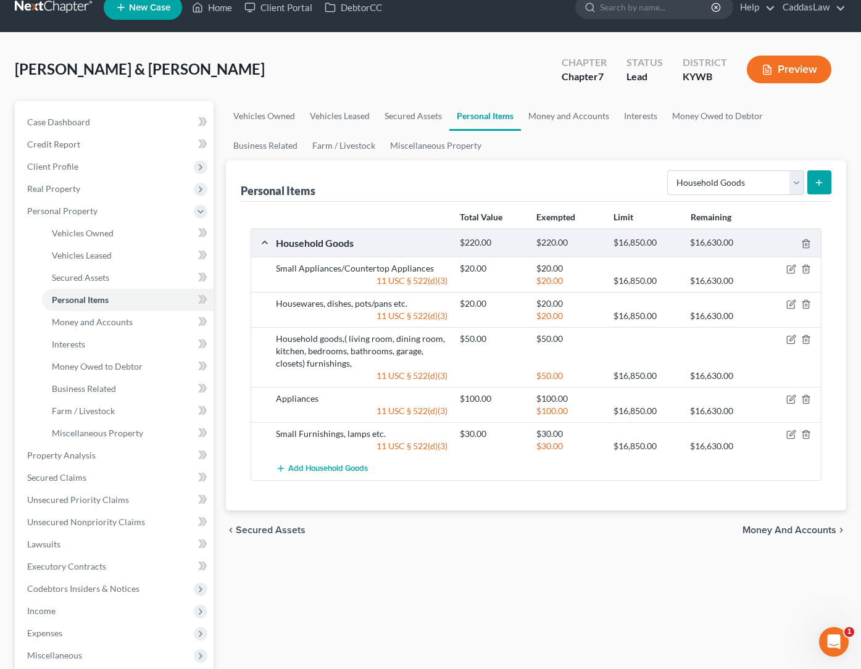
scroll to position [20, 0]
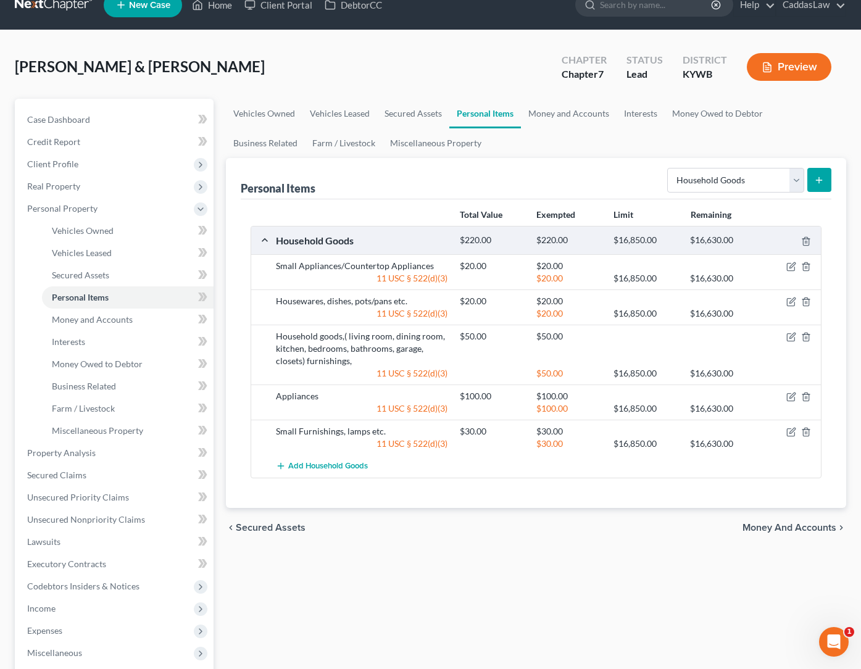
click at [819, 181] on icon "submit" at bounding box center [819, 180] width 10 height 10
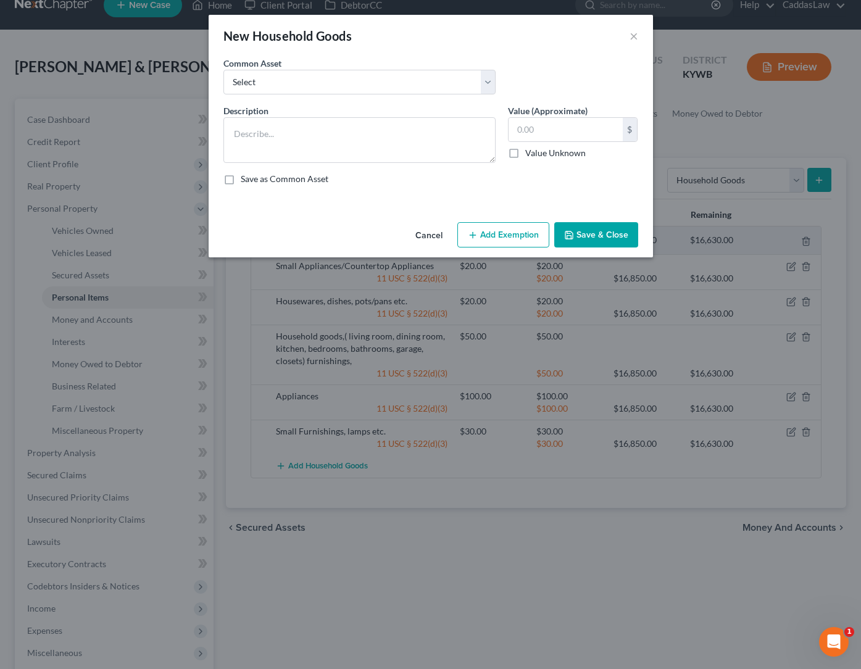
click at [386, 98] on div "Common Asset Select Gardening tools, outdoor maintenance equipment Household go…" at bounding box center [430, 81] width 427 height 48
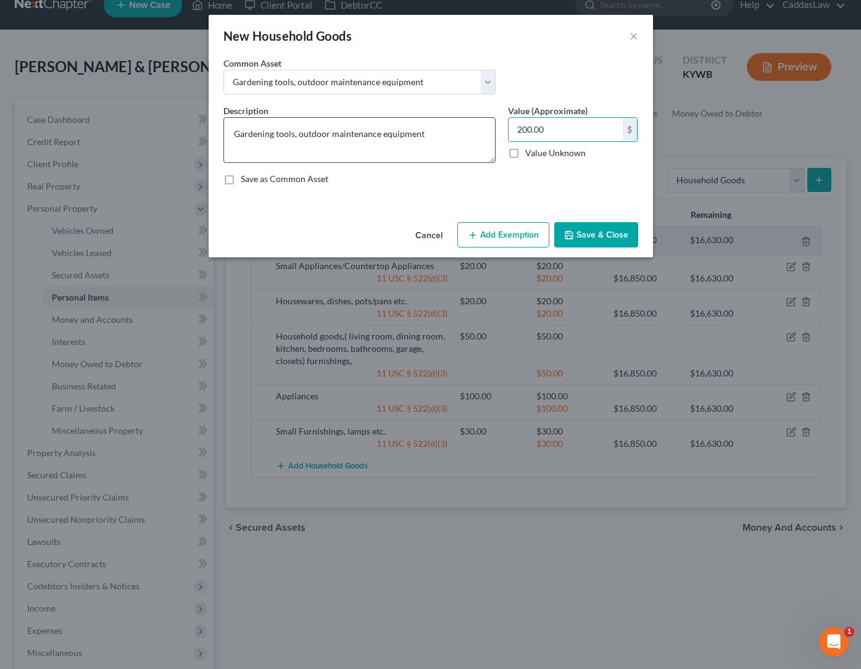
drag, startPoint x: 559, startPoint y: 129, endPoint x: 460, endPoint y: 128, distance: 98.8
click at [460, 128] on div "Description * Gardening tools, outdoor maintenance equipment Value (Approximate…" at bounding box center [430, 149] width 427 height 91
click at [487, 234] on button "Add Exemption" at bounding box center [504, 235] width 92 height 26
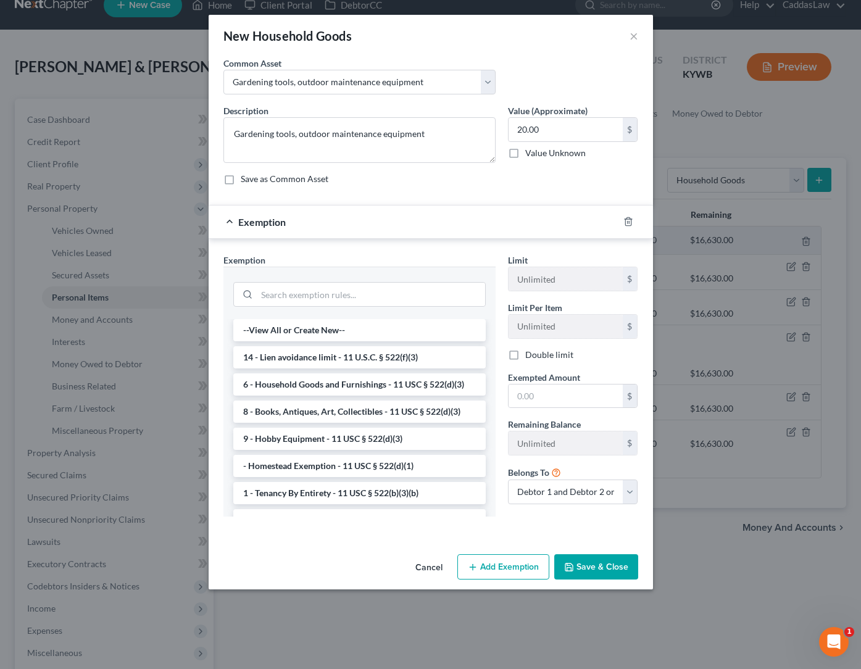
scroll to position [0, 0]
click at [292, 437] on li "9 - Hobby Equipment - 11 USC § 522(d)(3)" at bounding box center [359, 439] width 253 height 22
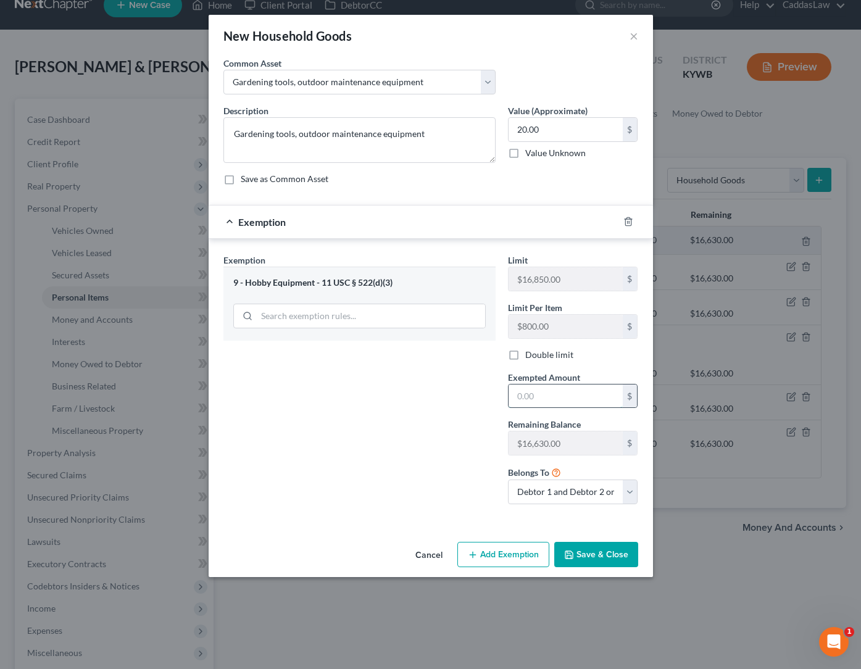
click at [540, 393] on input "text" at bounding box center [566, 396] width 114 height 23
click at [621, 555] on button "Save & Close" at bounding box center [597, 555] width 84 height 26
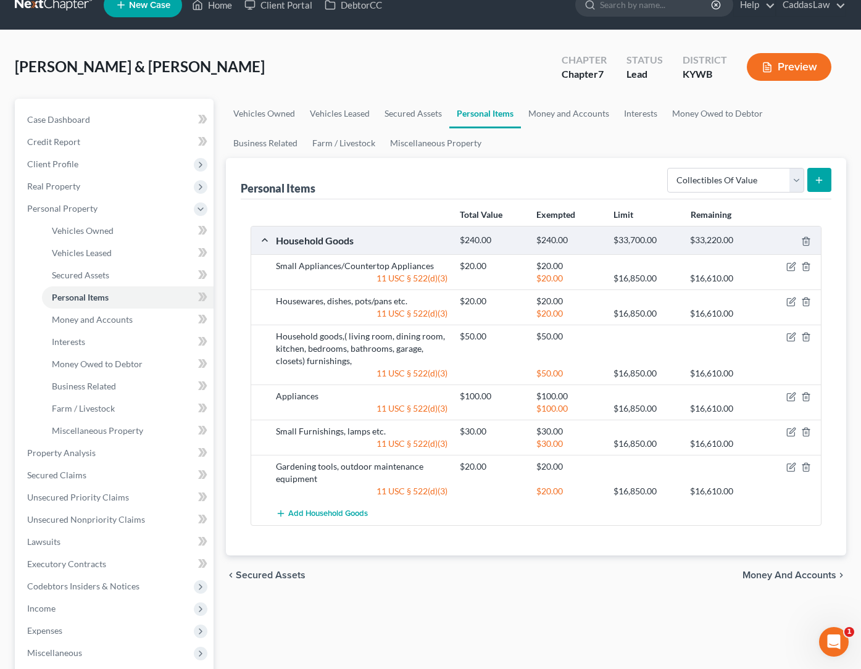
click at [809, 185] on button "submit" at bounding box center [820, 180] width 24 height 24
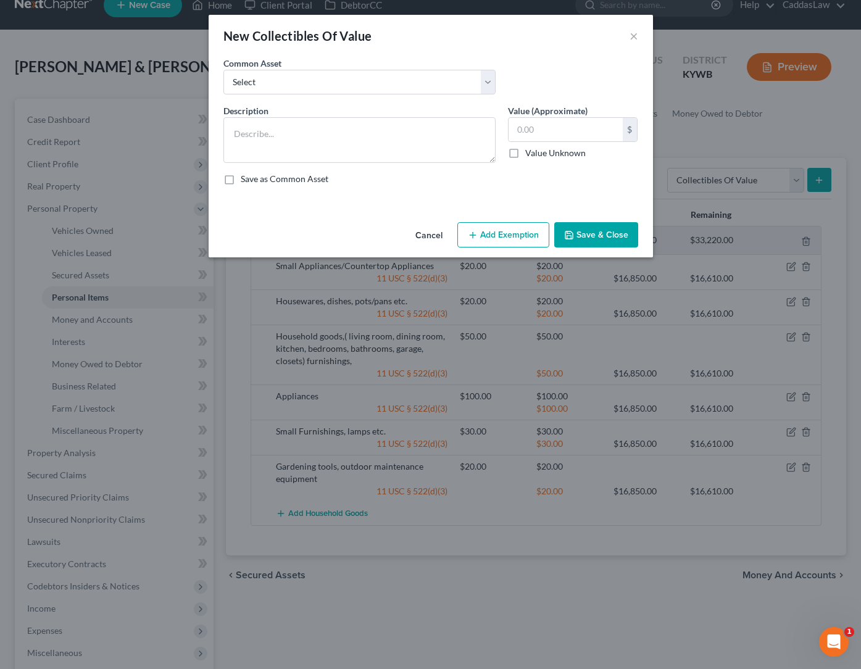
click at [351, 68] on div "Common Asset Select Personal Library: Books, Videos, CD's, Records, Tapes" at bounding box center [359, 76] width 285 height 38
click at [434, 233] on button "Cancel" at bounding box center [429, 236] width 47 height 25
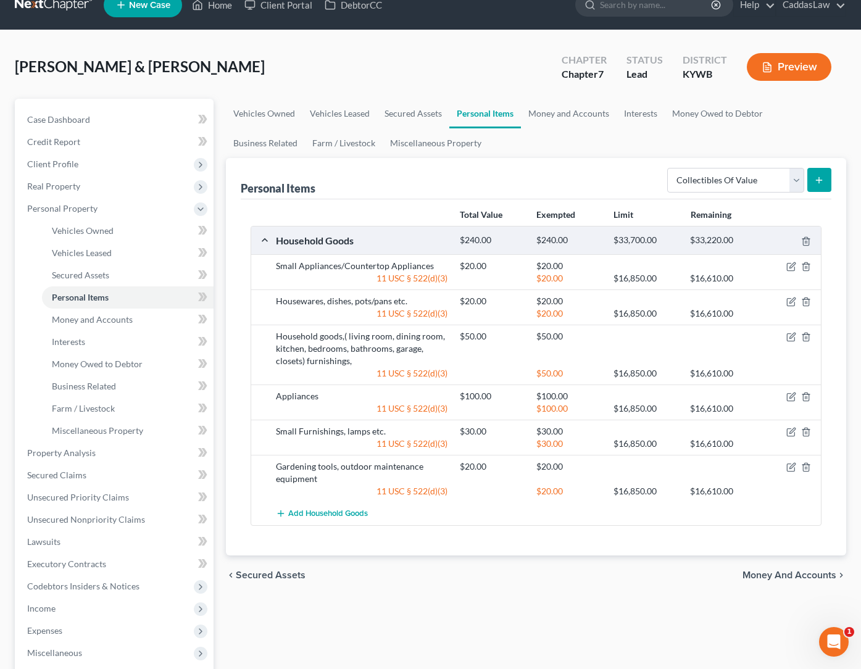
click at [818, 182] on icon "submit" at bounding box center [819, 180] width 10 height 10
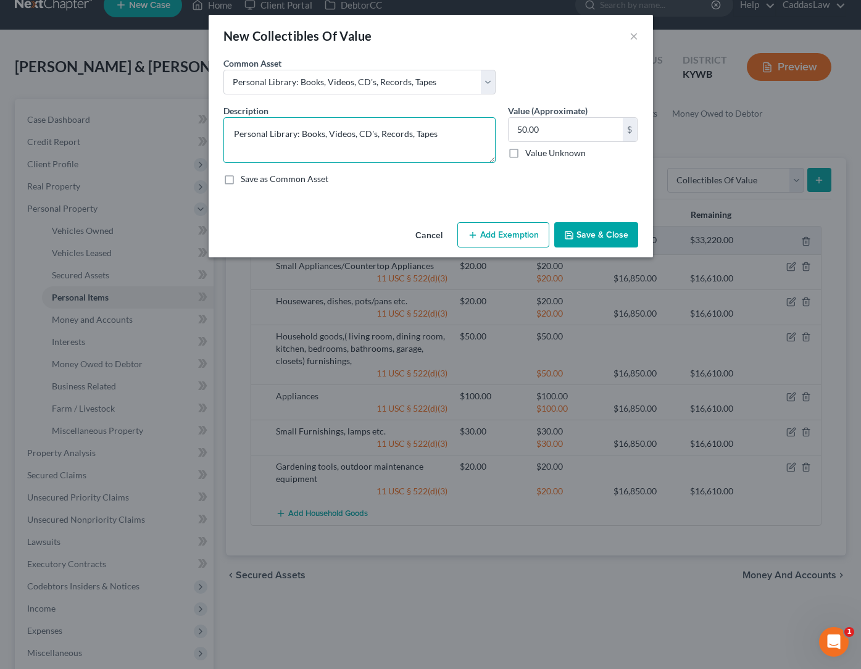
click at [381, 144] on textarea "Personal Library: Books, Videos, CD's, Records, Tapes" at bounding box center [360, 140] width 272 height 46
drag, startPoint x: 537, startPoint y: 141, endPoint x: 462, endPoint y: 133, distance: 75.1
click at [462, 133] on div "Description * Personal Library: Books, Videos, CD's, Records, Tapes Value (Appr…" at bounding box center [430, 149] width 427 height 91
click at [528, 224] on button "Add Exemption" at bounding box center [504, 235] width 92 height 26
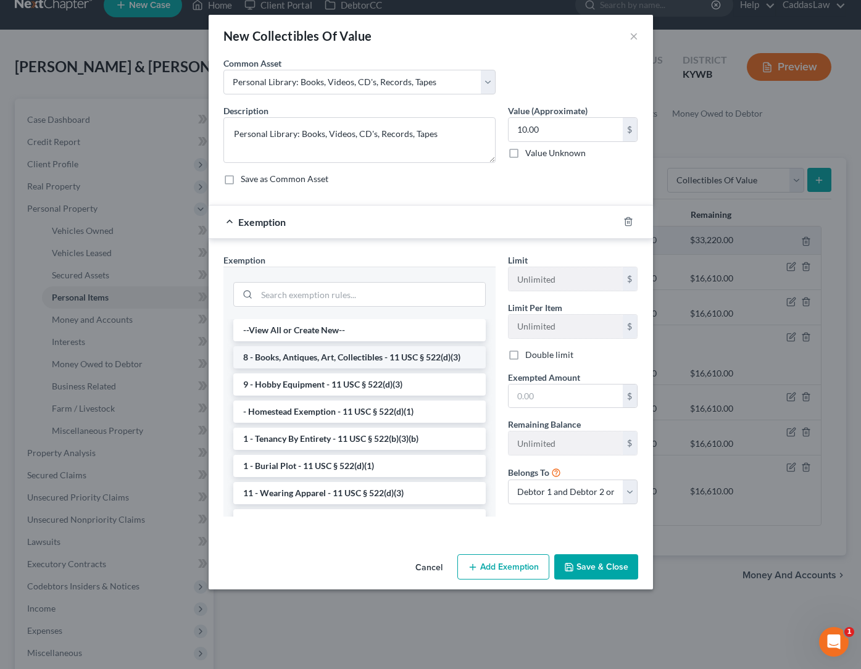
click at [313, 355] on li "8 - Books, Antiques, Art, Collectibles - 11 USC § 522(d)(3)" at bounding box center [359, 357] width 253 height 22
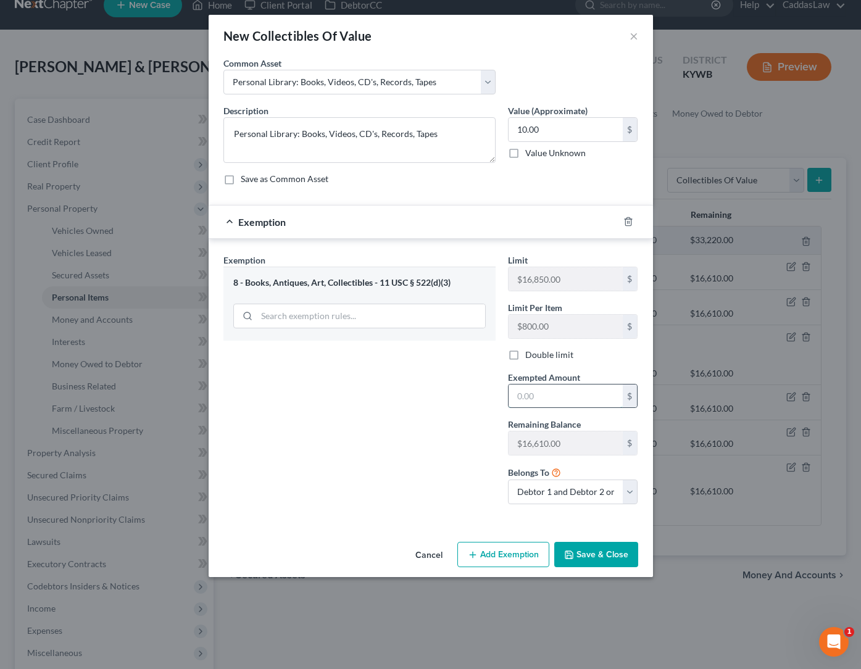
click at [550, 399] on input "text" at bounding box center [566, 396] width 114 height 23
click at [597, 559] on button "Save & Close" at bounding box center [597, 555] width 84 height 26
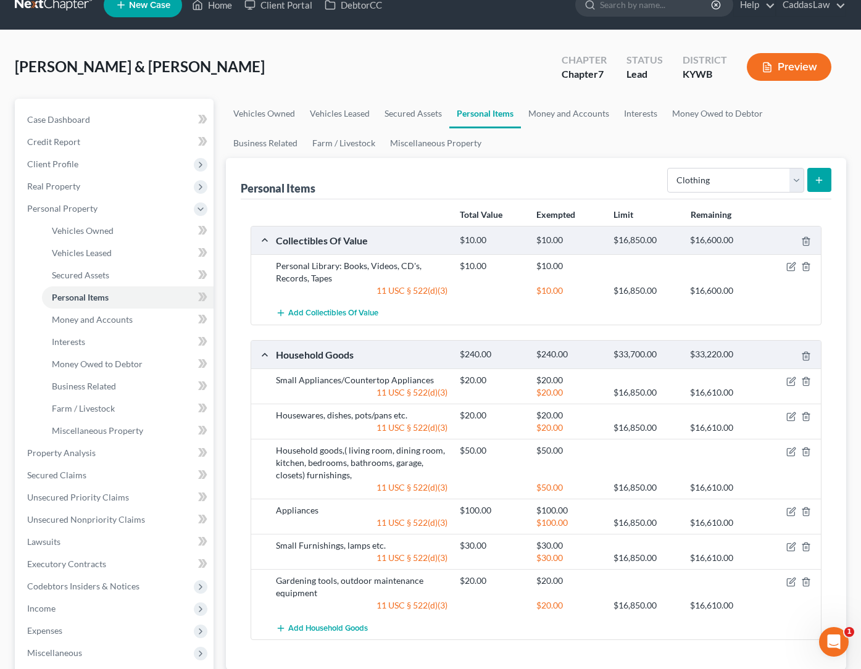
click at [812, 185] on button "submit" at bounding box center [820, 180] width 24 height 24
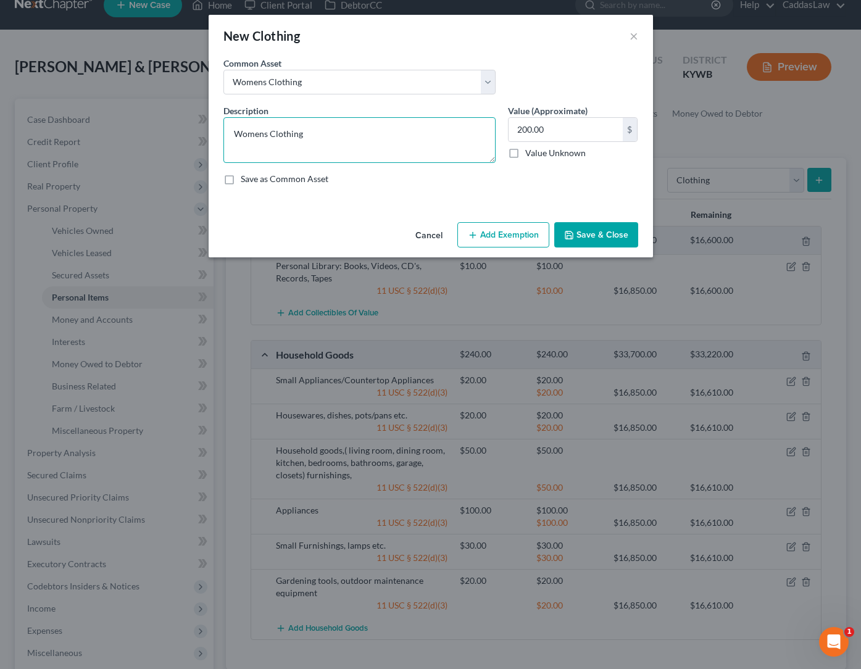
drag, startPoint x: 271, startPoint y: 133, endPoint x: 205, endPoint y: 132, distance: 66.1
click at [205, 132] on div "New Clothing × An exemption set must first be selected from the Filing Informat…" at bounding box center [430, 334] width 861 height 669
drag, startPoint x: 559, startPoint y: 130, endPoint x: 392, endPoint y: 130, distance: 166.7
click at [392, 130] on div "Description * Men's Clothing Value (Approximate) 200.00 $ Value Unknown Balance…" at bounding box center [430, 149] width 427 height 91
click at [482, 238] on button "Add Exemption" at bounding box center [504, 235] width 92 height 26
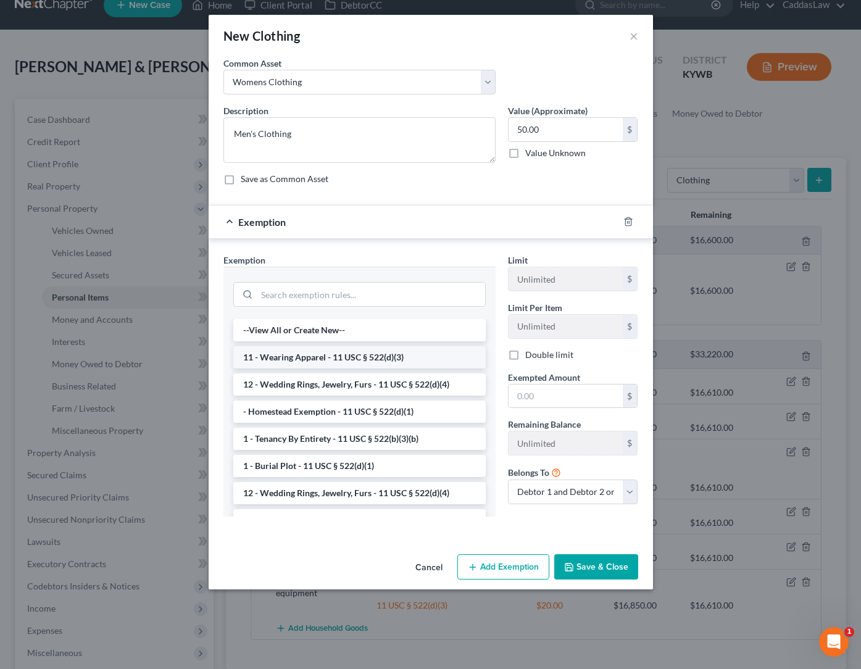
click at [321, 363] on li "11 - Wearing Apparel - 11 USC § 522(d)(3)" at bounding box center [359, 357] width 253 height 22
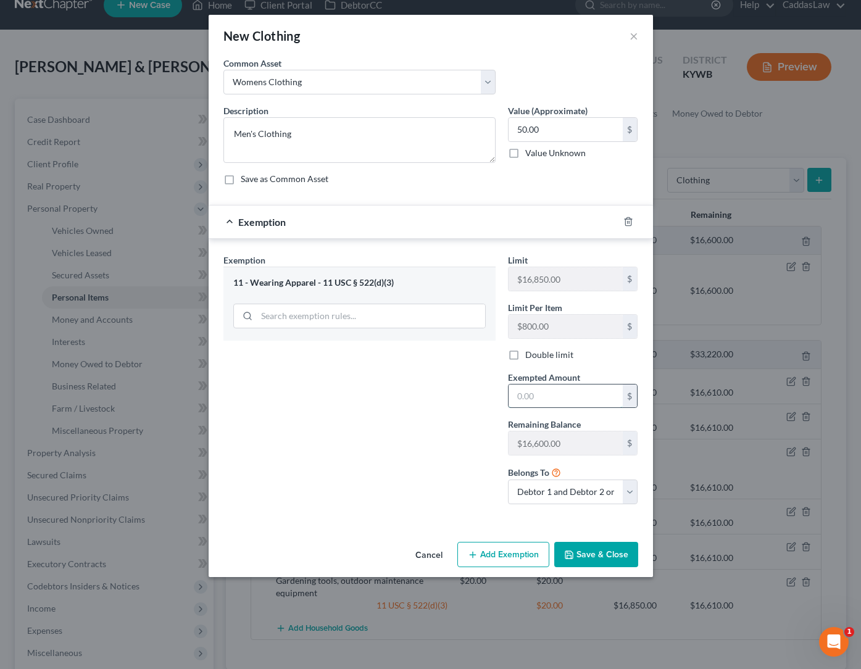
click at [547, 392] on input "text" at bounding box center [566, 396] width 114 height 23
click at [586, 563] on button "Save & Close" at bounding box center [597, 555] width 84 height 26
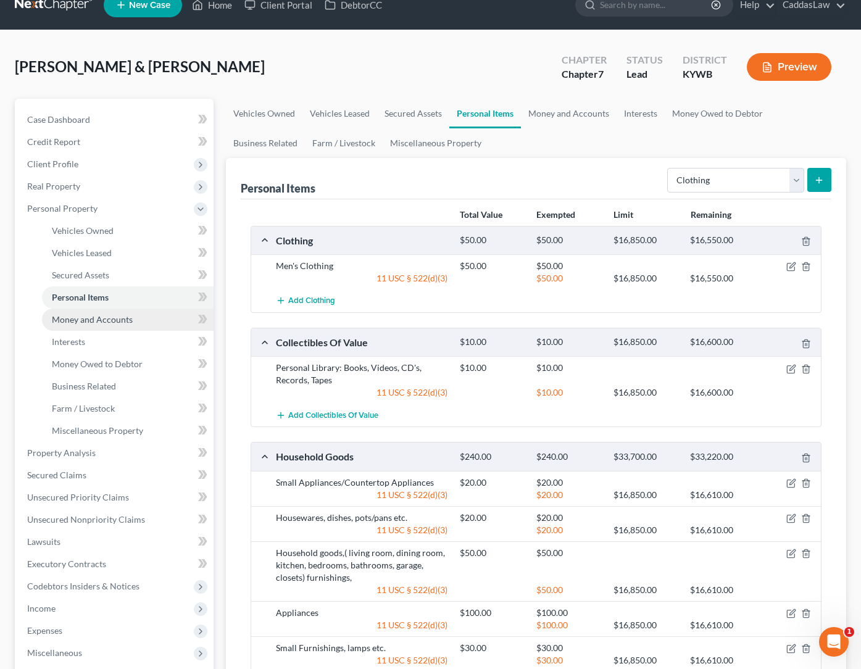
click at [106, 326] on link "Money and Accounts" at bounding box center [128, 320] width 172 height 22
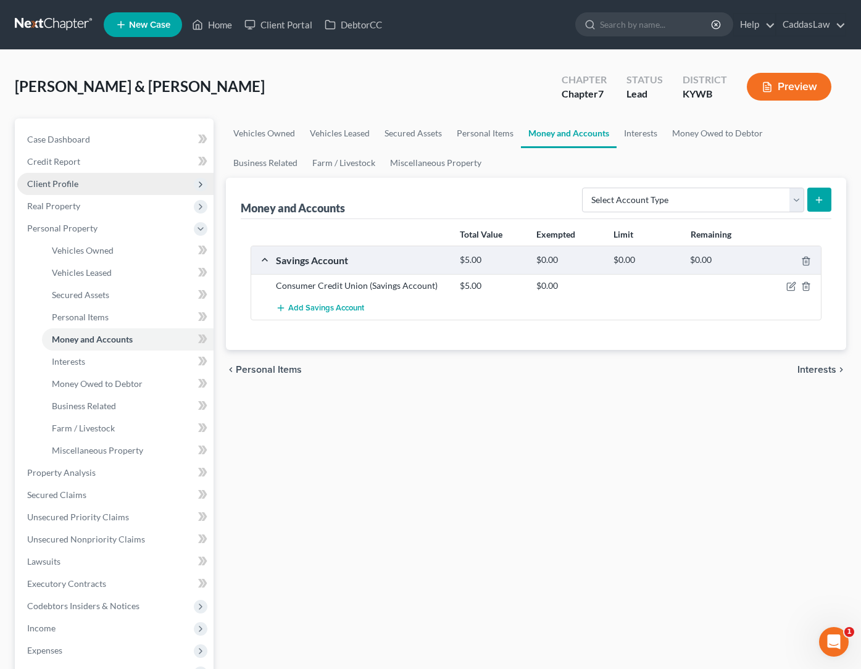
click at [64, 174] on span "Client Profile" at bounding box center [115, 184] width 196 height 22
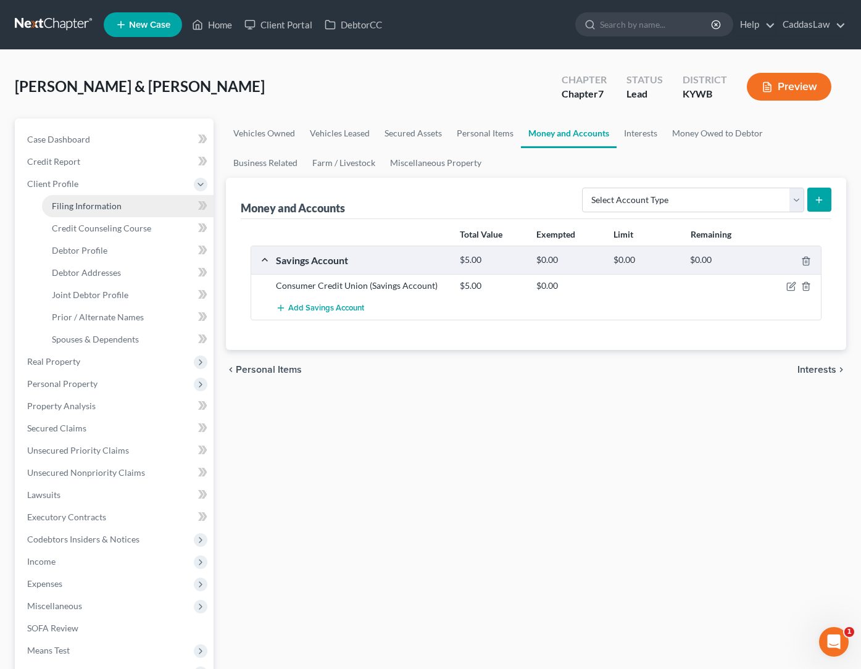
click at [98, 210] on span "Filing Information" at bounding box center [87, 206] width 70 height 10
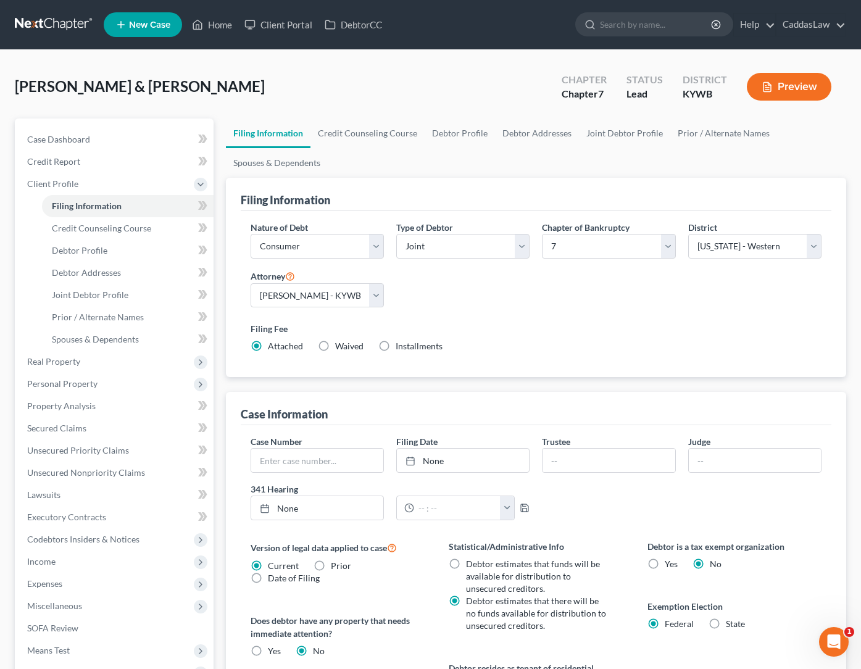
click at [467, 231] on div "Type of Debtor Select Individual Joint" at bounding box center [462, 240] width 133 height 38
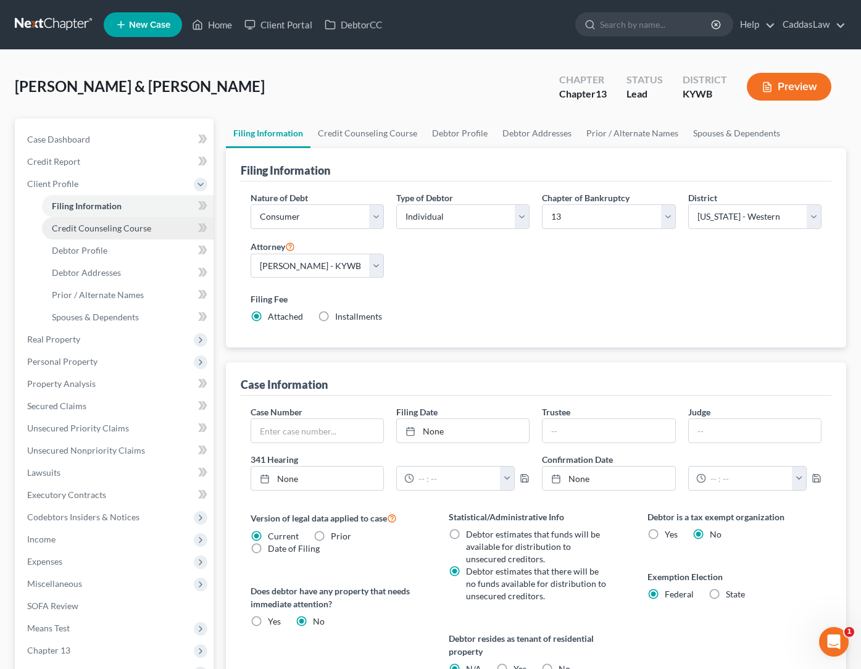
click at [93, 232] on span "Credit Counseling Course" at bounding box center [101, 228] width 99 height 10
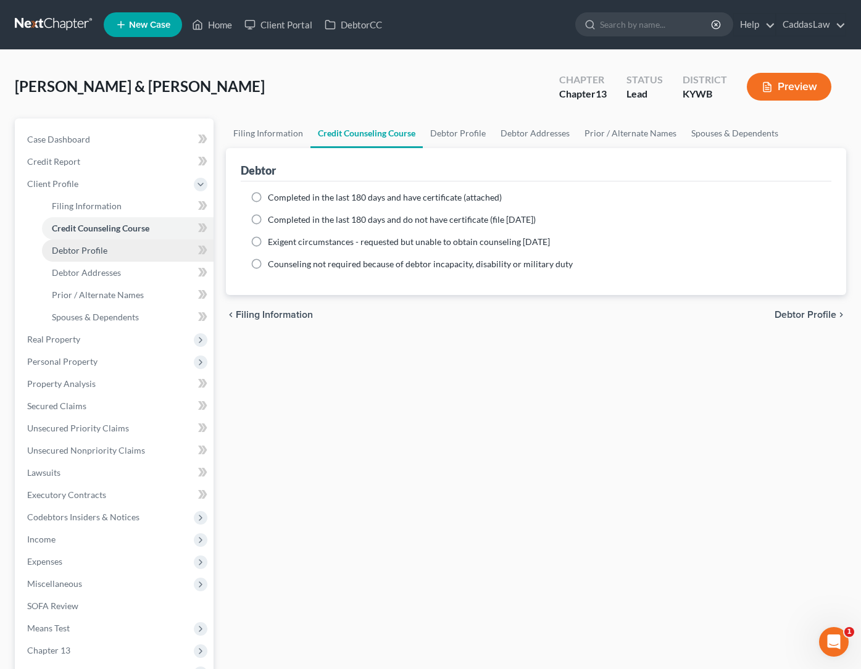
click at [88, 248] on span "Debtor Profile" at bounding box center [80, 250] width 56 height 10
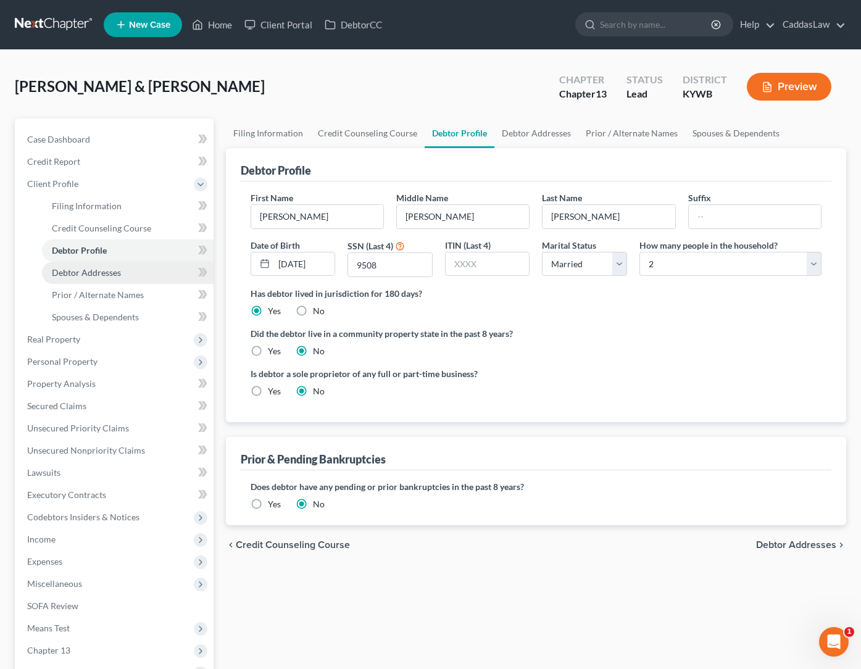
click at [117, 273] on span "Debtor Addresses" at bounding box center [86, 272] width 69 height 10
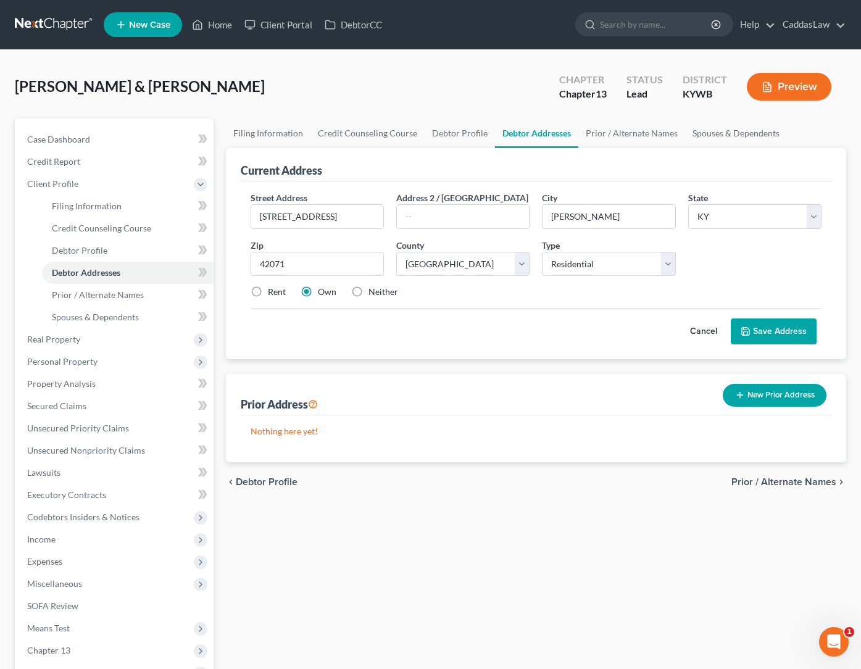
click at [791, 333] on button "Save Address" at bounding box center [774, 332] width 86 height 26
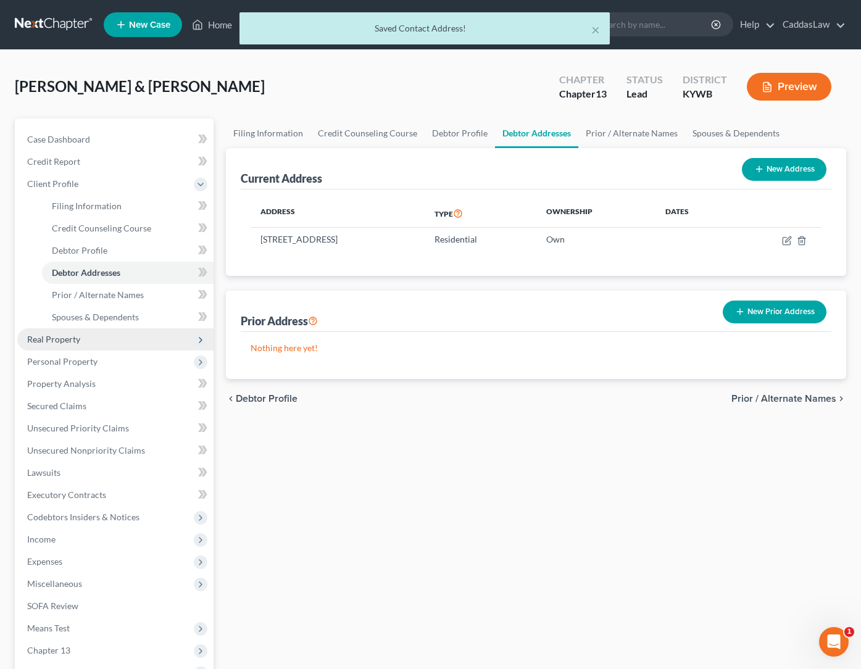
click at [47, 337] on span "Real Property" at bounding box center [53, 339] width 53 height 10
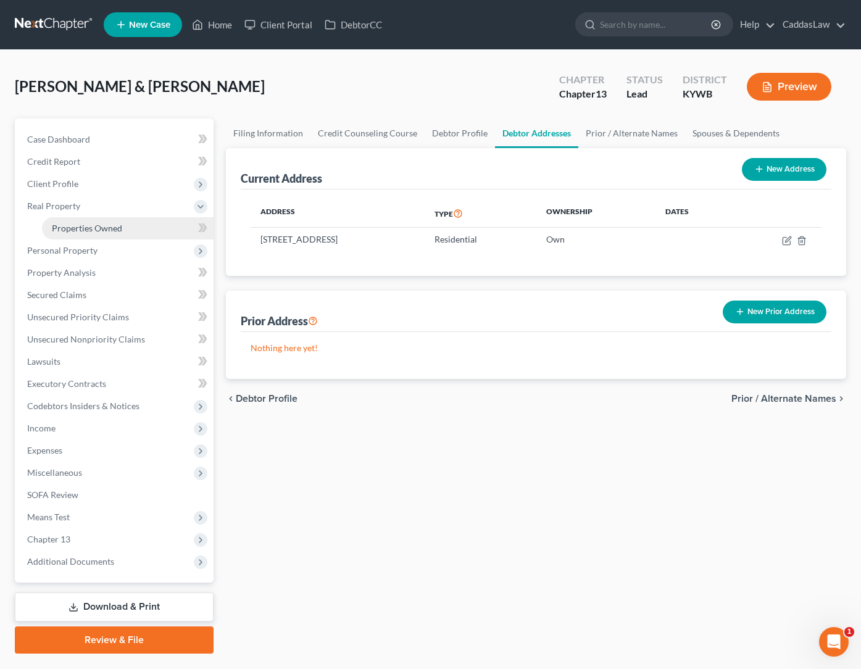
click at [111, 226] on span "Properties Owned" at bounding box center [87, 228] width 70 height 10
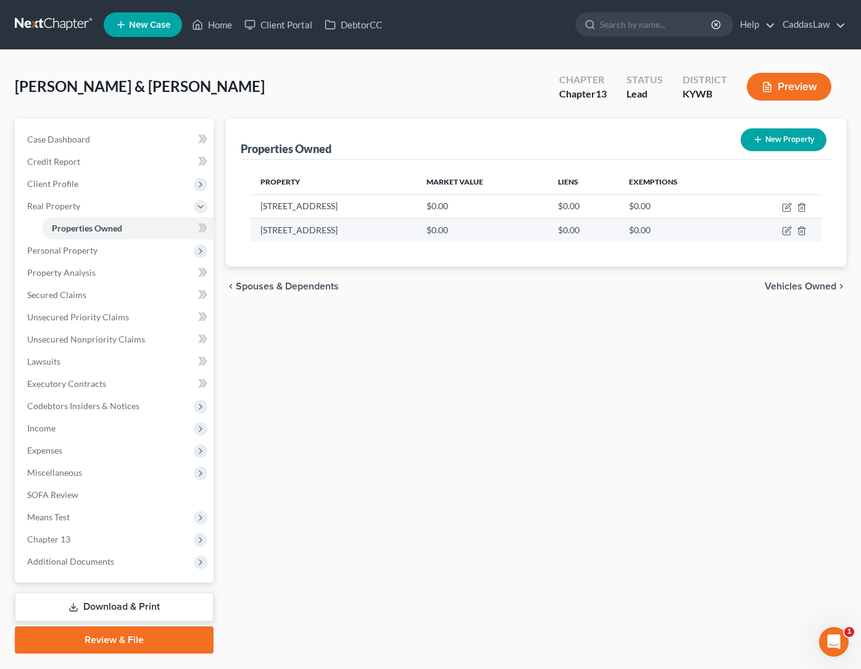
click at [453, 237] on td "$0.00" at bounding box center [483, 230] width 132 height 23
click at [785, 234] on icon "button" at bounding box center [787, 231] width 10 height 10
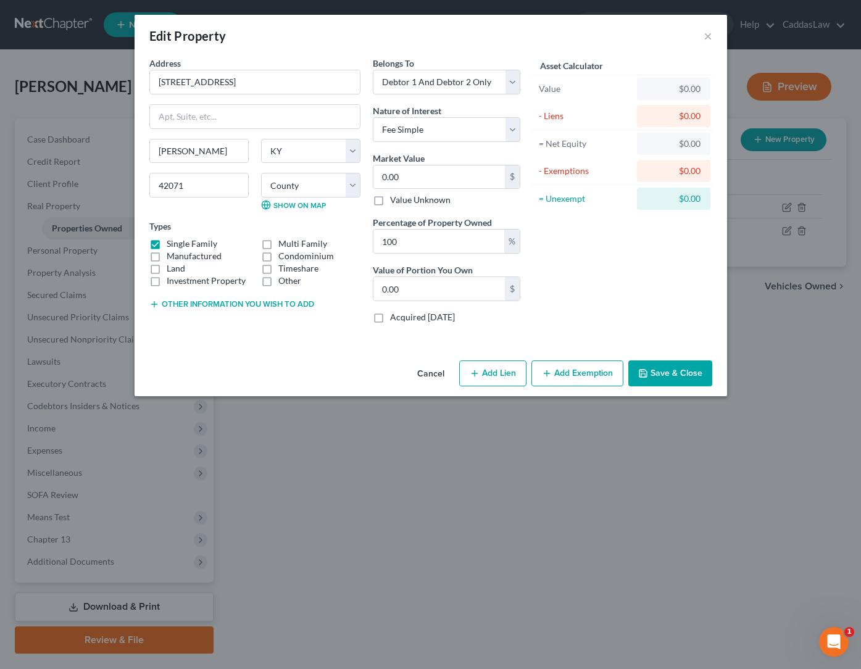
click at [433, 372] on button "Cancel" at bounding box center [431, 374] width 47 height 25
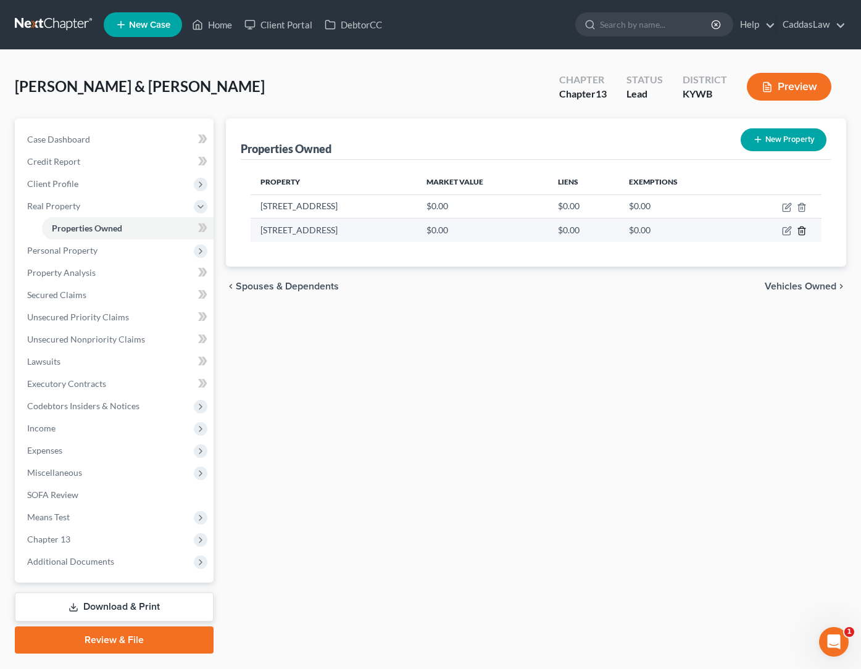
click at [803, 231] on line "button" at bounding box center [803, 232] width 0 height 2
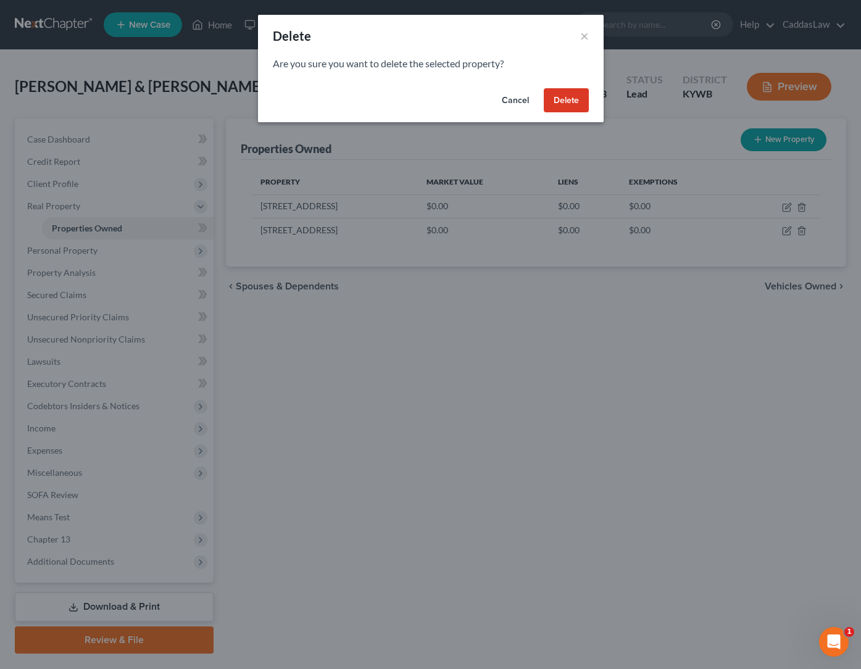
click at [558, 97] on button "Delete" at bounding box center [566, 100] width 45 height 25
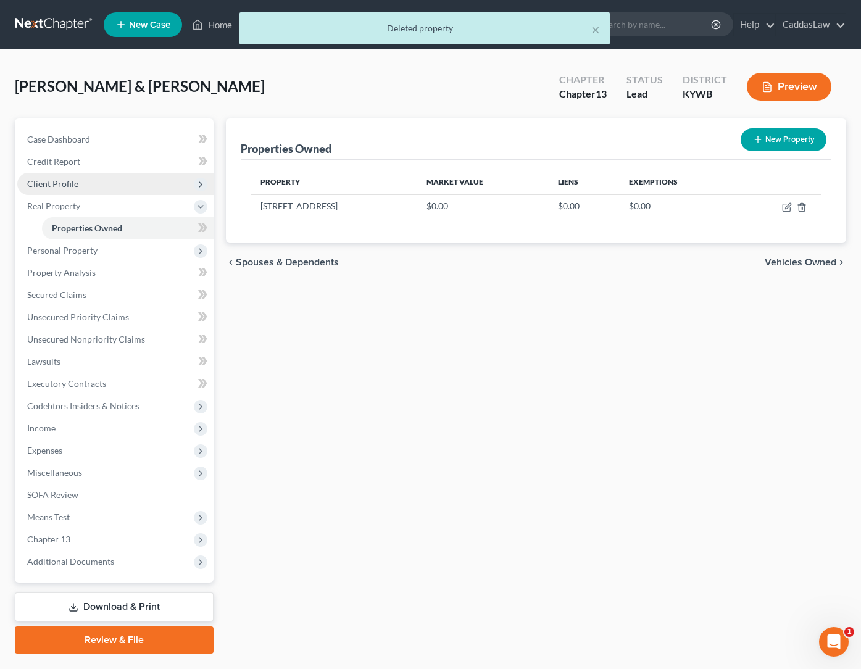
click at [59, 188] on span "Client Profile" at bounding box center [52, 183] width 51 height 10
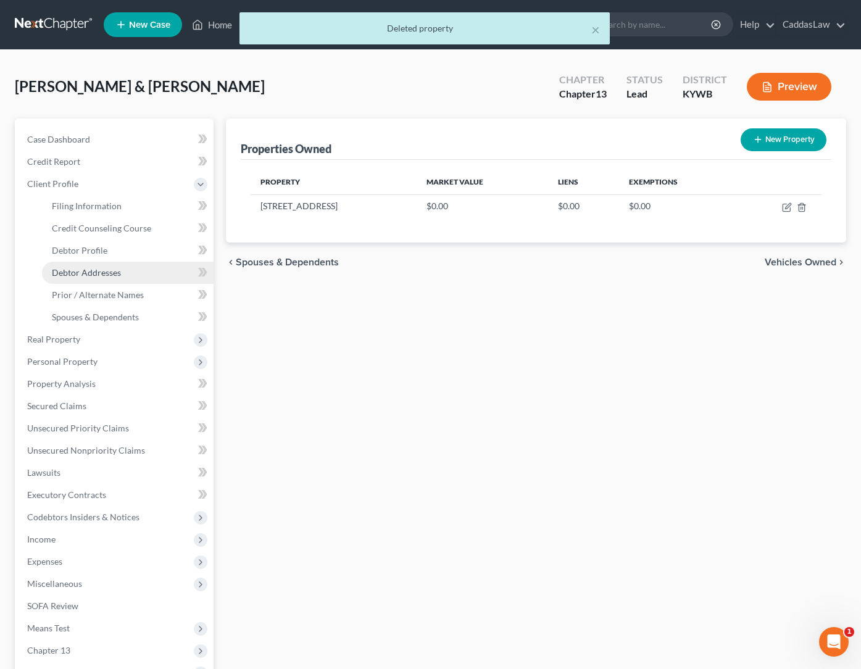
click at [69, 269] on span "Debtor Addresses" at bounding box center [86, 272] width 69 height 10
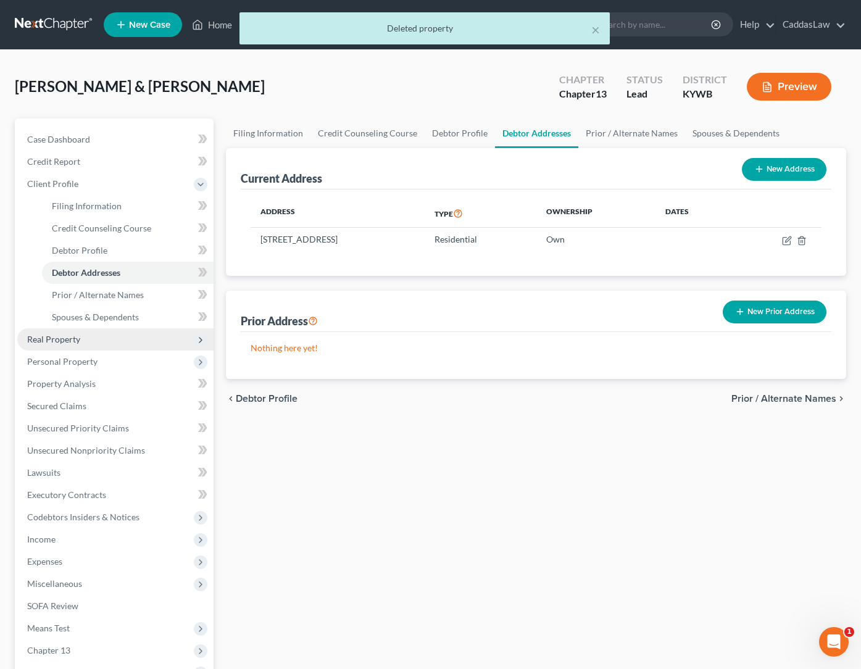
click at [49, 335] on span "Real Property" at bounding box center [53, 339] width 53 height 10
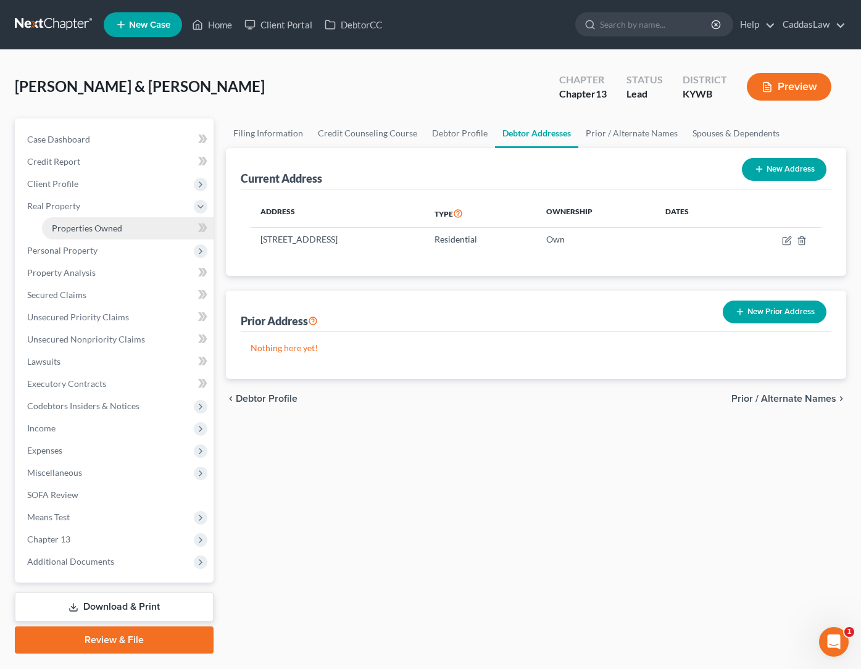
click at [103, 229] on span "Properties Owned" at bounding box center [87, 228] width 70 height 10
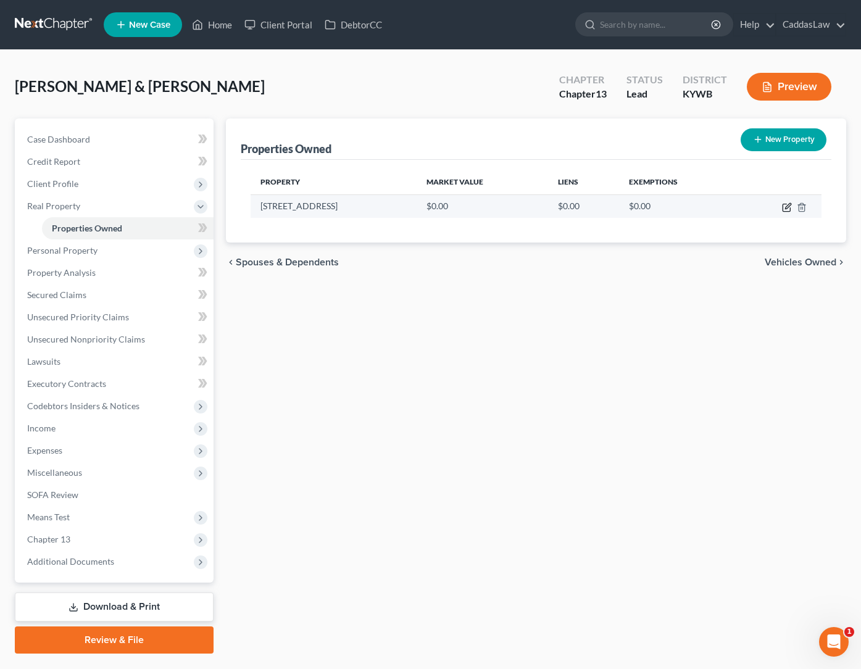
click at [790, 210] on icon "button" at bounding box center [786, 207] width 7 height 7
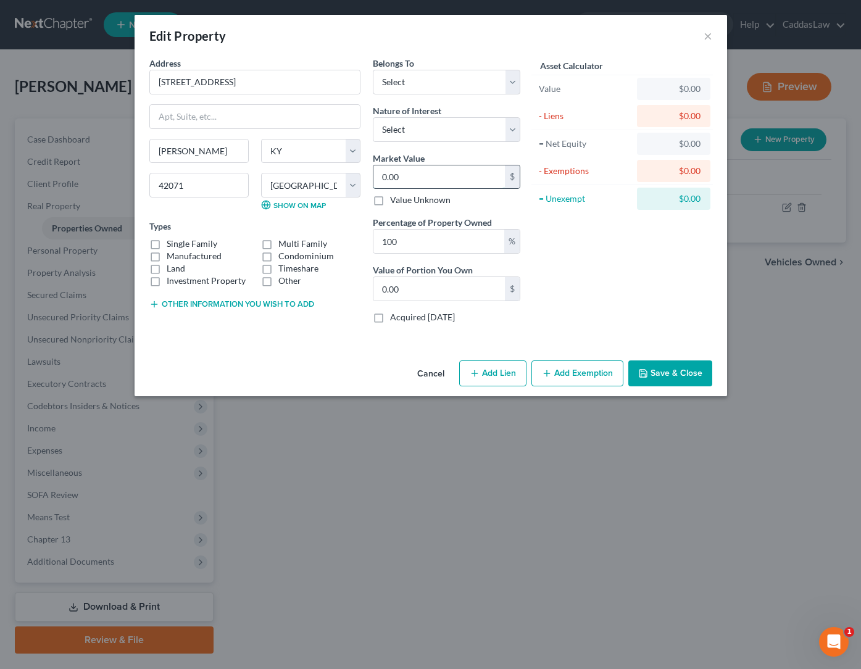
click at [422, 176] on input "0.00" at bounding box center [440, 176] width 132 height 23
click at [167, 246] on label "Single Family" at bounding box center [192, 244] width 51 height 12
click at [172, 246] on input "Single Family" at bounding box center [176, 242] width 8 height 8
click at [167, 258] on label "Manufactured" at bounding box center [194, 256] width 55 height 12
click at [172, 258] on input "Manufactured" at bounding box center [176, 254] width 8 height 8
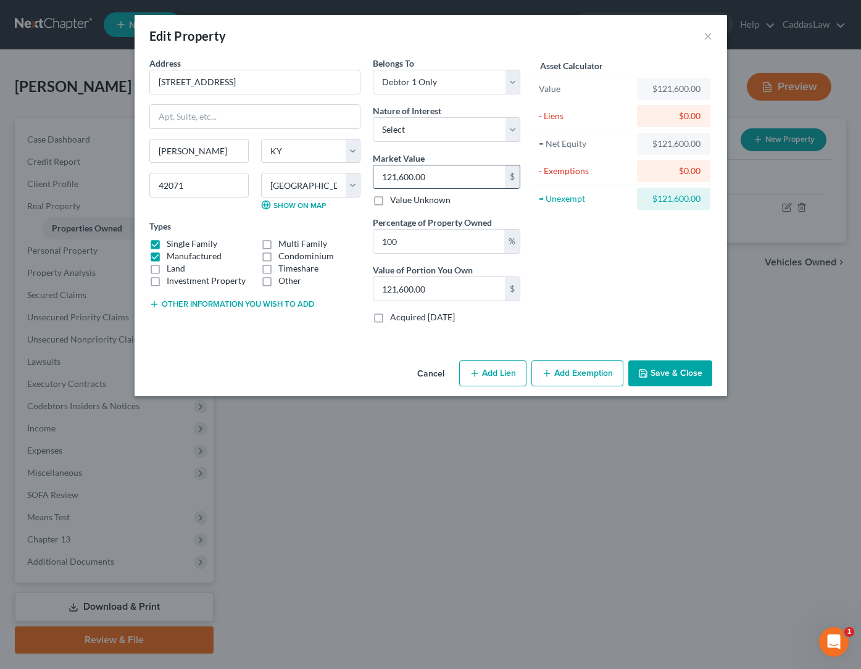
click at [430, 178] on input "121,600.00" at bounding box center [440, 176] width 132 height 23
drag, startPoint x: 430, startPoint y: 178, endPoint x: 372, endPoint y: 178, distance: 58.0
click at [372, 178] on div "Belongs To * Select Debtor 1 Only Debtor 2 Only Debtor 1 And Debtor 2 Only At L…" at bounding box center [447, 195] width 160 height 277
click at [666, 379] on button "Save & Close" at bounding box center [671, 374] width 84 height 26
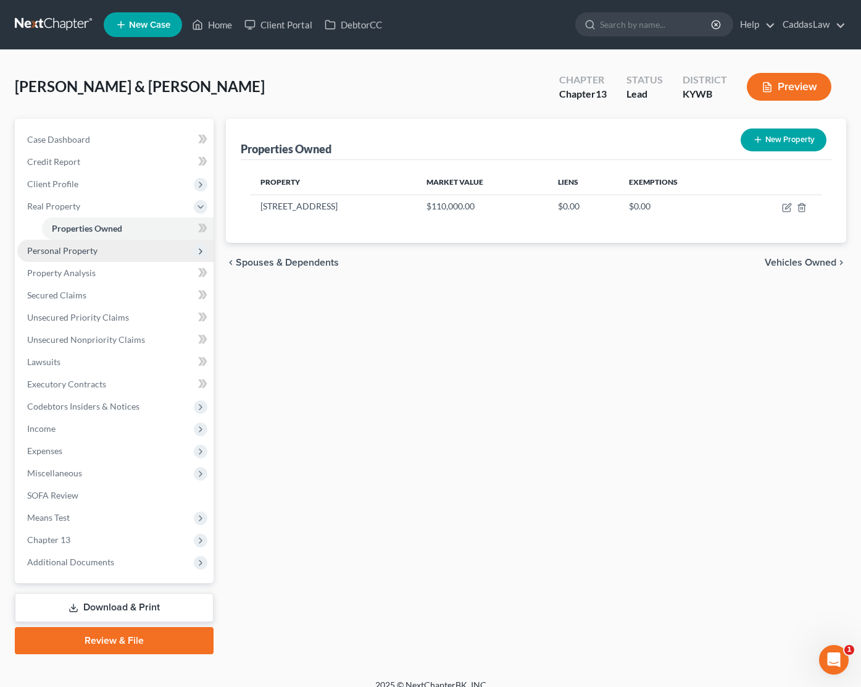
click at [64, 254] on span "Personal Property" at bounding box center [62, 250] width 70 height 10
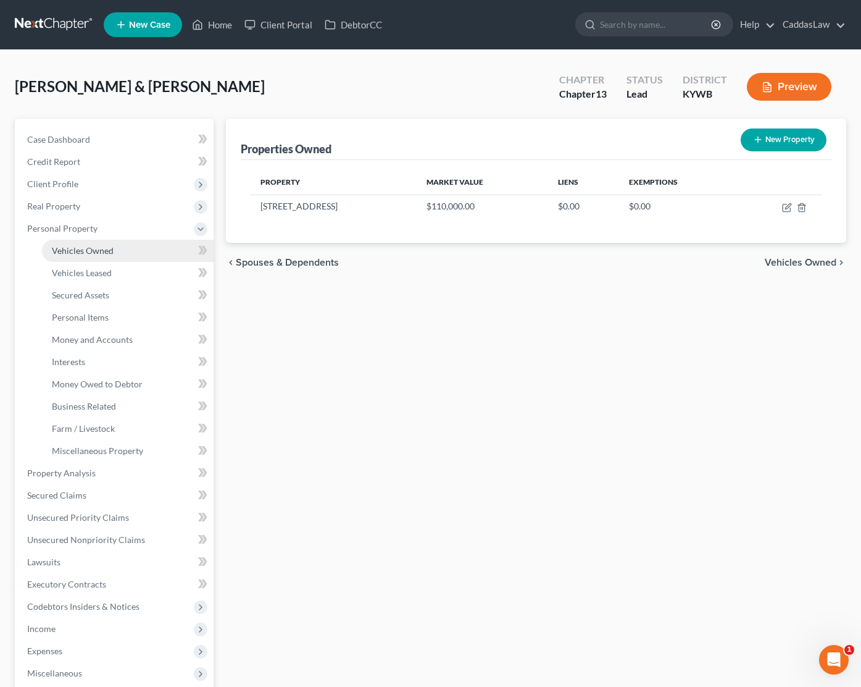
click at [83, 249] on span "Vehicles Owned" at bounding box center [83, 250] width 62 height 10
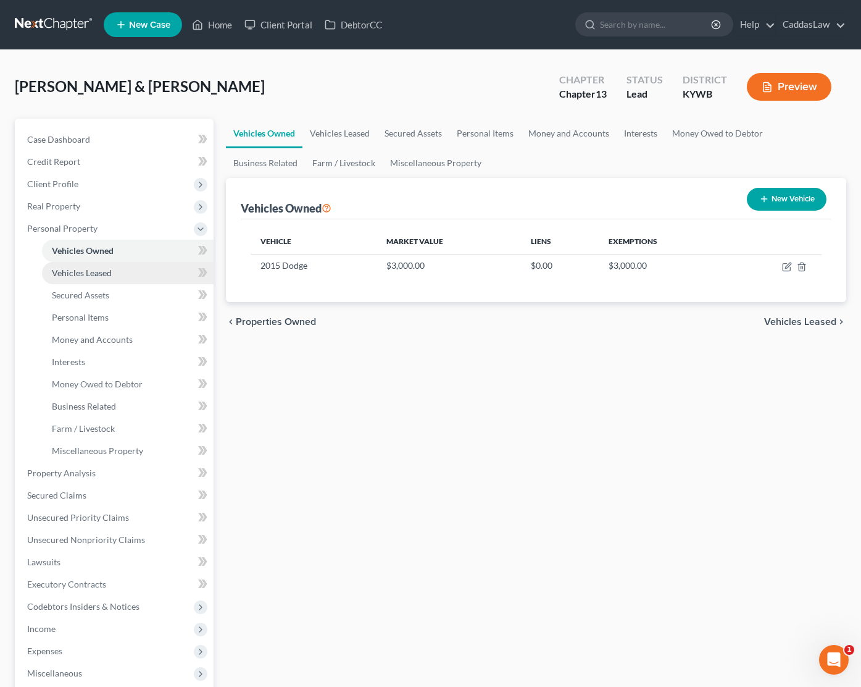
click at [88, 272] on span "Vehicles Leased" at bounding box center [82, 272] width 60 height 10
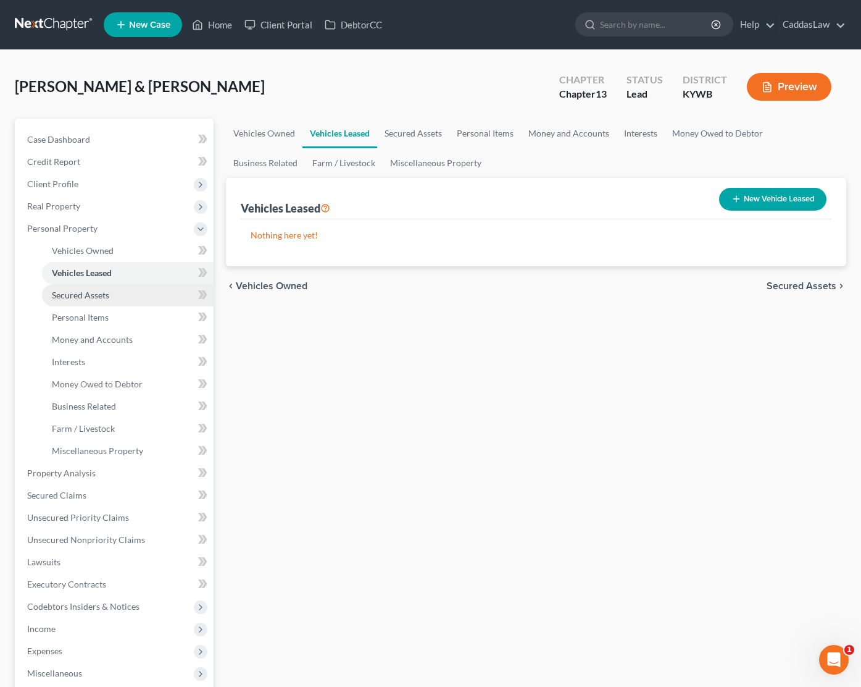
click at [90, 296] on span "Secured Assets" at bounding box center [80, 295] width 57 height 10
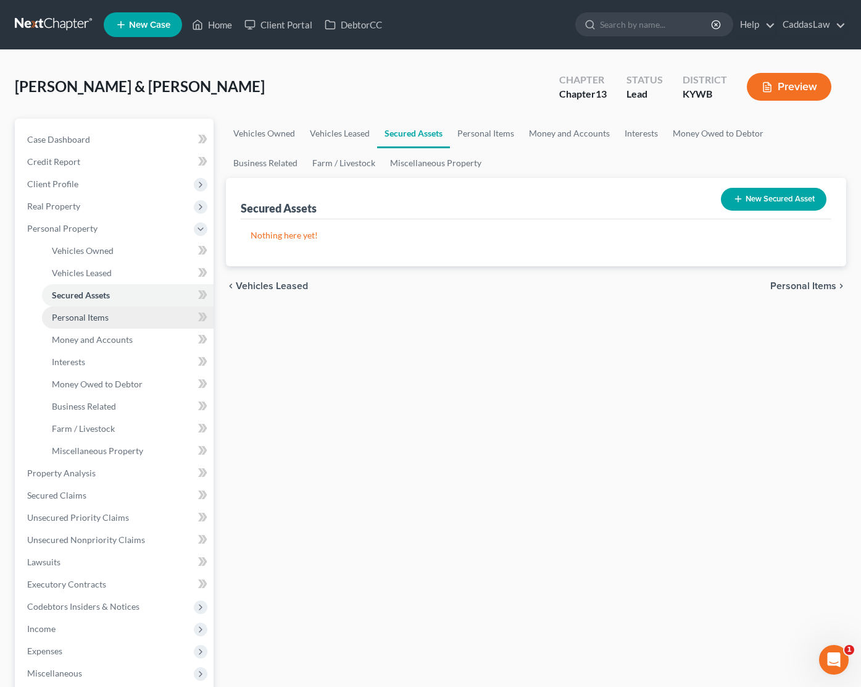
click at [90, 316] on span "Personal Items" at bounding box center [80, 317] width 57 height 10
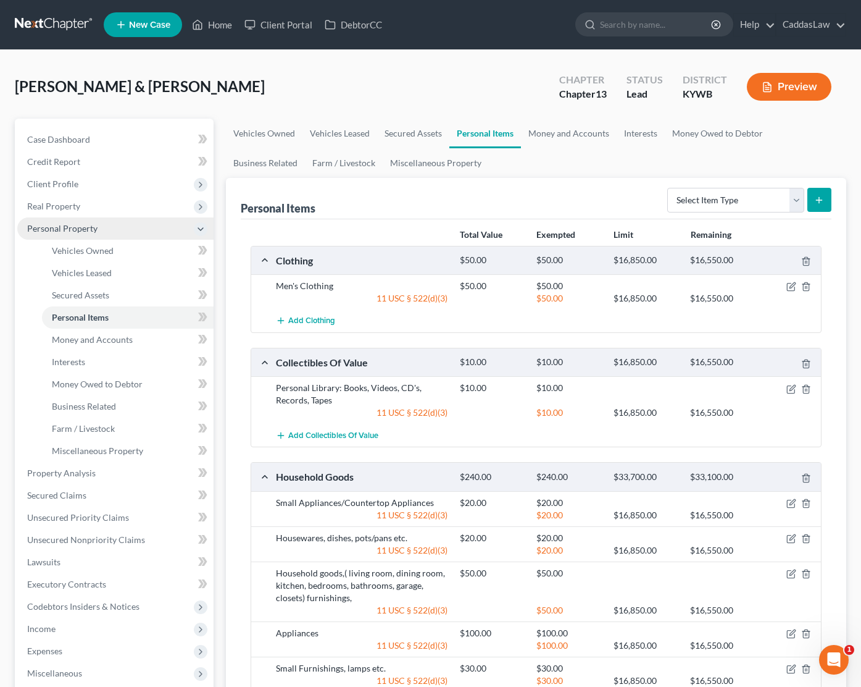
click at [204, 226] on icon at bounding box center [201, 229] width 10 height 10
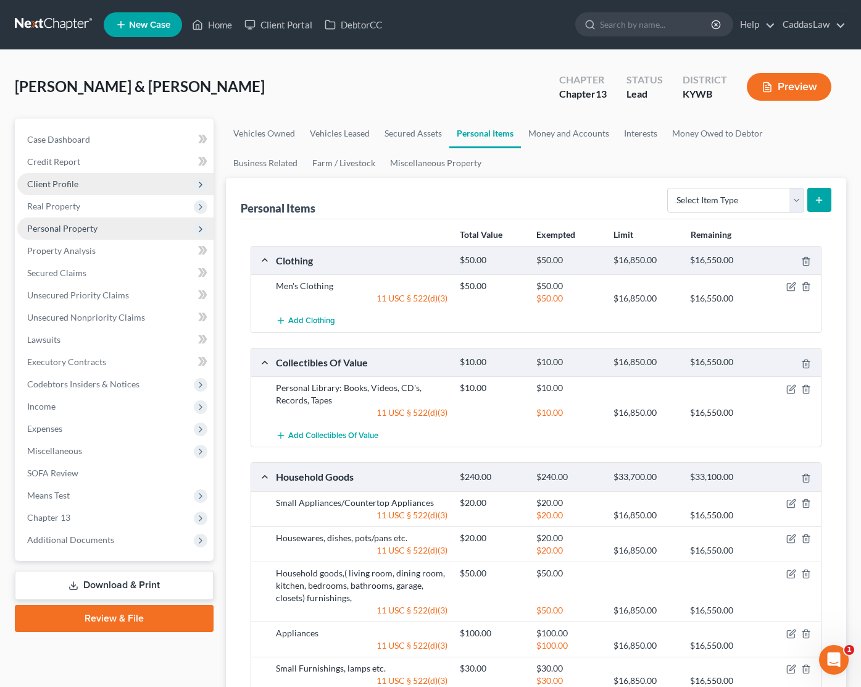
click at [80, 182] on span "Client Profile" at bounding box center [115, 184] width 196 height 22
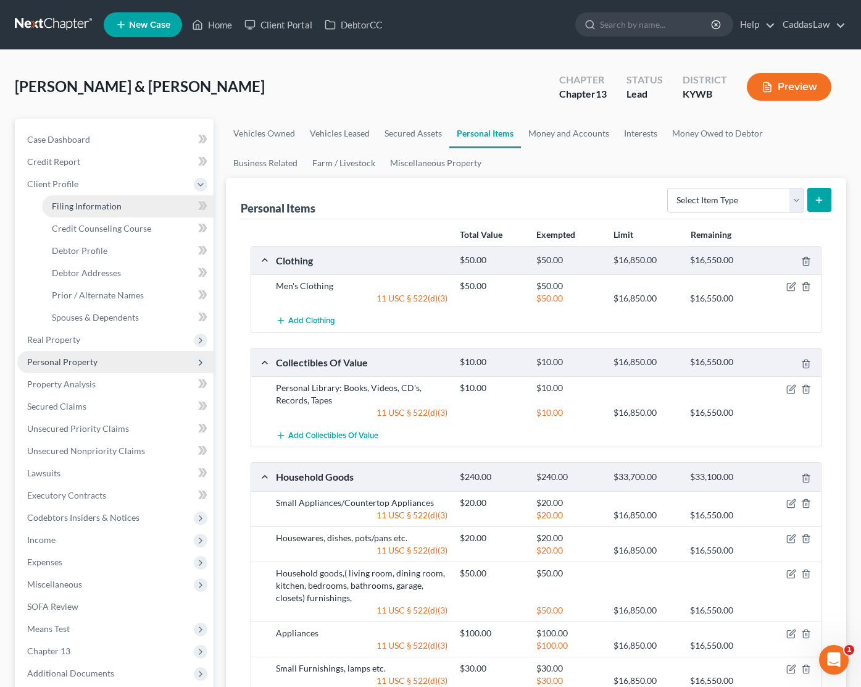
click at [91, 207] on span "Filing Information" at bounding box center [87, 206] width 70 height 10
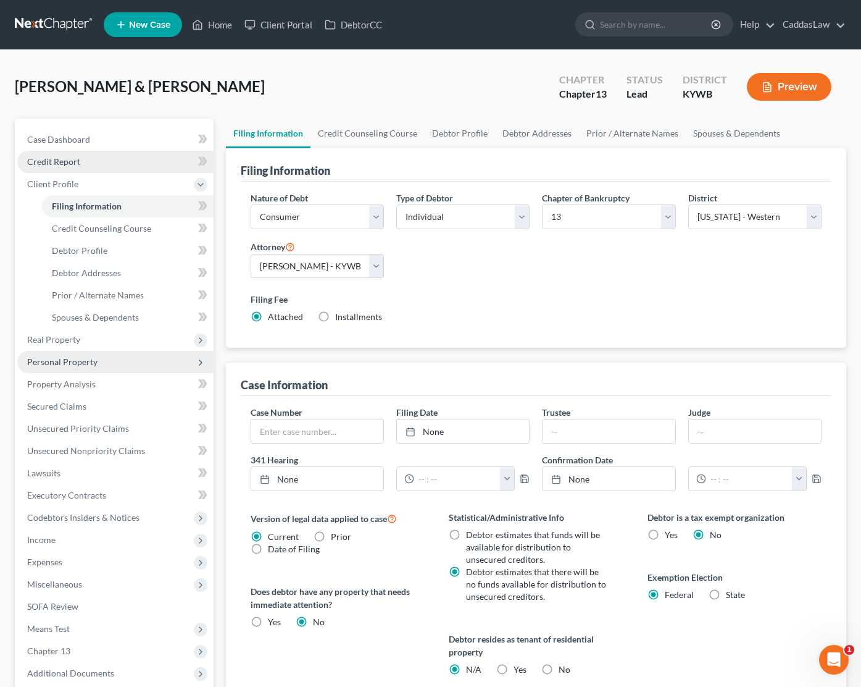
click at [69, 161] on span "Credit Report" at bounding box center [53, 161] width 53 height 10
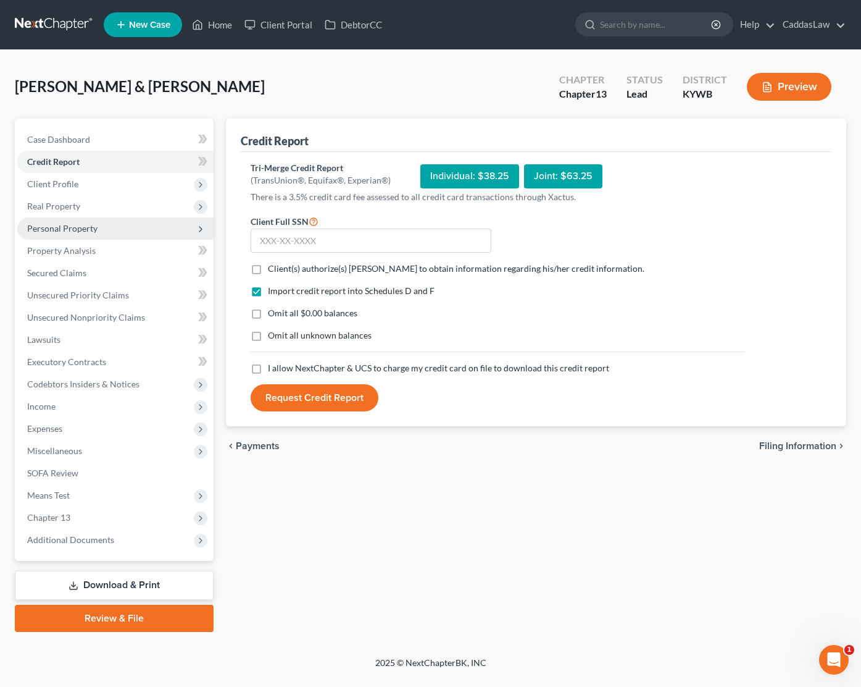
click at [268, 270] on label "Client(s) authorize(s) CaddasLaw to obtain information regarding his/her credit…" at bounding box center [456, 268] width 377 height 12
click at [273, 270] on input "Client(s) authorize(s) CaddasLaw to obtain information regarding his/her credit…" at bounding box center [277, 266] width 8 height 8
click at [268, 366] on label "I allow NextChapter & UCS to charge my credit card on file to download this cre…" at bounding box center [438, 368] width 341 height 12
click at [273, 366] on input "I allow NextChapter & UCS to charge my credit card on file to download this cre…" at bounding box center [277, 366] width 8 height 8
click at [299, 238] on input "text" at bounding box center [371, 240] width 241 height 25
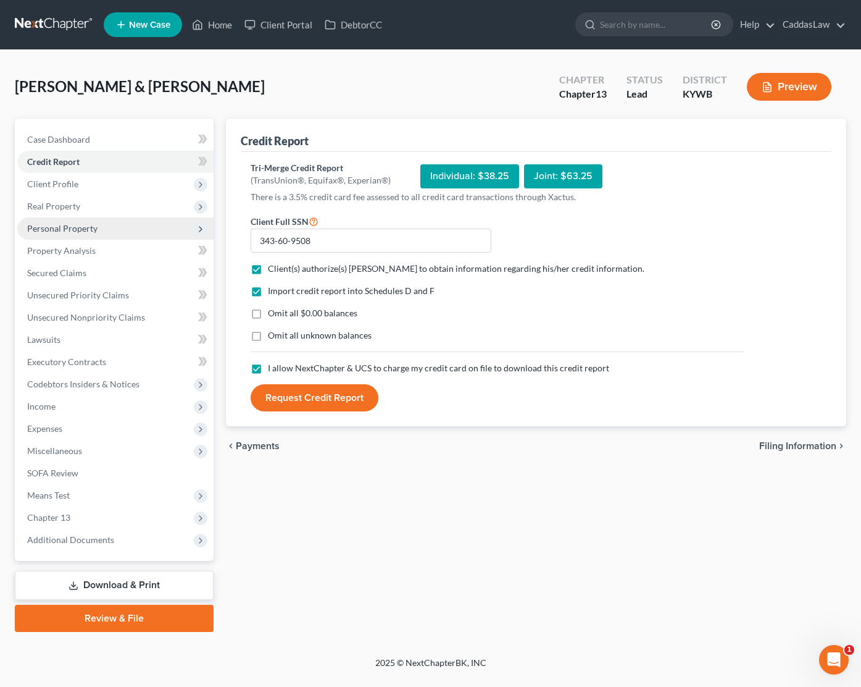
click at [297, 400] on button "Request Credit Report" at bounding box center [315, 397] width 128 height 27
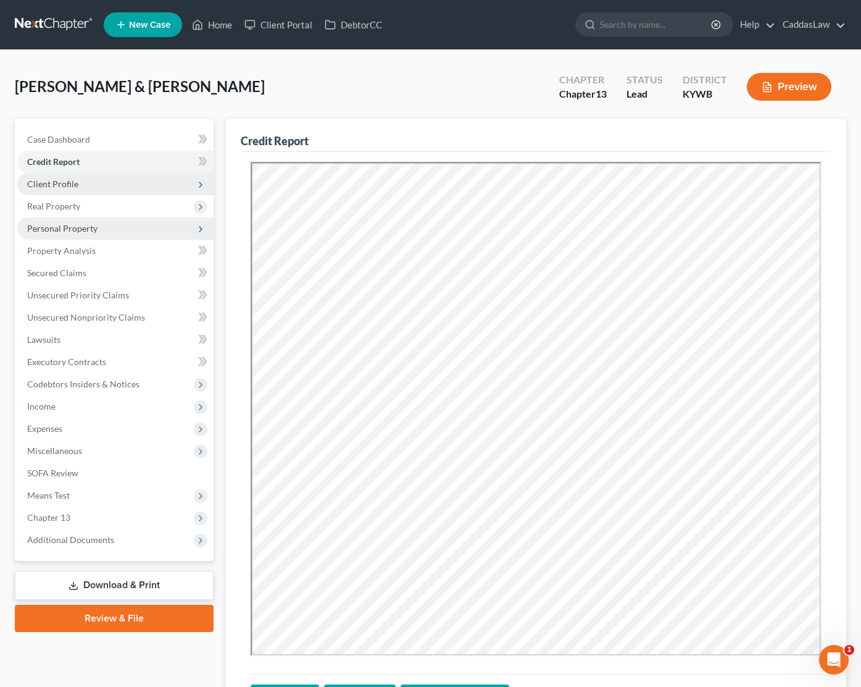
click at [80, 188] on span "Client Profile" at bounding box center [115, 184] width 196 height 22
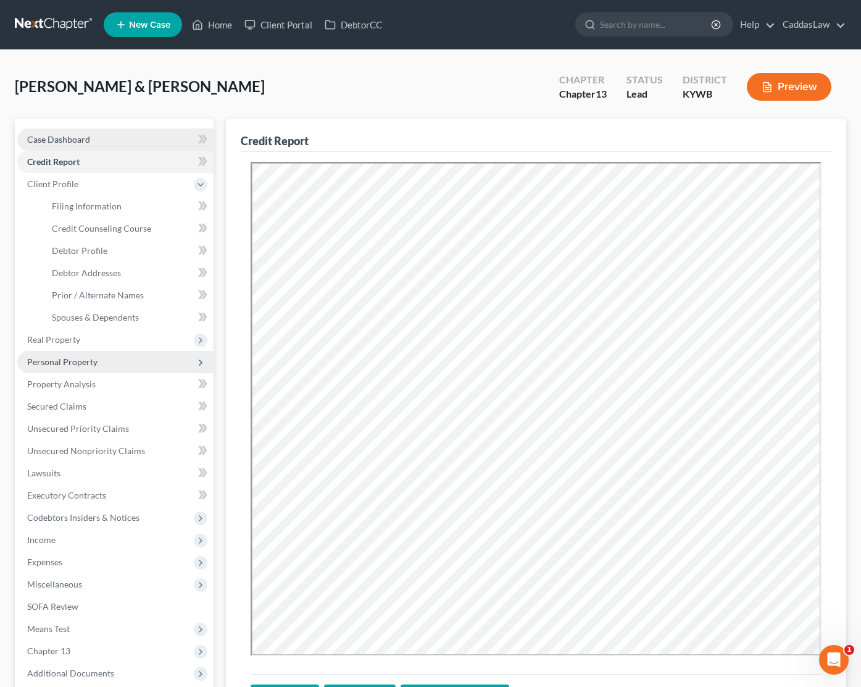
click at [76, 140] on span "Case Dashboard" at bounding box center [58, 139] width 63 height 10
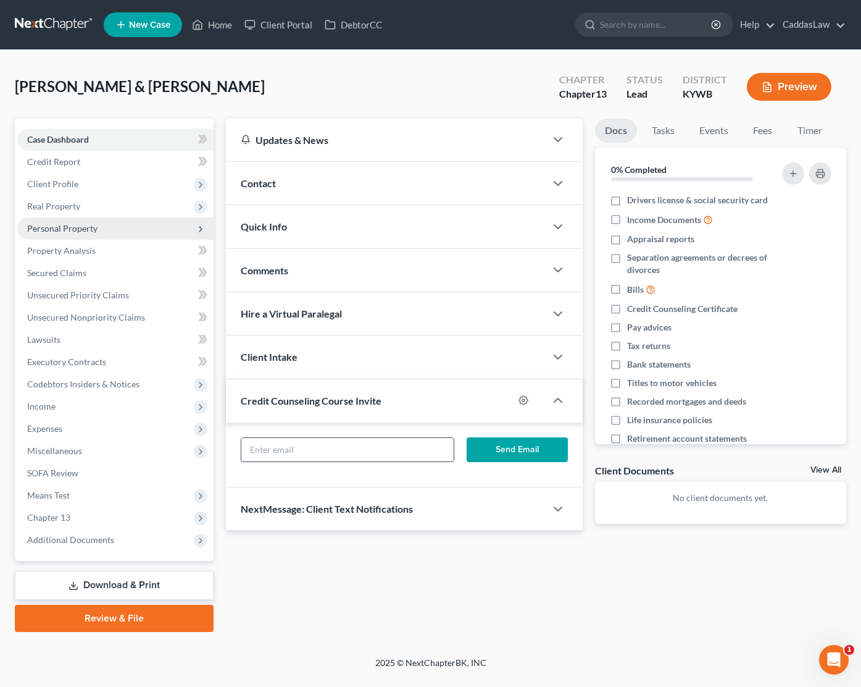
click at [318, 440] on input "text" at bounding box center [347, 449] width 213 height 23
click at [527, 453] on button "Send Email" at bounding box center [517, 449] width 101 height 25
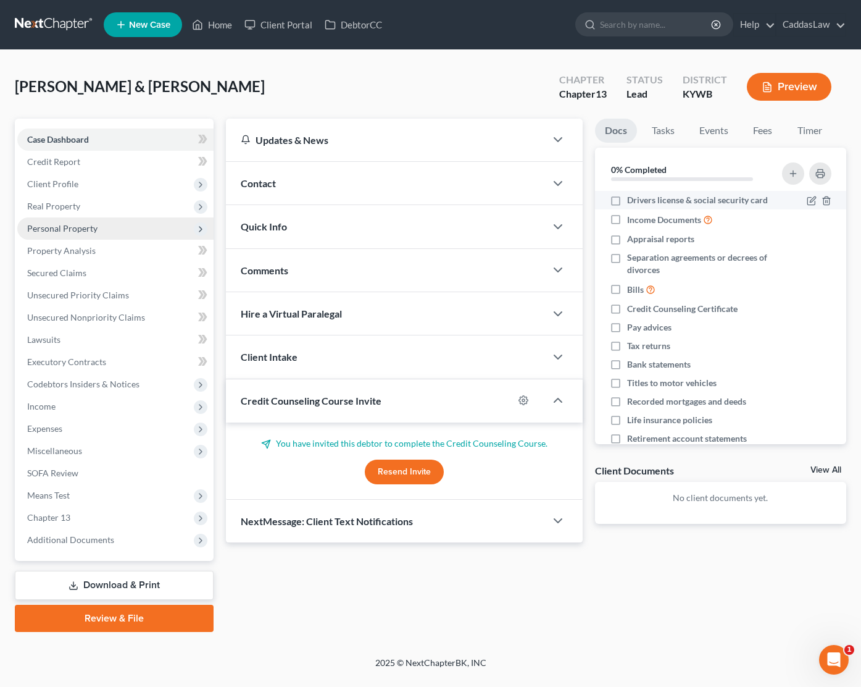
click at [627, 201] on label "Drivers license & social security card" at bounding box center [697, 200] width 141 height 12
click at [632, 201] on input "Drivers license & social security card" at bounding box center [636, 198] width 8 height 8
click at [627, 201] on label "Drivers license & social security card" at bounding box center [697, 200] width 141 height 12
click at [632, 201] on input "Drivers license & social security card" at bounding box center [636, 198] width 8 height 8
click at [627, 219] on label "Income Documents" at bounding box center [670, 219] width 86 height 14
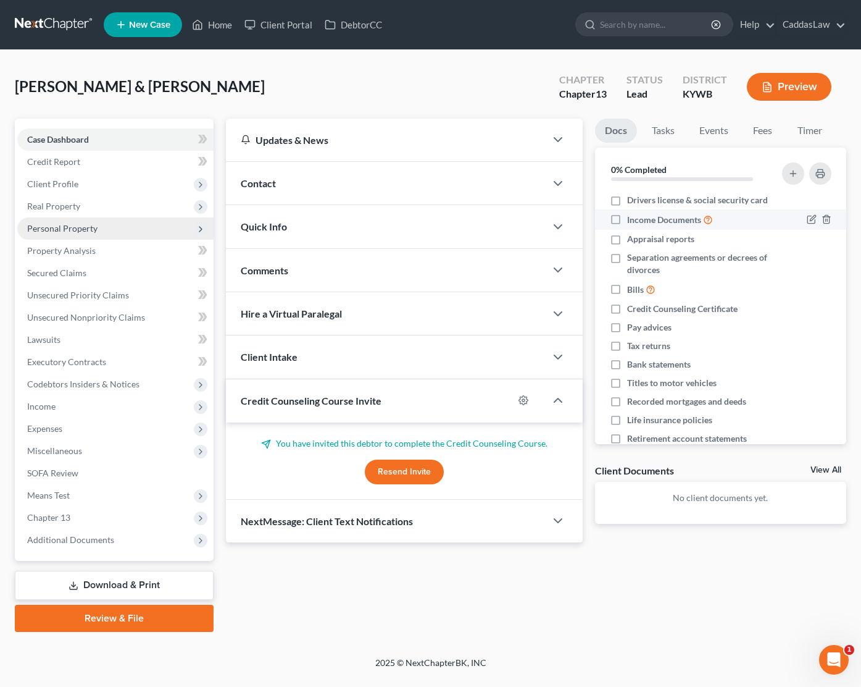
click at [632, 219] on input "Income Documents" at bounding box center [636, 216] width 8 height 8
click at [627, 219] on label "Income Documents" at bounding box center [670, 219] width 86 height 14
click at [632, 219] on input "Income Documents" at bounding box center [636, 216] width 8 height 8
click at [627, 239] on label "Appraisal reports" at bounding box center [660, 239] width 67 height 12
click at [632, 239] on input "Appraisal reports" at bounding box center [636, 237] width 8 height 8
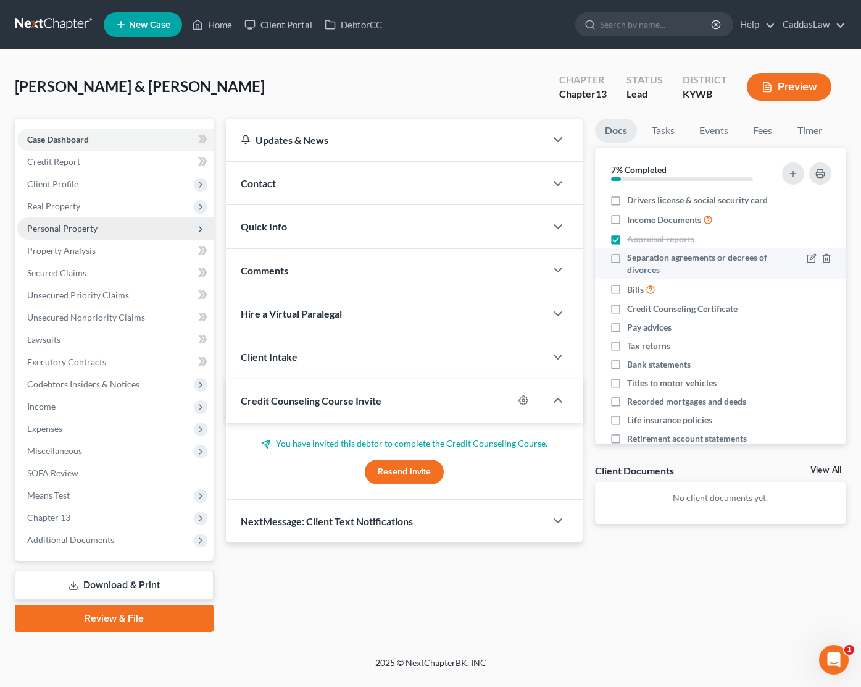
click at [627, 254] on label "Separation agreements or decrees of divorces" at bounding box center [700, 263] width 146 height 25
click at [632, 254] on input "Separation agreements or decrees of divorces" at bounding box center [636, 255] width 8 height 8
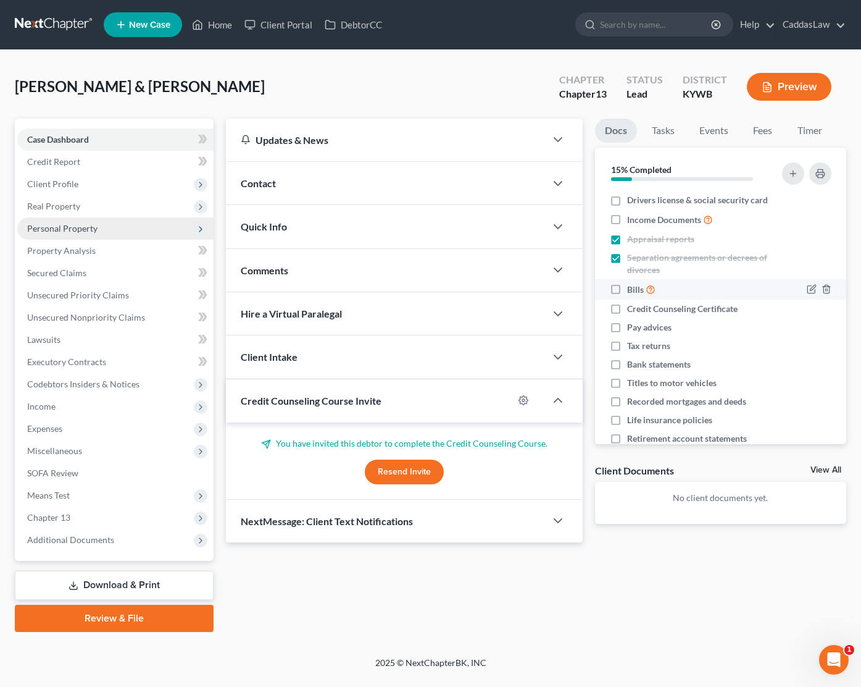
click at [627, 284] on label "Bills" at bounding box center [641, 289] width 28 height 14
click at [632, 284] on input "Bills" at bounding box center [636, 286] width 8 height 8
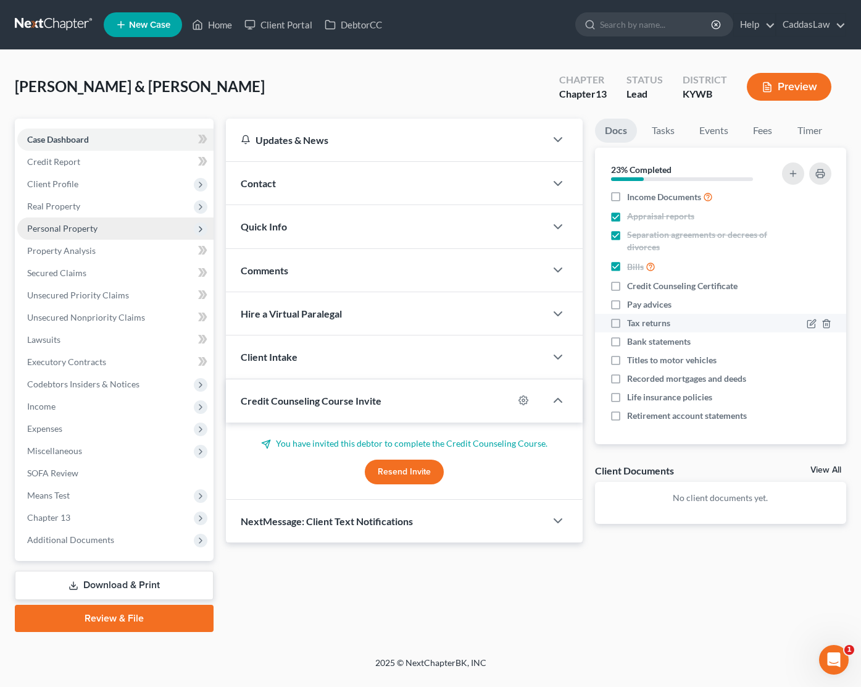
scroll to position [22, 0]
click at [627, 325] on label "Tax returns" at bounding box center [648, 323] width 43 height 12
click at [632, 325] on input "Tax returns" at bounding box center [636, 321] width 8 height 8
click at [211, 25] on link "Home" at bounding box center [212, 25] width 52 height 22
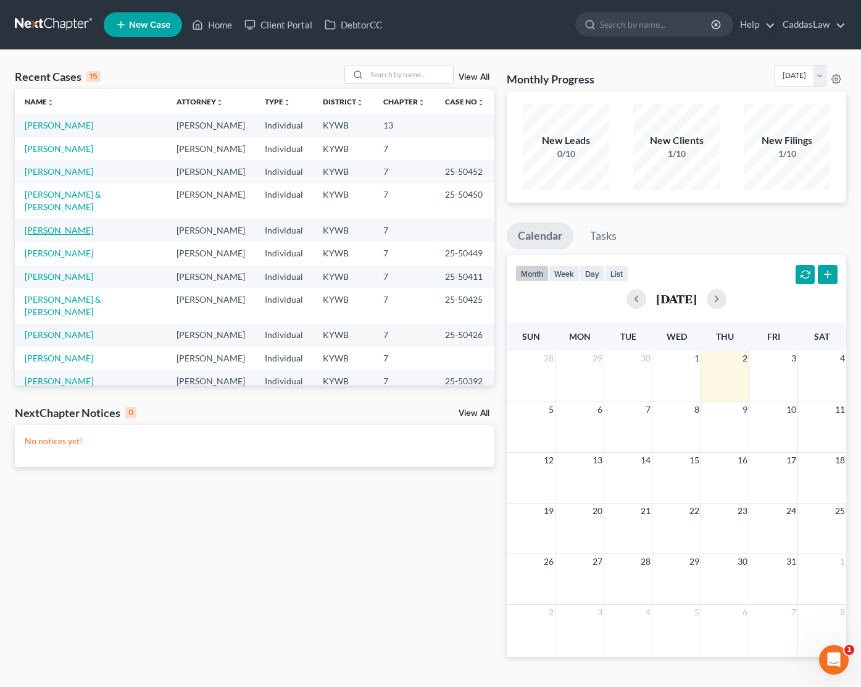
click at [62, 225] on link "Wagner, Tim" at bounding box center [59, 230] width 69 height 10
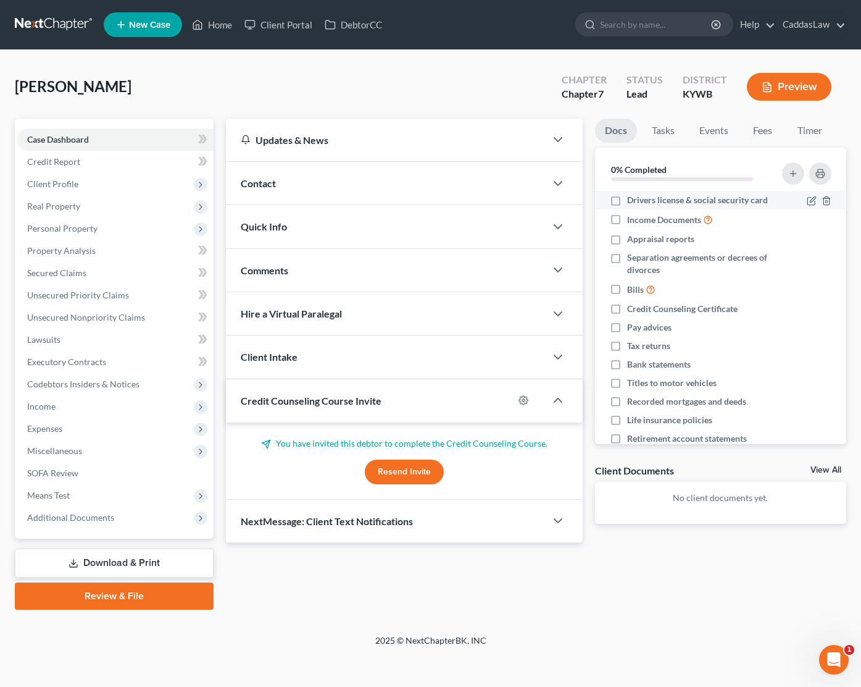
click at [627, 203] on label "Drivers license & social security card" at bounding box center [697, 200] width 141 height 12
click at [632, 202] on input "Drivers license & social security card" at bounding box center [636, 198] width 8 height 8
click at [627, 217] on label "Income Documents" at bounding box center [670, 219] width 86 height 14
click at [632, 217] on input "Income Documents" at bounding box center [636, 216] width 8 height 8
click at [627, 239] on label "Appraisal reports" at bounding box center [660, 239] width 67 height 12
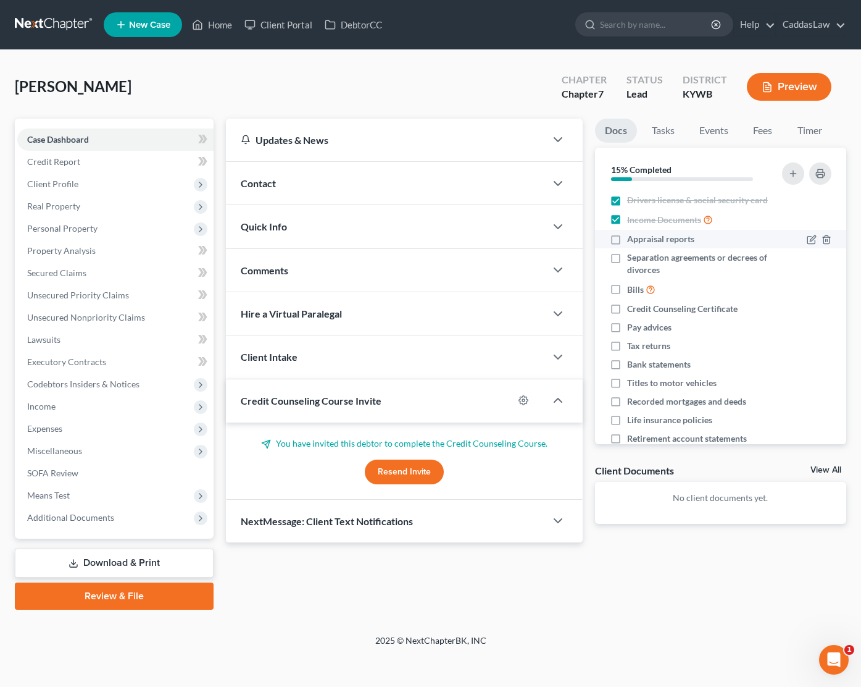
click at [632, 239] on input "Appraisal reports" at bounding box center [636, 237] width 8 height 8
click at [627, 289] on label "Bills" at bounding box center [641, 289] width 28 height 14
click at [632, 289] on input "Bills" at bounding box center [636, 286] width 8 height 8
click at [627, 330] on label "Pay advices" at bounding box center [649, 327] width 44 height 12
click at [632, 329] on input "Pay advices" at bounding box center [636, 325] width 8 height 8
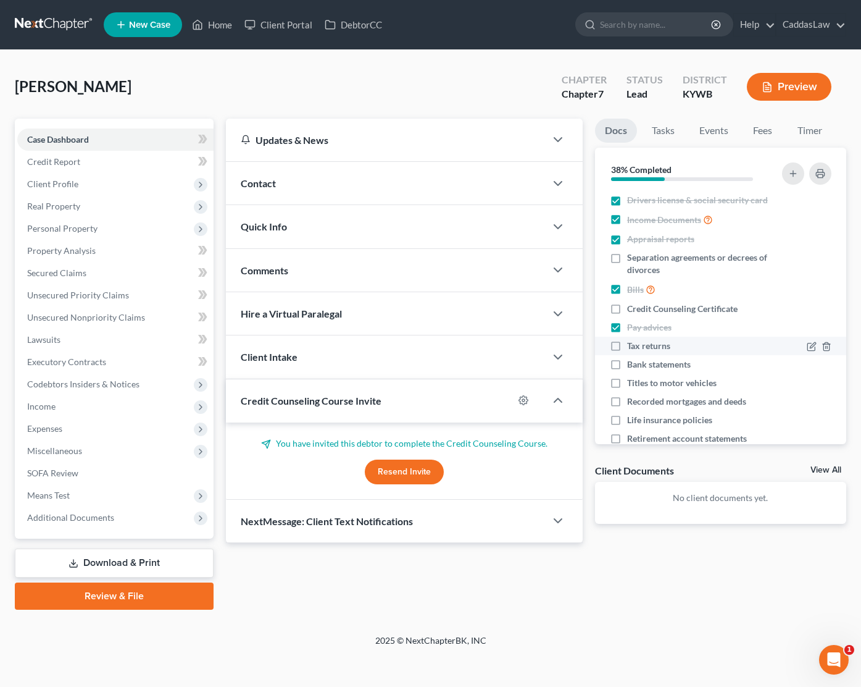
click at [627, 345] on label "Tax returns" at bounding box center [648, 346] width 43 height 12
click at [632, 345] on input "Tax returns" at bounding box center [636, 344] width 8 height 8
click at [627, 361] on label "Bank statements" at bounding box center [659, 364] width 64 height 12
click at [632, 361] on input "Bank statements" at bounding box center [636, 362] width 8 height 8
click at [627, 383] on label "Titles to motor vehicles" at bounding box center [672, 383] width 90 height 12
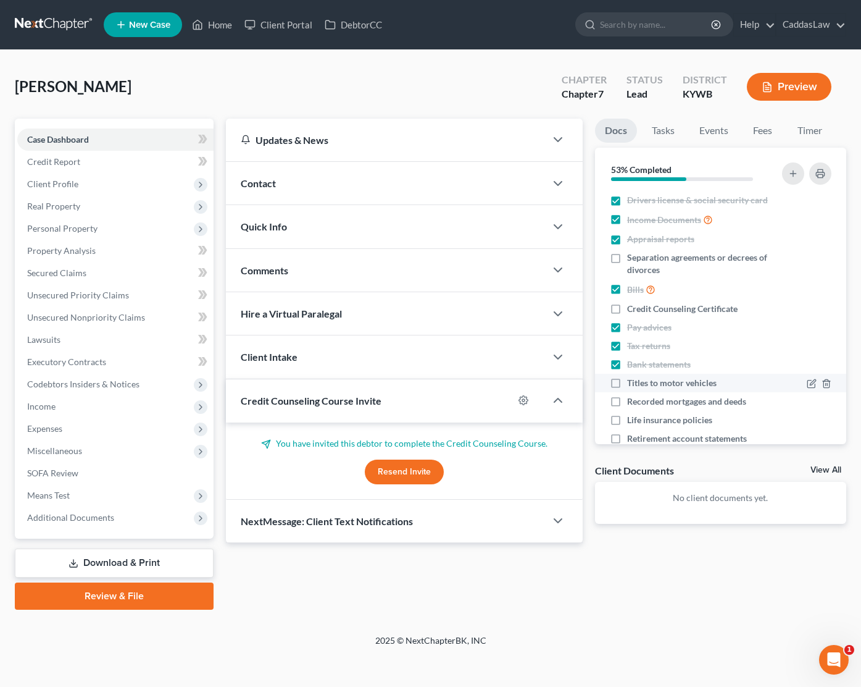
click at [632, 383] on input "Titles to motor vehicles" at bounding box center [636, 381] width 8 height 8
click at [627, 404] on label "Recorded mortgages and deeds" at bounding box center [686, 401] width 119 height 12
click at [632, 403] on input "Recorded mortgages and deeds" at bounding box center [636, 399] width 8 height 8
click at [627, 418] on label "Life insurance policies" at bounding box center [669, 420] width 85 height 12
click at [632, 418] on input "Life insurance policies" at bounding box center [636, 418] width 8 height 8
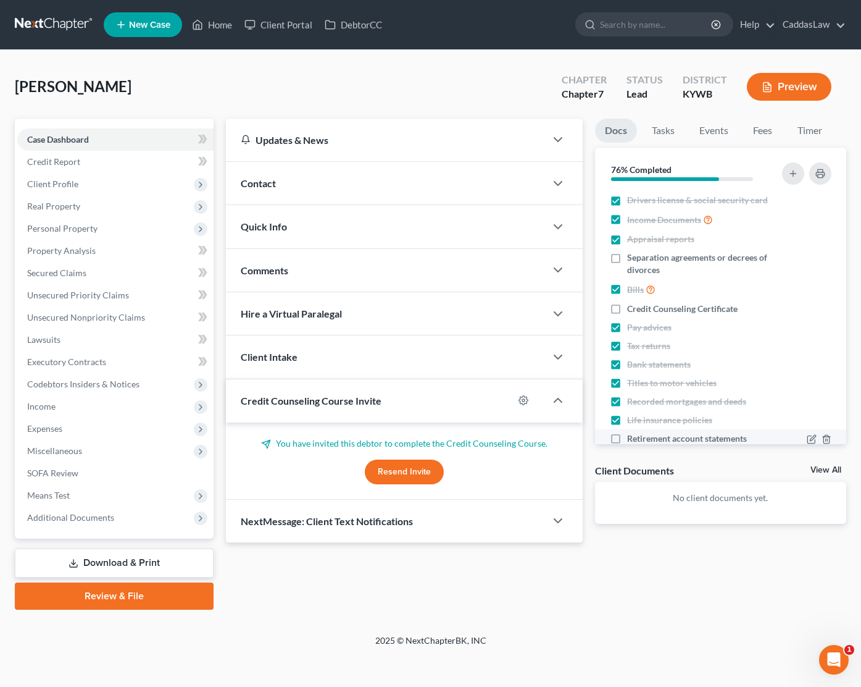
click at [627, 436] on label "Retirement account statements" at bounding box center [687, 438] width 120 height 12
click at [632, 436] on input "Retirement account statements" at bounding box center [636, 436] width 8 height 8
click at [61, 450] on span "Miscellaneous" at bounding box center [54, 450] width 55 height 10
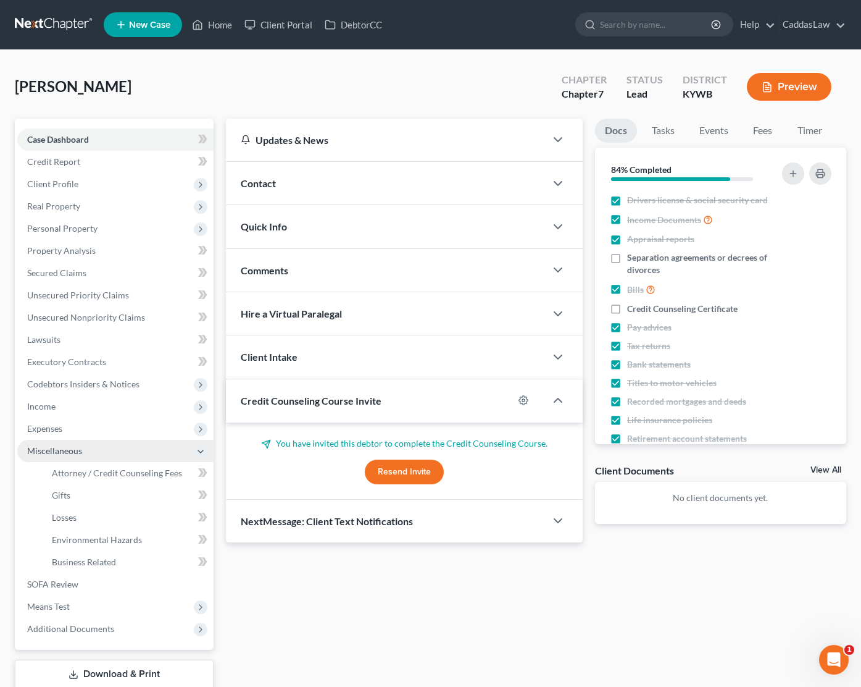
click at [61, 450] on span "Miscellaneous" at bounding box center [54, 450] width 55 height 10
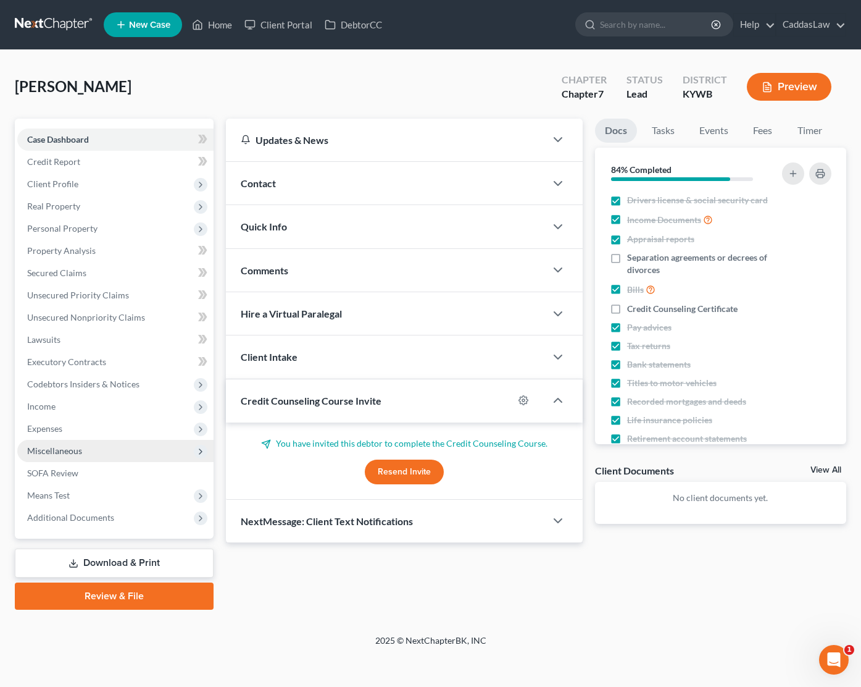
click at [72, 450] on span "Miscellaneous" at bounding box center [54, 450] width 55 height 10
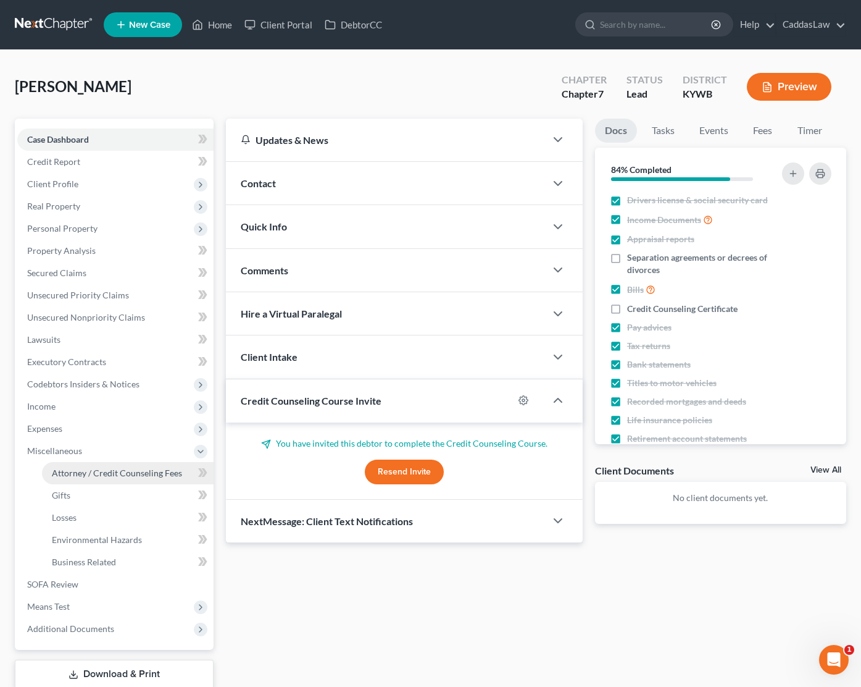
click at [90, 468] on span "Attorney / Credit Counseling Fees" at bounding box center [117, 472] width 130 height 10
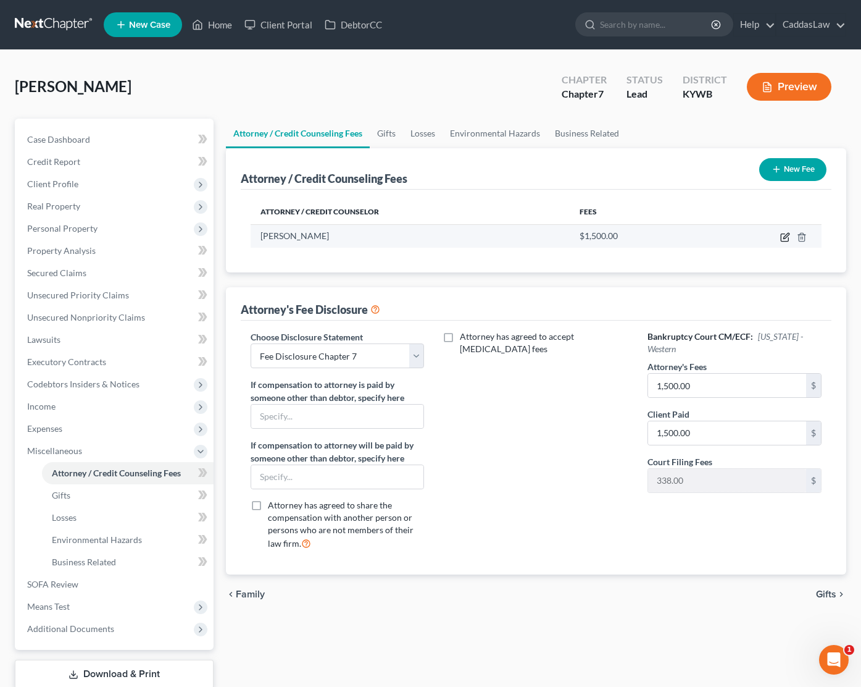
click at [782, 237] on icon "button" at bounding box center [786, 237] width 10 height 10
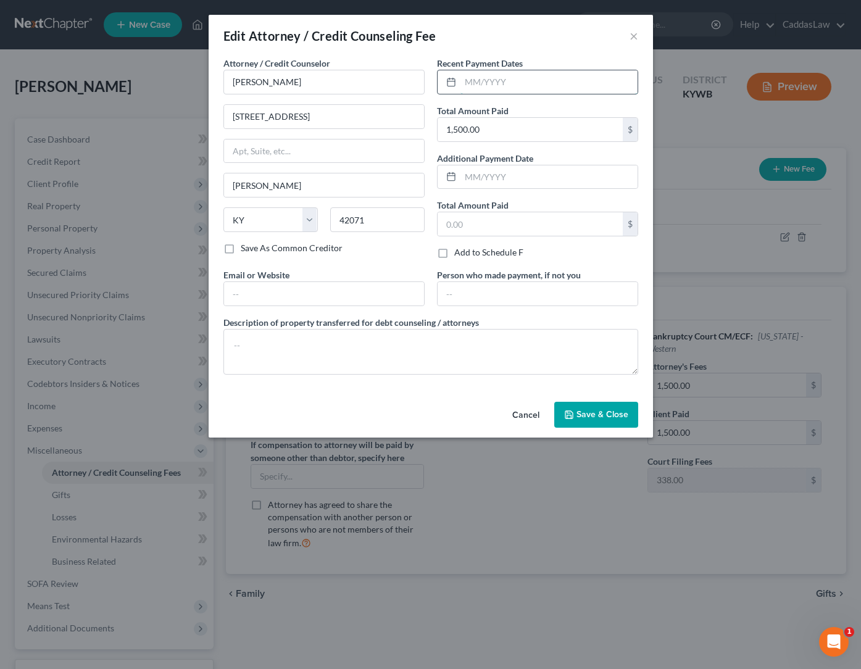
click at [464, 89] on input "text" at bounding box center [549, 81] width 177 height 23
drag, startPoint x: 490, startPoint y: 127, endPoint x: 392, endPoint y: 126, distance: 98.2
click at [392, 126] on div "Attorney / Credit Counselor * Jacob R. Caddas 414 Main Street Murray State AL A…" at bounding box center [430, 221] width 427 height 328
click at [594, 415] on span "Save & Close" at bounding box center [603, 414] width 52 height 10
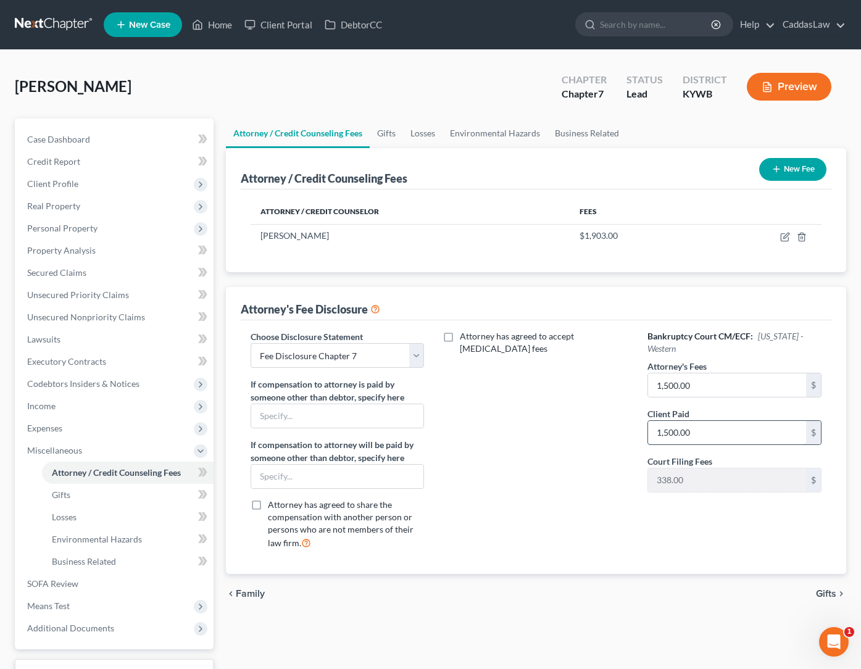
click at [700, 431] on input "1,500.00" at bounding box center [727, 432] width 158 height 23
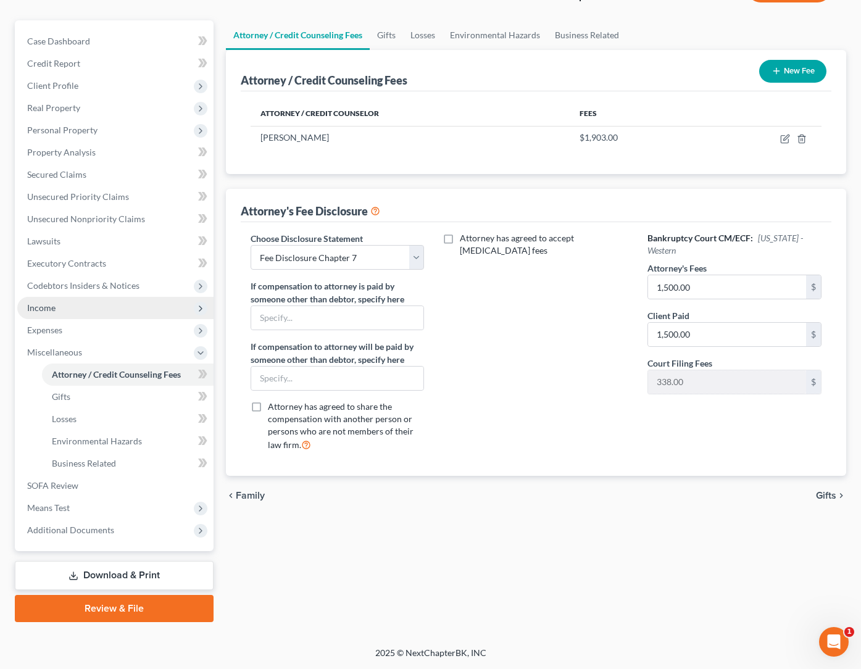
scroll to position [98, 0]
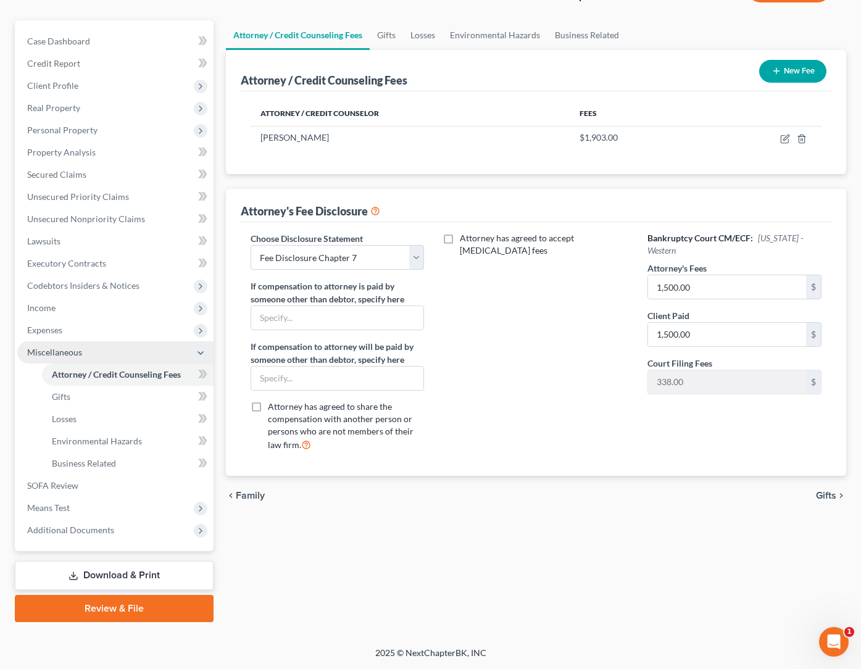
click at [196, 353] on icon at bounding box center [201, 353] width 10 height 10
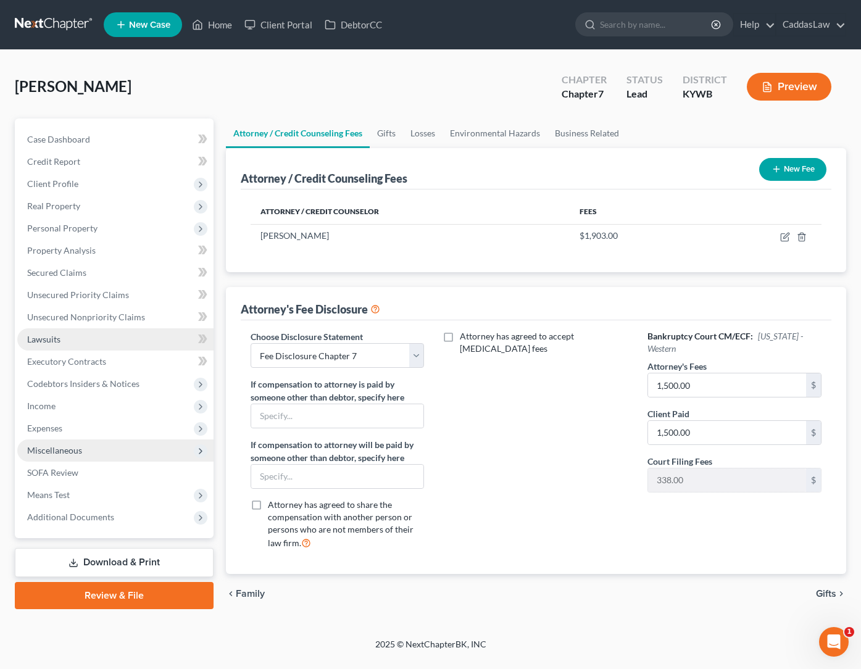
scroll to position [0, 0]
click at [51, 427] on span "Expenses" at bounding box center [44, 428] width 35 height 10
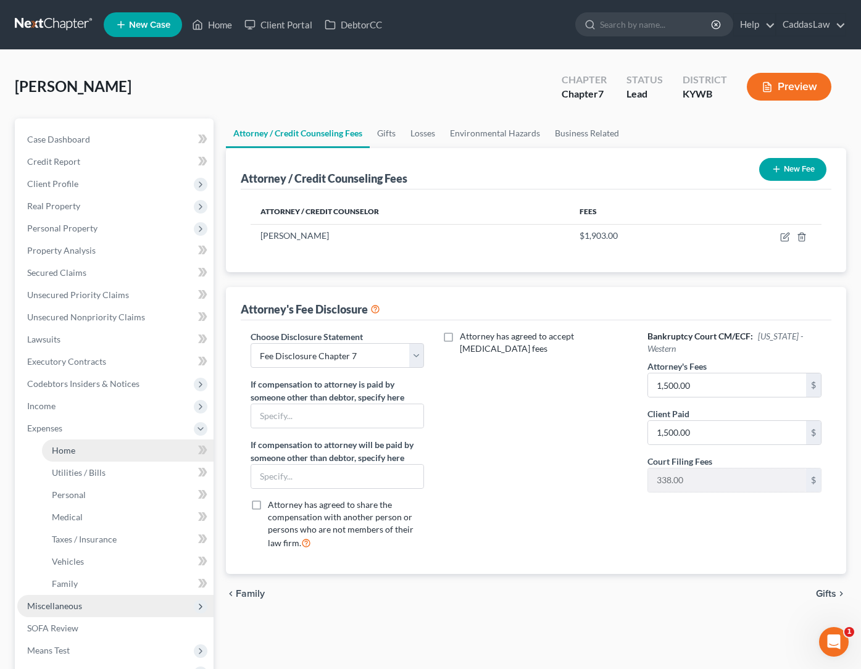
click at [64, 444] on link "Home" at bounding box center [128, 451] width 172 height 22
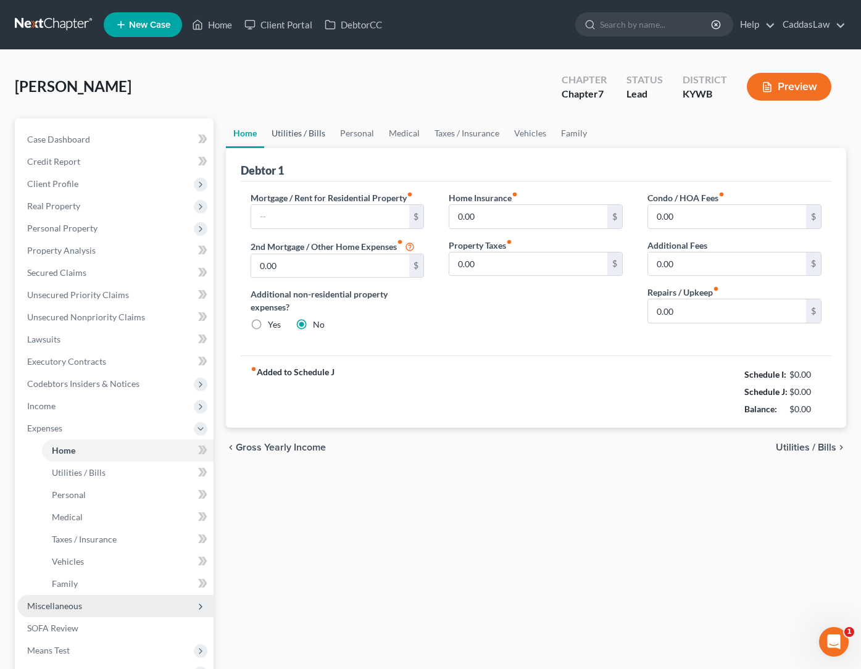
click at [305, 132] on link "Utilities / Bills" at bounding box center [298, 134] width 69 height 30
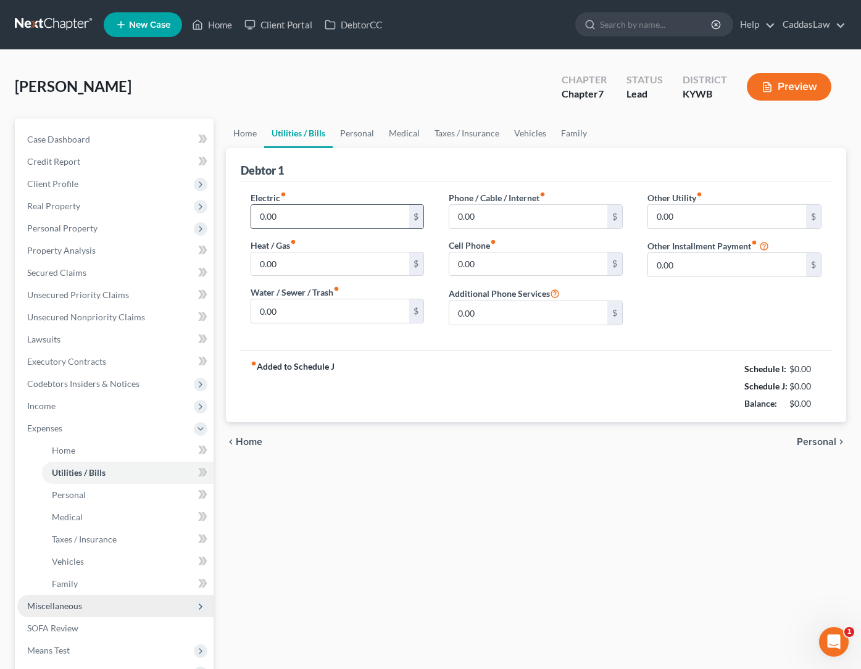
click at [293, 222] on input "0.00" at bounding box center [330, 216] width 158 height 23
click at [548, 234] on div "Phone / Cable / Internet fiber_manual_record 0.00 $ Cell Phone fiber_manual_rec…" at bounding box center [536, 263] width 199 height 144
click at [360, 112] on div "Wagner, Tim Upgraded Chapter Chapter 7 Status Lead District KYWB Preview" at bounding box center [431, 92] width 832 height 54
click at [357, 133] on link "Personal" at bounding box center [357, 134] width 49 height 30
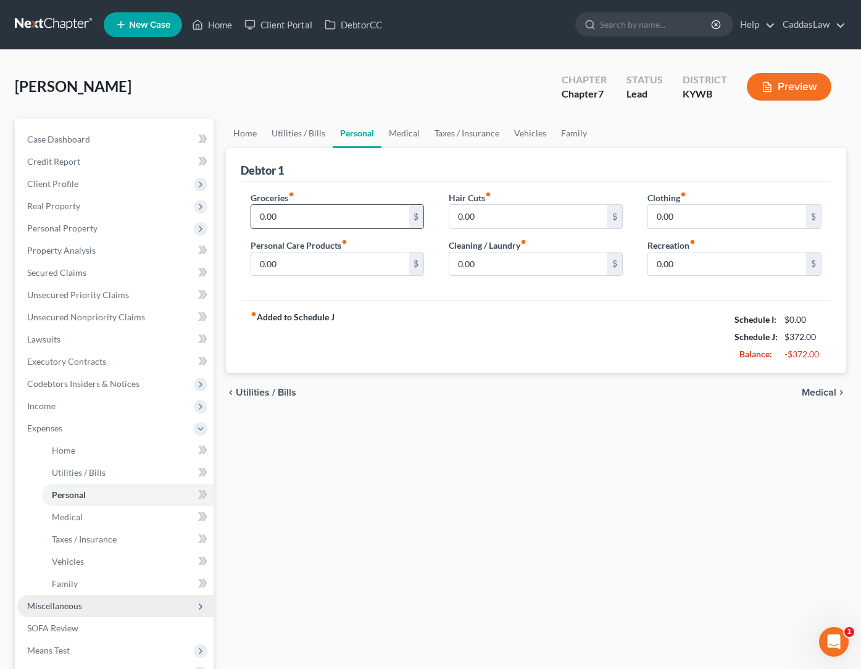
click at [274, 225] on input "0.00" at bounding box center [330, 216] width 158 height 23
click at [712, 218] on input "0.00" at bounding box center [727, 216] width 158 height 23
click at [539, 129] on link "Vehicles" at bounding box center [530, 134] width 47 height 30
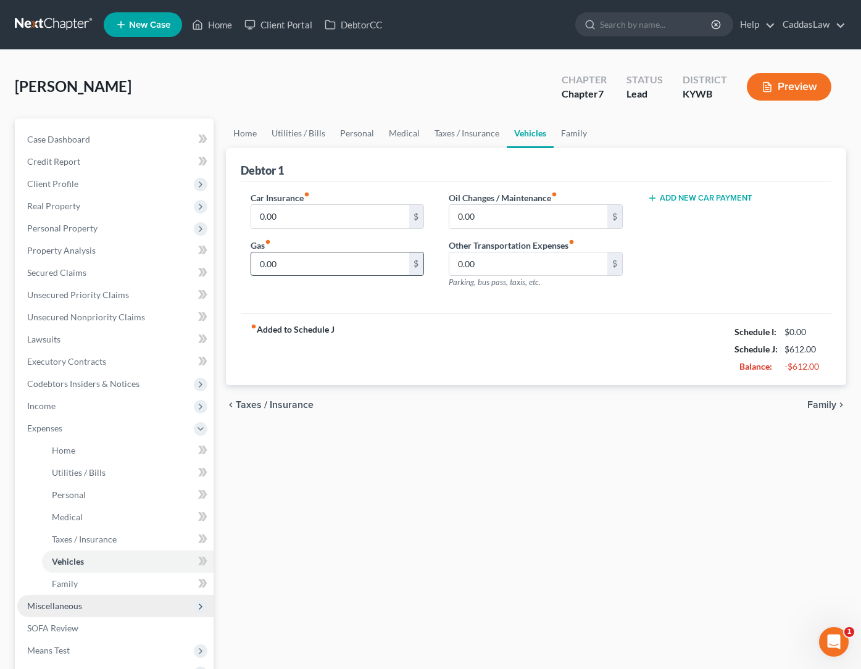
click at [303, 263] on input "0.00" at bounding box center [330, 264] width 158 height 23
click at [300, 262] on input "200.00" at bounding box center [330, 264] width 158 height 23
click at [233, 131] on link "Home" at bounding box center [245, 134] width 38 height 30
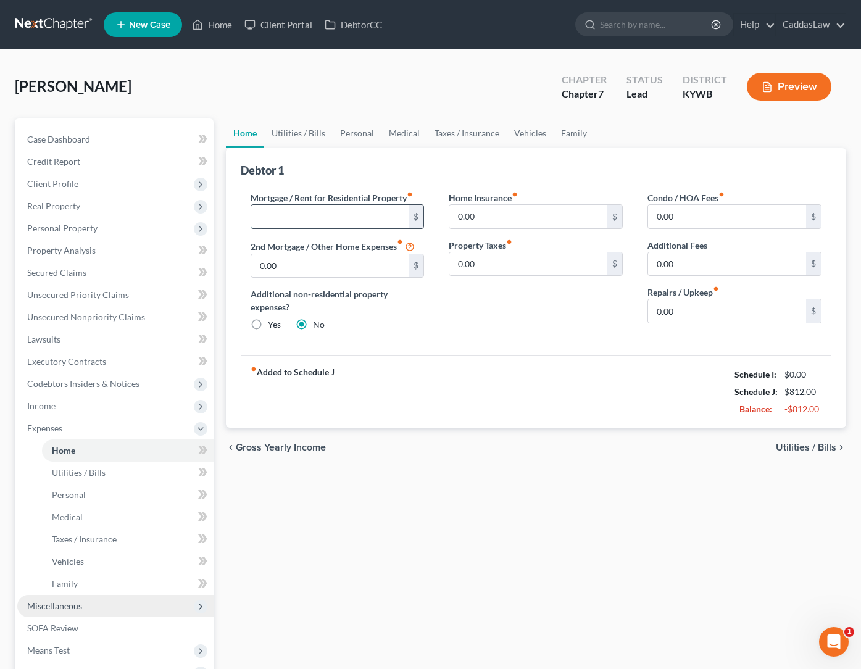
click at [290, 214] on input "text" at bounding box center [330, 216] width 158 height 23
click at [522, 129] on link "Vehicles" at bounding box center [530, 134] width 47 height 30
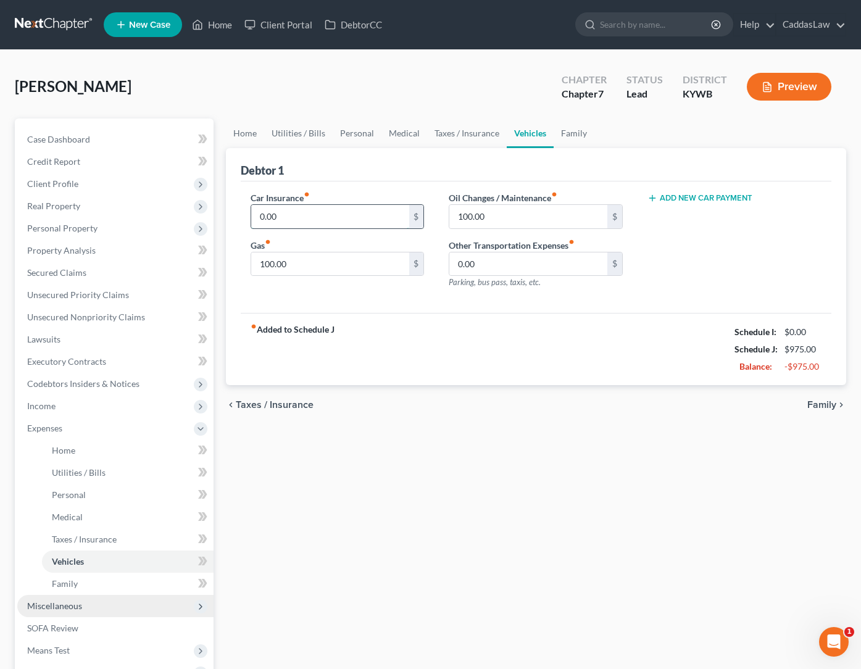
click at [311, 217] on input "0.00" at bounding box center [330, 216] width 158 height 23
click at [512, 268] on input "0.00" at bounding box center [529, 264] width 158 height 23
click at [677, 198] on button "Add New Car Payment" at bounding box center [700, 198] width 105 height 10
click at [677, 213] on input "text" at bounding box center [719, 216] width 143 height 23
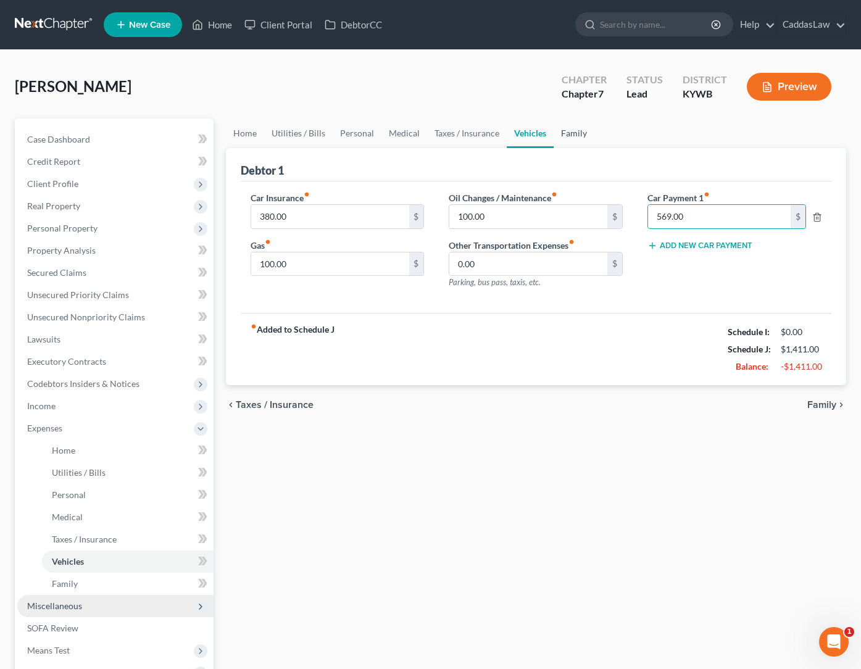
click at [578, 130] on link "Family" at bounding box center [574, 134] width 41 height 30
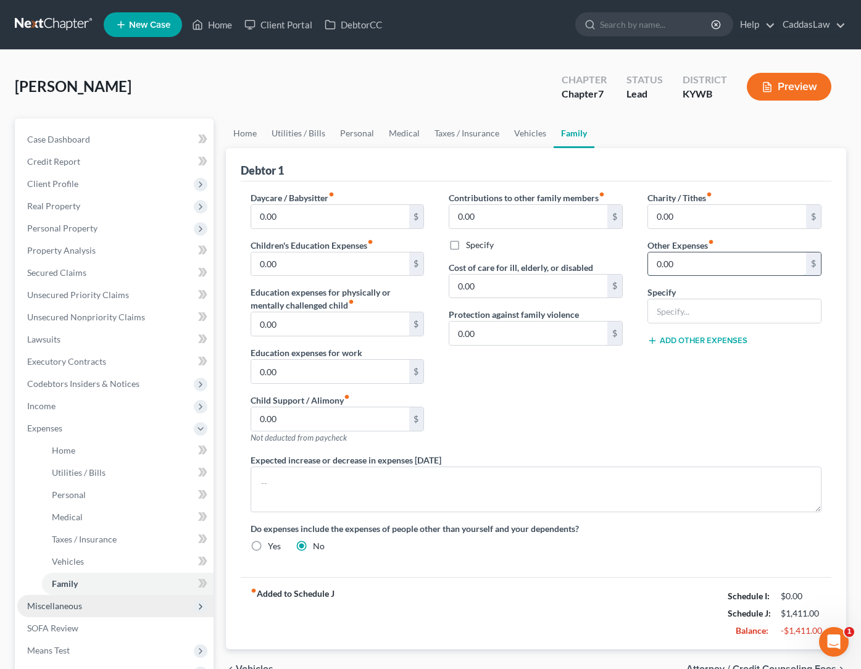
click at [696, 259] on input "0.00" at bounding box center [727, 264] width 158 height 23
click at [367, 127] on link "Personal" at bounding box center [357, 134] width 49 height 30
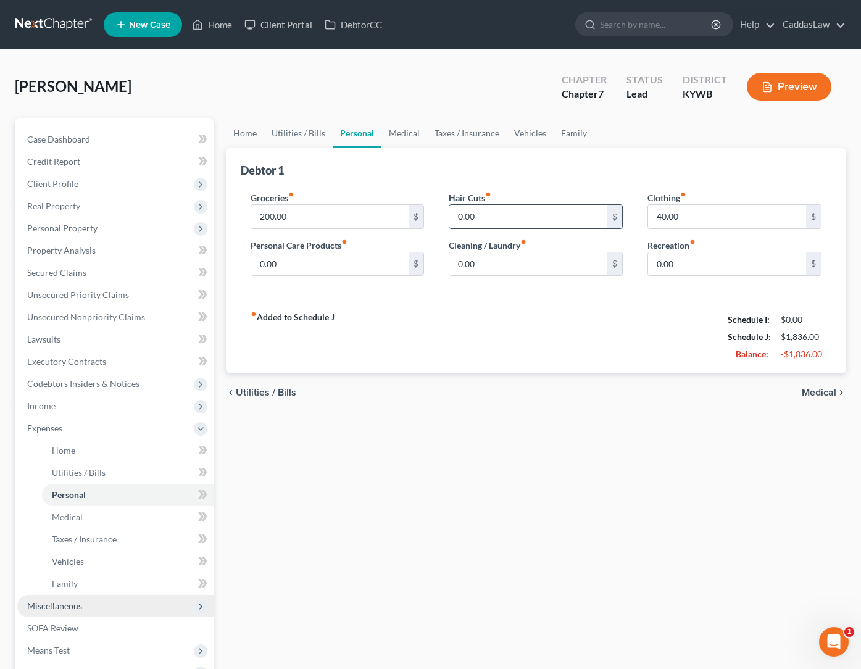
click at [484, 222] on input "0.00" at bounding box center [529, 216] width 158 height 23
click at [199, 426] on icon at bounding box center [201, 429] width 10 height 10
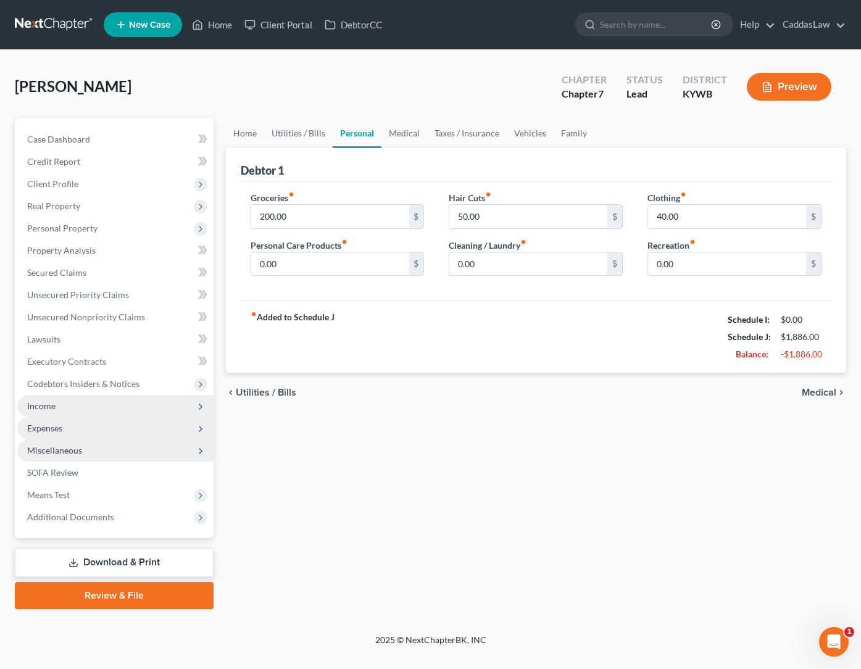
click at [69, 406] on span "Income" at bounding box center [115, 406] width 196 height 22
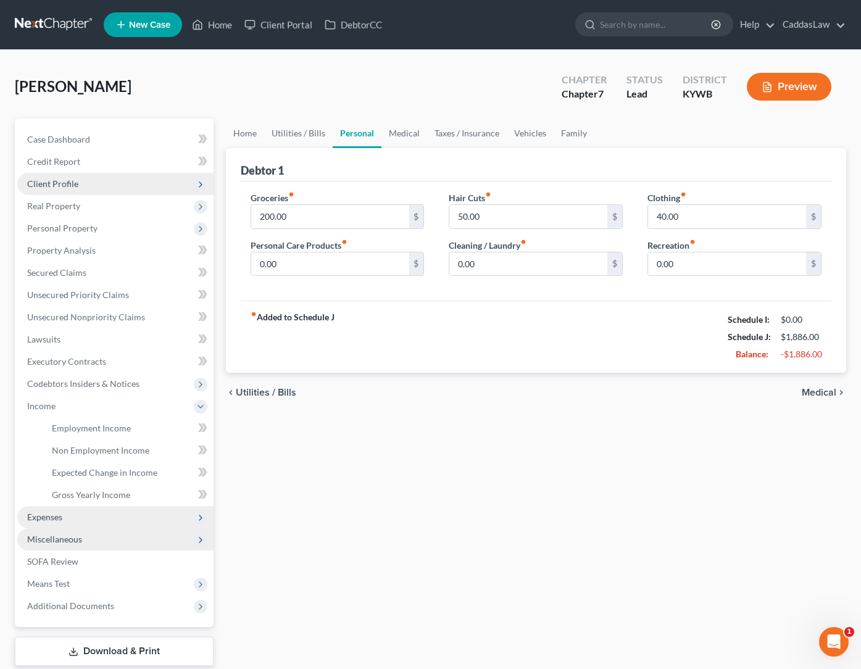
click at [55, 179] on span "Client Profile" at bounding box center [52, 183] width 51 height 10
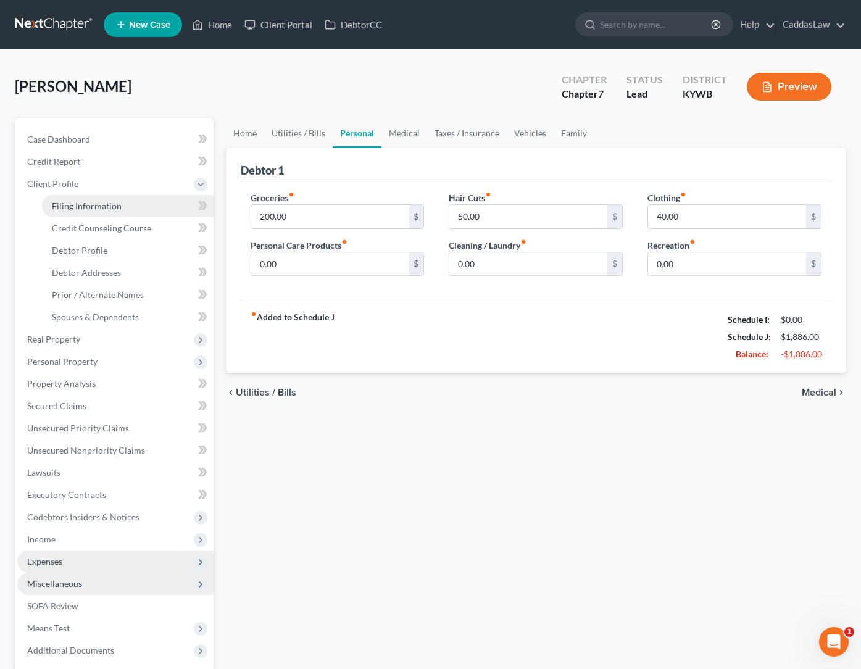
click at [93, 205] on span "Filing Information" at bounding box center [87, 206] width 70 height 10
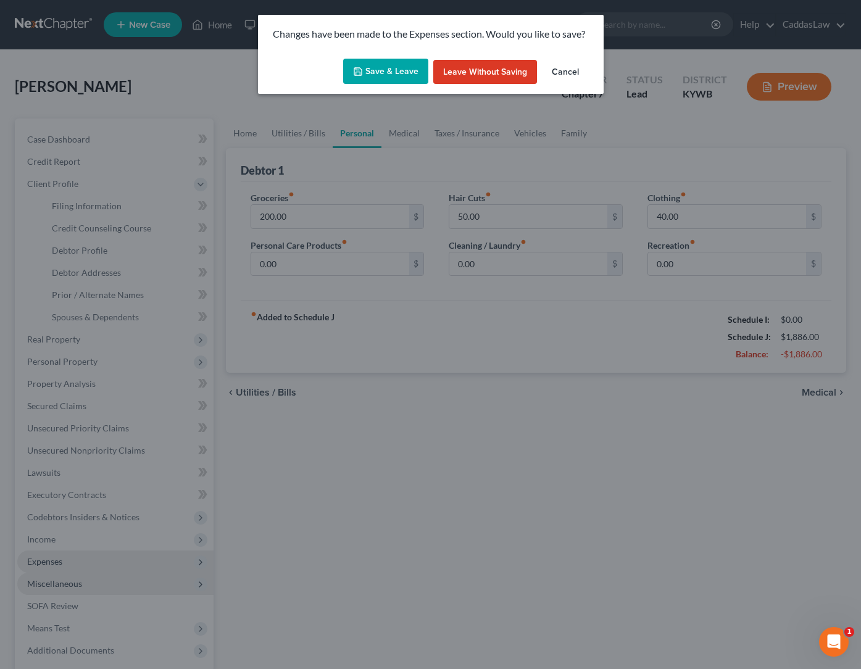
click at [385, 68] on button "Save & Leave" at bounding box center [385, 72] width 85 height 26
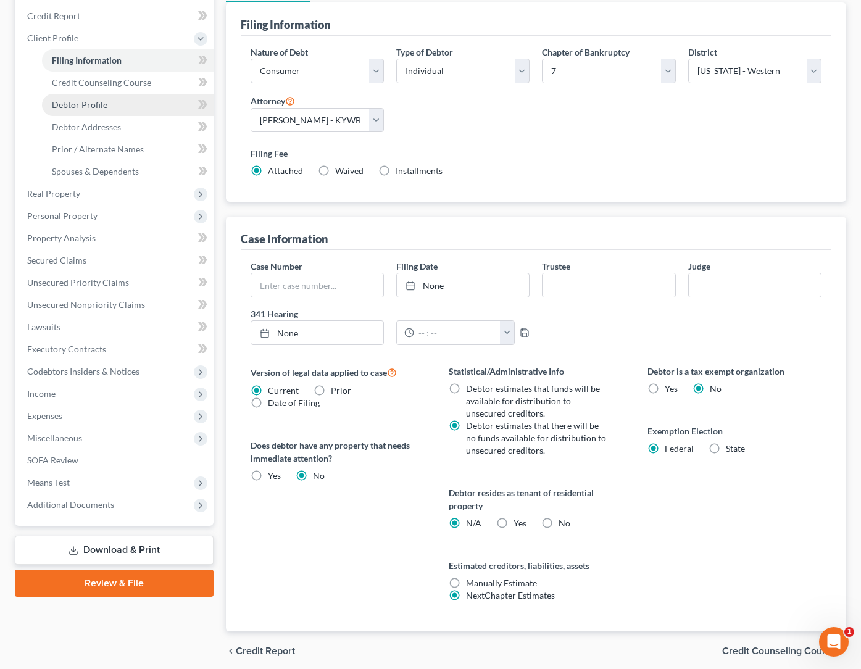
click at [112, 101] on link "Debtor Profile" at bounding box center [128, 105] width 172 height 22
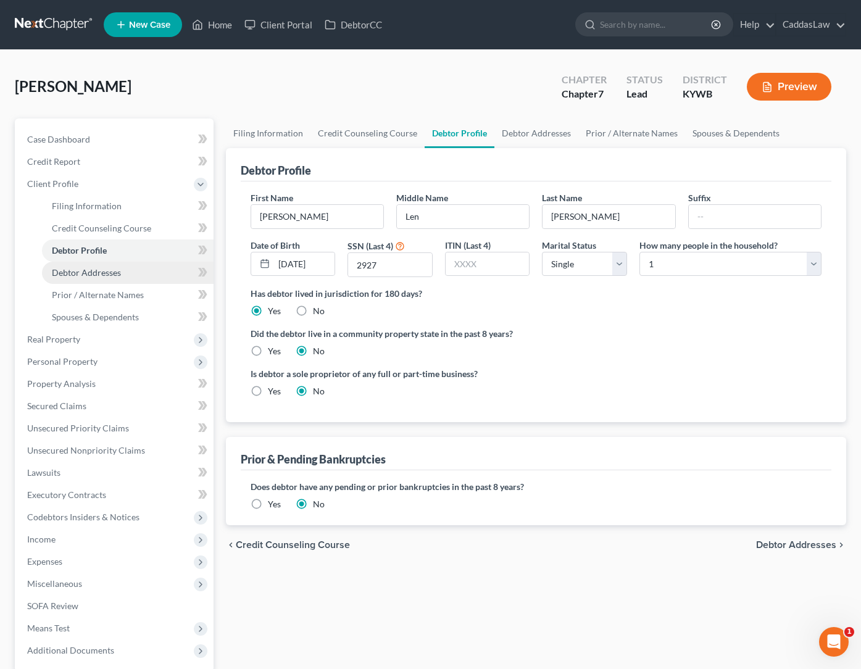
click at [93, 278] on link "Debtor Addresses" at bounding box center [128, 273] width 172 height 22
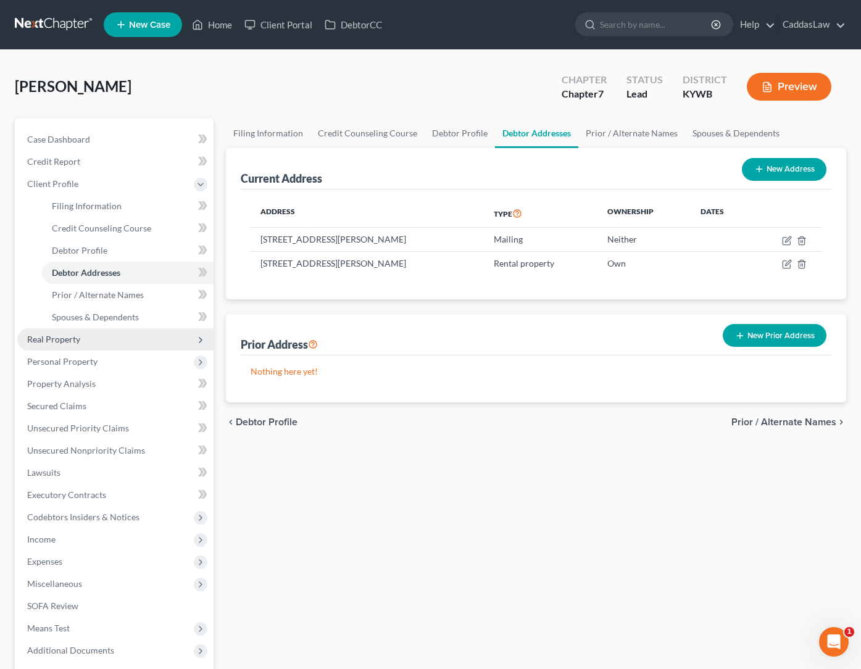
click at [57, 340] on span "Real Property" at bounding box center [53, 339] width 53 height 10
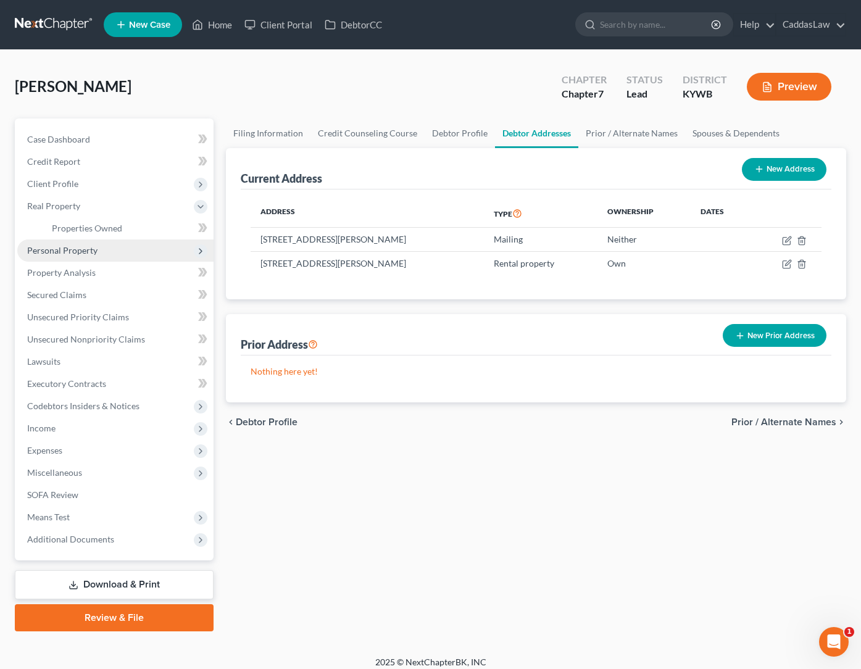
click at [83, 250] on span "Personal Property" at bounding box center [62, 250] width 70 height 10
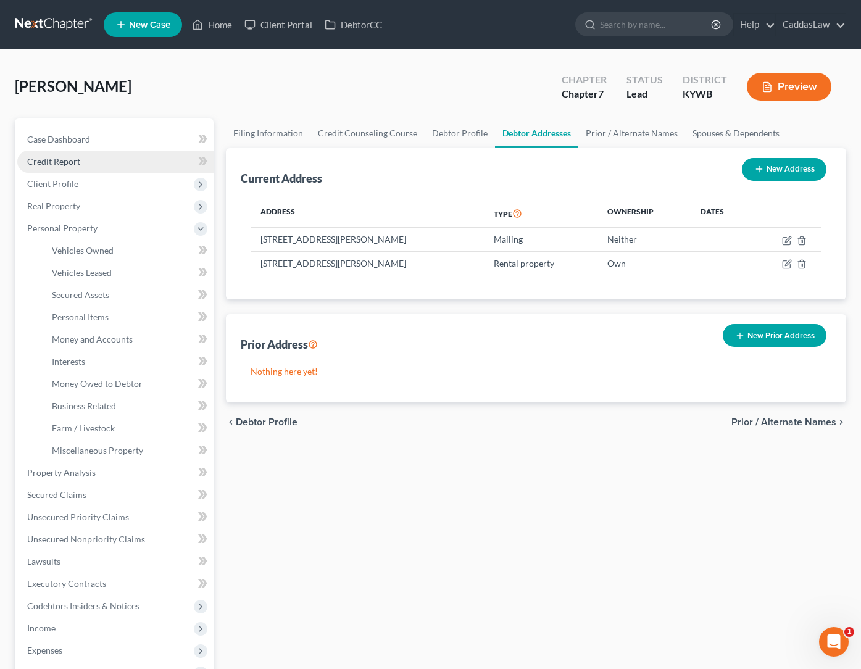
click at [65, 163] on span "Credit Report" at bounding box center [53, 161] width 53 height 10
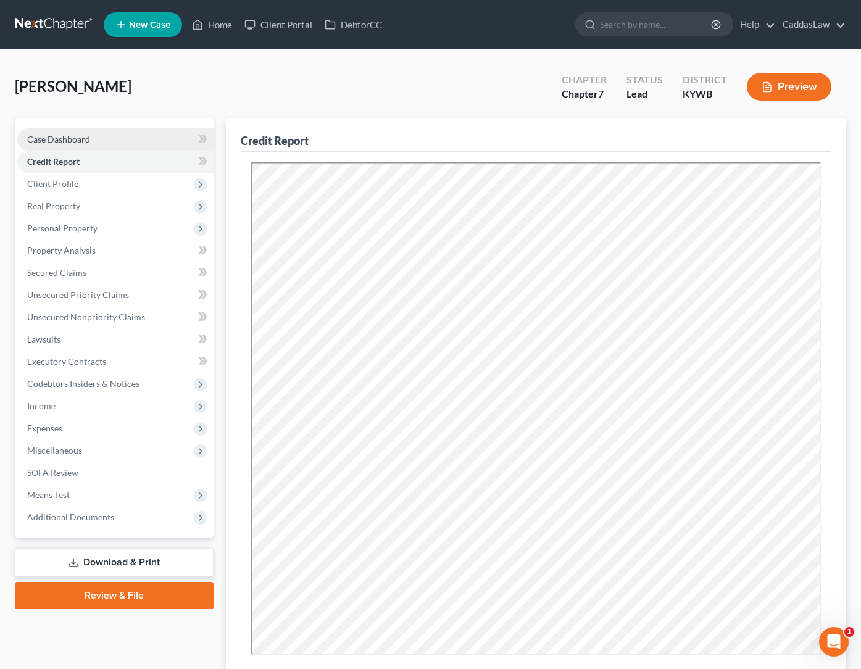
click at [66, 143] on span "Case Dashboard" at bounding box center [58, 139] width 63 height 10
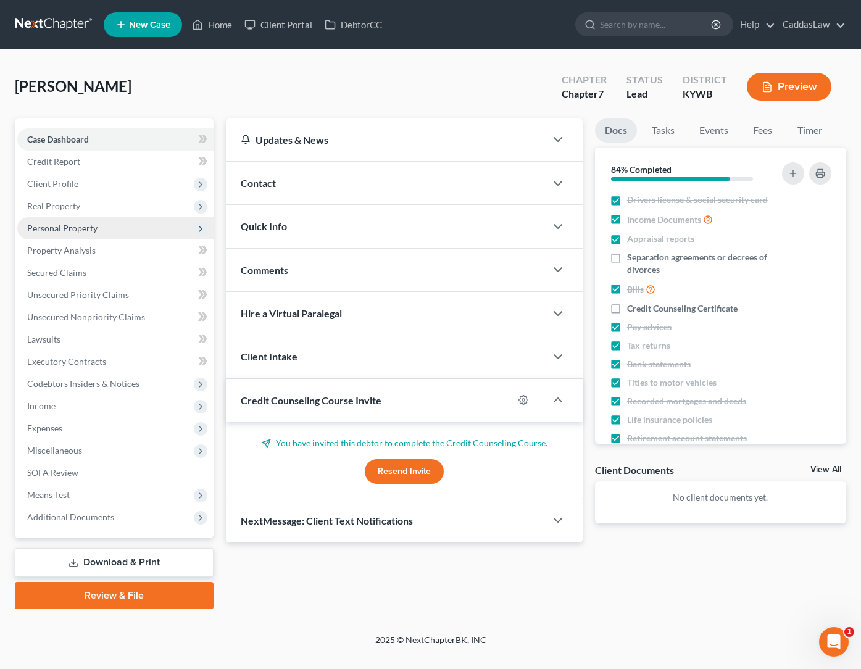
click at [72, 228] on span "Personal Property" at bounding box center [62, 228] width 70 height 10
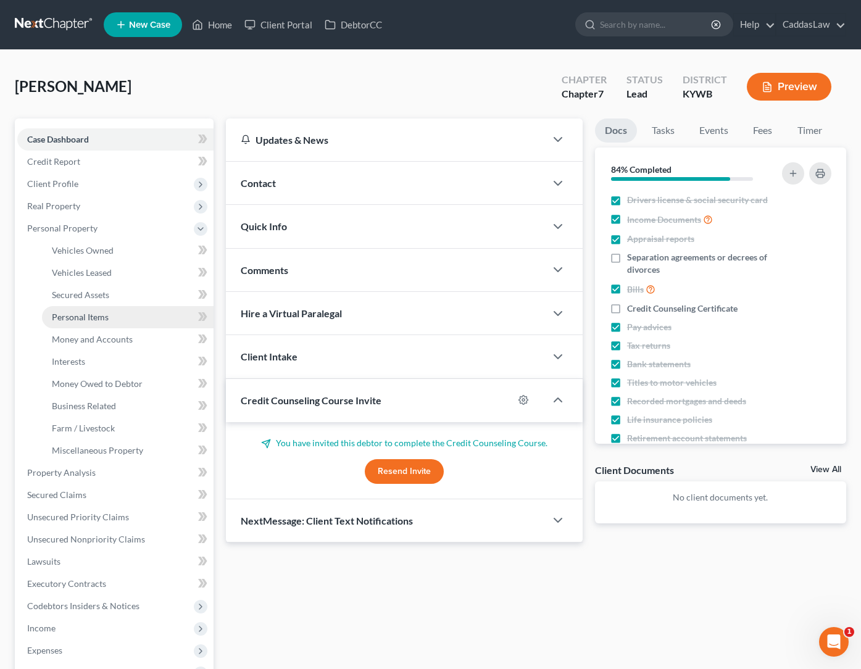
click at [93, 311] on link "Personal Items" at bounding box center [128, 317] width 172 height 22
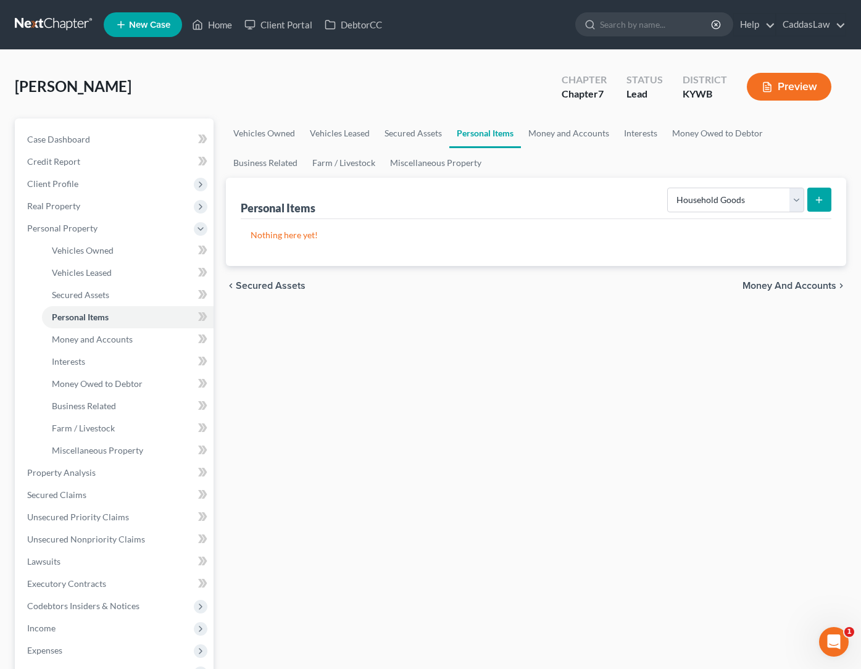
click at [823, 197] on icon "submit" at bounding box center [819, 200] width 10 height 10
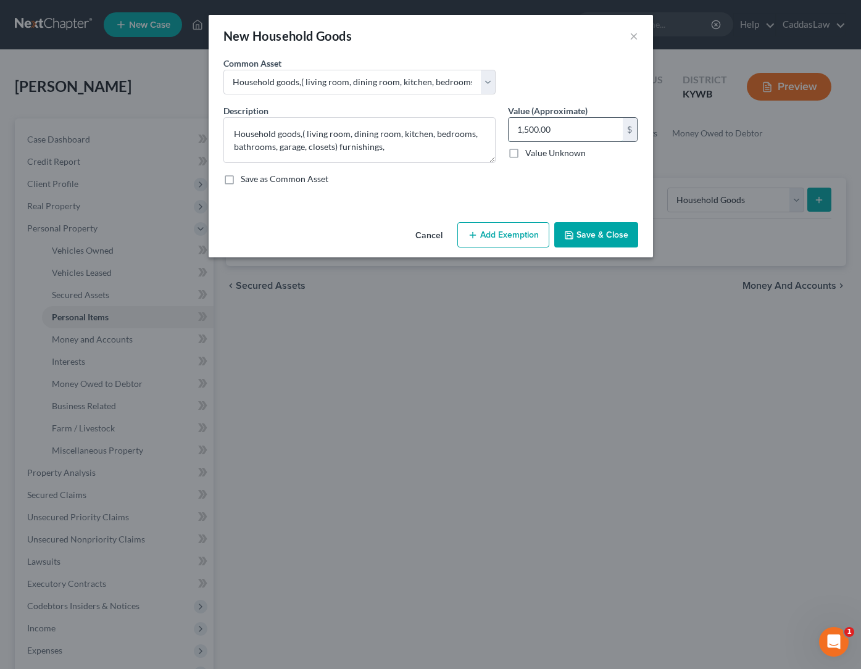
click at [565, 135] on input "1,500.00" at bounding box center [566, 129] width 114 height 23
drag, startPoint x: 565, startPoint y: 135, endPoint x: 203, endPoint y: 127, distance: 362.0
click at [256, 130] on div "Description * Household goods,( living room, dining room, kitchen, bedrooms, ba…" at bounding box center [430, 149] width 427 height 91
click at [487, 233] on button "Add Exemption" at bounding box center [504, 235] width 92 height 26
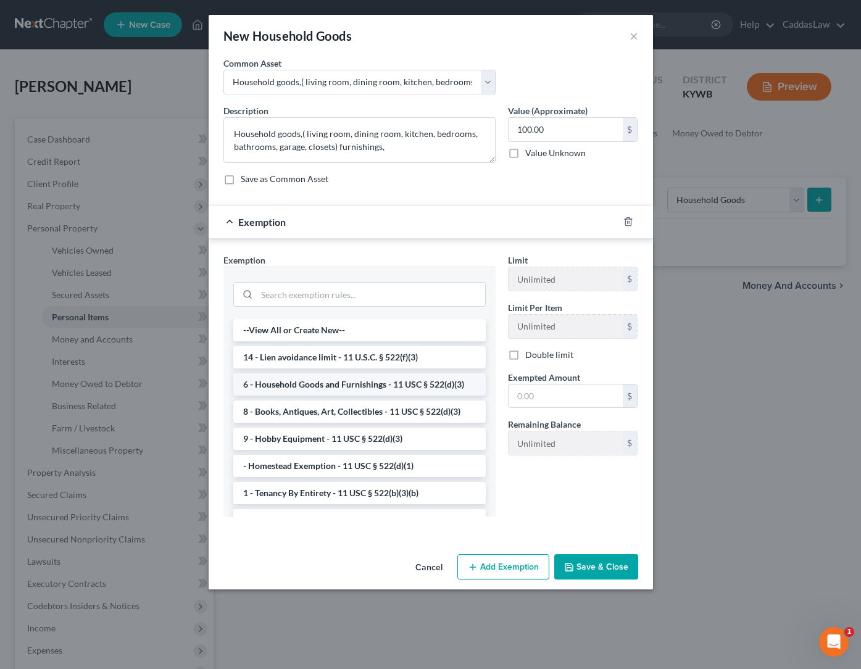
click at [310, 388] on li "6 - Household Goods and Furnishings - 11 USC § 522(d)(3)" at bounding box center [359, 385] width 253 height 22
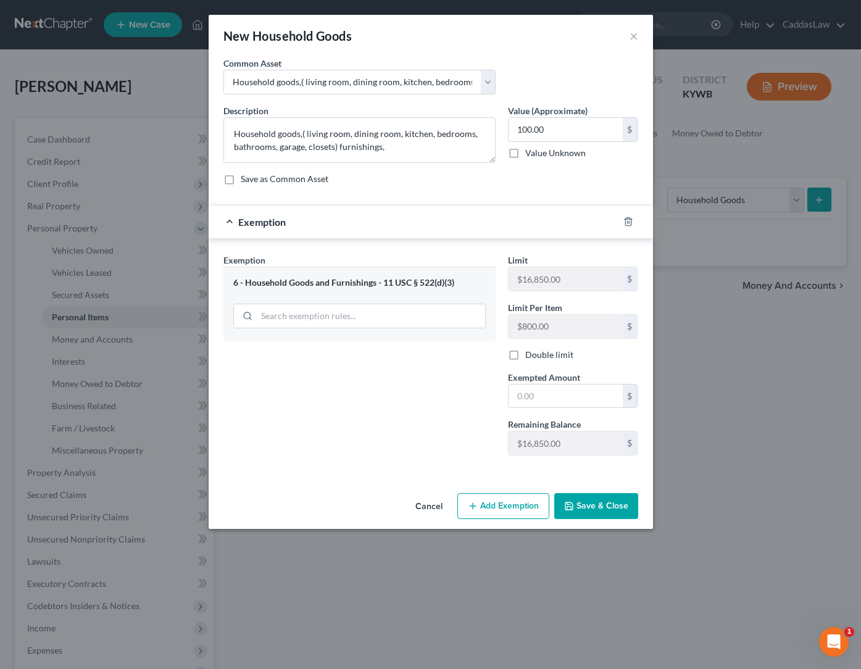
click at [514, 409] on div "Limit $16,850.00 $ Limit Per Item $800.00 $ Double limit Exempted Amount * $ Re…" at bounding box center [573, 360] width 143 height 212
click at [520, 401] on input "text" at bounding box center [566, 396] width 114 height 23
click at [619, 501] on button "Save & Close" at bounding box center [597, 506] width 84 height 26
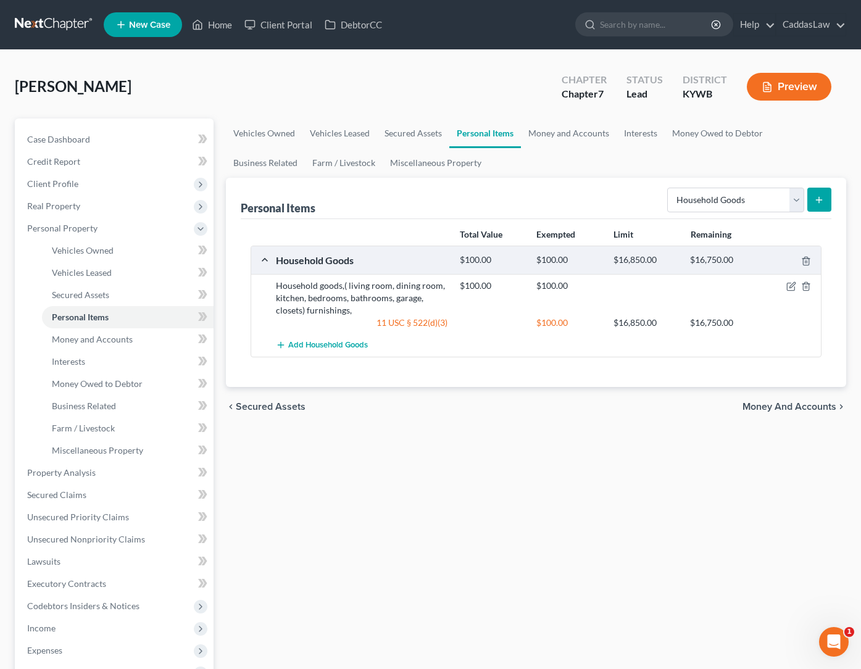
click at [826, 207] on button "submit" at bounding box center [820, 200] width 24 height 24
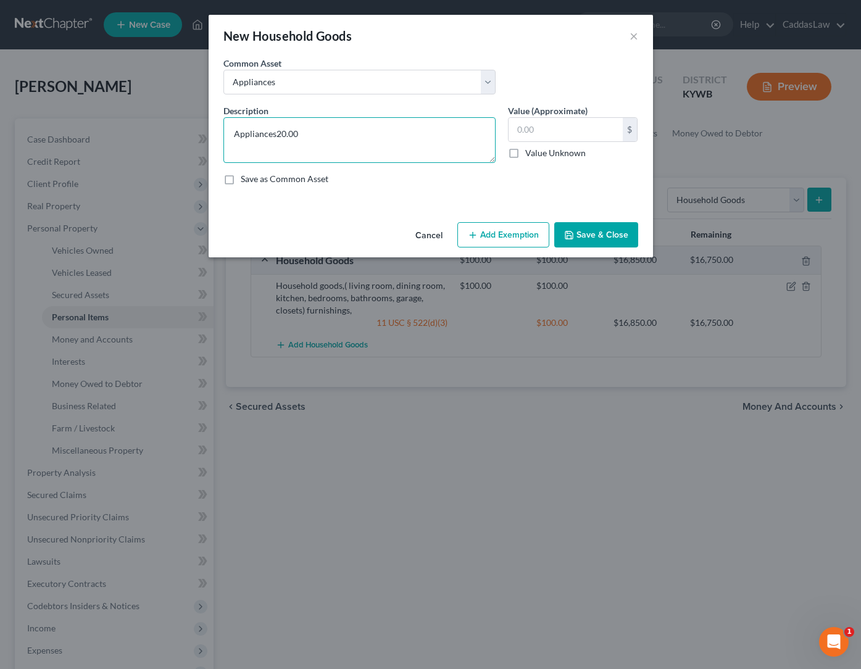
click at [391, 138] on textarea "Appliances20.00" at bounding box center [360, 140] width 272 height 46
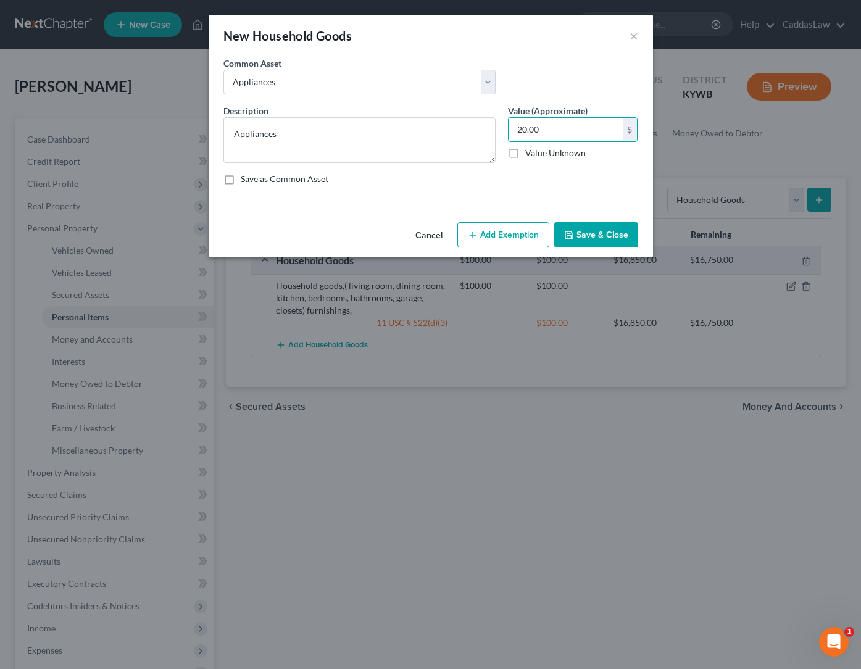
click at [503, 232] on button "Add Exemption" at bounding box center [504, 235] width 92 height 26
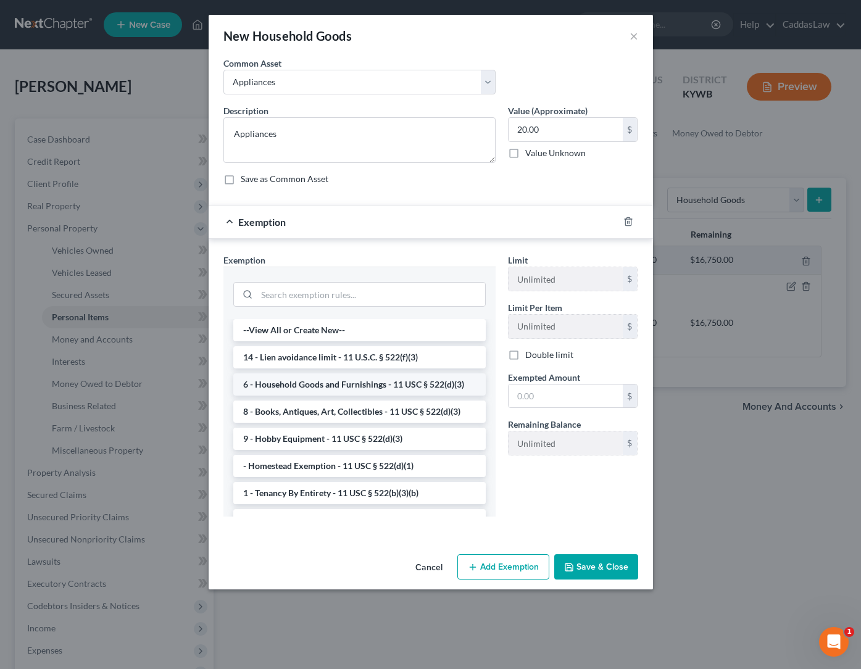
click at [338, 391] on li "6 - Household Goods and Furnishings - 11 USC § 522(d)(3)" at bounding box center [359, 385] width 253 height 22
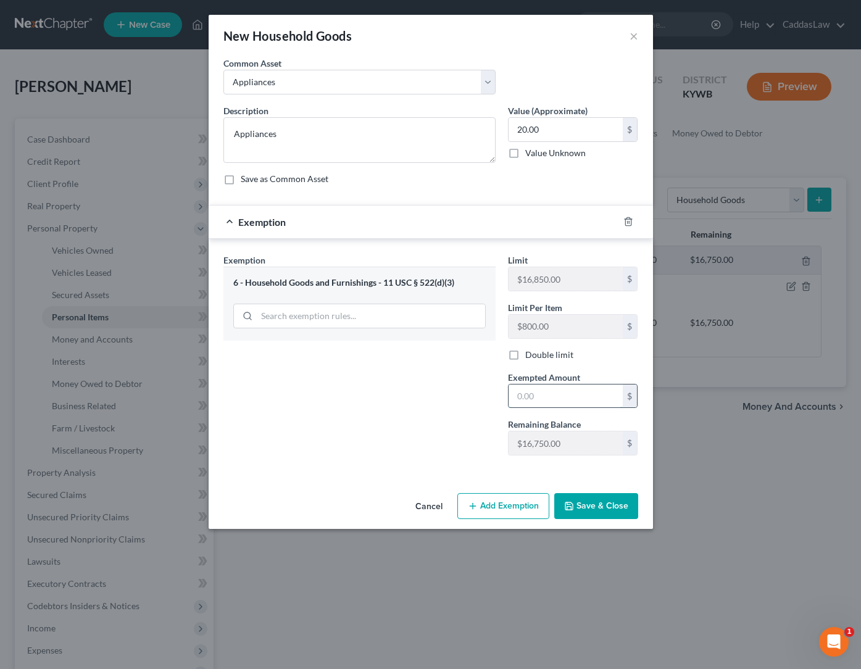
click at [541, 401] on input "text" at bounding box center [566, 396] width 114 height 23
click at [611, 501] on button "Save & Close" at bounding box center [597, 506] width 84 height 26
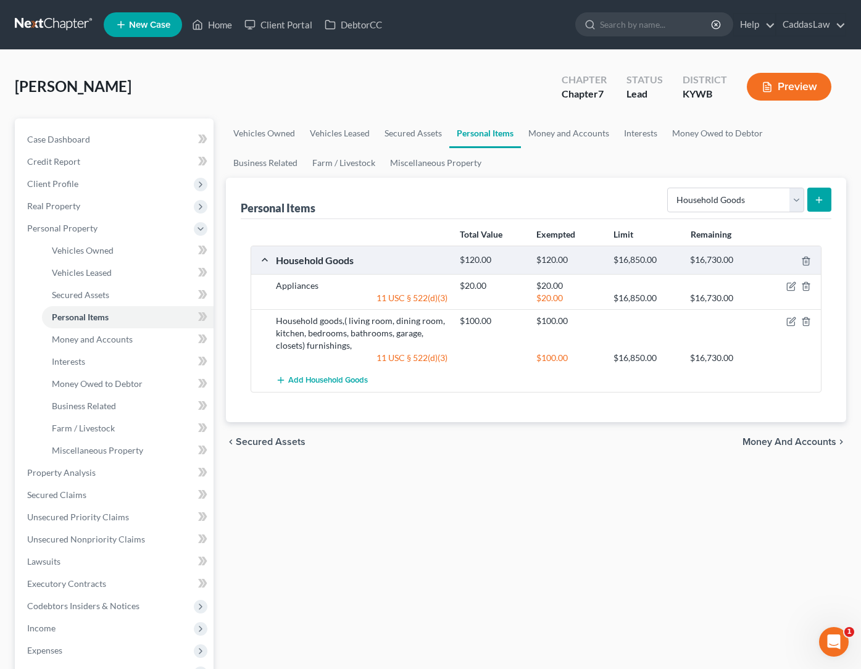
click at [814, 205] on button "submit" at bounding box center [820, 200] width 24 height 24
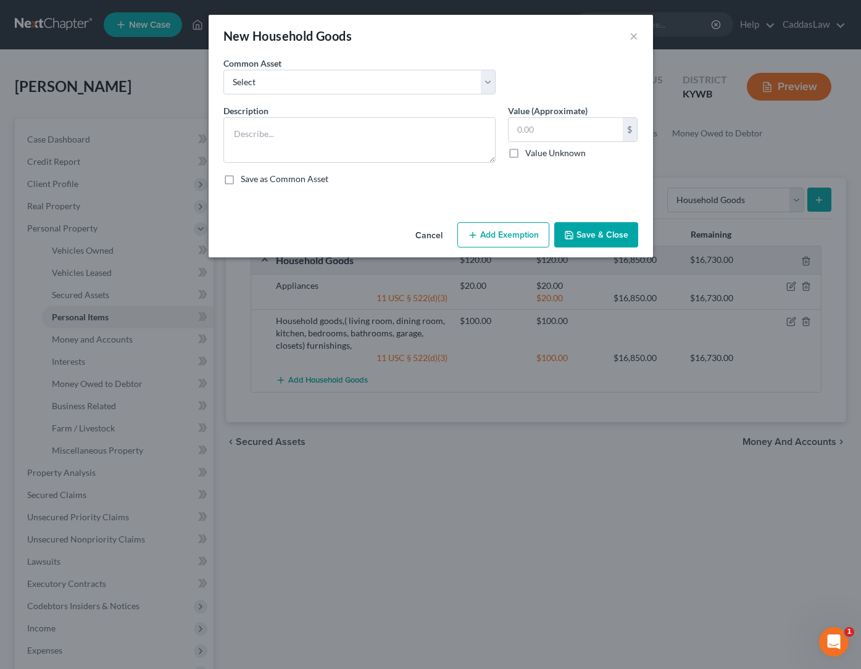
click at [429, 234] on button "Cancel" at bounding box center [429, 236] width 47 height 25
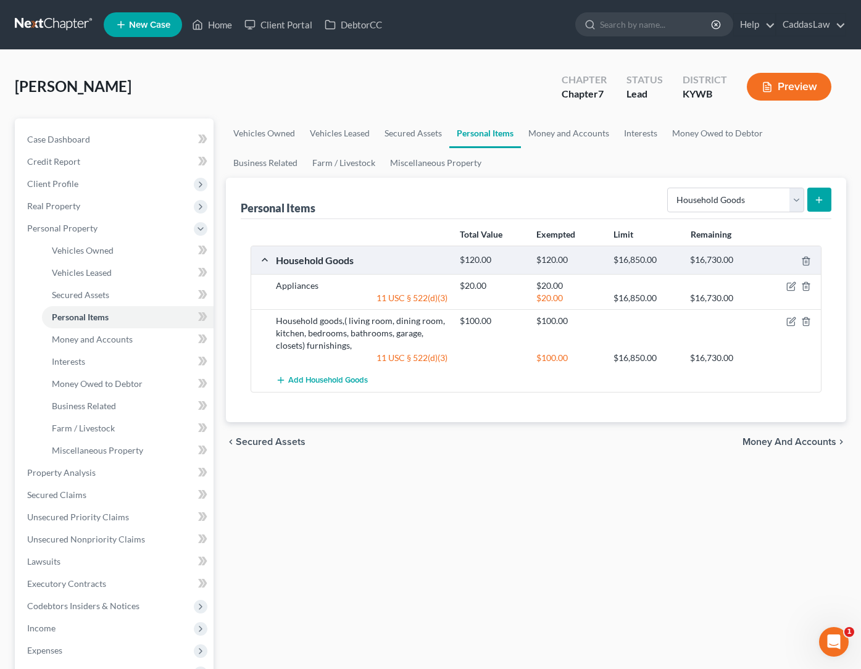
click at [816, 195] on button "submit" at bounding box center [820, 200] width 24 height 24
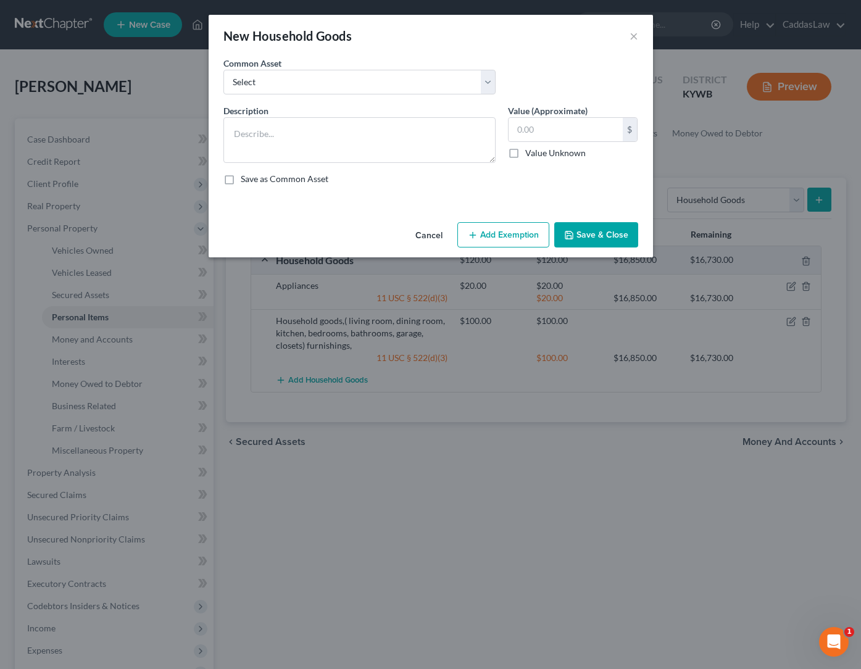
click at [414, 232] on button "Cancel" at bounding box center [429, 236] width 47 height 25
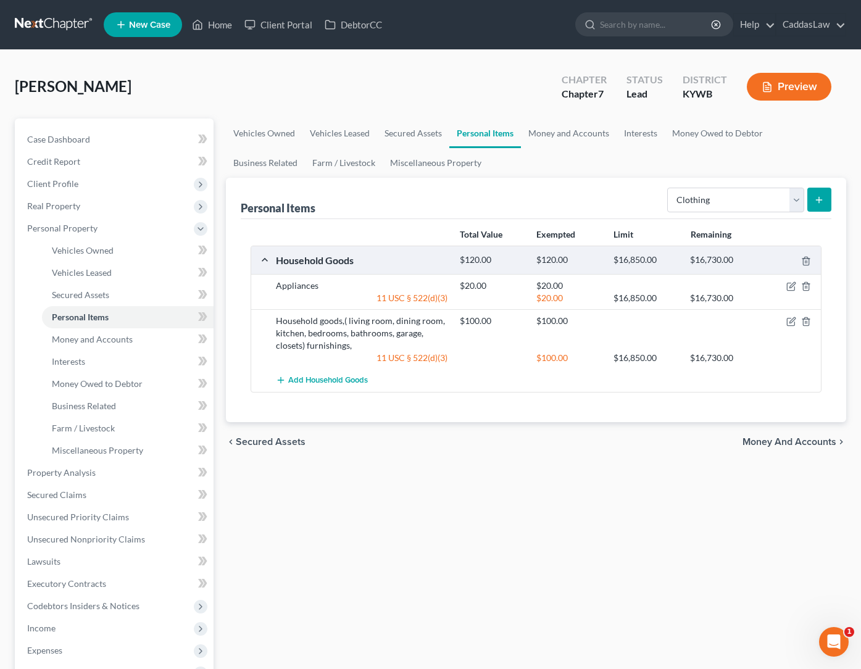
click at [816, 199] on icon "submit" at bounding box center [819, 200] width 10 height 10
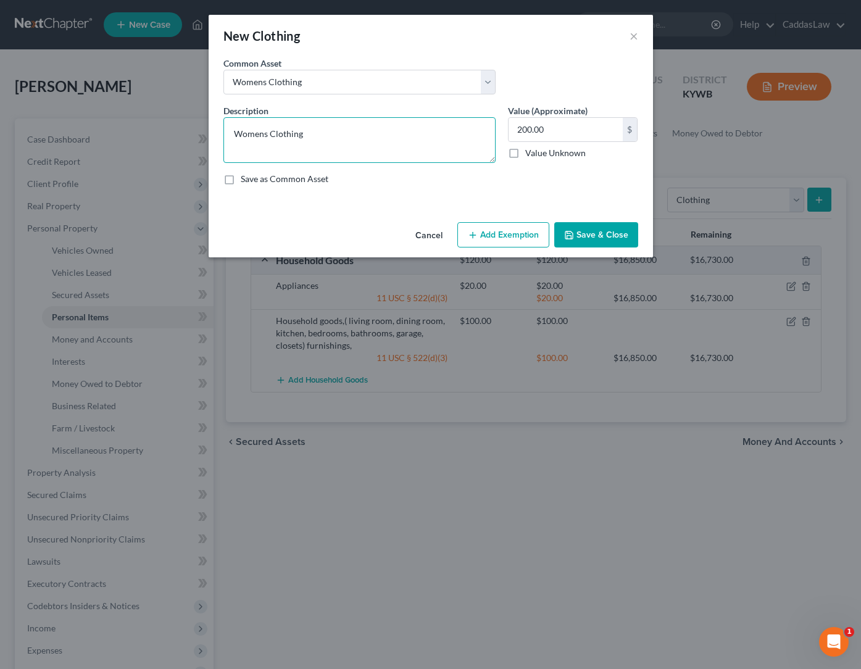
click at [280, 138] on textarea "Womens Clothing" at bounding box center [360, 140] width 272 height 46
drag, startPoint x: 266, startPoint y: 136, endPoint x: 102, endPoint y: 134, distance: 164.3
click at [102, 134] on div "New Clothing × An exemption set must first be selected from the Filing Informat…" at bounding box center [430, 334] width 861 height 669
click at [506, 237] on button "Add Exemption" at bounding box center [504, 235] width 92 height 26
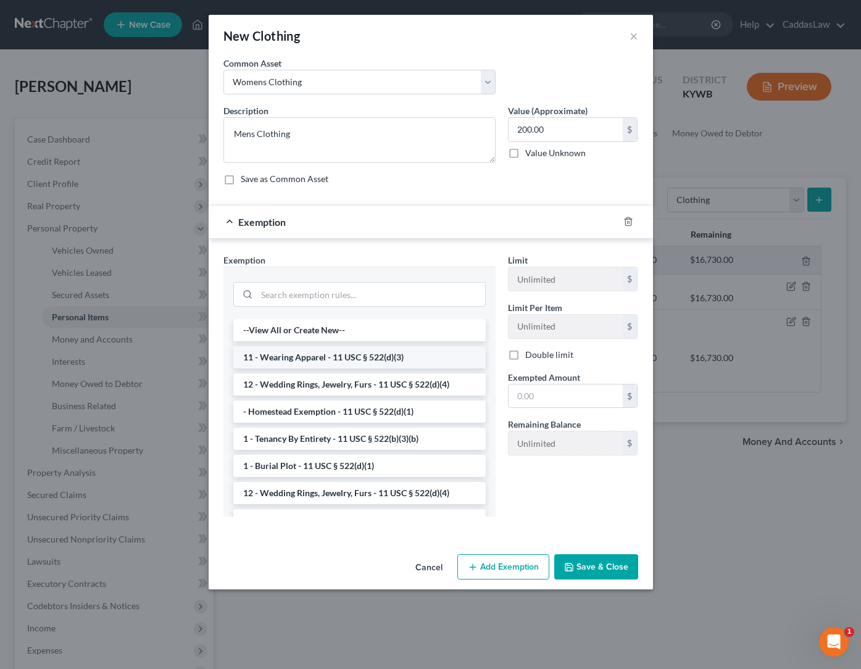
click at [321, 358] on li "11 - Wearing Apparel - 11 USC § 522(d)(3)" at bounding box center [359, 357] width 253 height 22
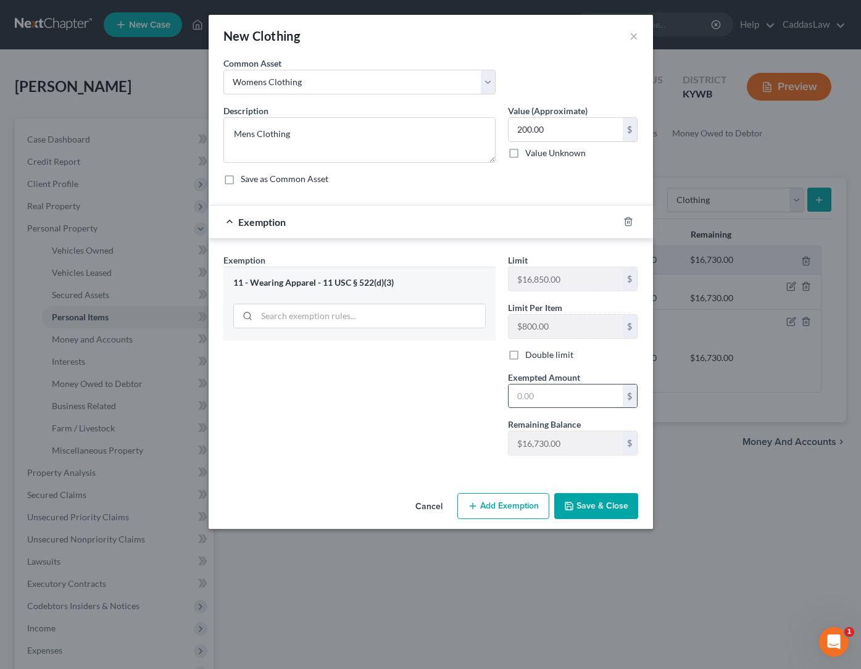
click at [540, 390] on input "text" at bounding box center [566, 396] width 114 height 23
click at [597, 504] on button "Save & Close" at bounding box center [597, 506] width 84 height 26
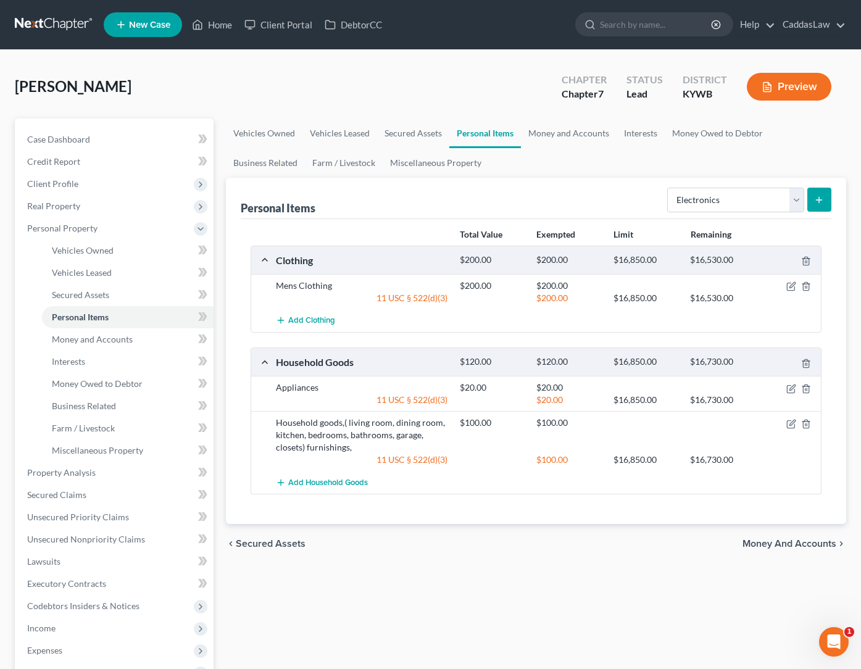
click at [823, 190] on button "submit" at bounding box center [820, 200] width 24 height 24
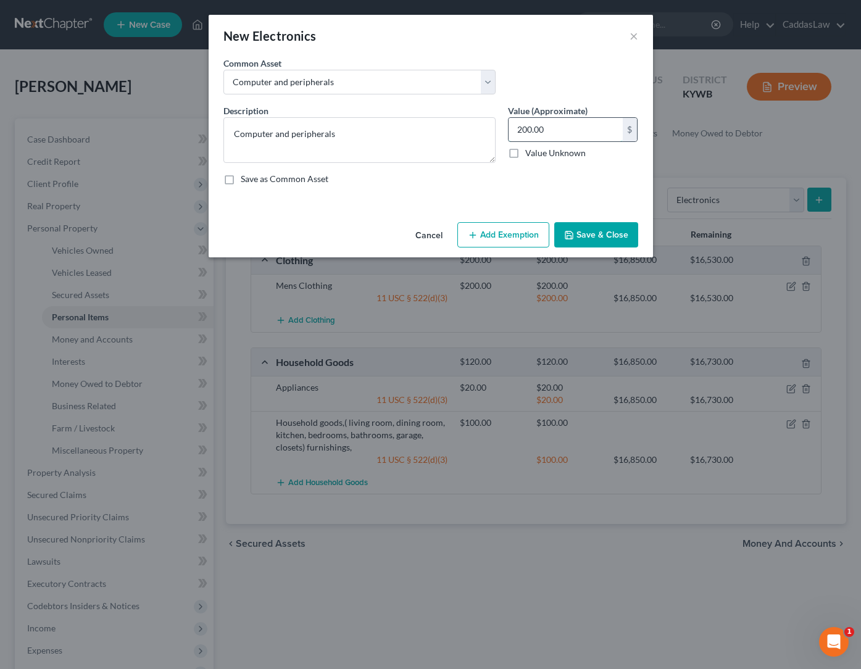
click at [558, 130] on input "200.00" at bounding box center [566, 129] width 114 height 23
click at [506, 227] on button "Add Exemption" at bounding box center [504, 235] width 92 height 26
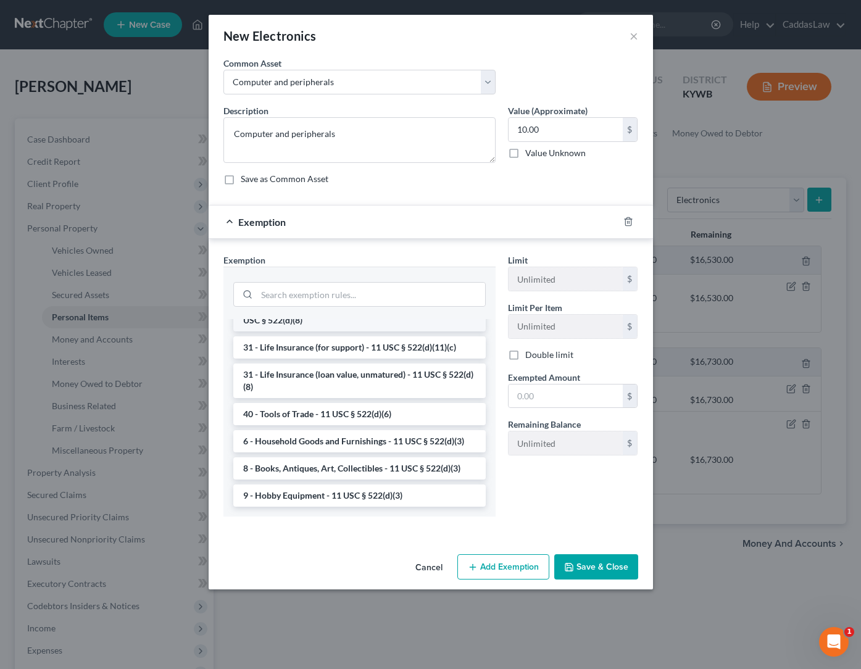
scroll to position [956, 0]
click at [302, 444] on li "6 - Household Goods and Furnishings - 11 USC § 522(d)(3)" at bounding box center [359, 441] width 253 height 22
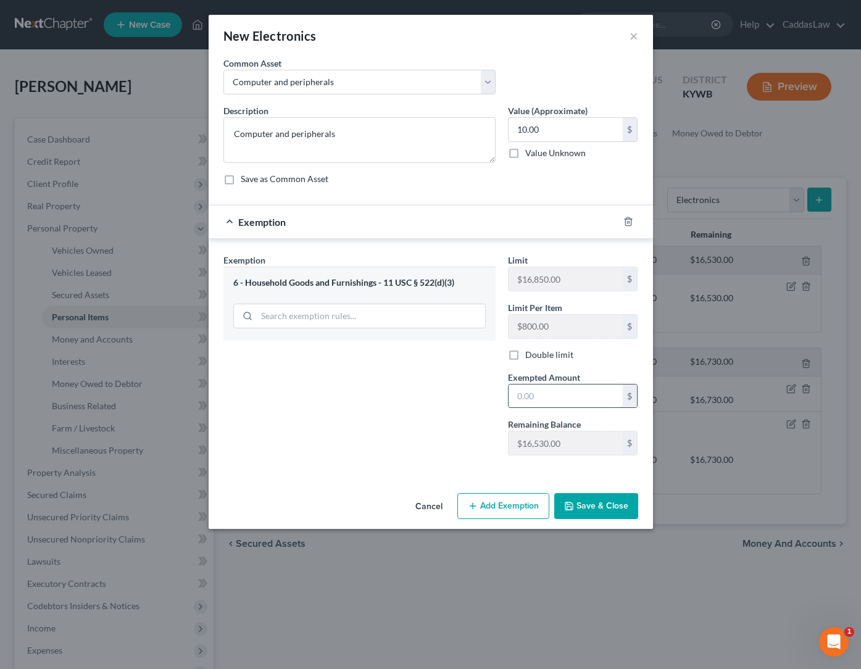
click at [528, 397] on input "text" at bounding box center [566, 396] width 114 height 23
click at [609, 509] on button "Save & Close" at bounding box center [597, 506] width 84 height 26
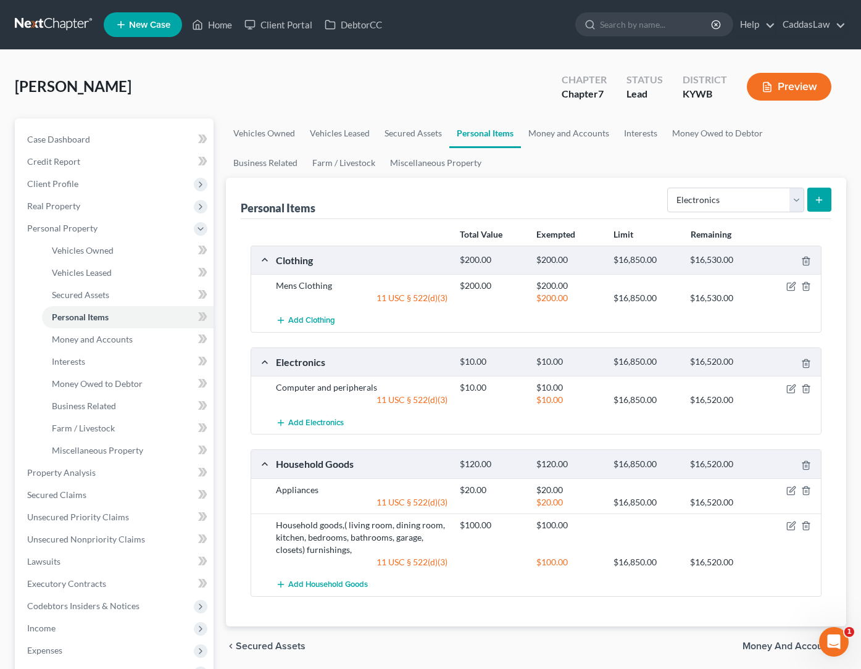
click at [818, 199] on icon "submit" at bounding box center [819, 200] width 10 height 10
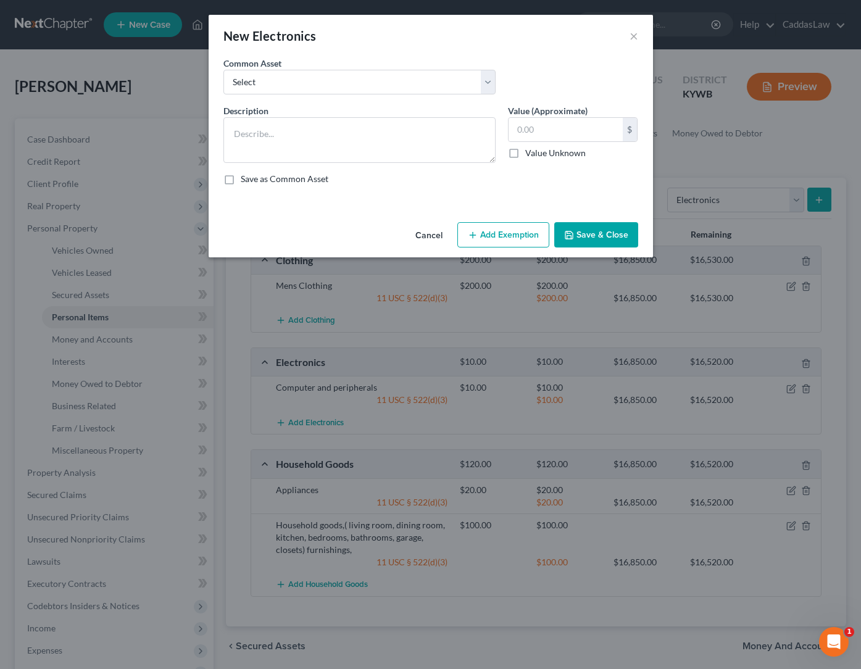
click at [411, 69] on div "Common Asset Select Household electronics, tv, DVD player etc. Computer and per…" at bounding box center [359, 76] width 285 height 38
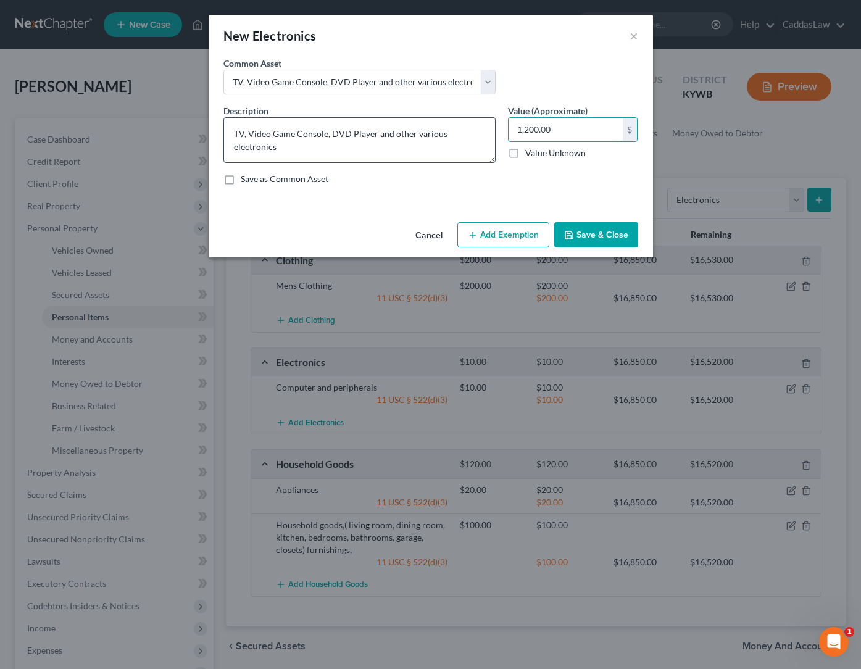
drag, startPoint x: 558, startPoint y: 131, endPoint x: 466, endPoint y: 130, distance: 91.4
click at [466, 130] on div "Description * TV, Video Game Console, DVD Player and other various electronics …" at bounding box center [430, 149] width 427 height 91
click at [482, 238] on button "Add Exemption" at bounding box center [504, 235] width 92 height 26
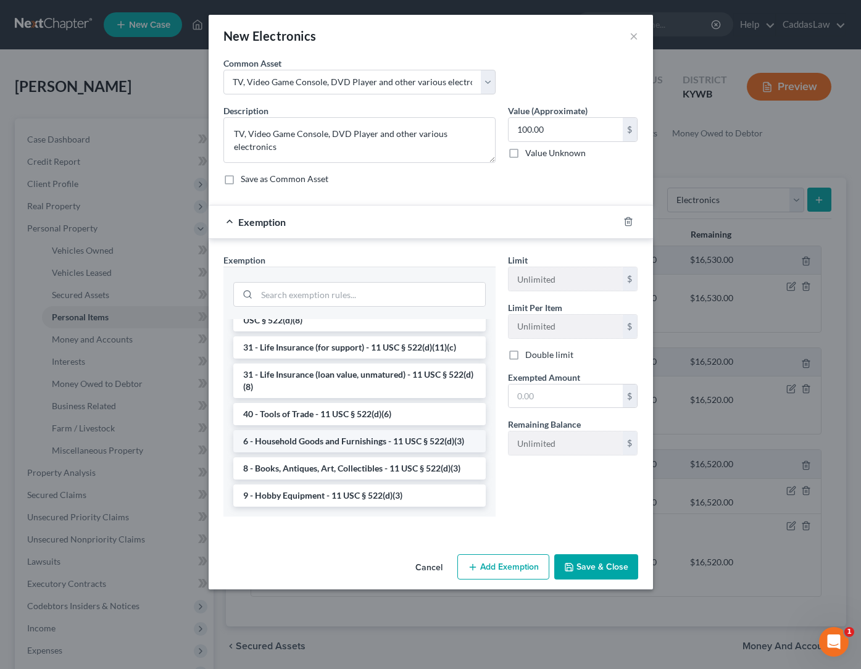
click at [283, 437] on li "6 - Household Goods and Furnishings - 11 USC § 522(d)(3)" at bounding box center [359, 441] width 253 height 22
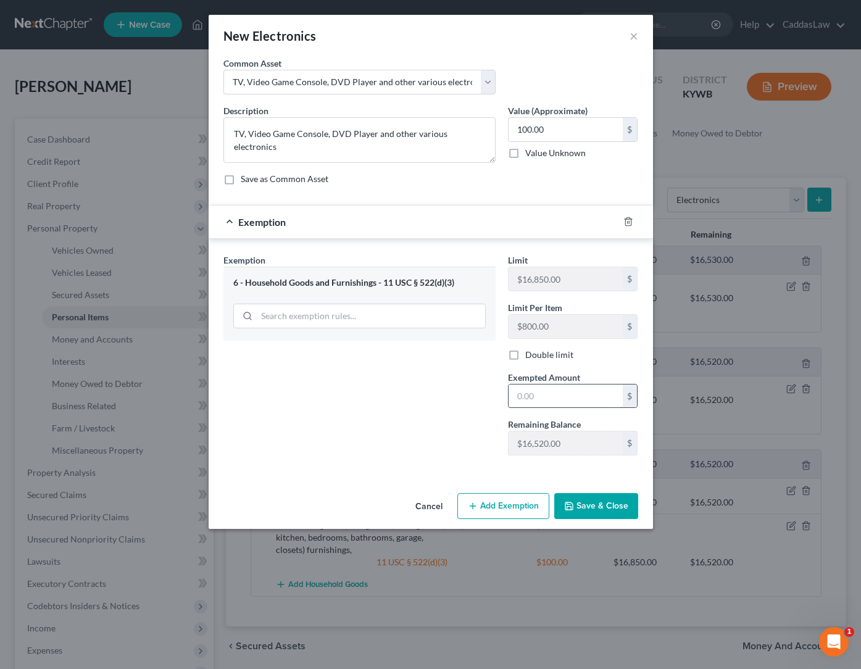
click at [545, 393] on input "text" at bounding box center [566, 396] width 114 height 23
click at [576, 503] on button "Save & Close" at bounding box center [597, 506] width 84 height 26
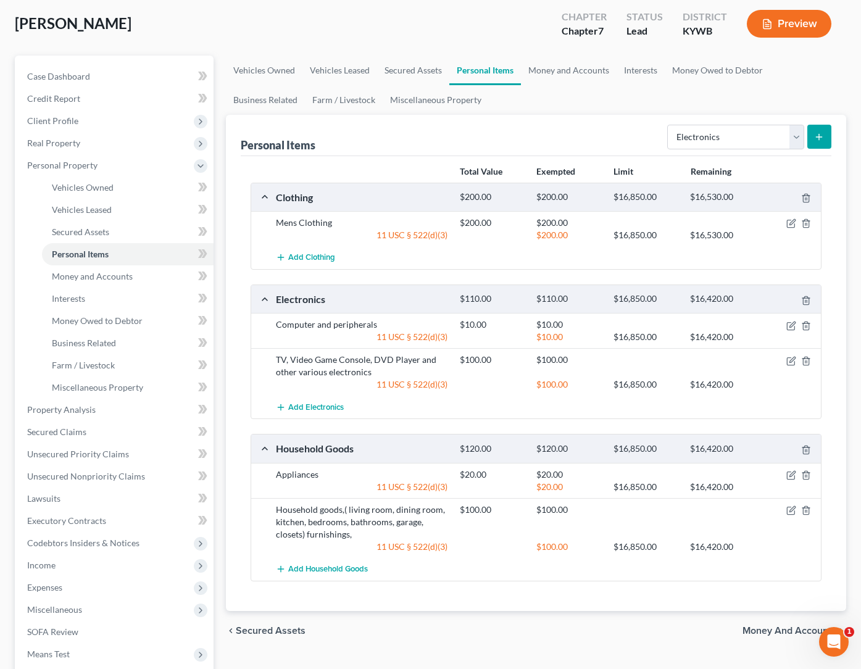
scroll to position [122, 0]
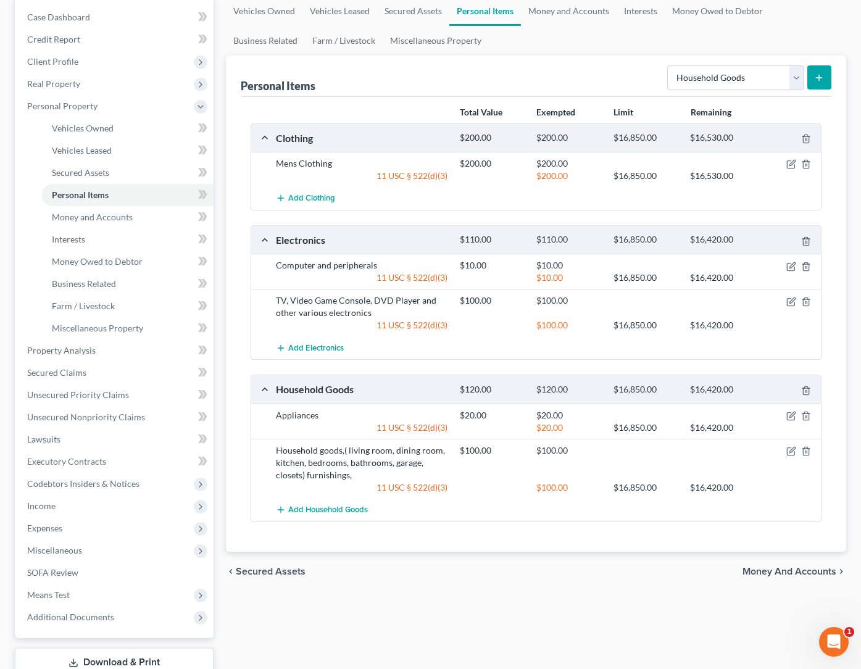
click at [818, 75] on icon "submit" at bounding box center [819, 78] width 10 height 10
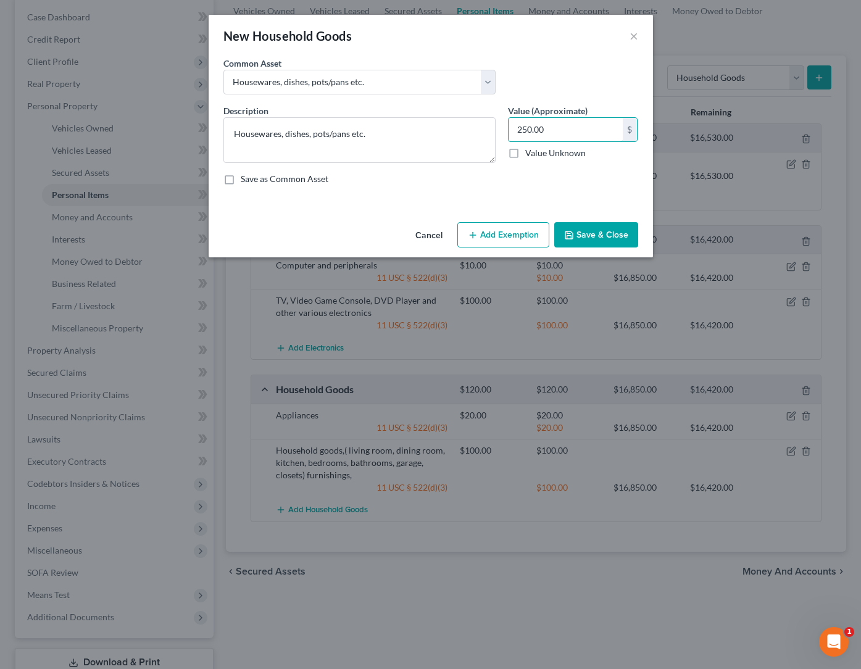
drag, startPoint x: 545, startPoint y: 131, endPoint x: 502, endPoint y: 129, distance: 42.6
click at [502, 129] on div "Value (Approximate) 250.00 $ Value Unknown Balance Undetermined 250.00 $ Value …" at bounding box center [573, 133] width 143 height 59
click at [517, 234] on button "Add Exemption" at bounding box center [504, 235] width 92 height 26
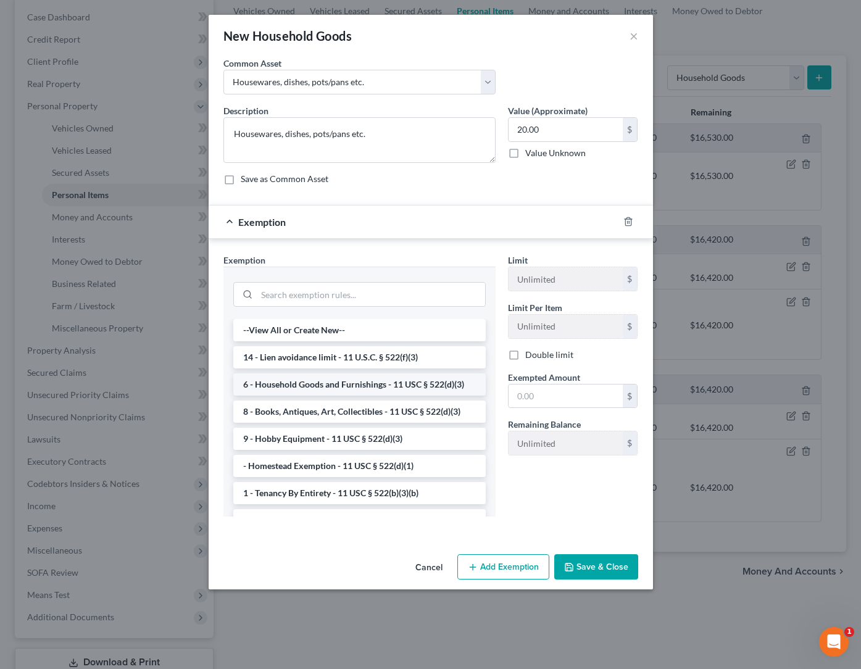
click at [298, 382] on li "6 - Household Goods and Furnishings - 11 USC § 522(d)(3)" at bounding box center [359, 385] width 253 height 22
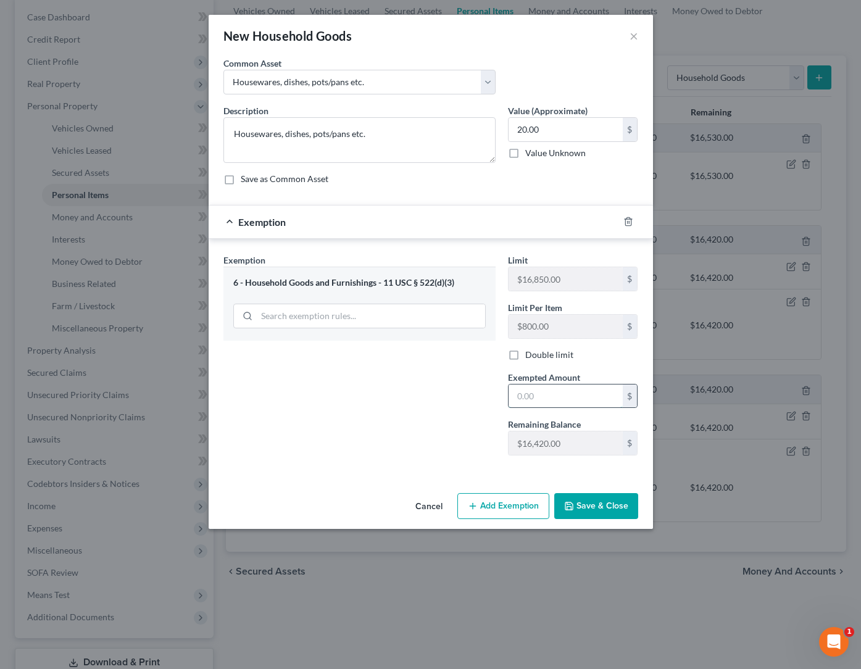
click at [521, 392] on input "text" at bounding box center [566, 396] width 114 height 23
click at [609, 498] on button "Save & Close" at bounding box center [597, 506] width 84 height 26
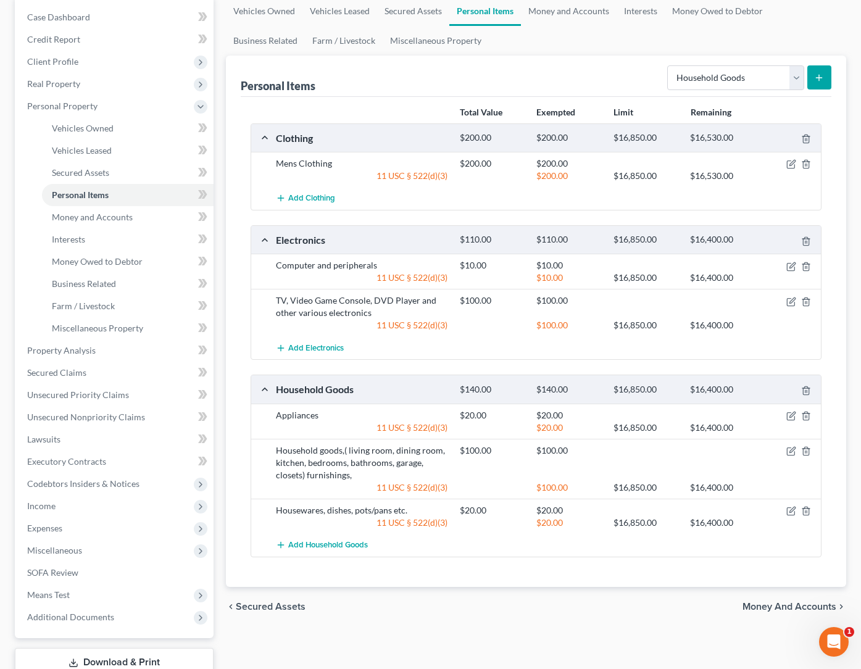
click at [817, 72] on button "submit" at bounding box center [820, 77] width 24 height 24
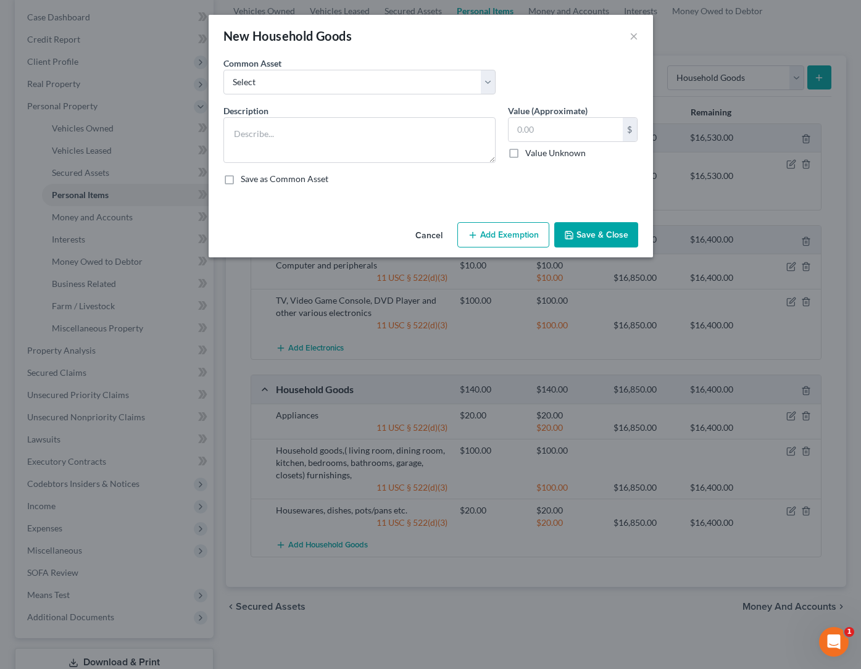
click at [330, 94] on div "Common Asset Select Gardening tools, outdoor maintenance equipment Household go…" at bounding box center [430, 81] width 427 height 48
drag, startPoint x: 553, startPoint y: 130, endPoint x: 445, endPoint y: 130, distance: 108.1
click at [445, 130] on div "Description * Household furnishings Value (Approximate) 1,500.00 $ Value Unknow…" at bounding box center [430, 149] width 427 height 91
drag, startPoint x: 551, startPoint y: 132, endPoint x: 456, endPoint y: 133, distance: 95.7
click at [456, 133] on div "Description * Small Furnishings, lamps etc. Value (Approximate) 250.00 $ Value …" at bounding box center [430, 149] width 427 height 91
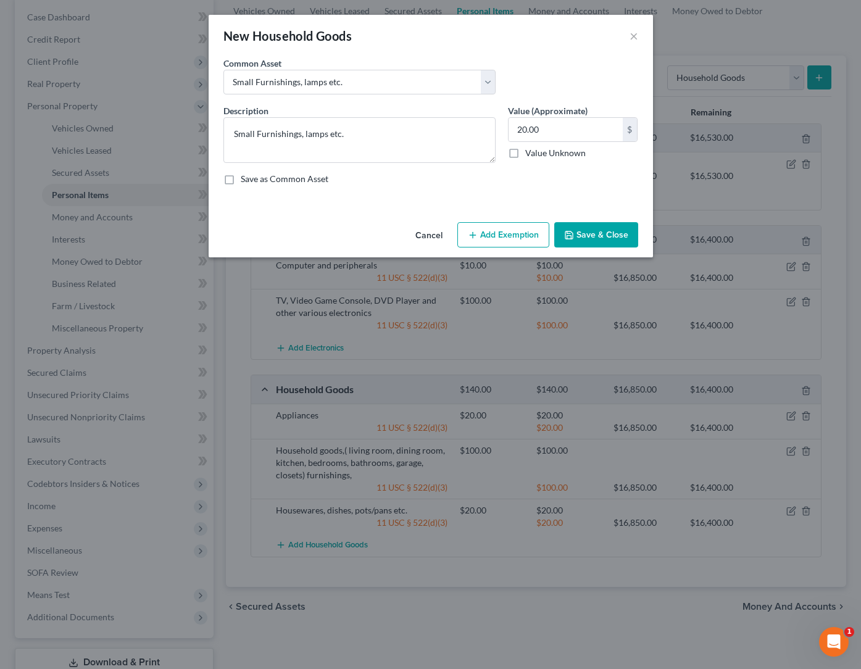
click at [502, 240] on button "Add Exemption" at bounding box center [504, 235] width 92 height 26
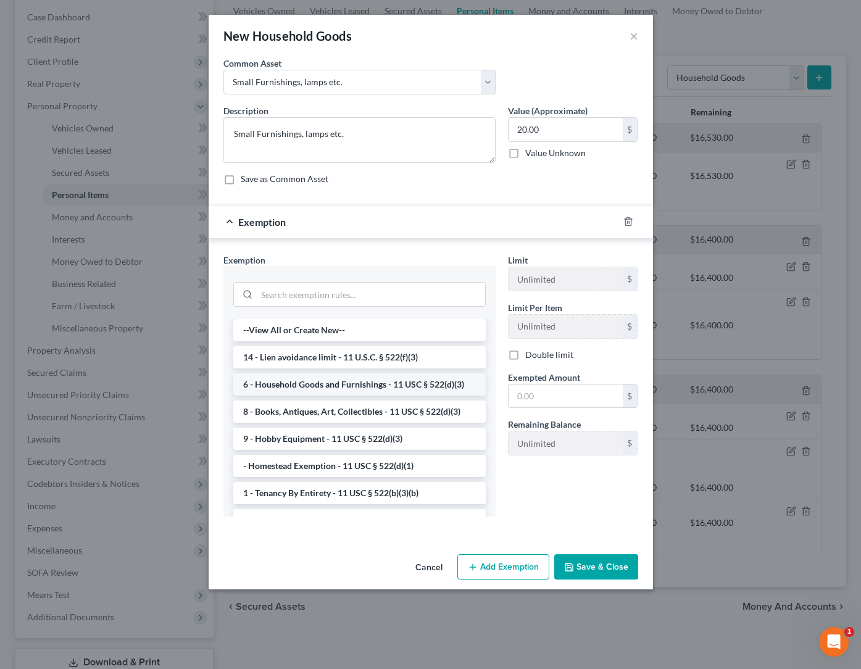
click at [318, 380] on li "6 - Household Goods and Furnishings - 11 USC § 522(d)(3)" at bounding box center [359, 385] width 253 height 22
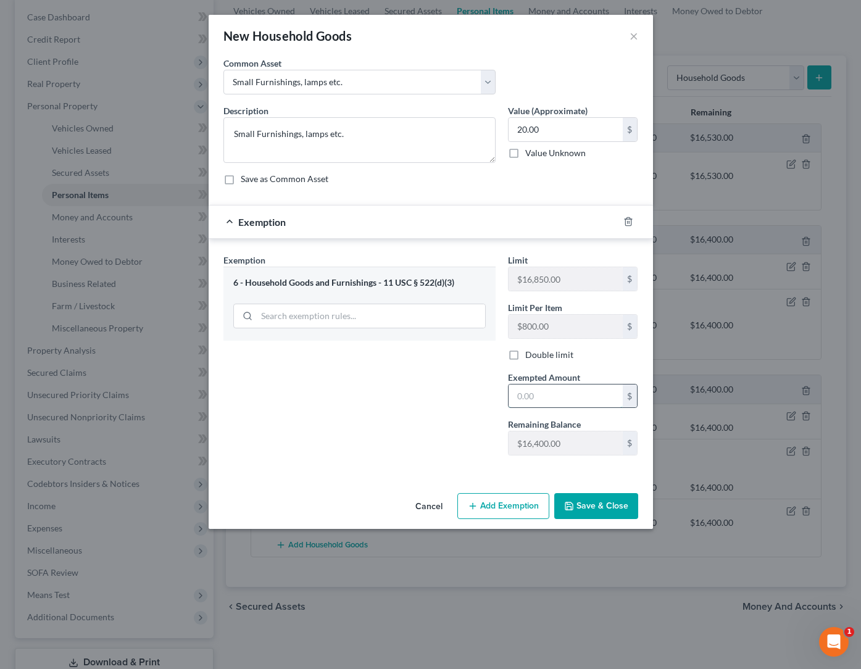
click at [531, 404] on input "text" at bounding box center [566, 396] width 114 height 23
click at [604, 499] on button "Save & Close" at bounding box center [597, 506] width 84 height 26
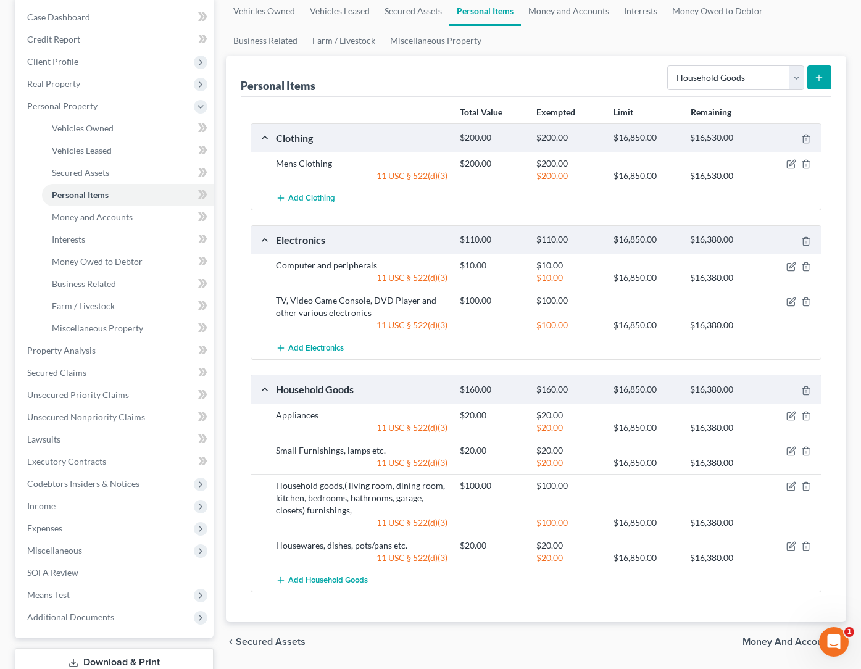
click at [814, 78] on button "submit" at bounding box center [820, 77] width 24 height 24
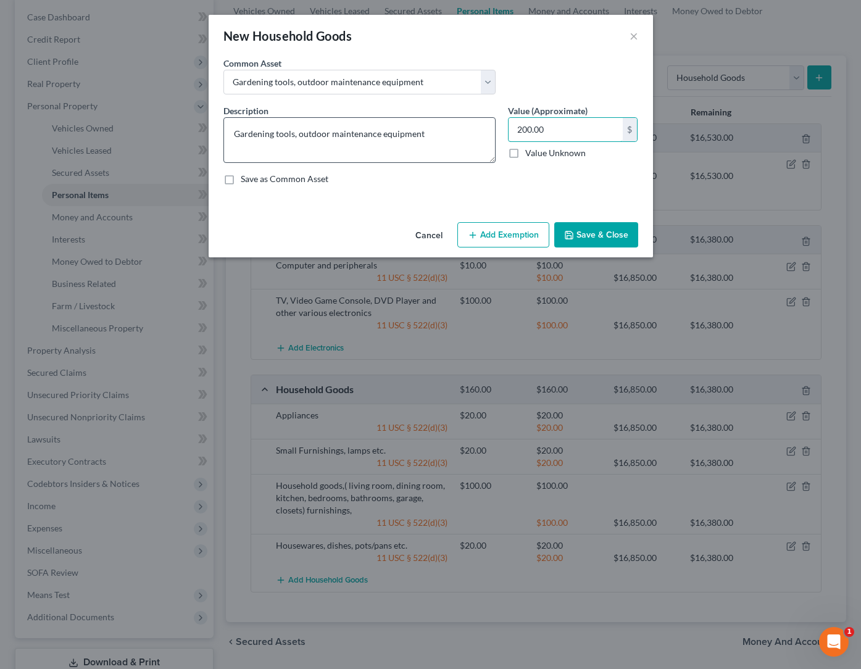
drag, startPoint x: 580, startPoint y: 127, endPoint x: 438, endPoint y: 125, distance: 142.7
click at [437, 126] on div "Description * Gardening tools, outdoor maintenance equipment Value (Approximate…" at bounding box center [430, 149] width 427 height 91
click at [486, 238] on button "Add Exemption" at bounding box center [504, 235] width 92 height 26
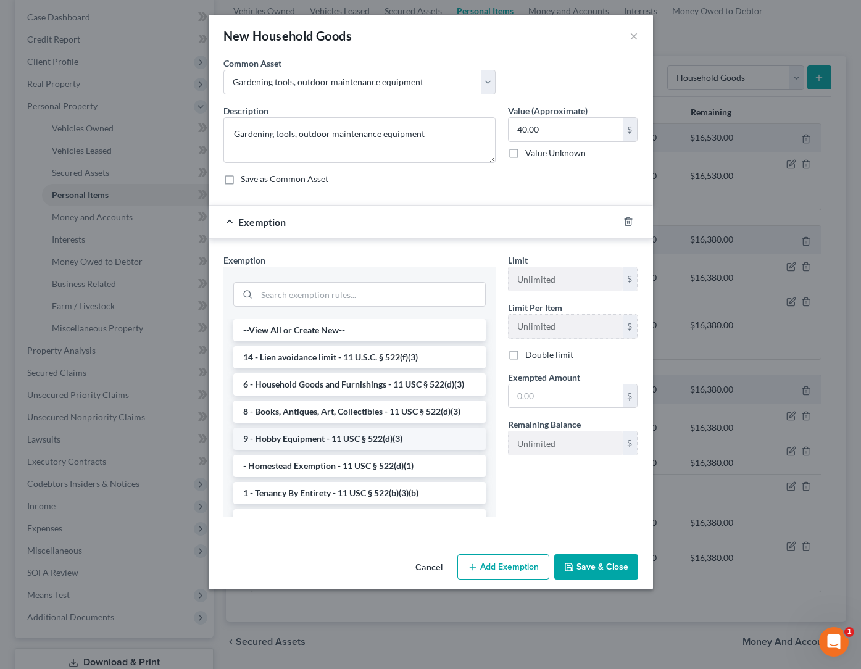
click at [329, 438] on li "9 - Hobby Equipment - 11 USC § 522(d)(3)" at bounding box center [359, 439] width 253 height 22
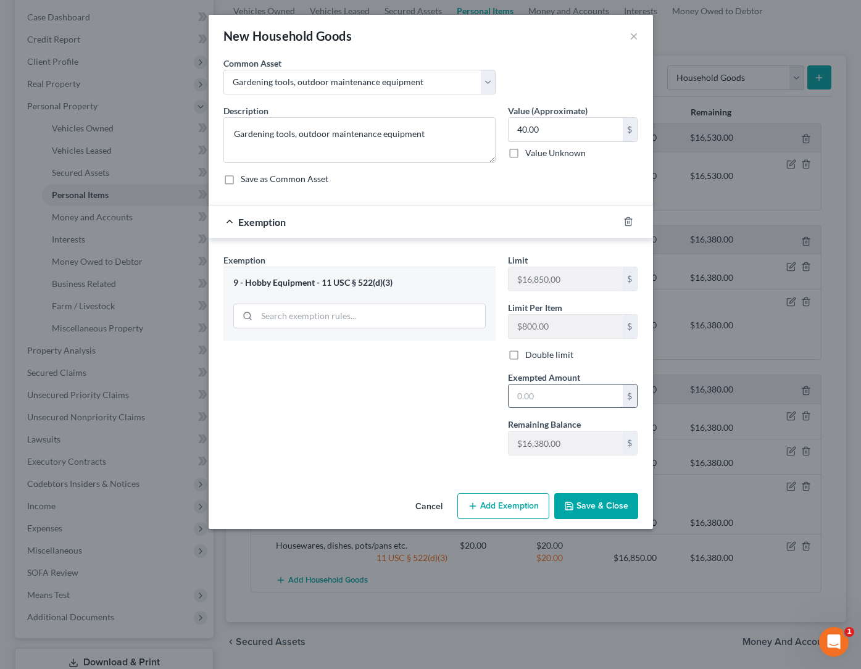
click at [541, 392] on input "text" at bounding box center [566, 396] width 114 height 23
click at [618, 505] on button "Save & Close" at bounding box center [597, 506] width 84 height 26
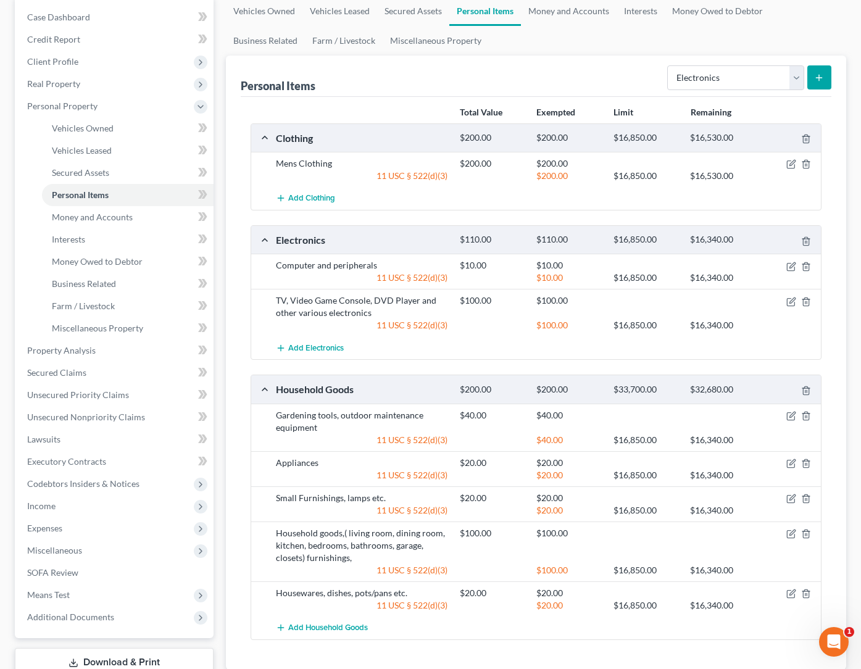
click at [816, 78] on icon "submit" at bounding box center [819, 78] width 10 height 10
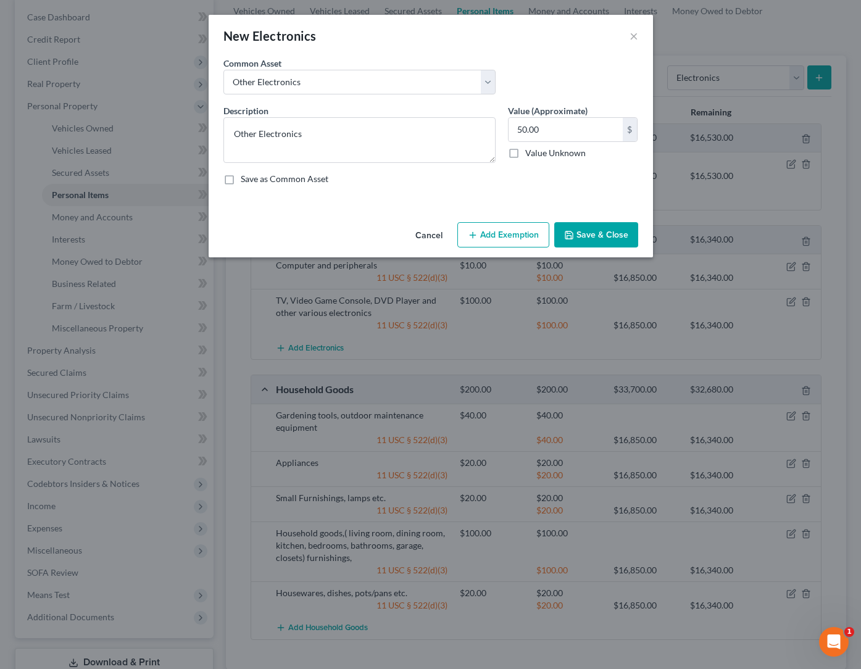
click at [498, 243] on button "Add Exemption" at bounding box center [504, 235] width 92 height 26
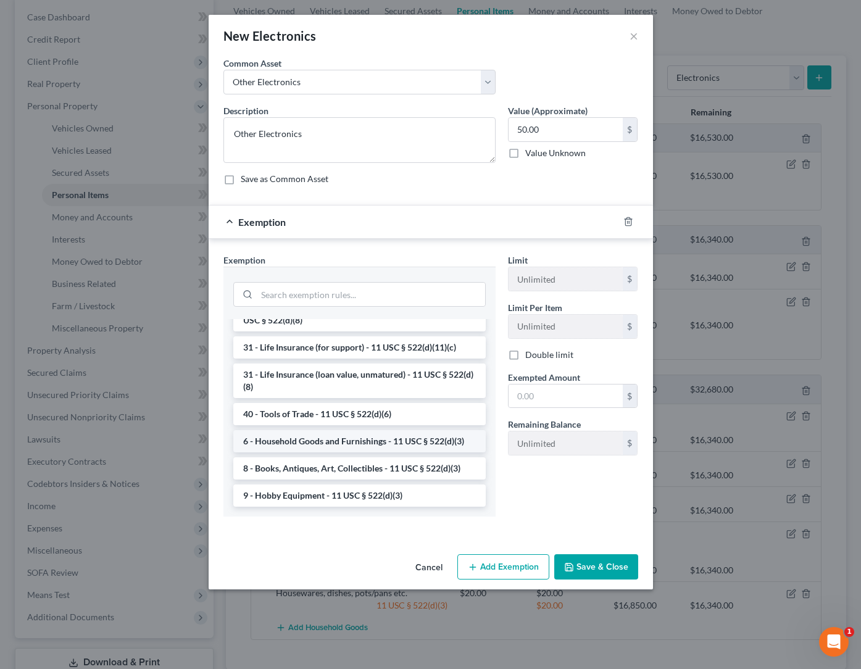
scroll to position [956, 0]
click at [321, 441] on li "6 - Household Goods and Furnishings - 11 USC § 522(d)(3)" at bounding box center [359, 441] width 253 height 22
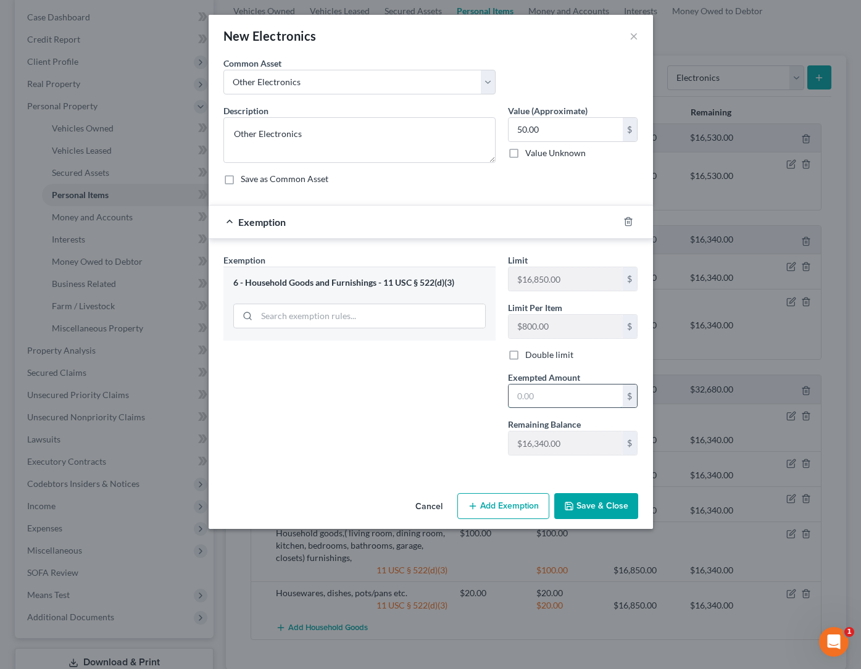
click at [516, 403] on input "text" at bounding box center [566, 396] width 114 height 23
click at [612, 504] on button "Save & Close" at bounding box center [597, 506] width 84 height 26
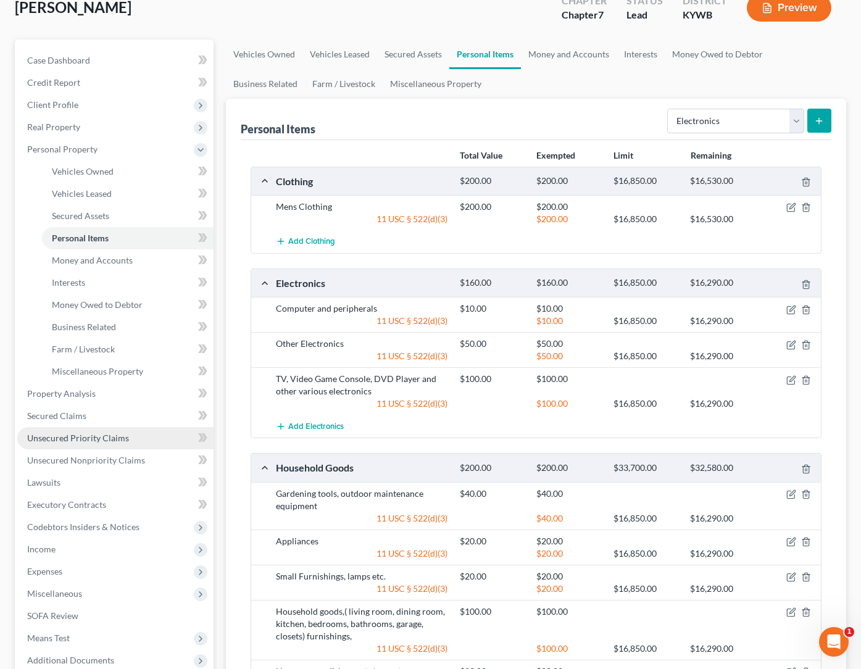
scroll to position [91, 0]
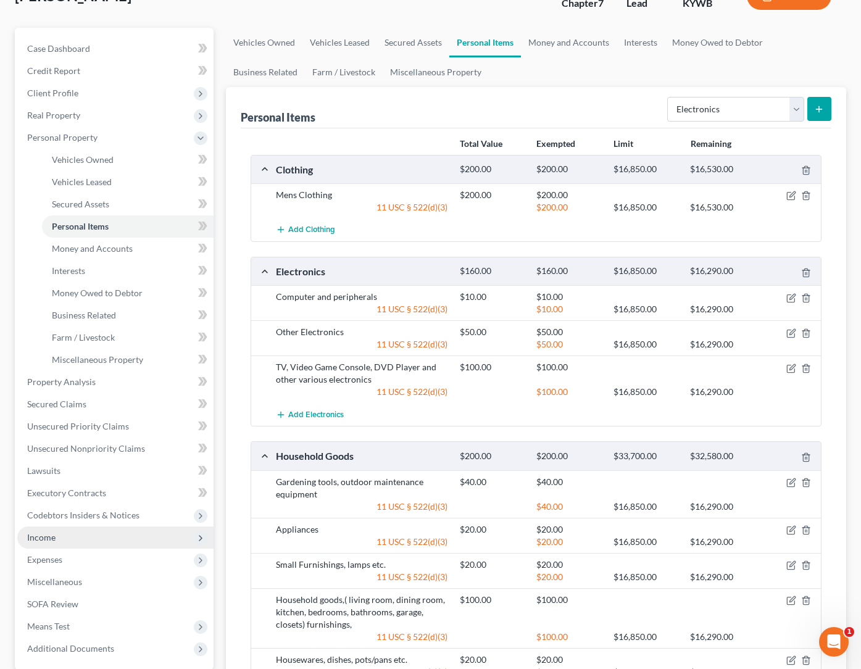
click at [36, 543] on span "Income" at bounding box center [115, 538] width 196 height 22
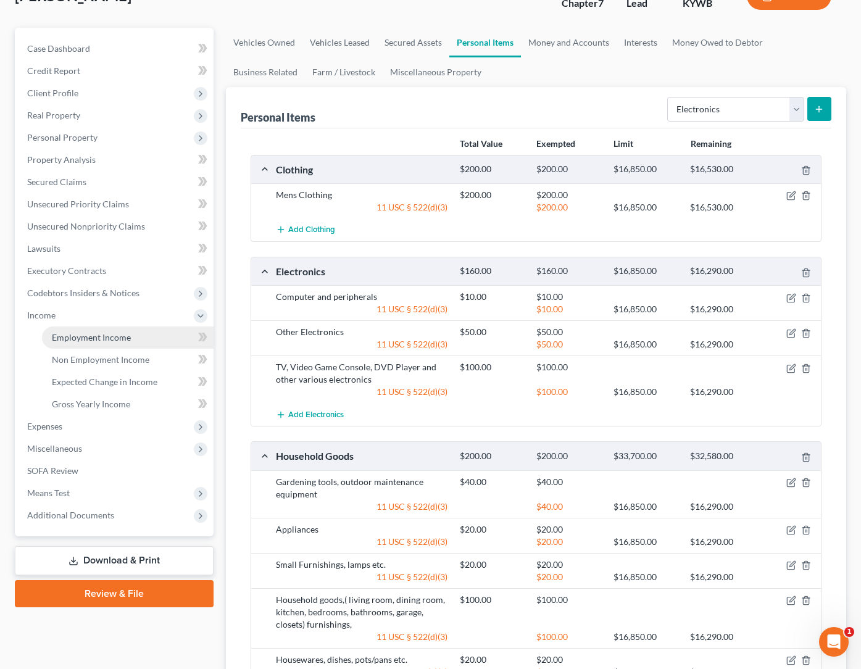
click at [94, 338] on span "Employment Income" at bounding box center [91, 337] width 79 height 10
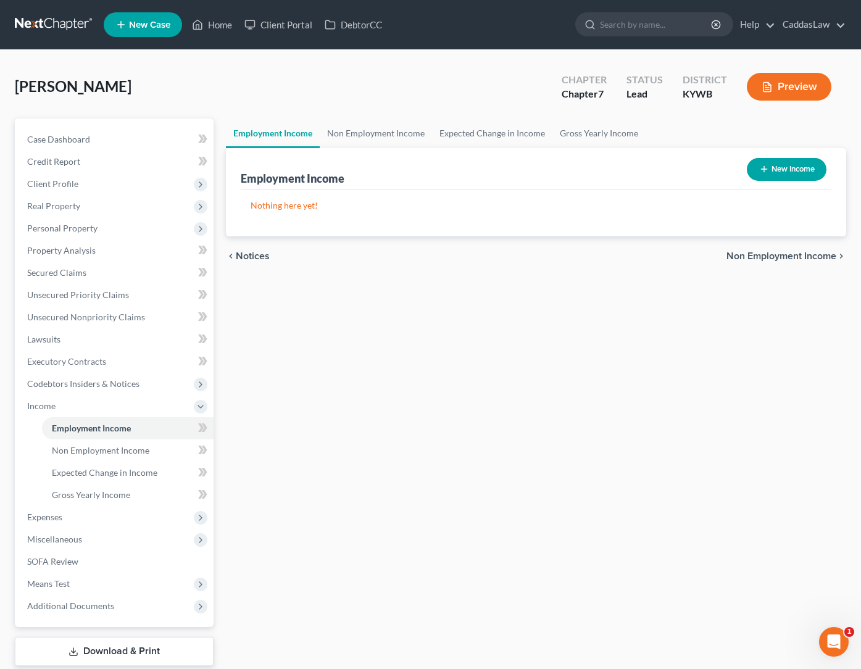
click at [768, 171] on icon "button" at bounding box center [765, 169] width 10 height 10
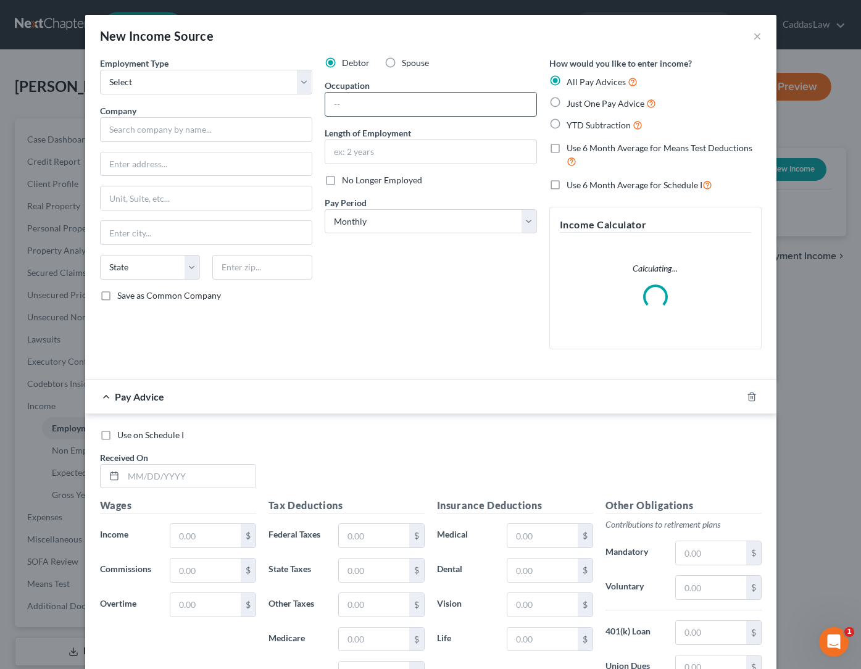
click at [367, 111] on input "text" at bounding box center [430, 104] width 211 height 23
click at [178, 124] on input "text" at bounding box center [206, 129] width 212 height 25
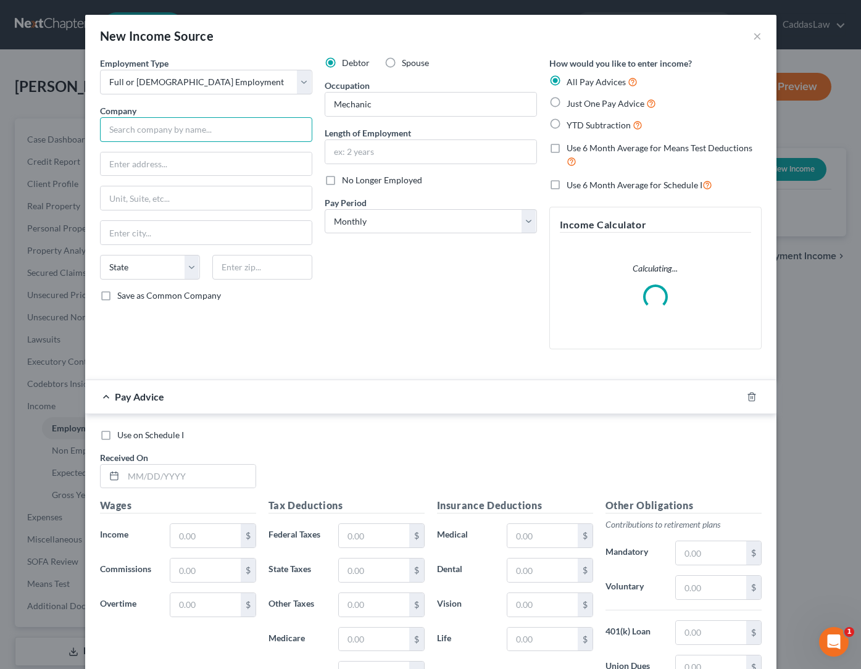
click at [143, 127] on input "text" at bounding box center [206, 129] width 212 height 25
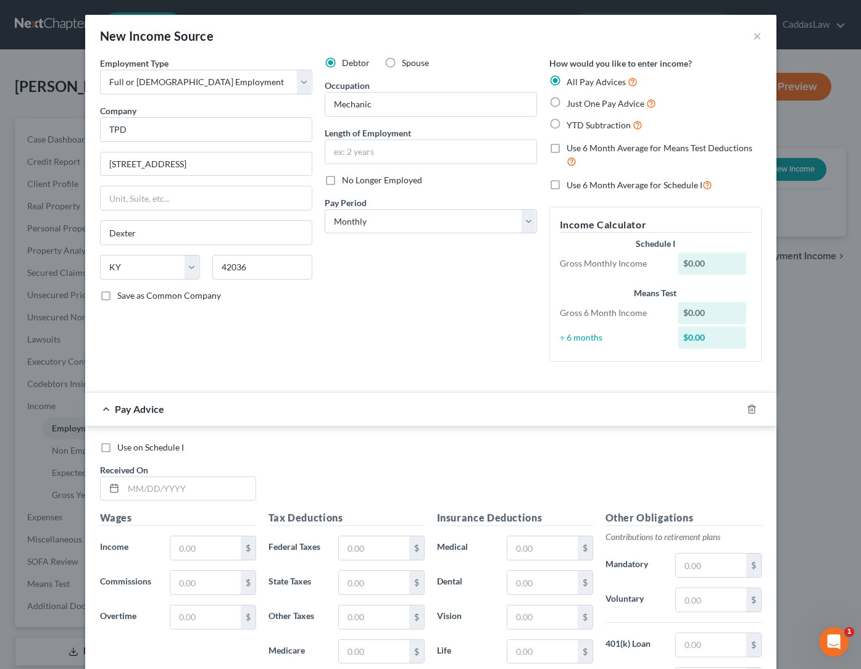
click at [380, 314] on div "Debtor Spouse Occupation Mechanic Length of Employment No Longer Employed Pay P…" at bounding box center [431, 214] width 225 height 315
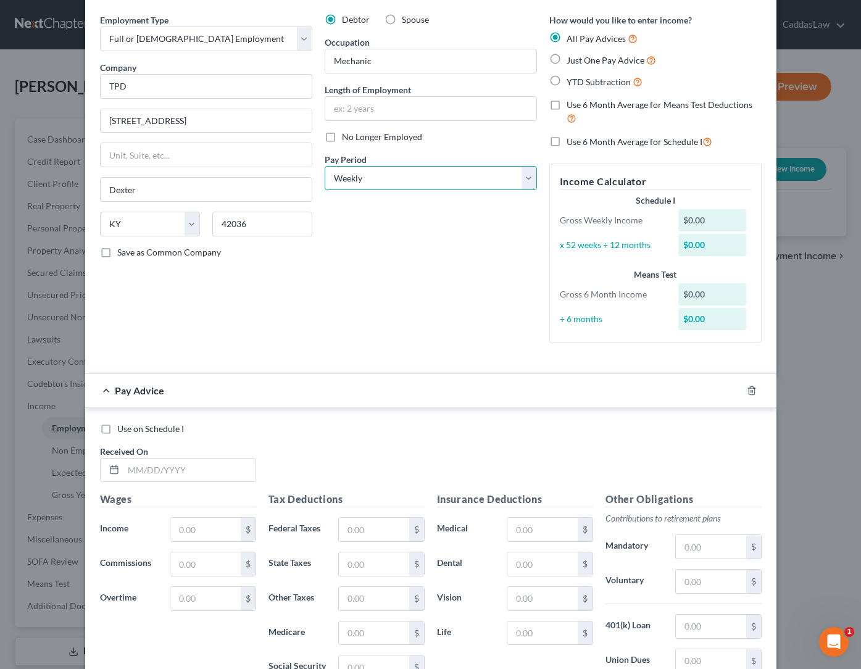
scroll to position [40, 0]
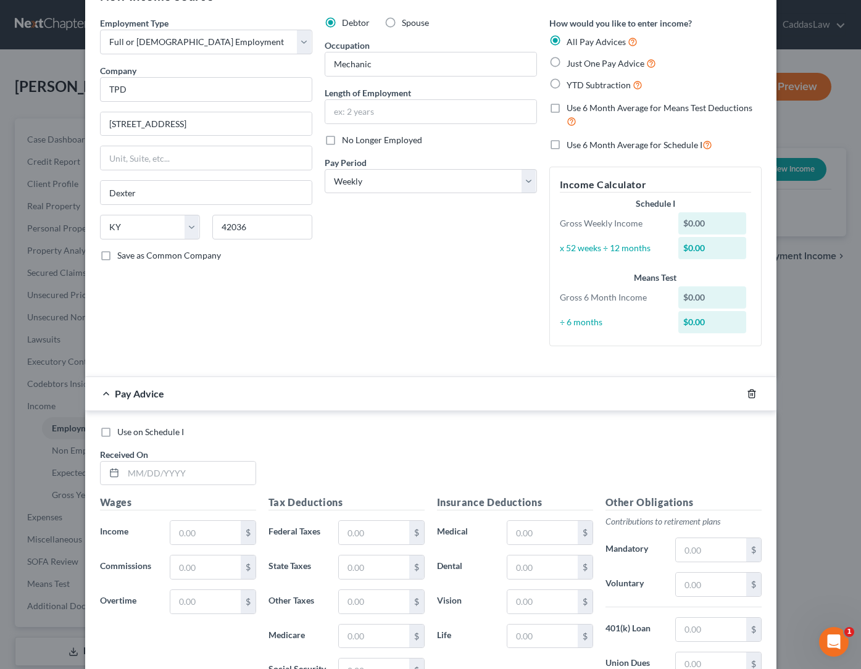
click at [754, 391] on icon "button" at bounding box center [752, 394] width 10 height 10
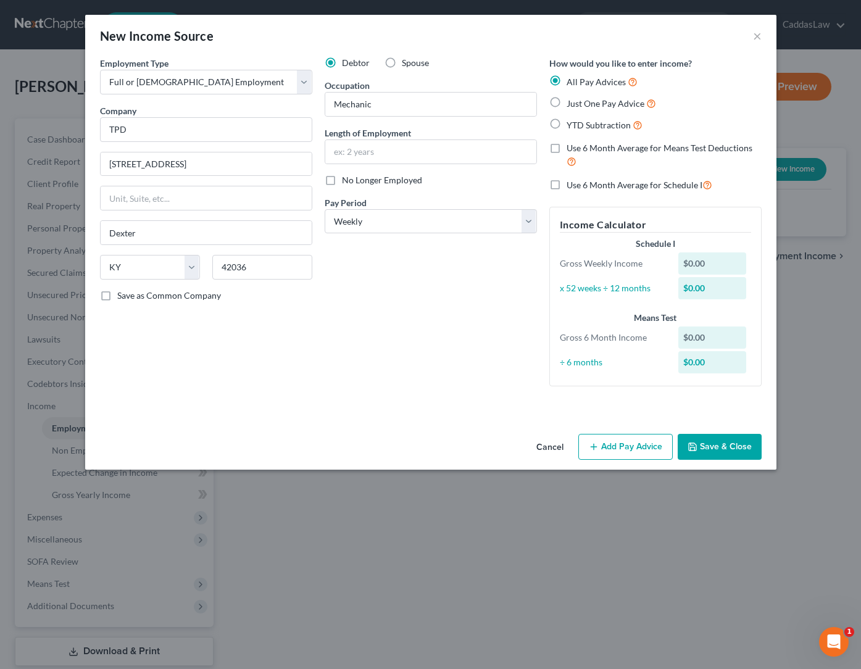
click at [739, 442] on button "Save & Close" at bounding box center [720, 447] width 84 height 26
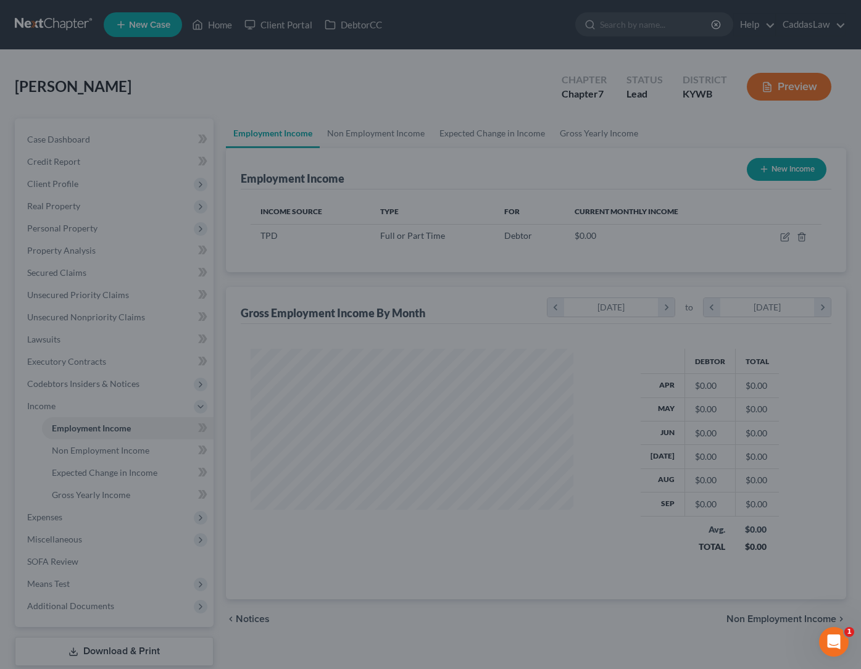
scroll to position [221, 348]
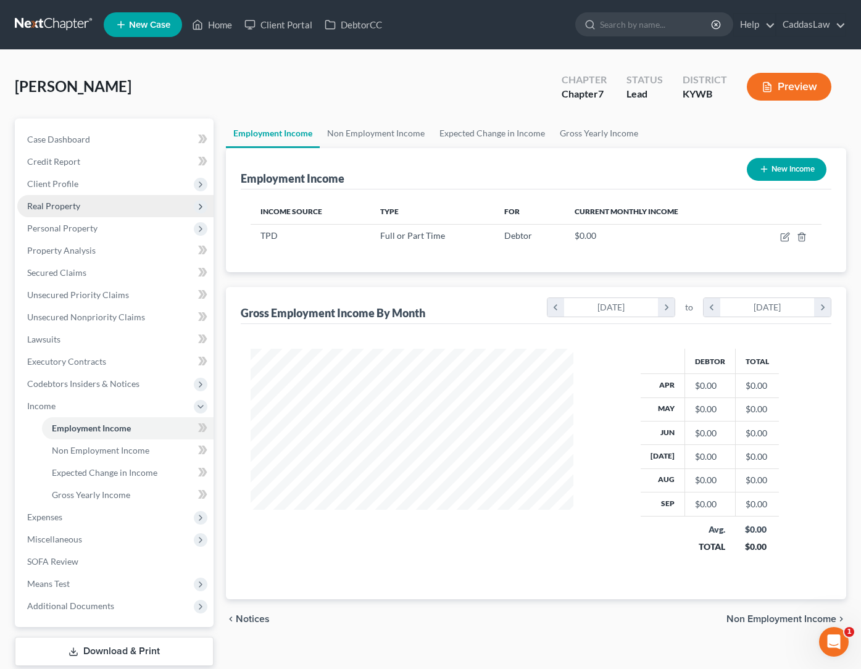
click at [65, 199] on span "Real Property" at bounding box center [115, 206] width 196 height 22
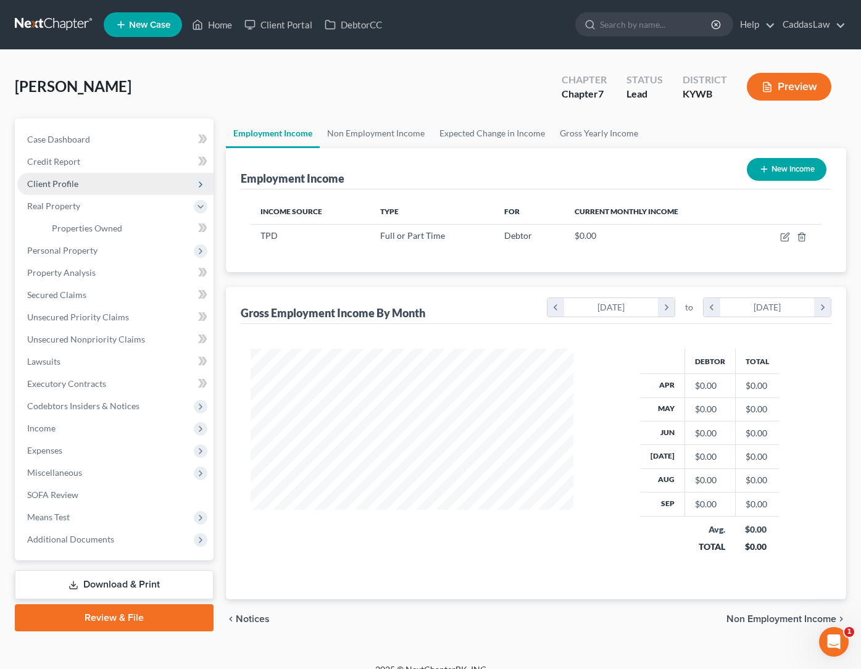
click at [65, 190] on span "Client Profile" at bounding box center [115, 184] width 196 height 22
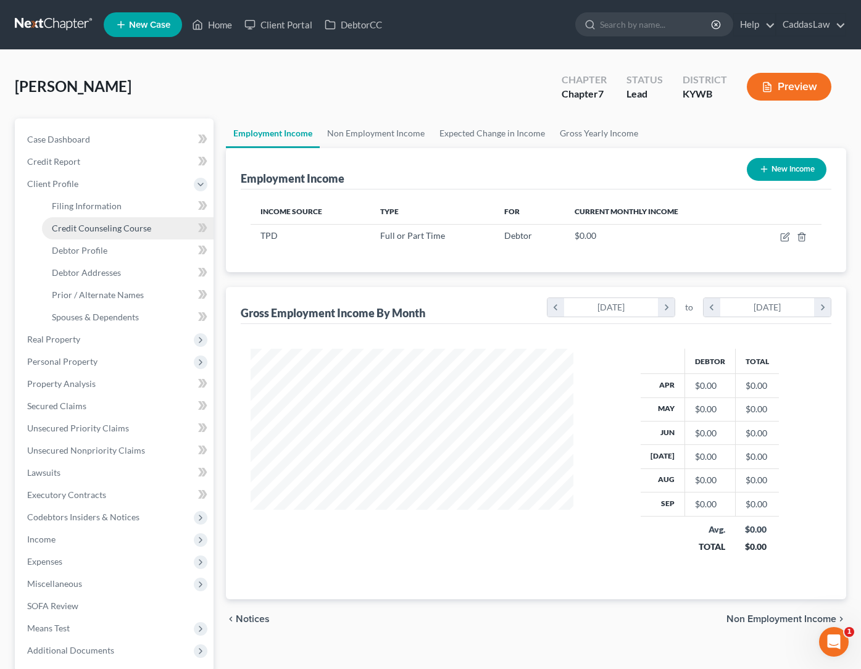
click at [78, 227] on span "Credit Counseling Course" at bounding box center [101, 228] width 99 height 10
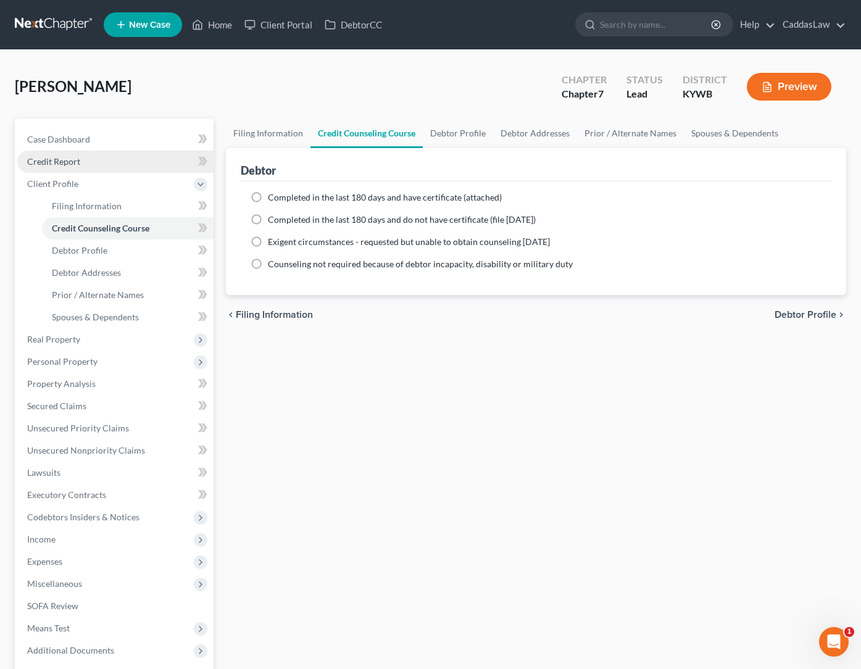
click at [42, 164] on span "Credit Report" at bounding box center [53, 161] width 53 height 10
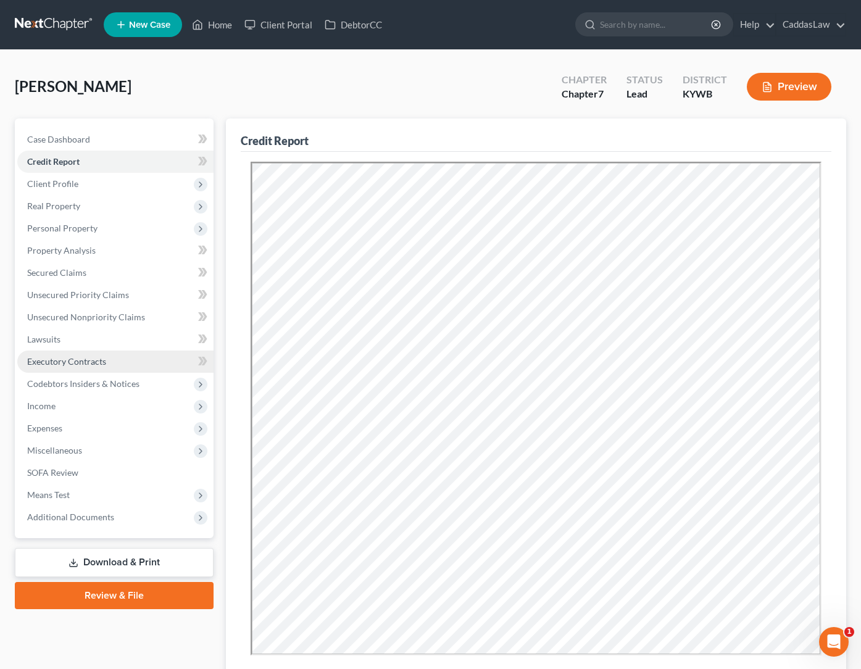
click at [72, 367] on link "Executory Contracts" at bounding box center [115, 362] width 196 height 22
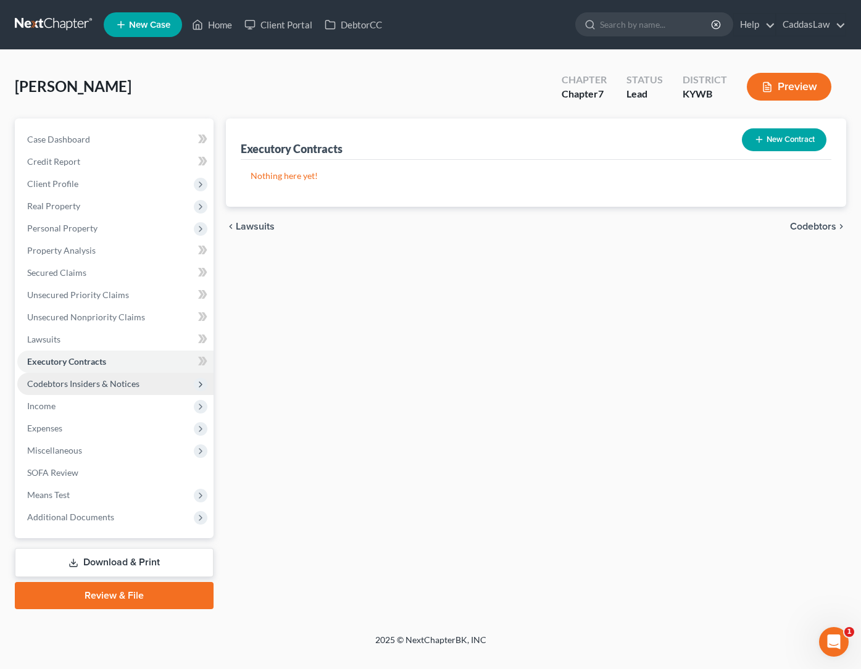
click at [83, 390] on span "Codebtors Insiders & Notices" at bounding box center [115, 384] width 196 height 22
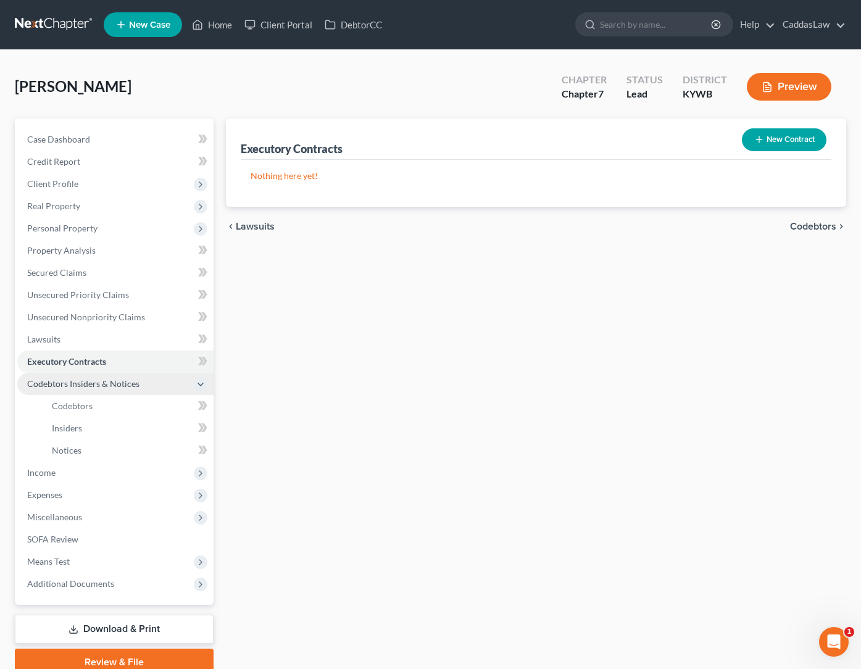
click at [75, 382] on span "Codebtors Insiders & Notices" at bounding box center [83, 384] width 112 height 10
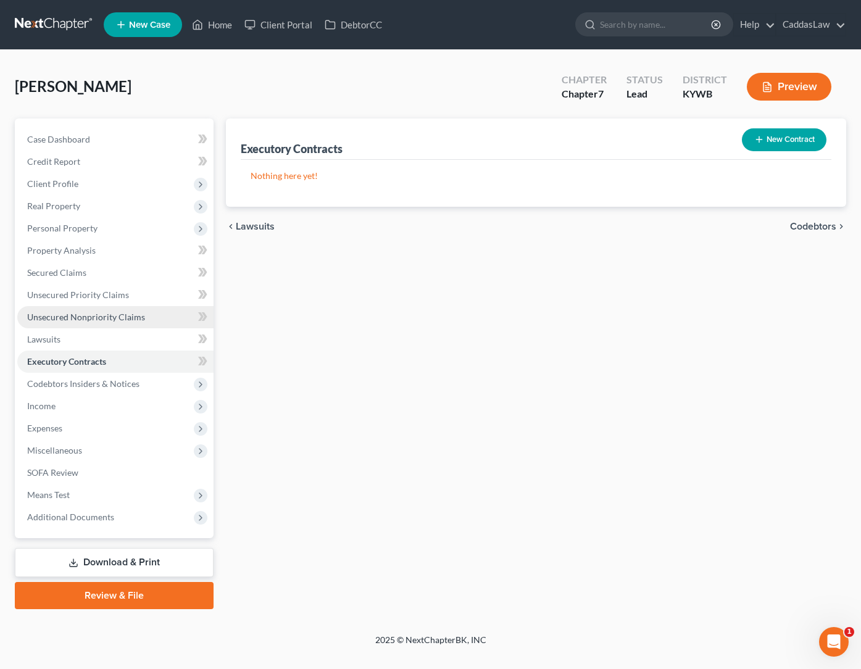
click at [68, 324] on link "Unsecured Nonpriority Claims" at bounding box center [115, 317] width 196 height 22
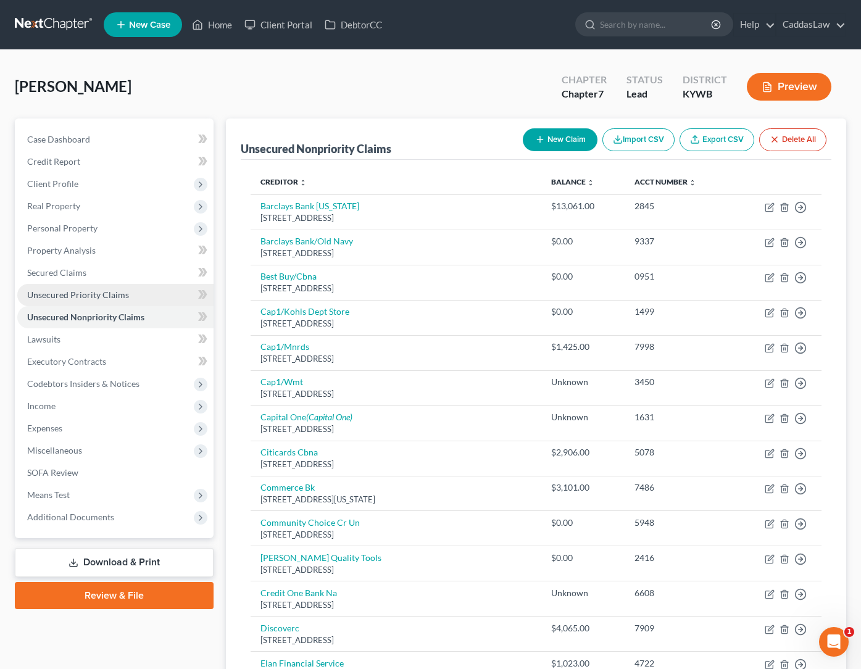
click at [69, 292] on span "Unsecured Priority Claims" at bounding box center [78, 295] width 102 height 10
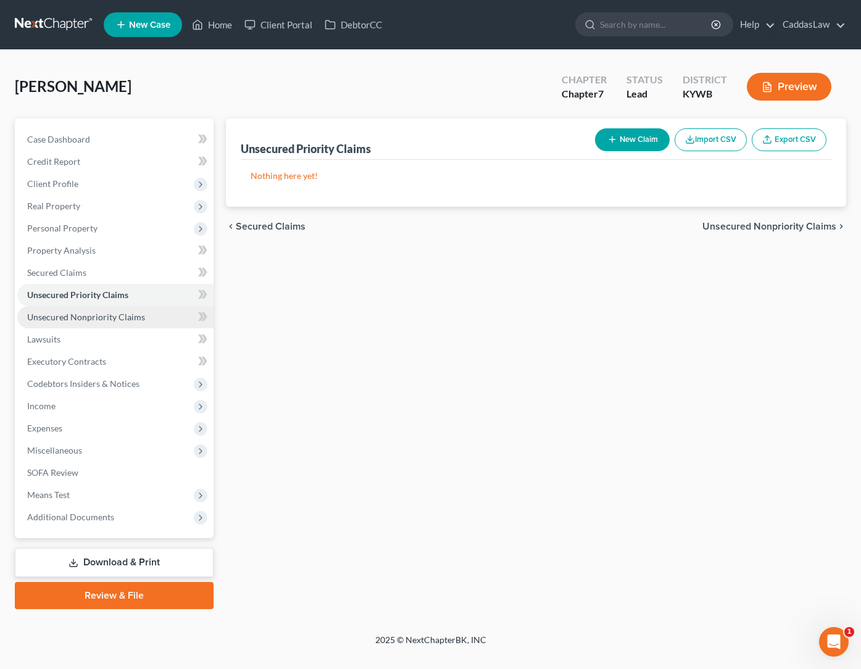
click at [64, 312] on span "Unsecured Nonpriority Claims" at bounding box center [86, 317] width 118 height 10
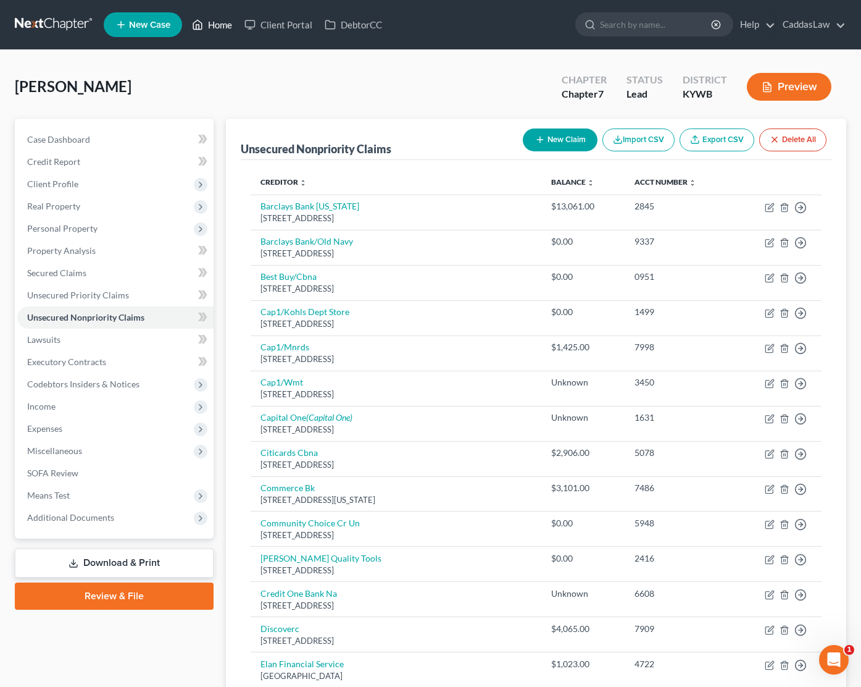
click at [216, 25] on link "Home" at bounding box center [212, 25] width 52 height 22
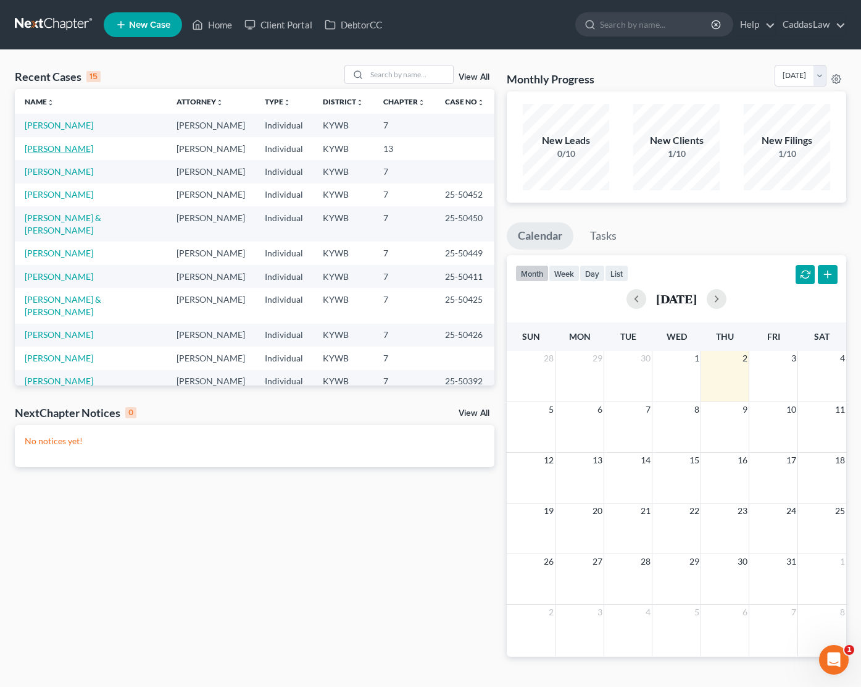
click at [40, 152] on link "[PERSON_NAME]" at bounding box center [59, 148] width 69 height 10
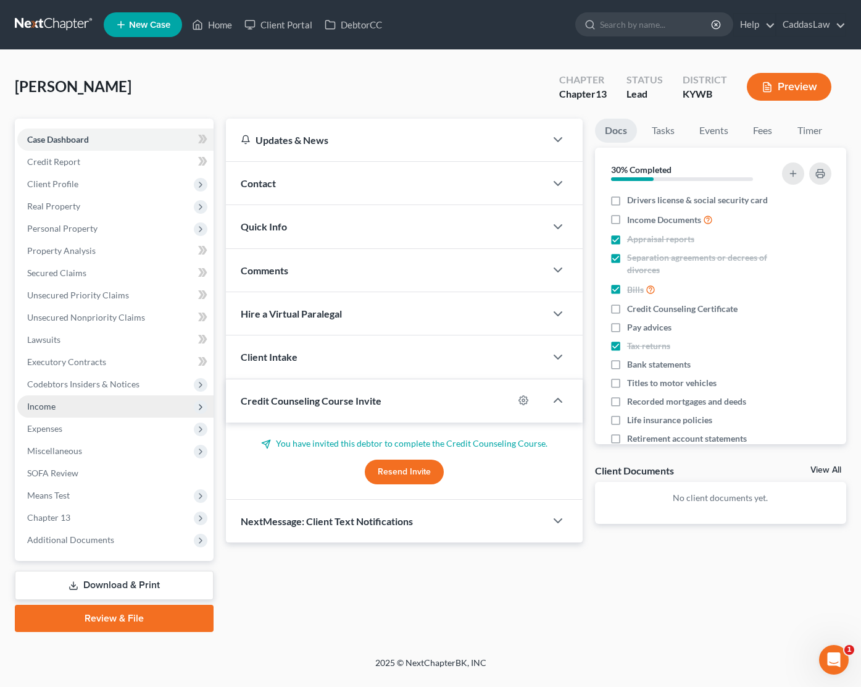
click at [40, 409] on span "Income" at bounding box center [41, 406] width 28 height 10
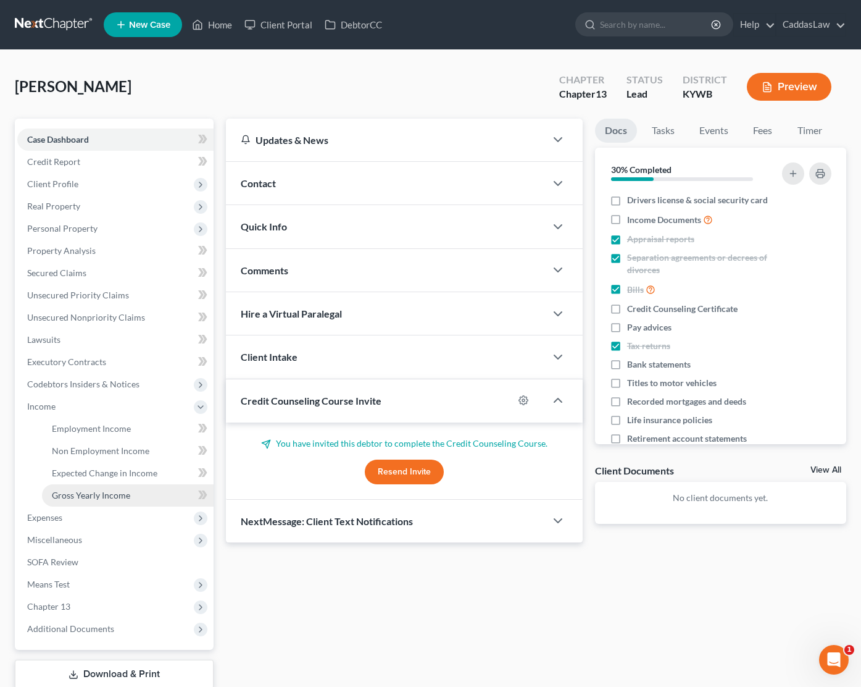
click at [115, 498] on span "Gross Yearly Income" at bounding box center [91, 495] width 78 height 10
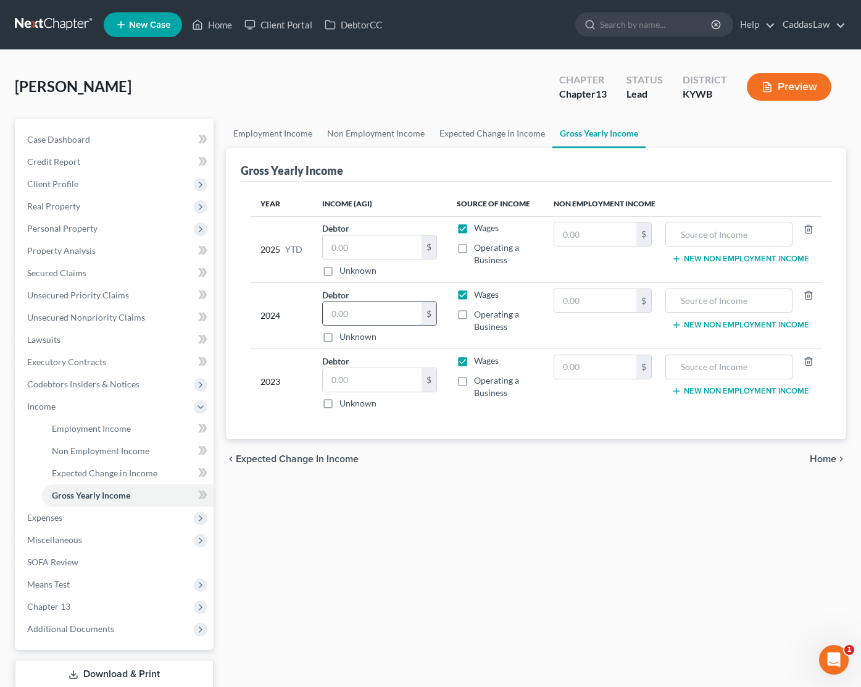
click at [374, 302] on input "text" at bounding box center [372, 313] width 99 height 23
click at [368, 245] on input "text" at bounding box center [372, 246] width 99 height 23
click at [339, 311] on input "text" at bounding box center [372, 313] width 99 height 23
click at [353, 383] on input "text" at bounding box center [372, 379] width 99 height 23
click at [327, 531] on div "Employment Income Non Employment Income Expected Change in Income Gross Yearly …" at bounding box center [536, 420] width 633 height 602
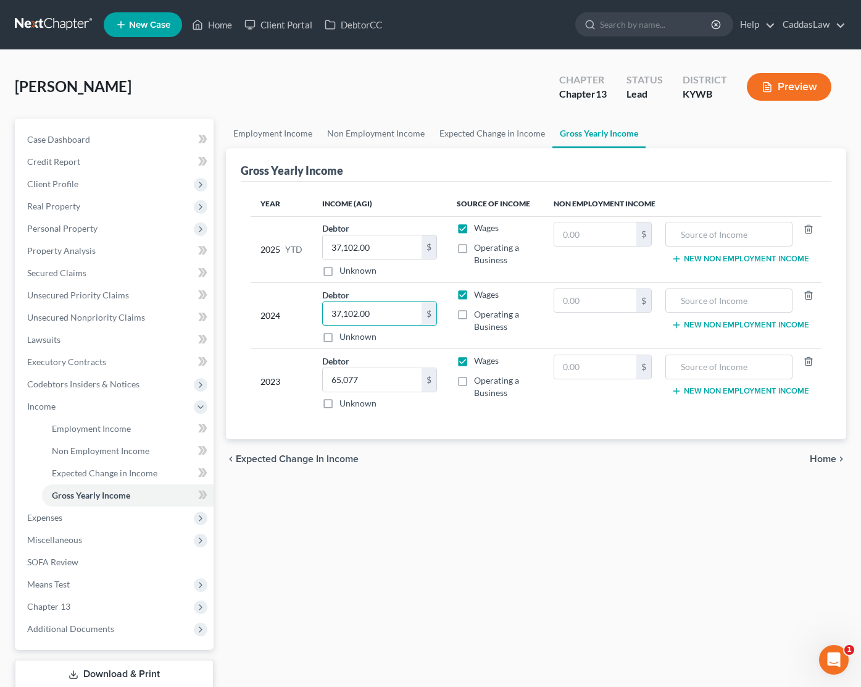
drag, startPoint x: 372, startPoint y: 309, endPoint x: 216, endPoint y: 305, distance: 156.3
click at [216, 305] on div "Petition Navigation Case Dashboard Payments Invoices Payments Payments Credit R…" at bounding box center [431, 420] width 844 height 602
click at [367, 564] on div "Employment Income Non Employment Income Expected Change in Income Gross Yearly …" at bounding box center [536, 420] width 633 height 602
click at [201, 404] on icon at bounding box center [201, 407] width 10 height 10
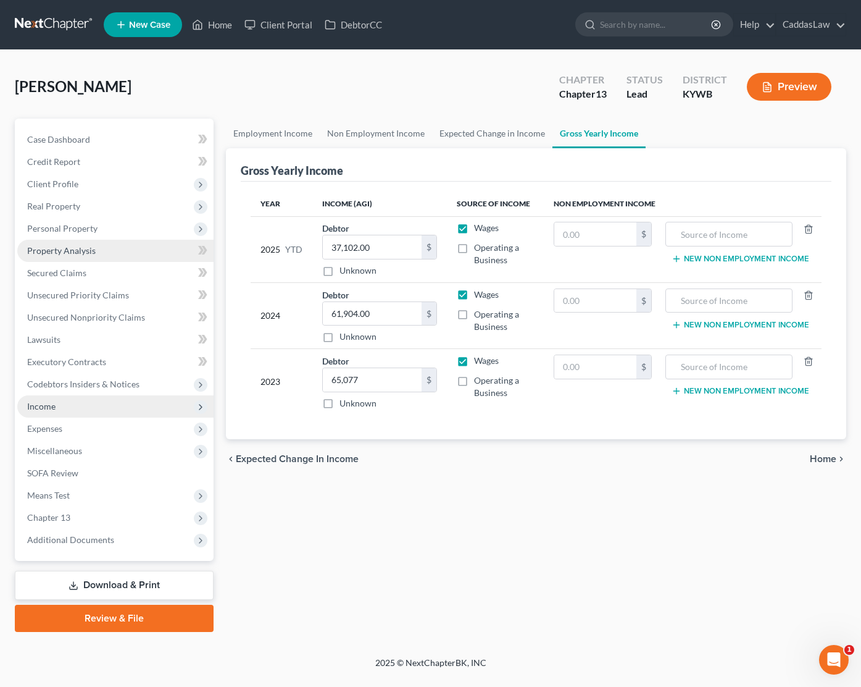
click at [67, 251] on span "Property Analysis" at bounding box center [61, 250] width 69 height 10
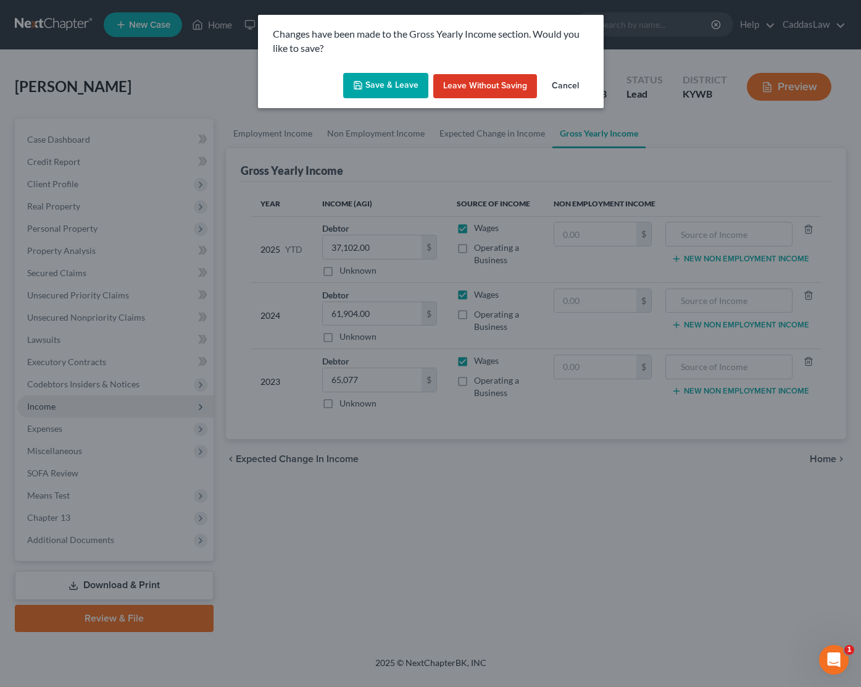
click at [393, 77] on button "Save & Leave" at bounding box center [385, 86] width 85 height 26
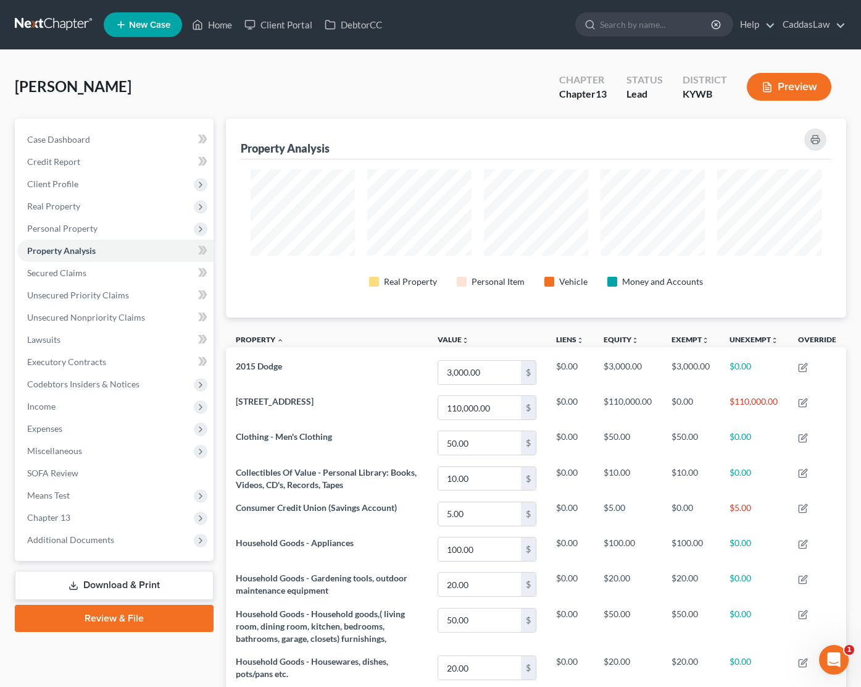
scroll to position [199, 621]
click at [214, 23] on link "Home" at bounding box center [212, 25] width 52 height 22
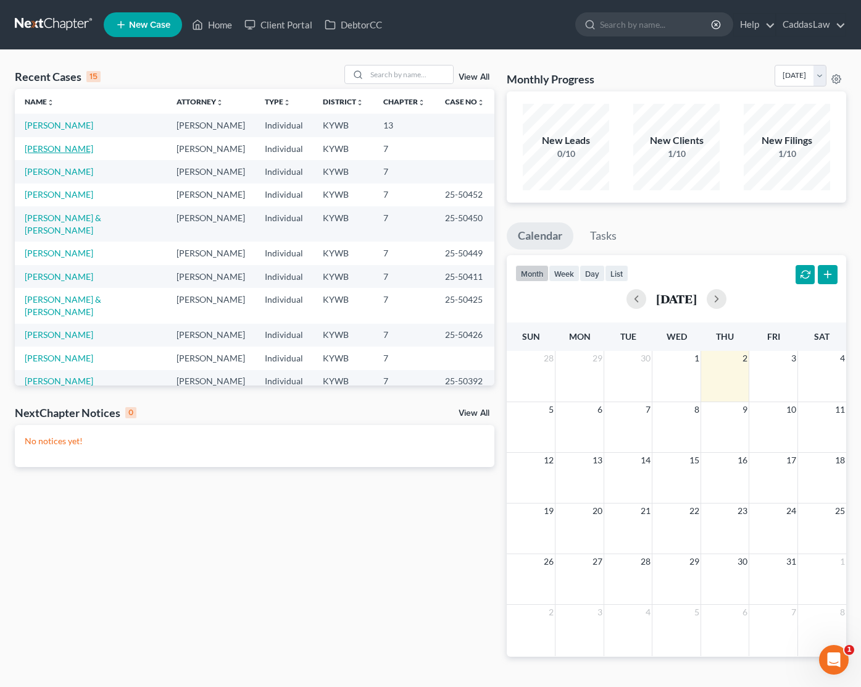
click at [51, 150] on link "[PERSON_NAME]" at bounding box center [59, 148] width 69 height 10
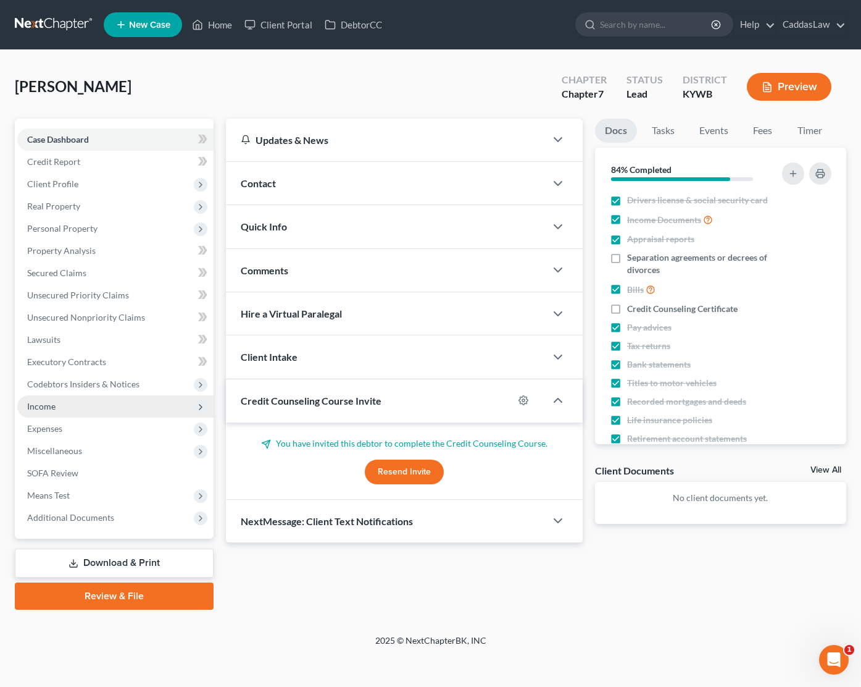
click at [64, 405] on span "Income" at bounding box center [115, 406] width 196 height 22
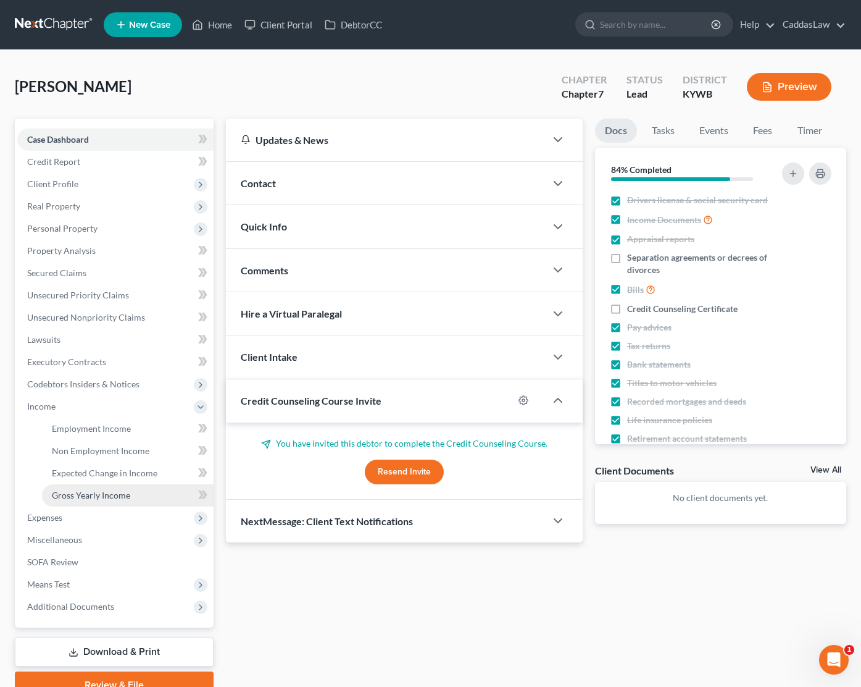
click at [104, 488] on link "Gross Yearly Income" at bounding box center [128, 495] width 172 height 22
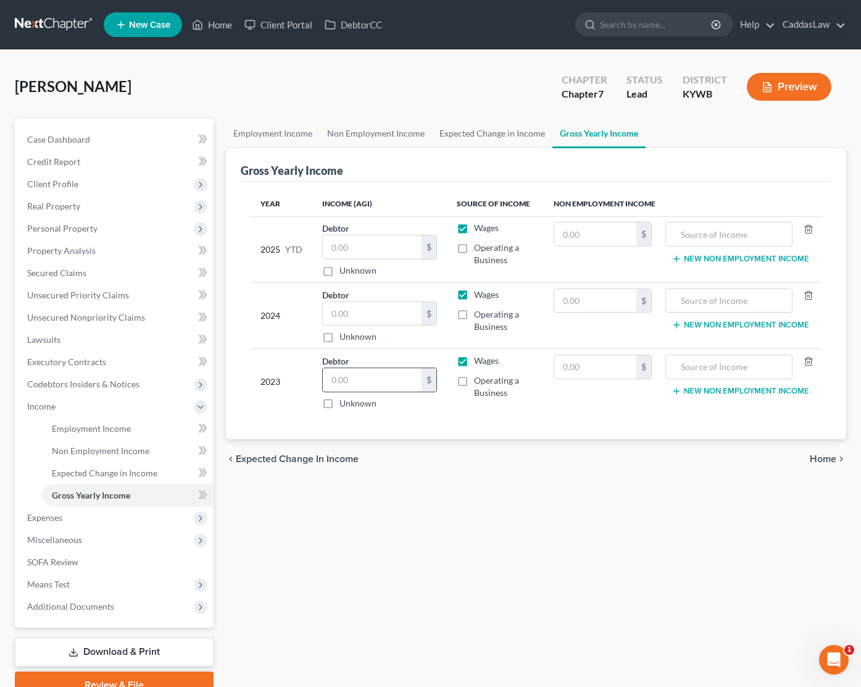
click at [361, 381] on input "text" at bounding box center [372, 379] width 99 height 23
click at [360, 313] on input "text" at bounding box center [372, 313] width 99 height 23
click at [359, 317] on input "84" at bounding box center [372, 313] width 99 height 23
click at [429, 443] on div "chevron_left Expected Change in Income Home chevron_right" at bounding box center [536, 459] width 621 height 40
click at [90, 182] on span "Client Profile" at bounding box center [115, 184] width 196 height 22
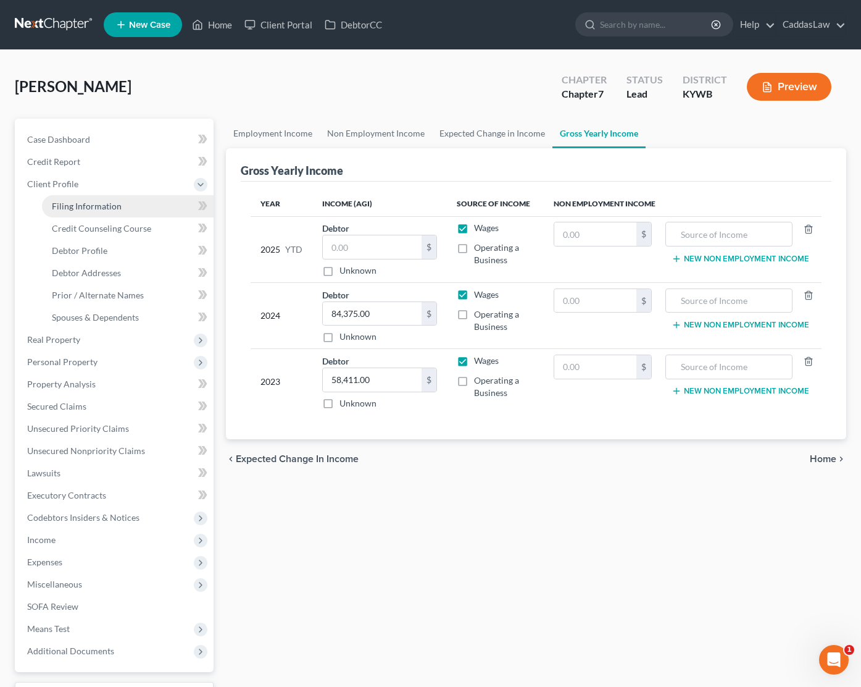
click at [109, 204] on span "Filing Information" at bounding box center [87, 206] width 70 height 10
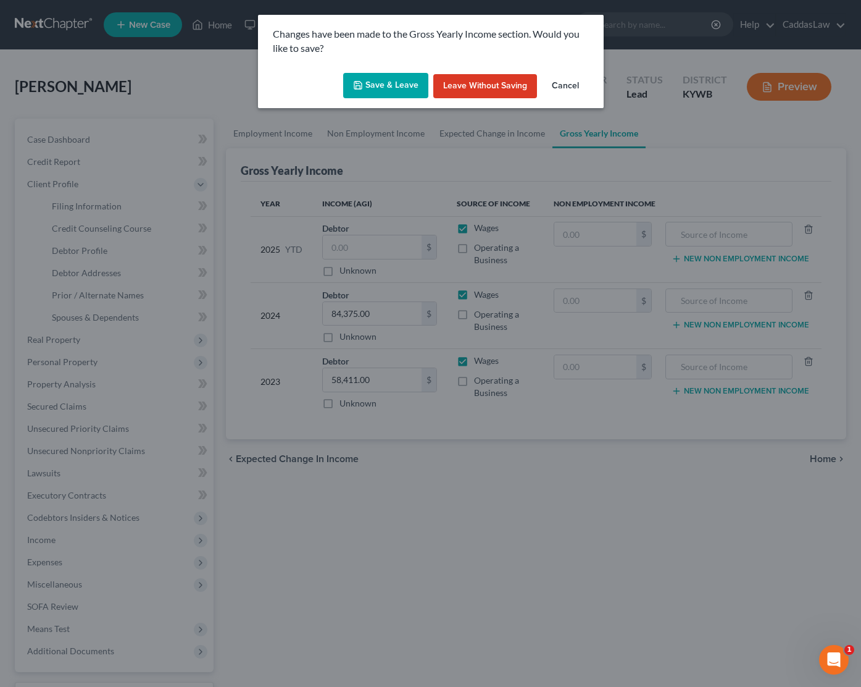
click at [380, 86] on button "Save & Leave" at bounding box center [385, 86] width 85 height 26
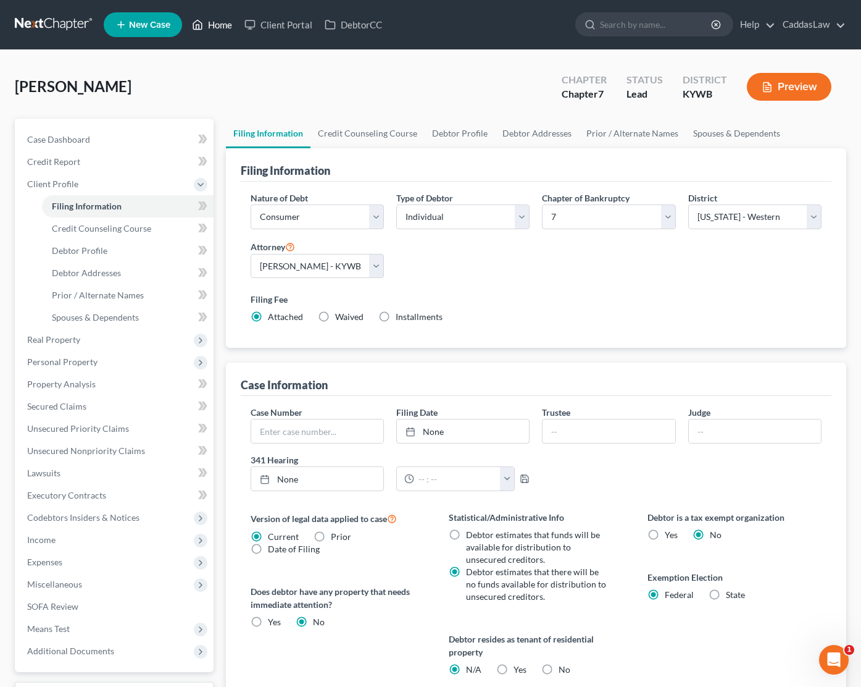
click at [222, 28] on link "Home" at bounding box center [212, 25] width 52 height 22
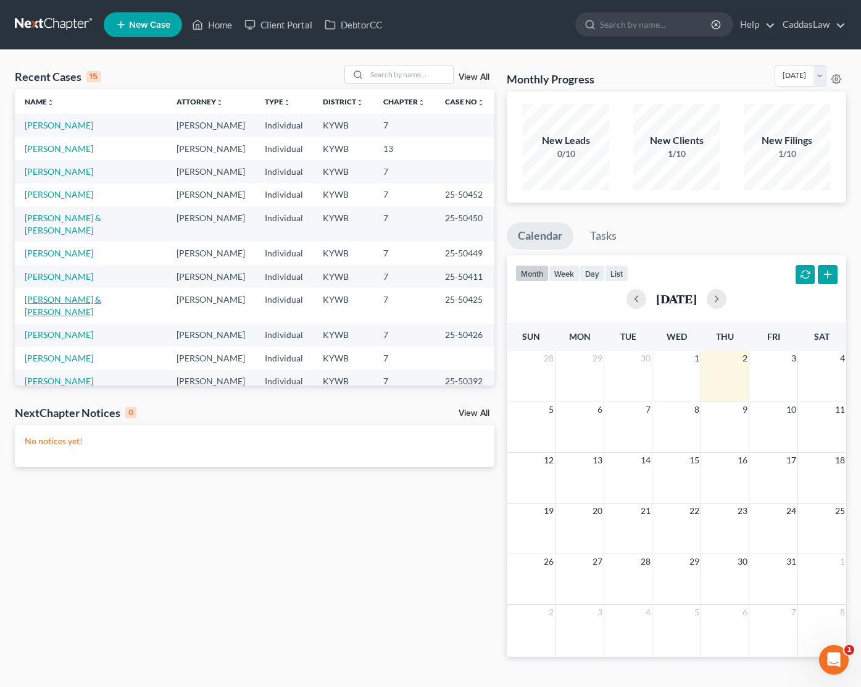
click at [90, 294] on link "[PERSON_NAME] & [PERSON_NAME]" at bounding box center [63, 305] width 77 height 23
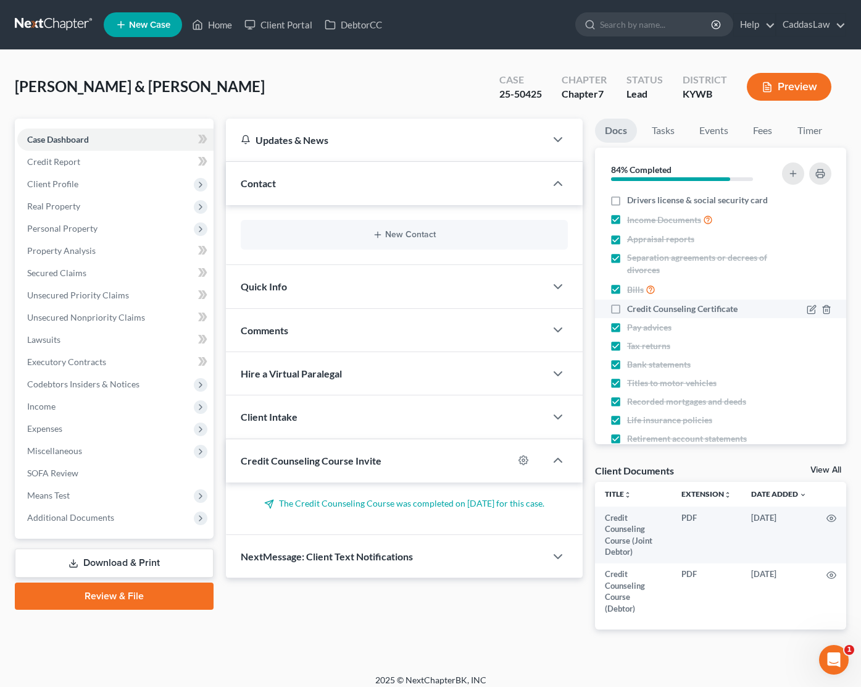
click at [627, 308] on label "Credit Counseling Certificate" at bounding box center [682, 309] width 111 height 12
click at [632, 308] on input "Credit Counseling Certificate" at bounding box center [636, 307] width 8 height 8
checkbox input "true"
click at [59, 161] on span "Credit Report" at bounding box center [53, 161] width 53 height 10
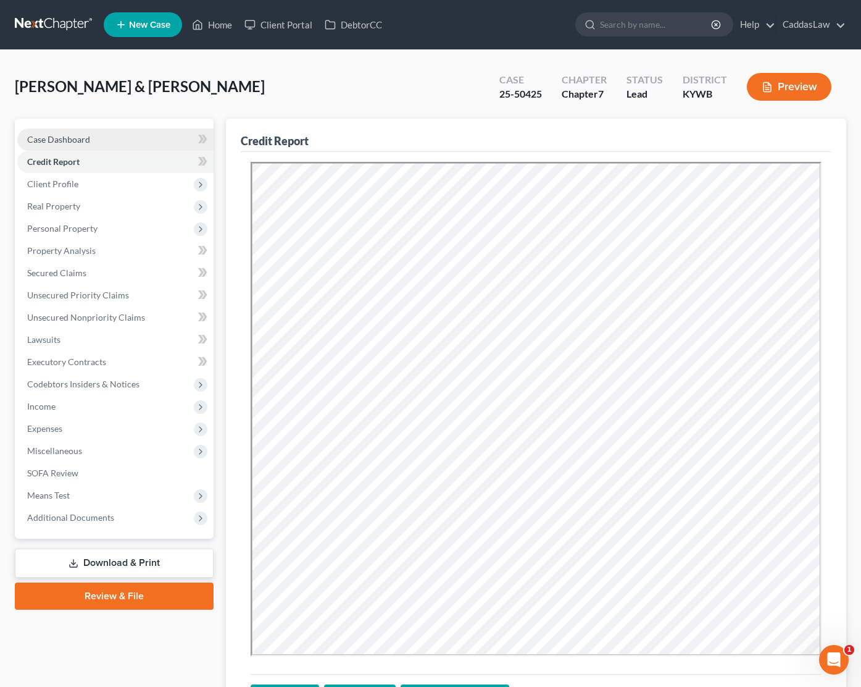
click at [80, 146] on link "Case Dashboard" at bounding box center [115, 139] width 196 height 22
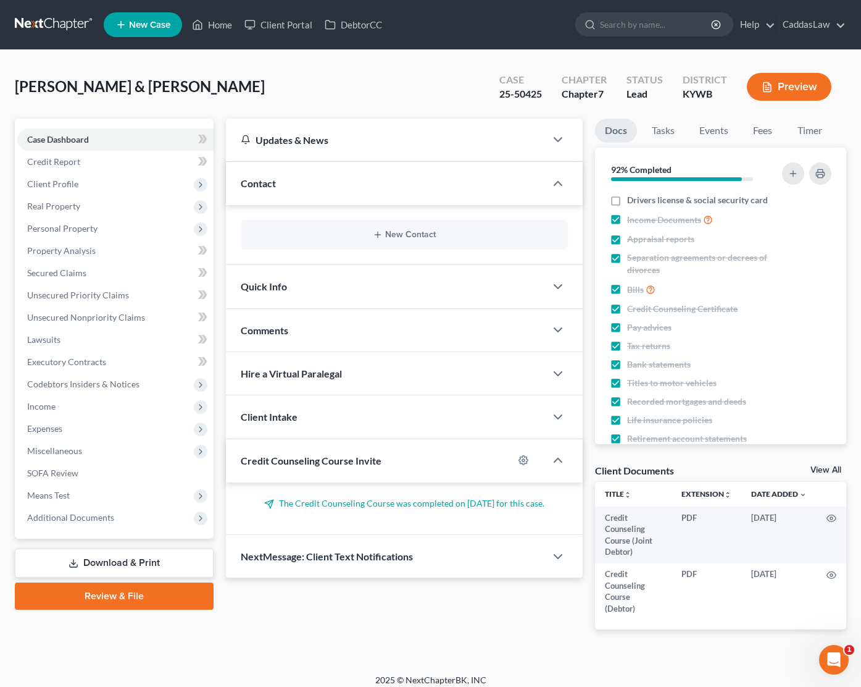
click at [783, 95] on button "Preview" at bounding box center [789, 87] width 85 height 28
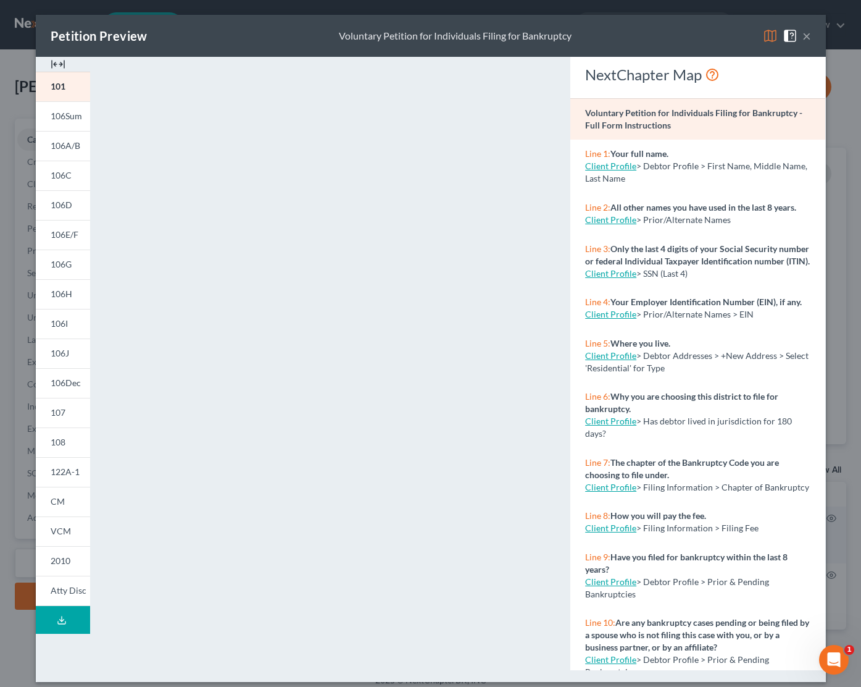
scroll to position [10, 0]
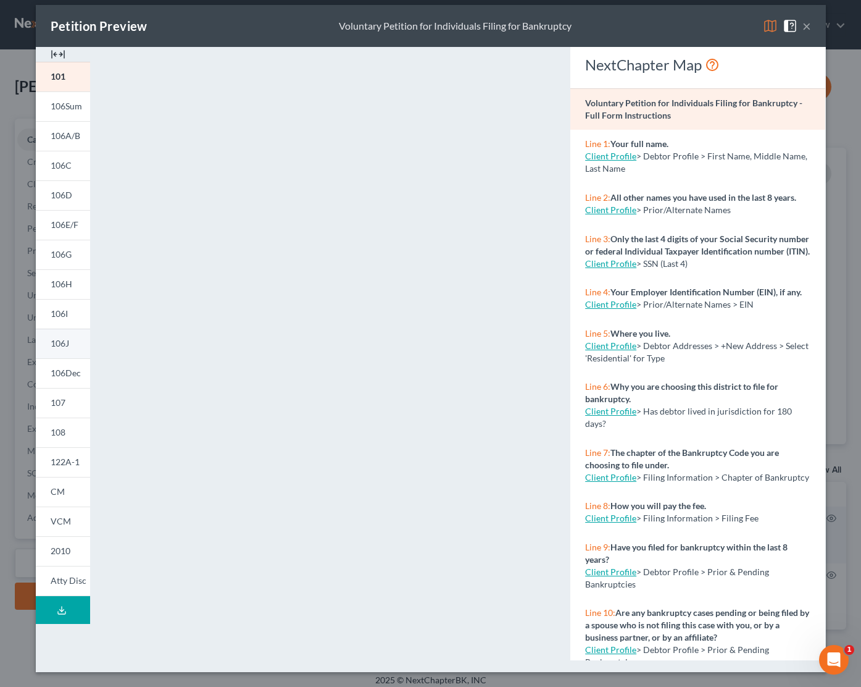
click at [69, 336] on link "106J" at bounding box center [63, 344] width 54 height 30
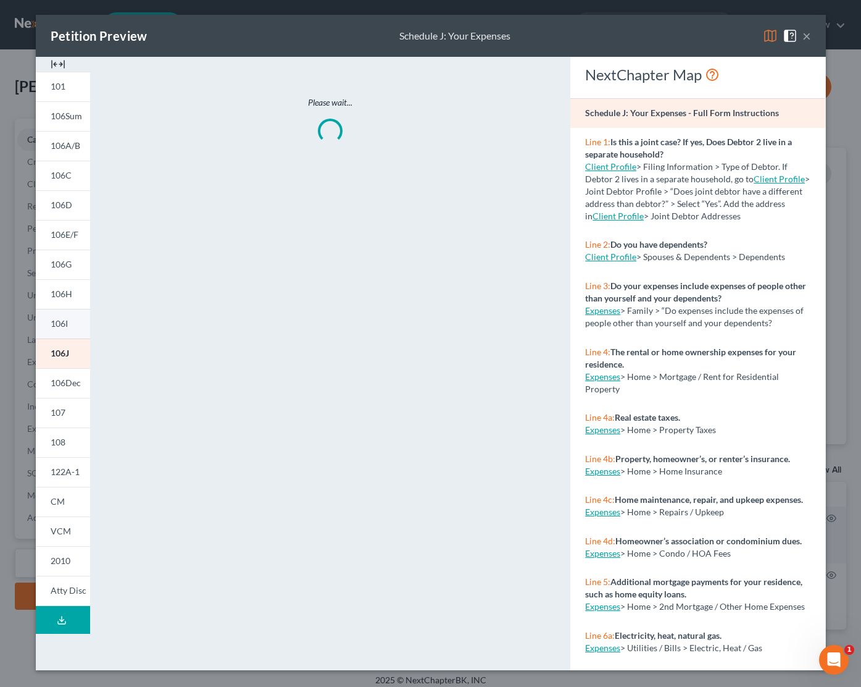
scroll to position [0, 0]
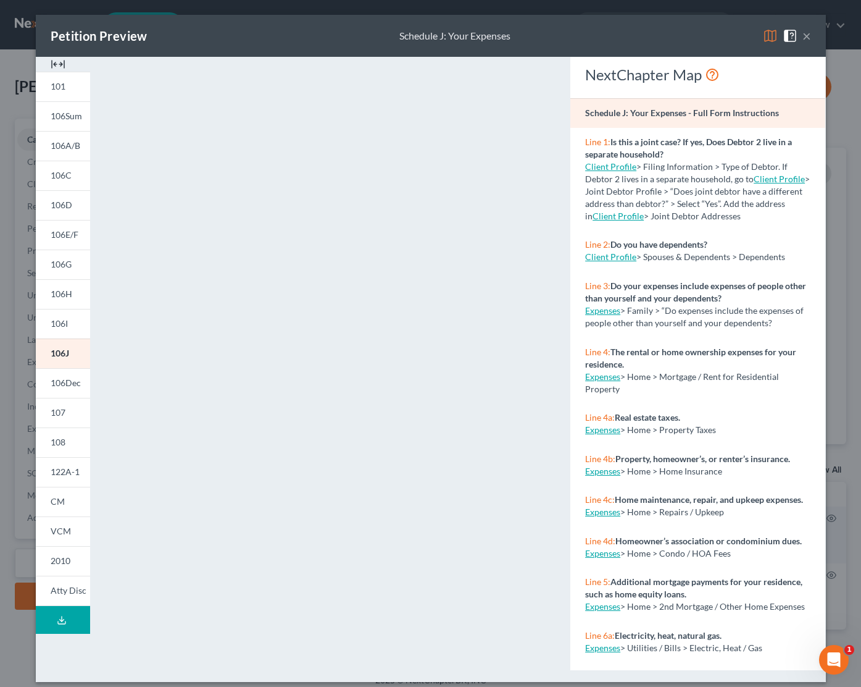
click at [804, 36] on button "×" at bounding box center [807, 35] width 9 height 15
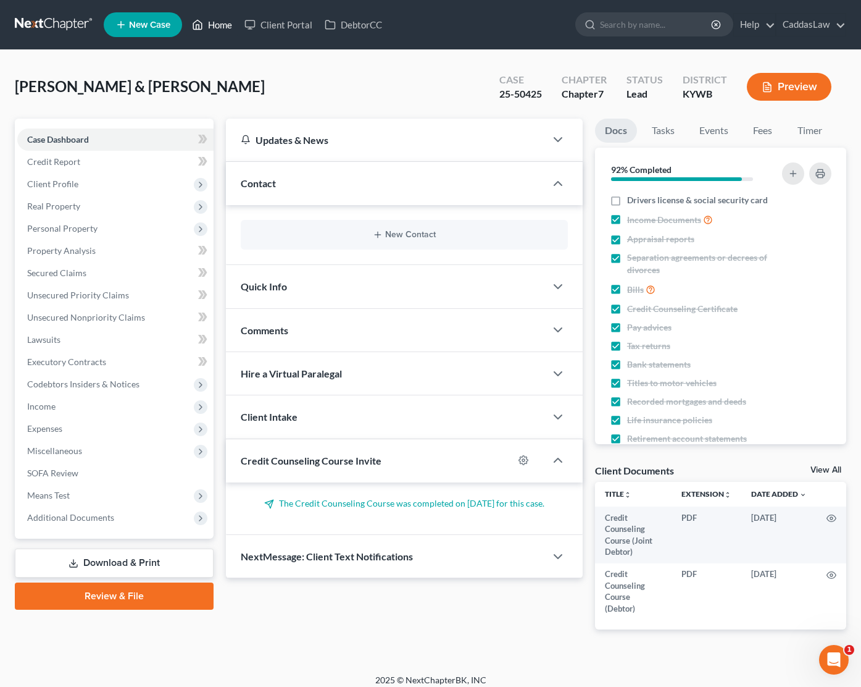
click at [204, 28] on link "Home" at bounding box center [212, 25] width 52 height 22
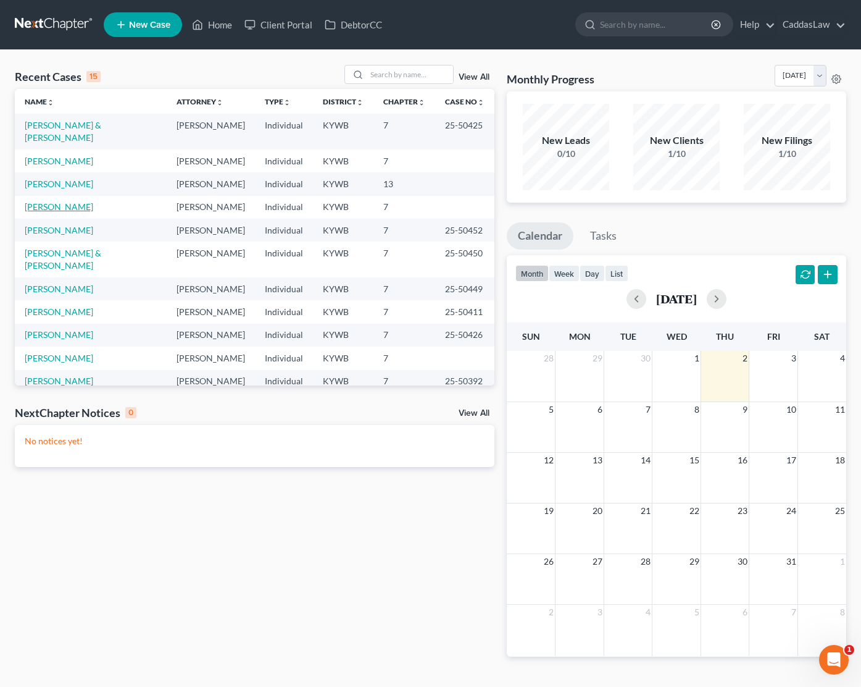
click at [57, 201] on link "[PERSON_NAME]" at bounding box center [59, 206] width 69 height 10
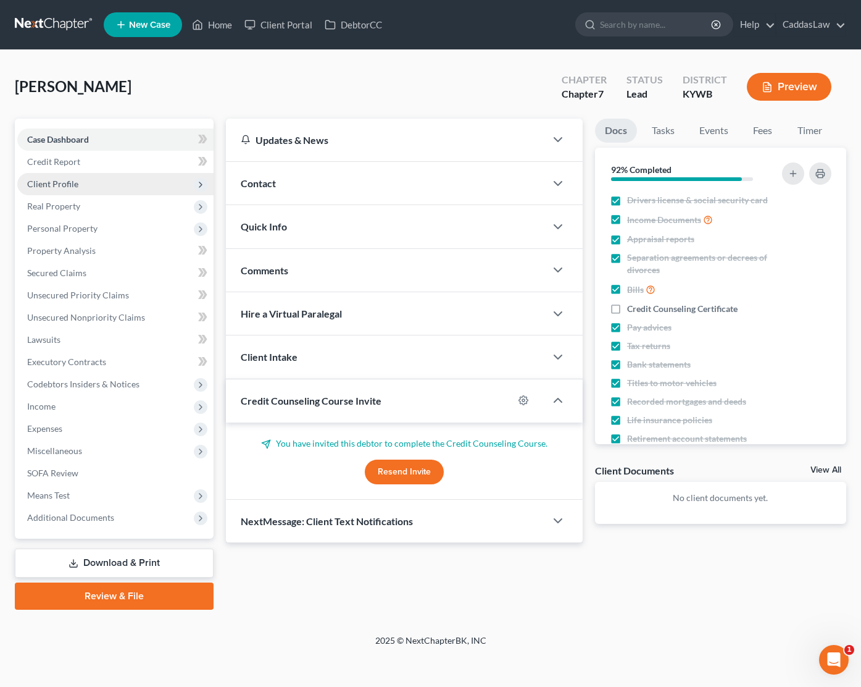
click at [68, 180] on span "Client Profile" at bounding box center [52, 183] width 51 height 10
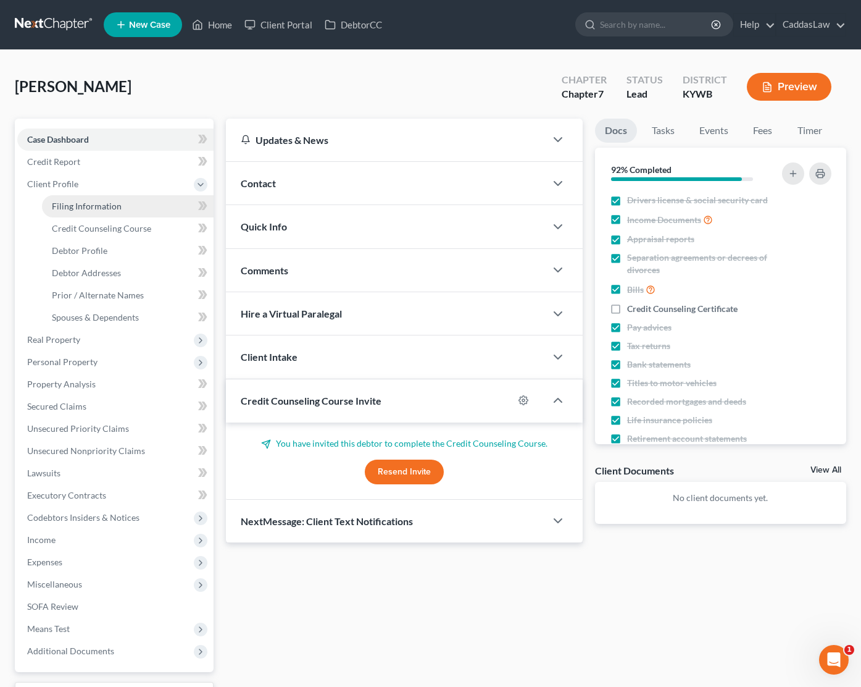
click at [97, 209] on span "Filing Information" at bounding box center [87, 206] width 70 height 10
select select "1"
select select "0"
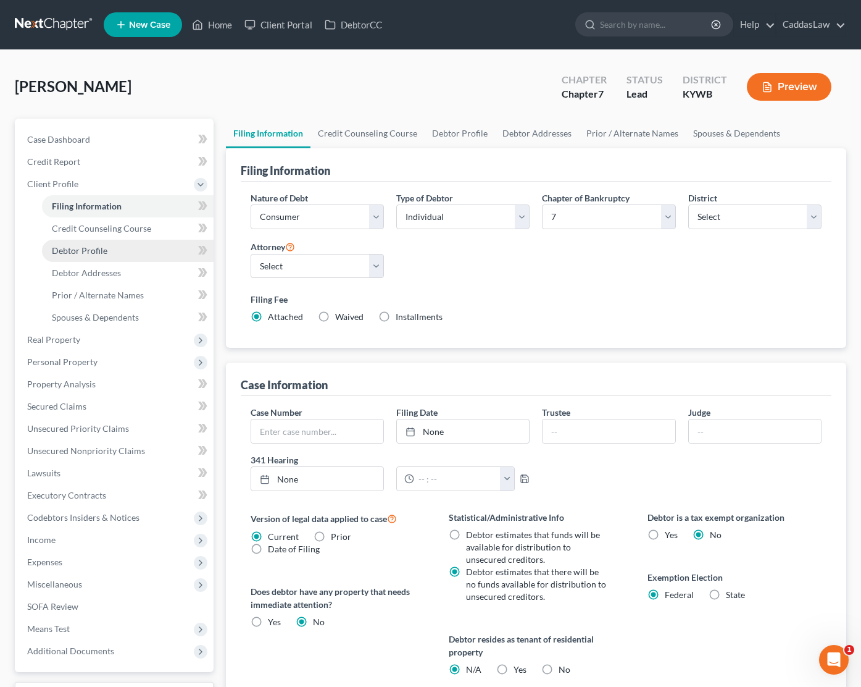
click at [88, 253] on span "Debtor Profile" at bounding box center [80, 250] width 56 height 10
select select "0"
select select "1"
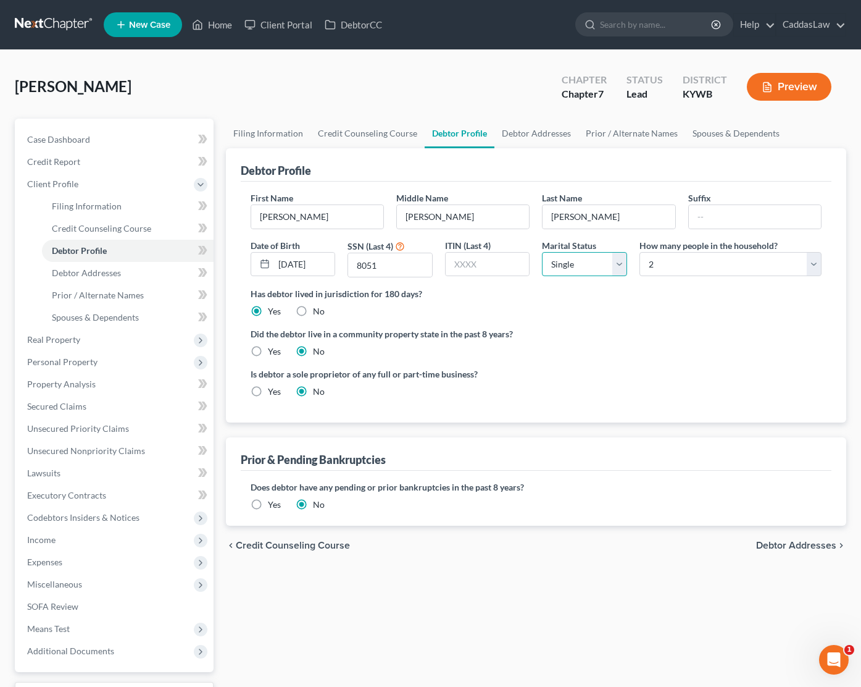
select select "3"
